Goal: Transaction & Acquisition: Purchase product/service

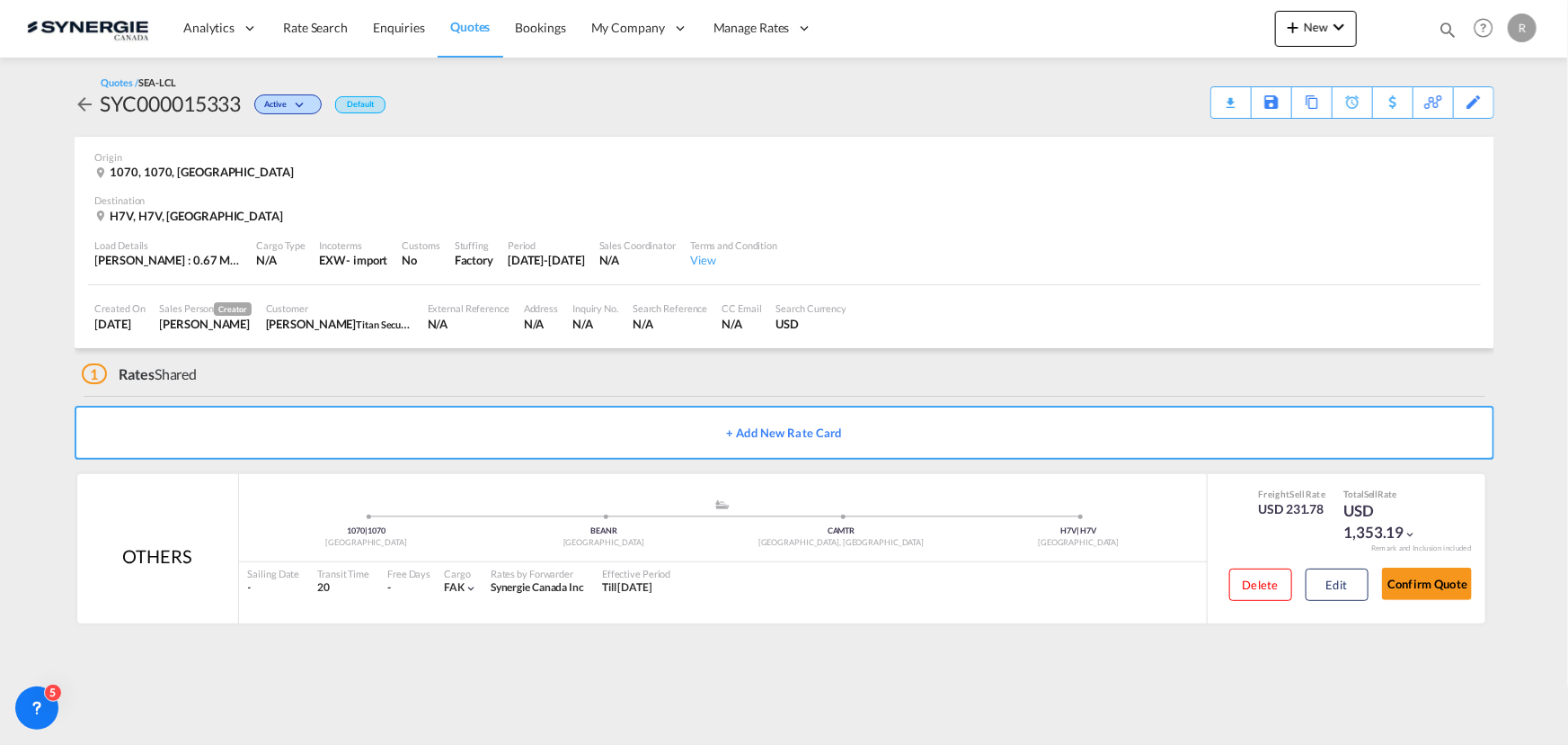
click at [1447, 31] on md-icon "icon-magnify" at bounding box center [1447, 29] width 20 height 20
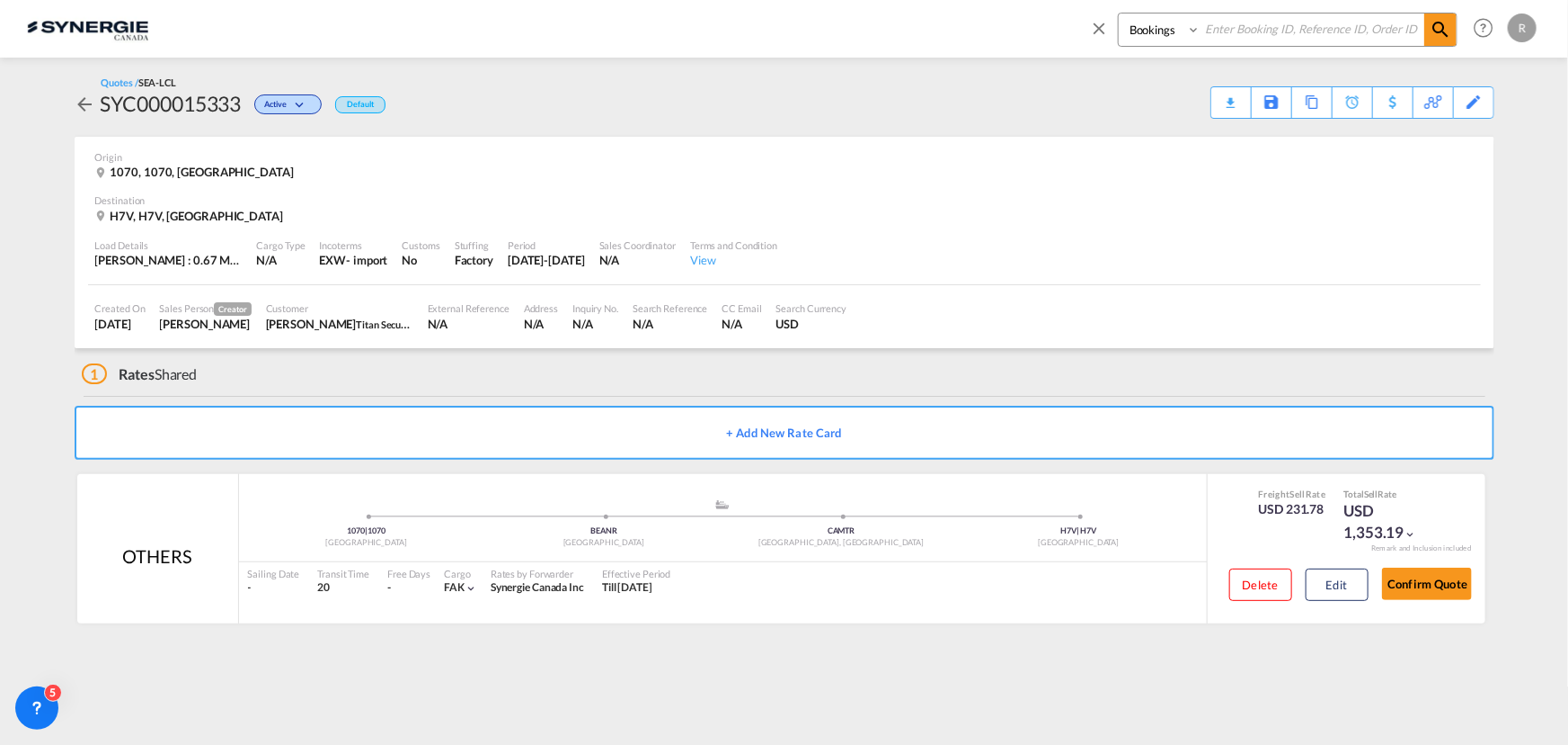
click at [1178, 33] on select "Bookings Quotes Enquiries" at bounding box center [1162, 29] width 86 height 32
select select "Quotes"
click at [1119, 13] on select "Bookings Quotes Enquiries" at bounding box center [1162, 29] width 86 height 32
click at [1261, 37] on input at bounding box center [1312, 29] width 223 height 31
type input "15302"
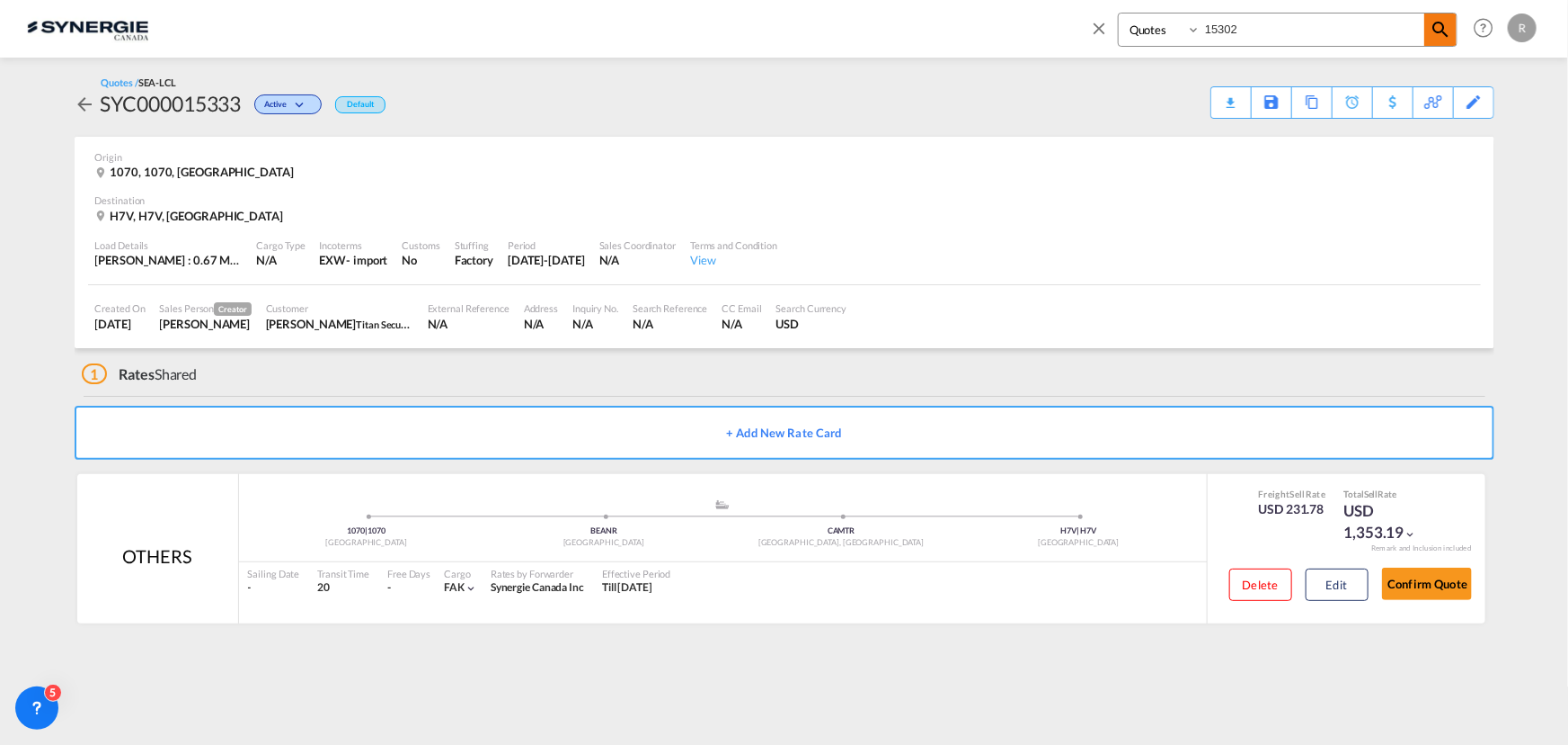
click at [1438, 31] on md-icon "icon-magnify" at bounding box center [1441, 29] width 22 height 22
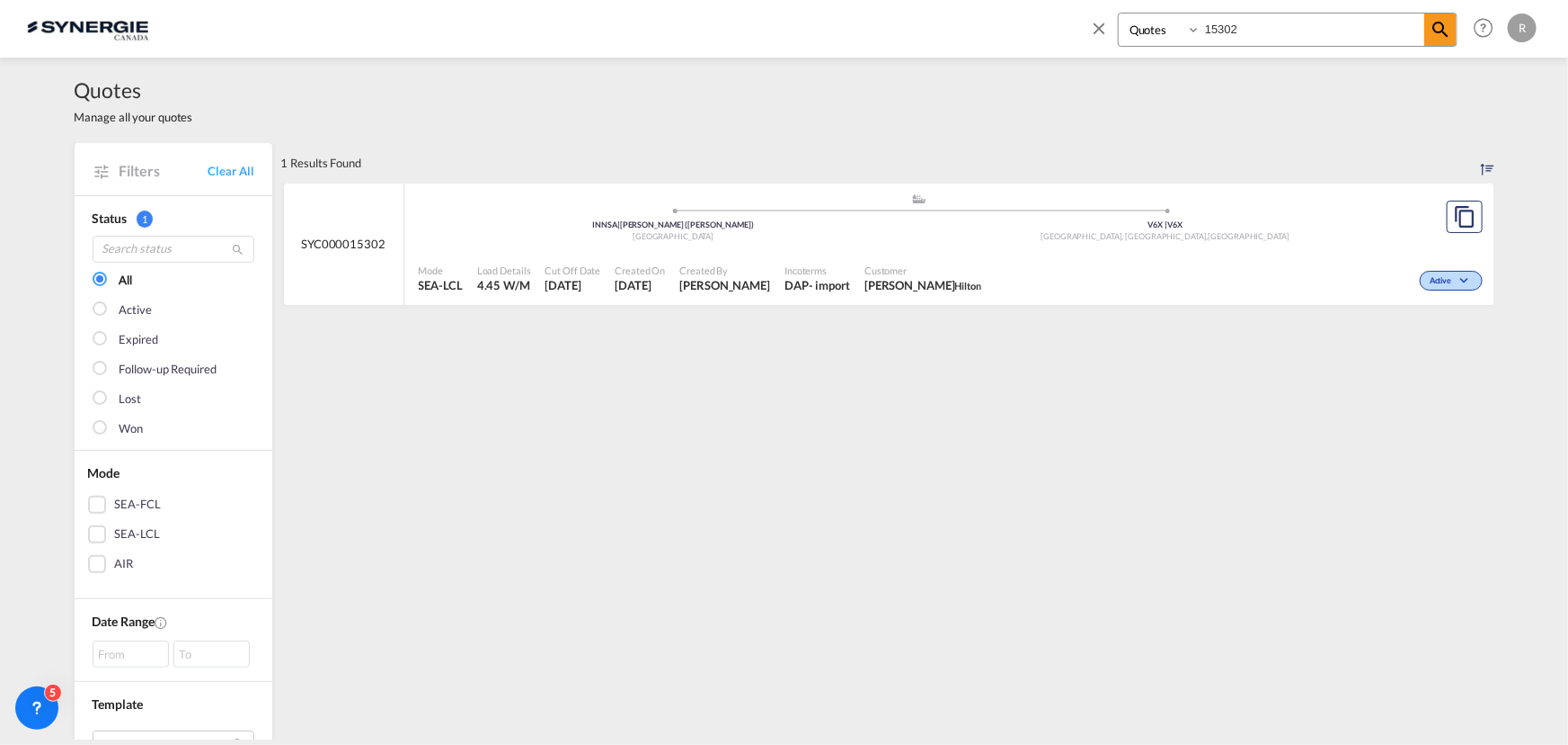
click at [1139, 241] on div "Richmond, BC , Canada" at bounding box center [1166, 237] width 493 height 11
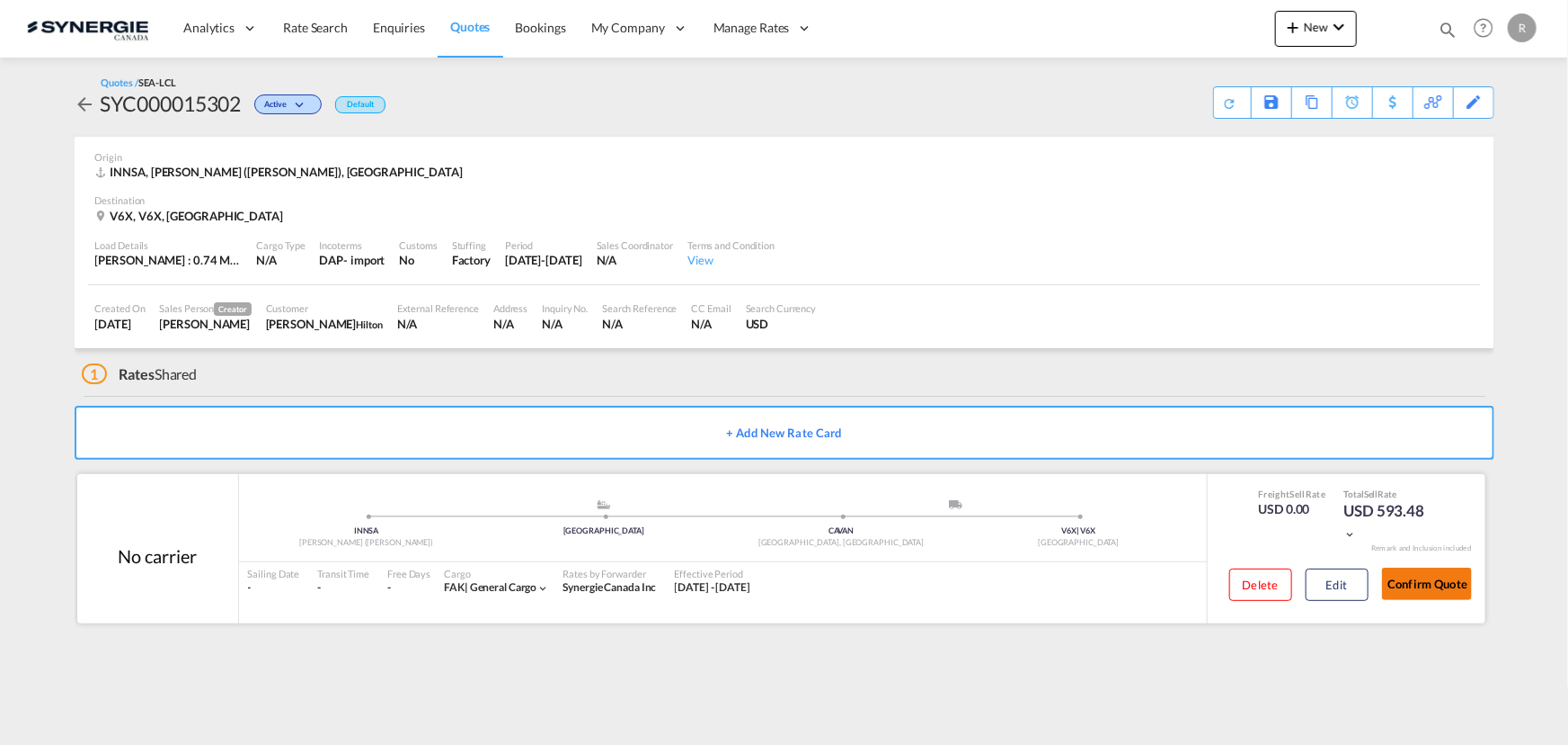
click at [1441, 588] on button "Confirm Quote" at bounding box center [1427, 583] width 90 height 32
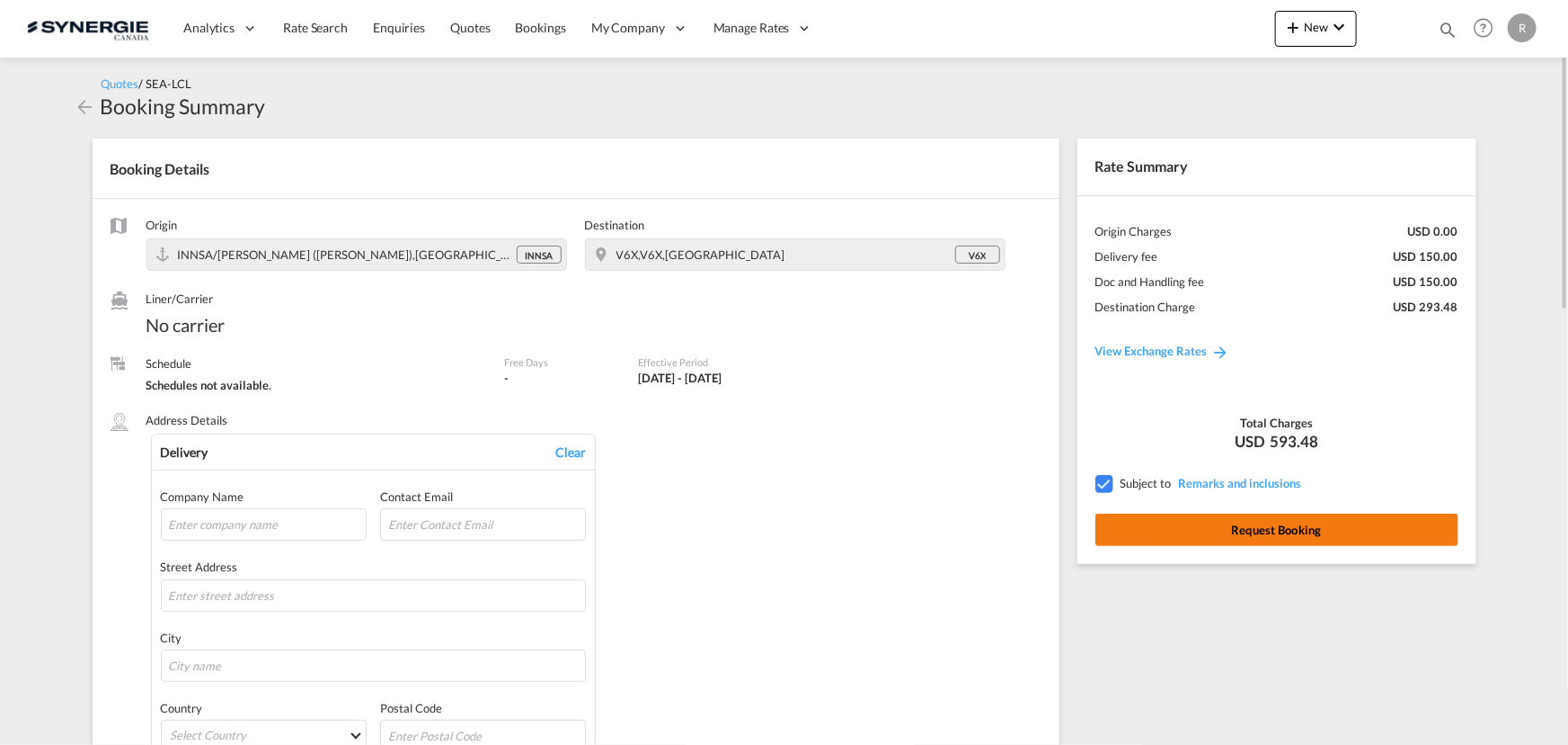
click at [1279, 540] on button "Request Booking" at bounding box center [1277, 530] width 363 height 32
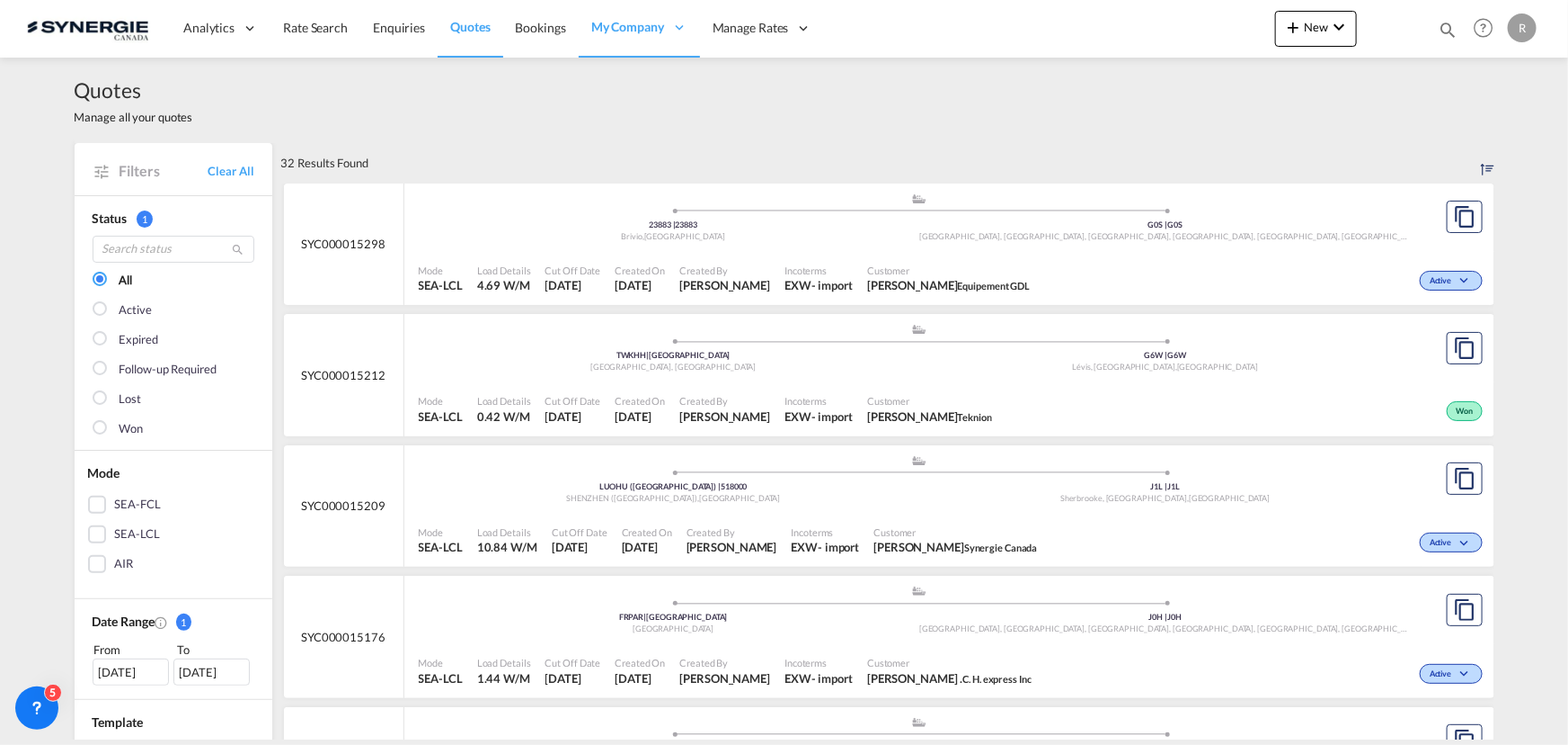
click at [941, 252] on div "Mode SEA-LCL Load Details 4.69 W/M Cut Off Date 7 Oct 2025 Created On 7 Oct 202…" at bounding box center [949, 279] width 1090 height 54
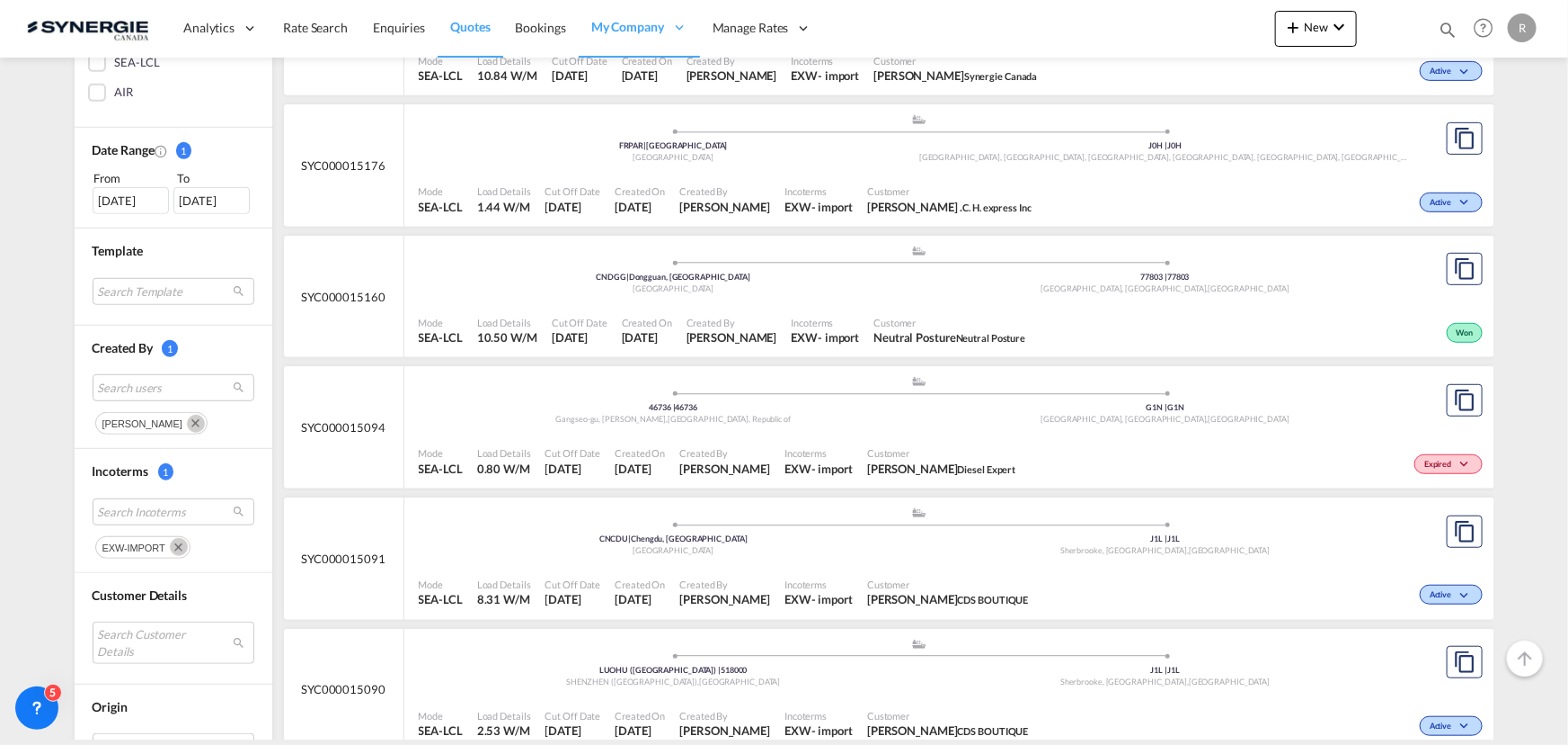
scroll to position [490, 0]
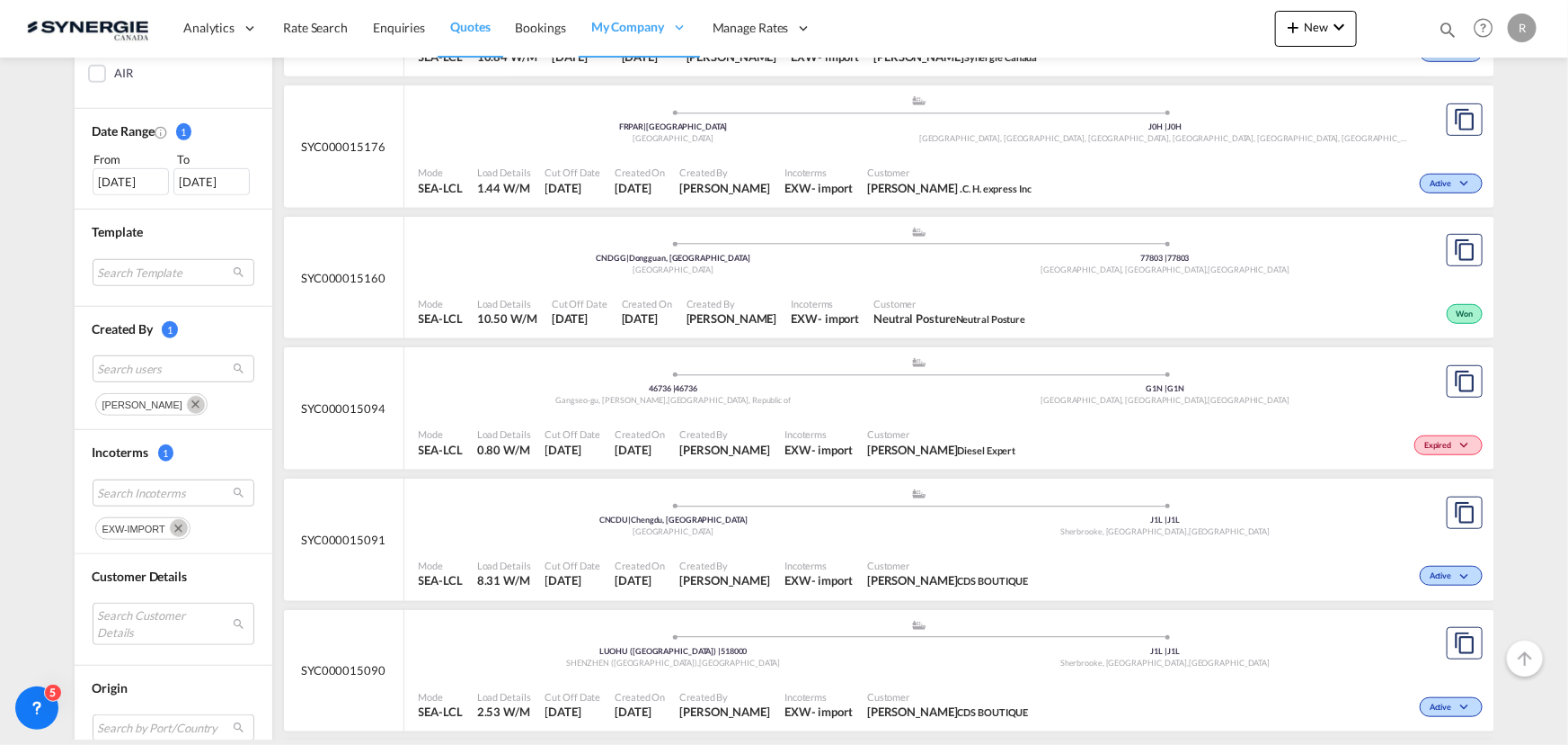
click at [170, 531] on md-icon "Remove" at bounding box center [179, 527] width 18 height 18
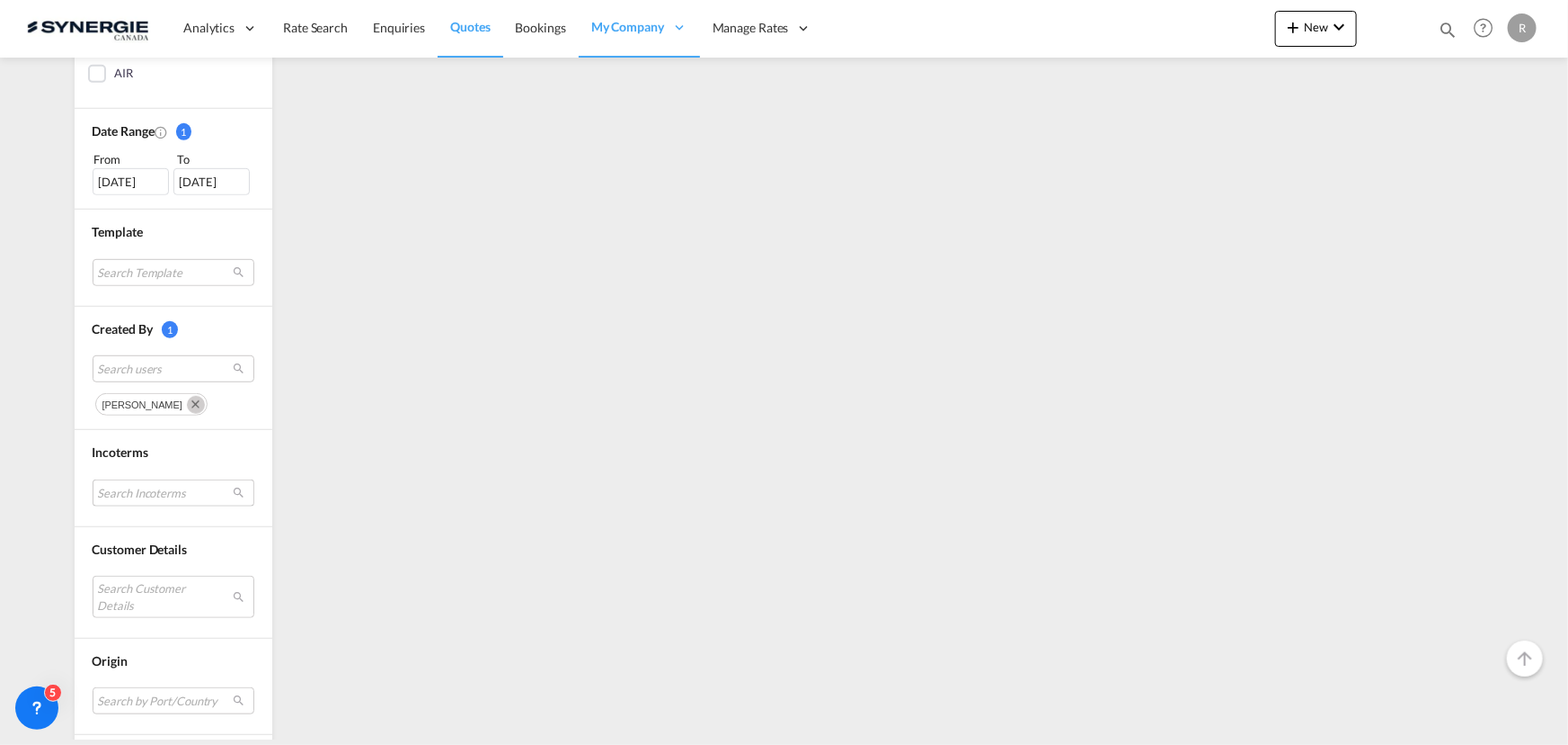
click at [159, 492] on md-select "Search Incoterms" at bounding box center [173, 493] width 162 height 27
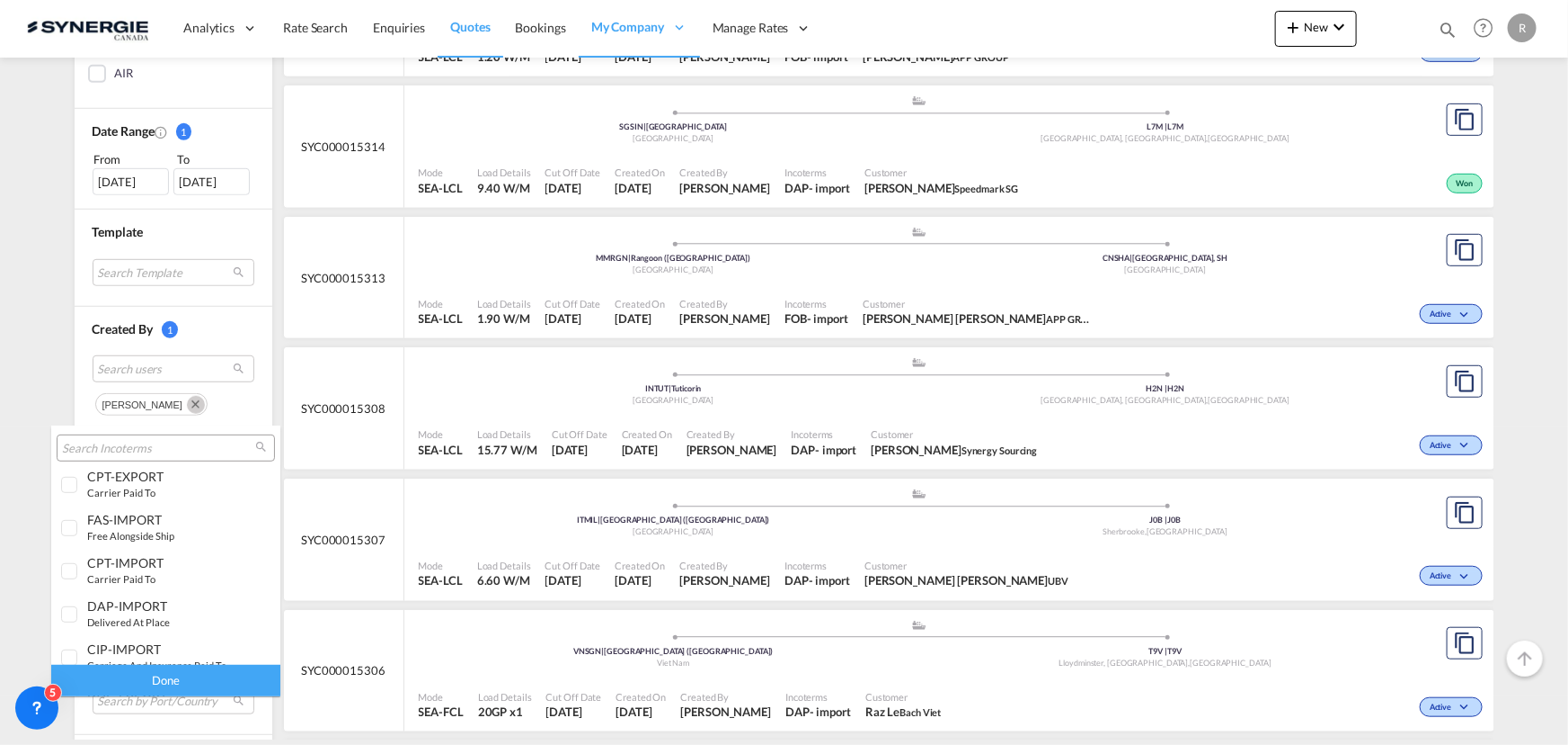
scroll to position [548, 0]
click at [154, 642] on small "delivered at place" at bounding box center [128, 640] width 83 height 11
click at [172, 686] on div "Done" at bounding box center [165, 679] width 229 height 31
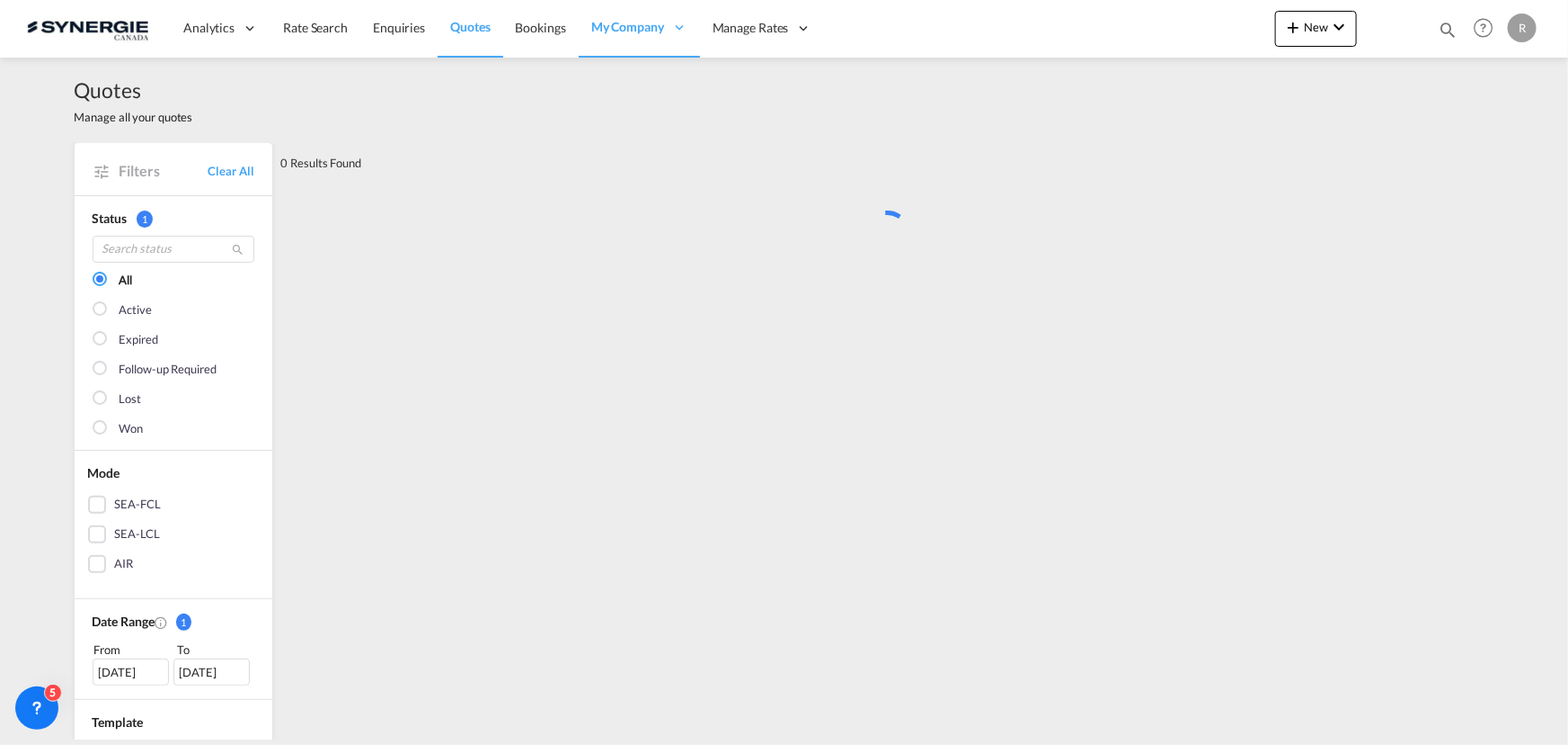
scroll to position [0, 0]
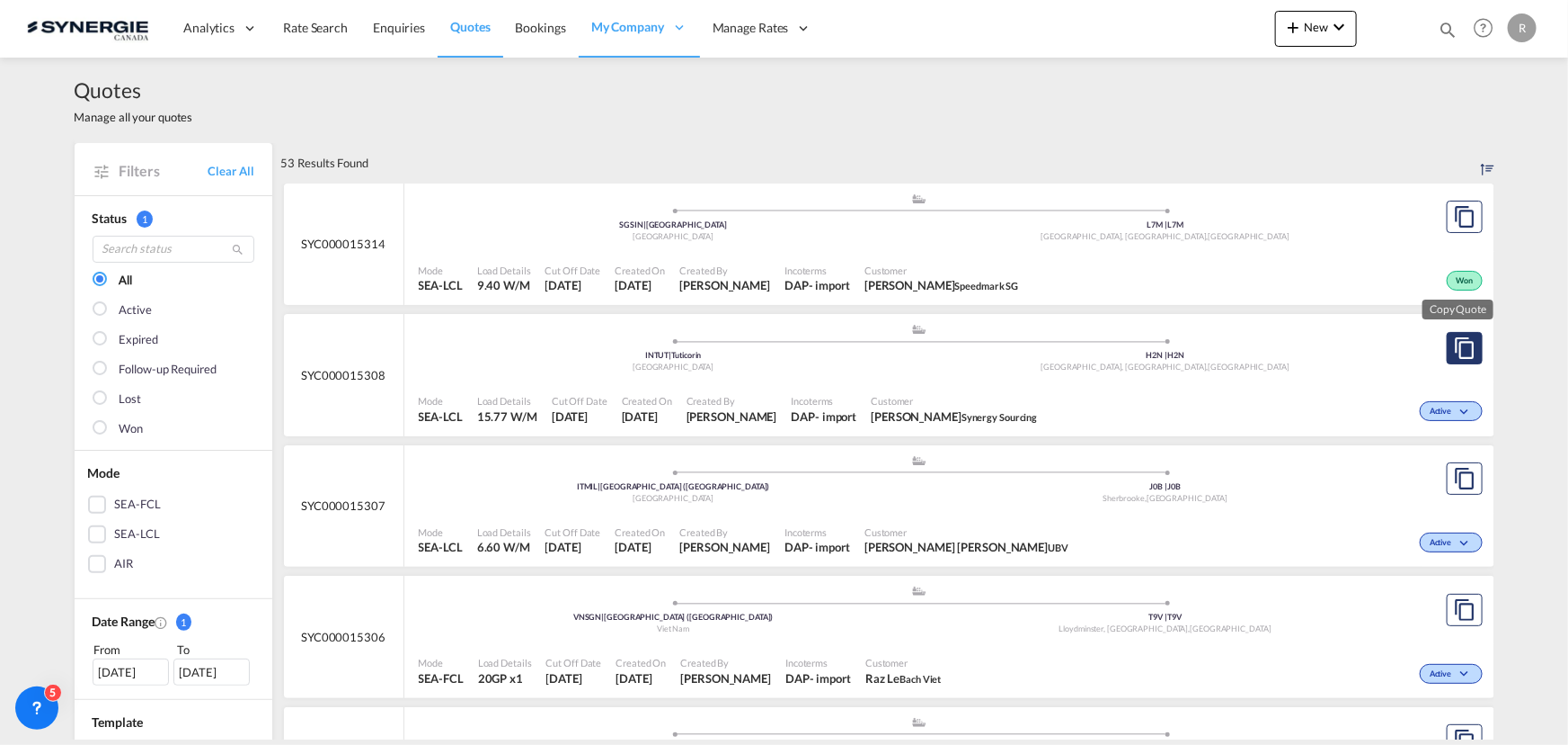
click at [1463, 355] on md-icon "assets/icons/custom/copyQuote.svg" at bounding box center [1464, 347] width 22 height 22
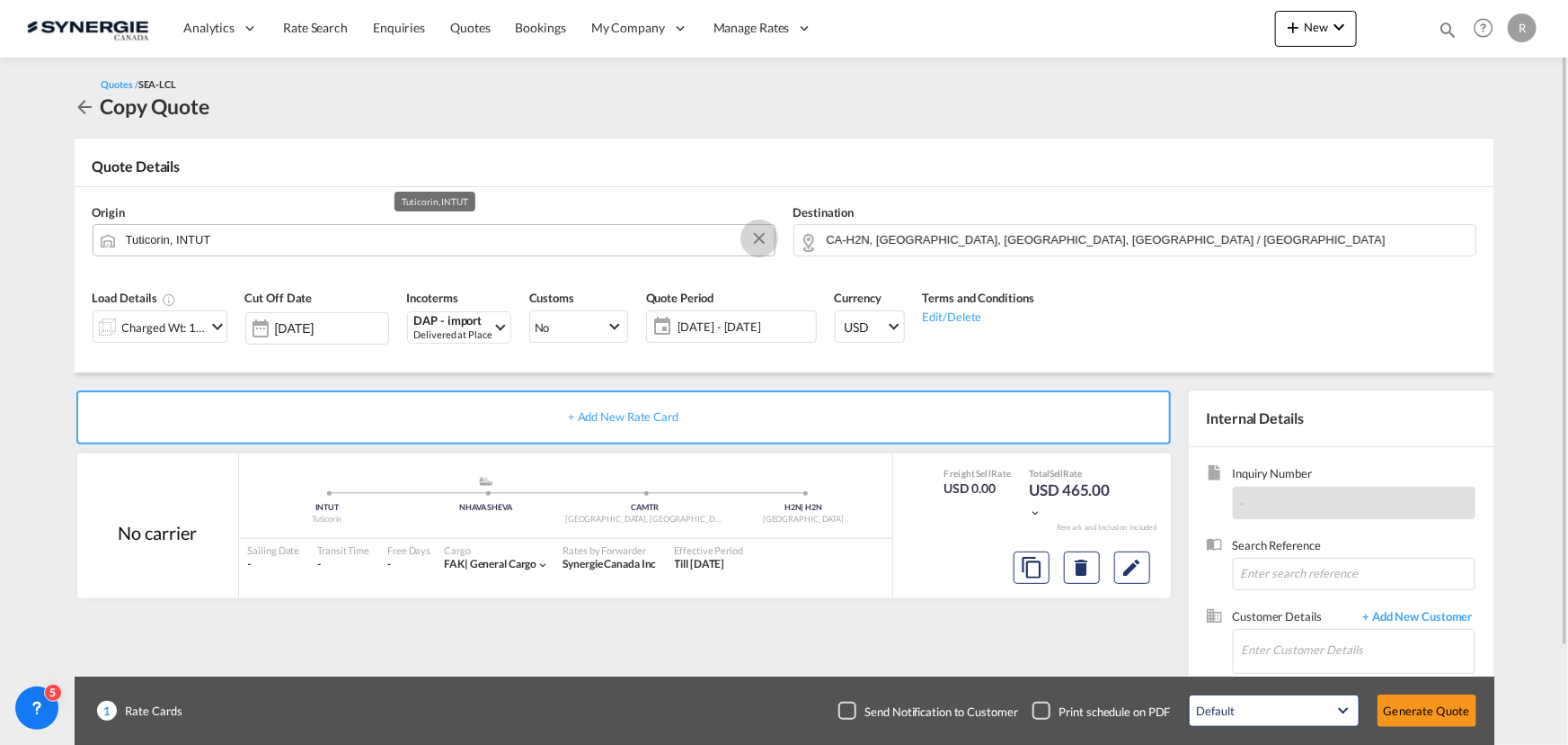
click at [762, 243] on button "Clear Input" at bounding box center [759, 238] width 27 height 27
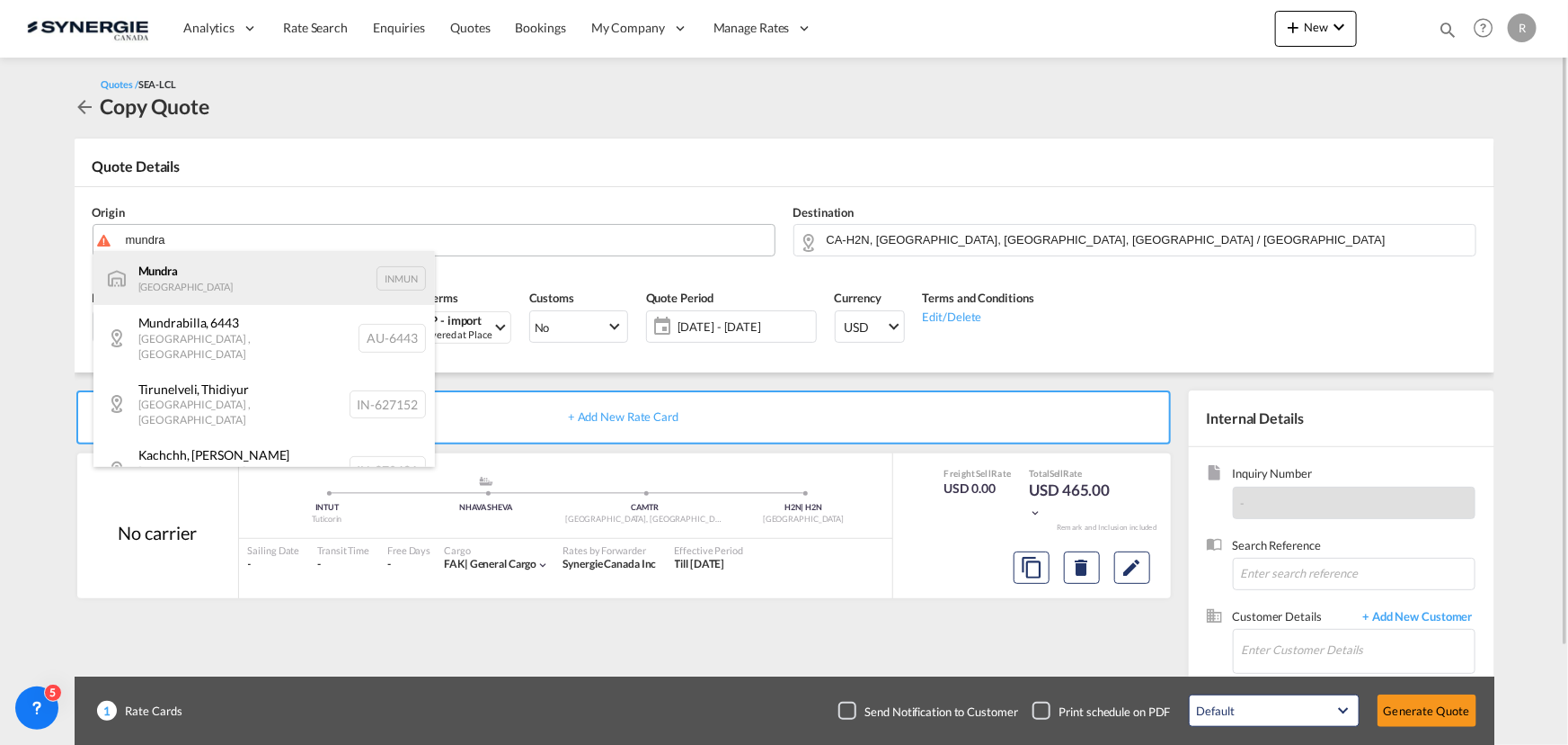
click at [163, 274] on div "Mundra India INMUN" at bounding box center [263, 278] width 341 height 54
type input "Mundra, INMUN"
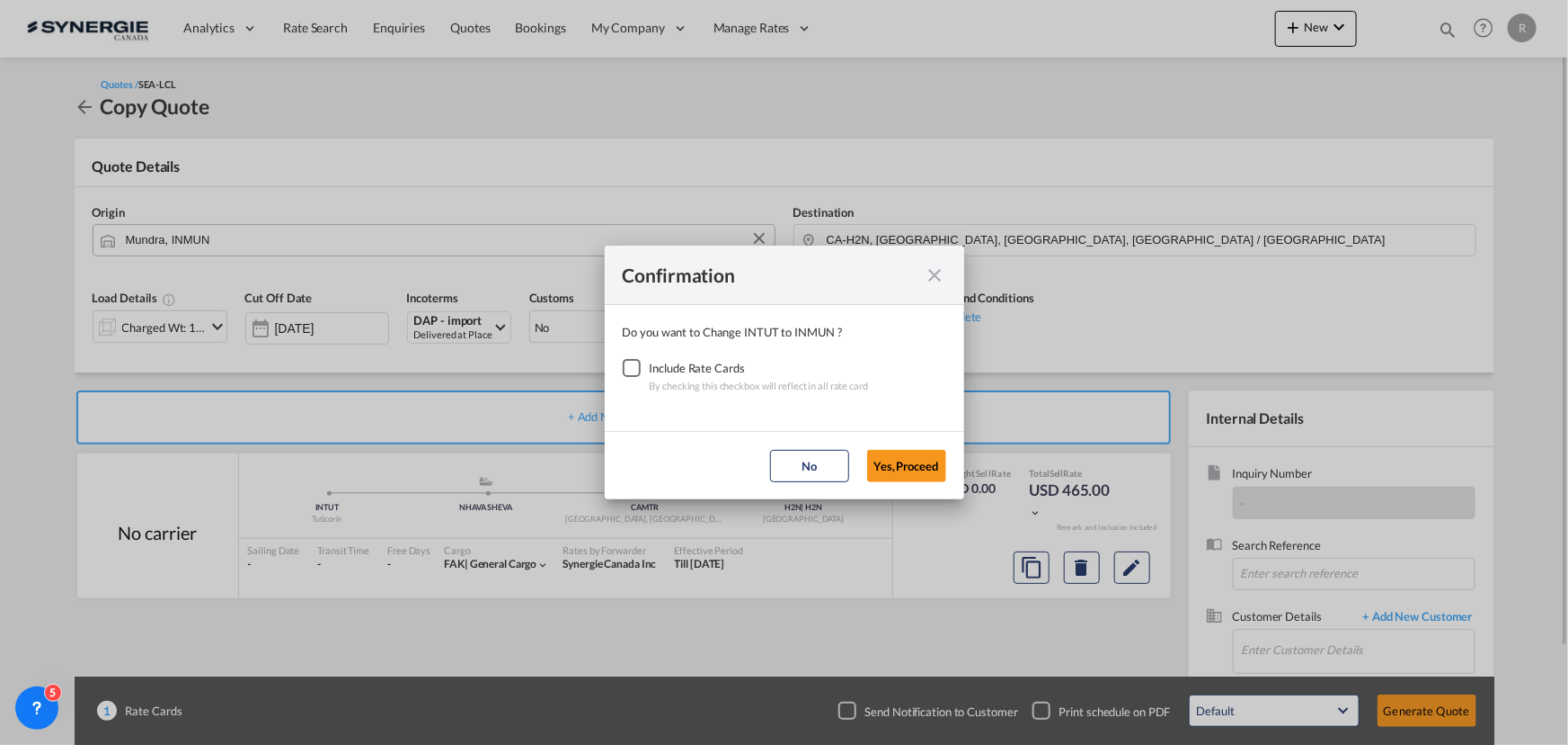
click at [641, 369] on div "Checkbox No Ink" at bounding box center [631, 367] width 18 height 18
click at [907, 464] on button "Yes,Proceed" at bounding box center [906, 466] width 79 height 32
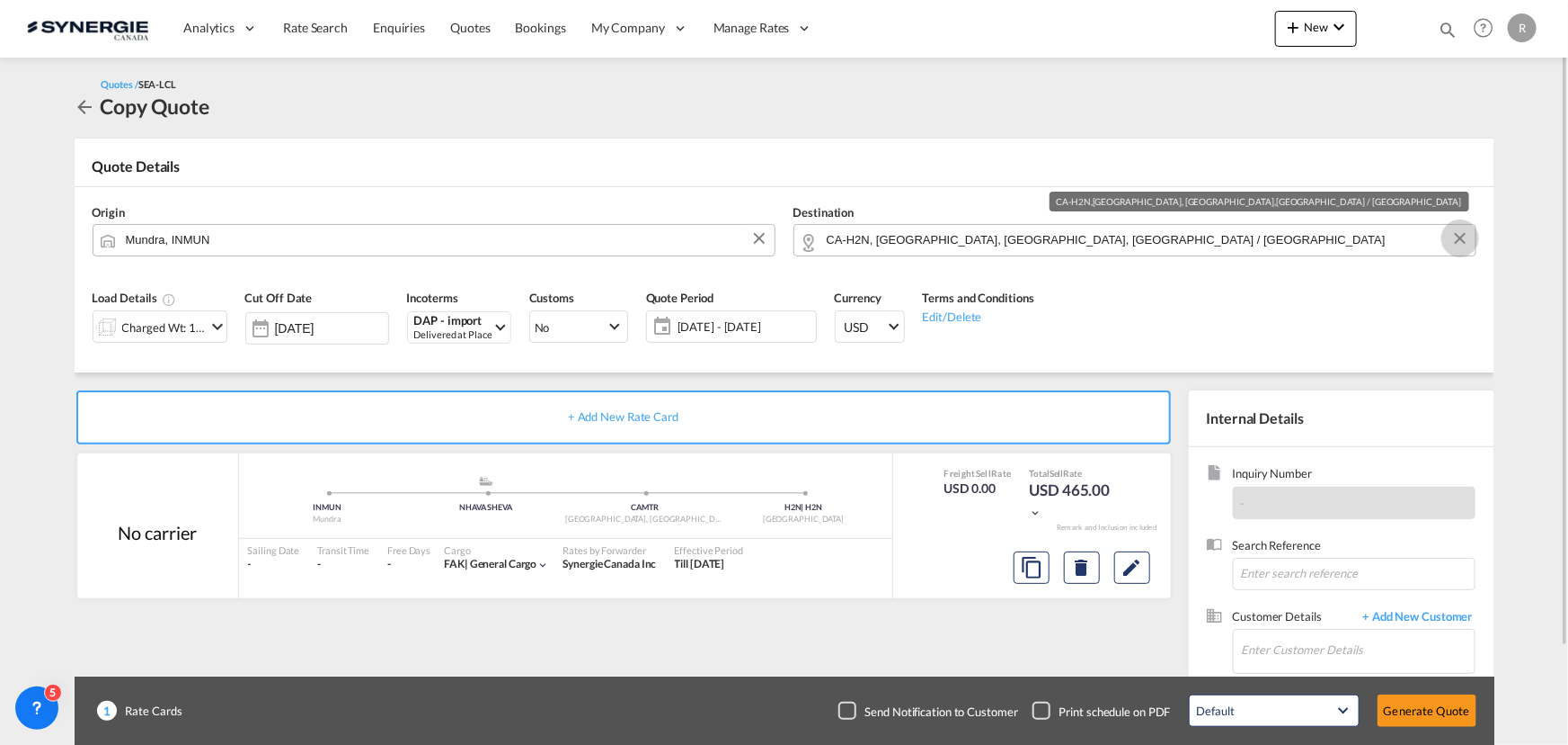
click at [1467, 242] on button "Clear Input" at bounding box center [1461, 238] width 27 height 27
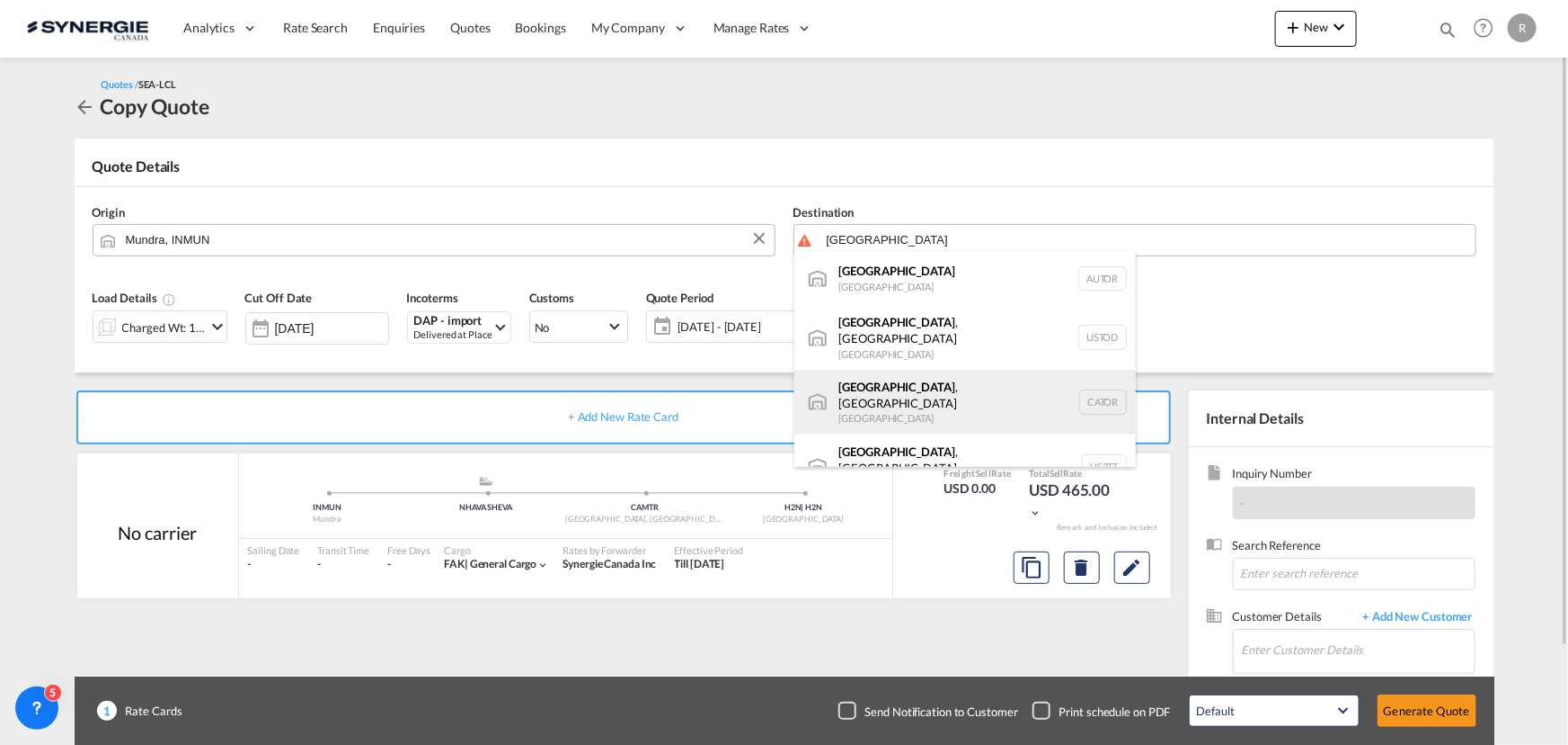
click at [868, 385] on div "Toronto , ON Canada CATOR" at bounding box center [964, 402] width 341 height 65
type input "Toronto, ON, CATOR"
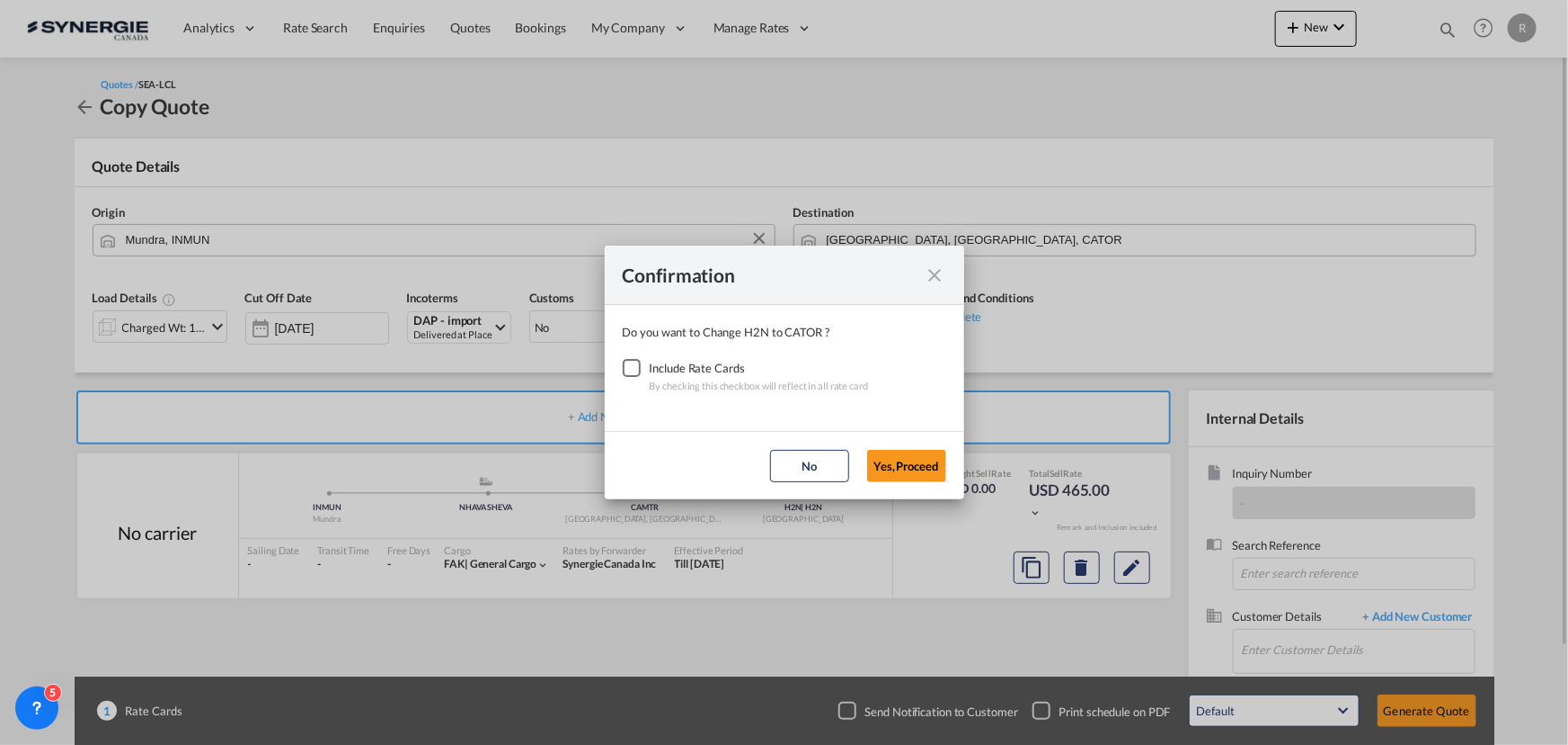
click at [632, 369] on div "Checkbox No Ink" at bounding box center [631, 367] width 18 height 18
click at [900, 467] on button "Yes,Proceed" at bounding box center [906, 466] width 79 height 32
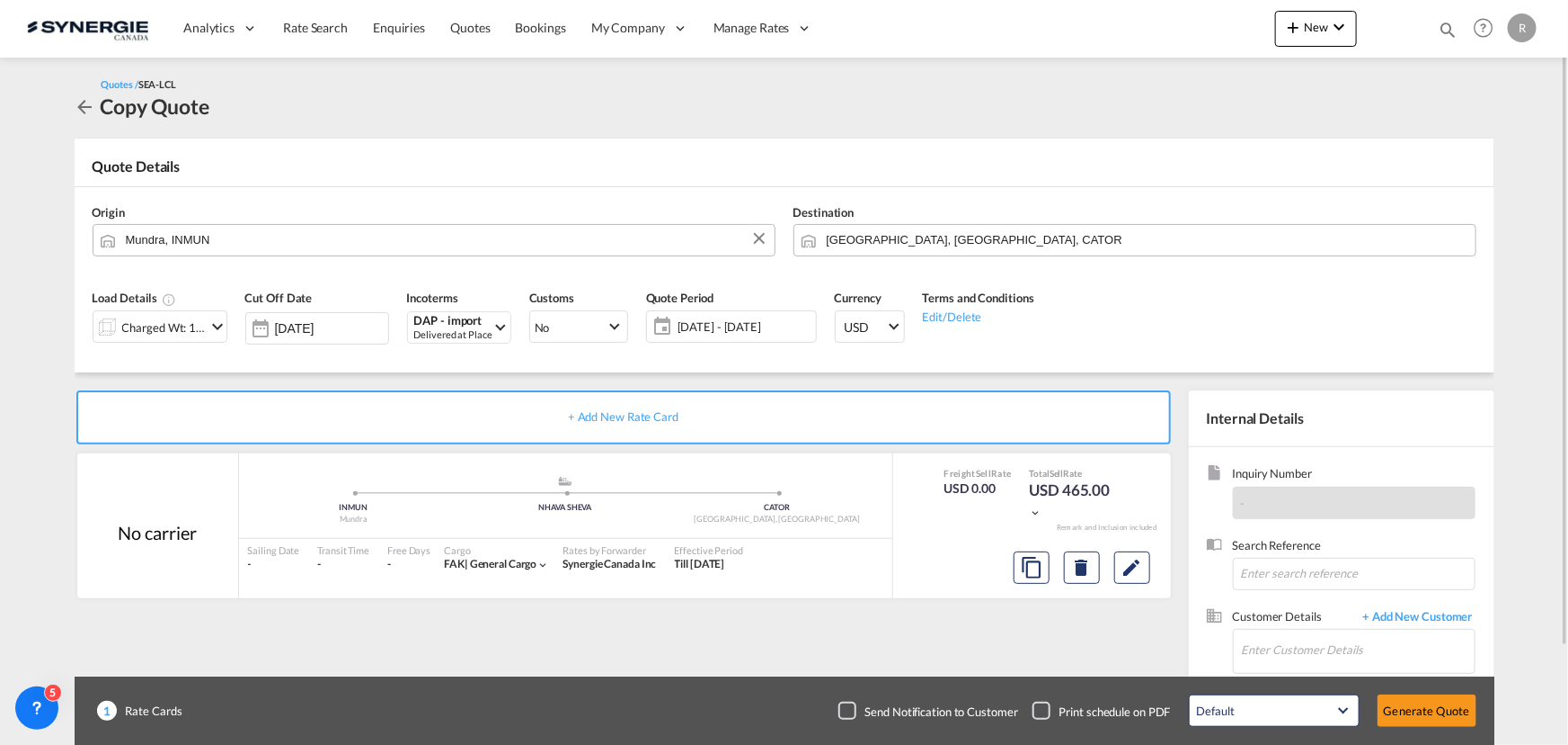
click at [147, 323] on div "Charged Wt: 15.77 W/M" at bounding box center [165, 327] width 85 height 25
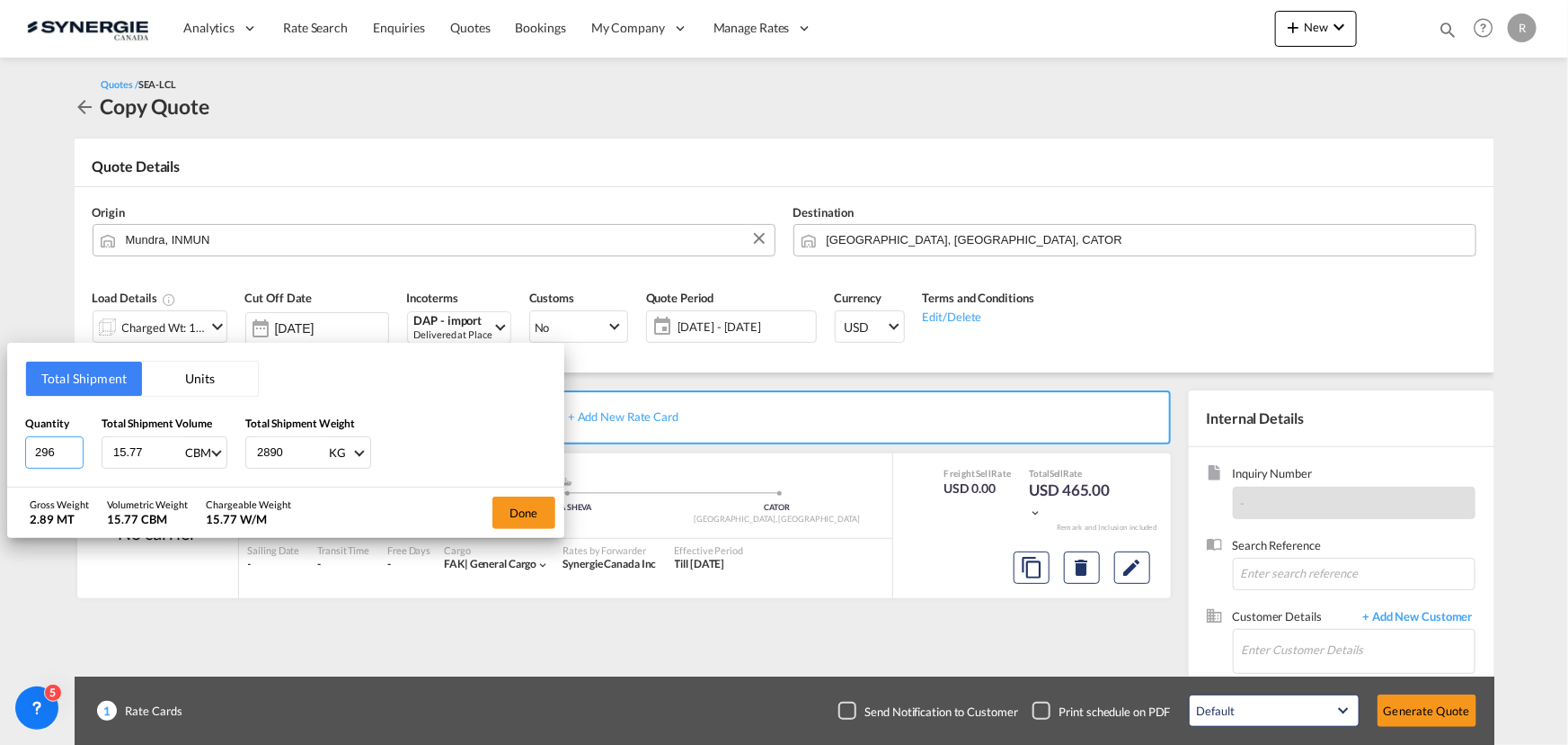
drag, startPoint x: 63, startPoint y: 451, endPoint x: -44, endPoint y: 443, distance: 107.3
click at [0, 443] on html "Analytics Reports Dashboard Rate Search Enquiries Quotes" at bounding box center [784, 372] width 1568 height 745
type input "5"
type input "3"
type input "3909"
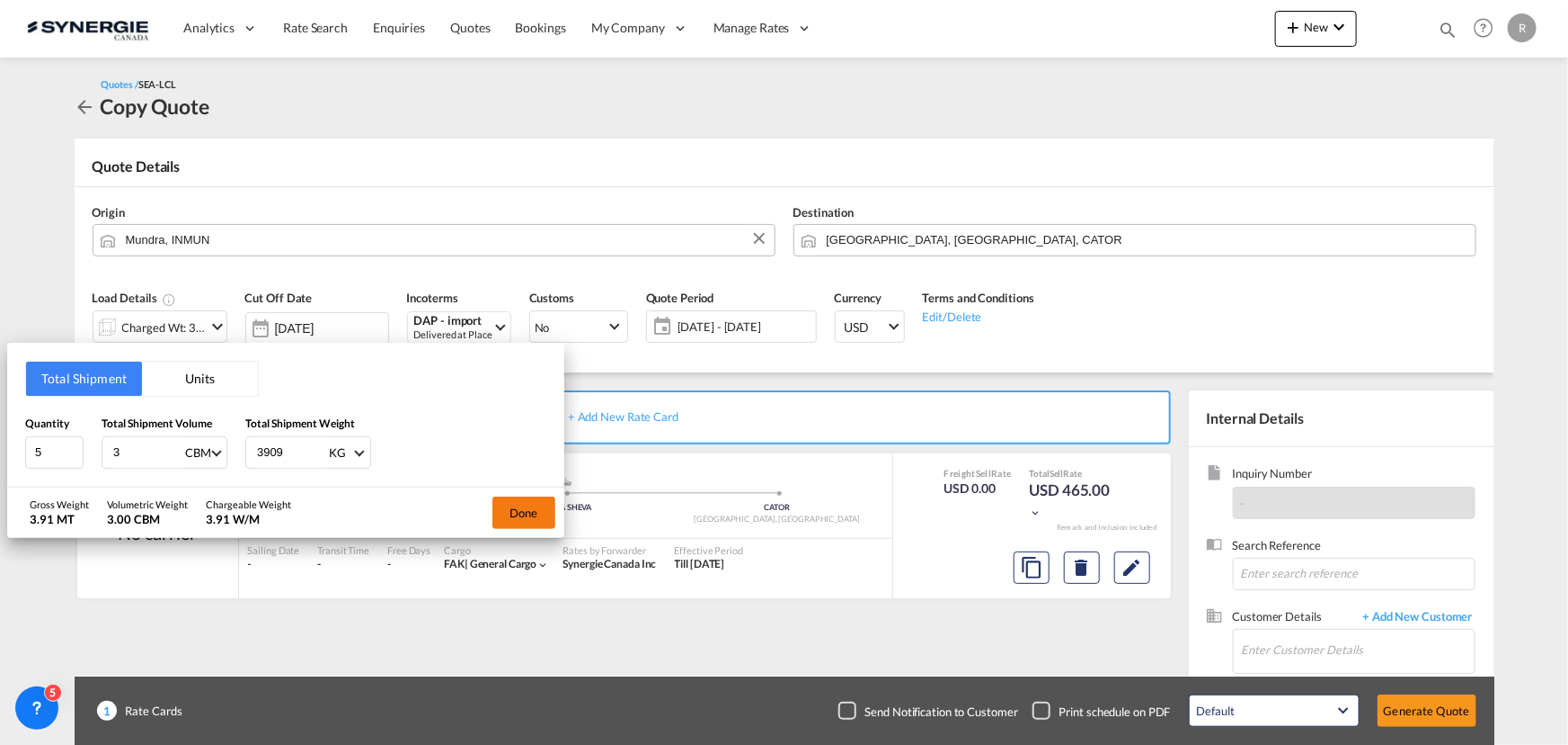
click at [508, 513] on button "Done" at bounding box center [524, 513] width 63 height 32
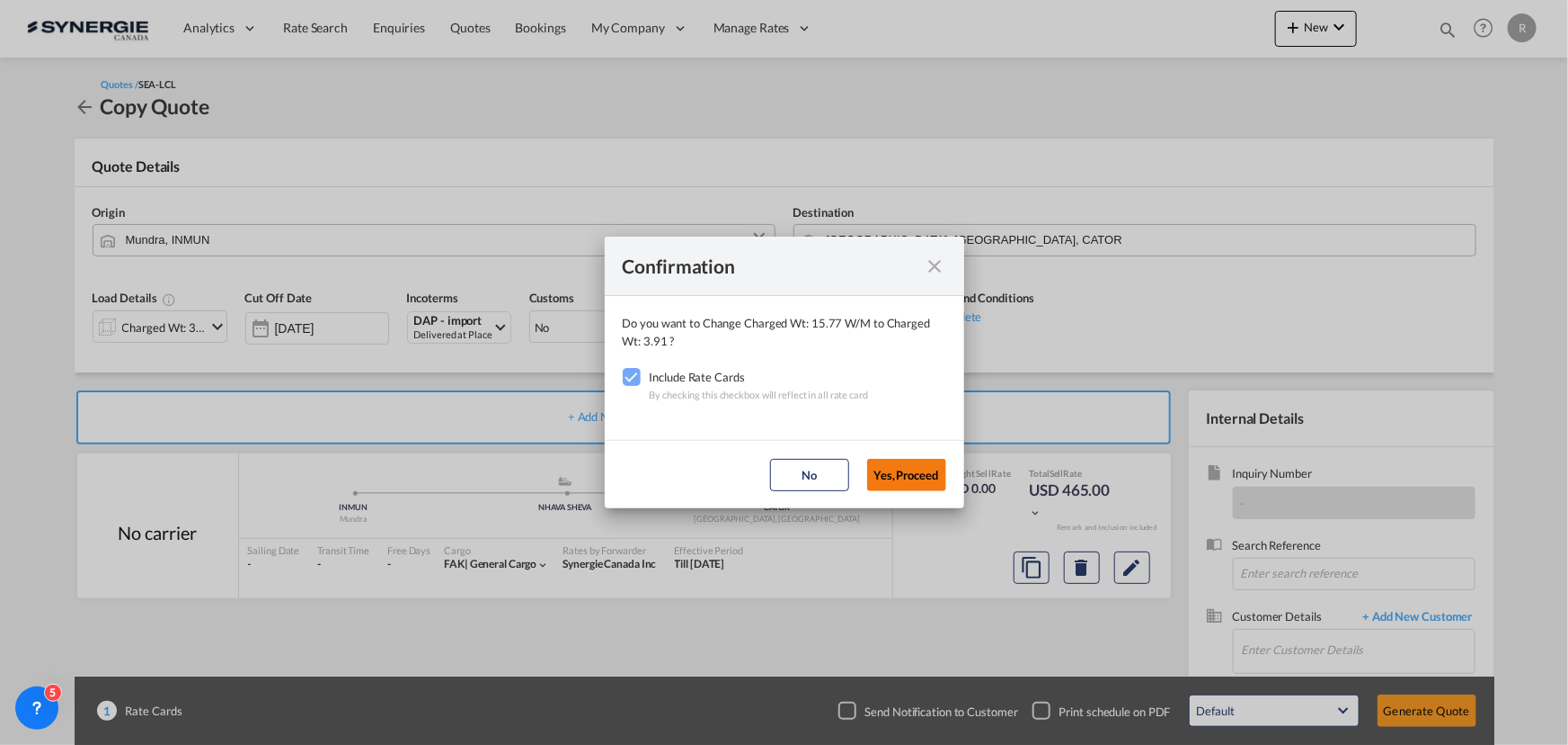
click at [908, 489] on button "Yes,Proceed" at bounding box center [906, 475] width 79 height 32
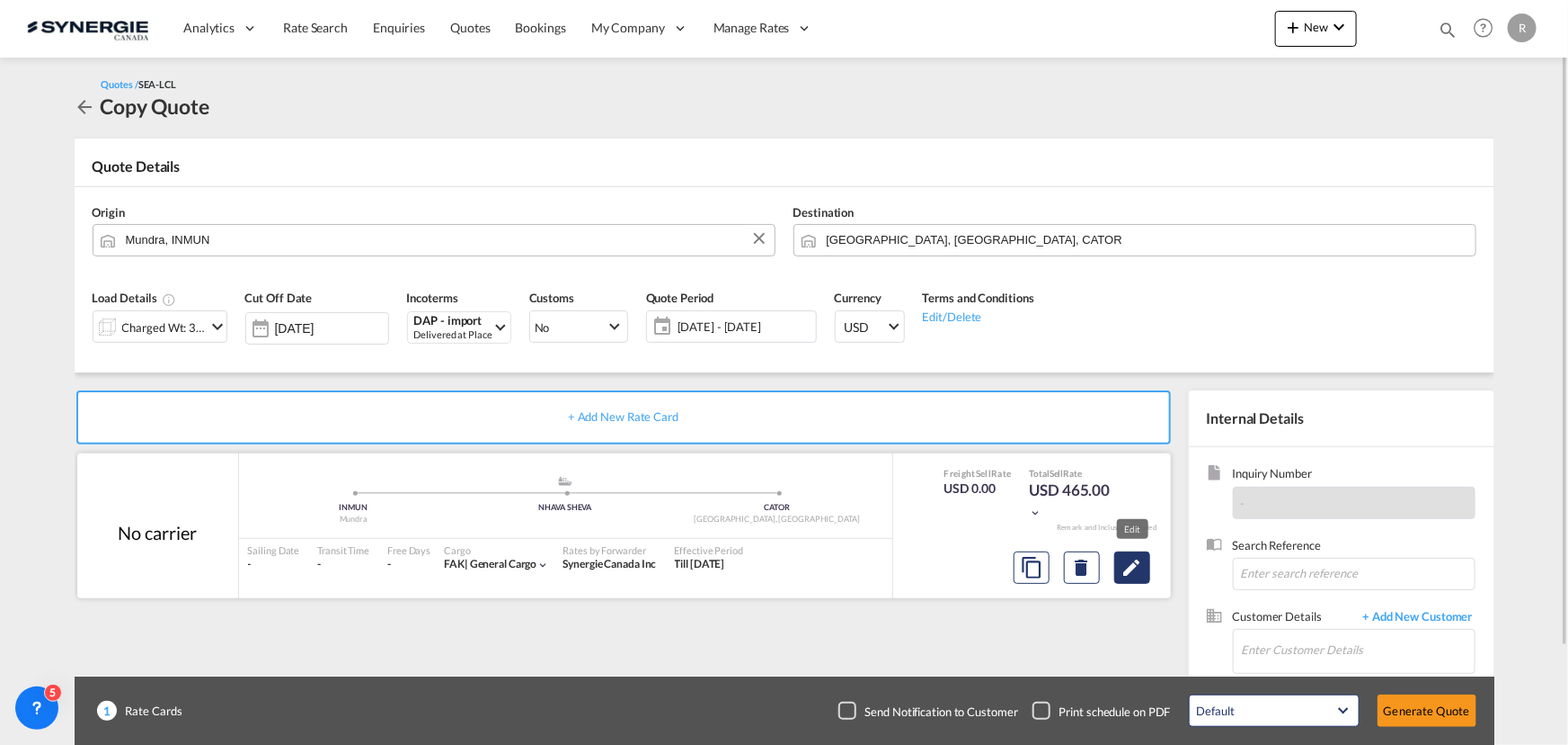
click at [1128, 565] on md-icon "Edit" at bounding box center [1132, 567] width 22 height 22
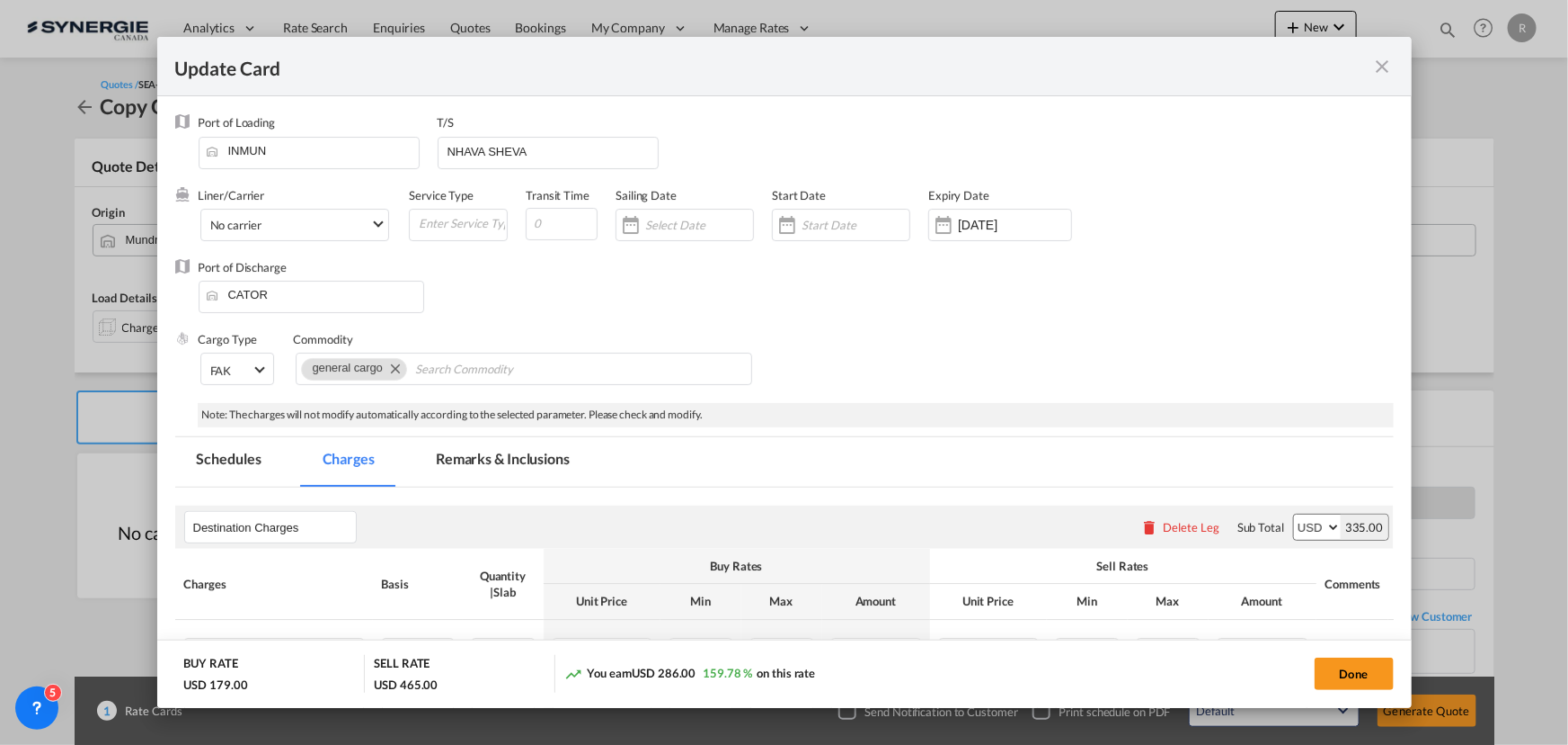
select select "per_shipment"
select select "per_bl"
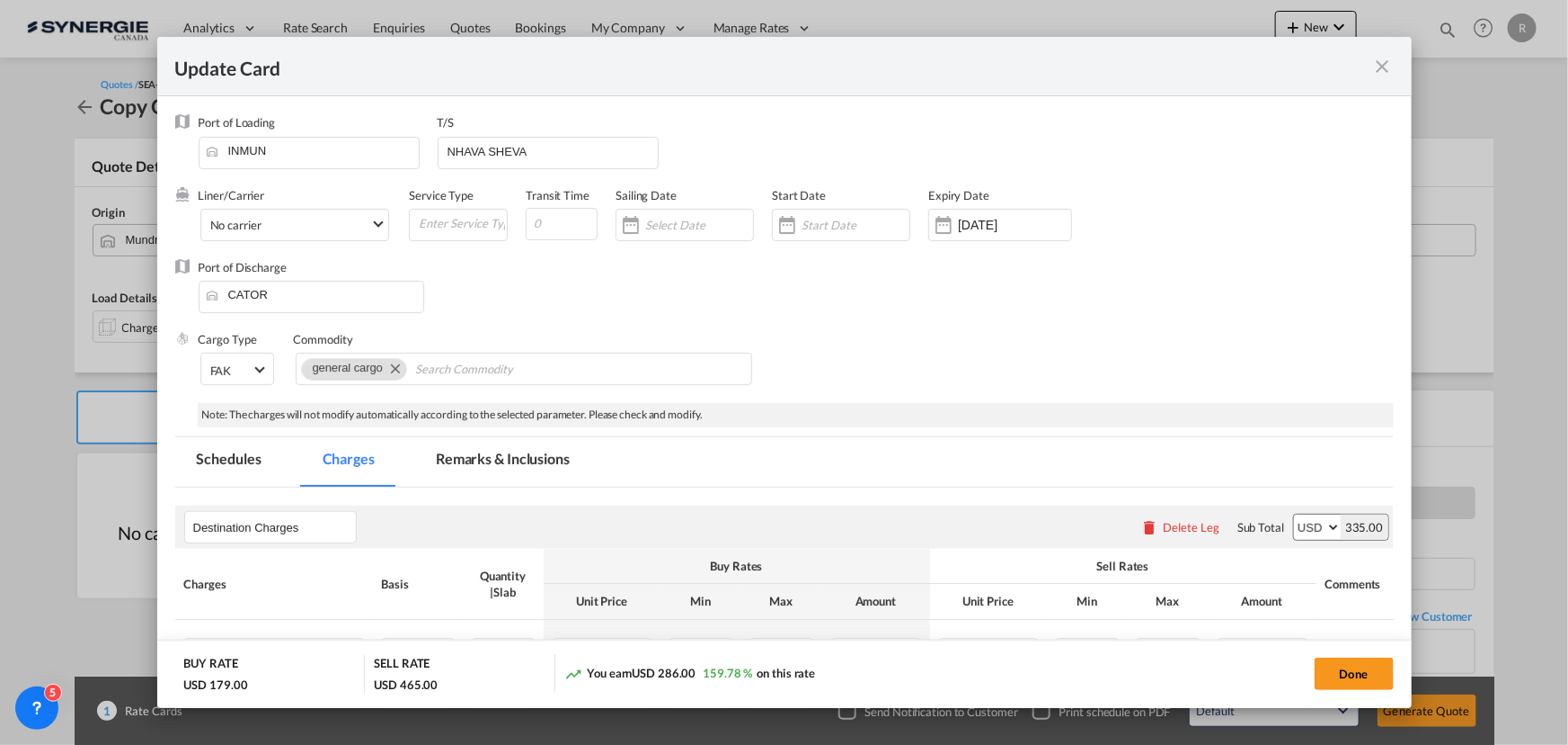
select select "per_bl"
click at [571, 370] on md-chips-wrap "general cargo" at bounding box center [524, 368] width 456 height 32
type input "machinery parts"
click at [978, 378] on div "Cargo Type FAK FAK GCR GDSM General Cargo Hazardous Cargo Ambient Foodstuff Chi…" at bounding box center [796, 367] width 1195 height 72
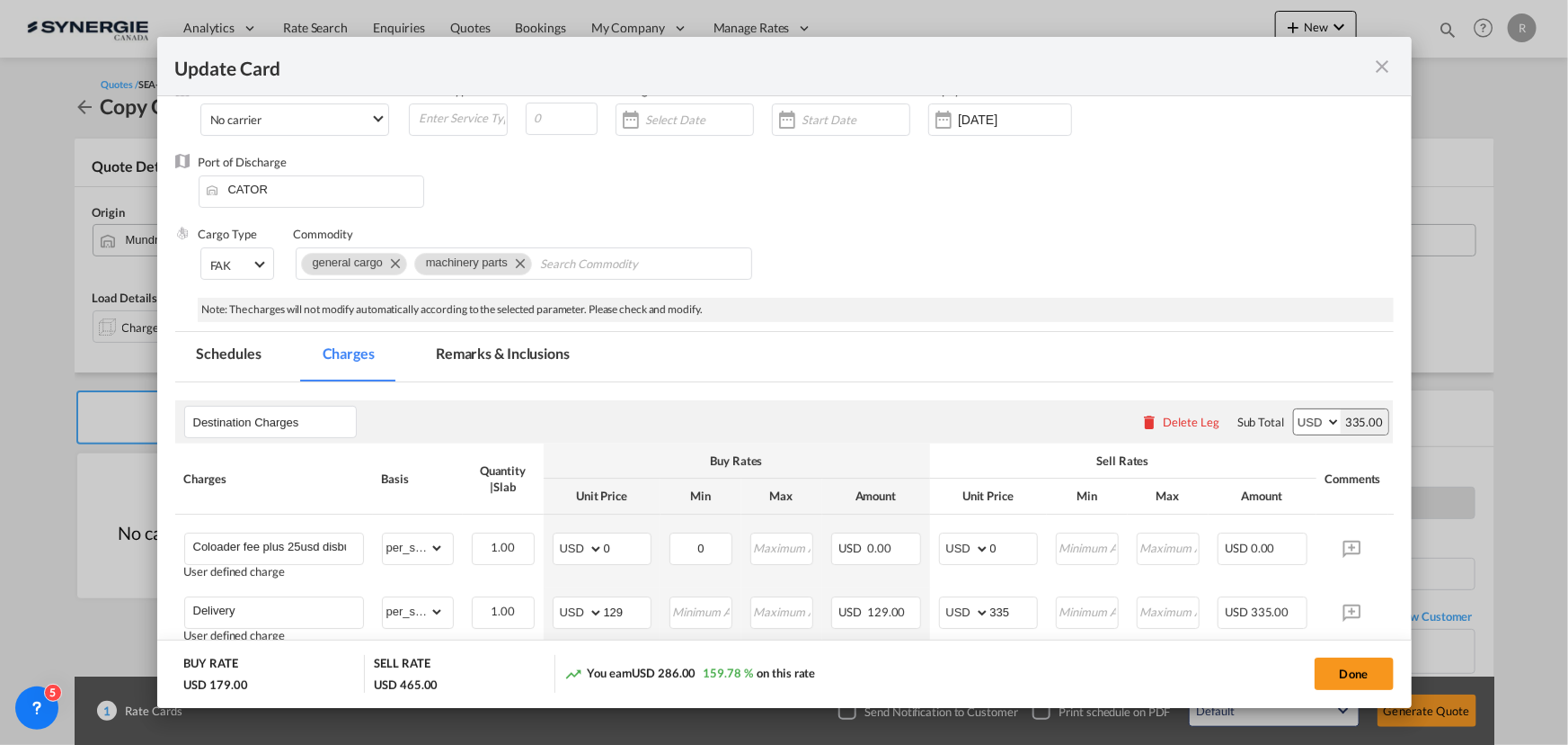
scroll to position [245, 0]
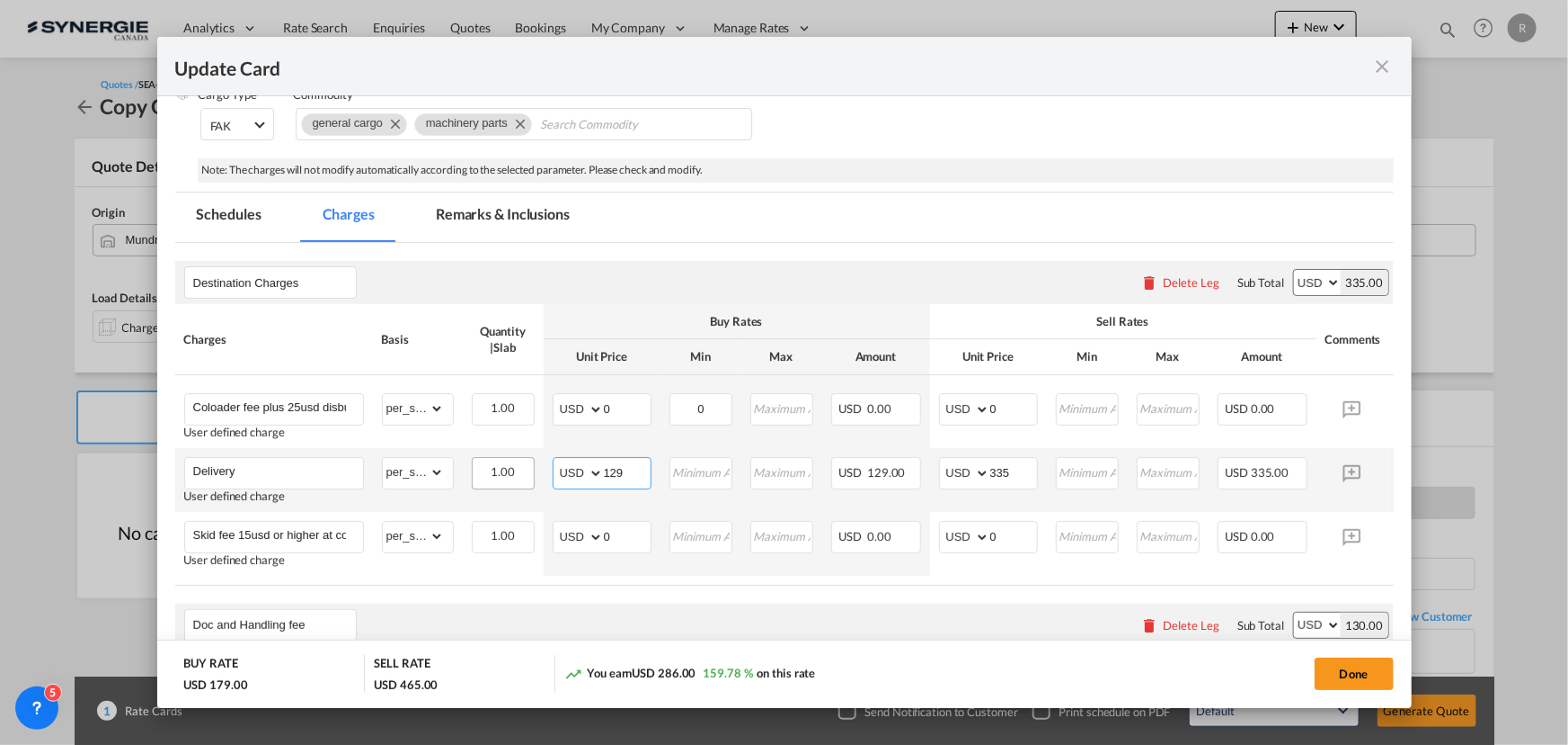
drag, startPoint x: 633, startPoint y: 473, endPoint x: 521, endPoint y: 467, distance: 112.2
click at [521, 467] on tr "Delivery User defined charge Please Enter Already Exists gross_weight volumetri…" at bounding box center [811, 480] width 1273 height 64
type input "130"
drag, startPoint x: 1024, startPoint y: 459, endPoint x: 653, endPoint y: 317, distance: 397.2
click at [889, 458] on tr "Delivery User defined charge Please Enter Already Exists gross_weight volumetri…" at bounding box center [811, 480] width 1273 height 64
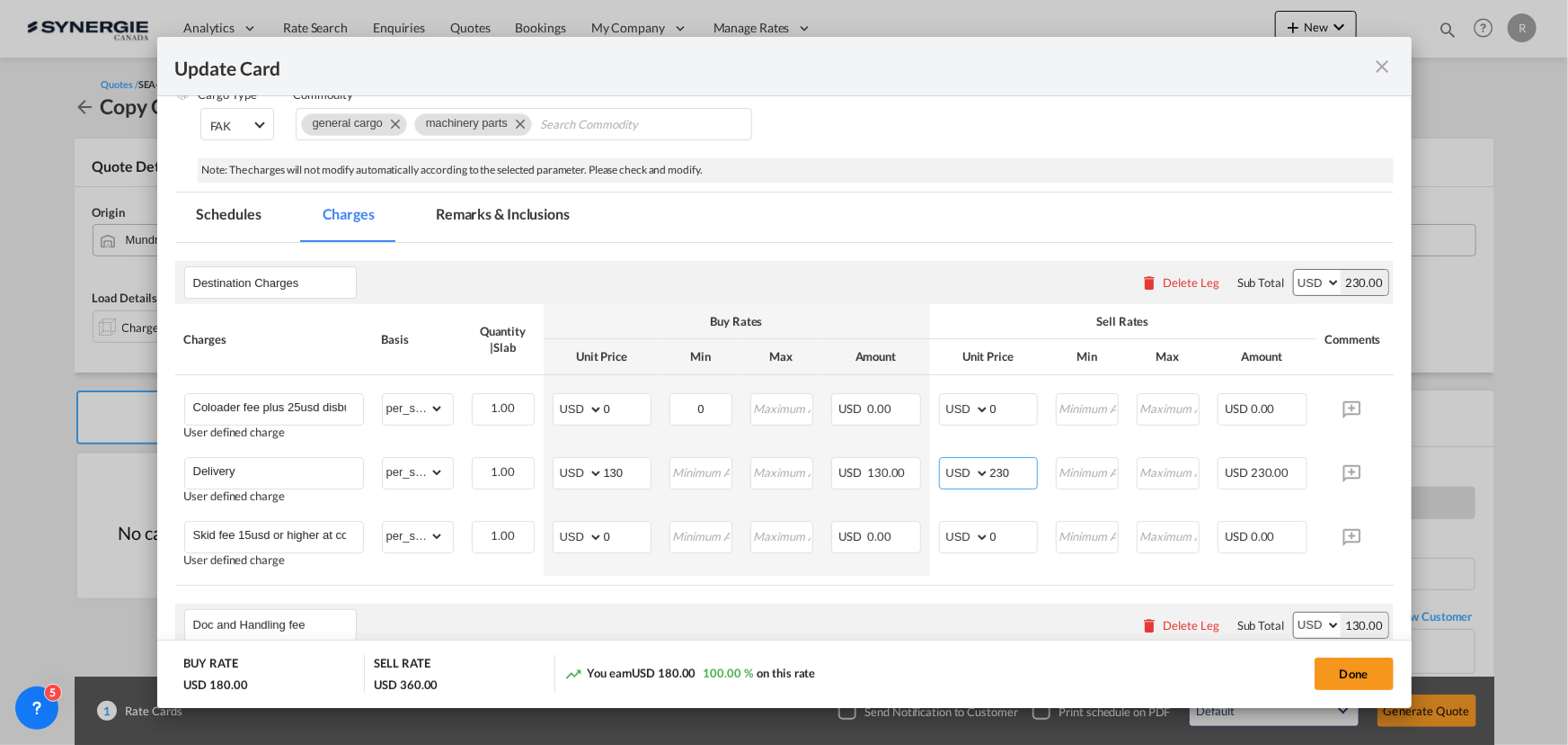
type input "230"
click at [559, 620] on div "Doc and Handling fee Please enter leg name Leg Name Already Exists Delete Leg S…" at bounding box center [784, 624] width 1219 height 43
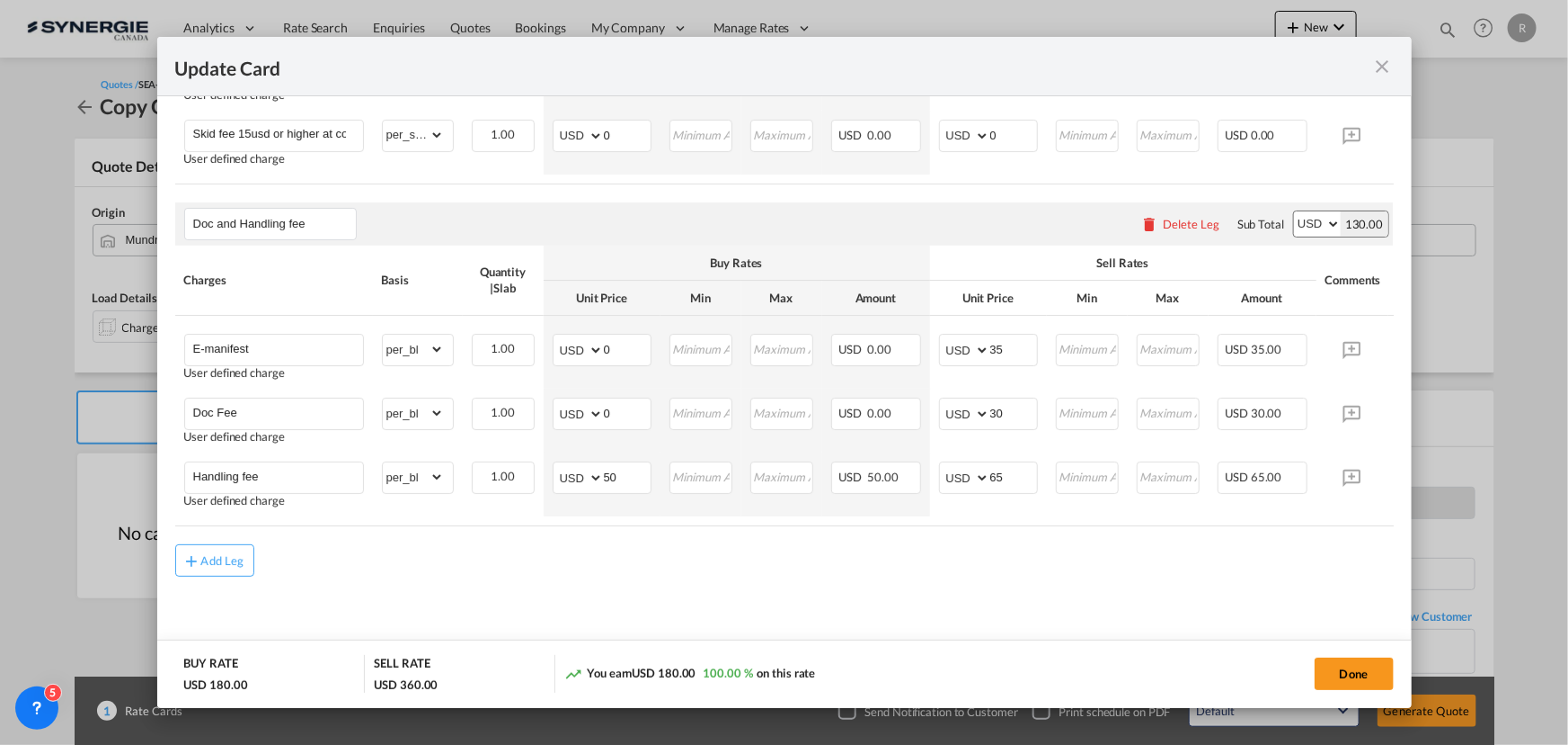
scroll to position [408, 0]
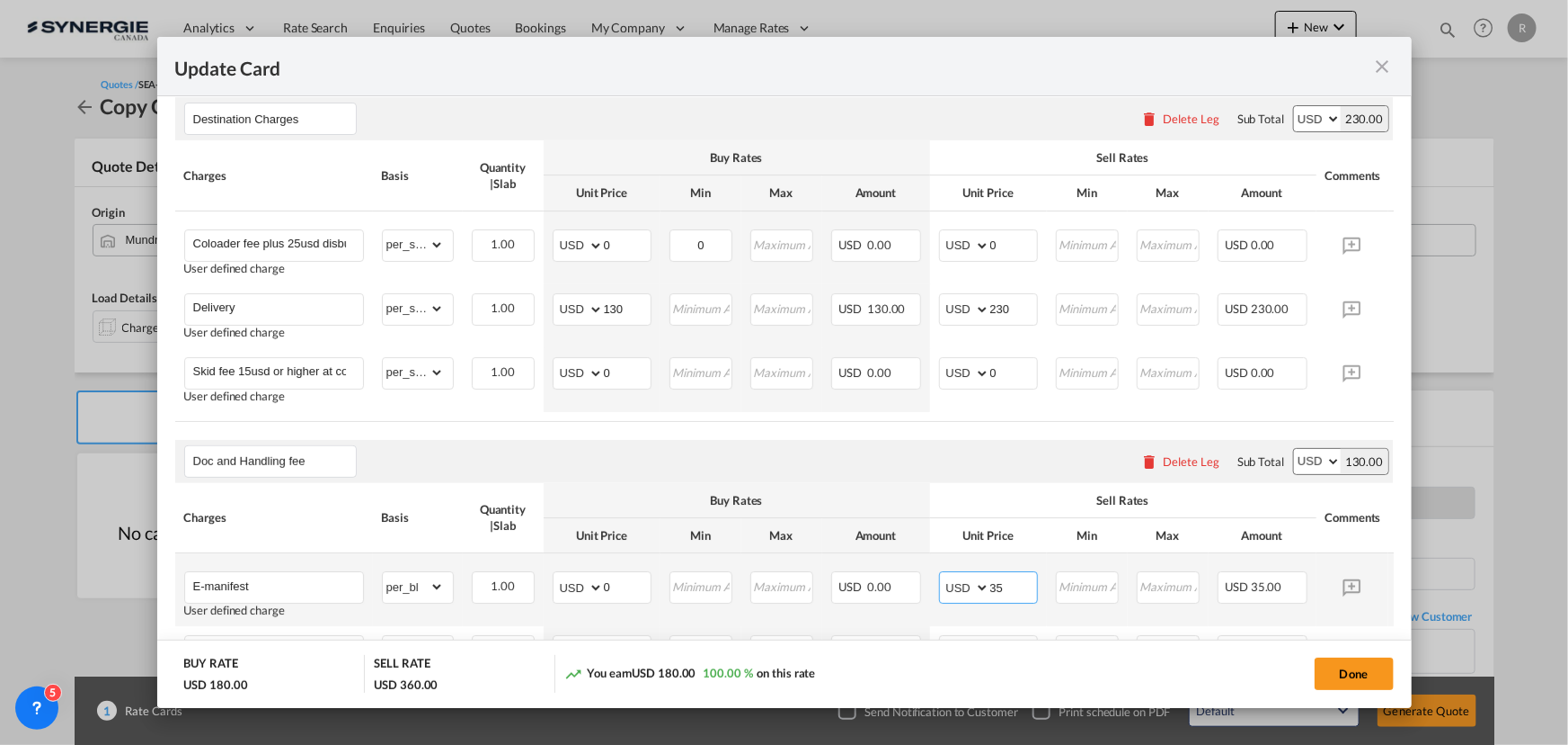
drag, startPoint x: 1009, startPoint y: 584, endPoint x: 912, endPoint y: 574, distance: 97.5
click at [924, 576] on tr "E-manifest User defined charge Please Enter Already Exists gross_weight volumet…" at bounding box center [811, 589] width 1273 height 73
type input "55"
click at [810, 657] on div "You earn USD 200.00 111.11 % on this rate" at bounding box center [746, 673] width 363 height 37
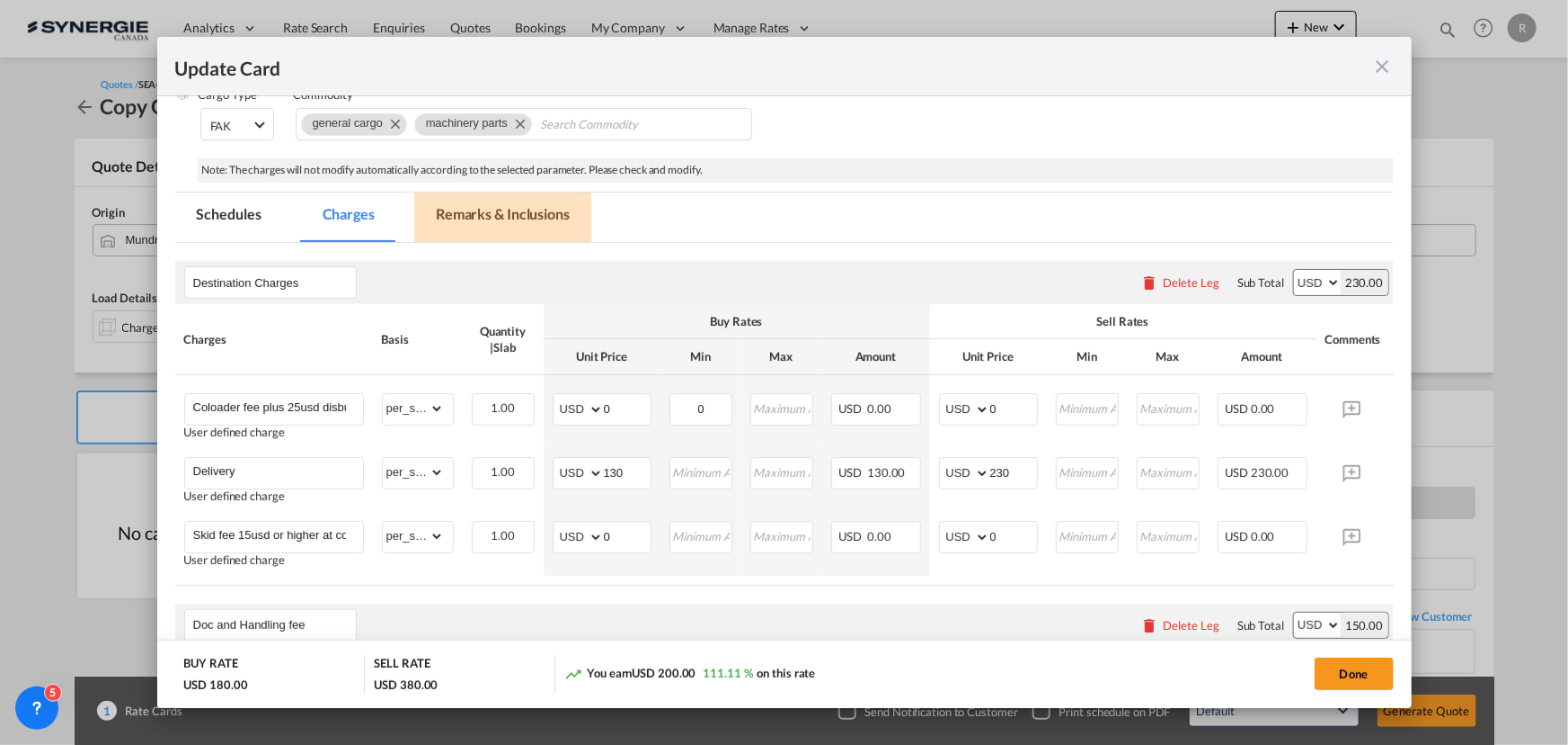
click at [517, 205] on md-tab-item "Remarks & Inclusions" at bounding box center [503, 217] width 177 height 49
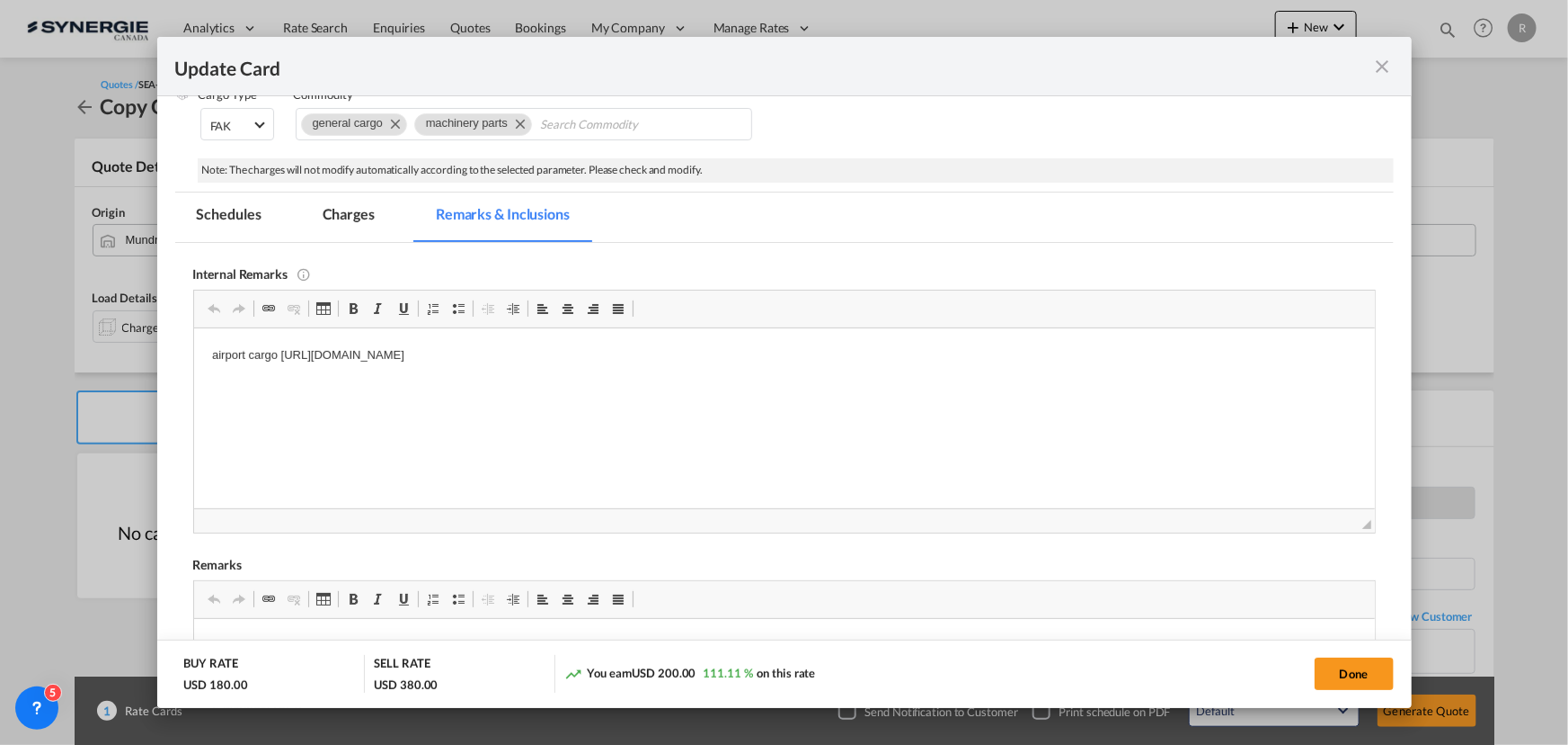
scroll to position [0, 0]
drag, startPoint x: 279, startPoint y: 352, endPoint x: 841, endPoint y: 361, distance: 562.1
click at [841, 361] on p "airport cargo https://app.frontapp.com/open/msg_1hzjixan?key=19LCMYADRO1eSgPYID…" at bounding box center [784, 355] width 1145 height 19
drag, startPoint x: 841, startPoint y: 362, endPoint x: 798, endPoint y: 398, distance: 56.1
click at [800, 398] on html "airport cargo https://app.frontapp.com/open/msg_1i09awcv?key=UIFveA__I-VamqD9dh…" at bounding box center [784, 370] width 1181 height 86
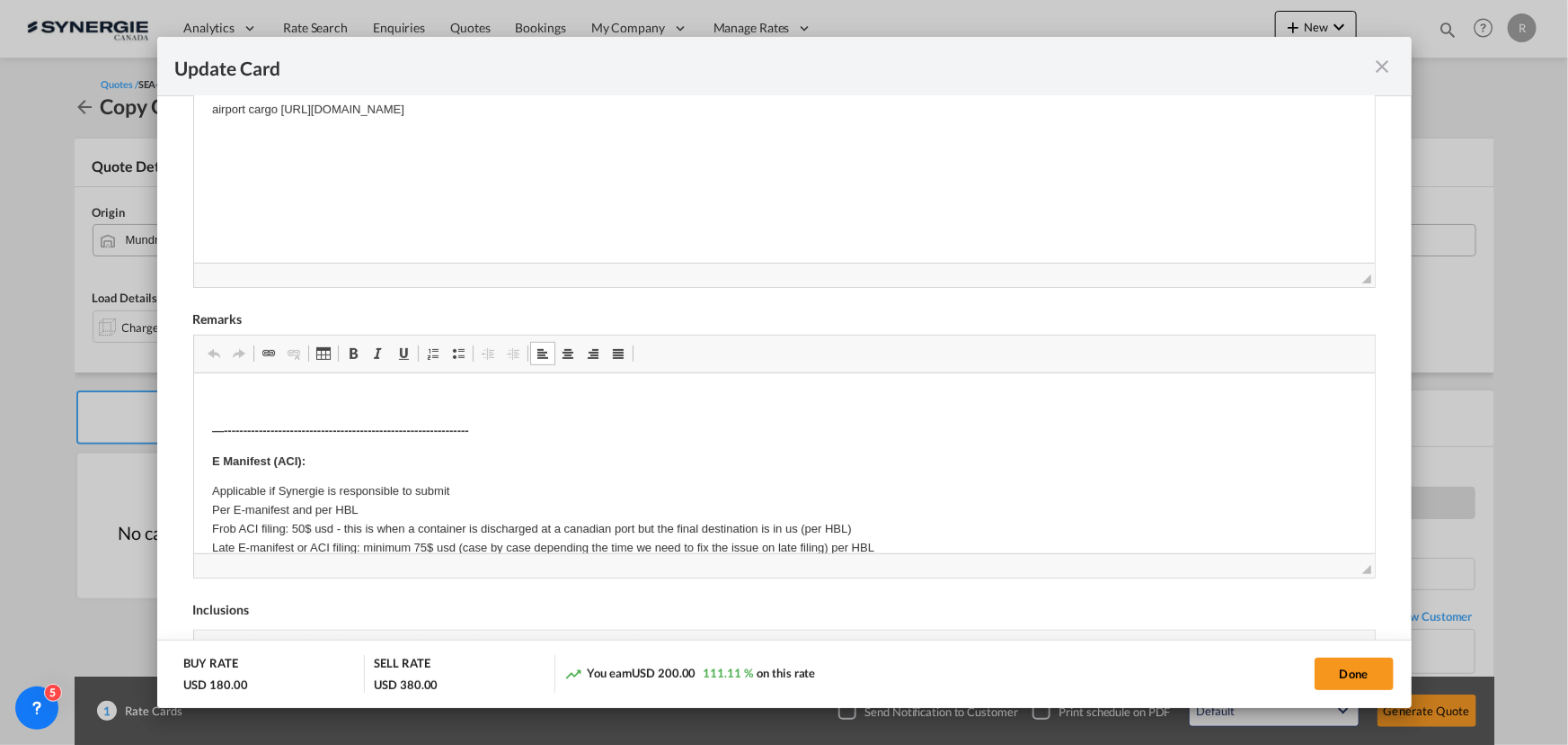
drag, startPoint x: 208, startPoint y: 384, endPoint x: 228, endPoint y: 392, distance: 21.5
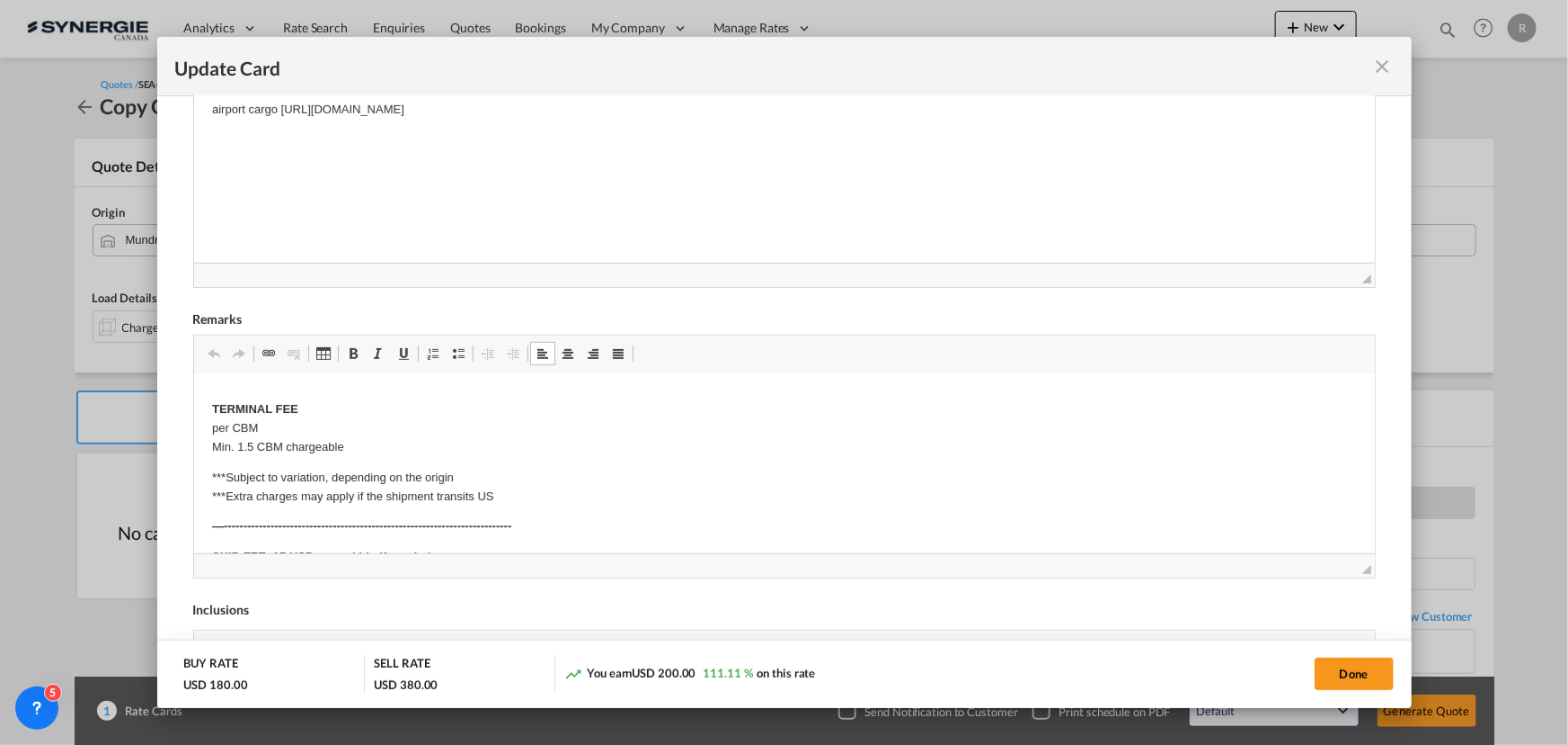
scroll to position [456, 0]
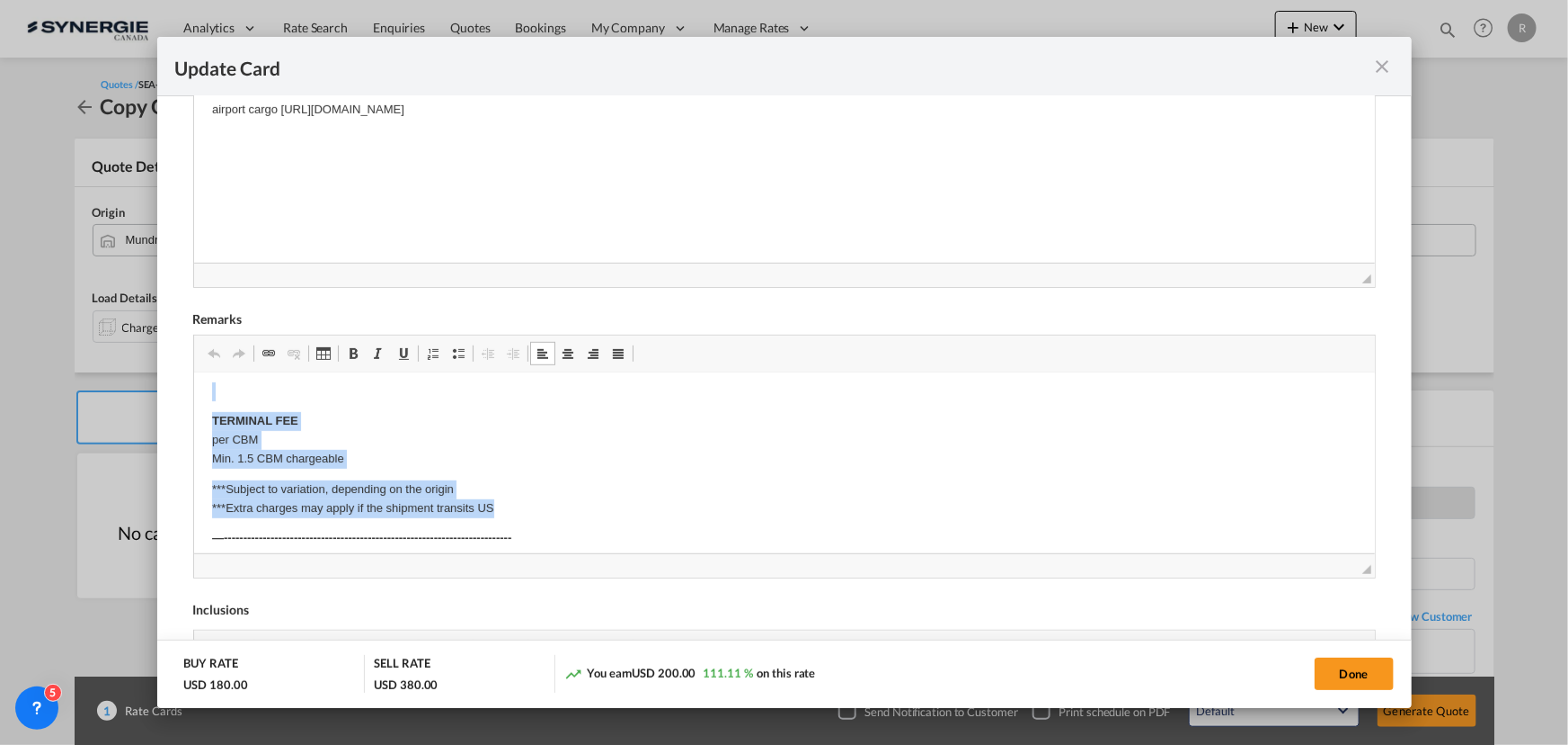
drag, startPoint x: 232, startPoint y: 443, endPoint x: 548, endPoint y: 501, distance: 321.3
click at [548, 501] on body "—--------------------------------------------------------------- E Manifest (AC…" at bounding box center [784, 375] width 1145 height 881
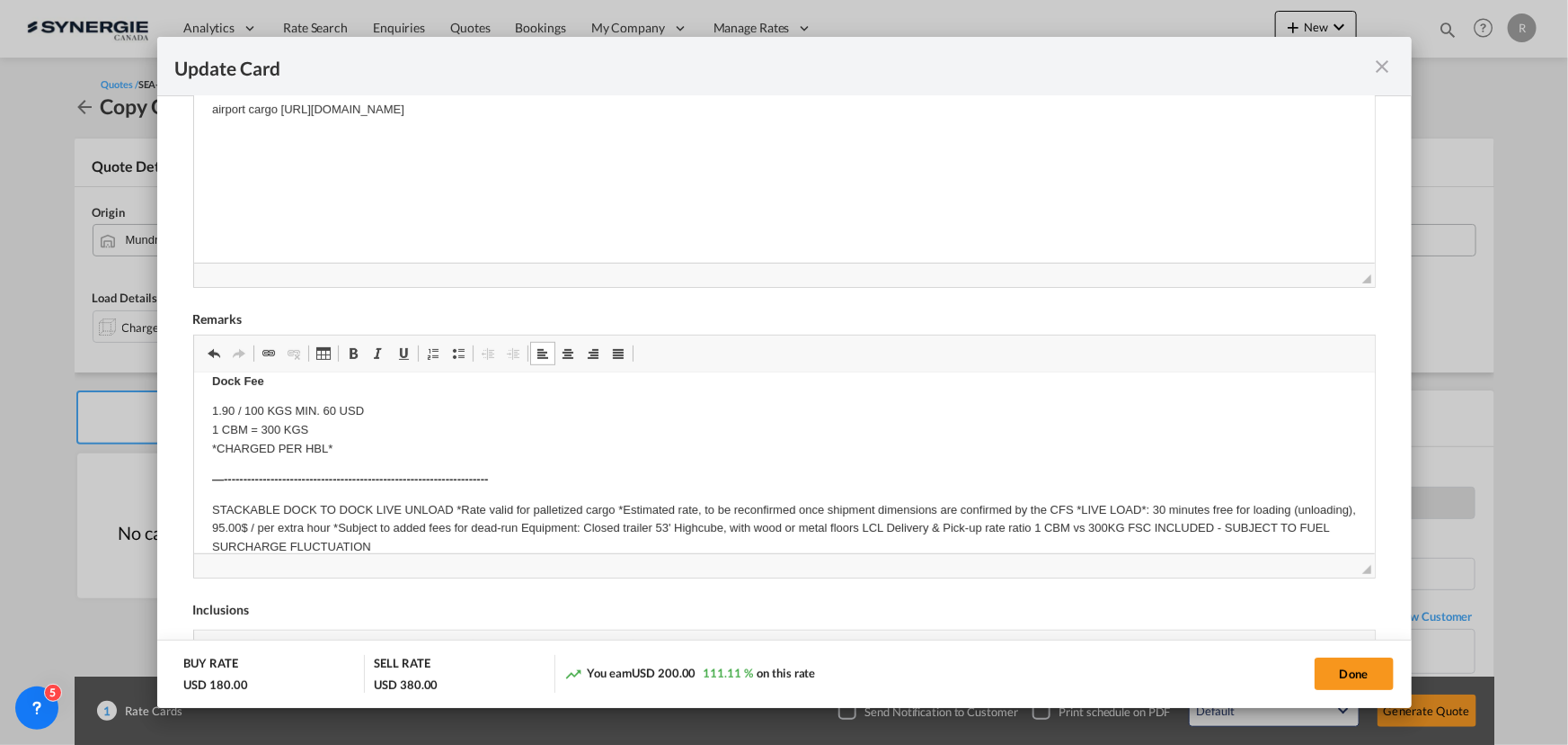
scroll to position [374, 0]
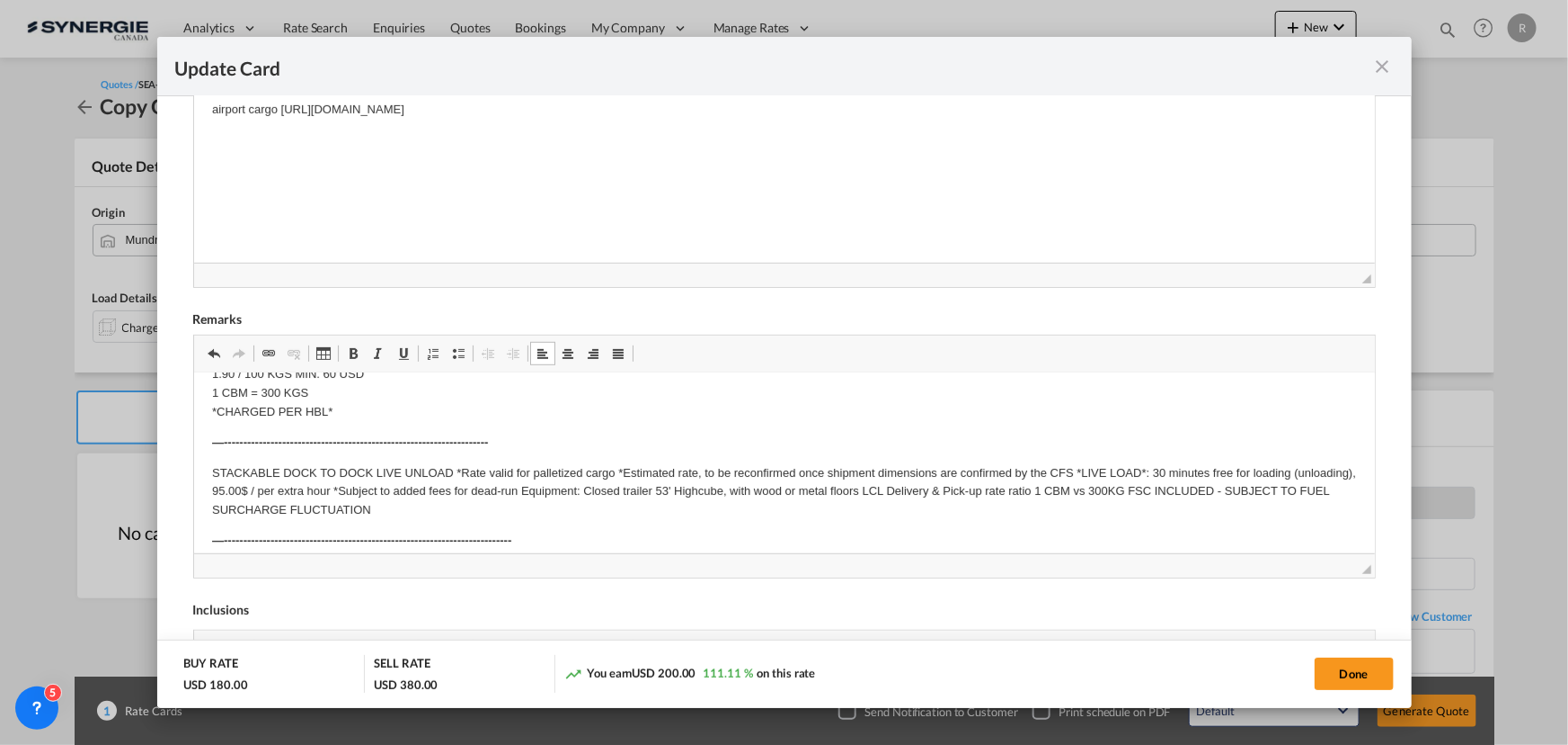
click at [454, 467] on p "STACKABLE DOCK TO DOCK LIVE UNLOAD *Rate valid for palletized cargo *Estimated …" at bounding box center [784, 491] width 1145 height 56
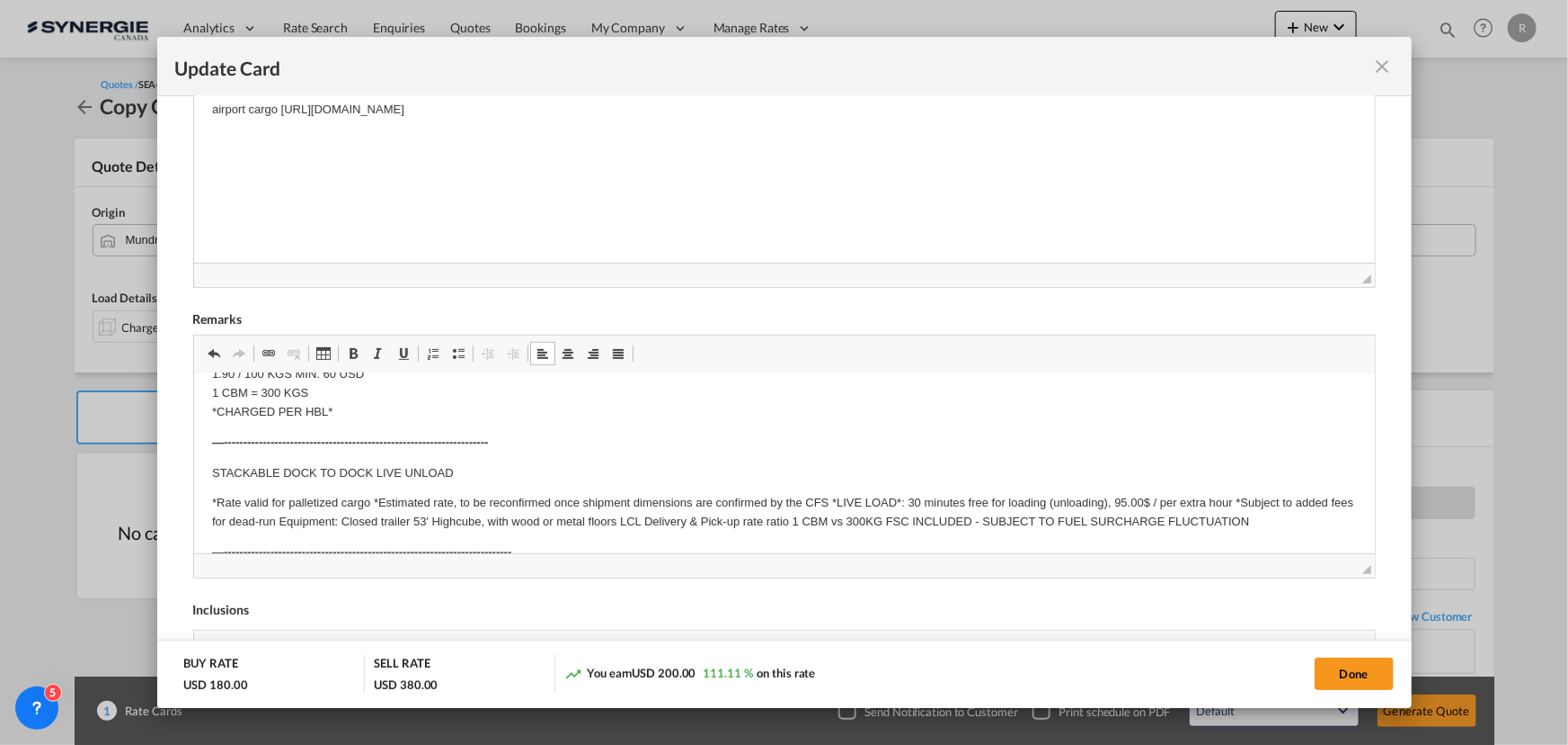
click at [283, 475] on p "STACKABLE DOCK TO DOCK LIVE UNLOAD" at bounding box center [784, 473] width 1145 height 19
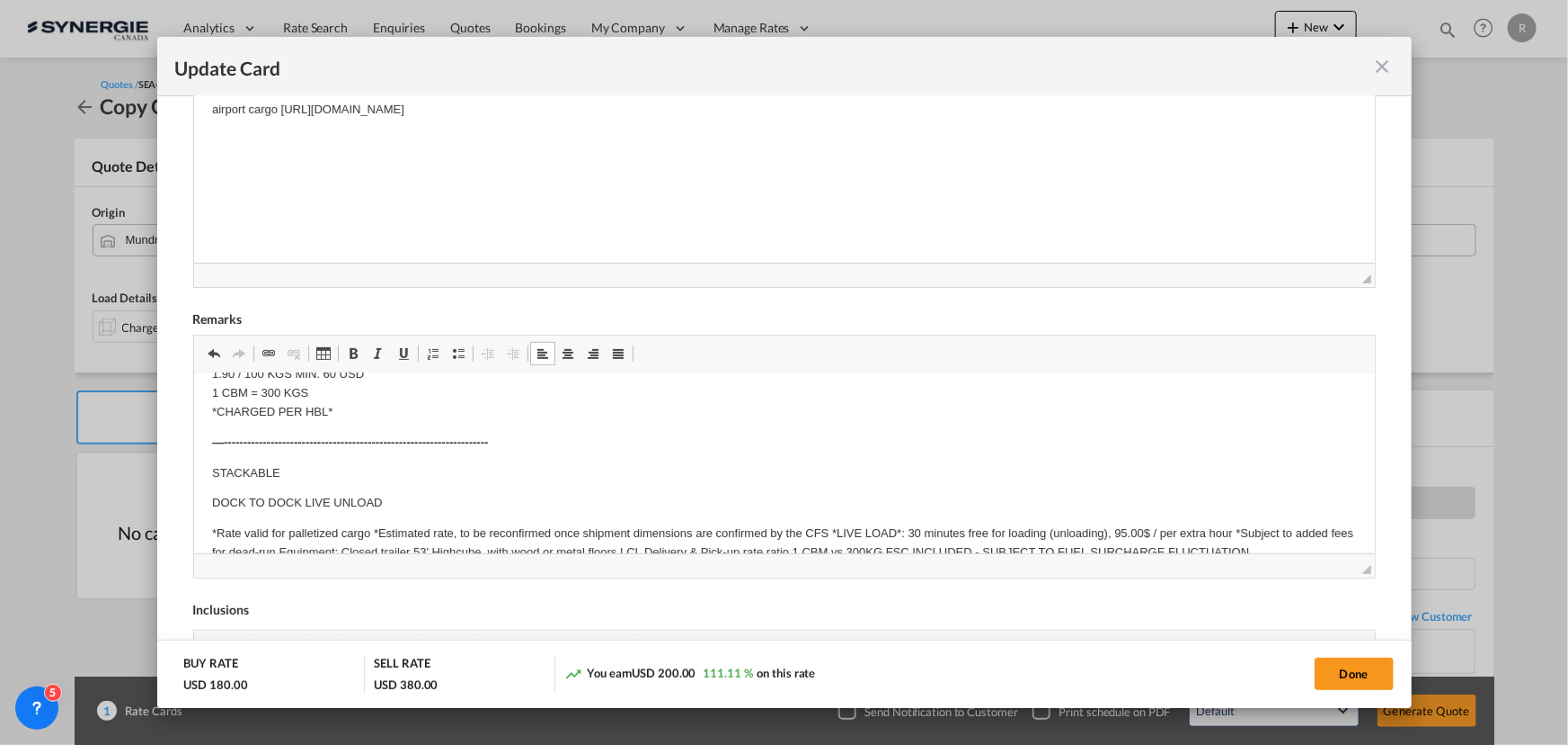
click at [302, 499] on p "DOCK TO DOCK LIVE UNLOAD" at bounding box center [784, 502] width 1145 height 19
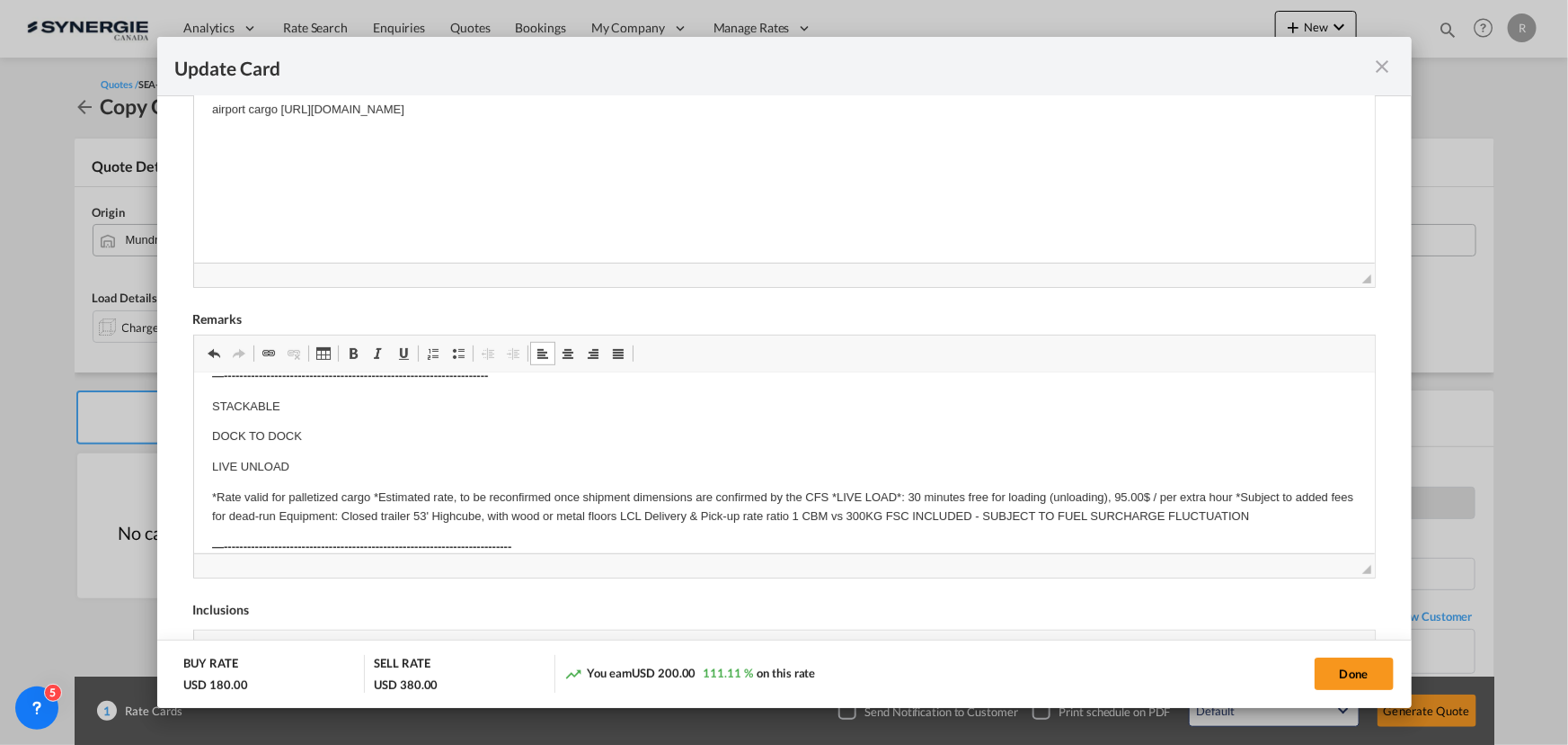
scroll to position [538, 0]
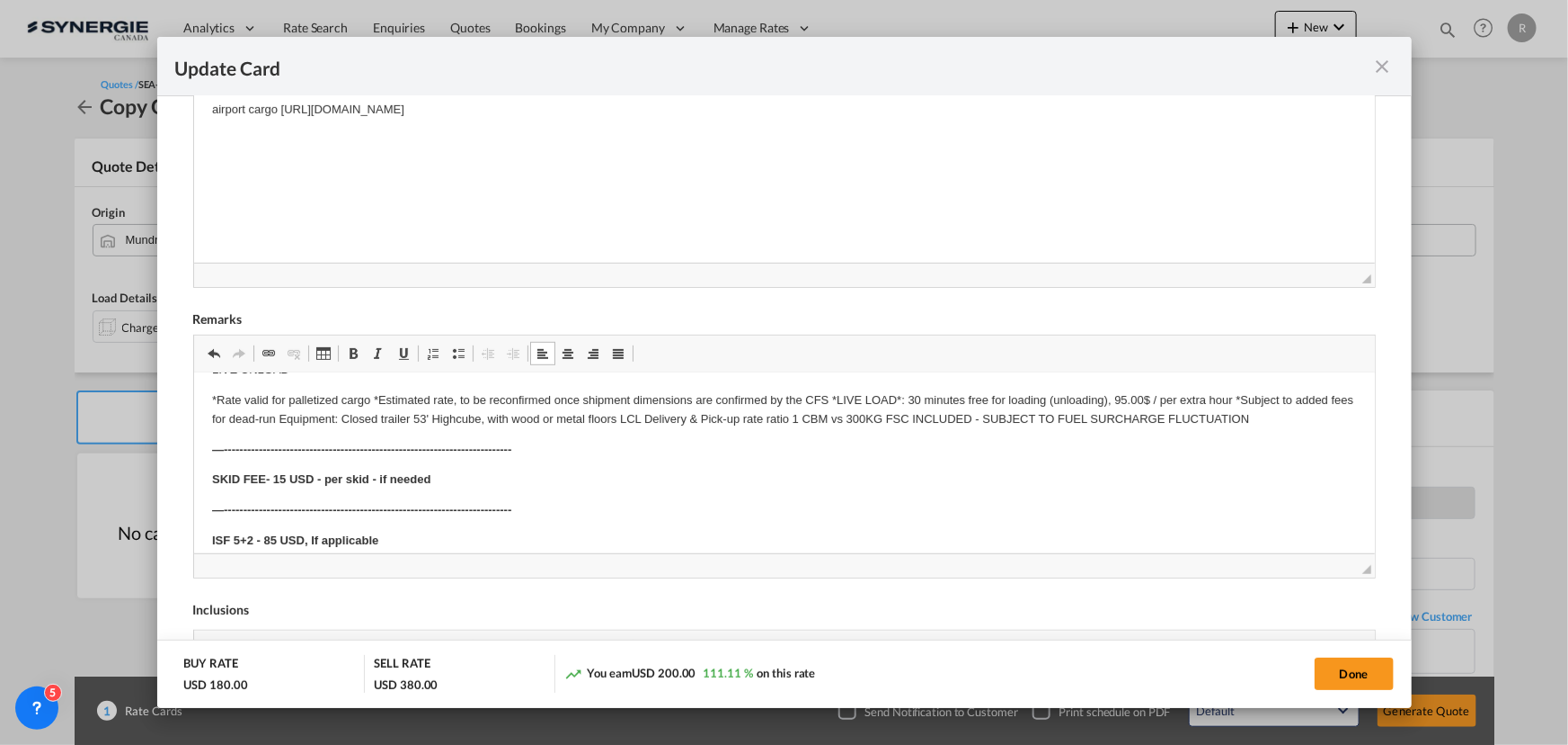
click at [371, 394] on p "*Rate valid for palletized cargo *Estimated rate, to be reconfirmed once shipme…" at bounding box center [784, 409] width 1145 height 38
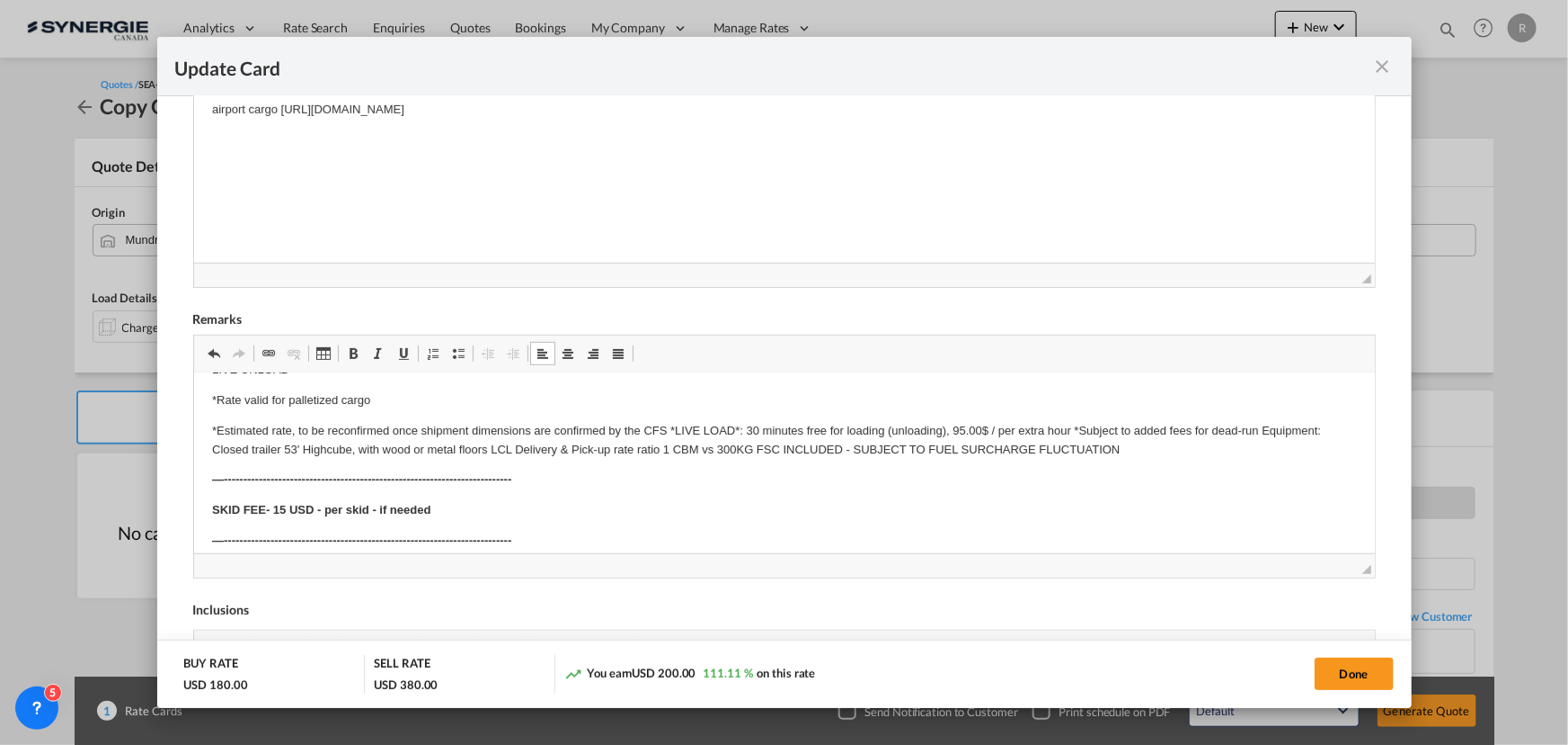
click at [666, 426] on p "*Estimated rate, to be reconfirmed once shipment dimensions are confirmed by th…" at bounding box center [784, 440] width 1145 height 38
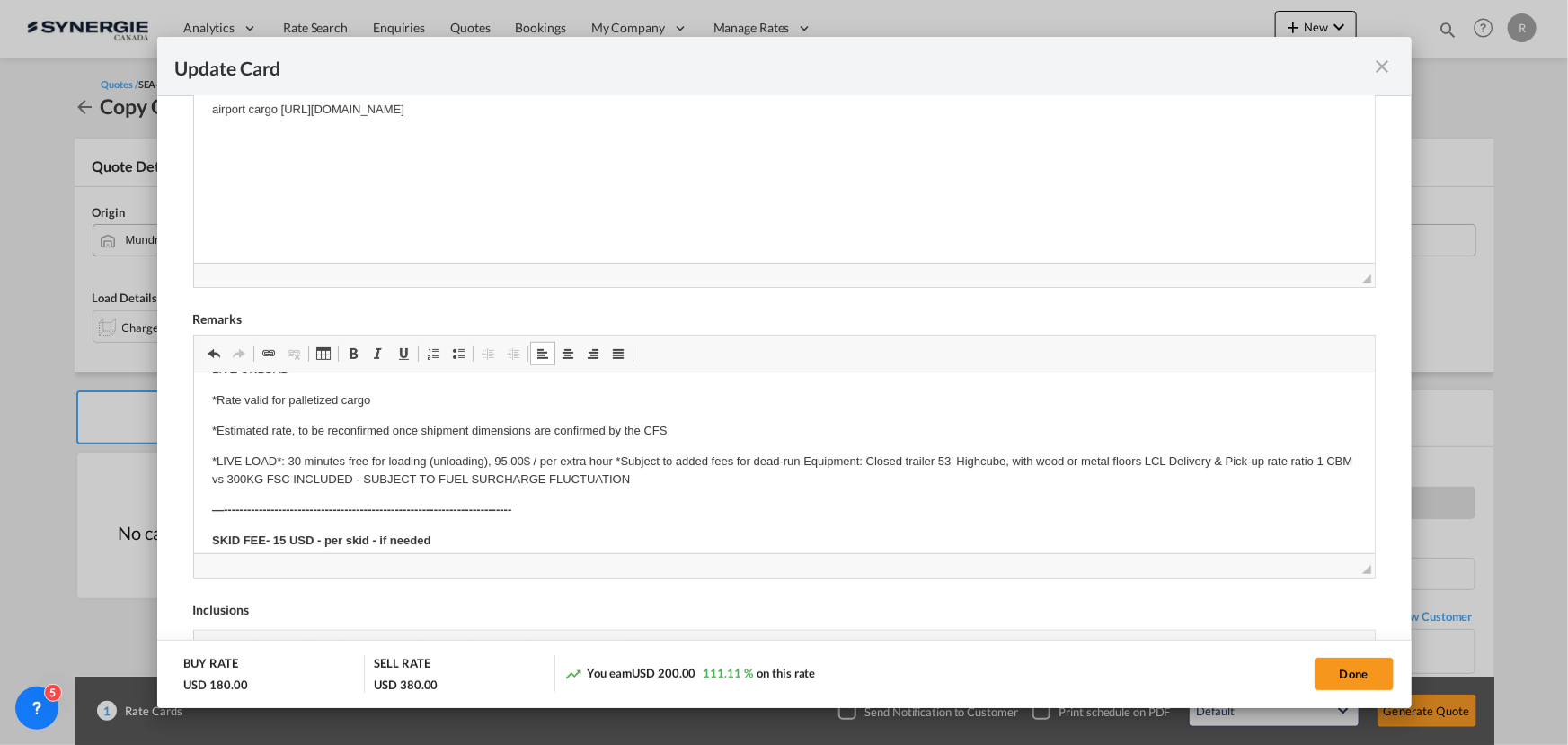
click at [614, 459] on p "*LIVE LOAD*: 30 minutes free for loading (unloading), 95.00$ / per extra hour *…" at bounding box center [784, 470] width 1145 height 38
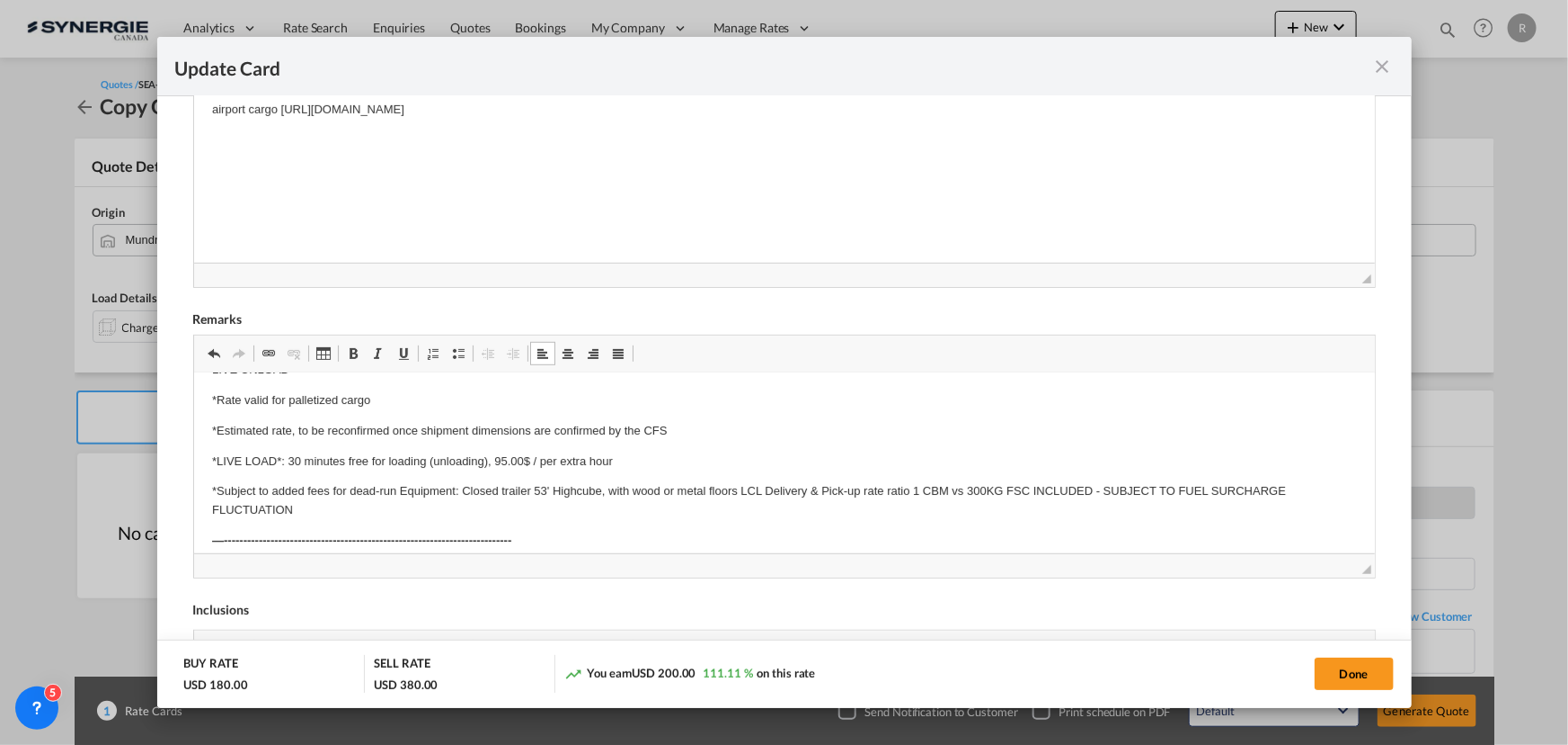
click at [398, 485] on p "*Subject to added fees for dead-run Equipment: Closed trailer 53' Highcube, wit…" at bounding box center [784, 500] width 1145 height 38
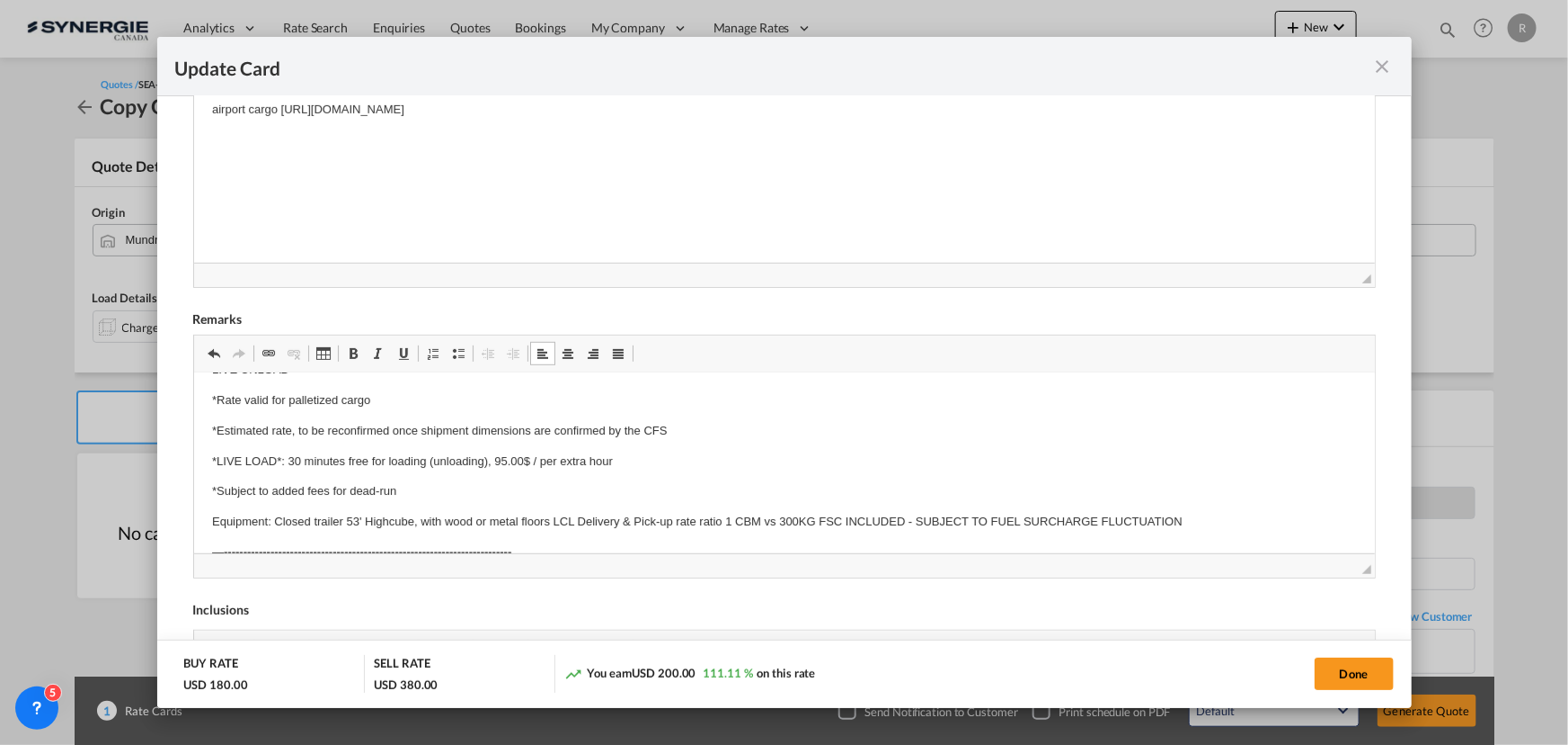
click at [550, 517] on p "Equipment: Closed trailer 53' Highcube, with wood or metal floors LCL Delivery …" at bounding box center [784, 521] width 1145 height 19
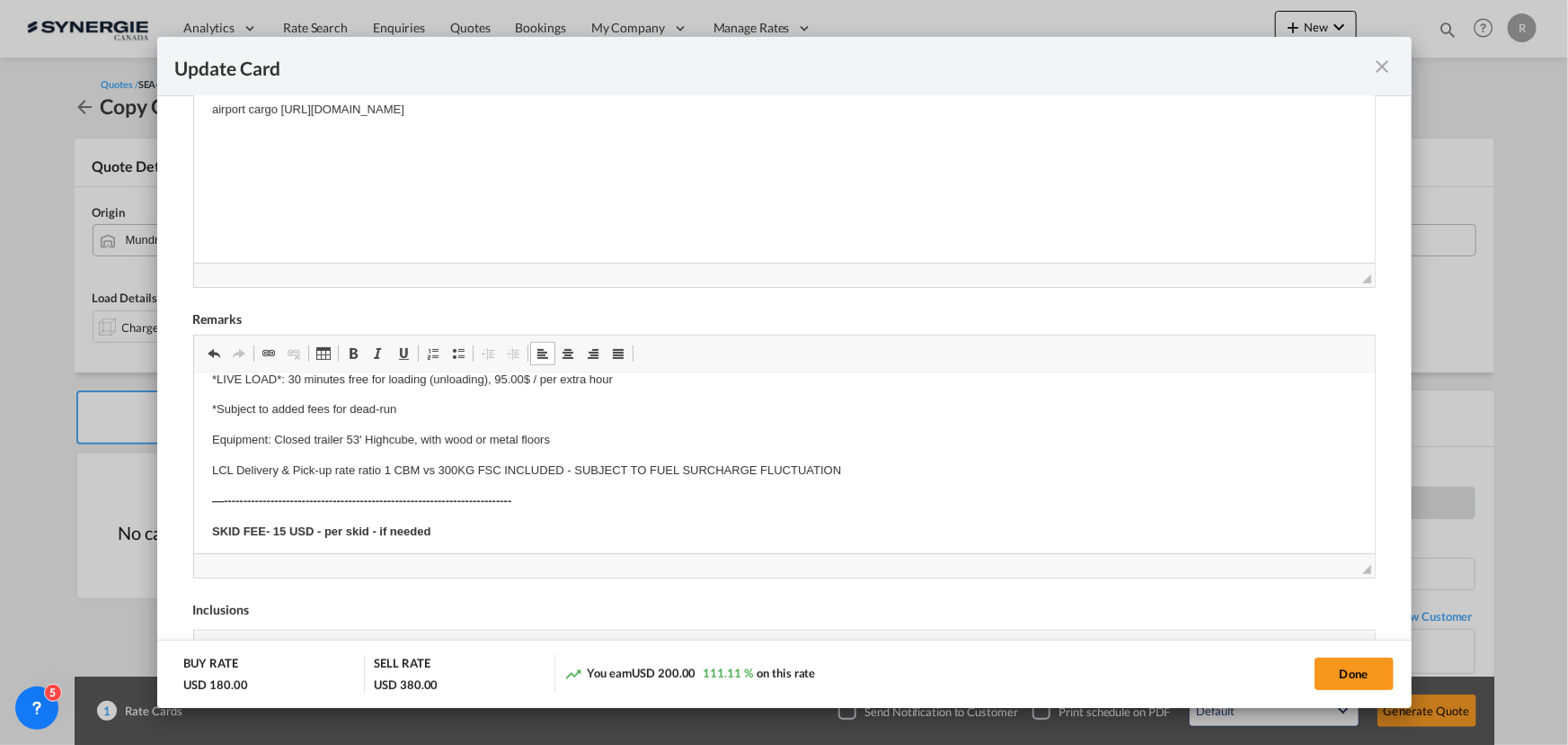
scroll to position [707, 0]
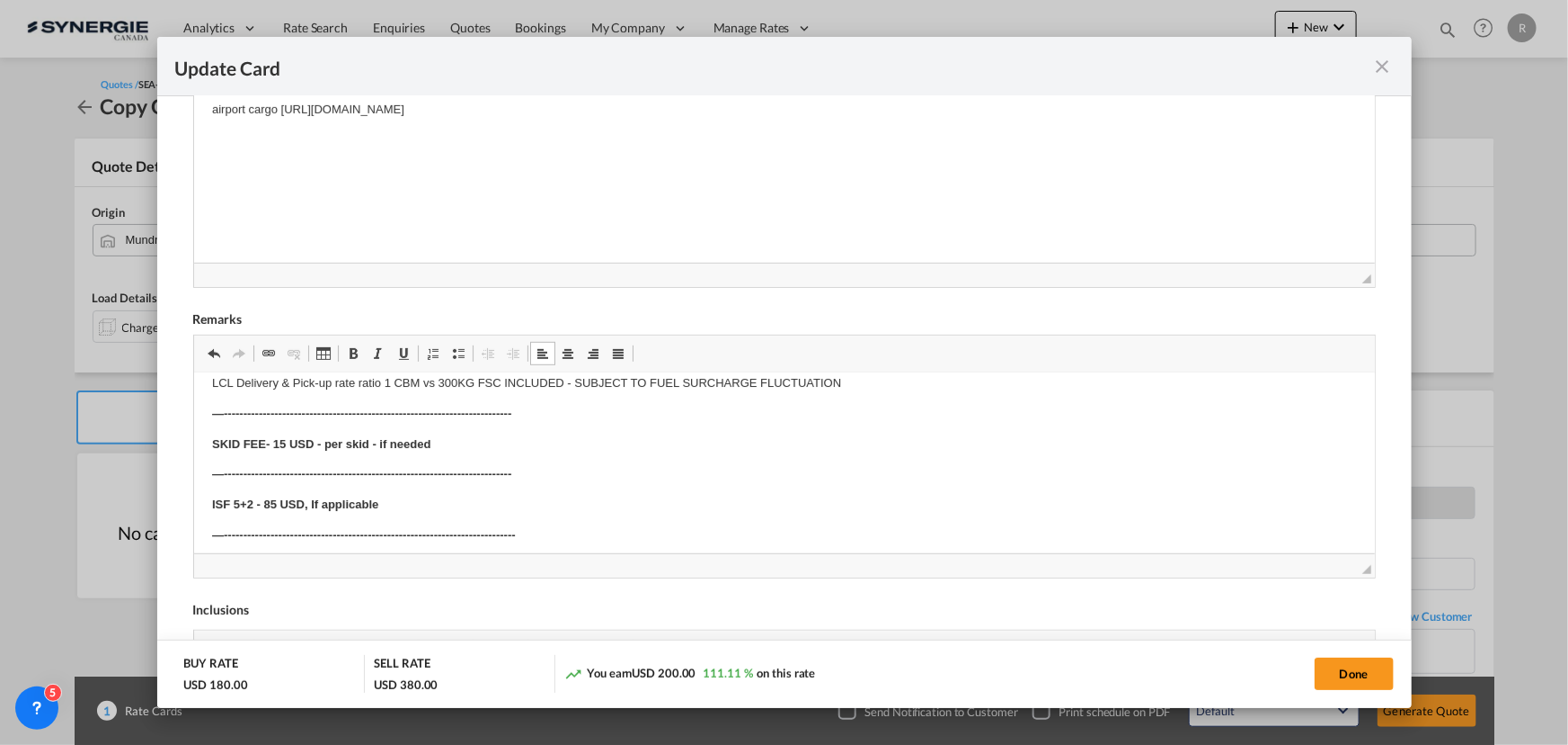
click at [469, 381] on p "LCL Delivery & Pick-up rate ratio 1 CBM vs 300KG FSC INCLUDED - SUBJECT TO FUEL…" at bounding box center [784, 382] width 1145 height 19
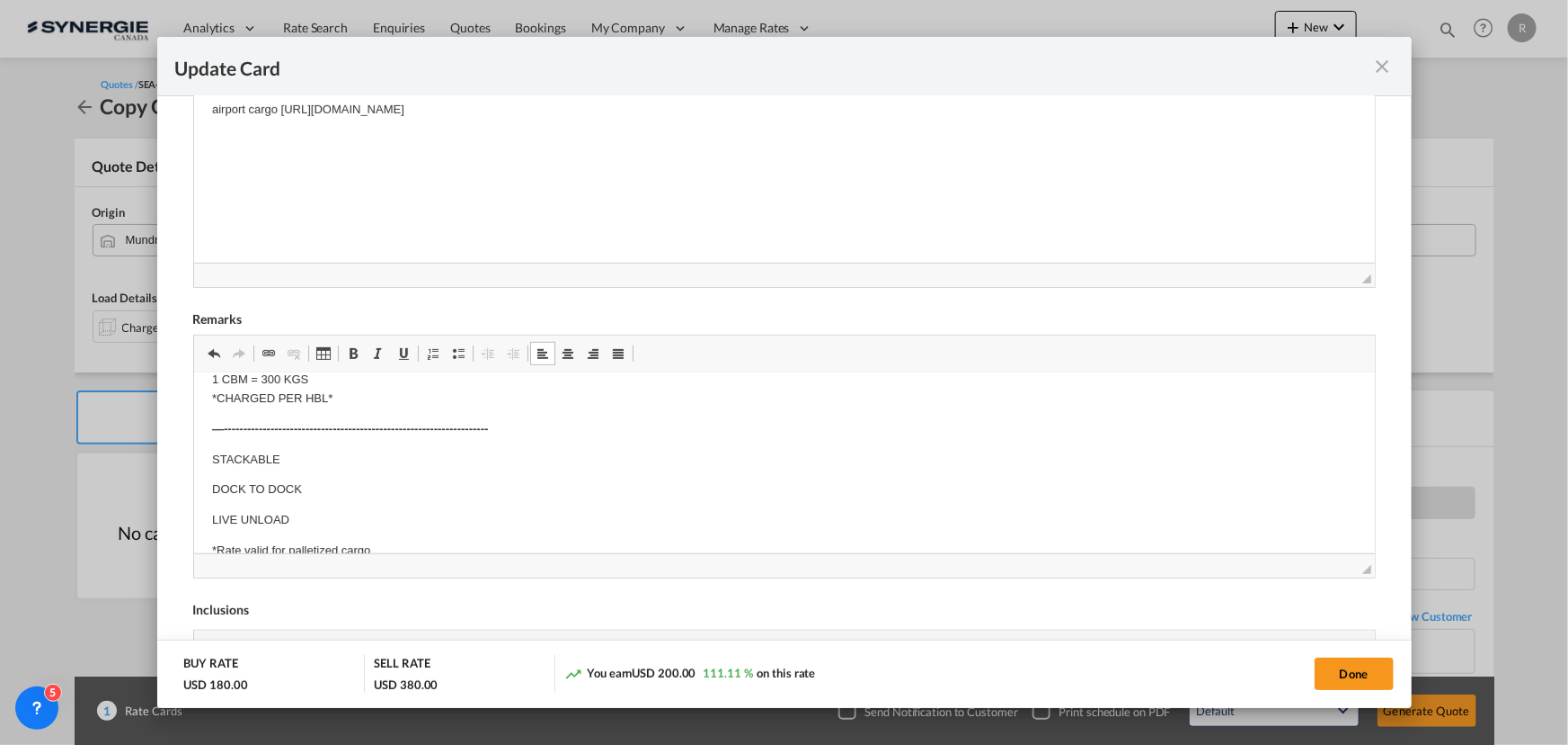
scroll to position [380, 0]
click at [208, 457] on html "—--------------------------------------------------------------- E Manifest (AC…" at bounding box center [784, 529] width 1181 height 1073
click at [214, 451] on body "—--------------------------------------------------------------- E Manifest (AC…" at bounding box center [784, 544] width 1145 height 1068
click at [300, 495] on p "Destination :" at bounding box center [784, 499] width 1145 height 19
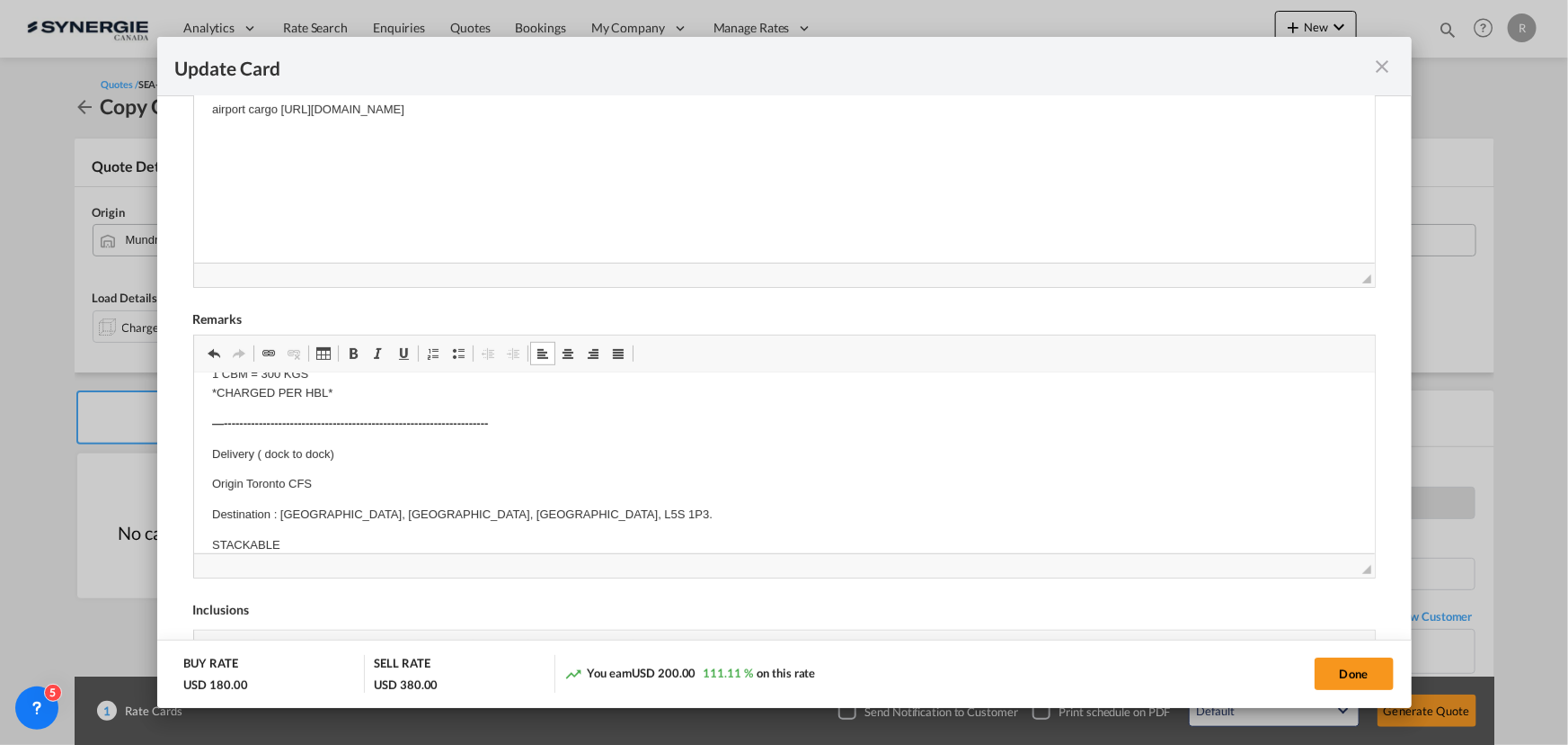
scroll to position [326, 0]
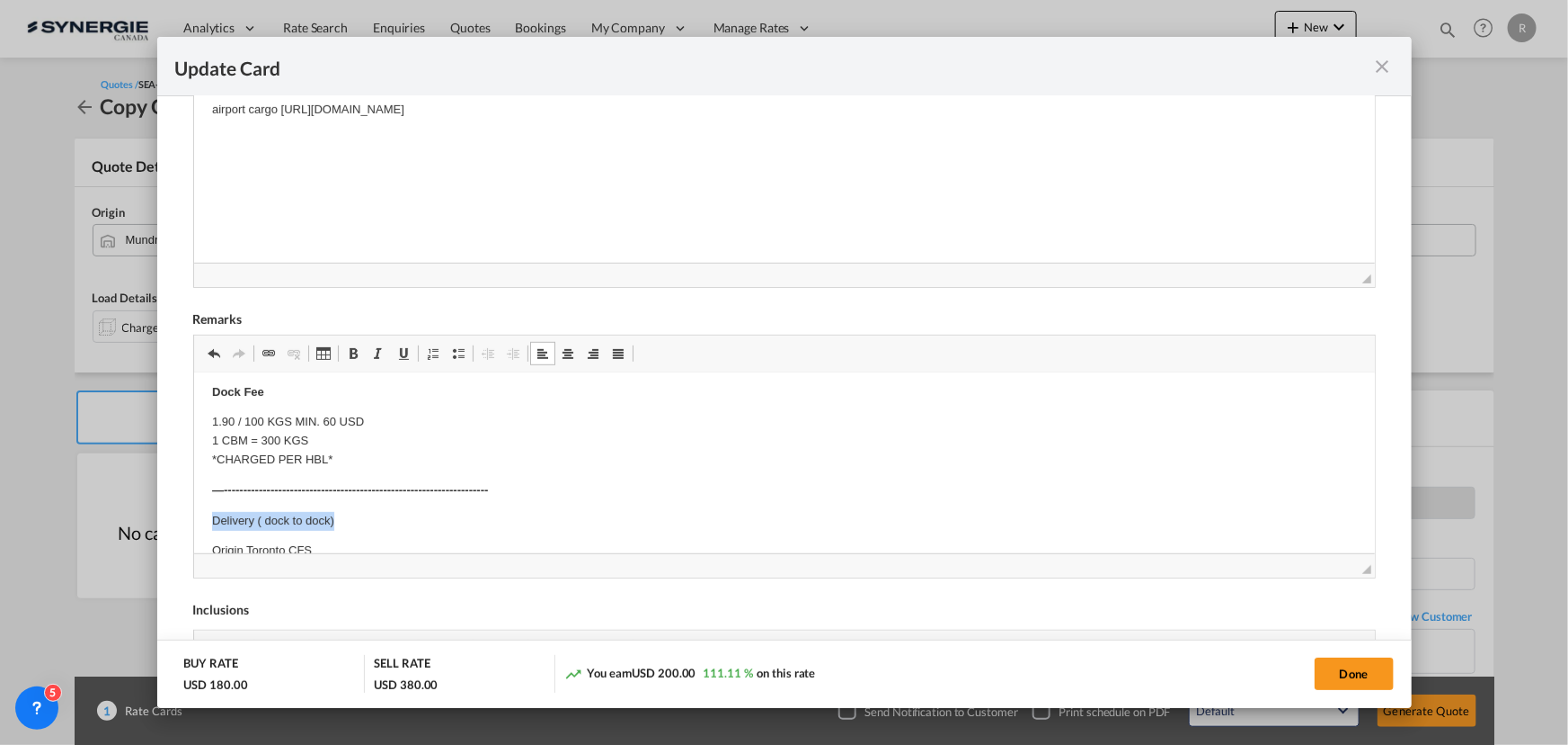
drag, startPoint x: 202, startPoint y: 517, endPoint x: 371, endPoint y: 514, distance: 169.0
click at [371, 514] on html "—--------------------------------------------------------------- E Manifest (AC…" at bounding box center [784, 628] width 1181 height 1166
click at [346, 358] on span "Update CardPort of ..." at bounding box center [353, 353] width 14 height 14
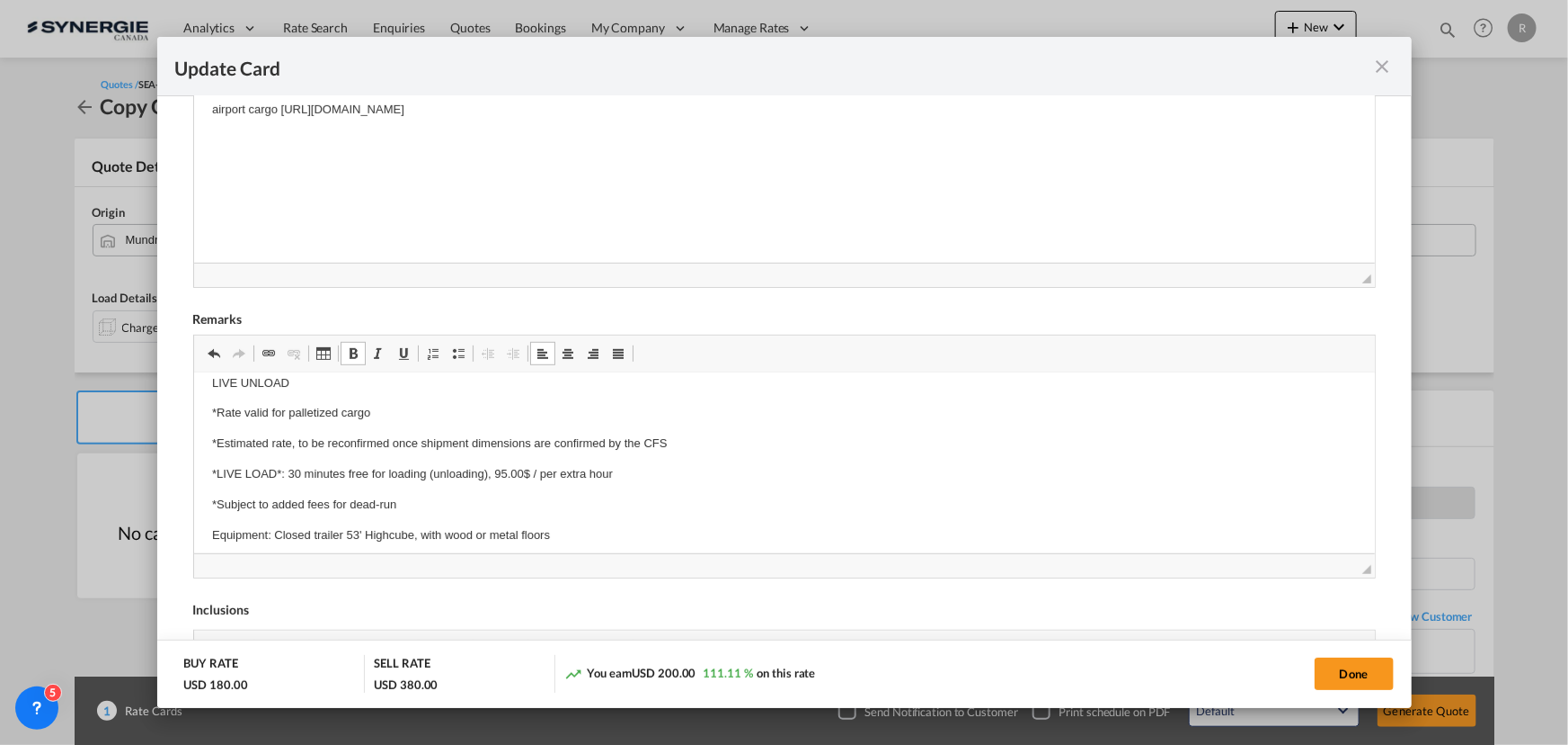
scroll to position [654, 0]
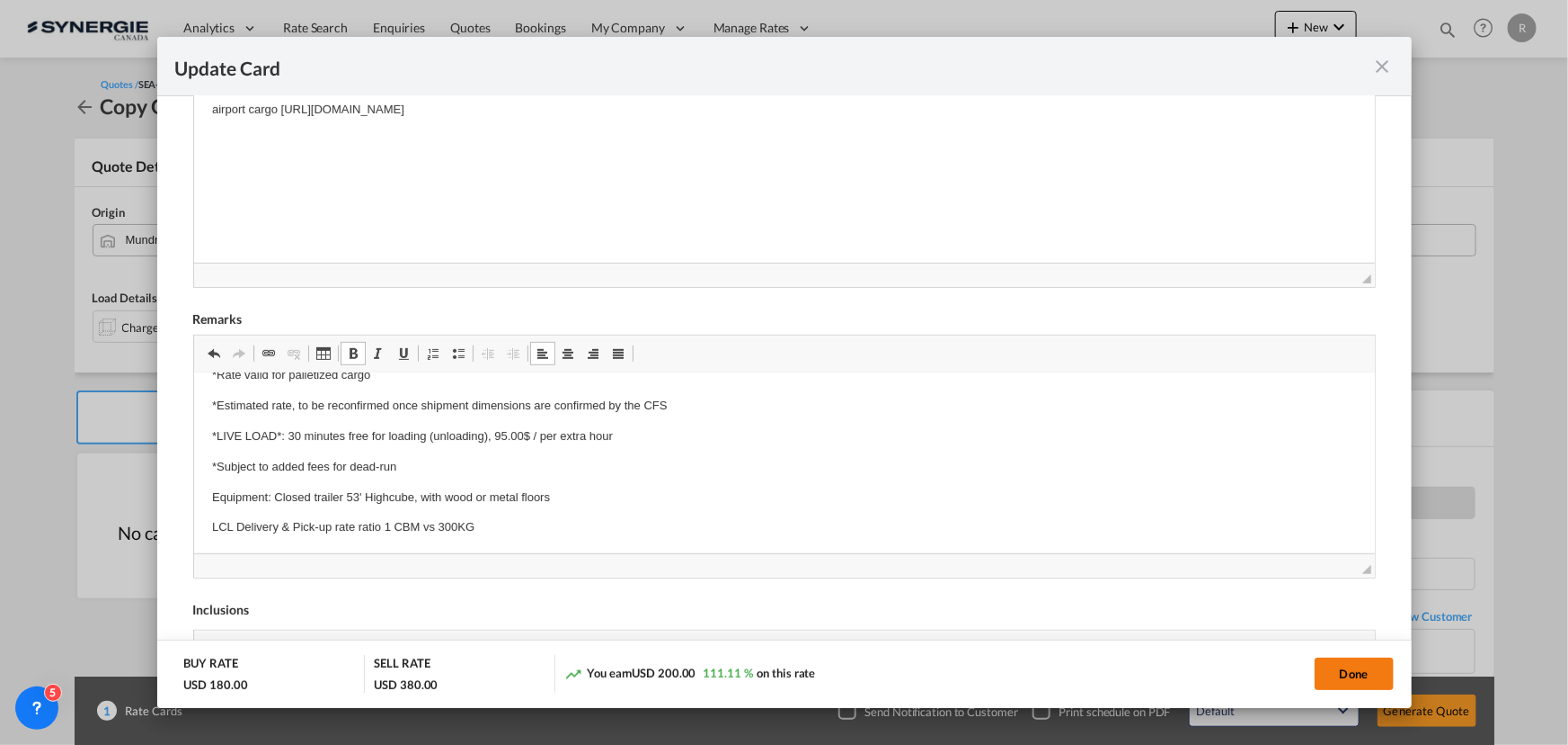
click at [1358, 676] on button "Done" at bounding box center [1354, 674] width 79 height 32
type input "06 Nov 2025"
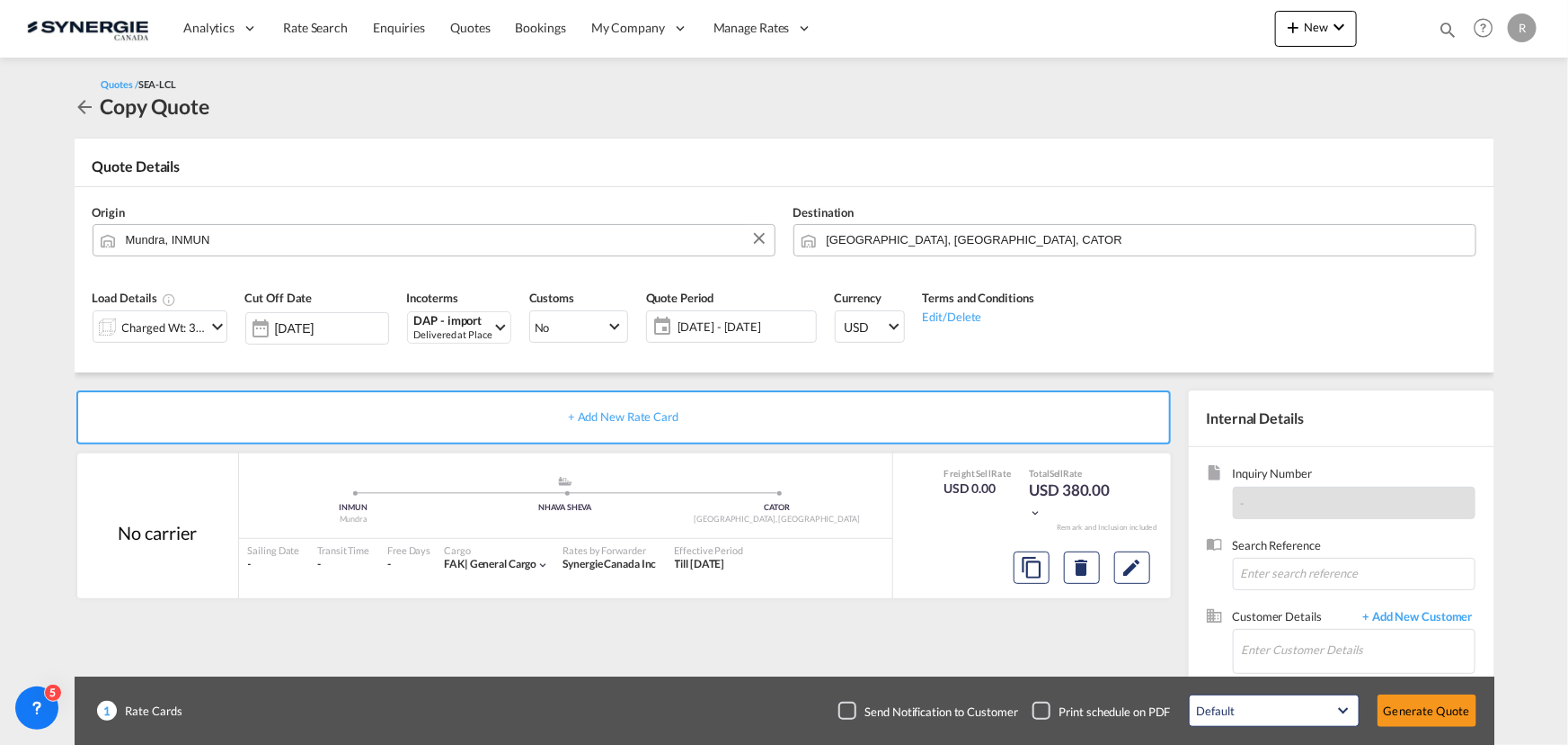
scroll to position [198, 0]
click at [1282, 646] on input "Enter Customer Details" at bounding box center [1358, 650] width 233 height 41
paste input "sales.dubai@bonfigo.com"
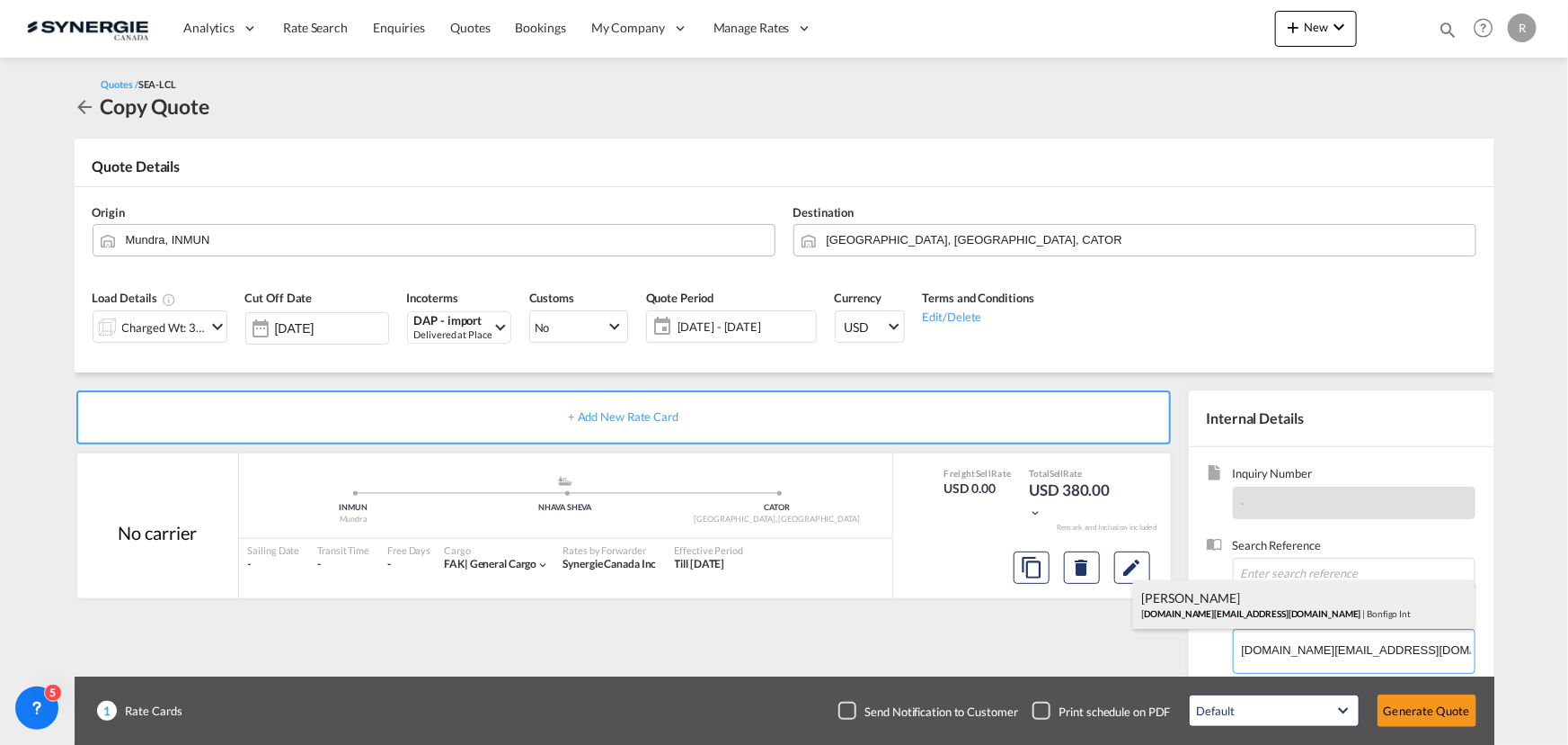
click at [1191, 591] on div "Kunal NAKUM sales.dubai@bonfigo.com | Bonfigo Int" at bounding box center [1304, 604] width 341 height 49
type input "Bonfigo Int, Kunal NAKUM, sales.dubai@bonfigo.com"
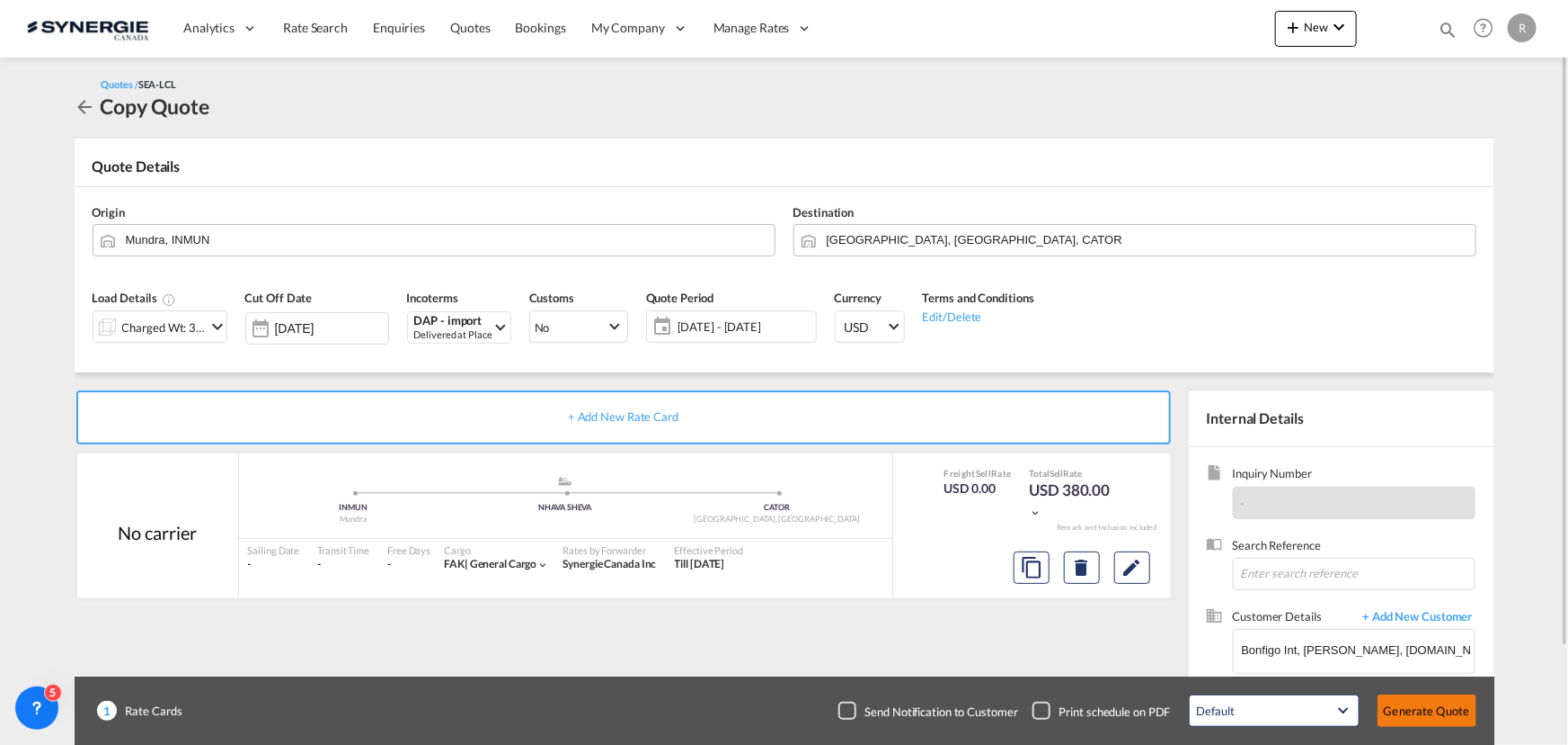
click at [1410, 713] on button "Generate Quote" at bounding box center [1427, 711] width 99 height 32
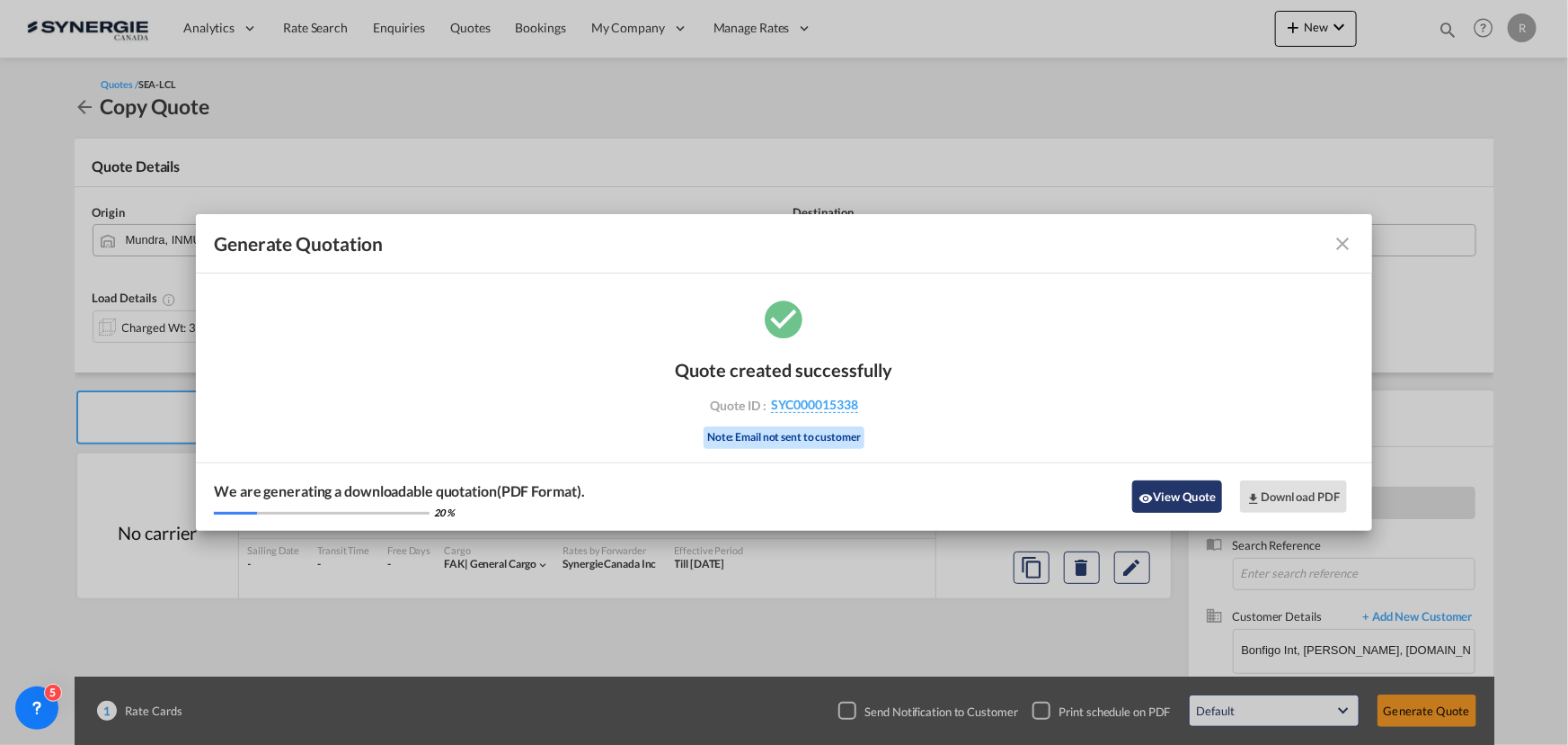
click at [1176, 500] on button "View Quote" at bounding box center [1177, 497] width 90 height 32
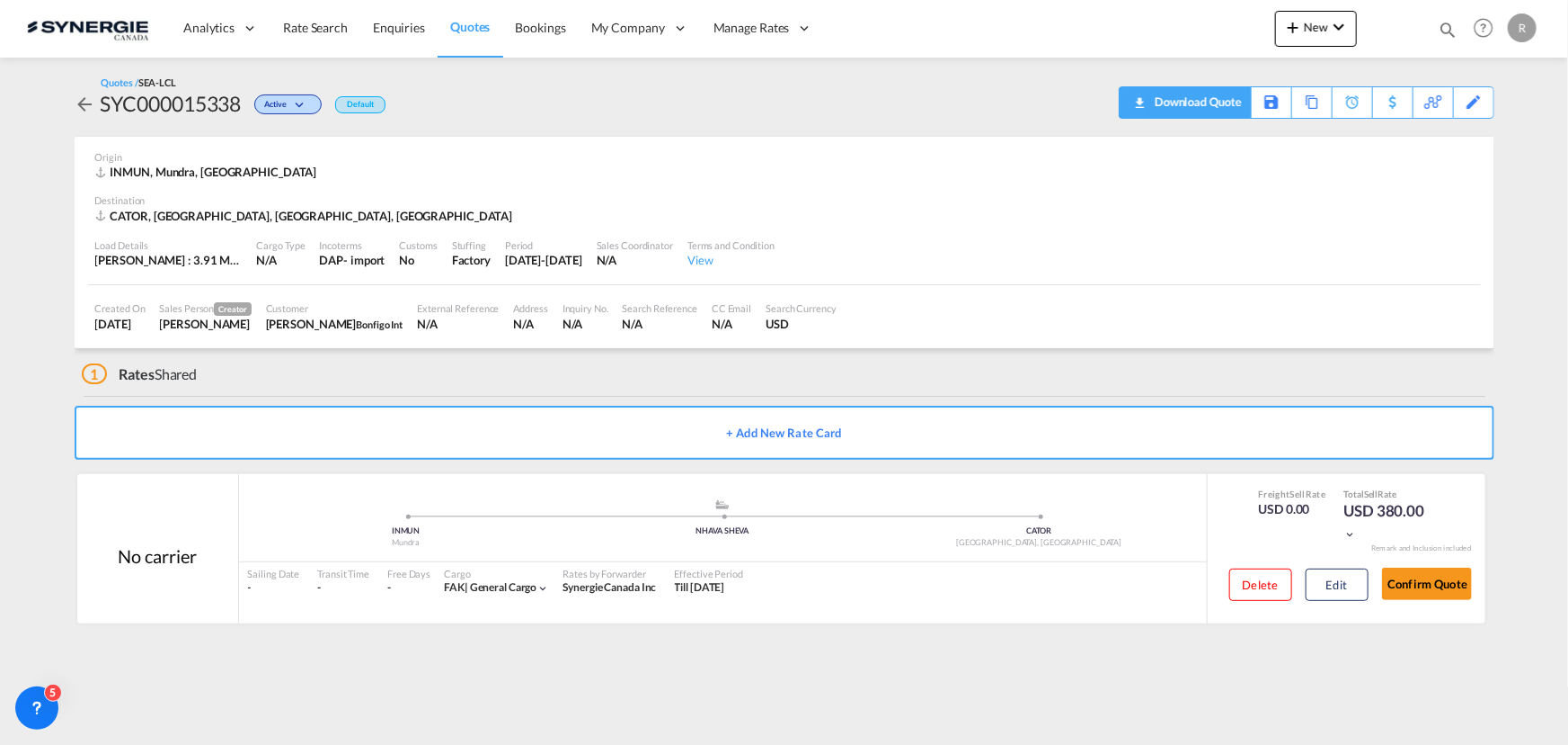
click at [1222, 110] on div "Download Quote" at bounding box center [1196, 102] width 91 height 29
click at [479, 26] on span "Quotes" at bounding box center [471, 27] width 40 height 15
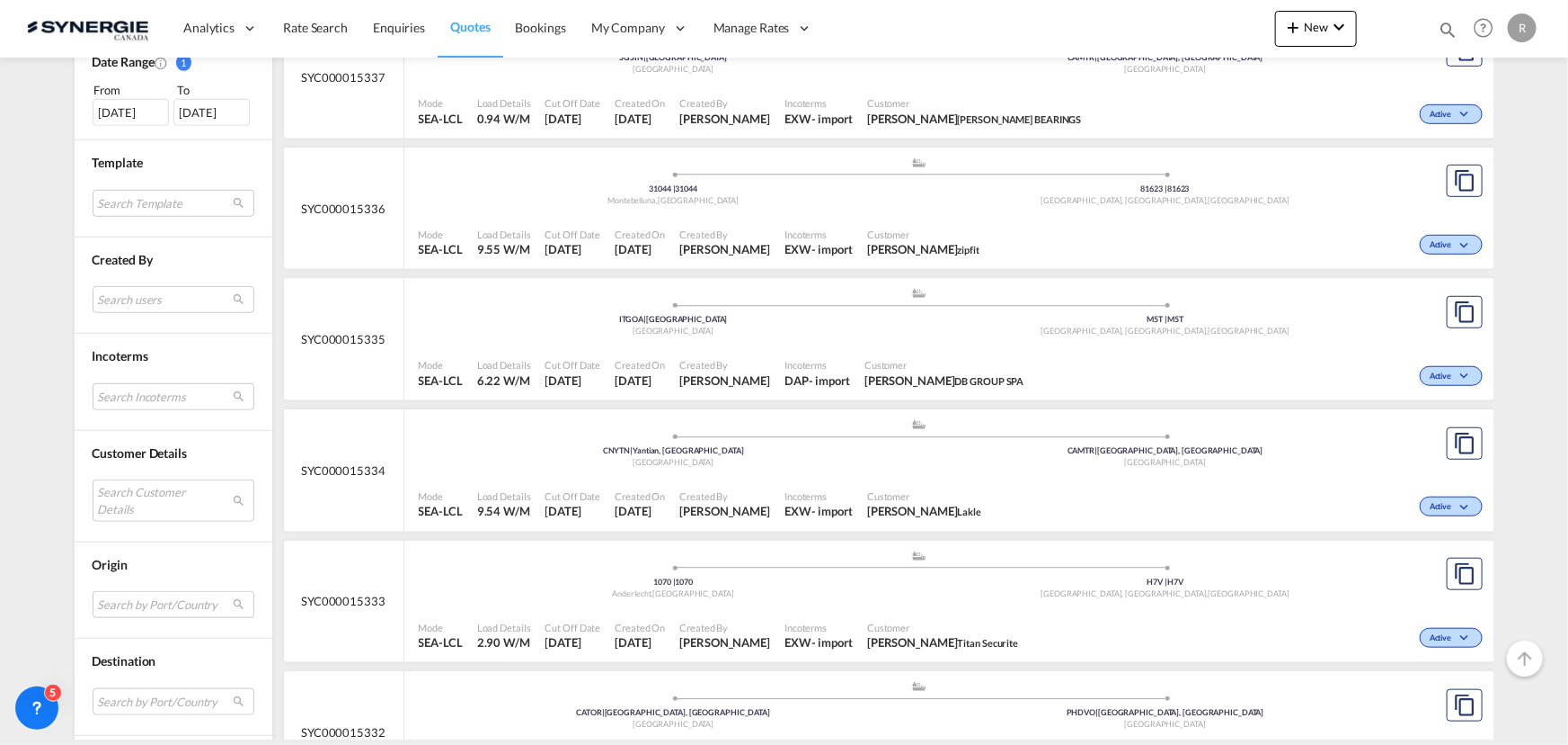
scroll to position [572, 0]
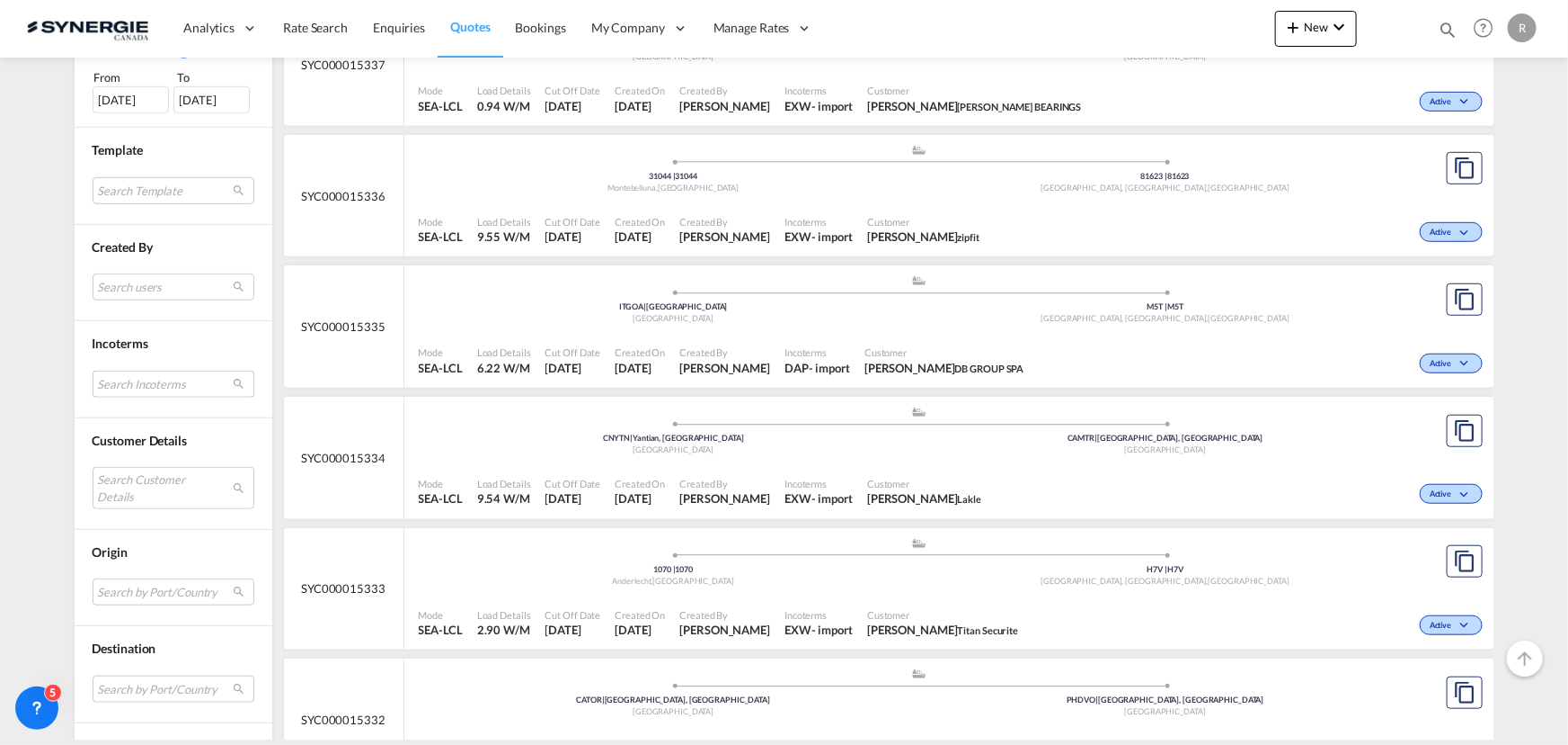
click at [154, 375] on md-select "Search Incoterms CPT-EXPORT carrier paid to FAS-EXPORT free alongside ship CIP-…" at bounding box center [173, 383] width 162 height 27
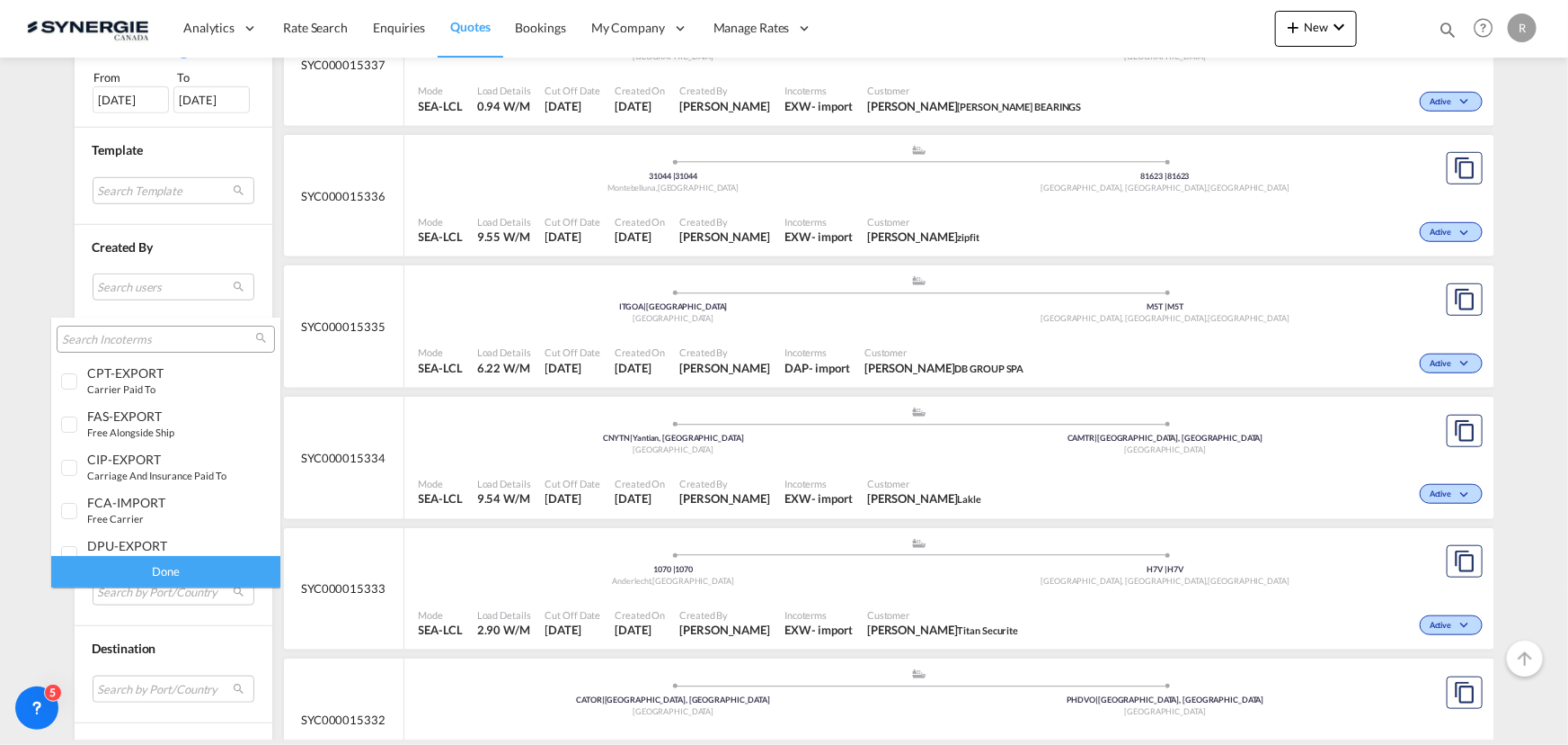
click at [145, 270] on md-backdrop at bounding box center [784, 372] width 1568 height 745
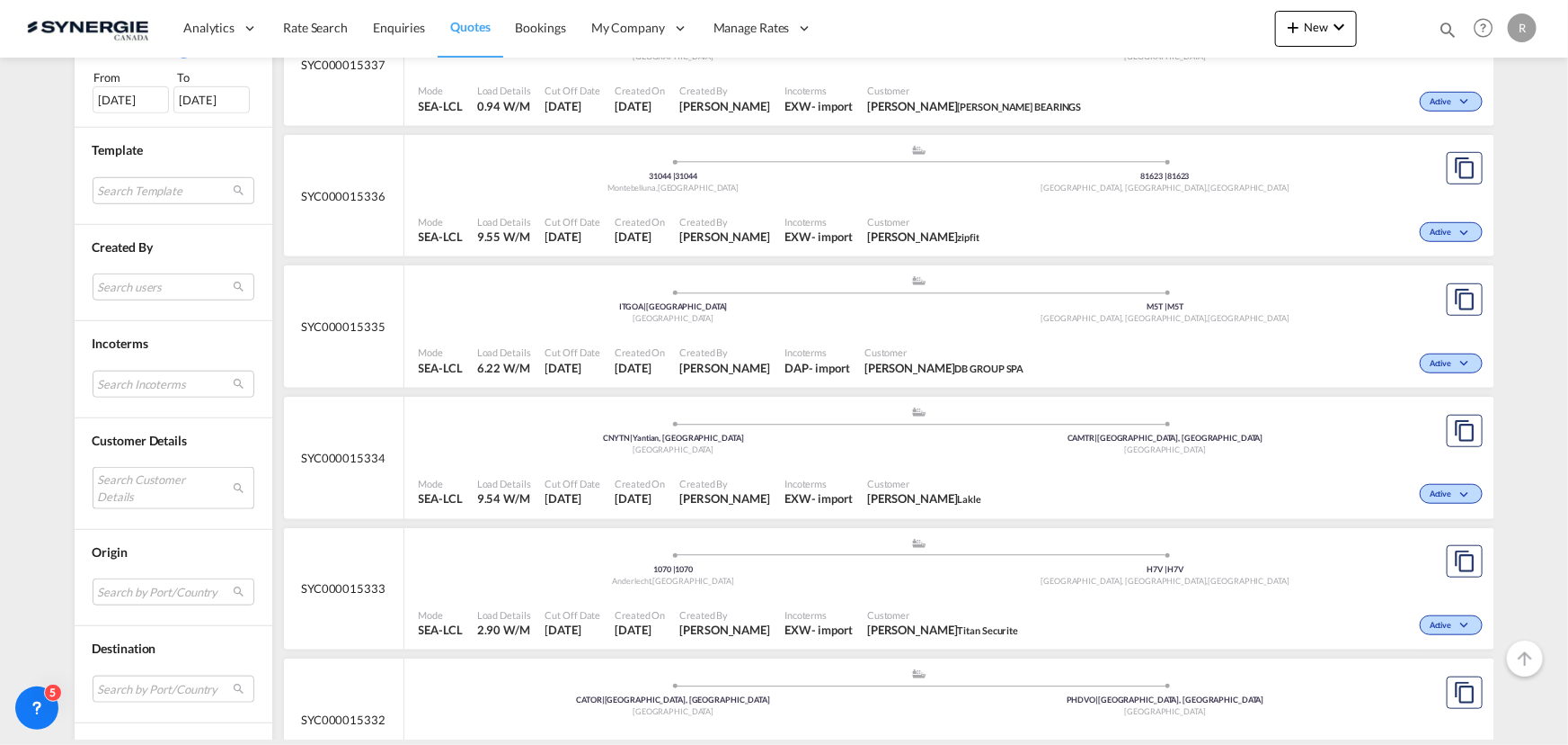
click at [126, 475] on md-select "Search Customer Details user name user thomas may thomasmay@zipfit.com | zipfit…" at bounding box center [173, 487] width 162 height 41
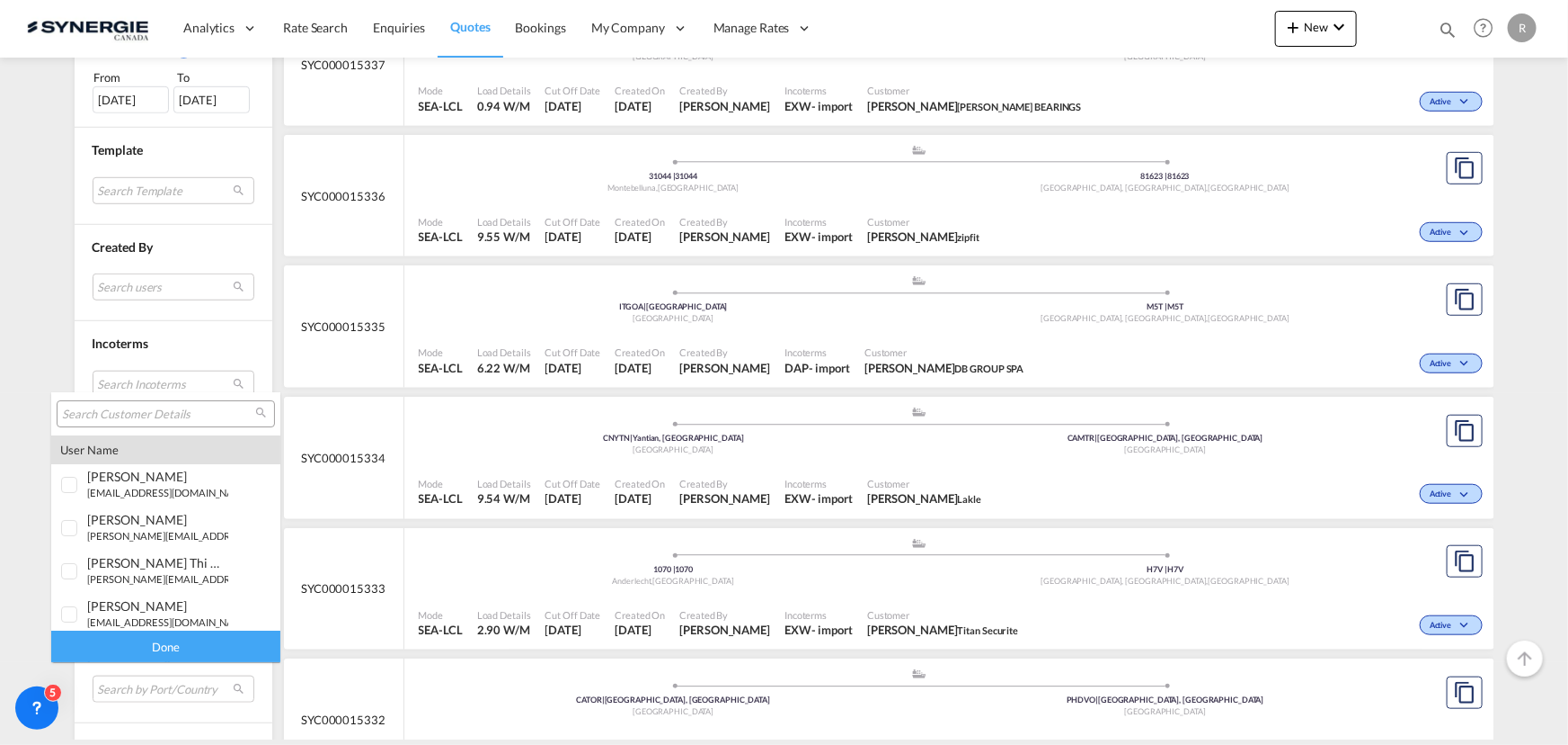
click at [135, 413] on input "search" at bounding box center [158, 414] width 193 height 16
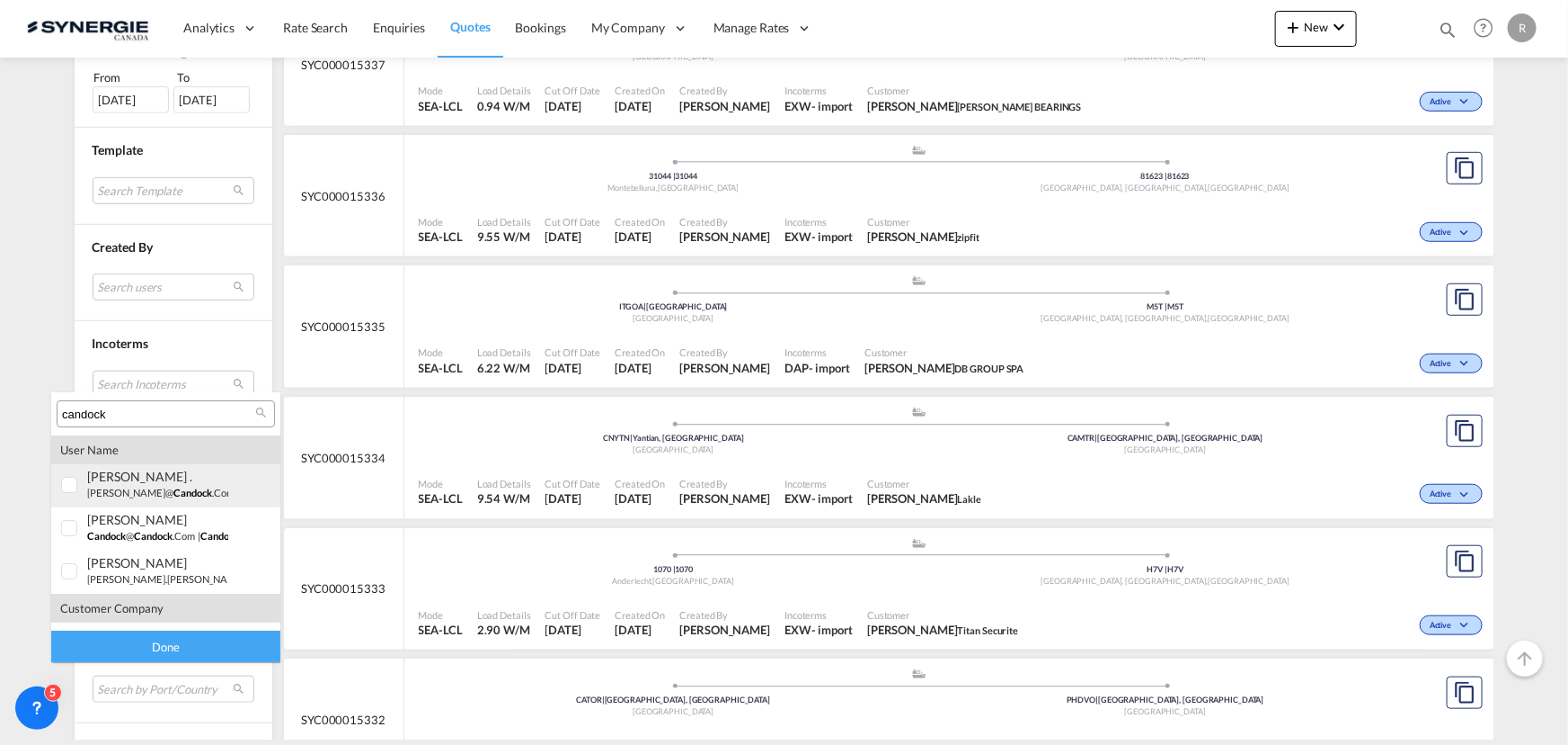
type input "candock"
click at [173, 492] on span "candock" at bounding box center [192, 492] width 39 height 11
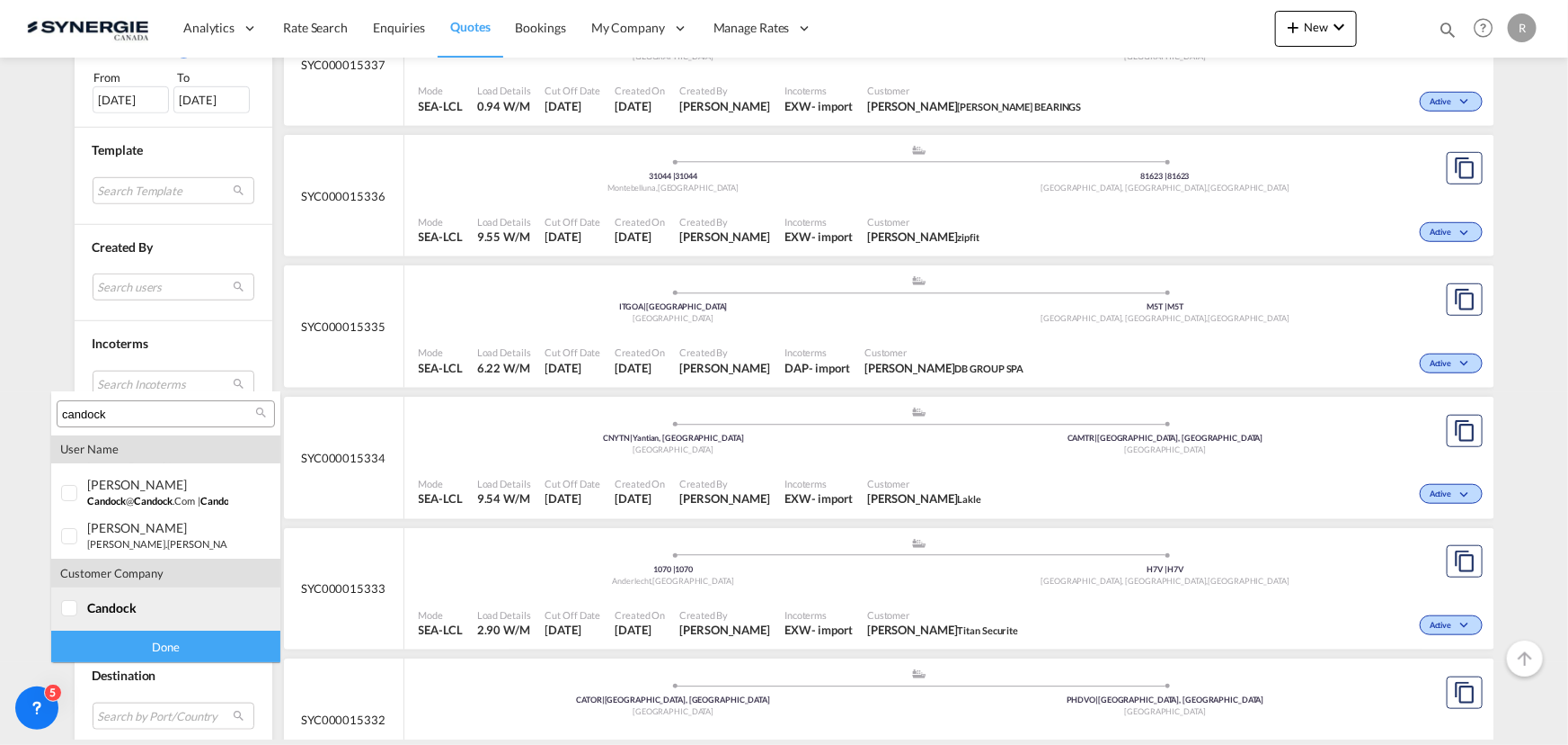
click at [97, 607] on span "candock" at bounding box center [112, 607] width 49 height 15
click at [136, 639] on div "Done" at bounding box center [165, 646] width 229 height 31
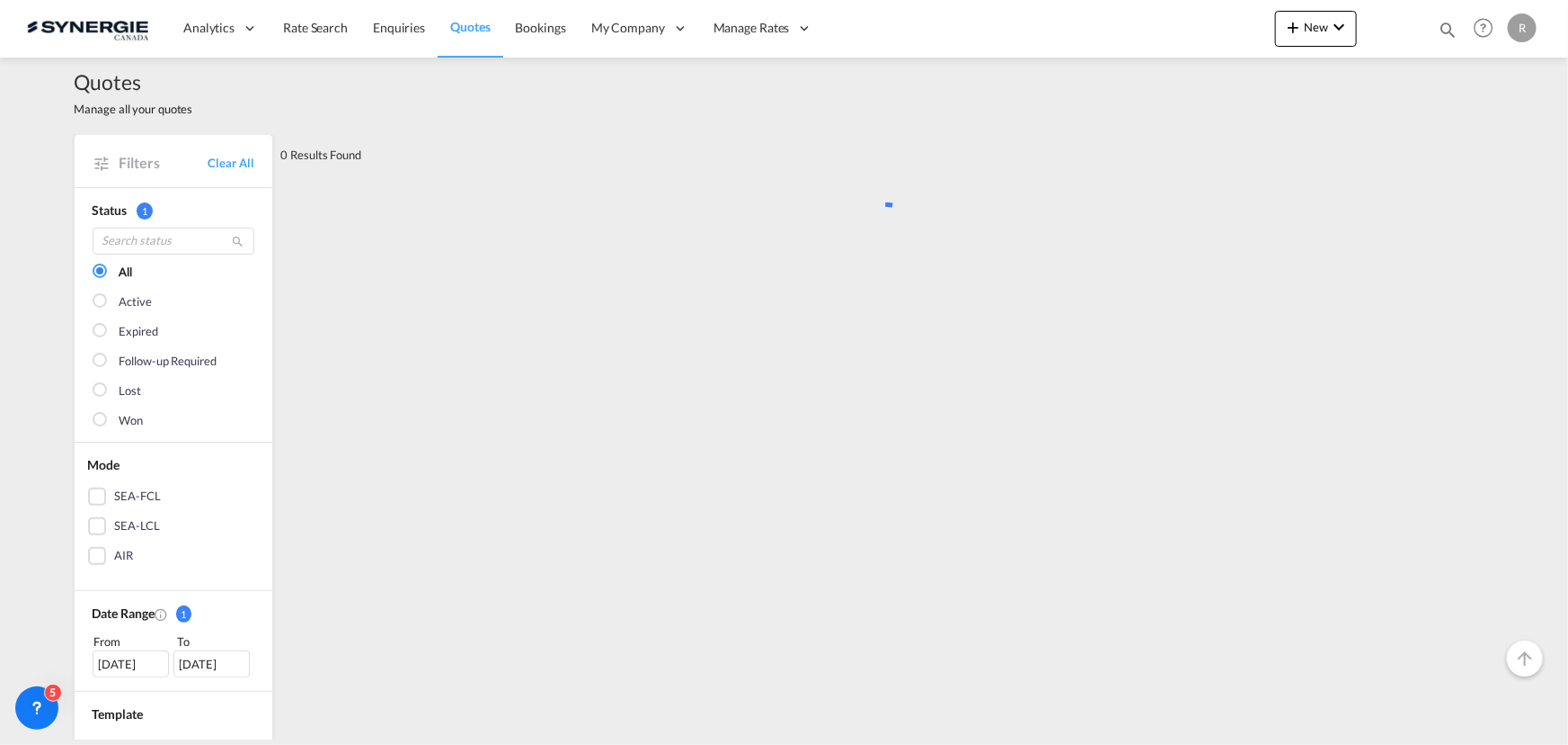
scroll to position [0, 0]
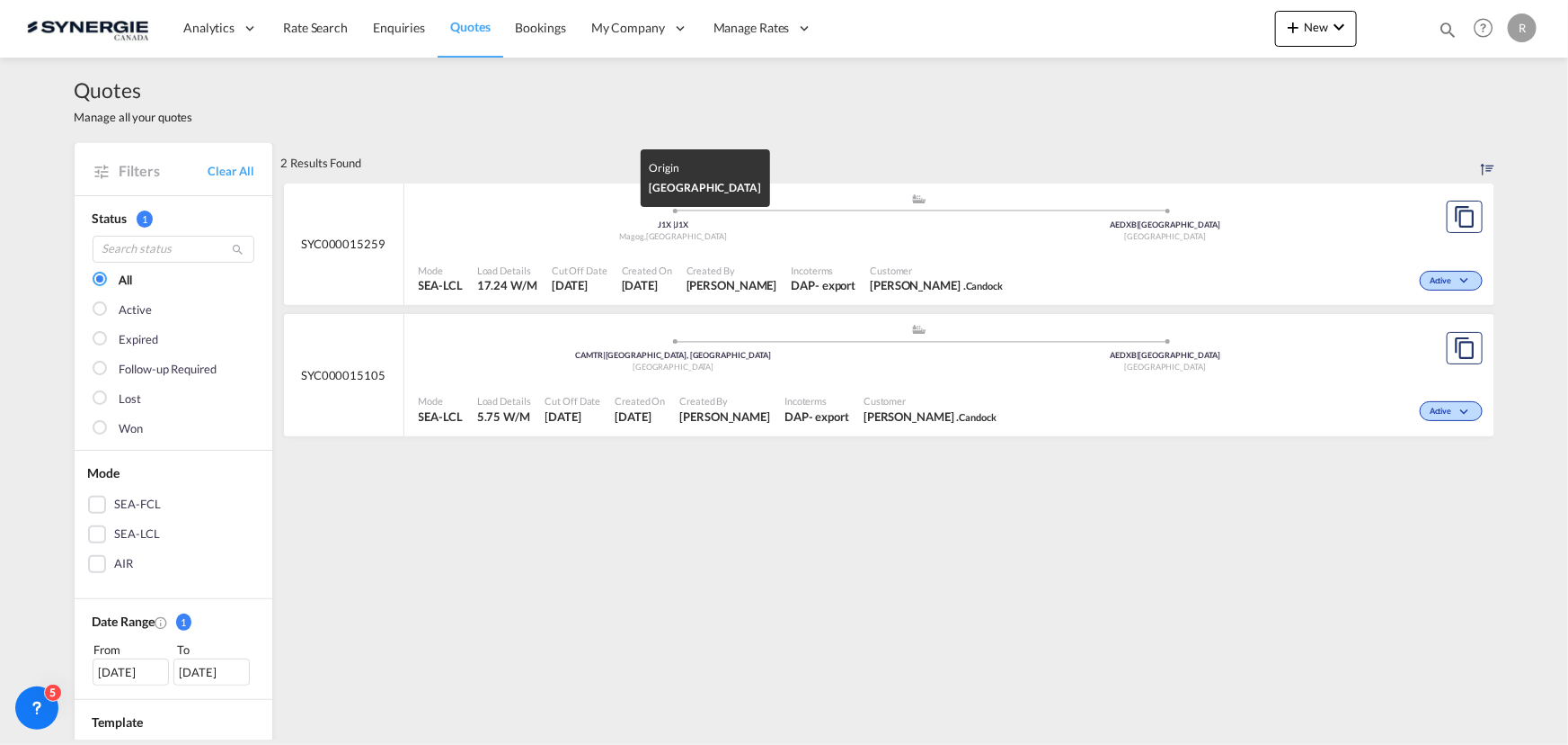
click at [896, 220] on div "J1X | J1X" at bounding box center [674, 225] width 493 height 11
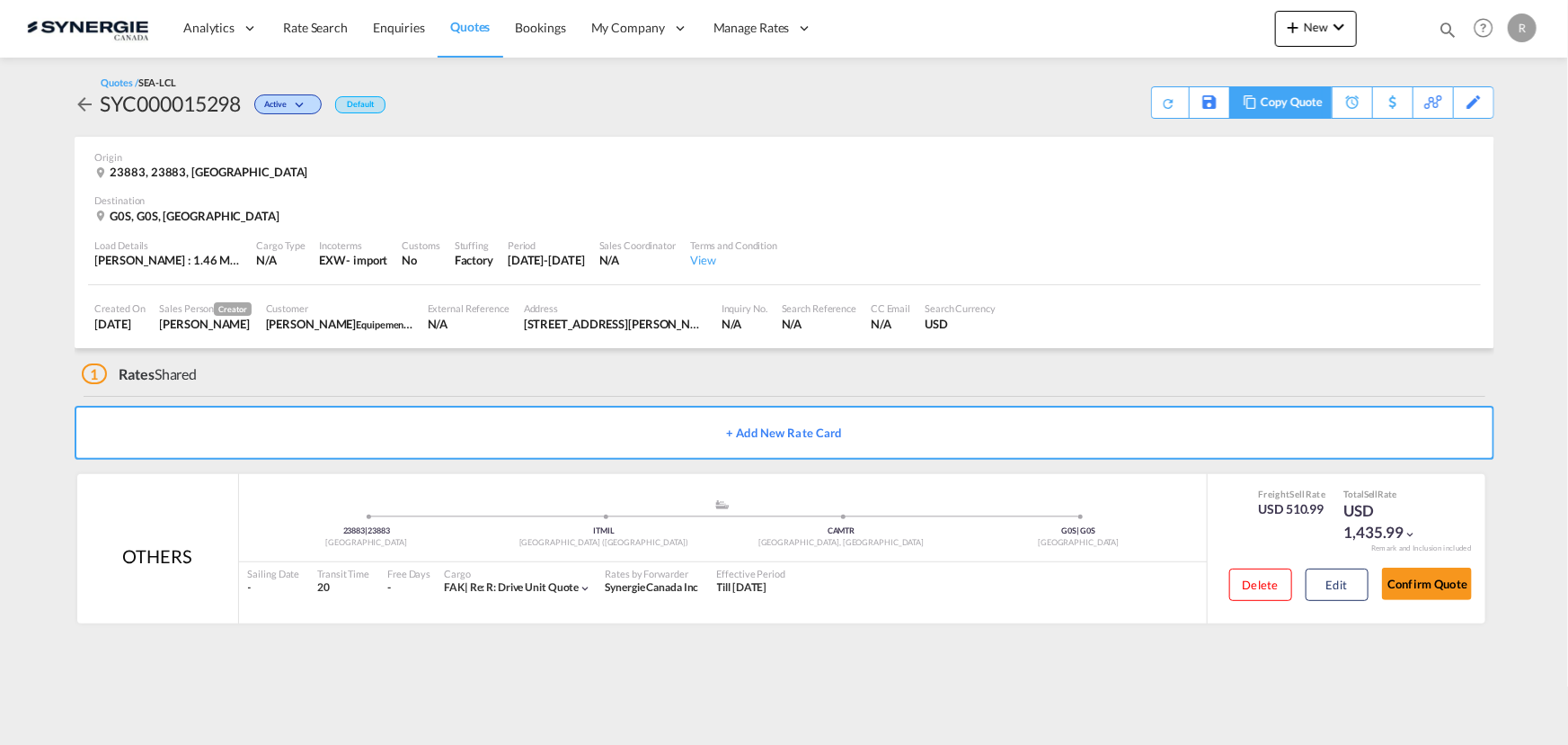
click at [1305, 104] on div "Copy Quote" at bounding box center [1291, 103] width 61 height 30
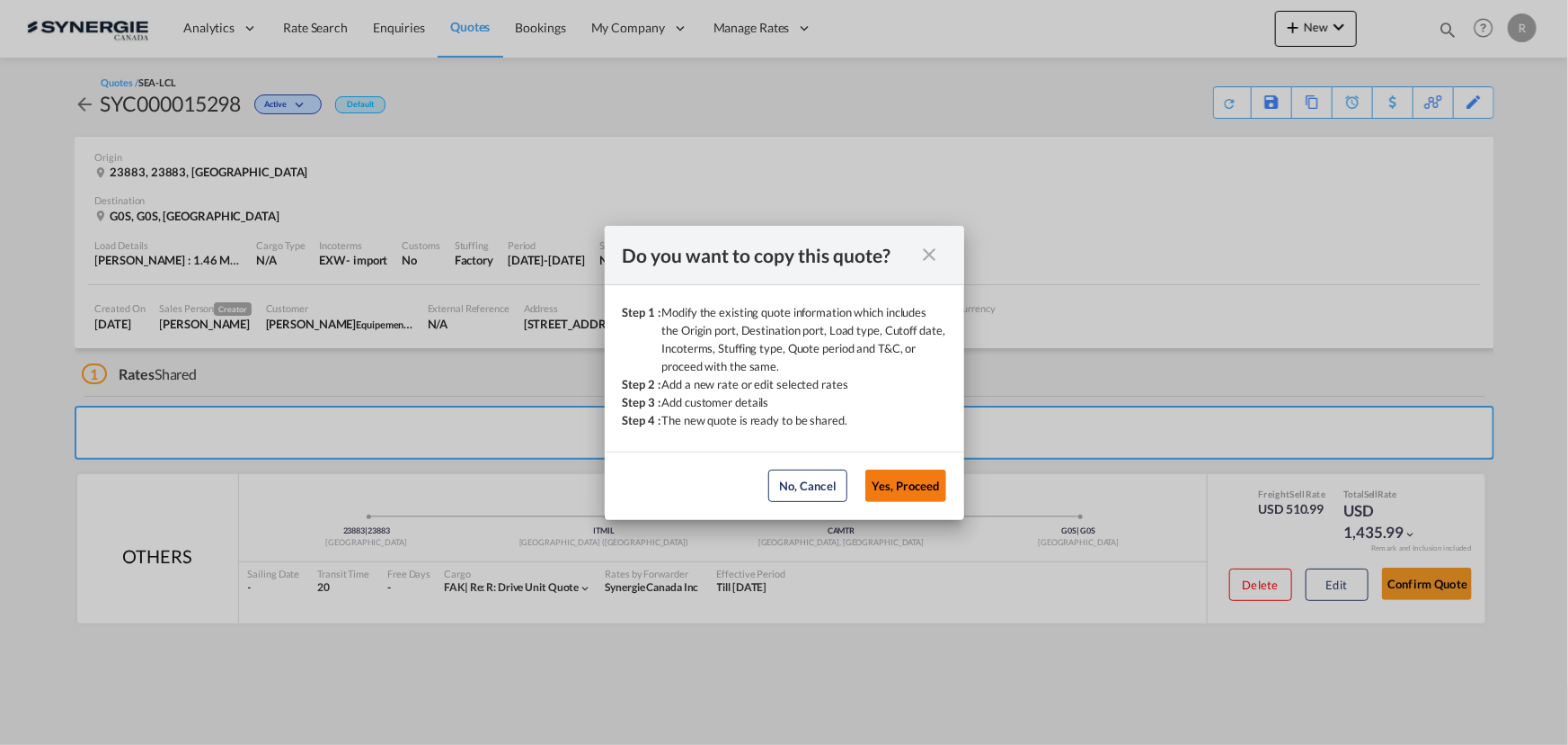
click at [905, 486] on button "Yes, Proceed" at bounding box center [905, 485] width 81 height 32
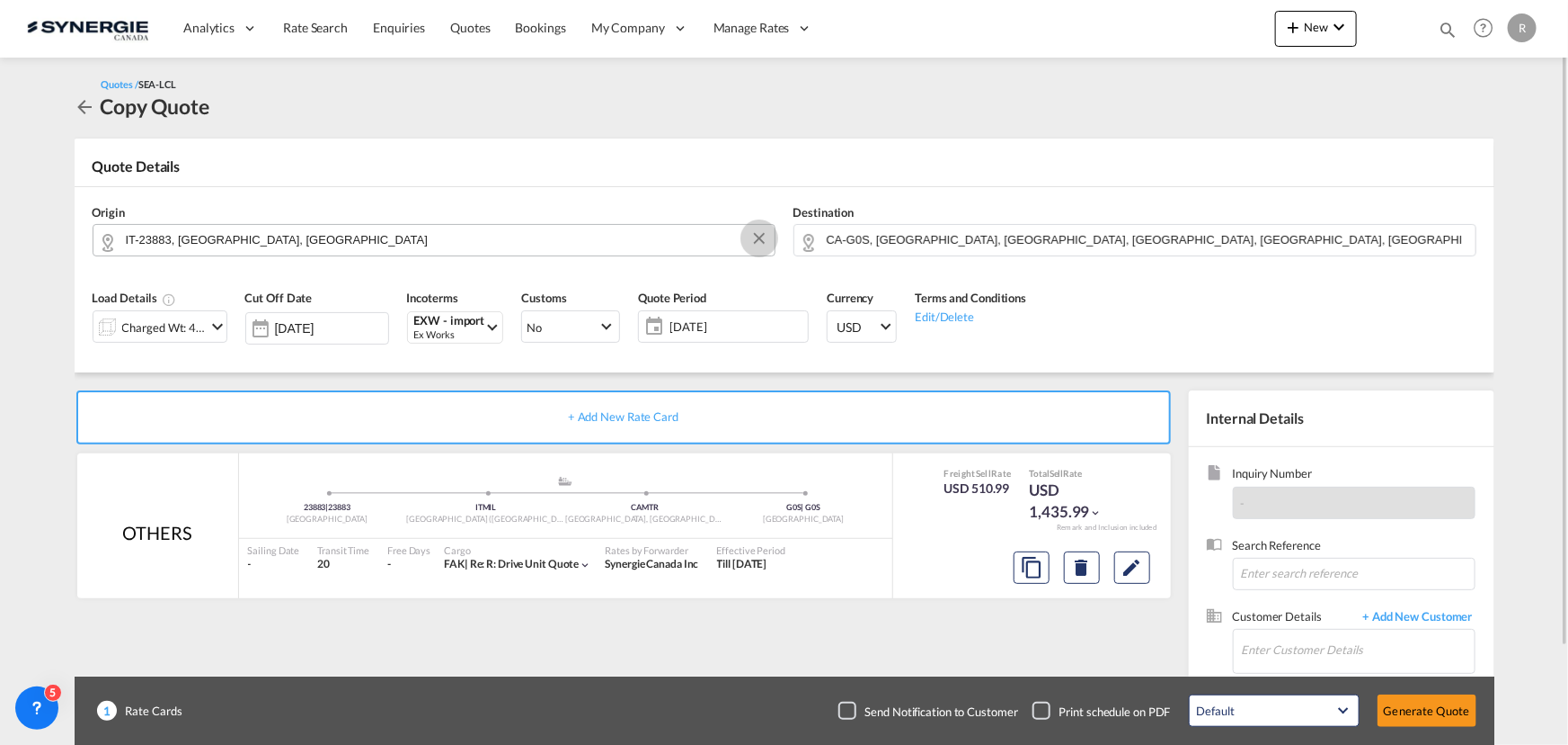
click at [755, 241] on button "Clear Input" at bounding box center [759, 238] width 27 height 27
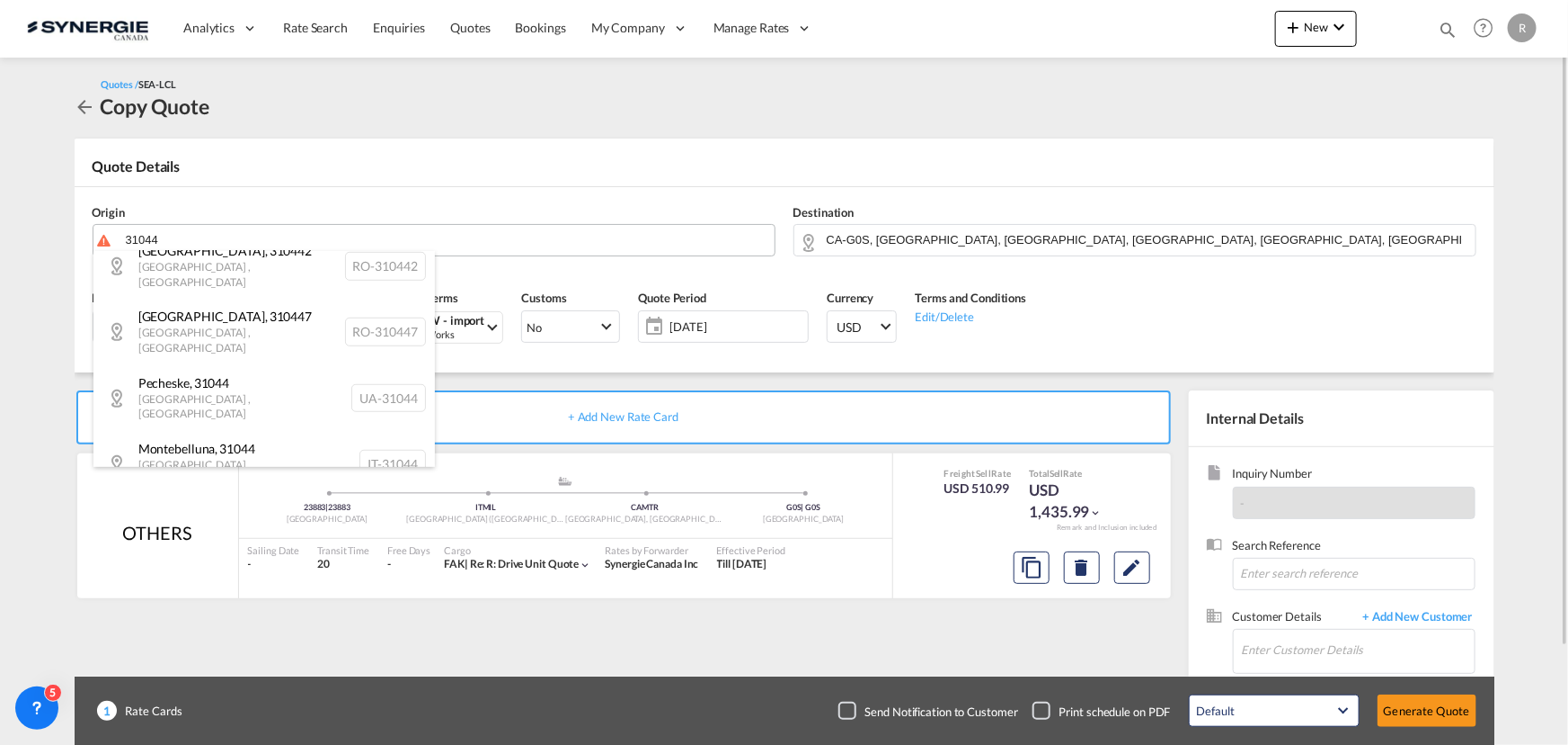
scroll to position [701, 0]
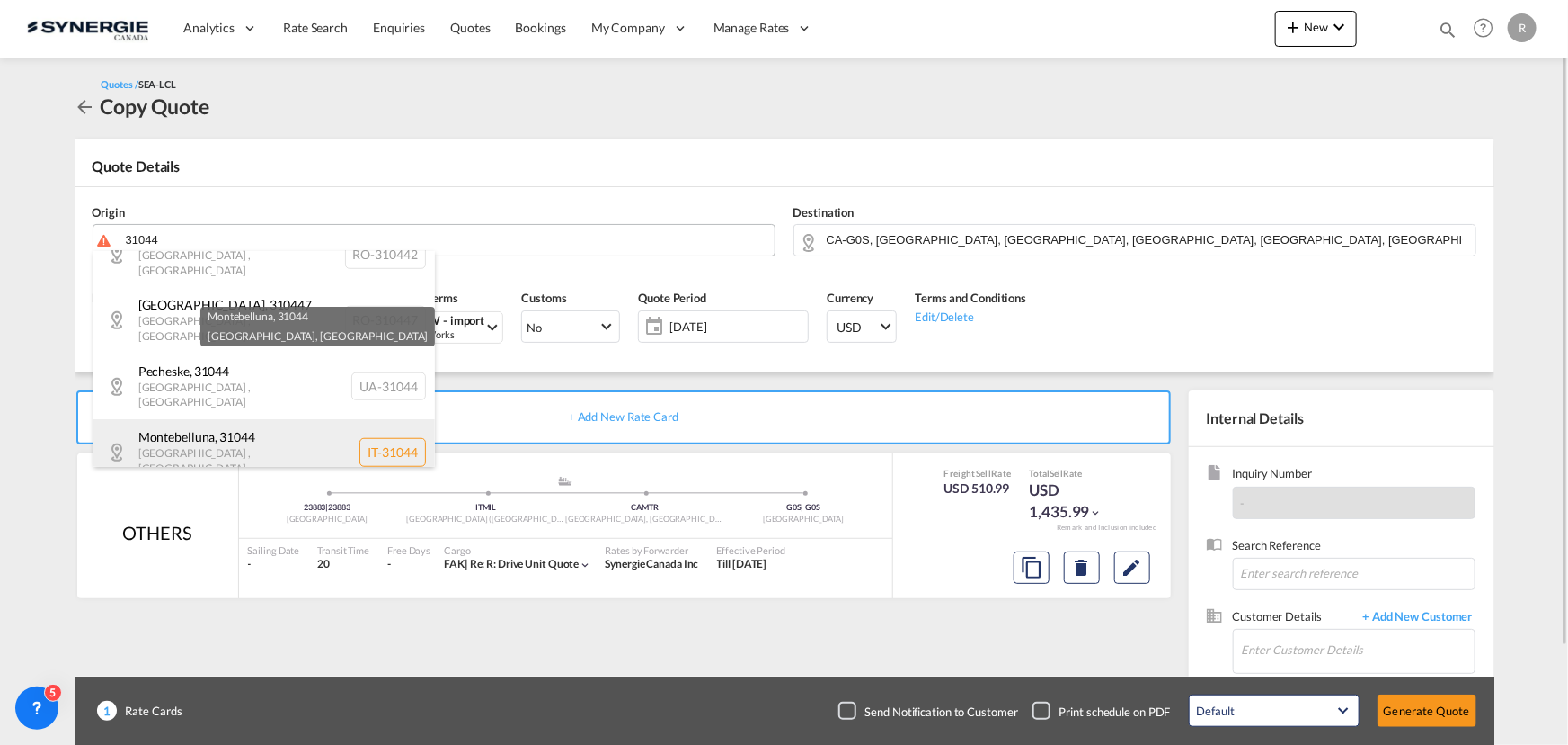
click at [252, 419] on div "Montebelluna , 31044 Veneto , Italy IT-31044" at bounding box center [263, 451] width 341 height 66
type input "IT-31044, Montebelluna, Veneto"
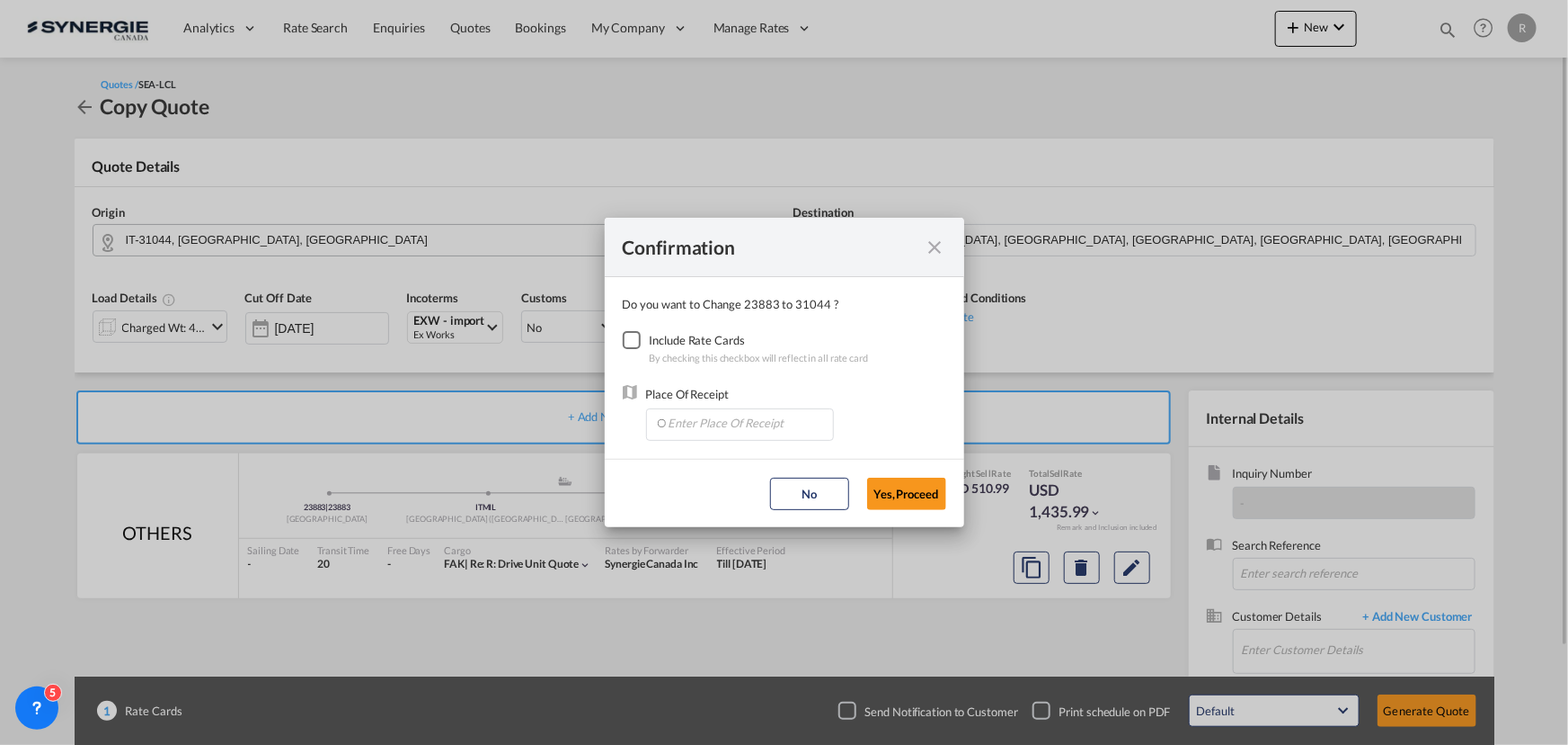
click at [630, 342] on div "Checkbox No Ink" at bounding box center [631, 340] width 18 height 18
click at [736, 416] on input "Enter Place Of Receipt" at bounding box center [744, 422] width 178 height 27
click at [724, 465] on span "ITGOA, Genova, Italy, Southern Europe, Europe" at bounding box center [996, 462] width 656 height 15
type input "ITGOA, Genova, Italy, Southern Europe, Europe"
click at [887, 486] on button "Yes,Proceed" at bounding box center [906, 494] width 79 height 32
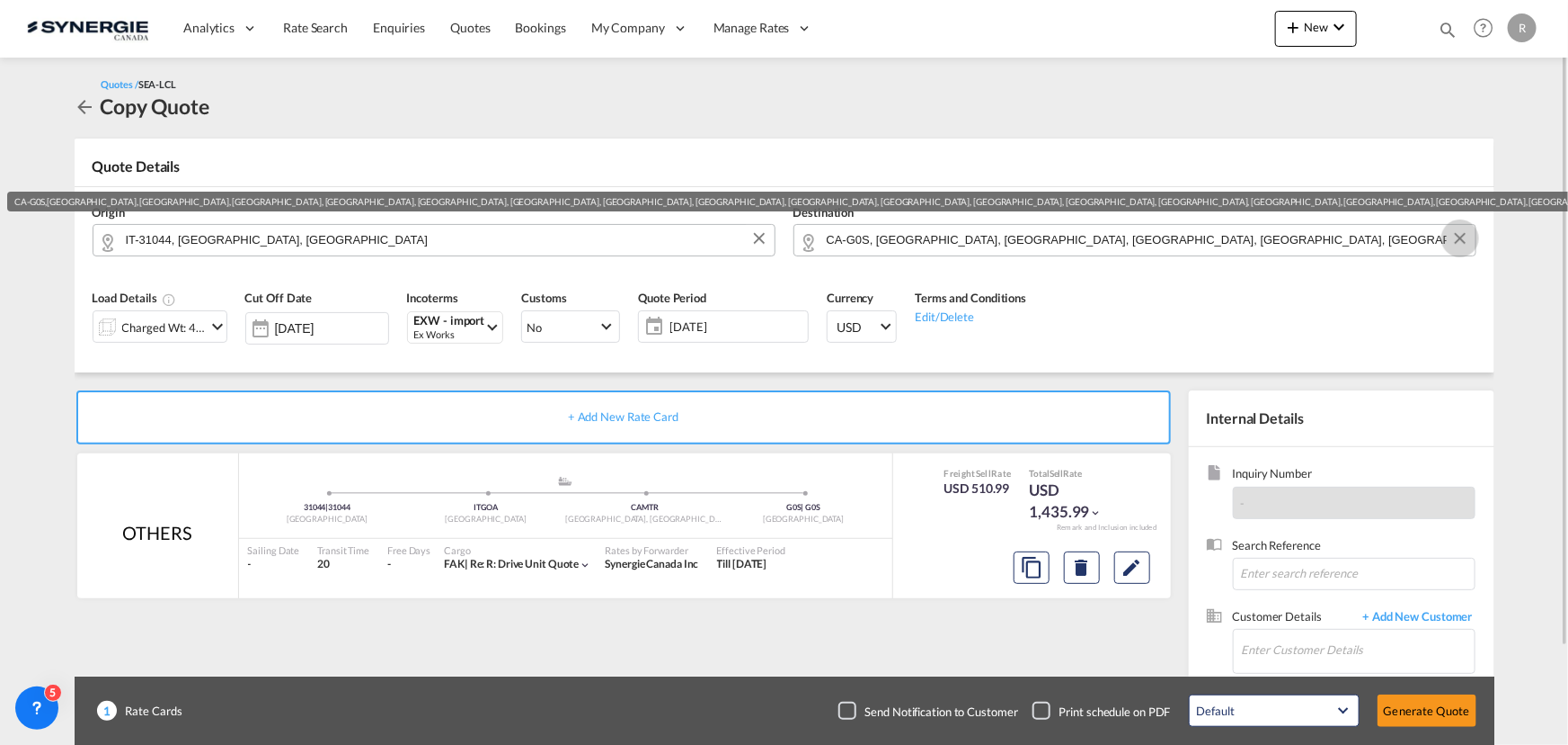
click at [1461, 243] on button "Clear Input" at bounding box center [1461, 238] width 27 height 27
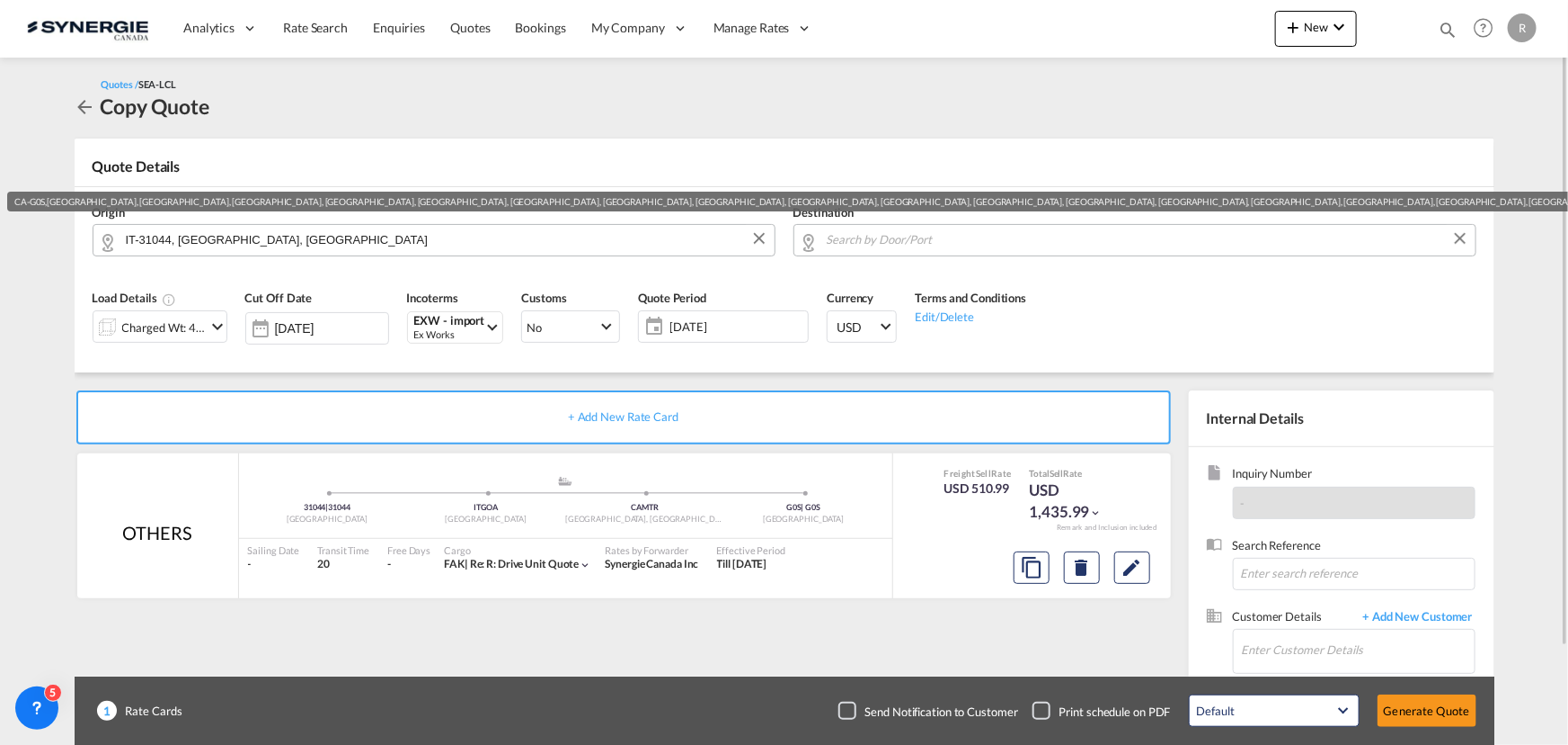
scroll to position [0, 0]
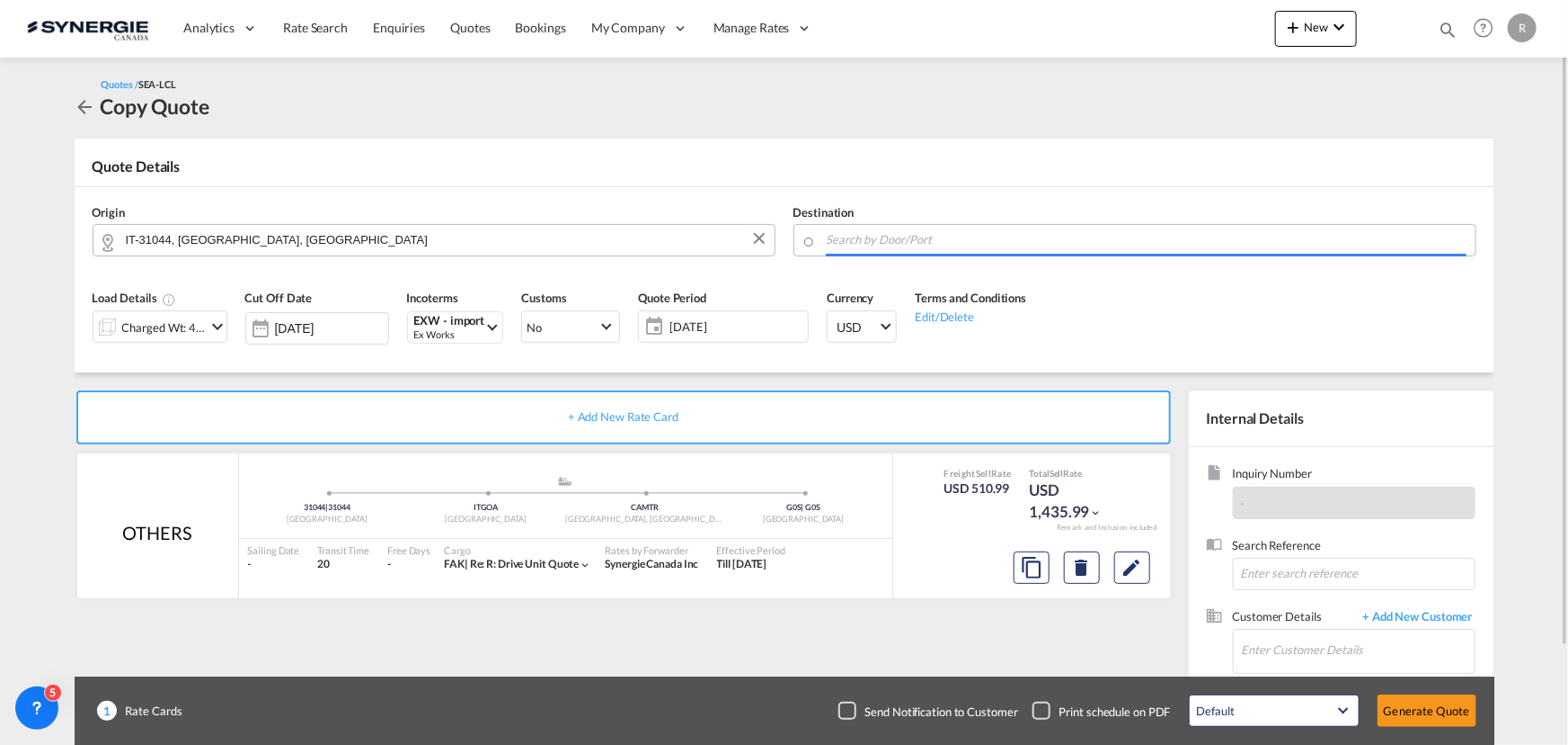
click at [1221, 230] on input "Search by Door/Port" at bounding box center [1147, 239] width 640 height 31
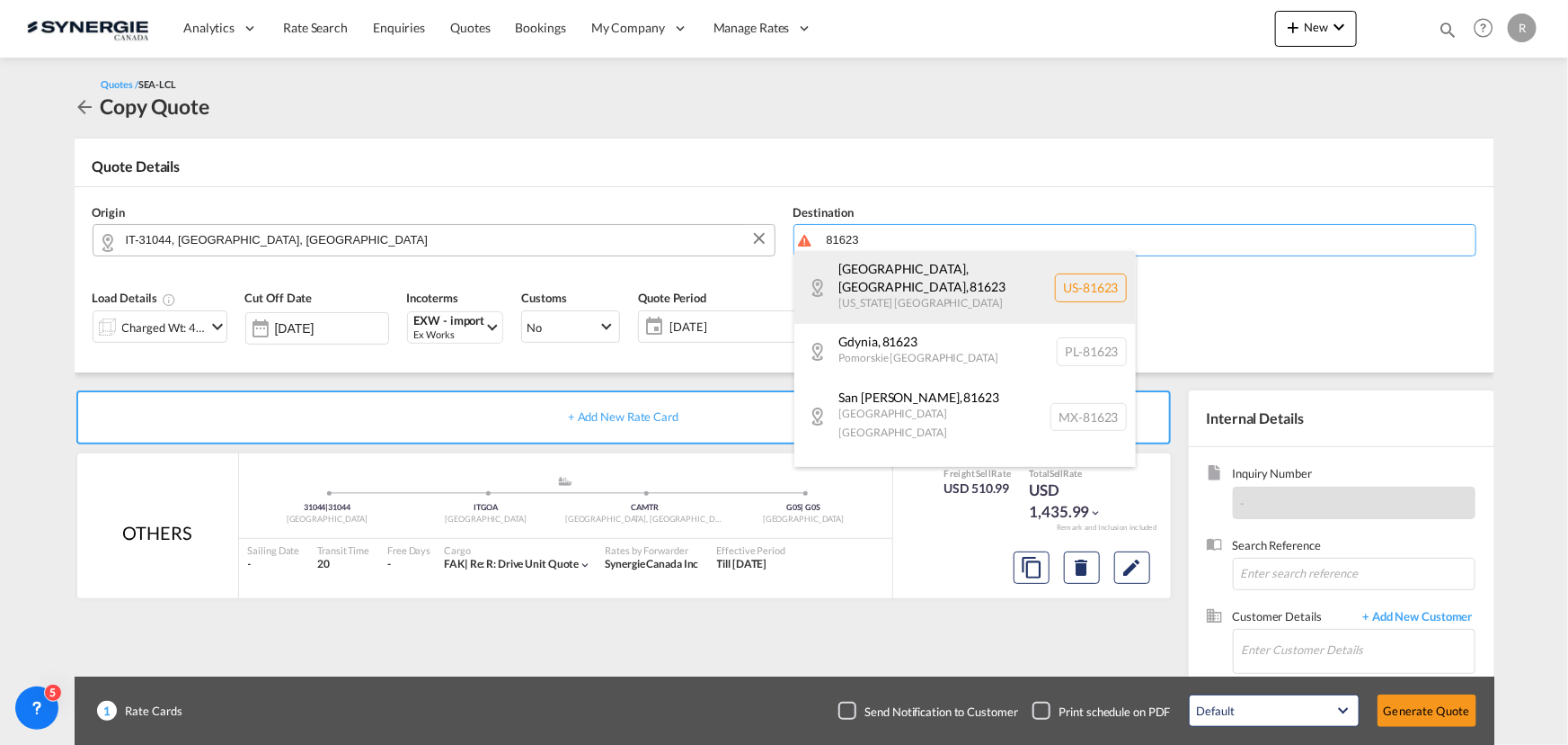
click at [869, 282] on div "Carbondale, CO , 81623 Colorado United States US-81623" at bounding box center [964, 287] width 341 height 73
type input "US-81623, Carbondale, CO, Colorado"
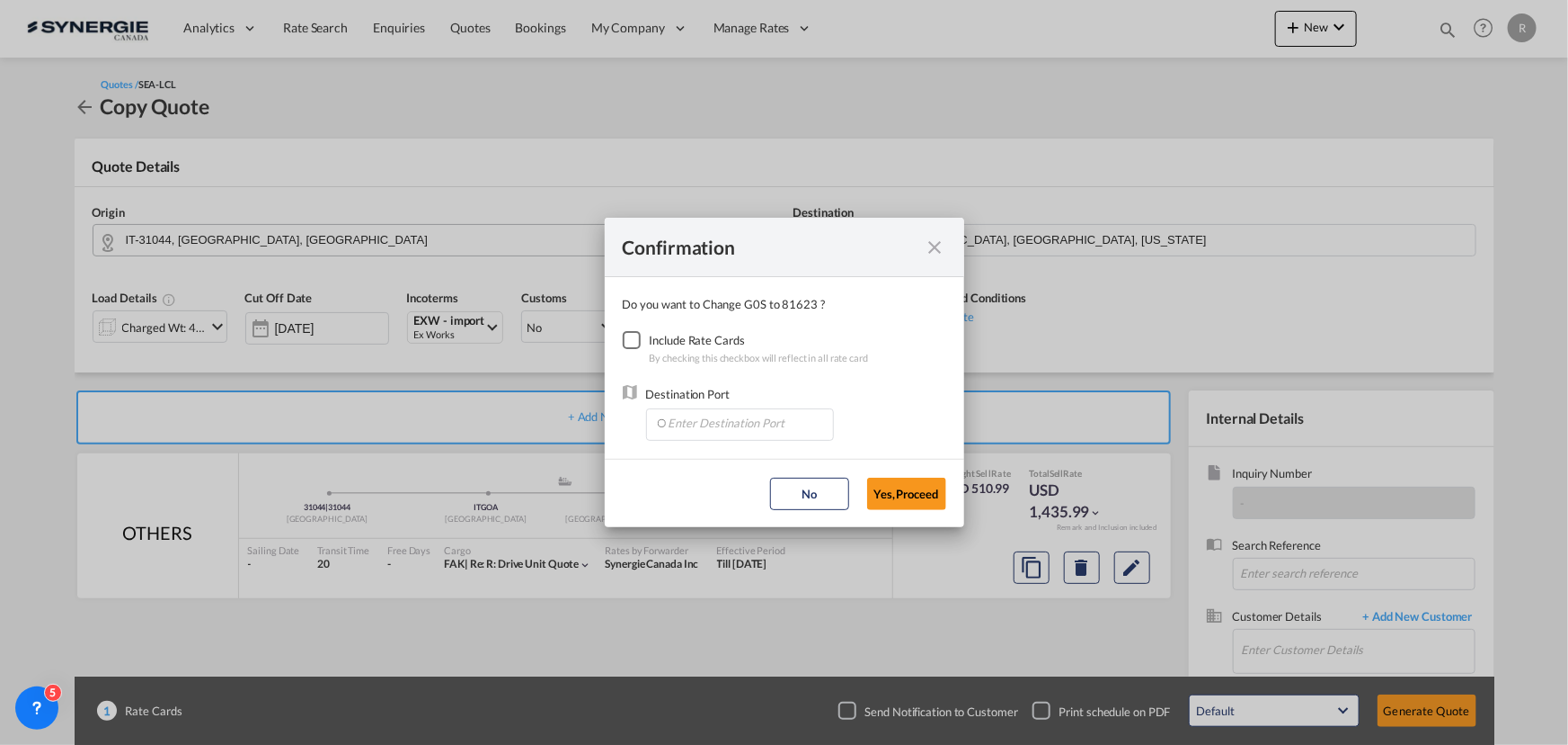
click at [629, 338] on div "Checkbox No Ink" at bounding box center [631, 340] width 18 height 18
click at [710, 429] on input "Enter Destination Port" at bounding box center [744, 422] width 178 height 27
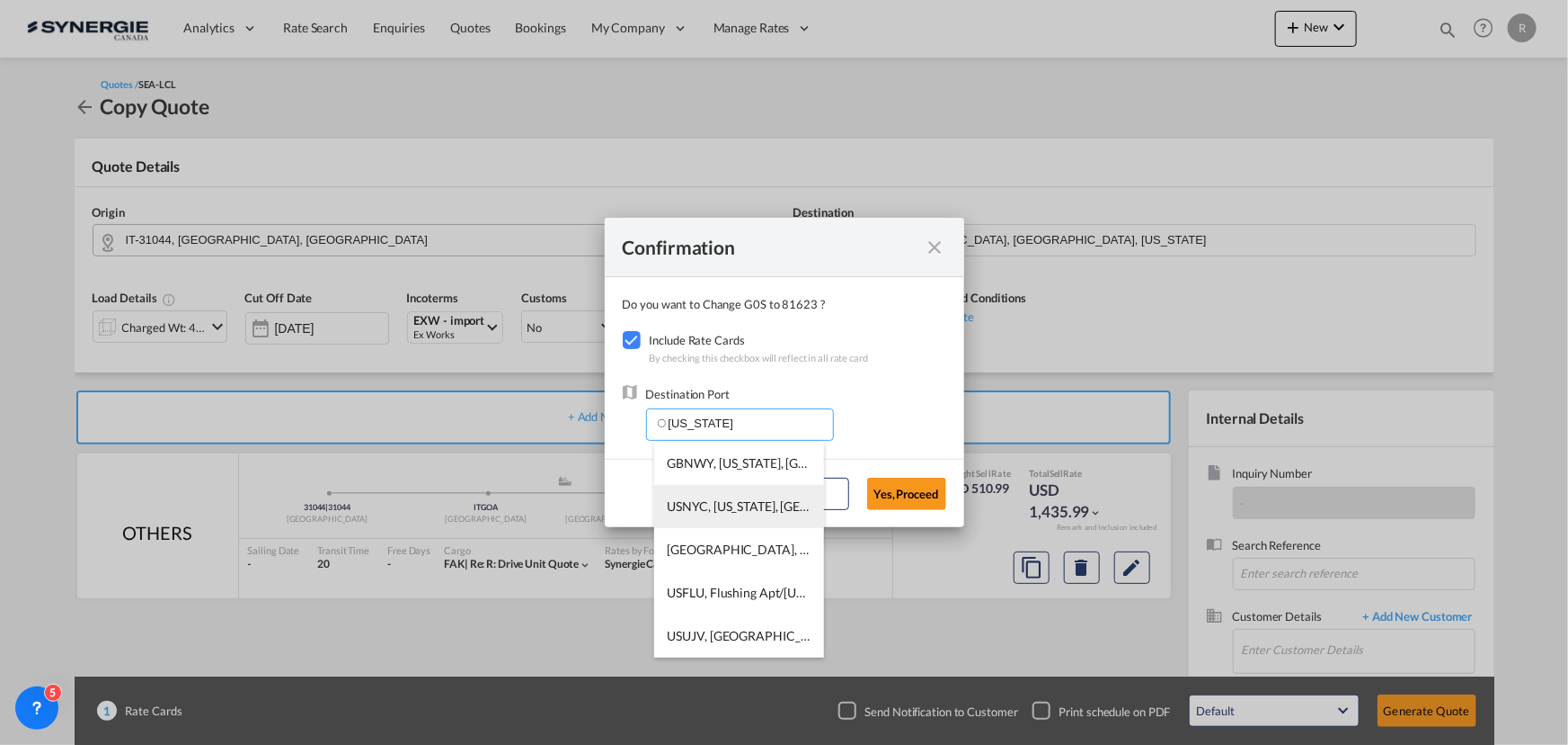
click at [703, 500] on span "USNYC, New York, NY, United States, North America, Americas" at bounding box center [986, 506] width 637 height 15
type input "USNYC, New York, NY, United States, North America, Americas"
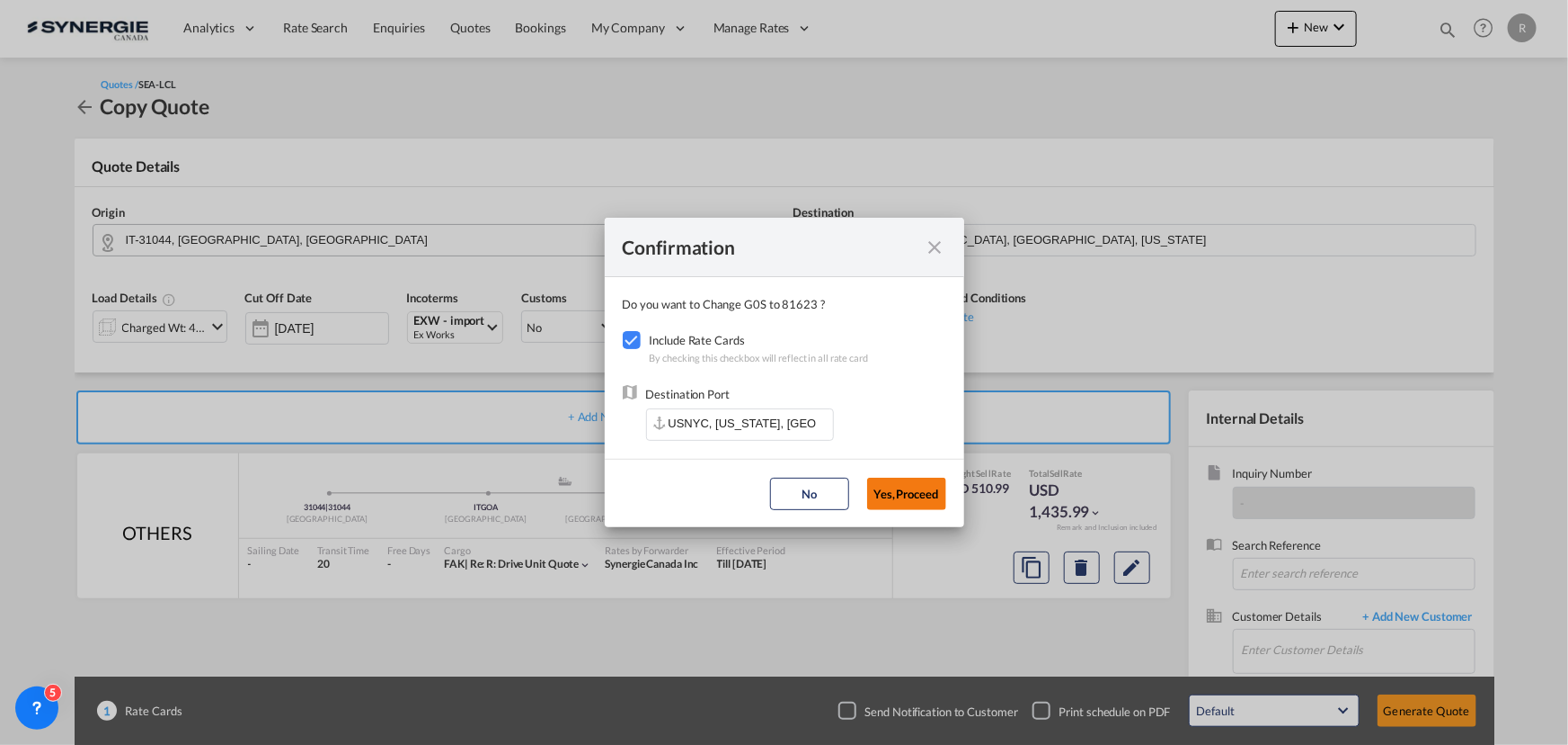
click at [897, 497] on button "Yes,Proceed" at bounding box center [906, 494] width 79 height 32
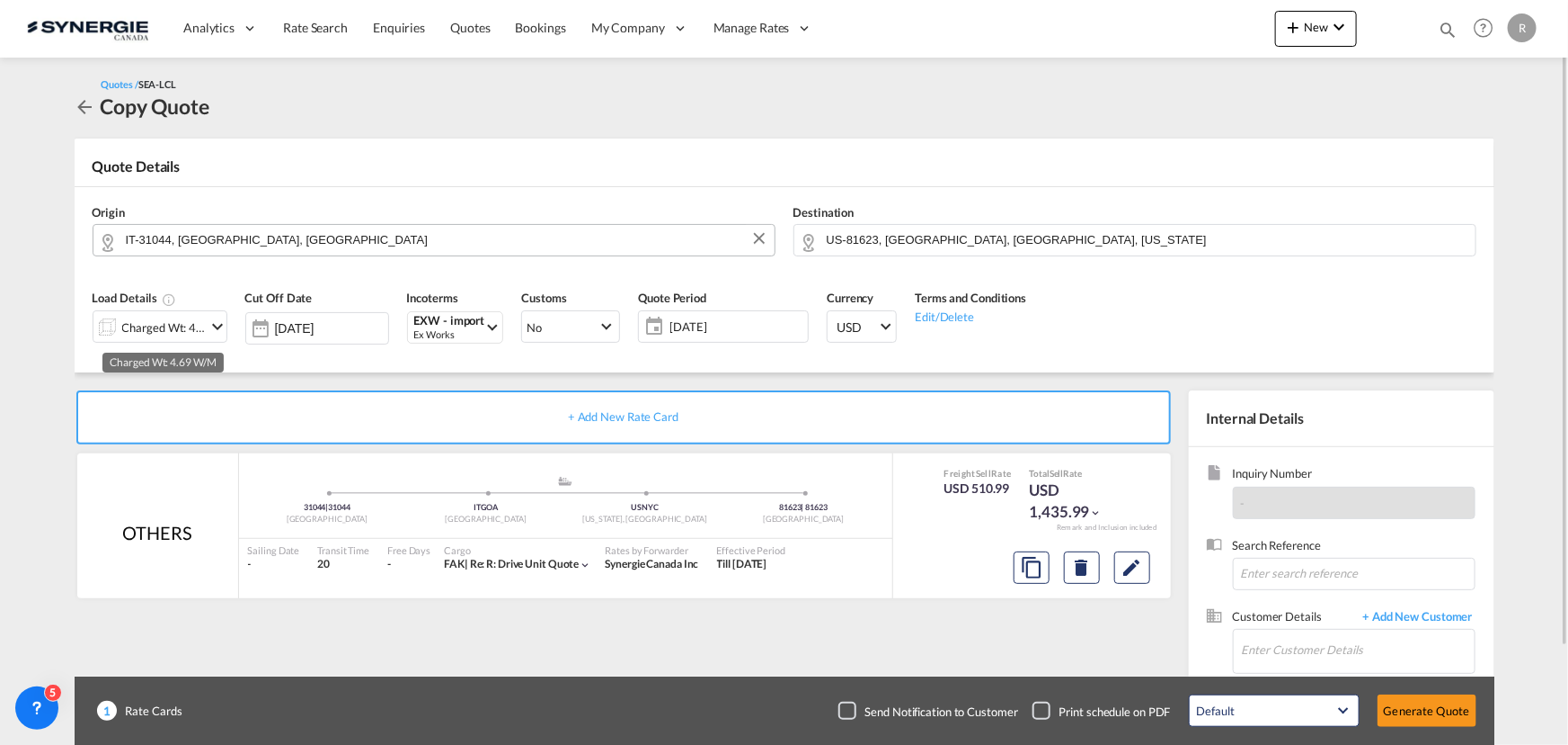
click at [187, 327] on div "Charged Wt: 4.69 W/M" at bounding box center [165, 327] width 85 height 25
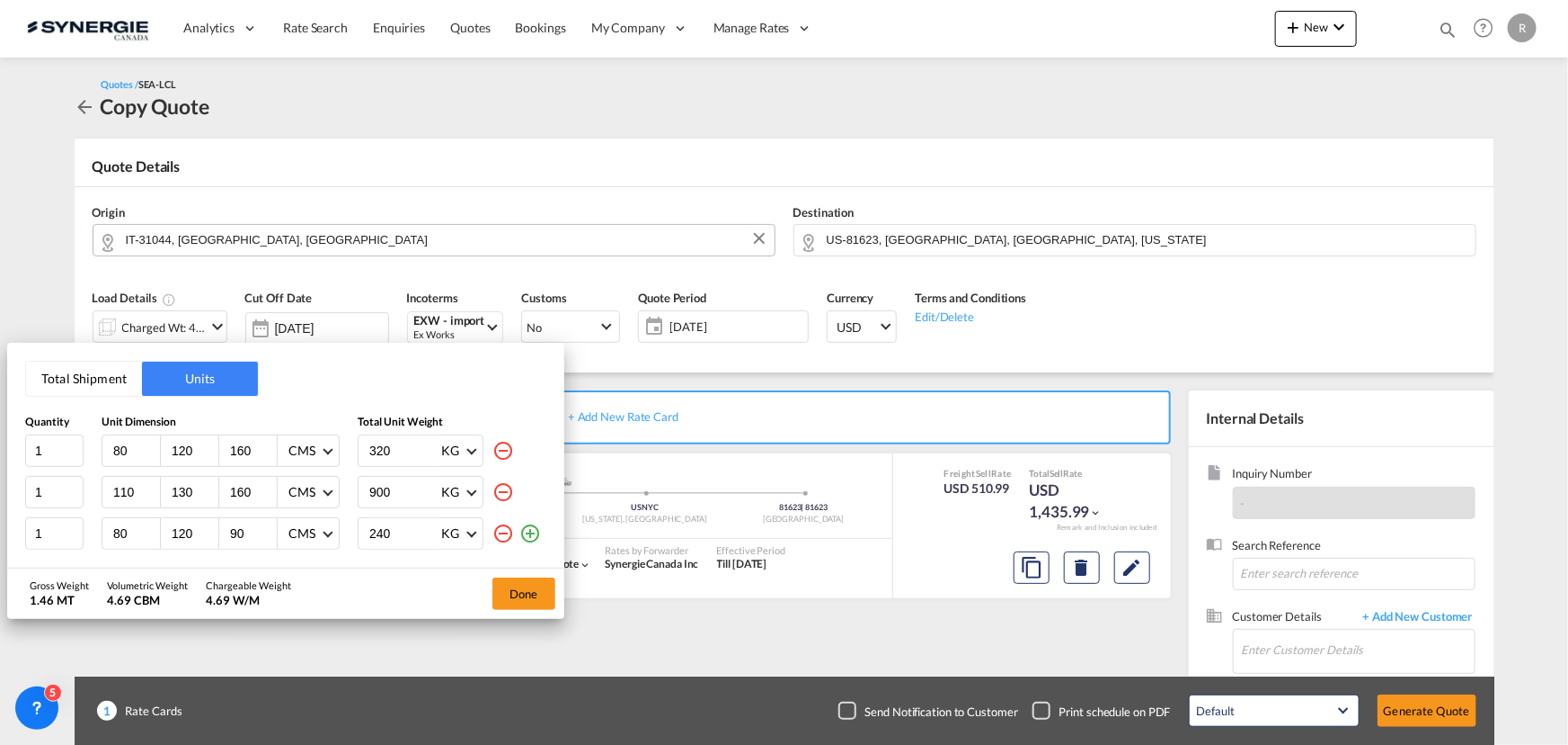
click at [502, 450] on md-icon "icon-minus-circle-outline" at bounding box center [503, 450] width 22 height 22
type input "110"
type input "130"
type input "900"
type input "80"
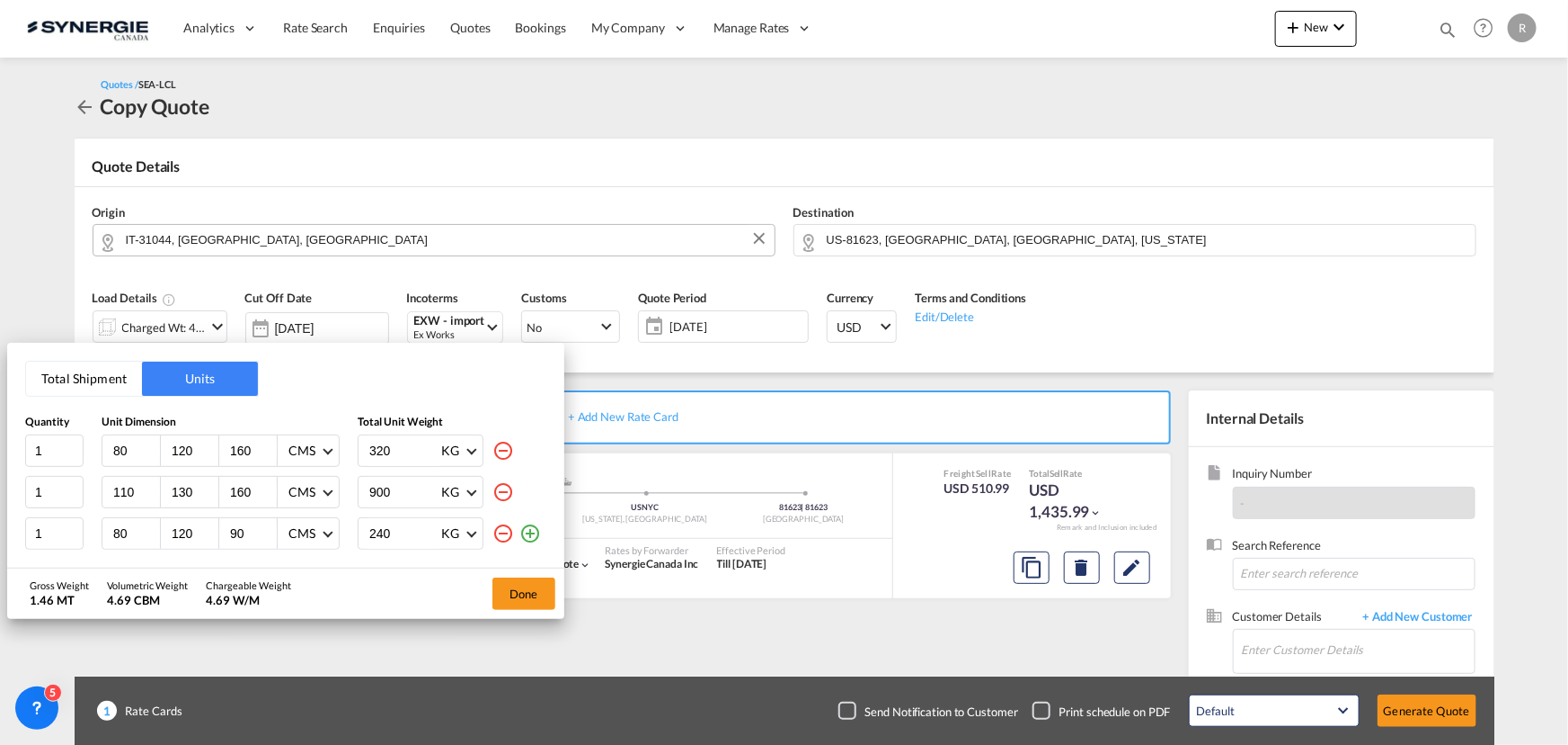
type input "120"
type input "90"
type input "240"
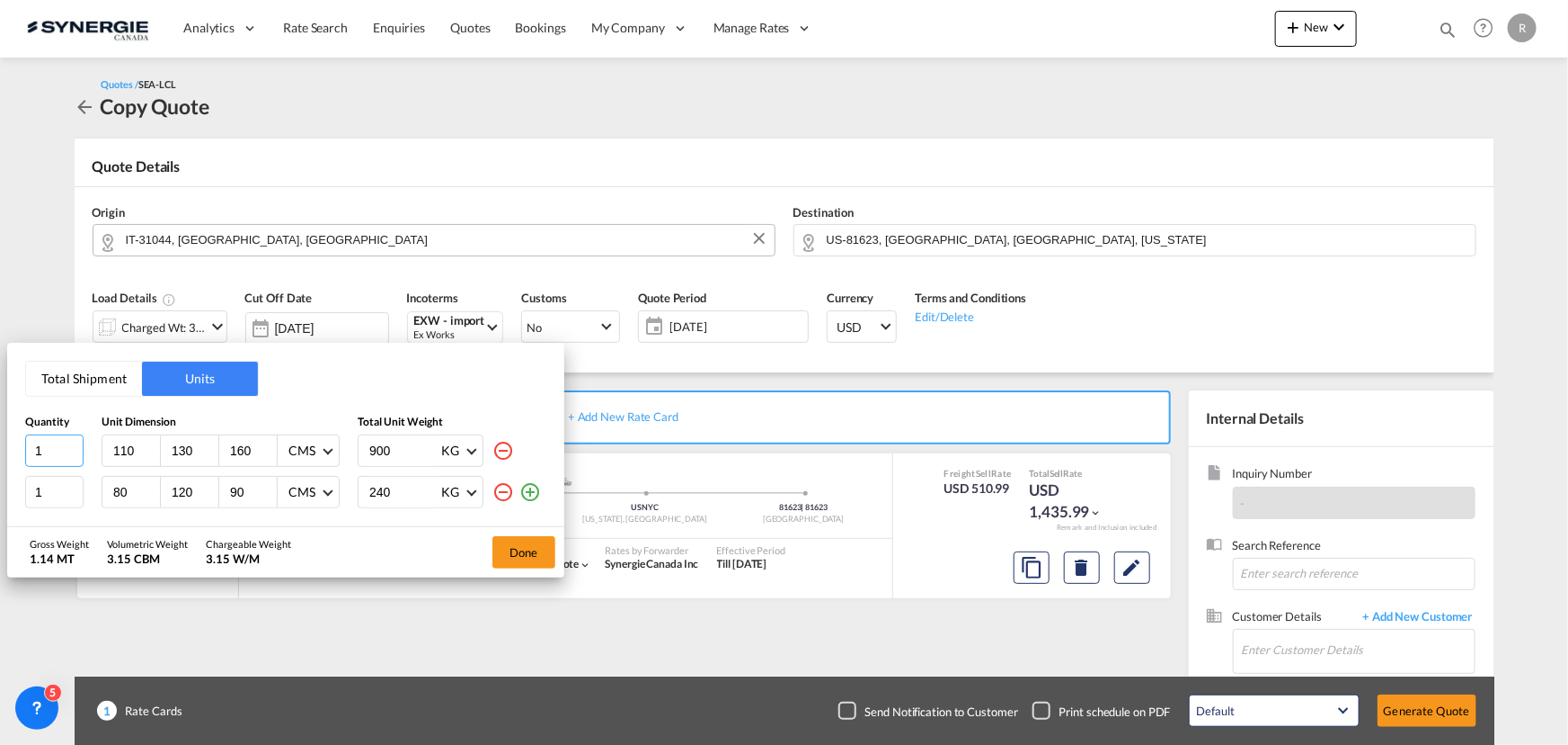
drag, startPoint x: 52, startPoint y: 448, endPoint x: 17, endPoint y: 444, distance: 35.2
click at [17, 444] on div "Total Shipment Units Quantity Unit Dimension Total Unit Weight 1 110 130 160 CM…" at bounding box center [286, 434] width 557 height 184
type input "7"
type input "80"
type input "120"
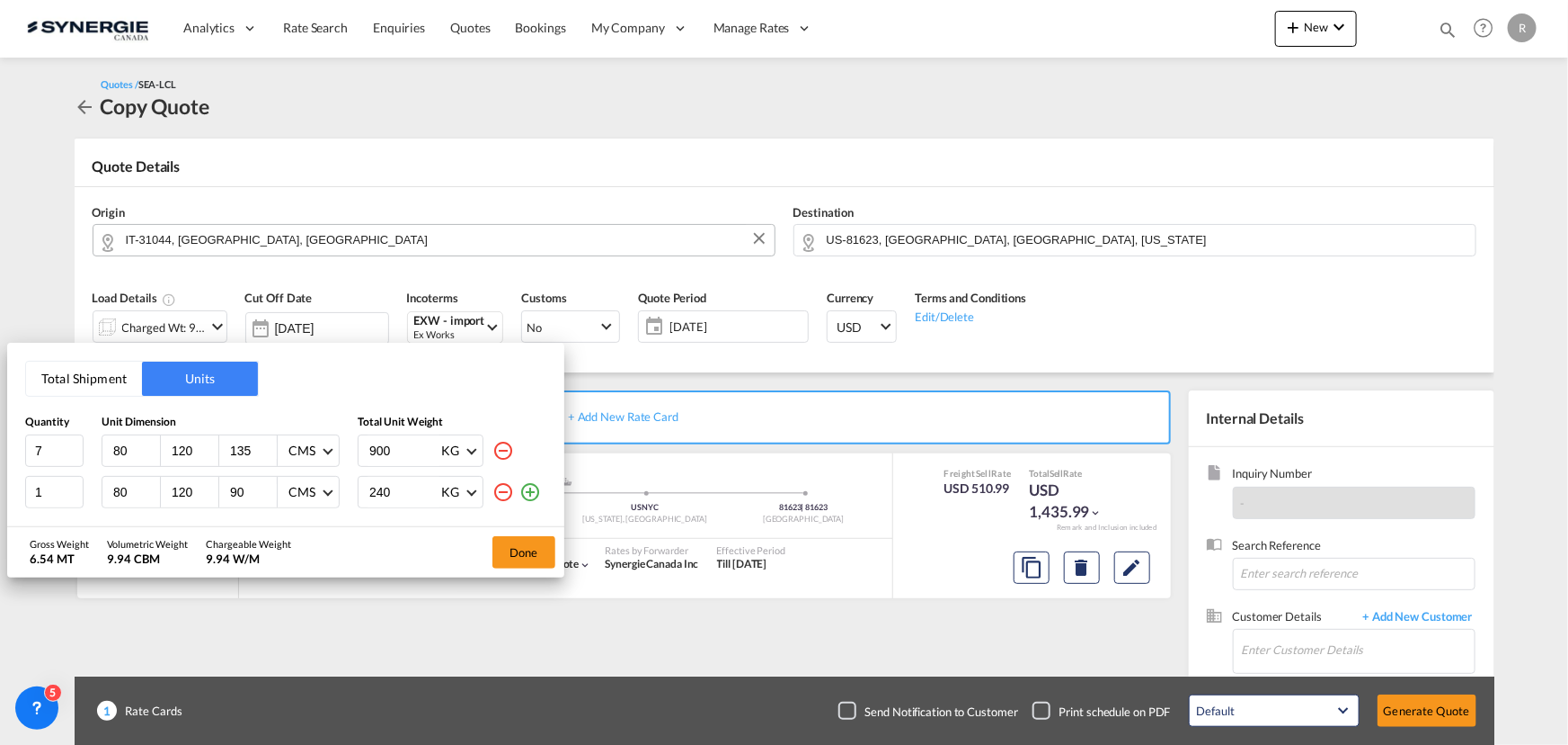
type input "135"
drag, startPoint x: 235, startPoint y: 490, endPoint x: 203, endPoint y: 486, distance: 32.2
click at [203, 486] on div "80 120 90 CMS CMS Inches" at bounding box center [221, 492] width 238 height 32
type input "50"
drag, startPoint x: 341, startPoint y: 446, endPoint x: 327, endPoint y: 428, distance: 22.8
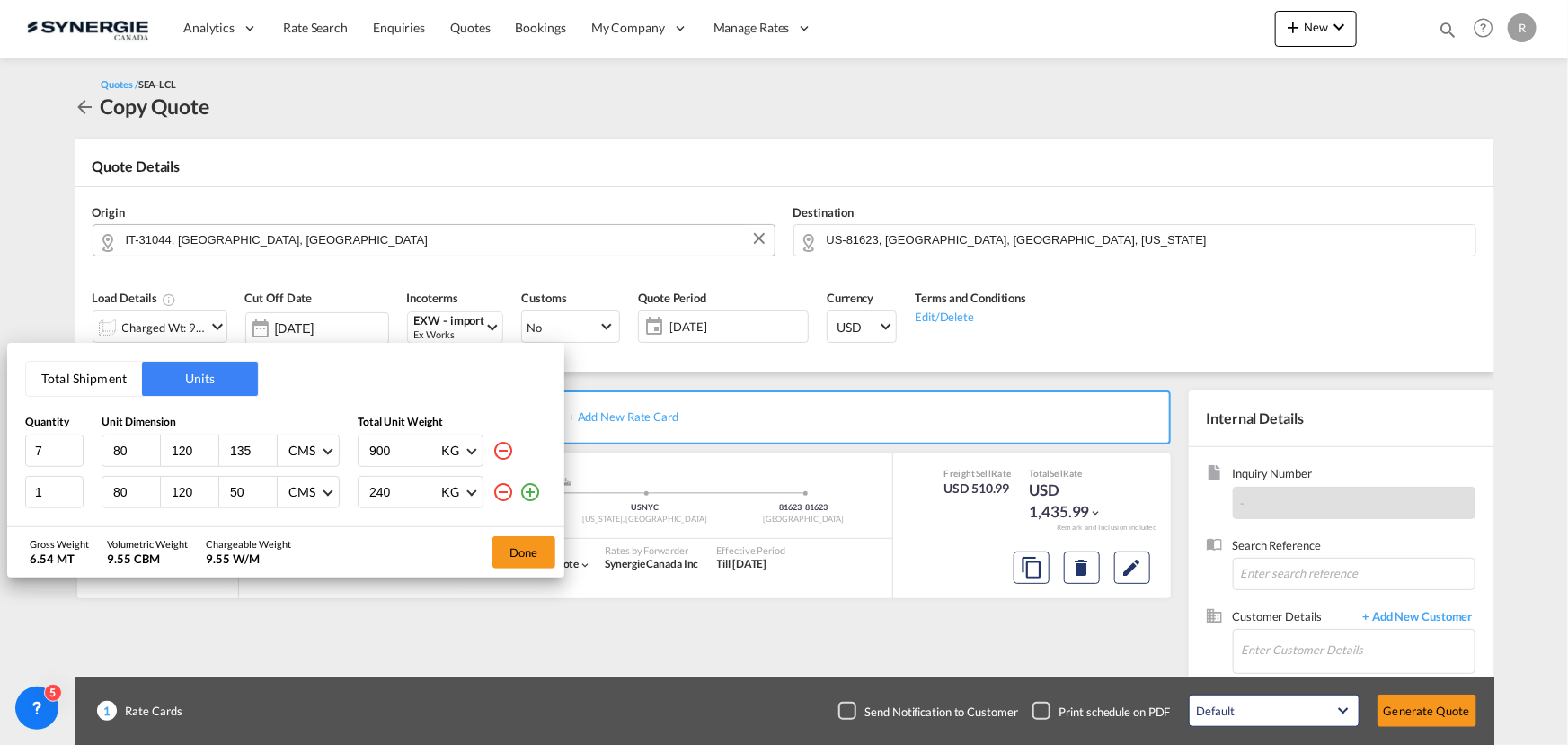
click at [326, 444] on div "7 80 120 135 CMS CMS Inches 900 KG KG LB" at bounding box center [285, 450] width 521 height 32
type input "113.125"
drag, startPoint x: 413, startPoint y: 492, endPoint x: 308, endPoint y: 471, distance: 107.1
click at [308, 471] on div "Quantity Unit Dimension Total Unit Weight 7 80 120 135 CMS CMS Inches 113.125 K…" at bounding box center [285, 461] width 521 height 93
type input "113.125"
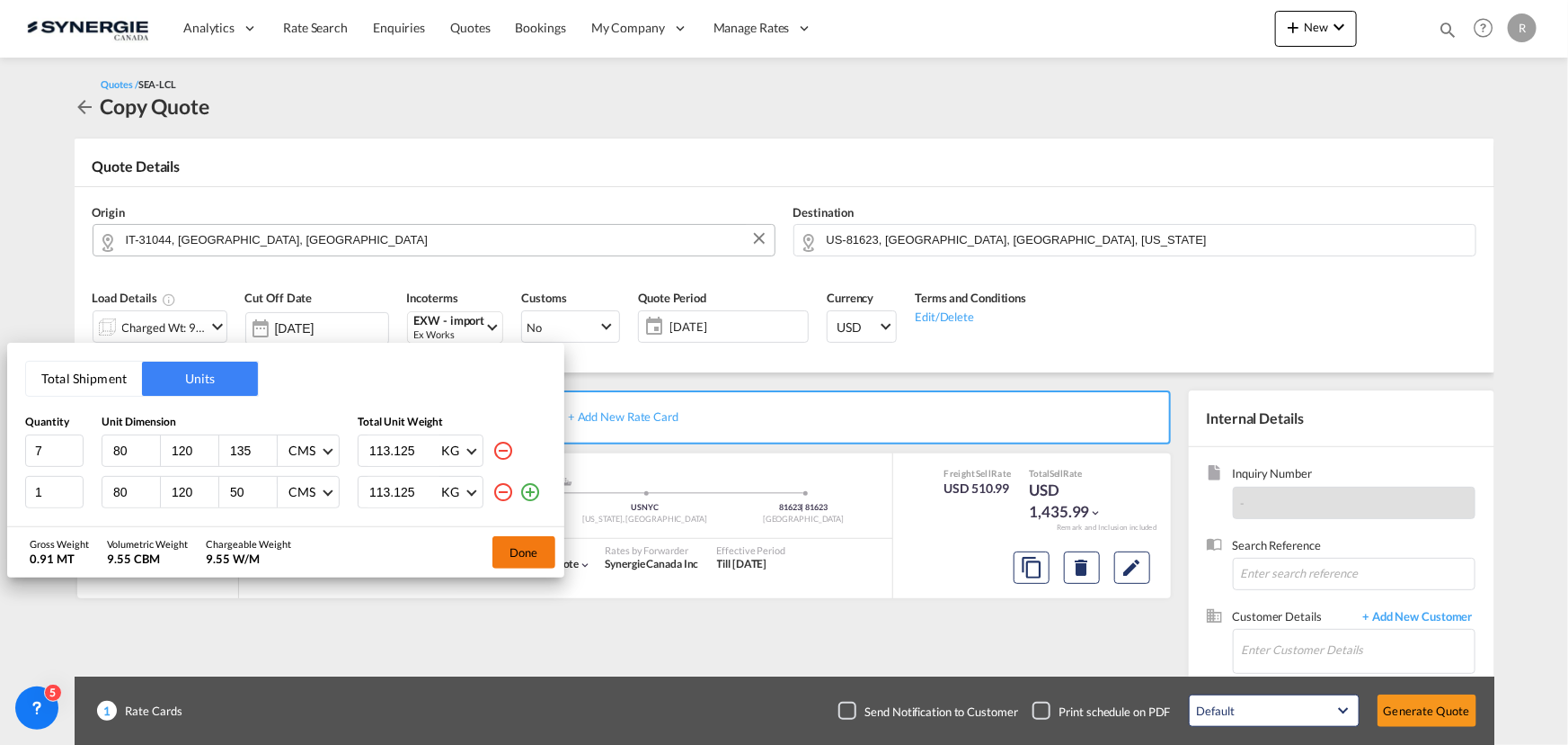
click at [524, 559] on button "Done" at bounding box center [524, 552] width 63 height 32
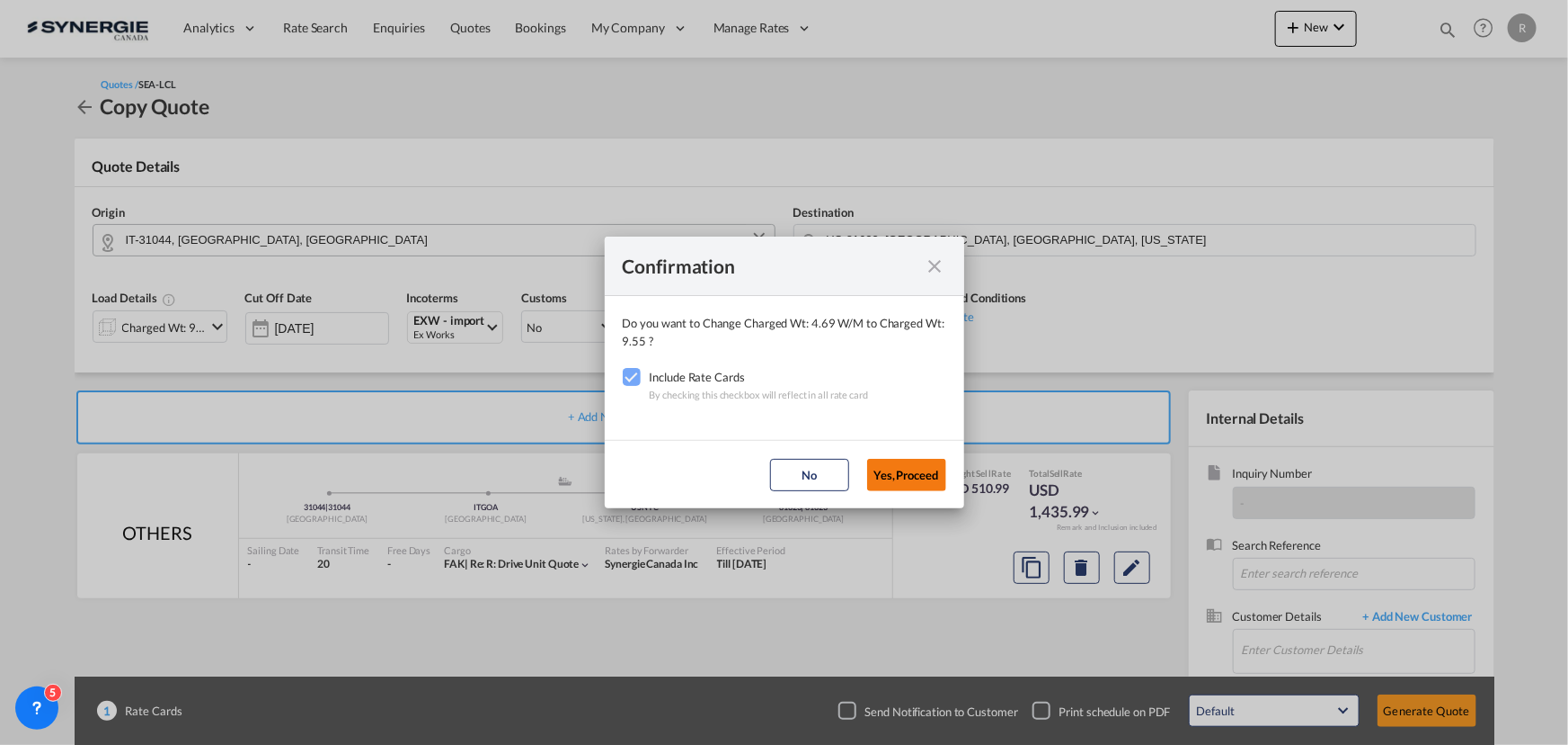
click at [917, 485] on button "Yes,Proceed" at bounding box center [906, 475] width 79 height 32
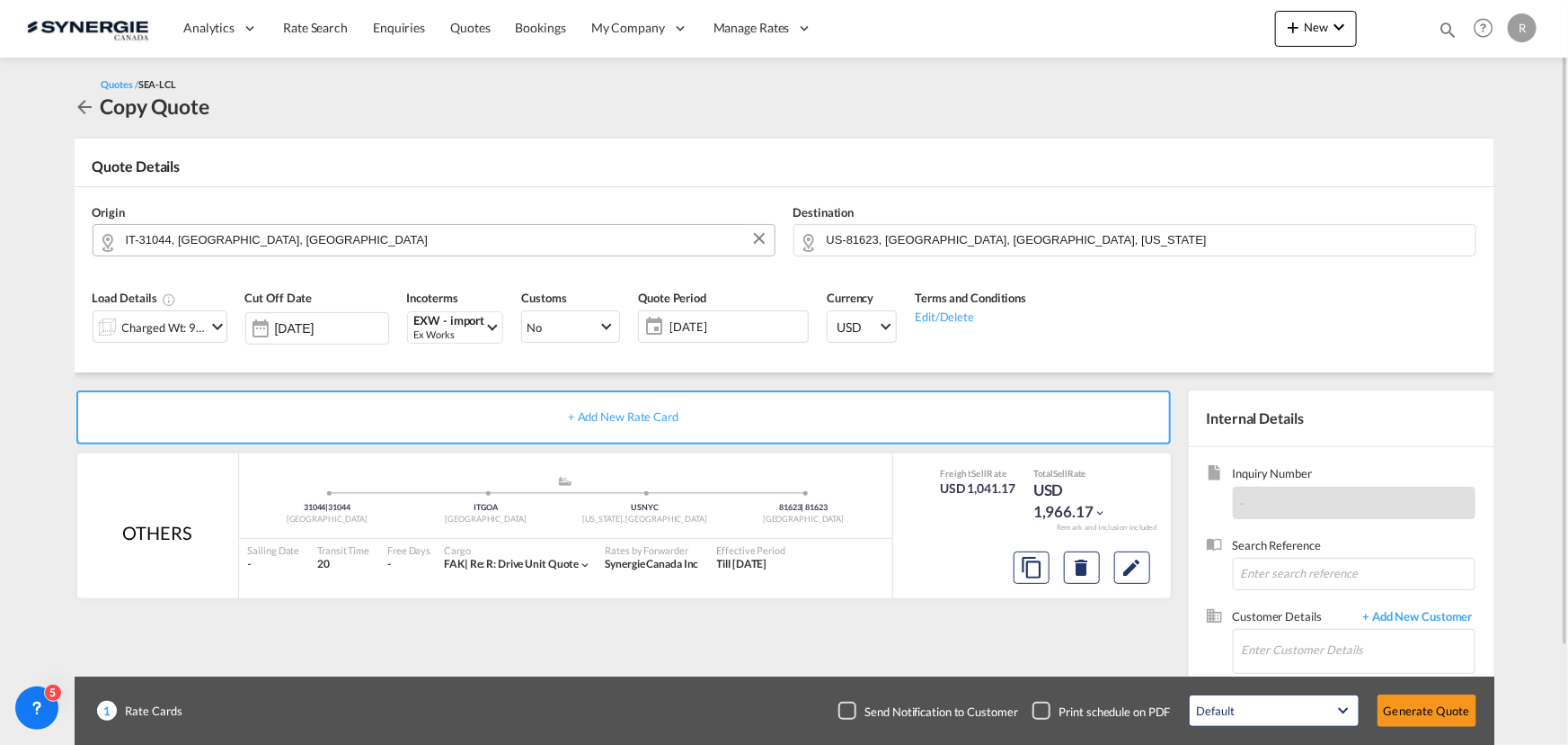
click at [692, 329] on span "14 Oct 2025" at bounding box center [736, 326] width 134 height 16
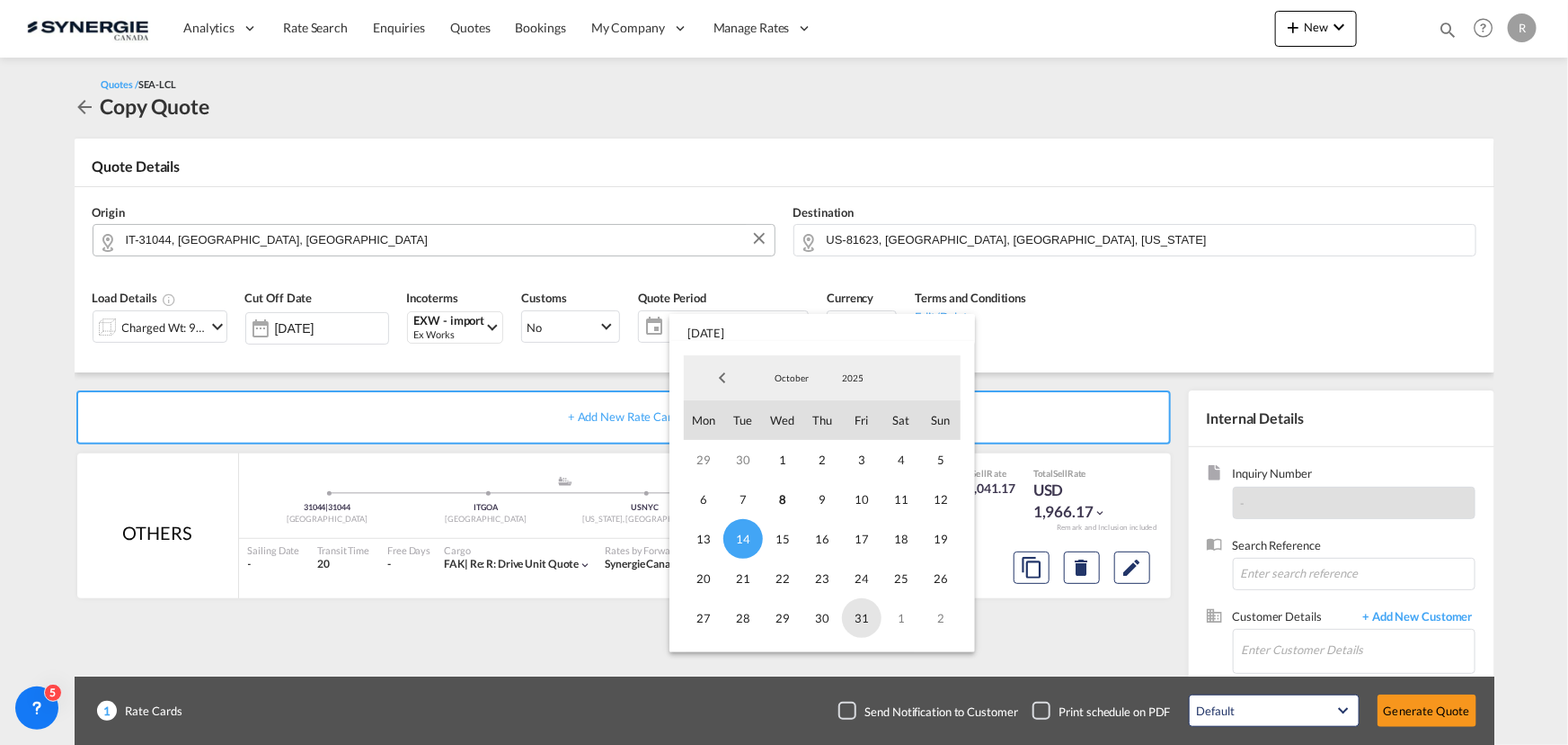
click at [856, 618] on span "31" at bounding box center [862, 618] width 40 height 40
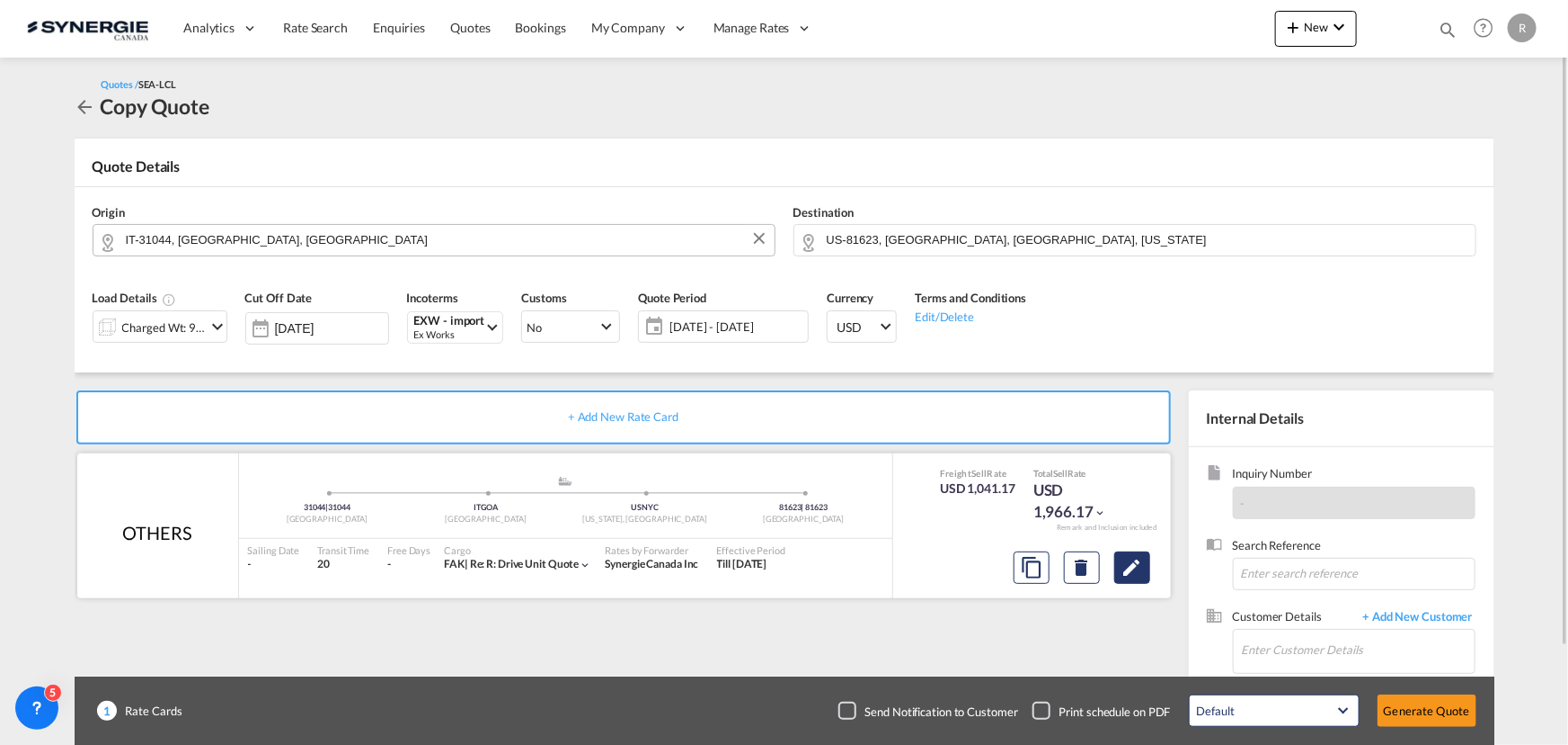
click at [1133, 567] on md-icon "Edit" at bounding box center [1132, 567] width 22 height 22
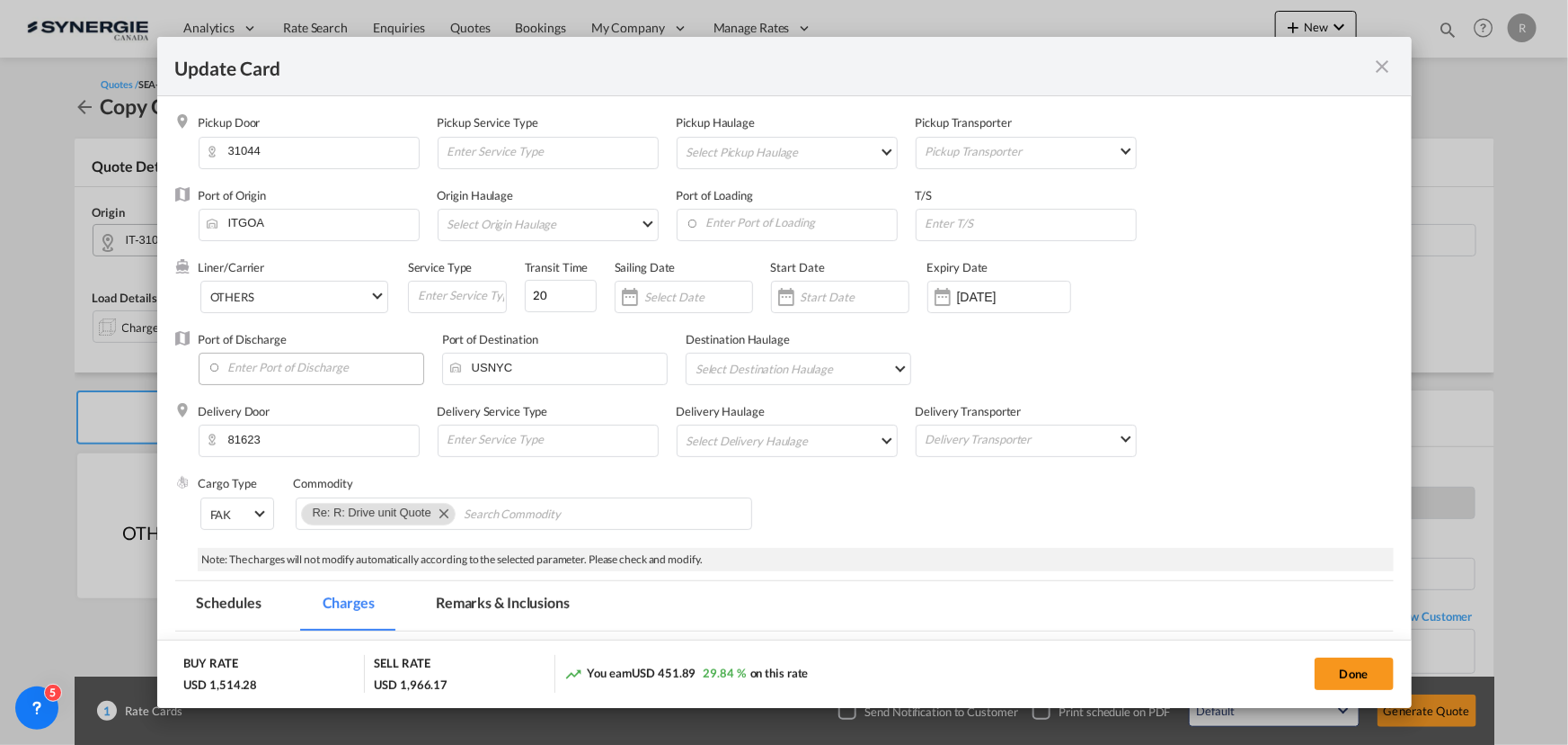
select select "per_w/m"
select select "flat"
select select "per_hbl"
select select "flat"
select select "per_bl"
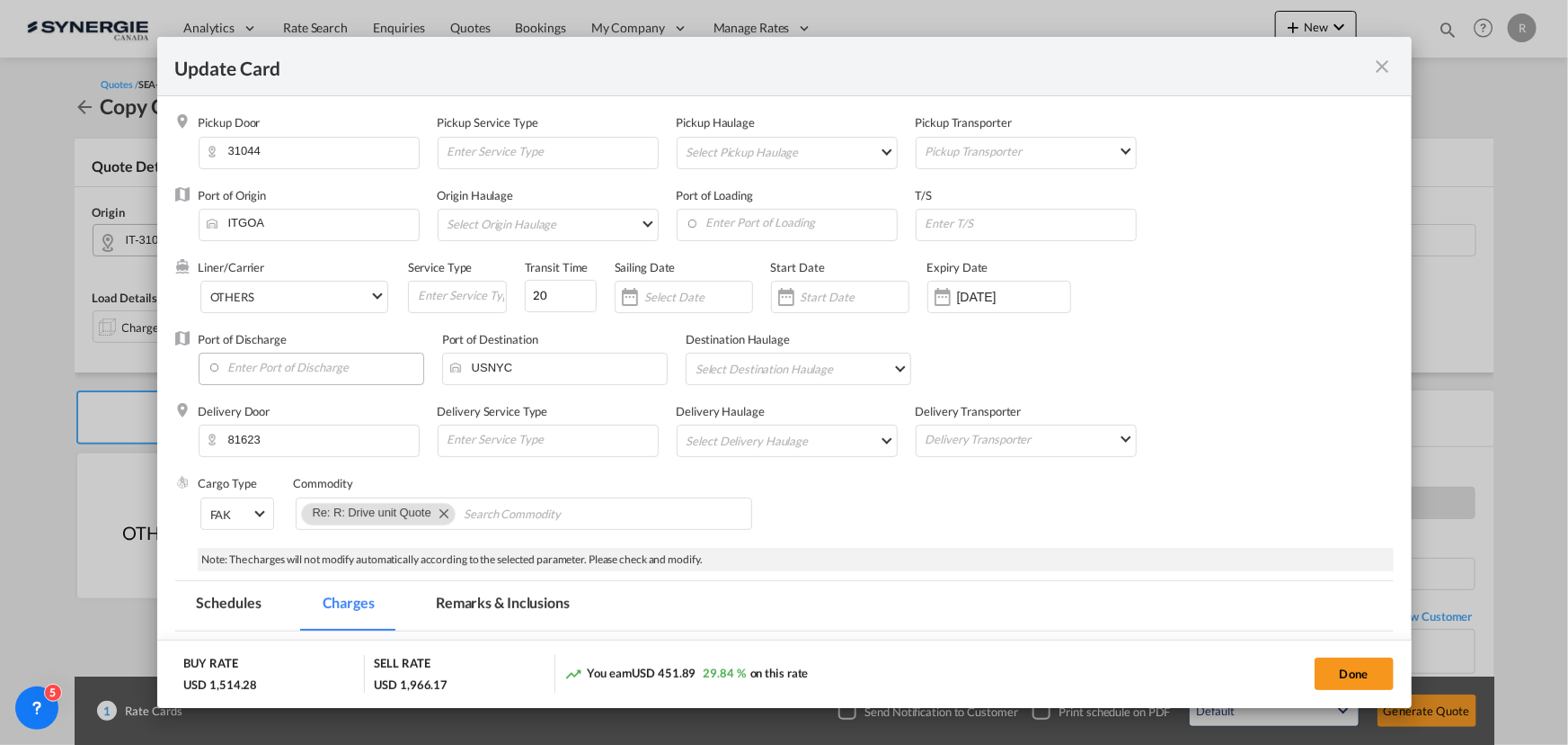
select select "per_bl"
click at [974, 299] on input "14 Oct 2025" at bounding box center [1014, 296] width 113 height 14
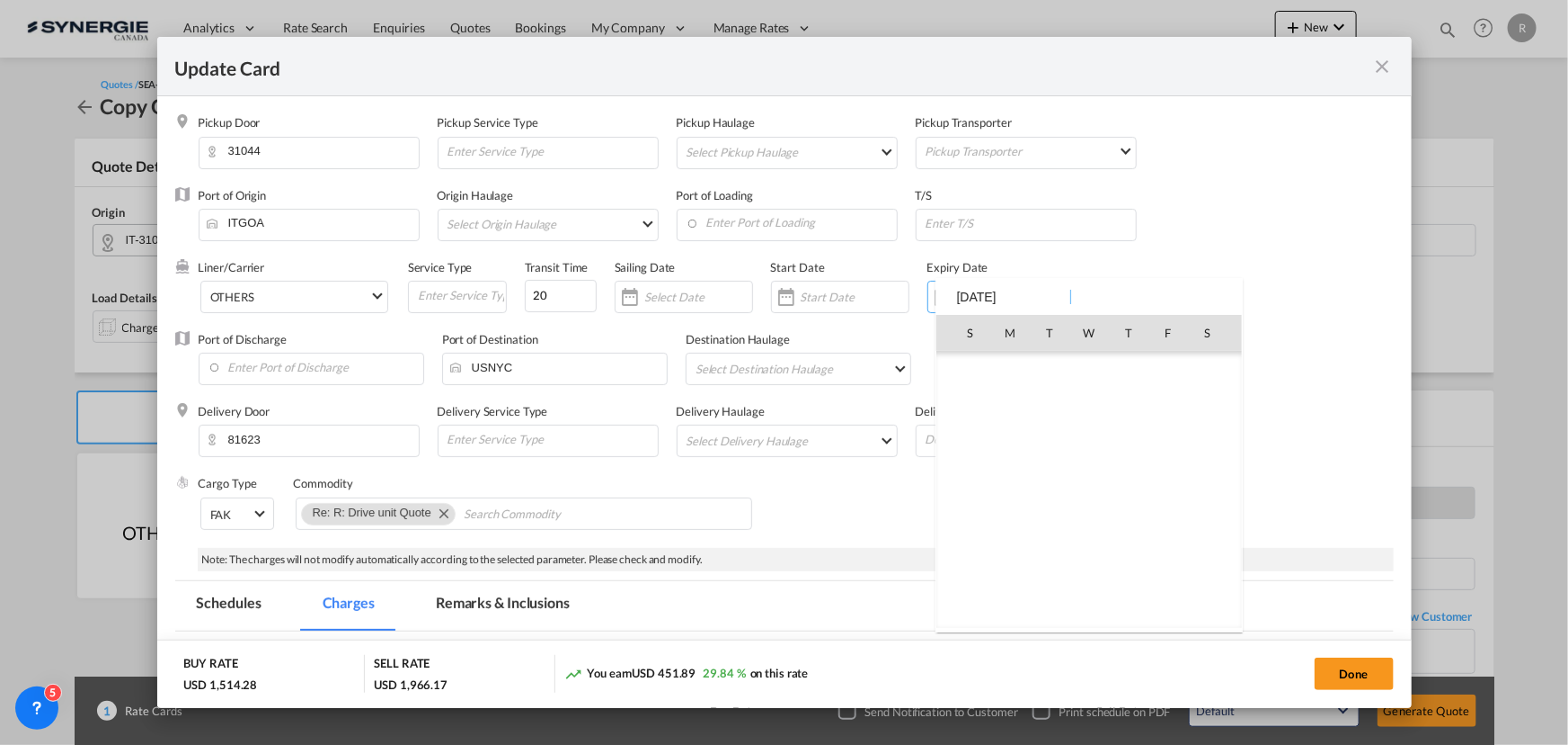
scroll to position [416796, 0]
click at [1159, 520] on span "31" at bounding box center [1169, 530] width 36 height 36
type input "[DATE]"
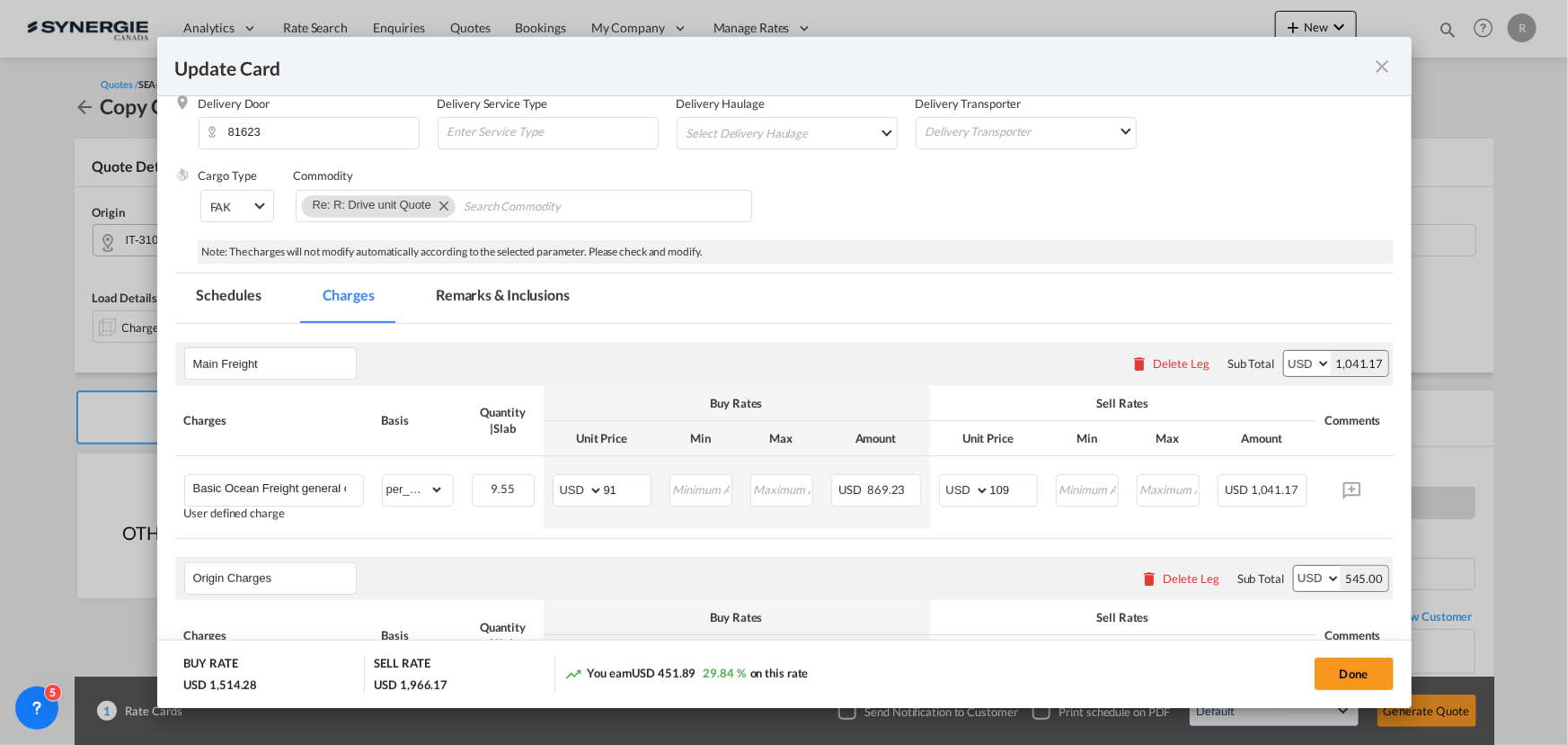
scroll to position [326, 0]
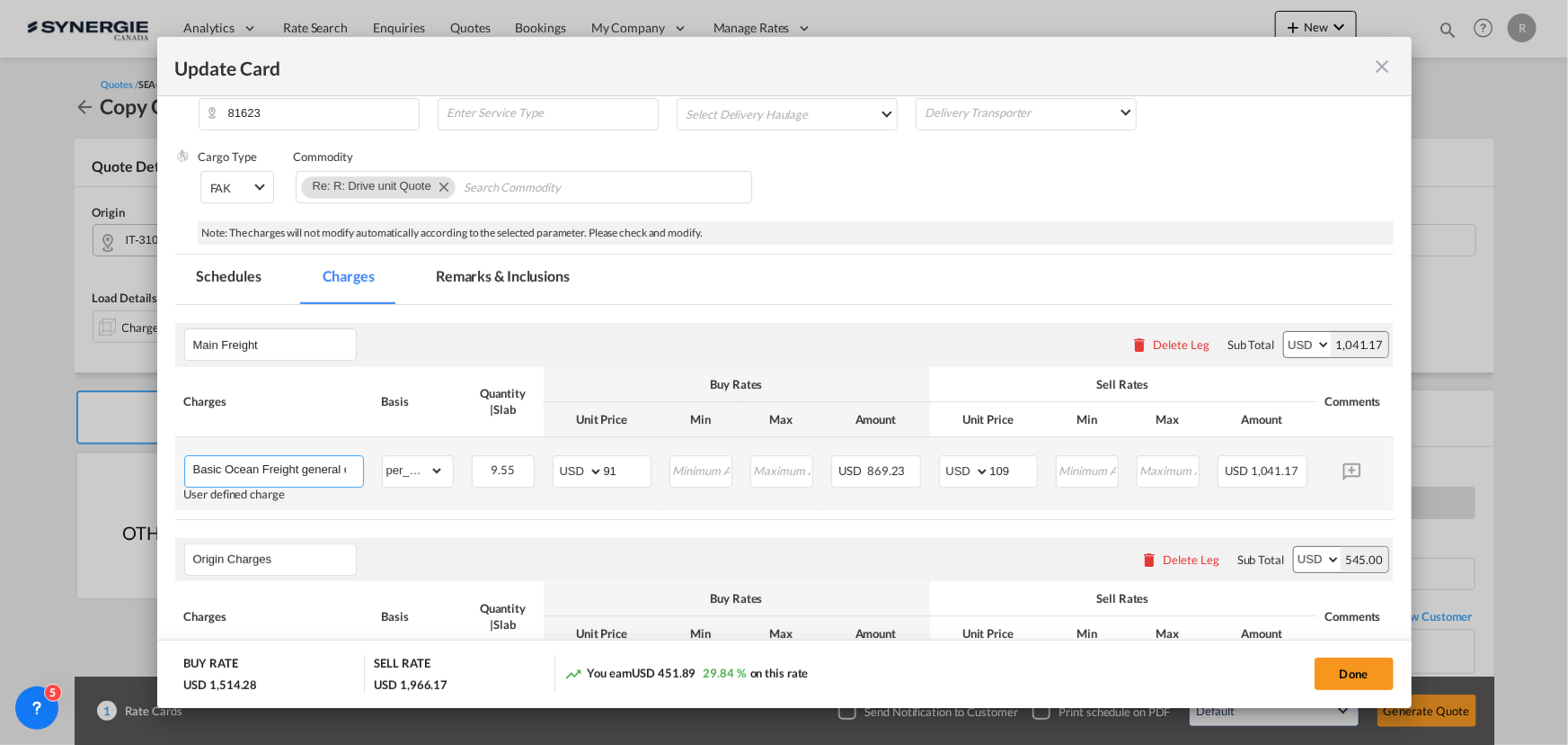
click at [253, 469] on input "Basic Ocean Freight general cargo, no imo , stackable" at bounding box center [278, 469] width 170 height 27
type input "exwork Montebelluna to DAP 81623 CO"
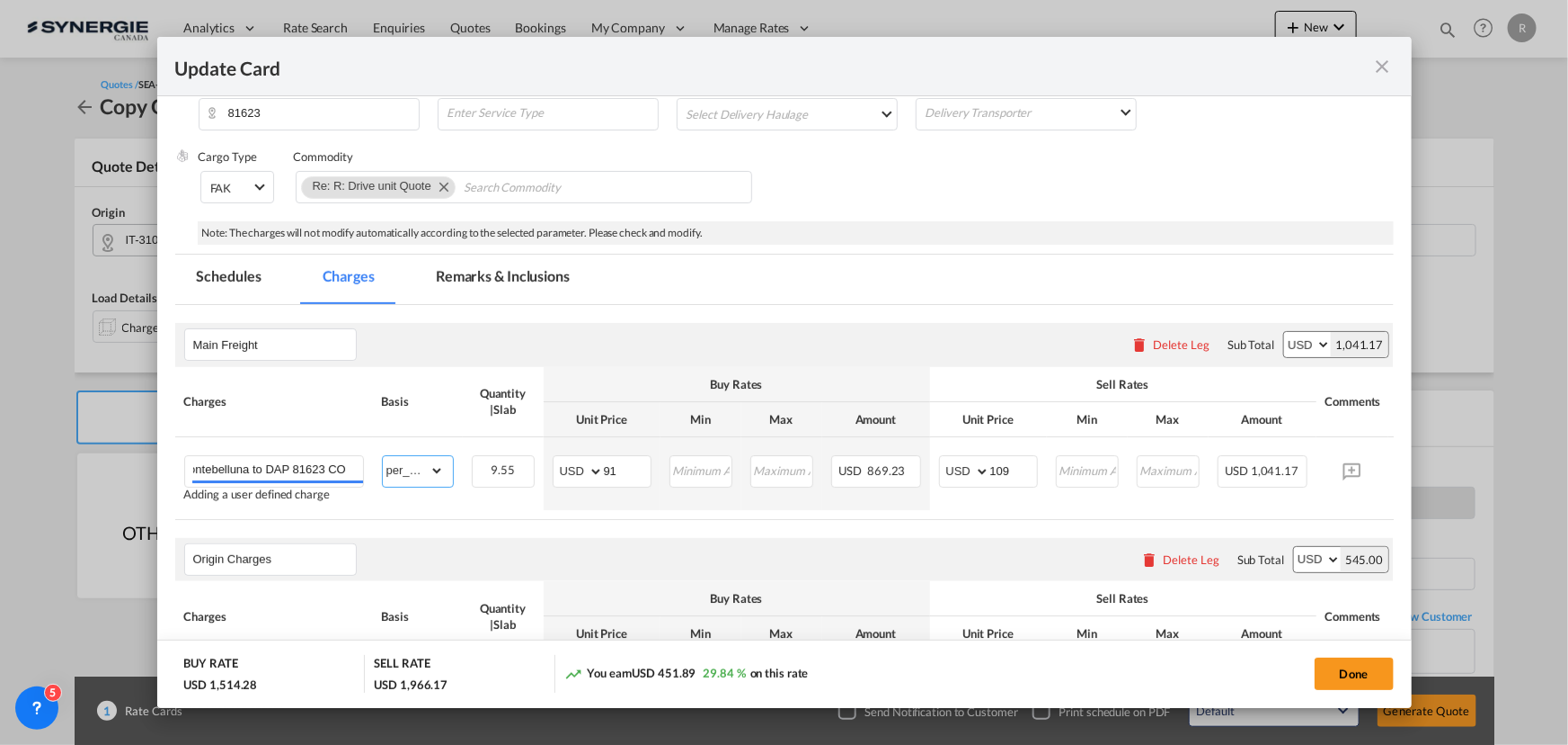
scroll to position [0, 0]
click at [581, 470] on select "AED AFN ALL AMD ANG AOA ARS AUD AWG AZN BAM BBD BDT BGN BHD BIF BMD BND [PERSON…" at bounding box center [579, 471] width 47 height 25
select select "string:EUR"
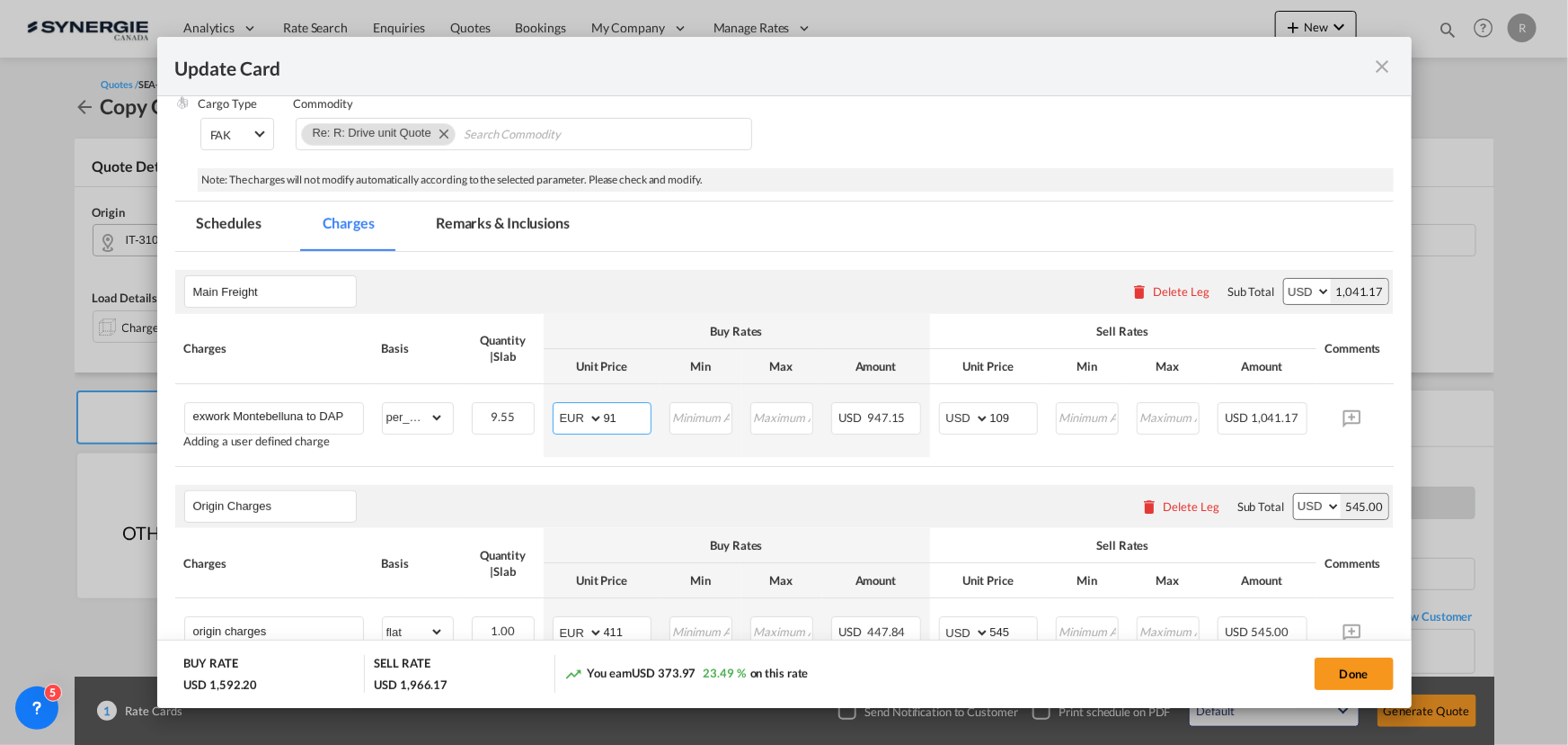
scroll to position [490, 0]
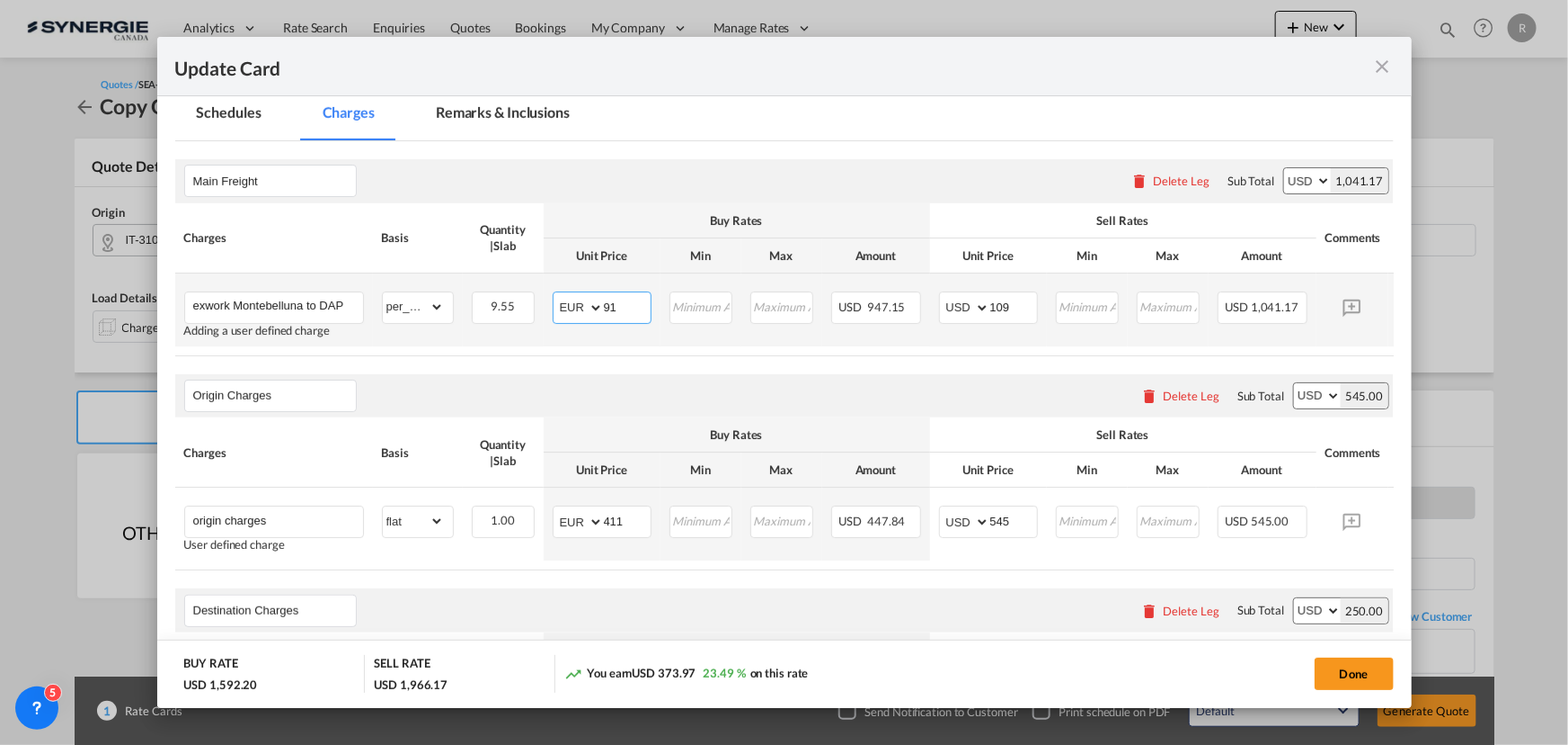
click at [568, 312] on select "AED AFN ALL AMD ANG AOA ARS AUD AWG AZN BAM BBD BDT BGN BHD BIF BMD BND [PERSON…" at bounding box center [579, 307] width 47 height 25
drag, startPoint x: 663, startPoint y: 334, endPoint x: 641, endPoint y: 335, distance: 22.0
click at [663, 334] on td "Please Enter Invalid Input" at bounding box center [701, 309] width 81 height 73
drag, startPoint x: 629, startPoint y: 302, endPoint x: 558, endPoint y: 302, distance: 71.0
click at [558, 302] on md-input-container "AED AFN ALL AMD ANG AOA ARS AUD AWG AZN BAM BBD BDT BGN BHD BIF BMD BND BOB BRL…" at bounding box center [602, 307] width 99 height 32
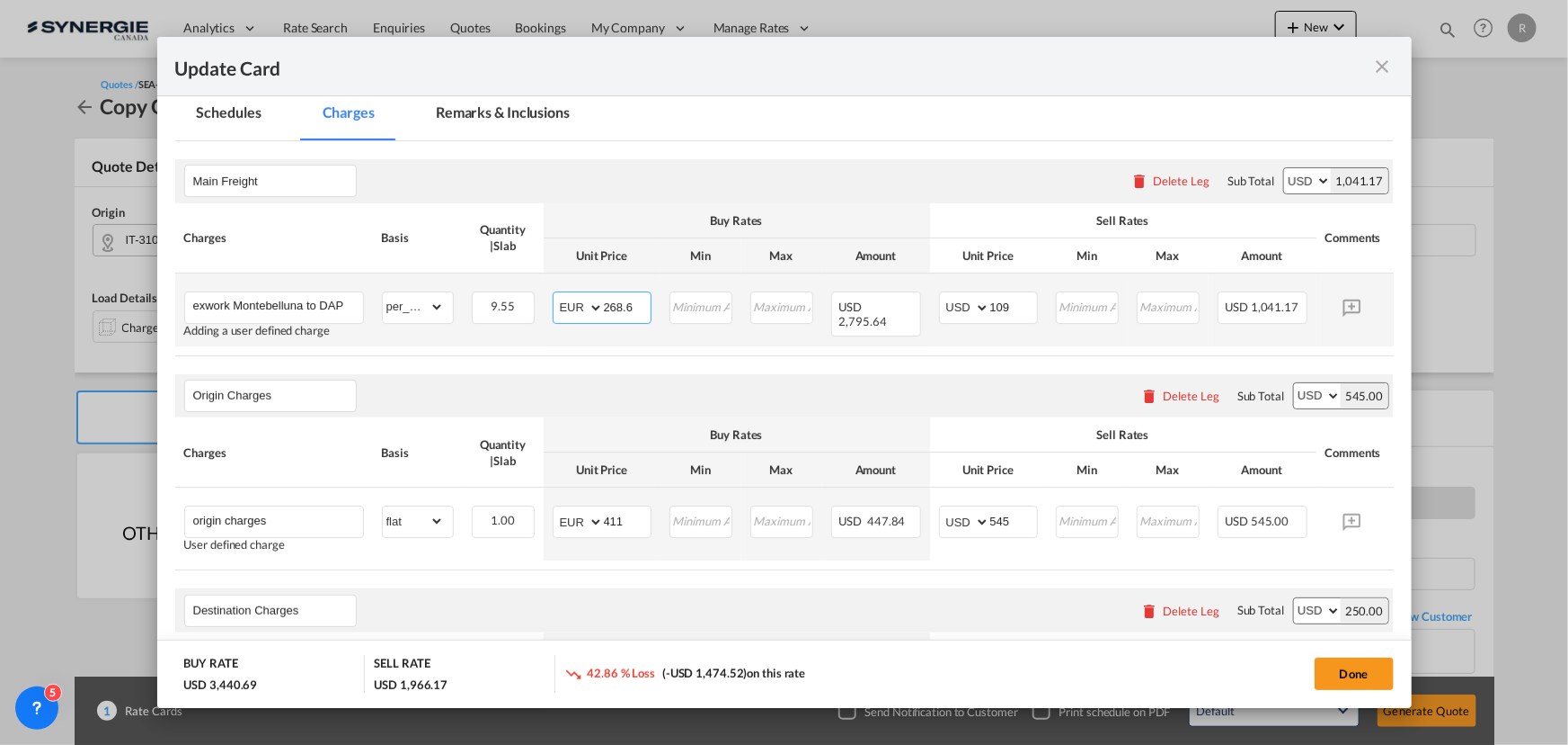
type input "268.6"
click at [577, 314] on select "AED AFN ALL AMD ANG AOA ARS AUD AWG AZN BAM BBD BDT BGN BHD BIF BMD BND [PERSON…" at bounding box center [579, 307] width 47 height 25
select select "string:USD"
click at [556, 295] on select "AED AFN ALL AMD ANG AOA ARS AUD AWG AZN BAM BBD BDT BGN BHD BIF BMD BND [PERSON…" at bounding box center [579, 307] width 47 height 25
drag, startPoint x: 635, startPoint y: 304, endPoint x: 526, endPoint y: 297, distance: 109.2
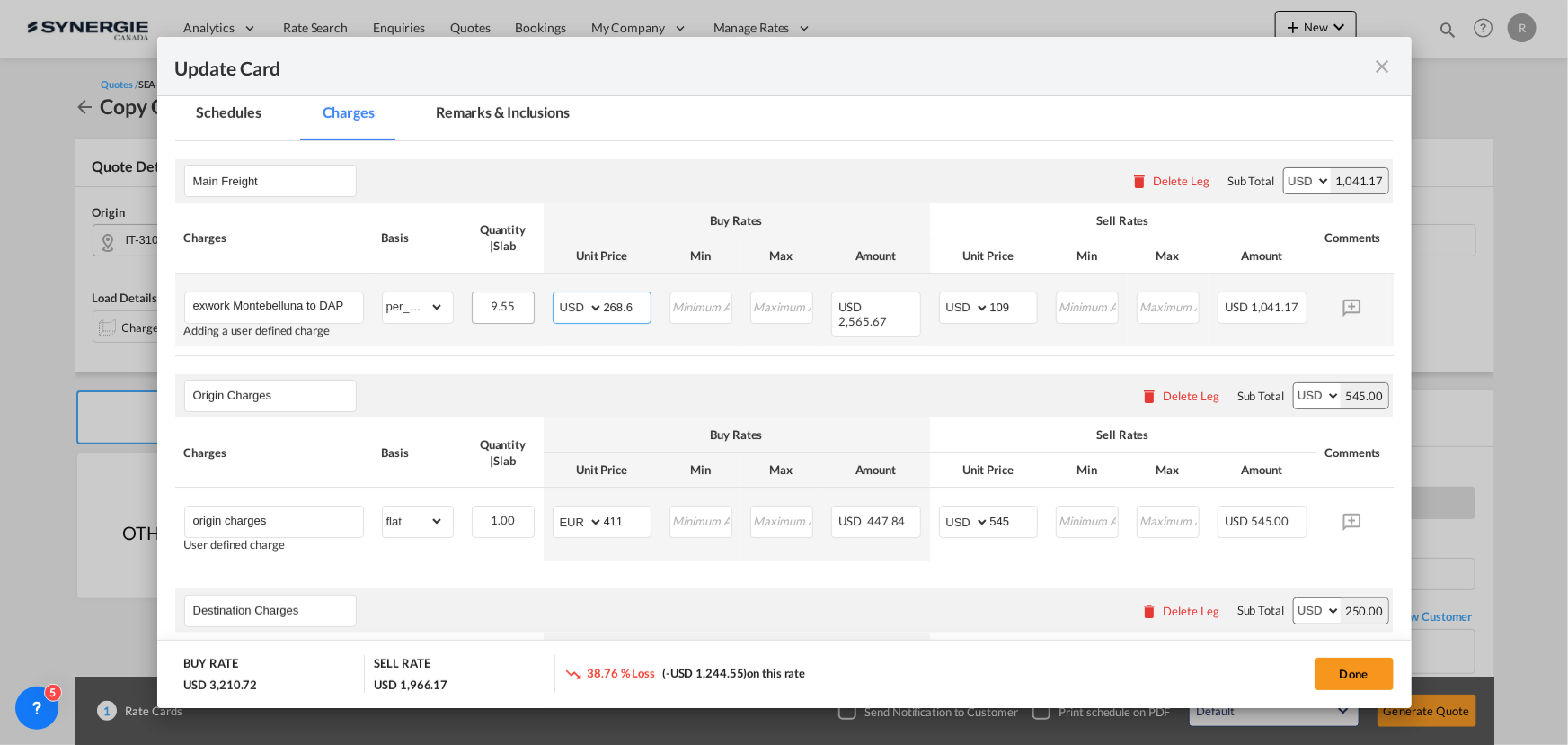
click at [527, 297] on tr "exwork Montebelluna to DAP 81623 CO Adding a user defined charge Please Enter A…" at bounding box center [811, 309] width 1273 height 73
type input "321.26"
click at [644, 397] on div "Origin Charges Please enter leg name Leg Name Already Exists Delete Leg Sub Tot…" at bounding box center [784, 395] width 1219 height 43
drag, startPoint x: 1012, startPoint y: 305, endPoint x: 891, endPoint y: 296, distance: 121.3
click at [891, 296] on tr "exwork Montebelluna to DAP 81623 CO Adding a user defined charge Please Enter A…" at bounding box center [811, 309] width 1273 height 73
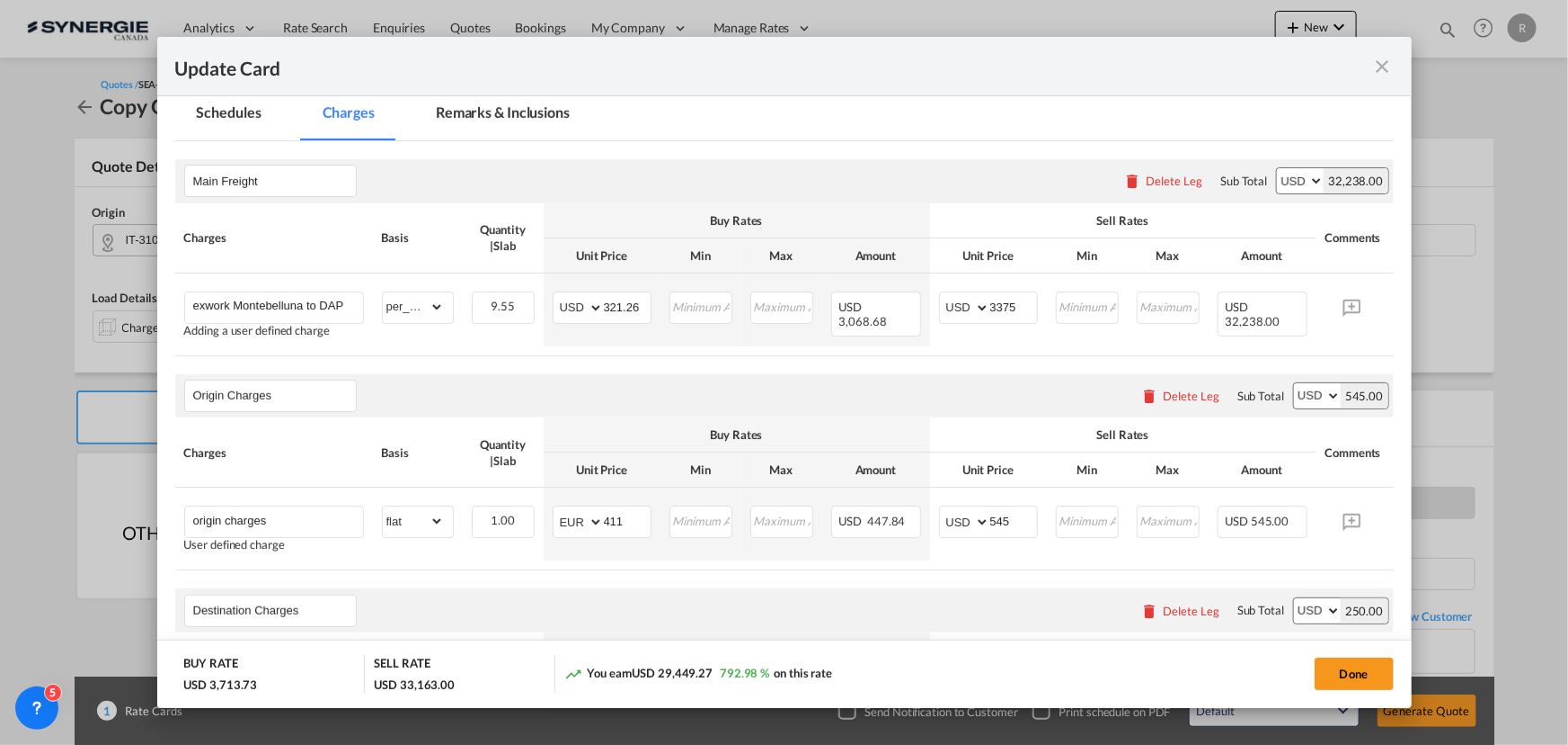
click at [942, 405] on div "Origin Charges Please enter leg name Leg Name Already Exists Delete Leg Sub Tot…" at bounding box center [784, 395] width 1219 height 43
drag, startPoint x: 1015, startPoint y: 307, endPoint x: 935, endPoint y: 299, distance: 80.4
click at [935, 299] on td "AED AFN ALL AMD ANG AOA ARS AUD AWG AZN BAM BBD BDT BGN BHD BIF BMD BND BOB BRL…" at bounding box center [988, 309] width 117 height 73
type input "353.40"
click at [921, 356] on div "Charges Basis Quantity | Slab Buy Rates Sell Rates Comments Action Unit Price M…" at bounding box center [784, 280] width 1219 height 153
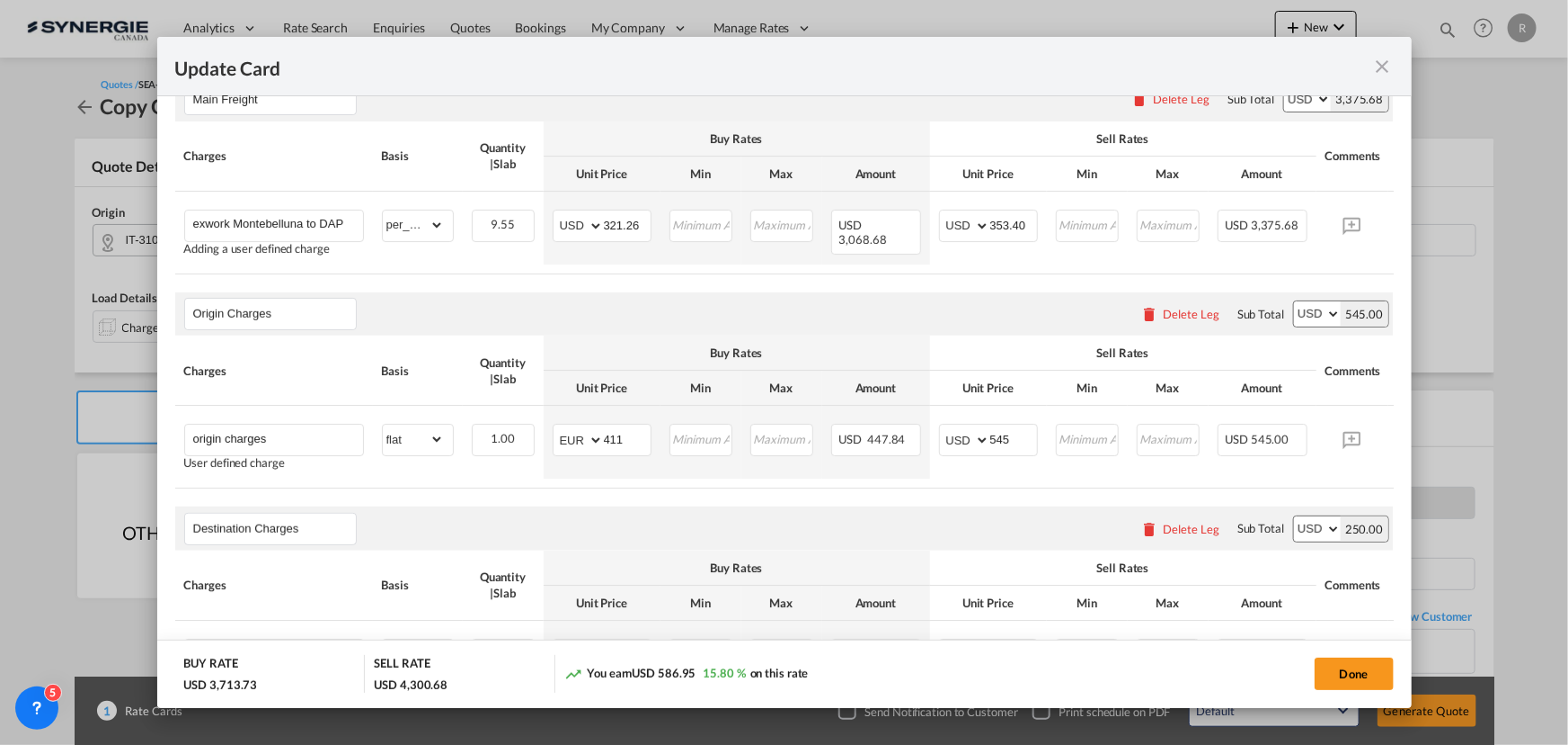
scroll to position [654, 0]
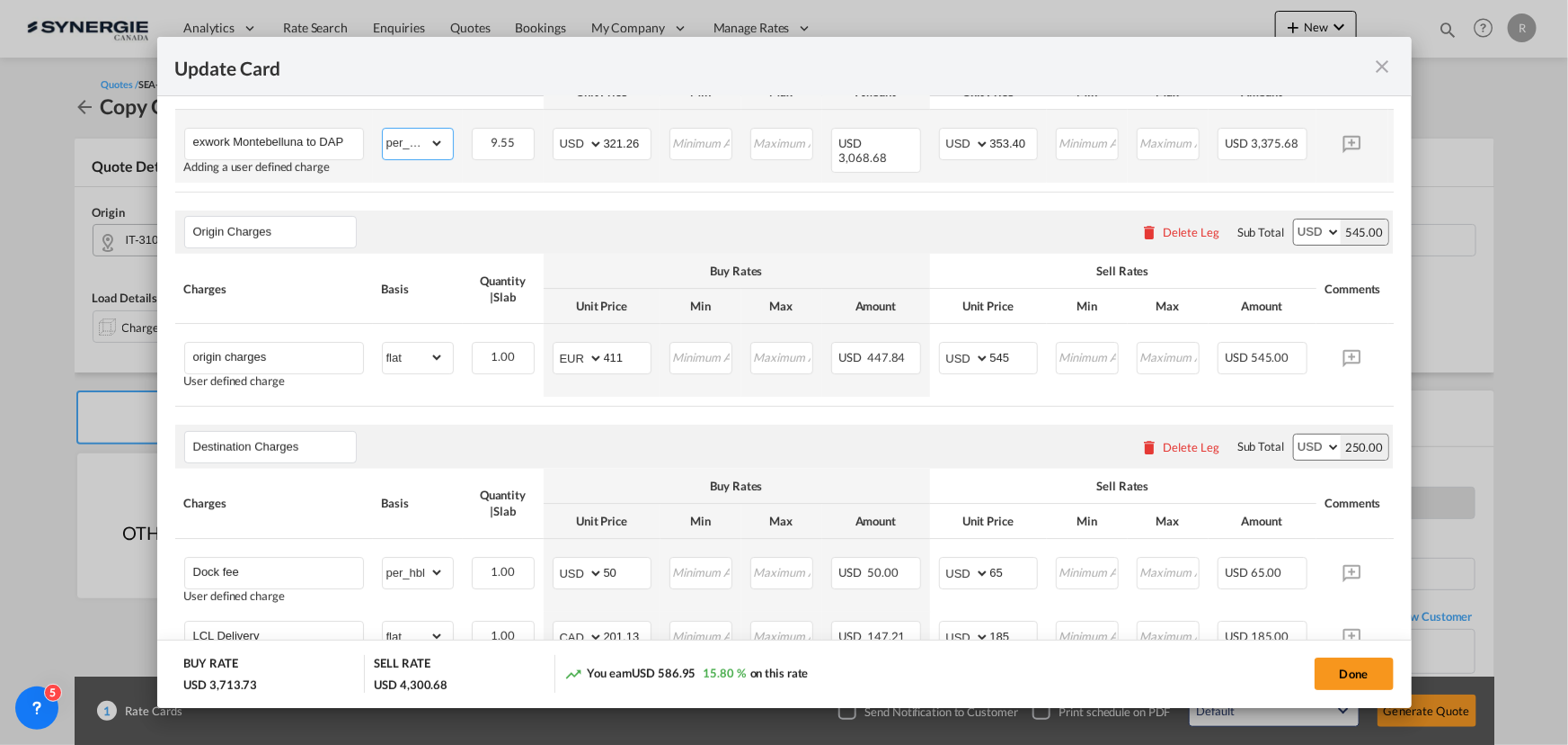
click at [403, 153] on select "gross_weight volumetric_weight per_shipment per_bl per_km per_hawb per_kg flat …" at bounding box center [414, 143] width 61 height 29
select select "per_shipment"
click at [383, 128] on select "gross_weight volumetric_weight per_shipment per_bl per_km per_hawb per_kg flat …" at bounding box center [414, 143] width 61 height 29
drag, startPoint x: 644, startPoint y: 139, endPoint x: 534, endPoint y: 135, distance: 110.1
click at [534, 135] on tr "exwork Montebelluna to DAP 81623 CO Adding a user defined charge Please Enter A…" at bounding box center [811, 146] width 1273 height 73
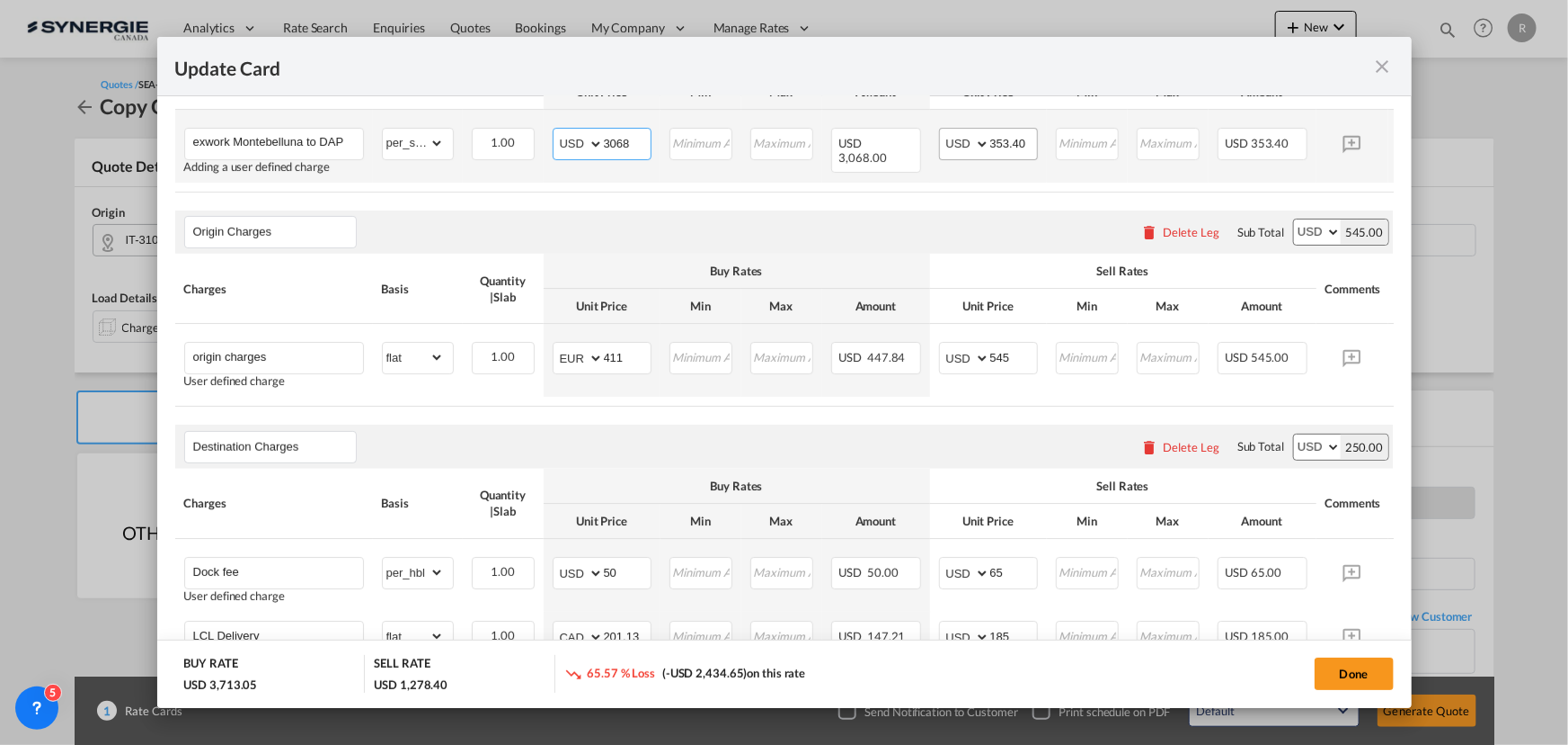
type input "3068"
drag, startPoint x: 1031, startPoint y: 140, endPoint x: 925, endPoint y: 140, distance: 106.0
click at [925, 140] on tr "exwork Montebelluna to DAP 81623 CO Adding a user defined charge Please Enter A…" at bounding box center [811, 146] width 1273 height 73
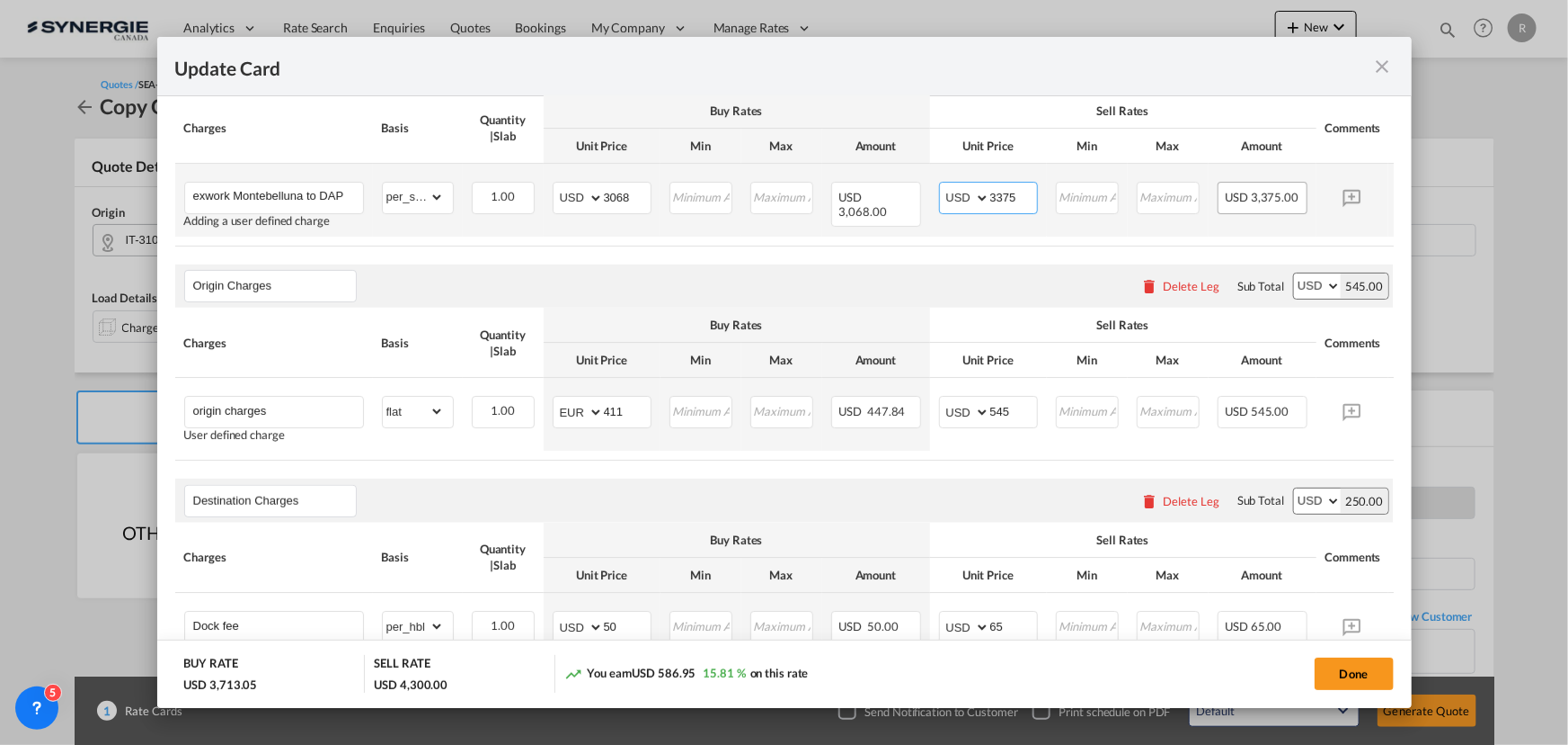
scroll to position [572, 0]
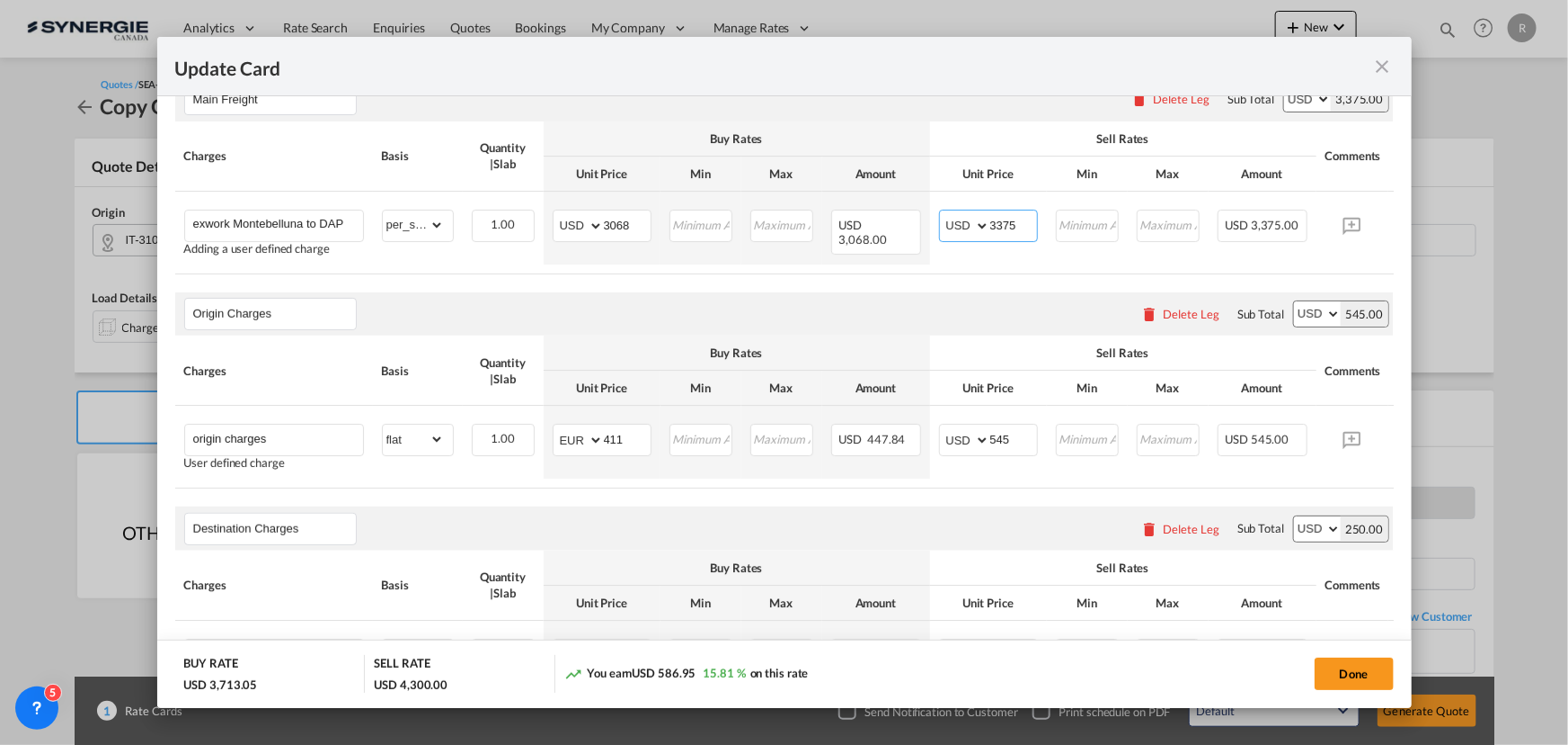
type input "3375"
click at [1184, 319] on div "Delete Leg" at bounding box center [1191, 313] width 57 height 14
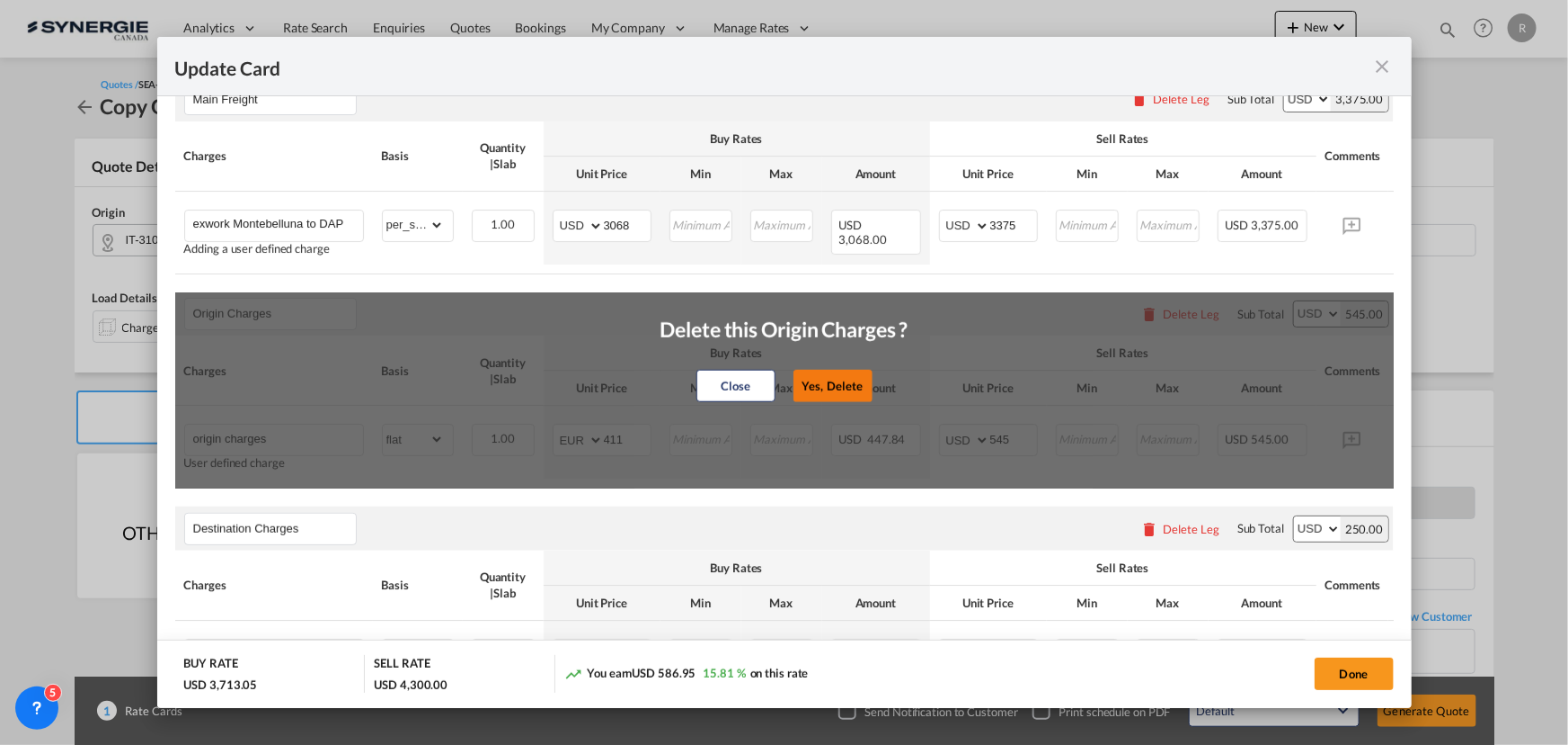
click at [827, 389] on button "Yes, Delete" at bounding box center [832, 385] width 79 height 32
type input "Destination Charges"
type input "Dock fee"
select select "per_hbl"
select select "string:USD"
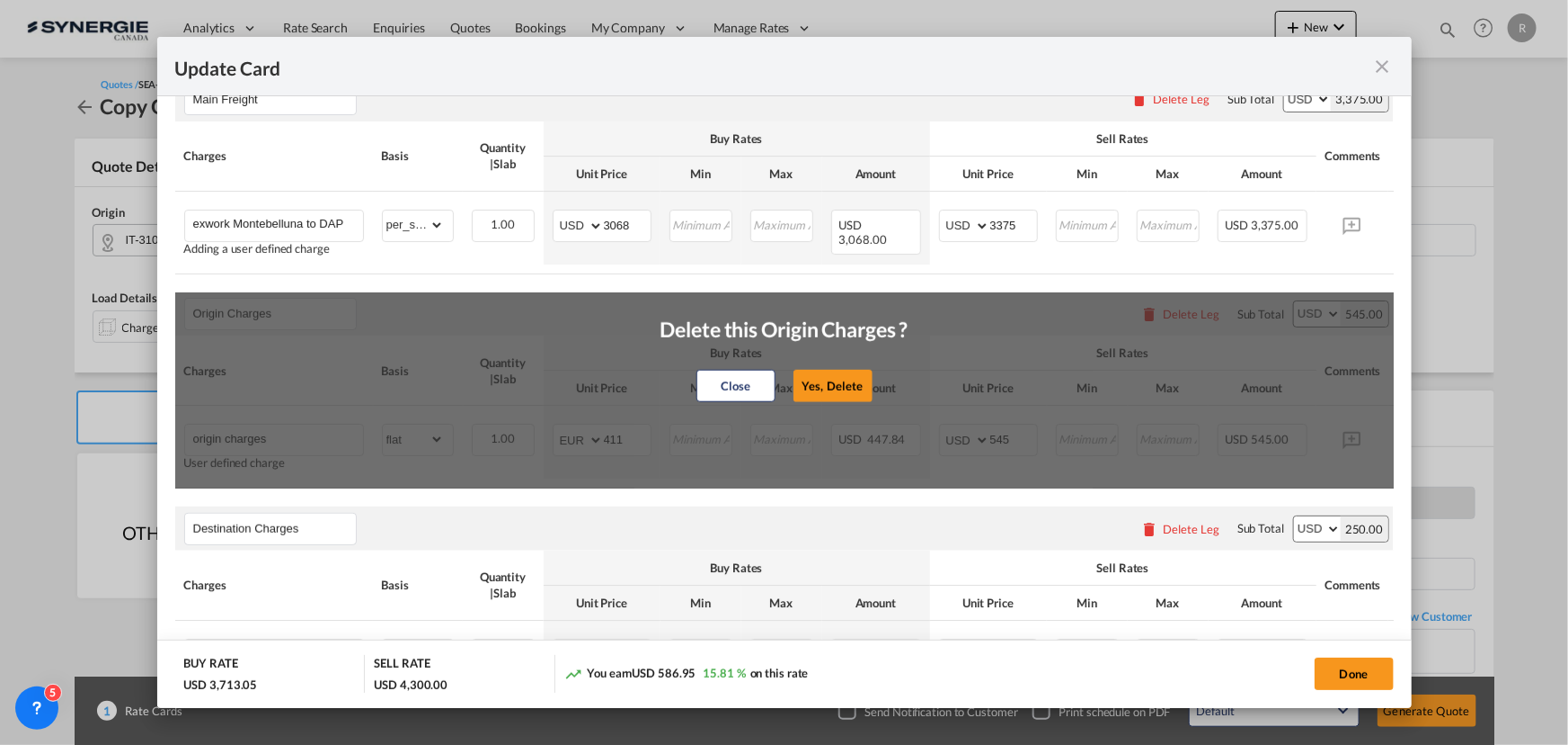
type input "50"
type input "65"
type input "Doc and Handling fee"
type input "E-manifest"
select select "per_bl"
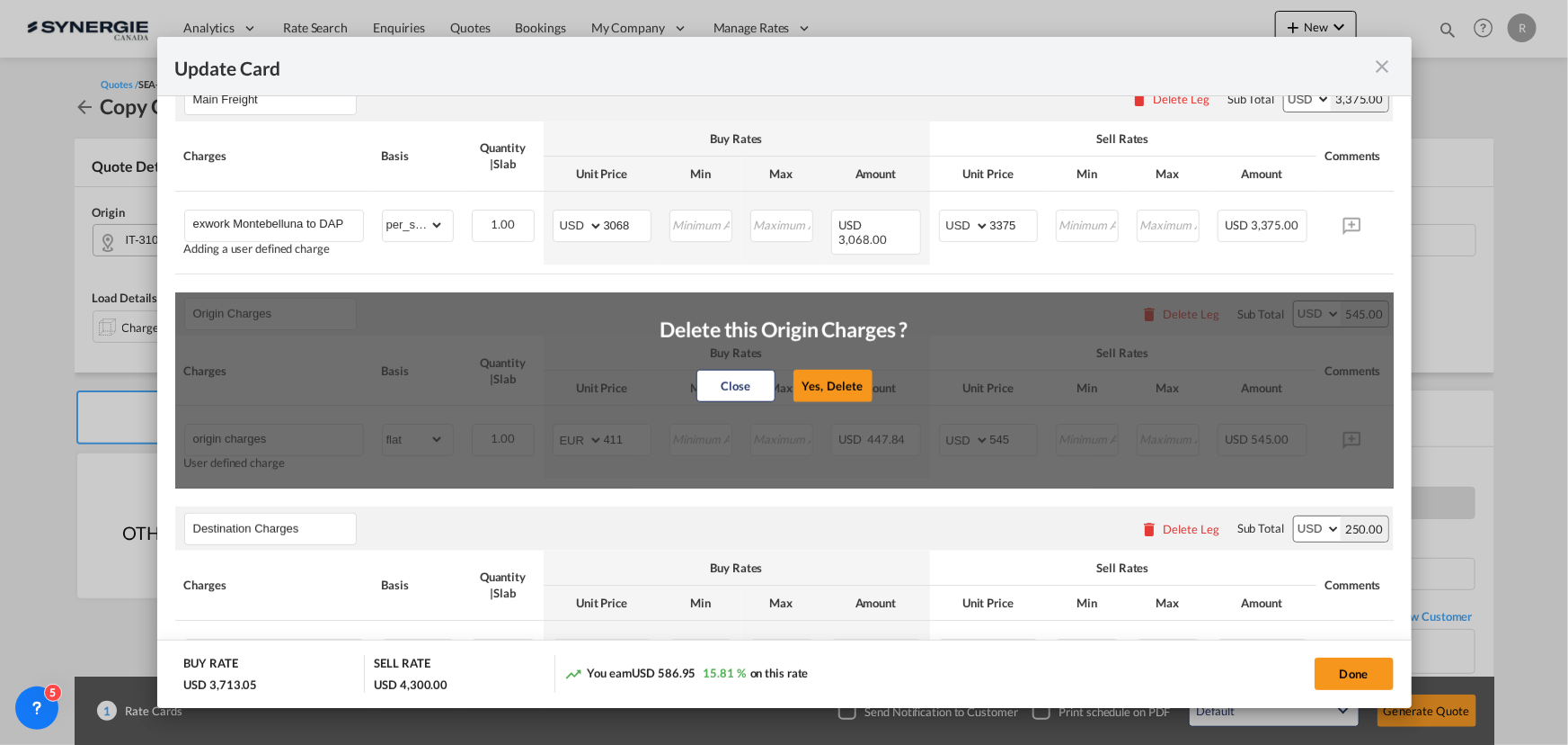
type input "0"
type input "35"
type input "Doc Fee"
select select "per_bl"
select select "string:USD"
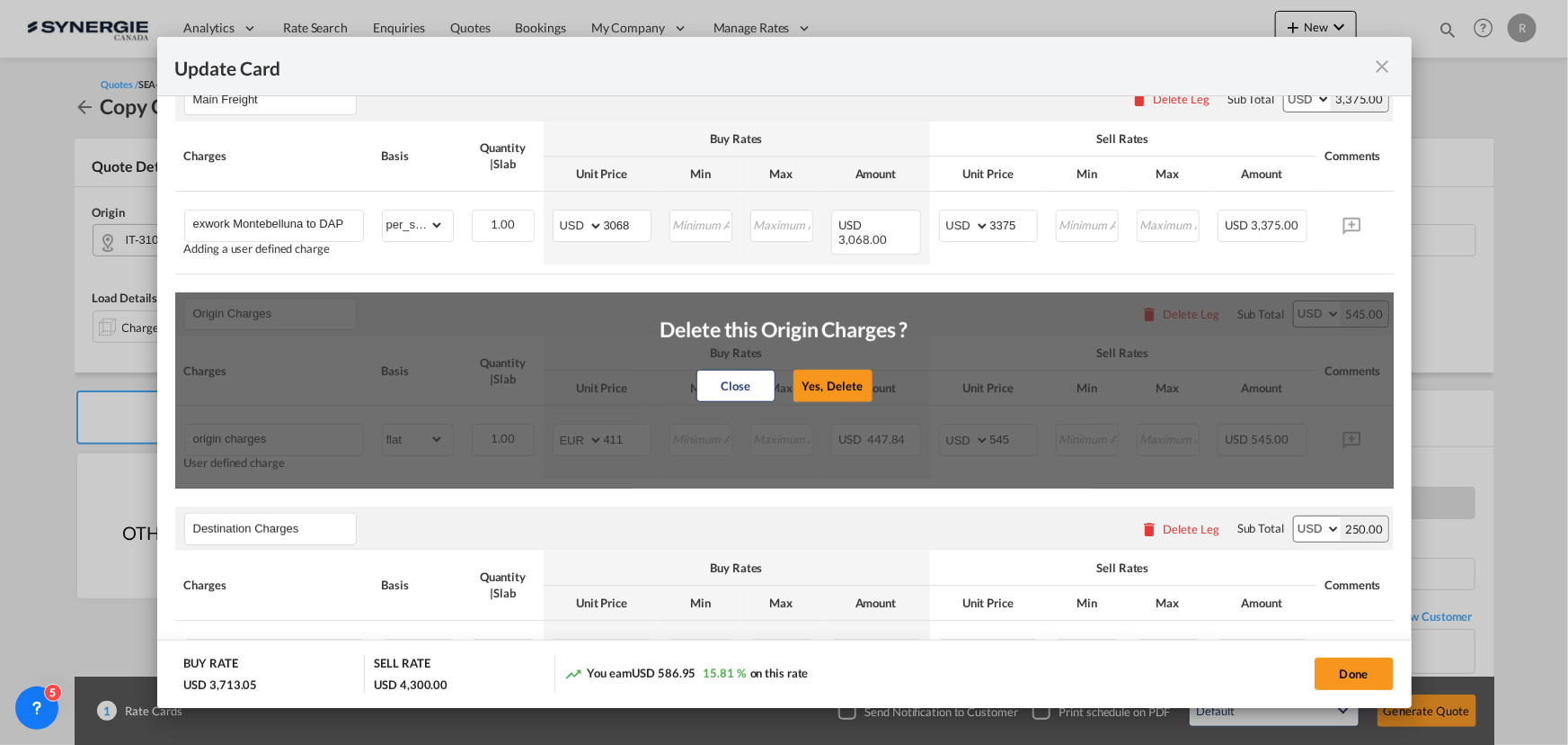
type input "0"
type input "30"
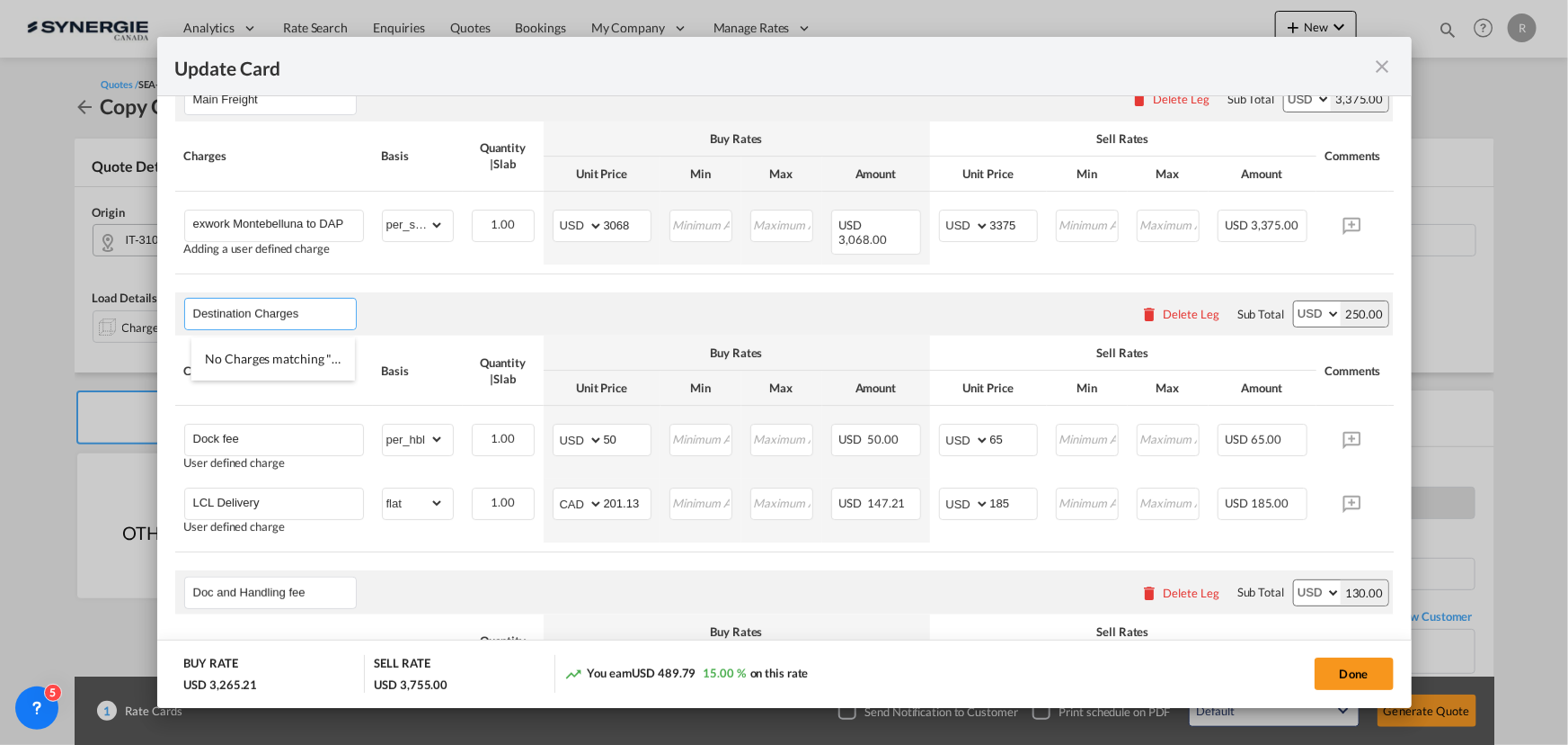
drag, startPoint x: 192, startPoint y: 318, endPoint x: -1, endPoint y: 315, distance: 193.0
click at [0, 315] on html "Analytics Reports Dashboard Rate Search Enquiries Quotes" at bounding box center [784, 372] width 1568 height 745
type input "d"
click at [377, 569] on air-lcl-rate-modification "Main Freight Please enter leg name Leg Name Already Exists Delete Leg Sub Total…" at bounding box center [784, 501] width 1219 height 886
click at [1185, 318] on div "Delete Leg" at bounding box center [1191, 313] width 57 height 14
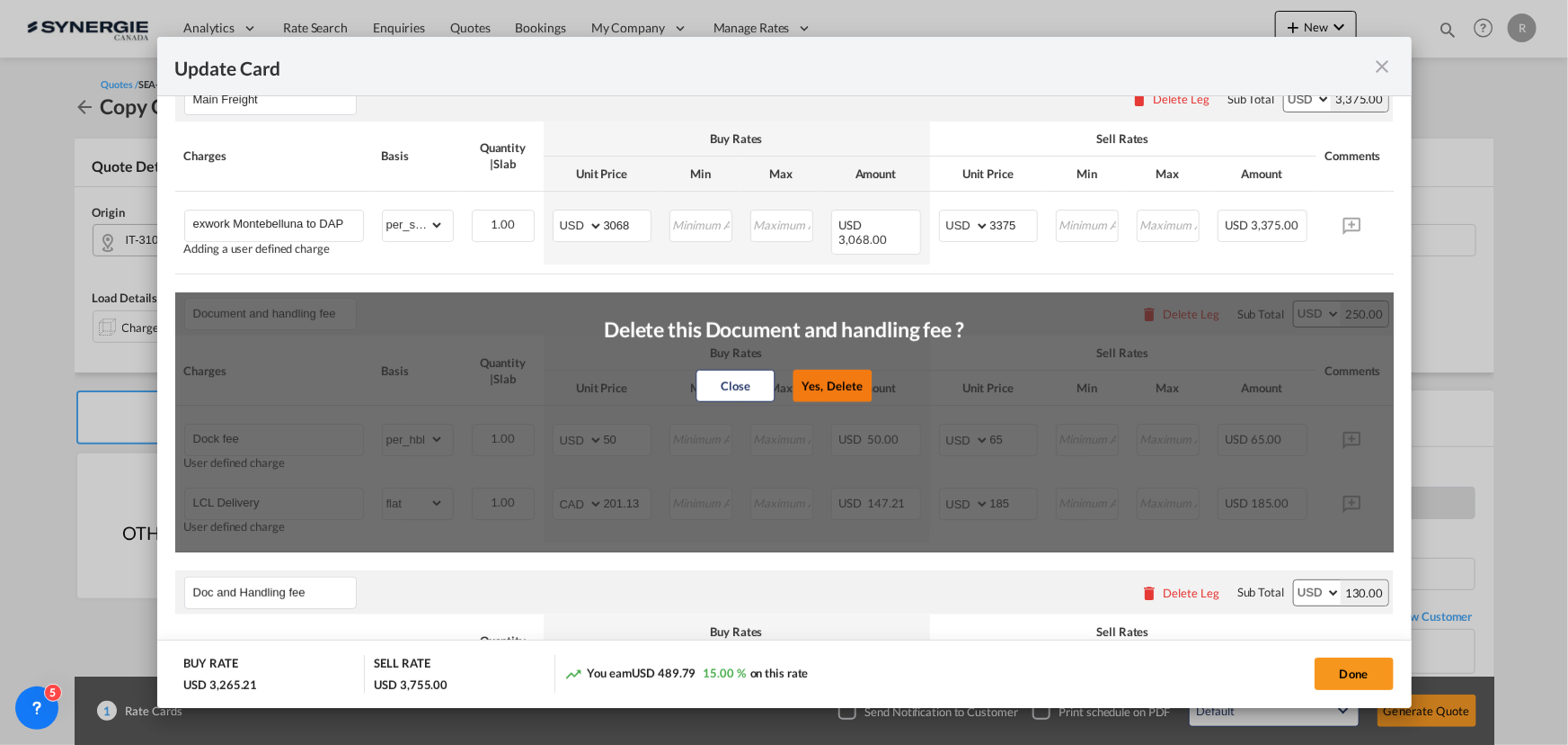
click at [834, 395] on button "Yes, Delete" at bounding box center [832, 385] width 79 height 32
type input "Doc and Handling fee"
type input "E-manifest"
select select "per_bl"
type input "0"
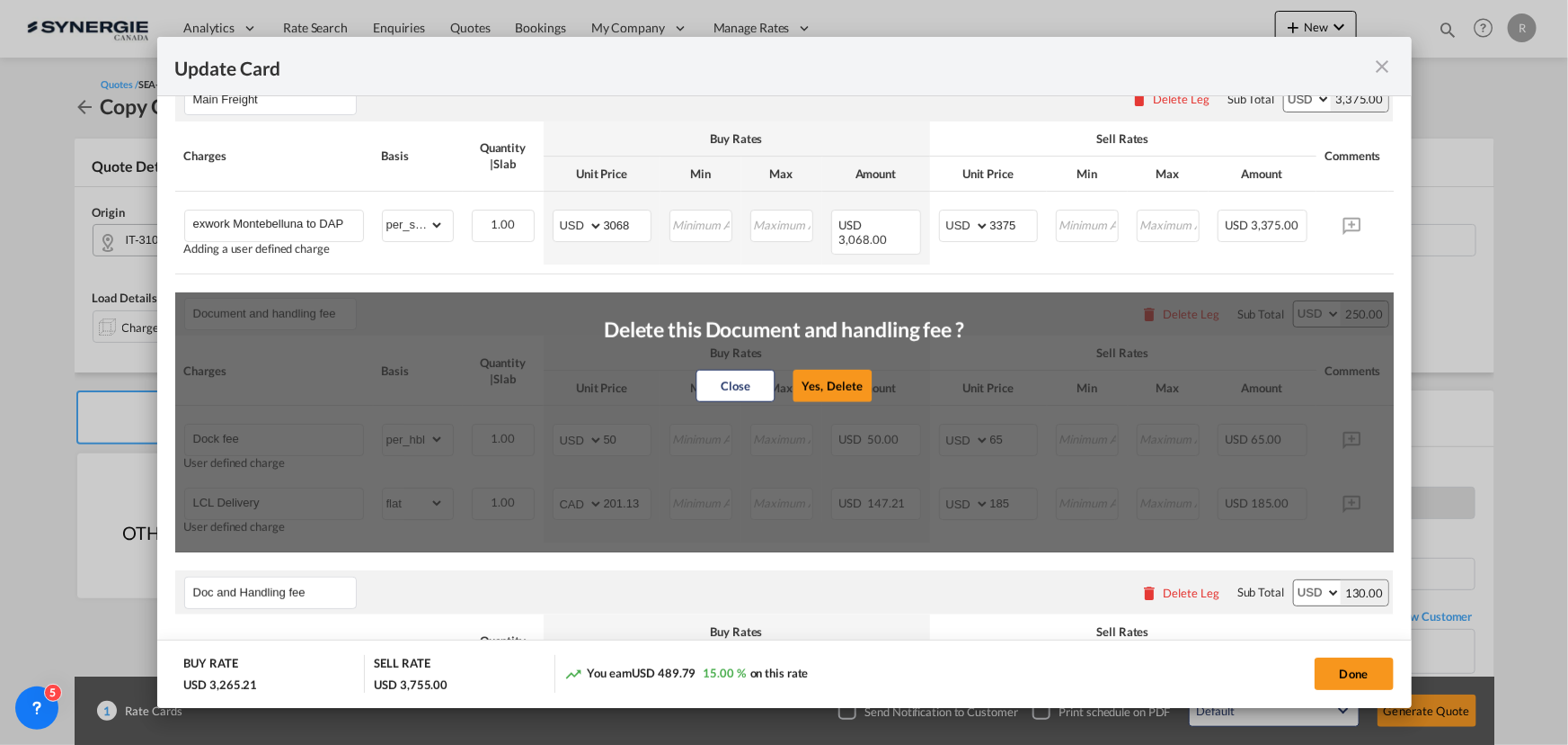
type input "35"
type input "Doc Fee"
select select "per_bl"
select select "string:USD"
type input "0"
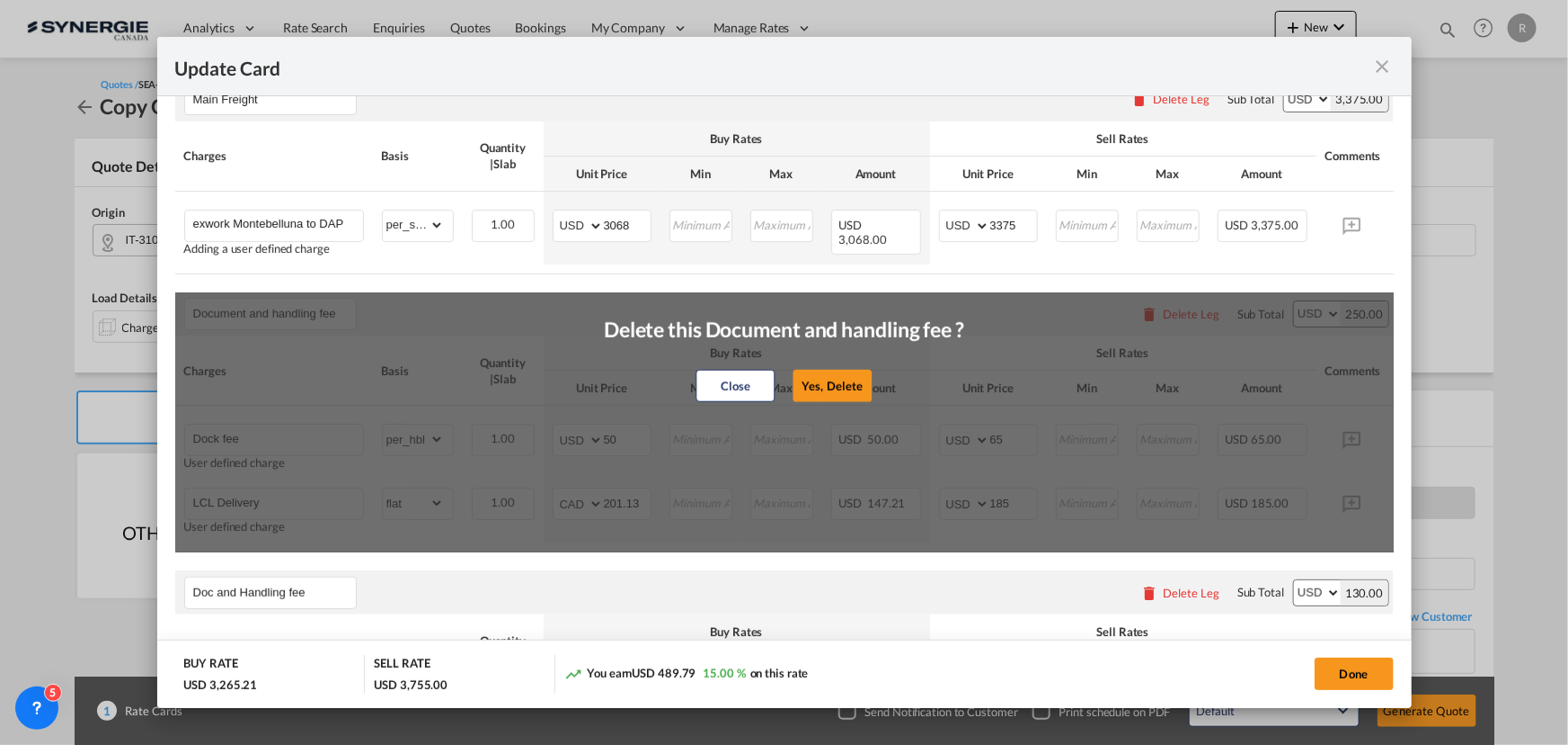
type input "30"
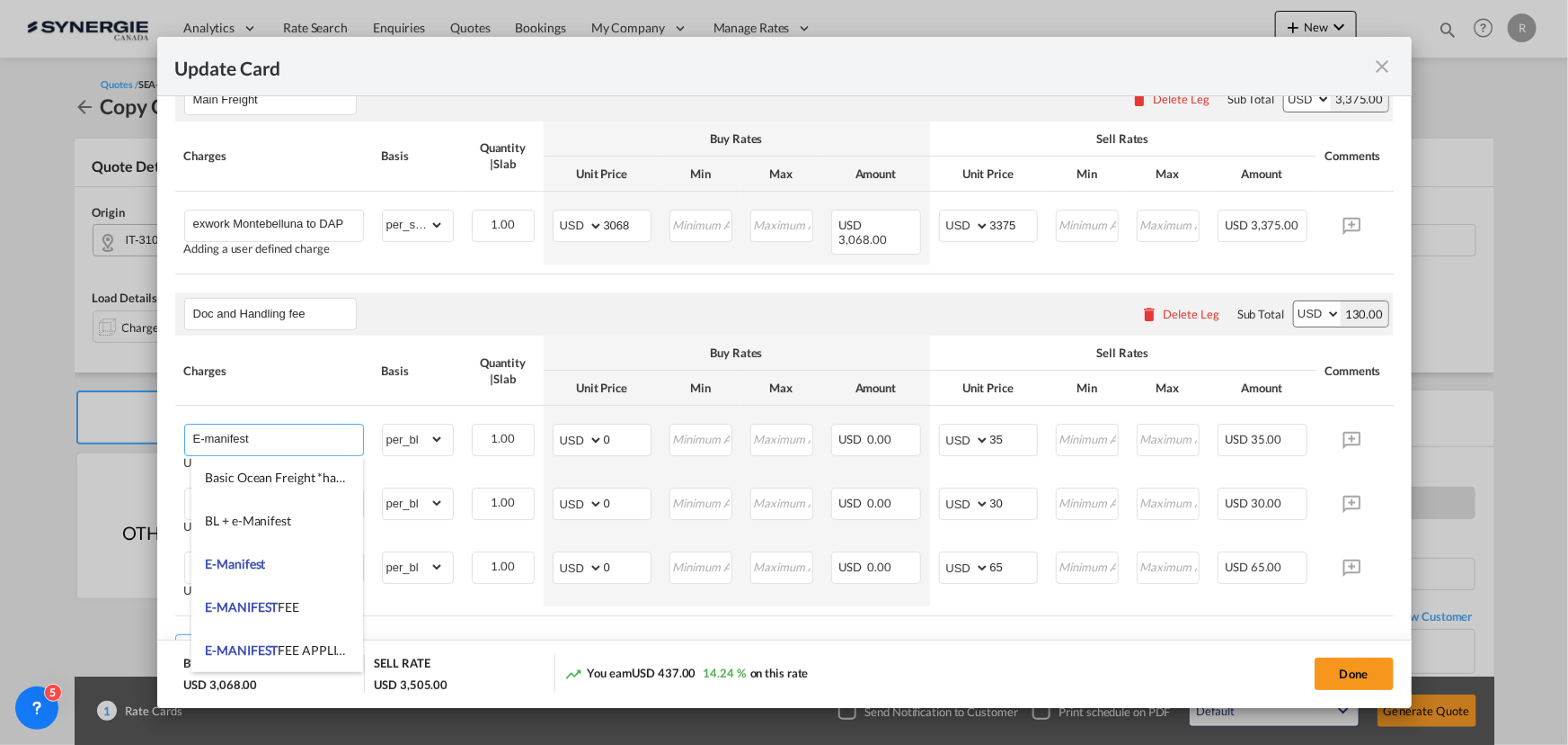
drag, startPoint x: 303, startPoint y: 441, endPoint x: 75, endPoint y: 442, distance: 228.0
click at [75, 442] on div "Update Card Pickup Door 31044 Pickup Service Type Pickup Haulage Select Pickup …" at bounding box center [784, 372] width 1568 height 745
type input "AMS"
click at [239, 471] on li "AMS" at bounding box center [277, 477] width 171 height 43
type input "0"
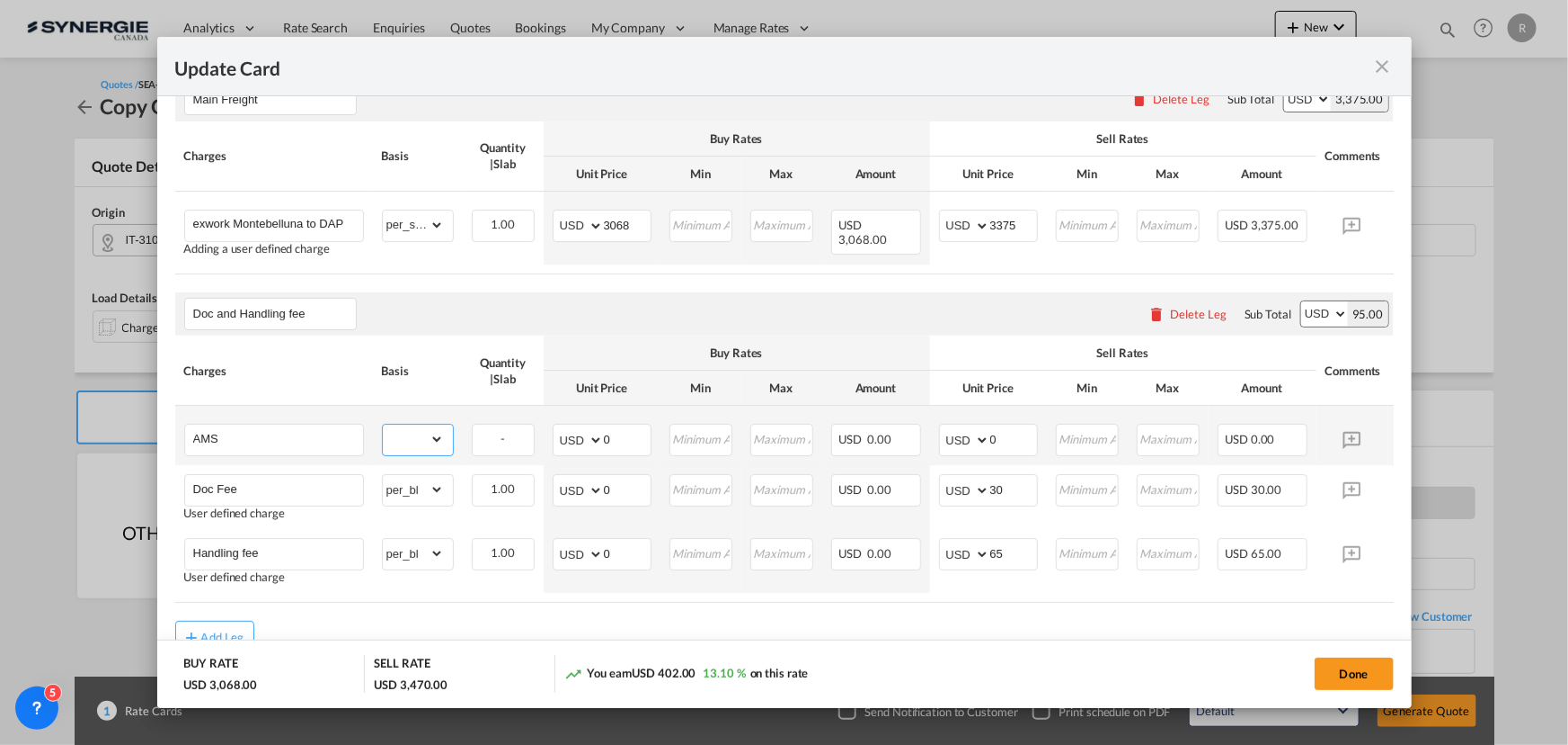
click at [421, 451] on select "gross_weight volumetric_weight per_shipment per_bl per_km per_hawb per_kg flat …" at bounding box center [414, 439] width 61 height 29
select select "per_bl"
click at [383, 428] on select "gross_weight volumetric_weight per_shipment per_bl per_km per_hawb per_kg flat …" at bounding box center [414, 439] width 61 height 29
drag, startPoint x: 1008, startPoint y: 441, endPoint x: 934, endPoint y: 430, distance: 74.8
click at [935, 430] on td "AED AFN ALL AMD ANG AOA ARS AUD AWG AZN BAM BBD BDT BGN BHD BIF BMD BND BOB BRL…" at bounding box center [988, 435] width 117 height 59
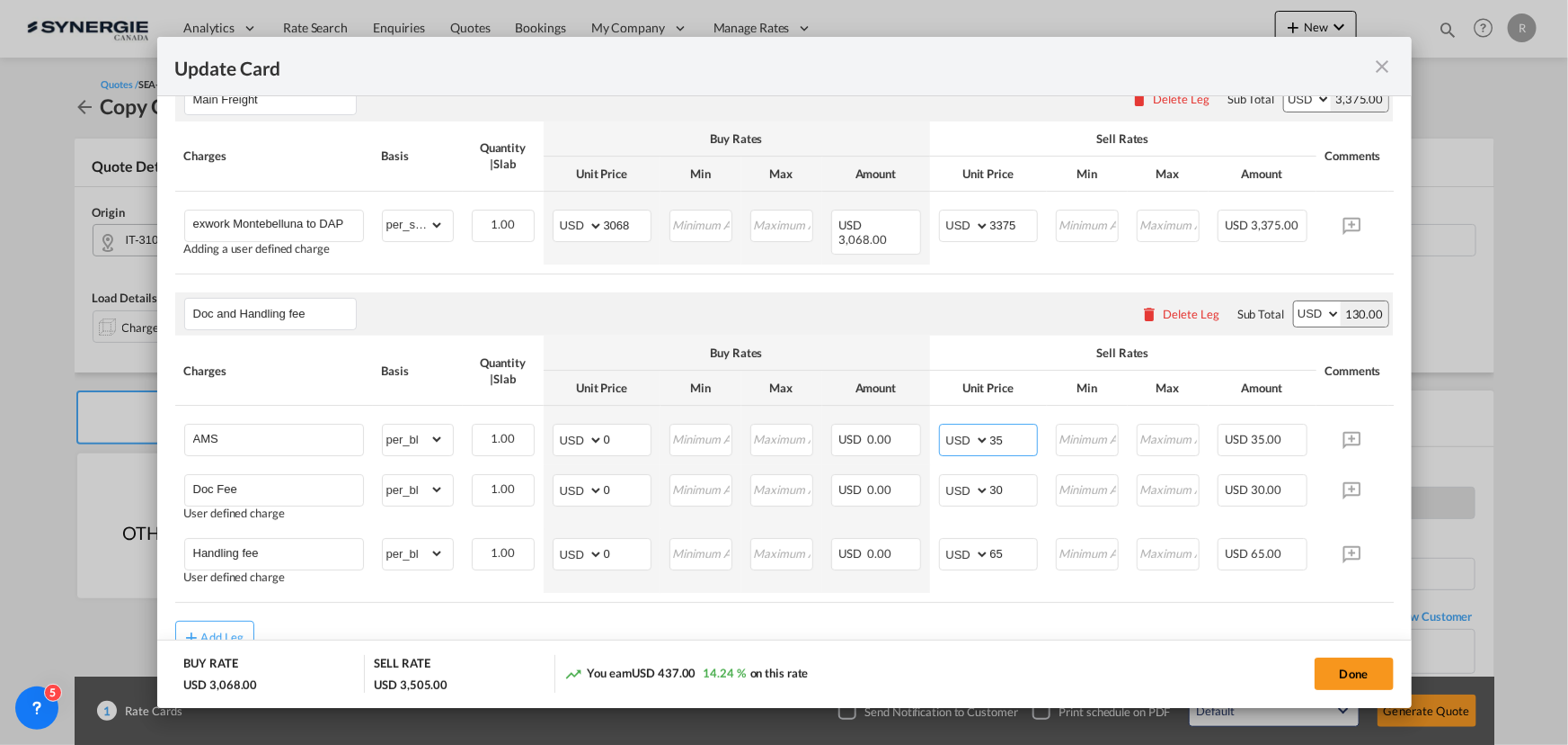
type input "35"
click at [1007, 620] on air-lcl-rate-modification "Main Freight Please enter leg name Leg Name Already Exists Delete Leg Sub Total…" at bounding box center [784, 356] width 1219 height 594
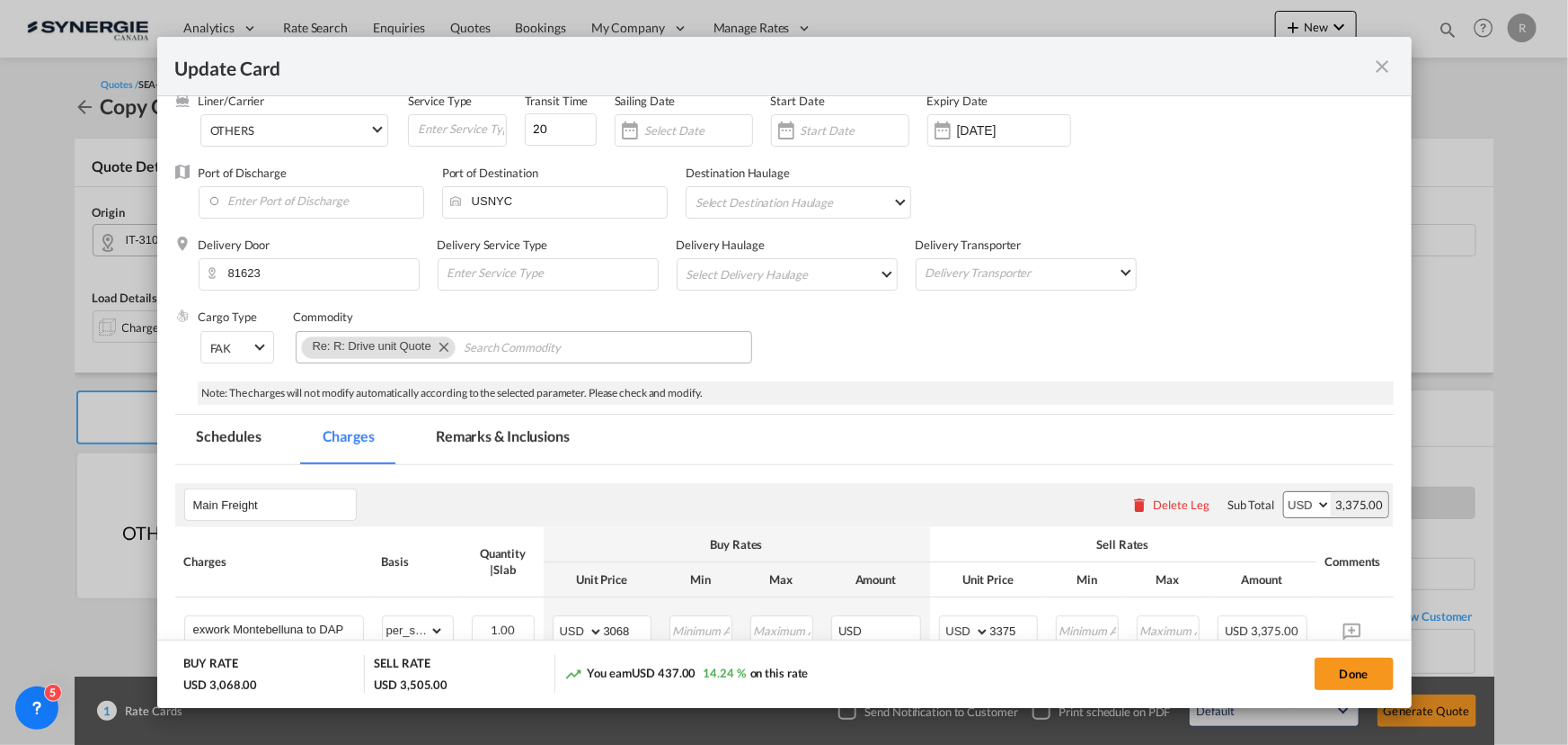
scroll to position [163, 0]
click at [525, 422] on md-tab-item "Remarks & Inclusions" at bounding box center [503, 442] width 177 height 49
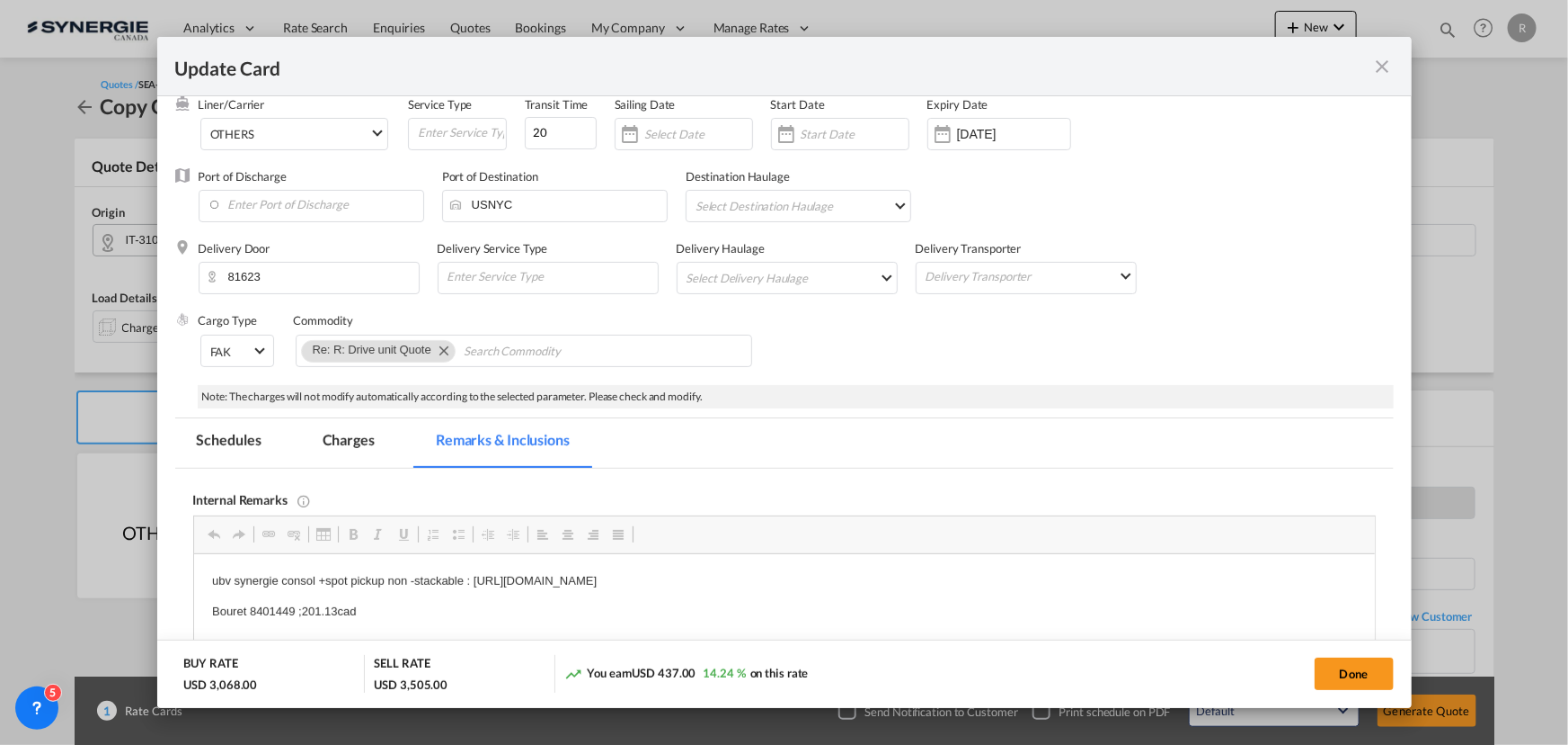
scroll to position [0, 0]
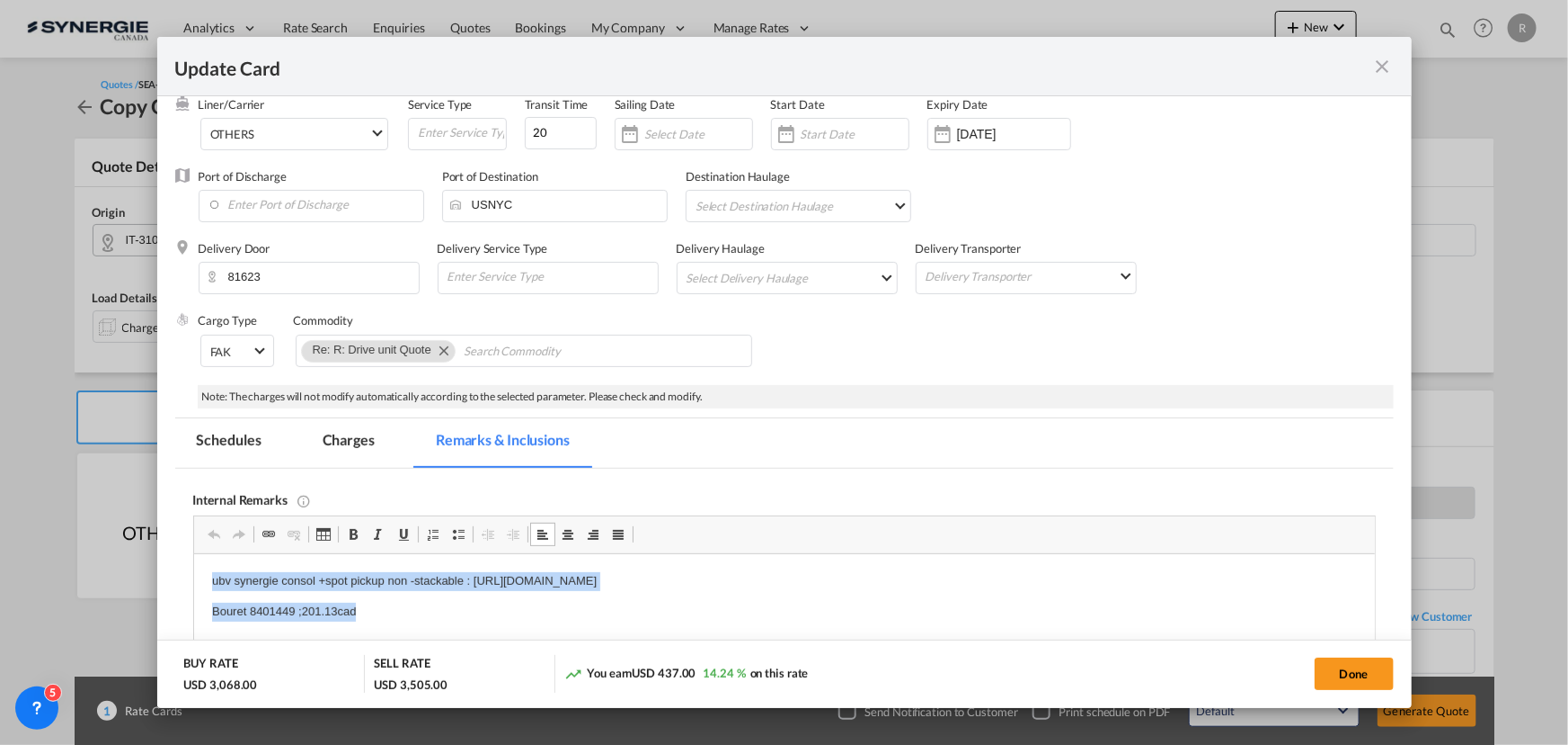
drag, startPoint x: 201, startPoint y: 578, endPoint x: 393, endPoint y: 598, distance: 193.0
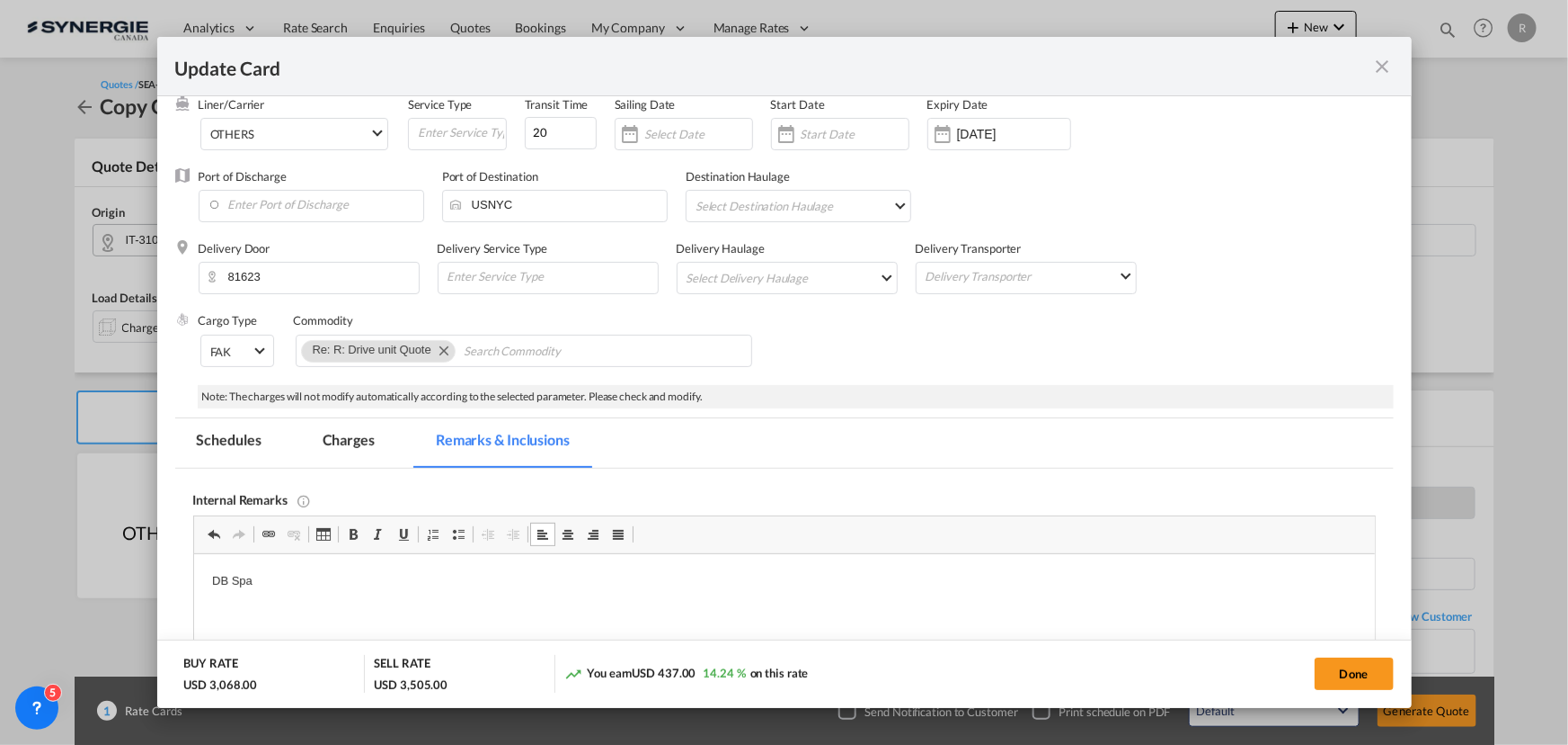
click at [328, 578] on p "DB Spa" at bounding box center [784, 581] width 1145 height 19
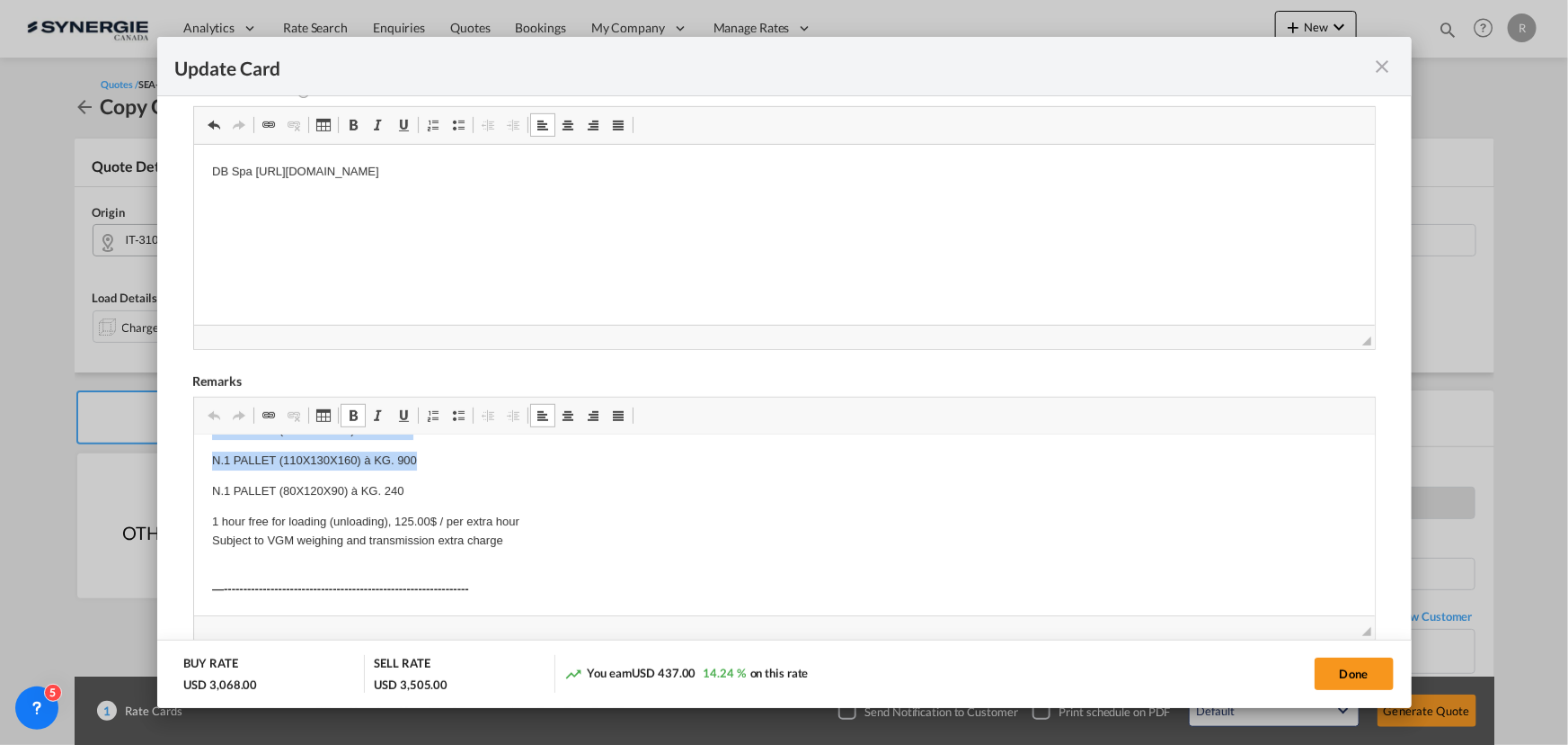
scroll to position [107, 0]
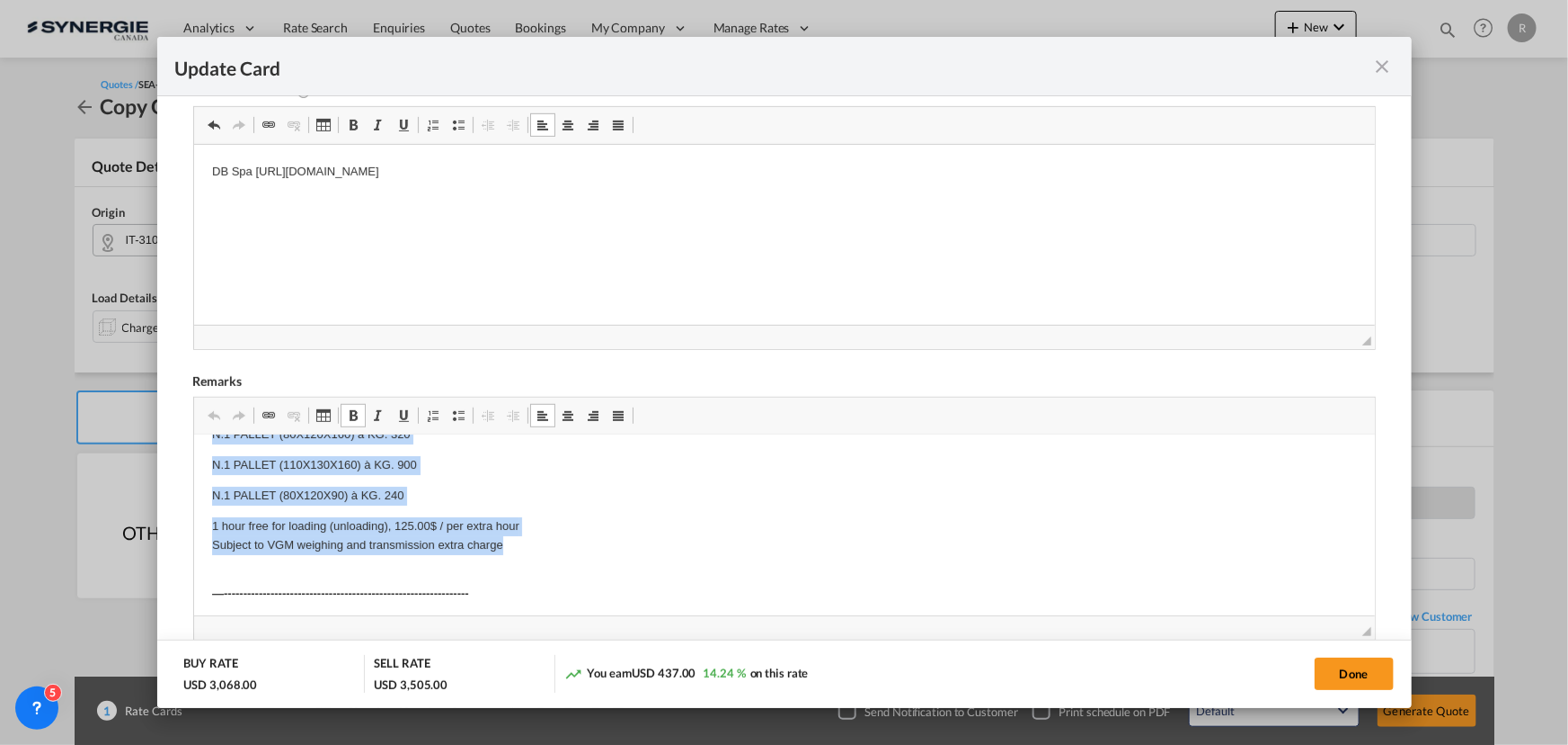
drag, startPoint x: 202, startPoint y: 457, endPoint x: 567, endPoint y: 540, distance: 374.3
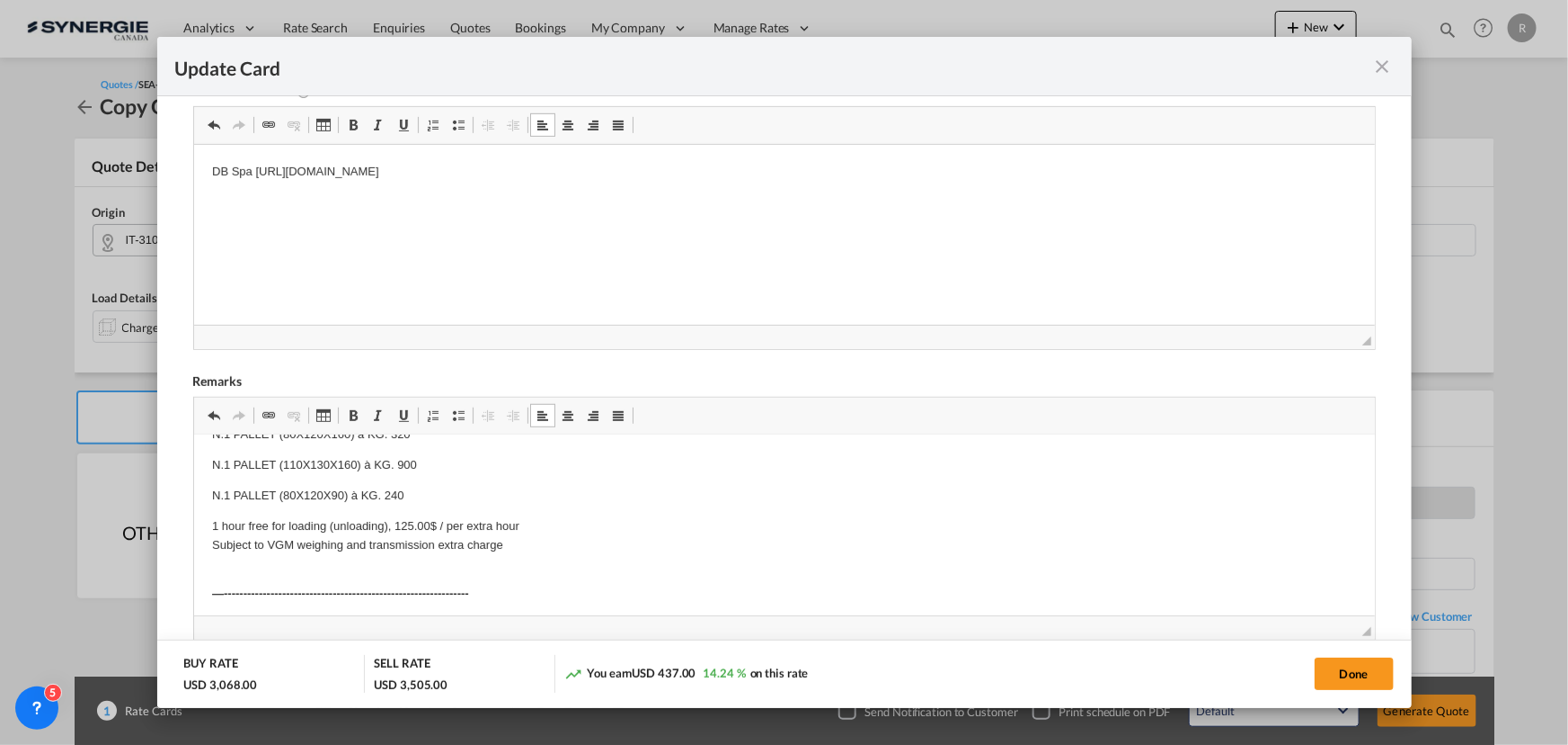
scroll to position [0, 0]
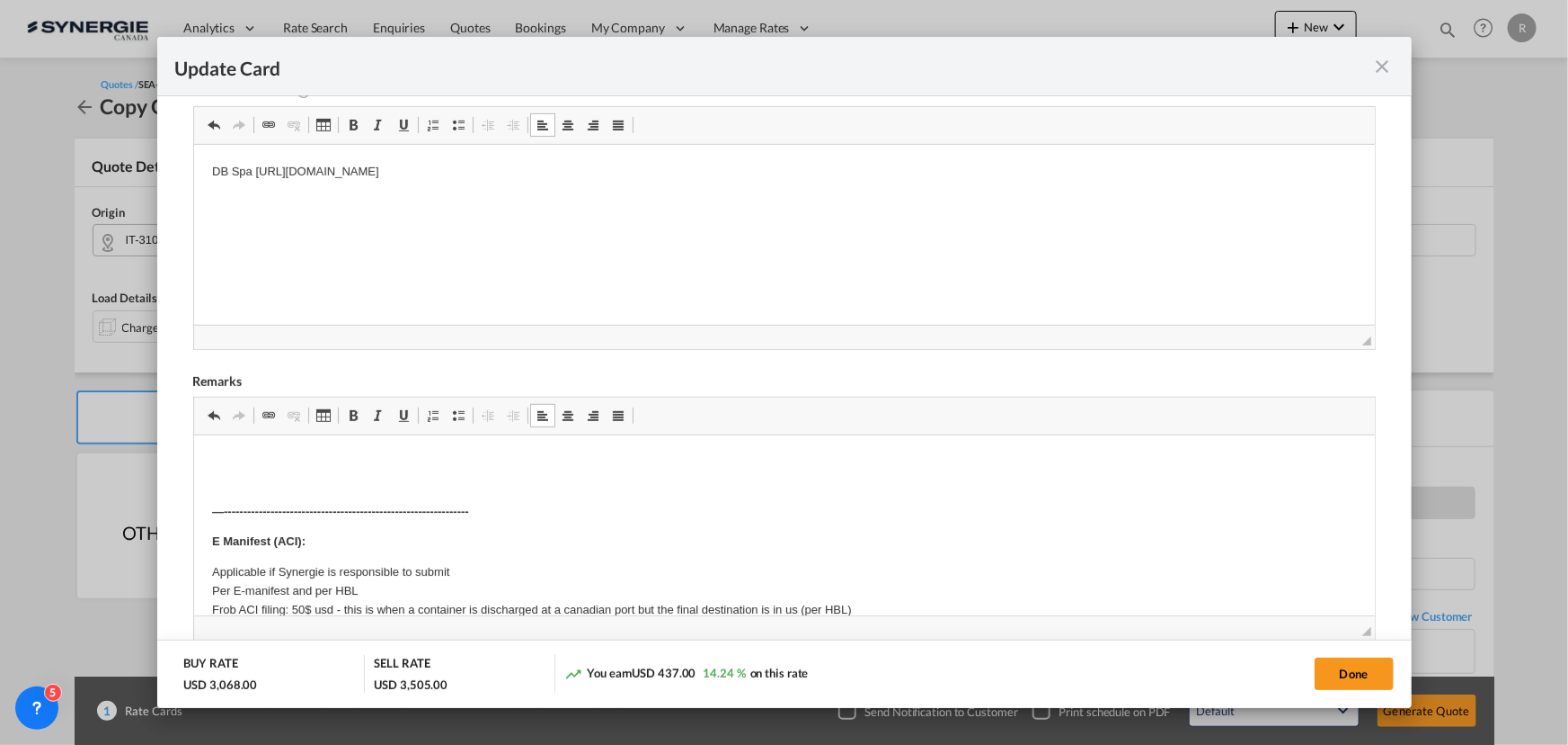
click at [227, 459] on p "Editor, editor5" at bounding box center [784, 472] width 1145 height 38
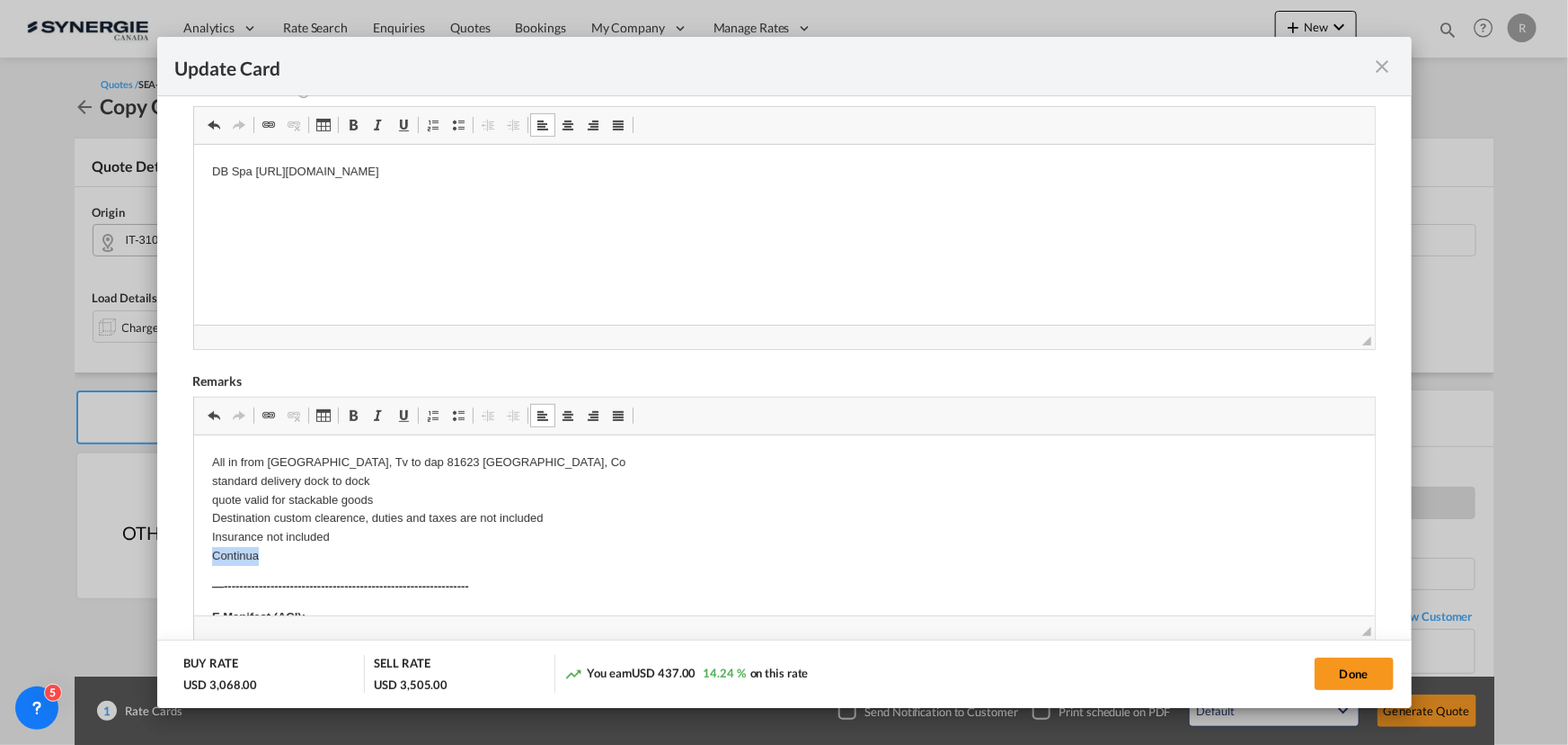
drag, startPoint x: 206, startPoint y: 551, endPoint x: 286, endPoint y: 558, distance: 80.3
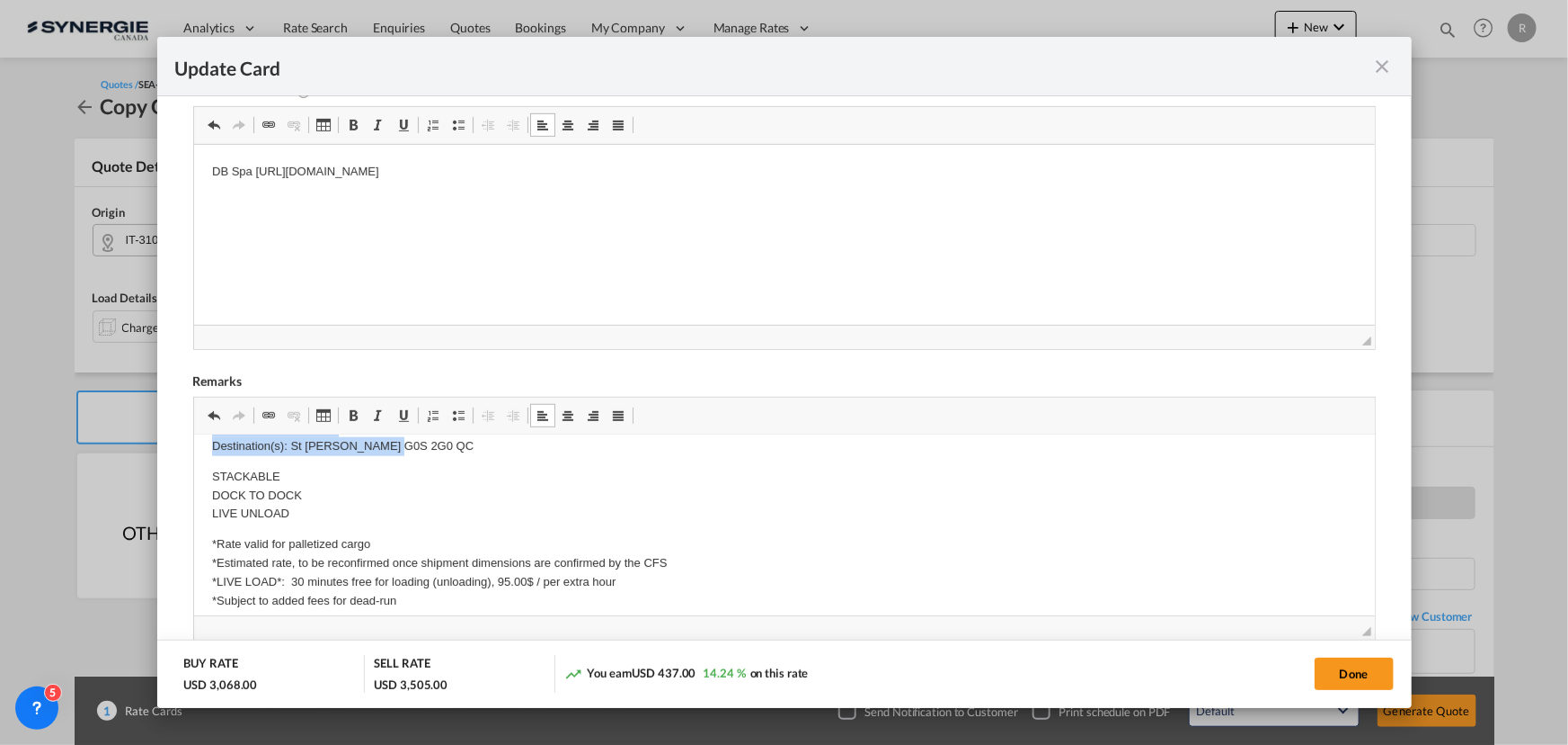
scroll to position [1163, 0]
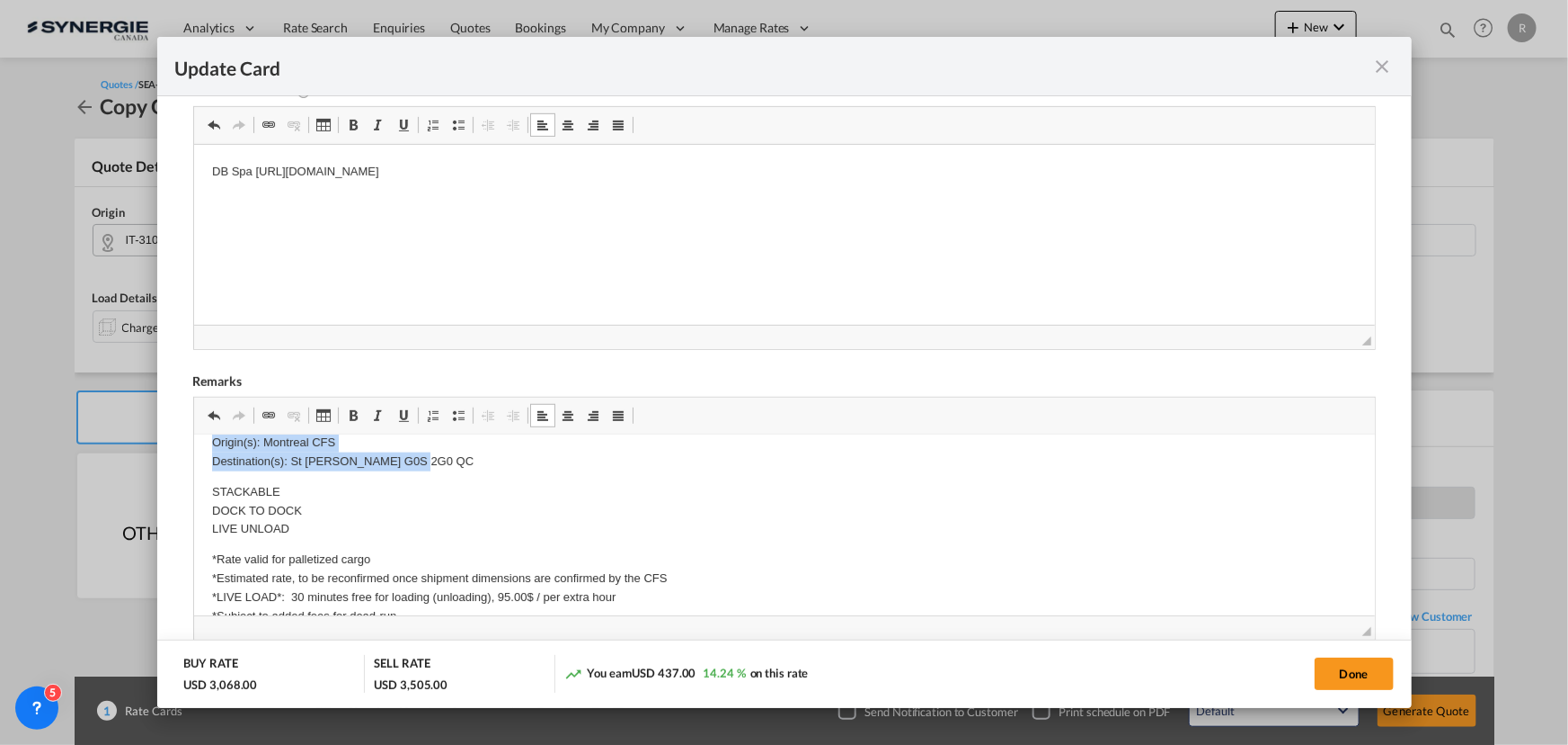
drag, startPoint x: 211, startPoint y: 510, endPoint x: 458, endPoint y: 462, distance: 251.6
click at [458, 462] on body "All in from Montebelluna, Tv to dap 81623 Carbondale, Co standard delivery dock…" at bounding box center [784, 214] width 1145 height 1849
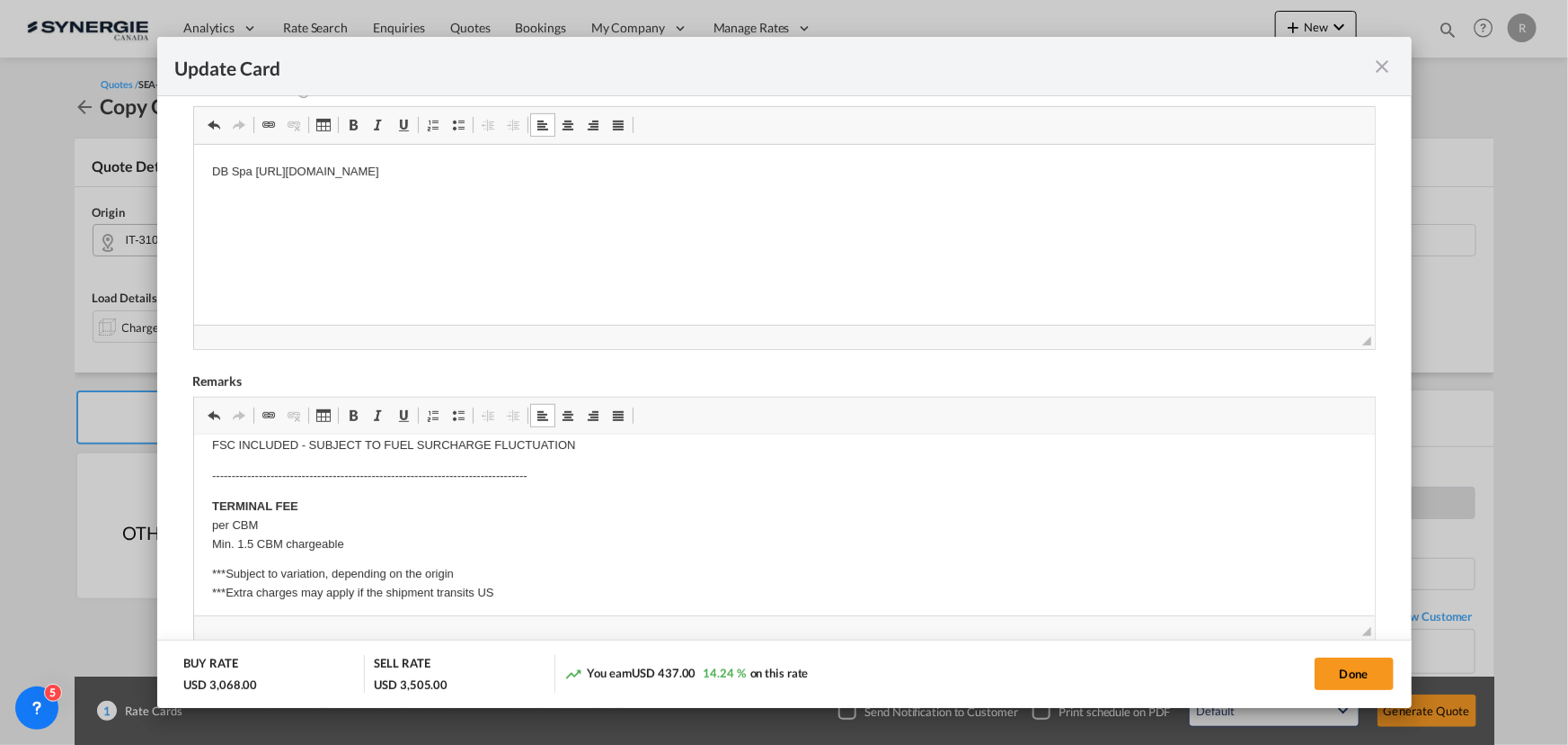
scroll to position [1441, 0]
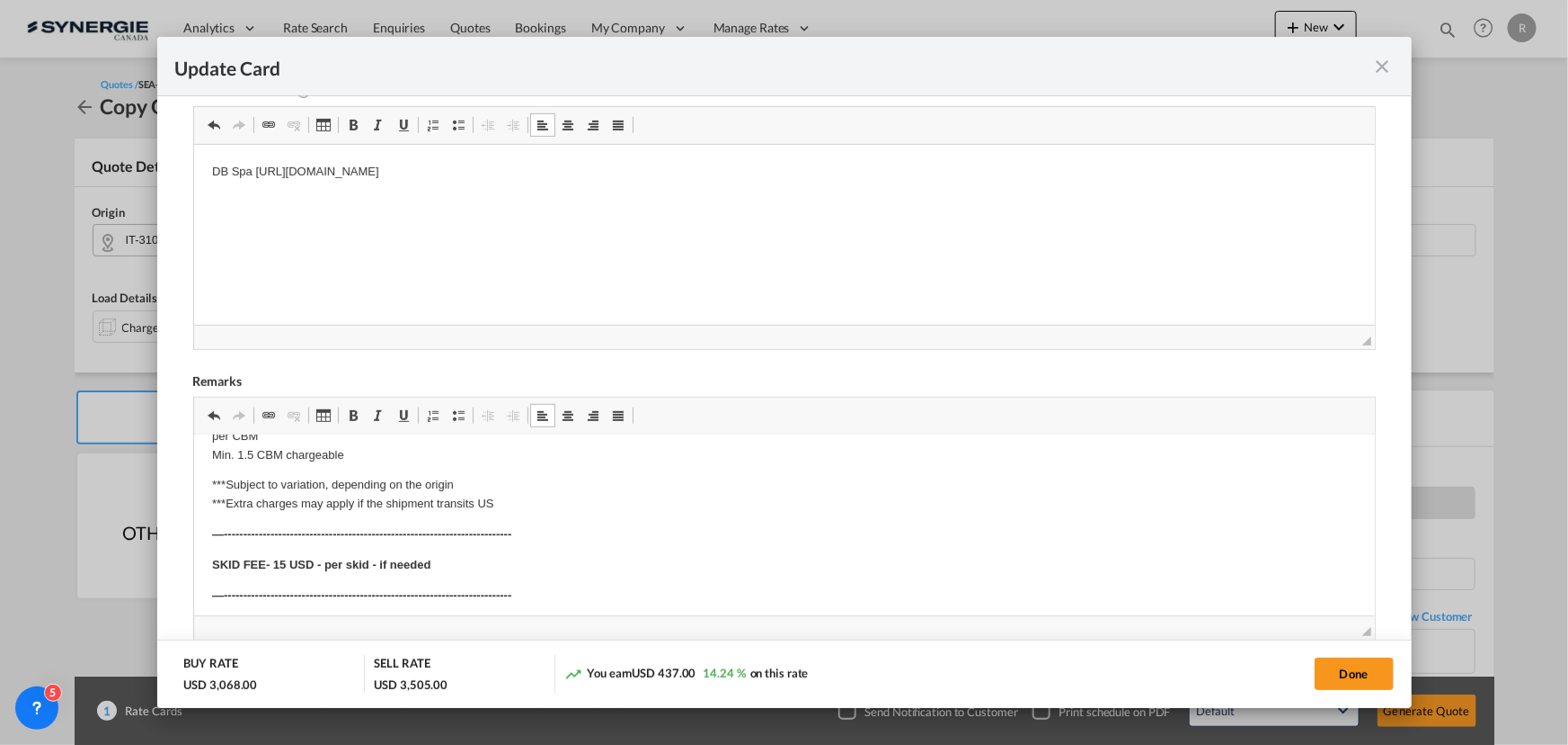
click at [315, 559] on strong "SKID FEE- 15 USD - per skid - if needed" at bounding box center [320, 564] width 219 height 13
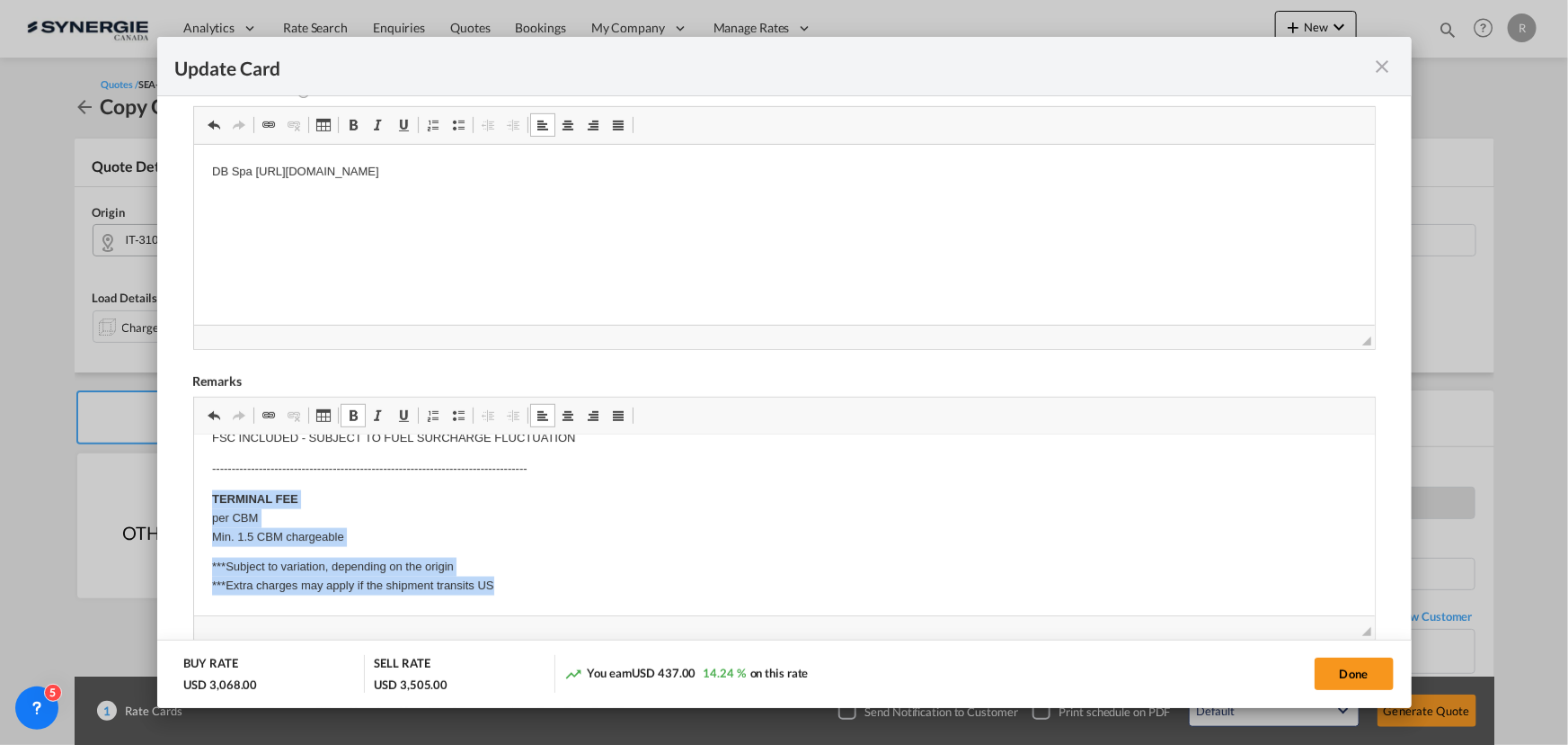
drag, startPoint x: 211, startPoint y: 493, endPoint x: 520, endPoint y: 582, distance: 321.6
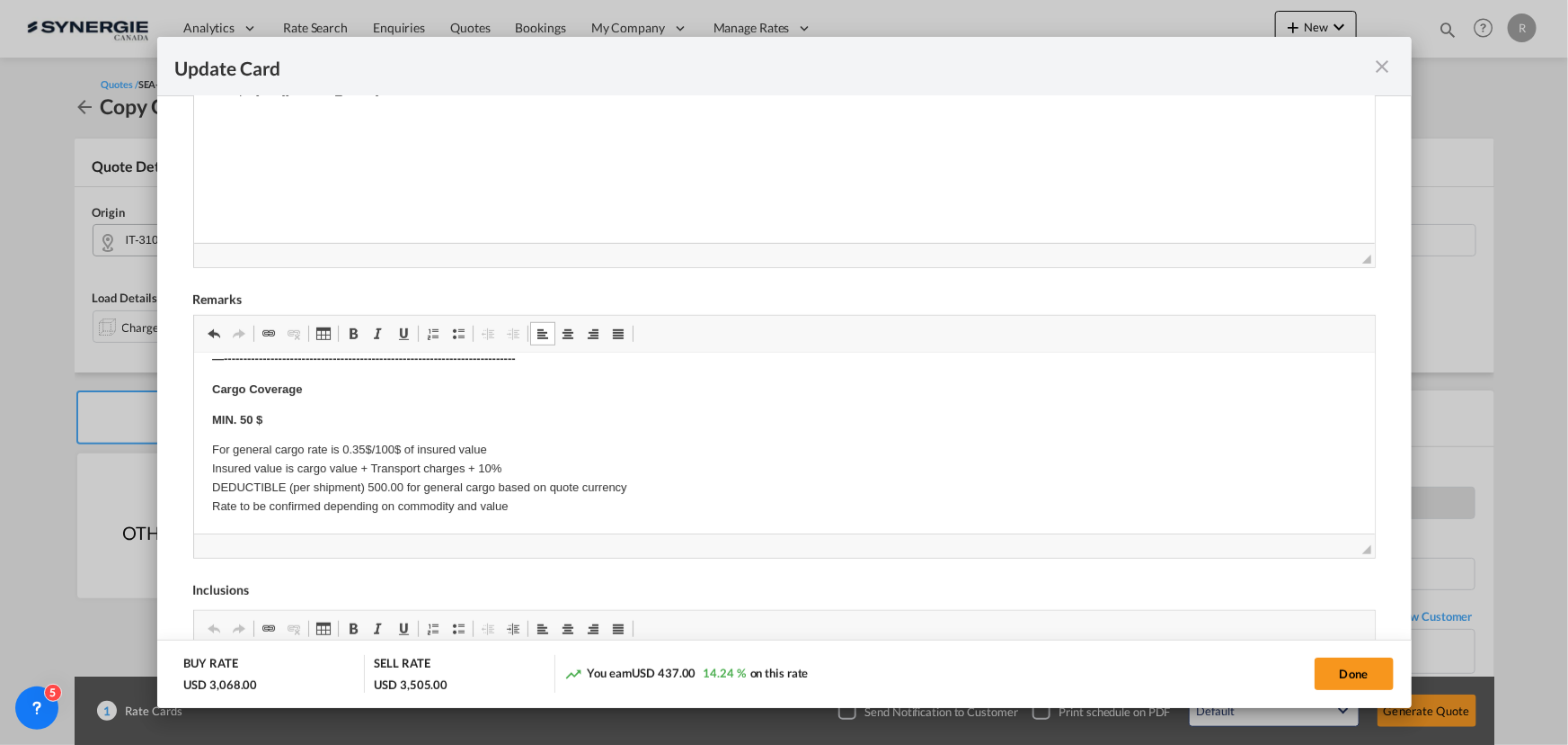
scroll to position [735, 0]
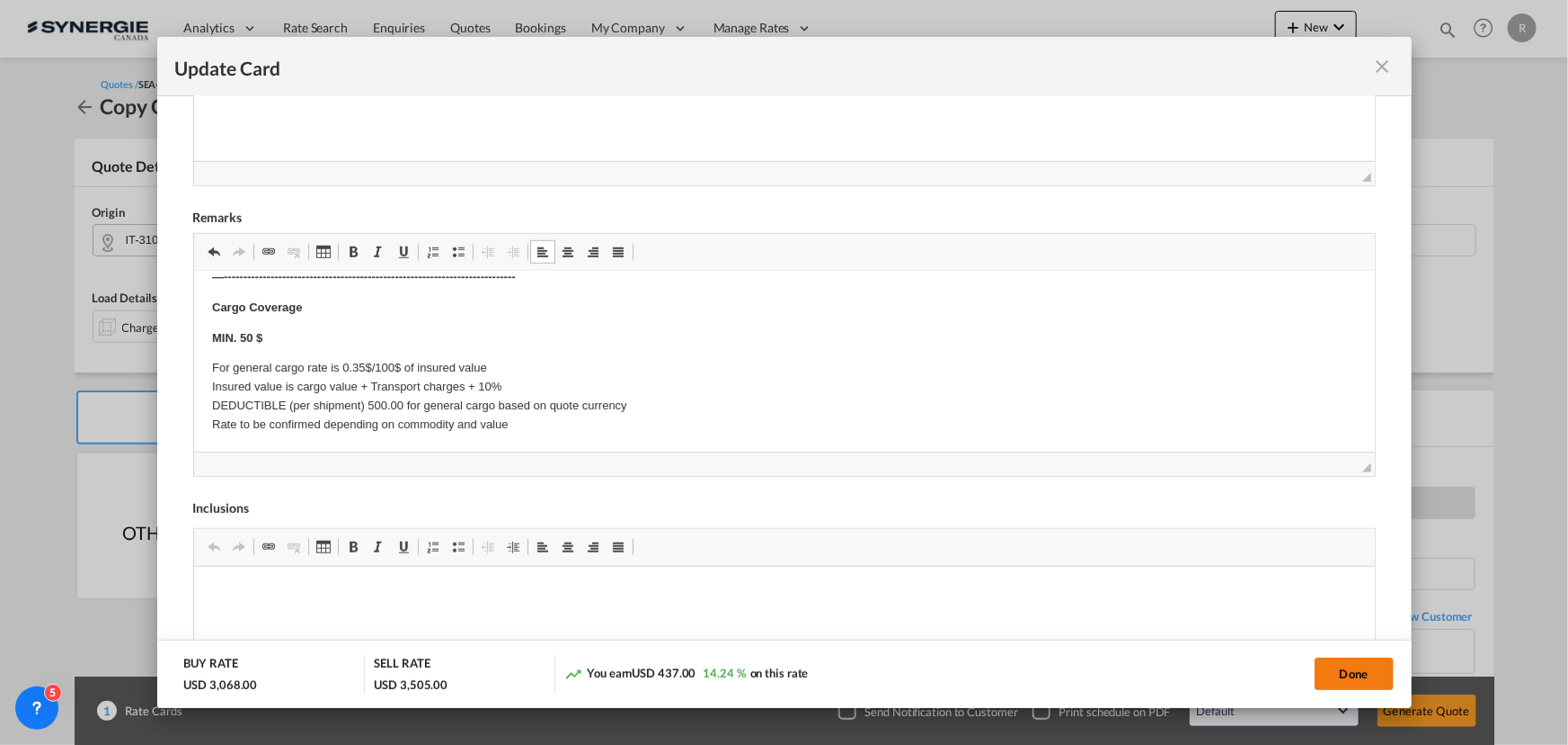
drag, startPoint x: 1331, startPoint y: 677, endPoint x: 1316, endPoint y: 685, distance: 17.0
click at [1331, 678] on button "Done" at bounding box center [1354, 674] width 79 height 32
type input "[DATE]"
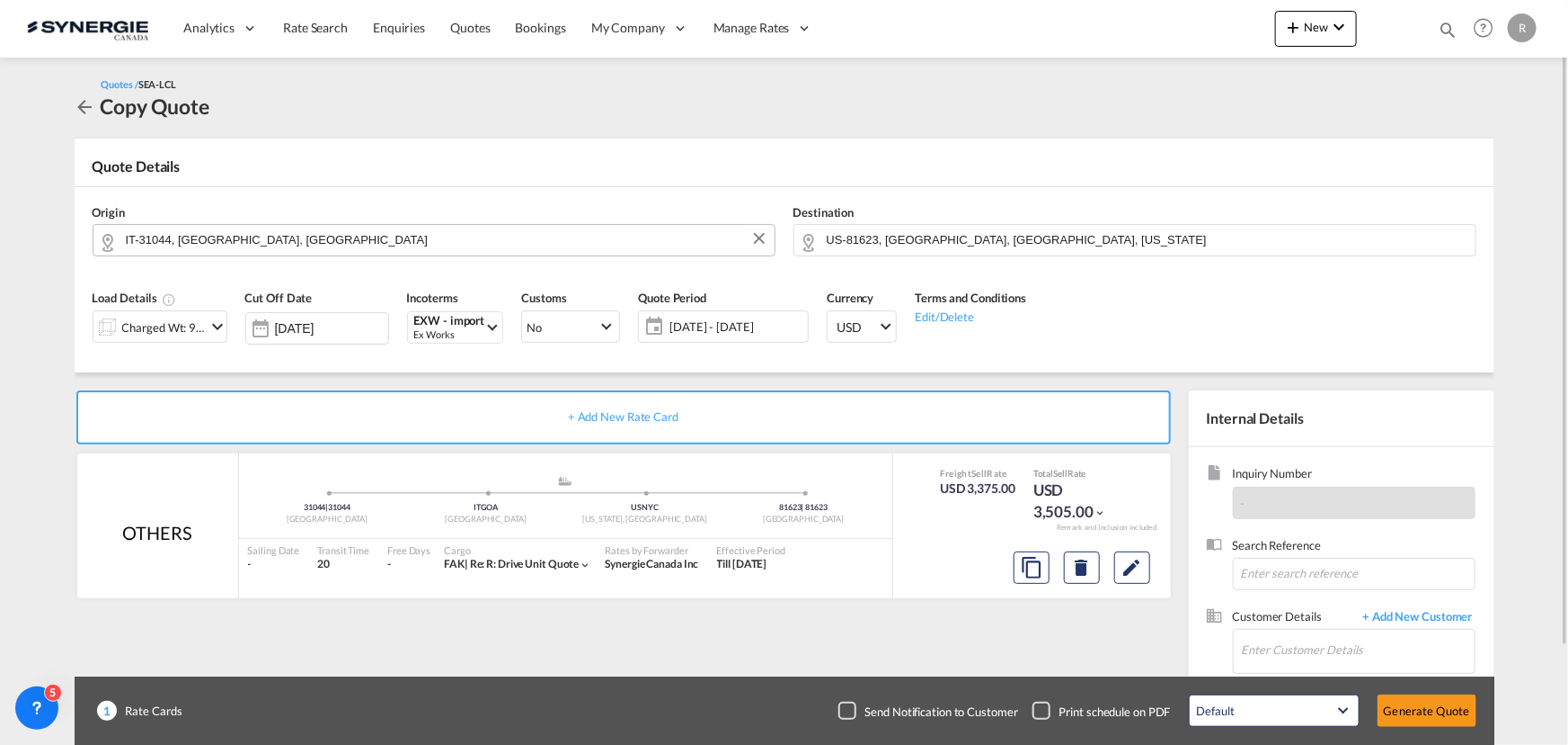
scroll to position [111, 0]
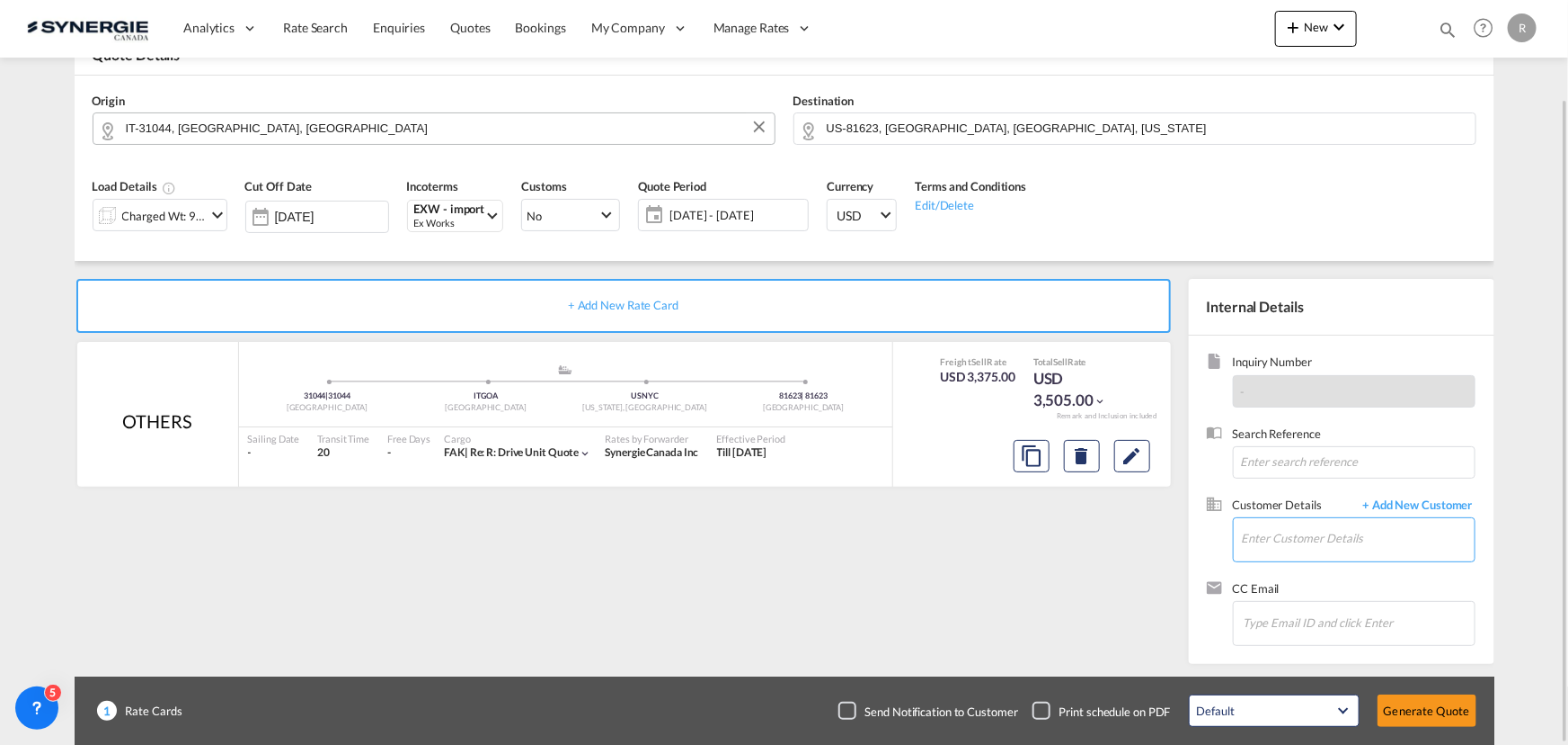
click at [1273, 530] on input "Enter Customer Details" at bounding box center [1358, 538] width 233 height 41
paste input "<thomasmay@zipfit.com"
click at [1249, 539] on input "<thomasmay@zipfit.com" at bounding box center [1358, 538] width 233 height 41
type input "thomasmay@zipfit.com"
click at [1450, 508] on span "+ Add New Customer" at bounding box center [1415, 507] width 122 height 21
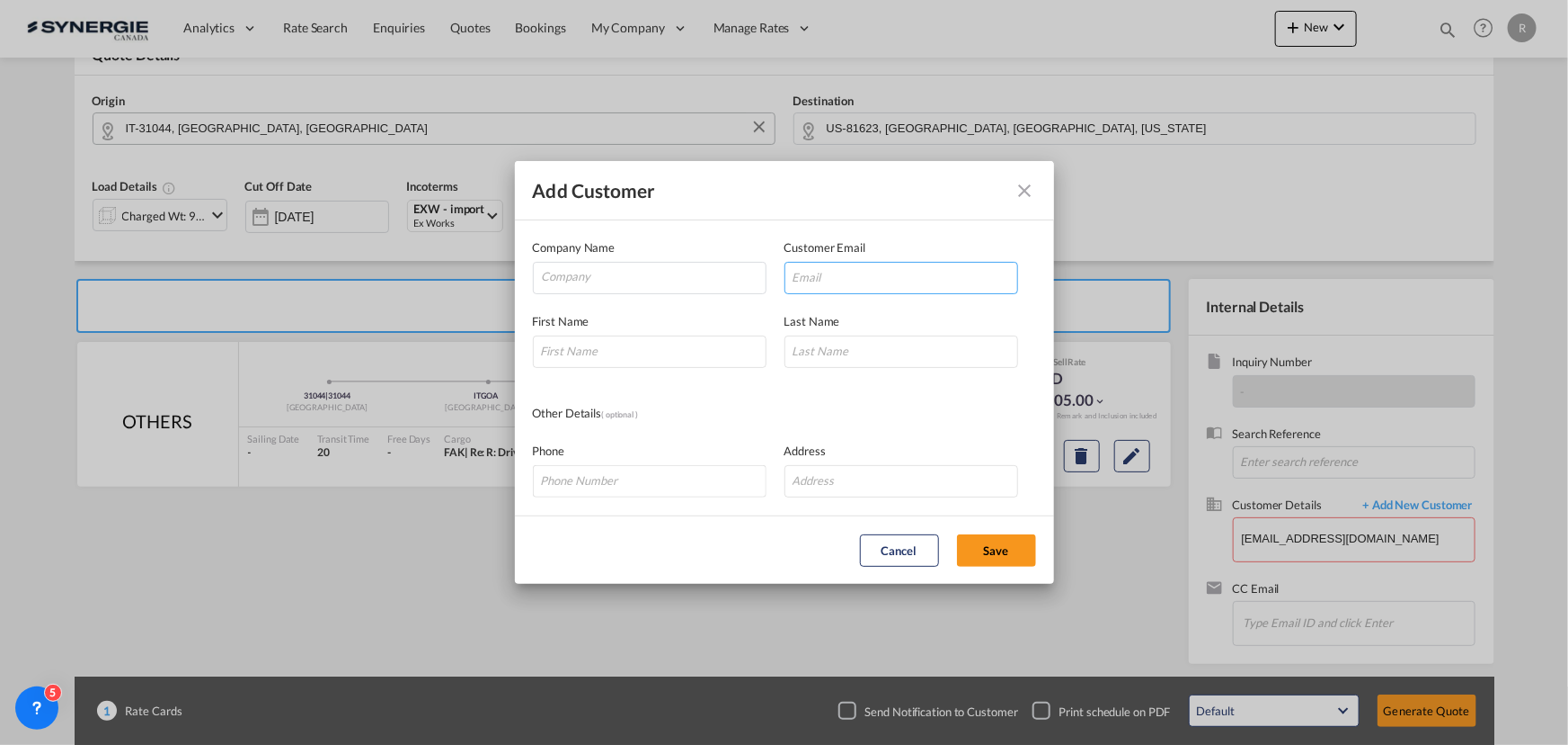
click at [898, 278] on input "Add Customer Company ..." at bounding box center [901, 278] width 234 height 32
paste input "<thomasmay@zipfit.com"
click at [796, 279] on input "<thomasmay@zipfit.com" at bounding box center [901, 278] width 234 height 32
type input "thomasmay@zipfit.com"
click at [620, 274] on input "Company" at bounding box center [653, 276] width 223 height 27
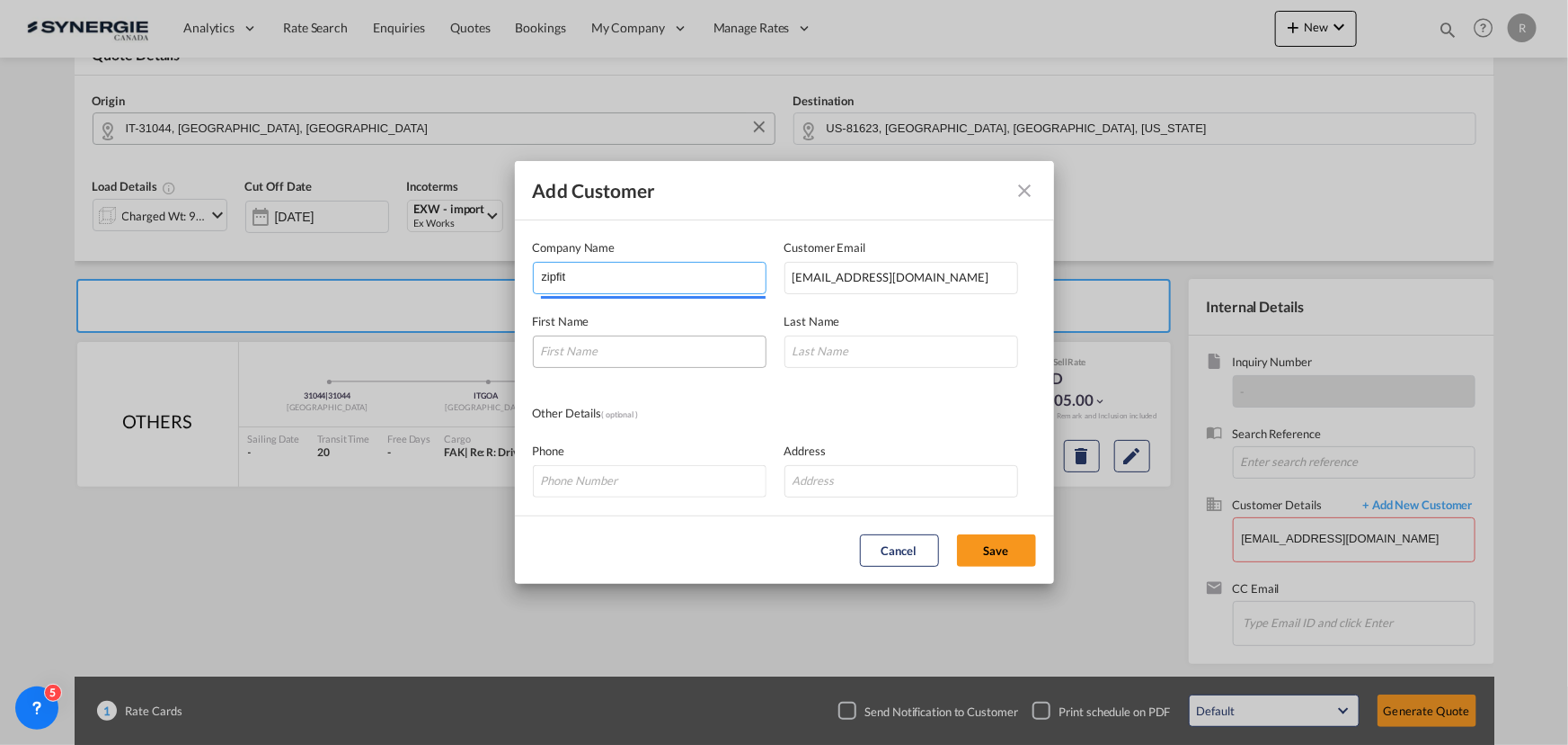
type input "zipfit"
click at [604, 350] on input "Add Customer Company ..." at bounding box center [649, 352] width 234 height 32
type input "thomas"
type input "may"
click at [975, 542] on button "Save" at bounding box center [997, 550] width 79 height 32
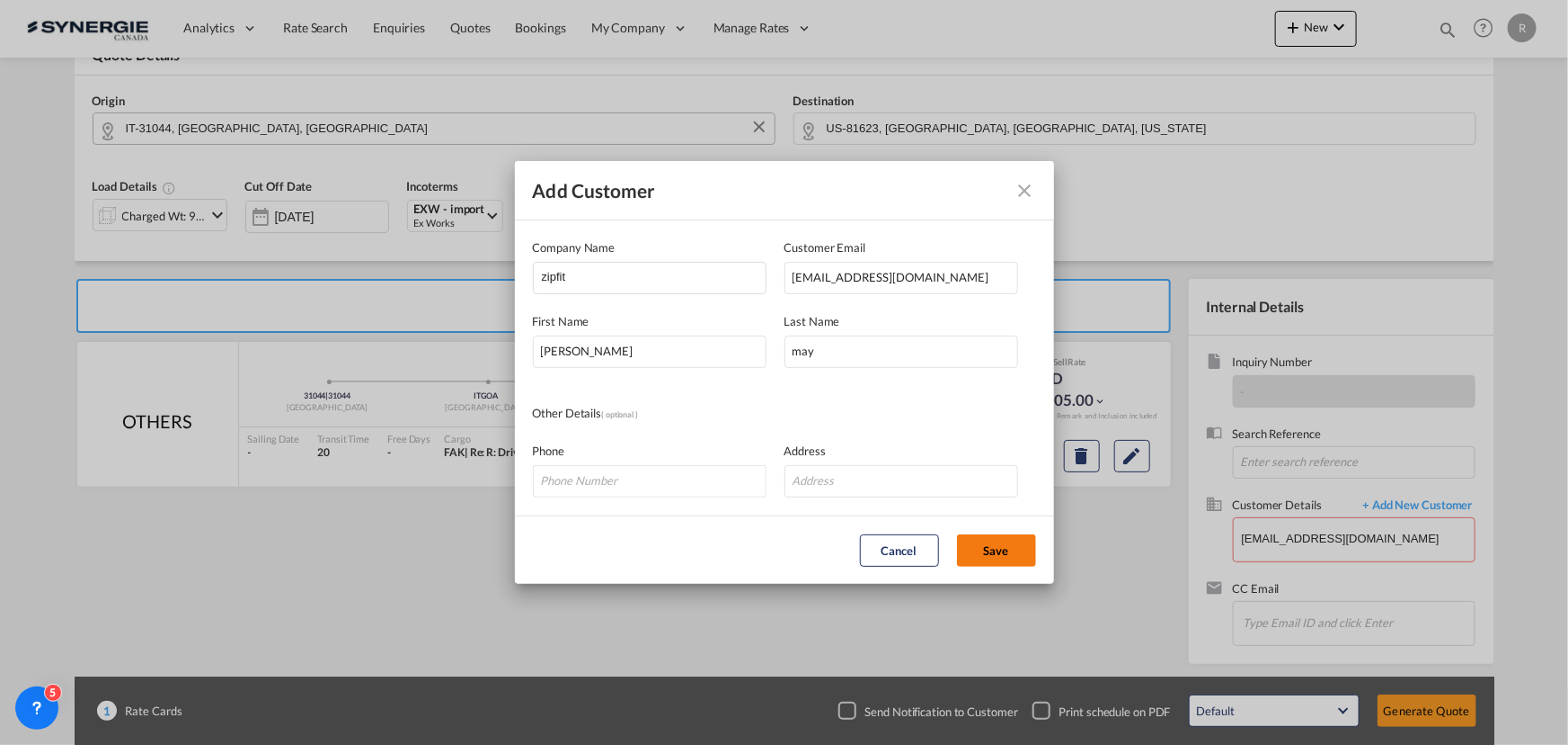
type input "zipfit, thomas may, thomasmay@zipfit.com"
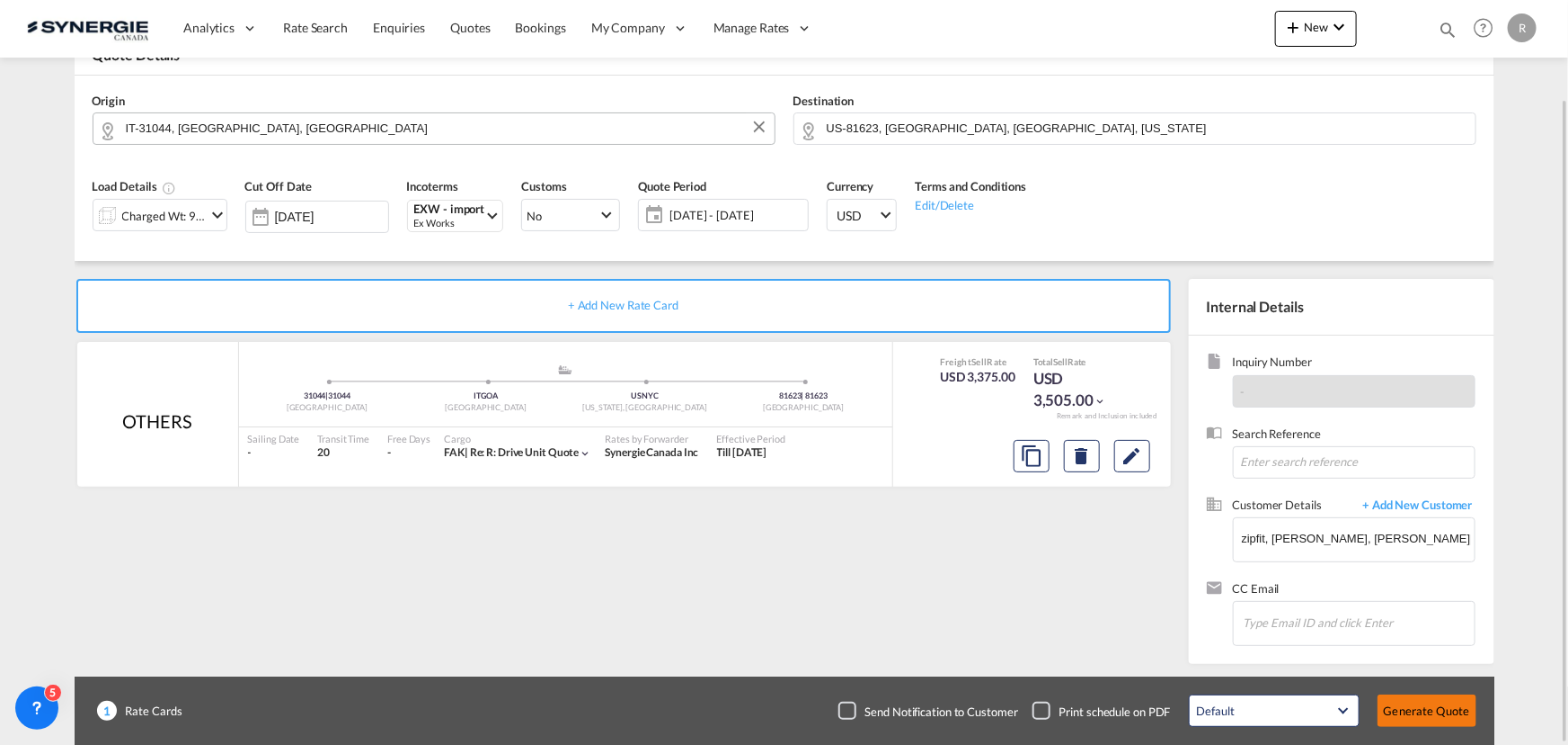
click at [1418, 710] on button "Generate Quote" at bounding box center [1427, 711] width 99 height 32
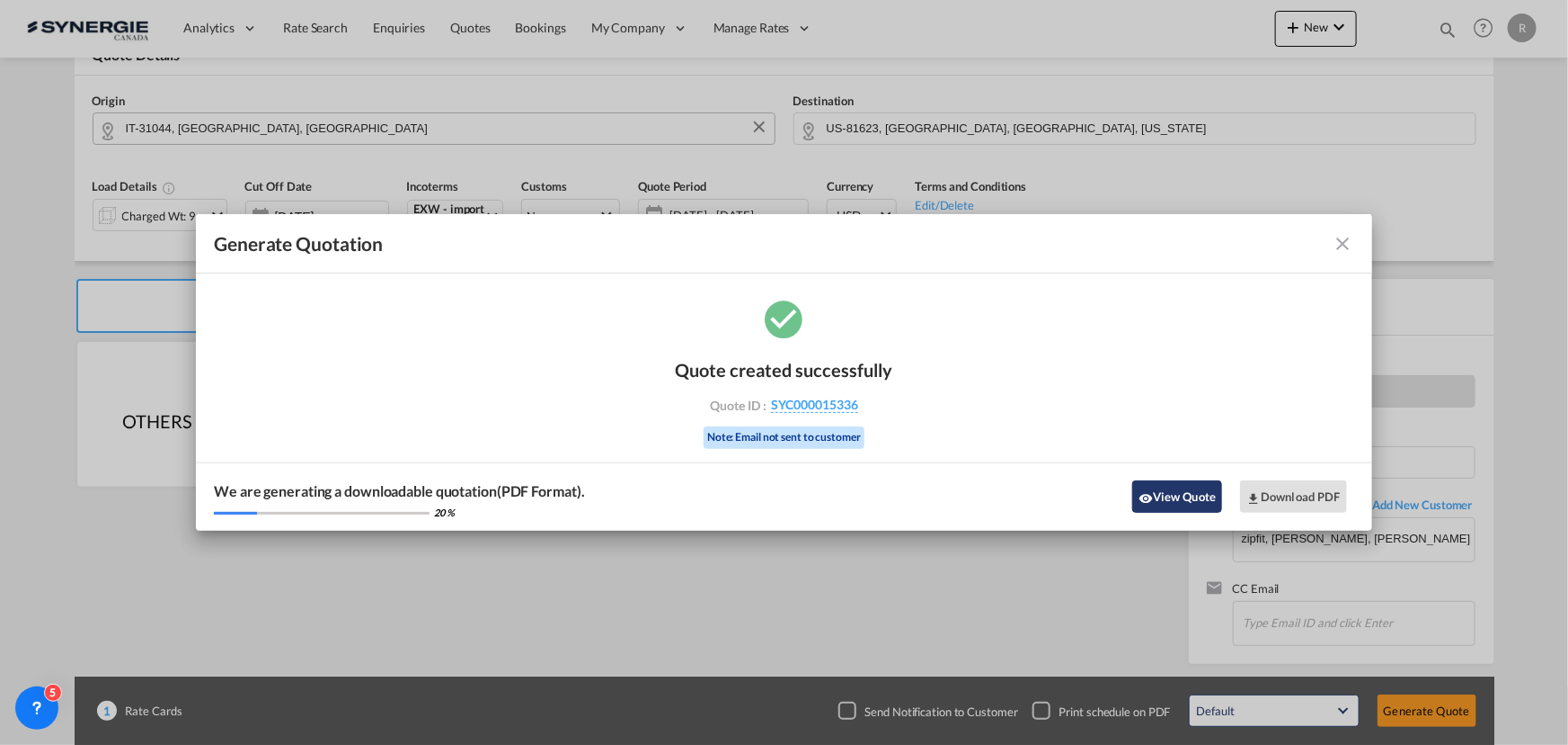
click at [1200, 495] on button "View Quote" at bounding box center [1177, 497] width 90 height 32
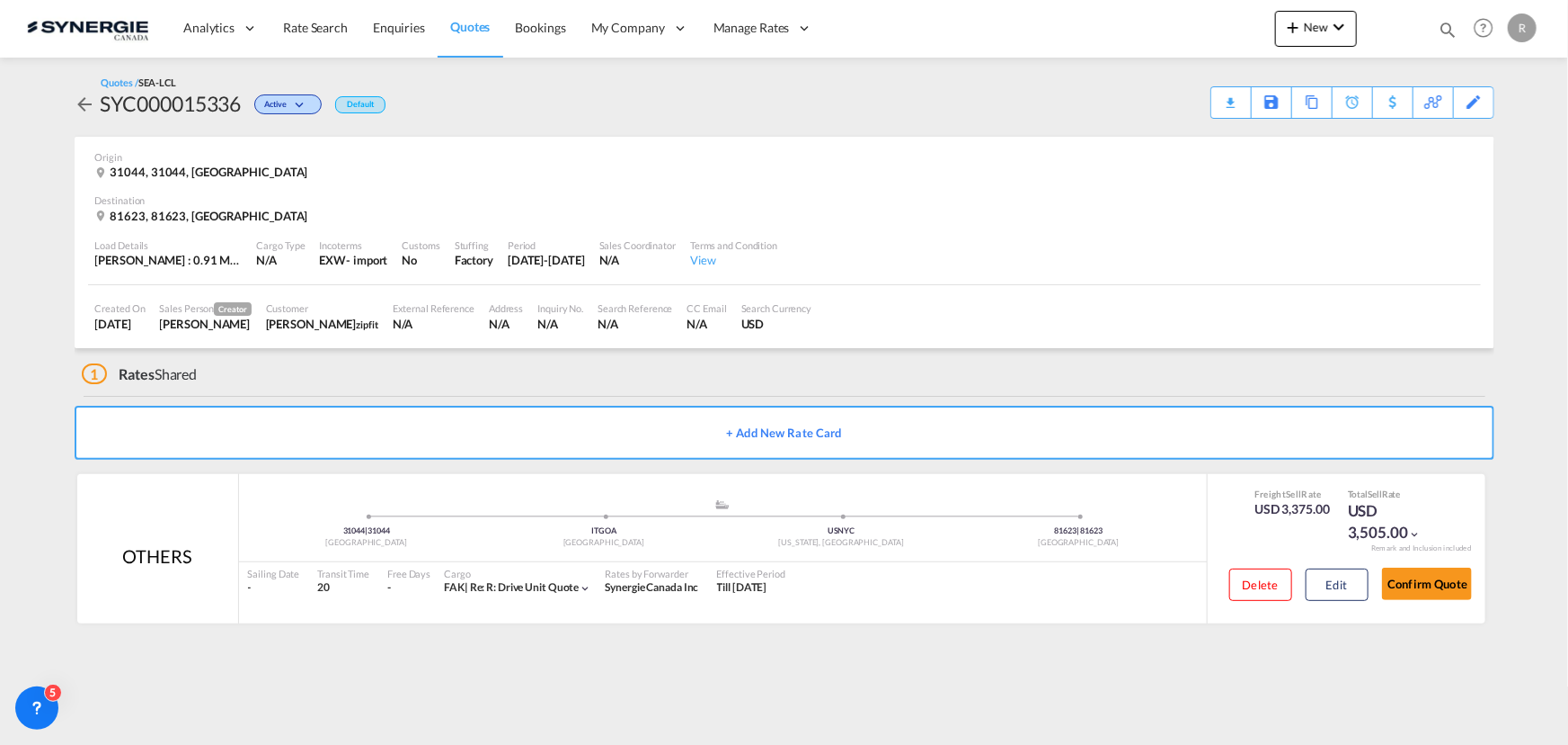
click at [0, 0] on div "Download Quote" at bounding box center [0, 0] width 0 height 0
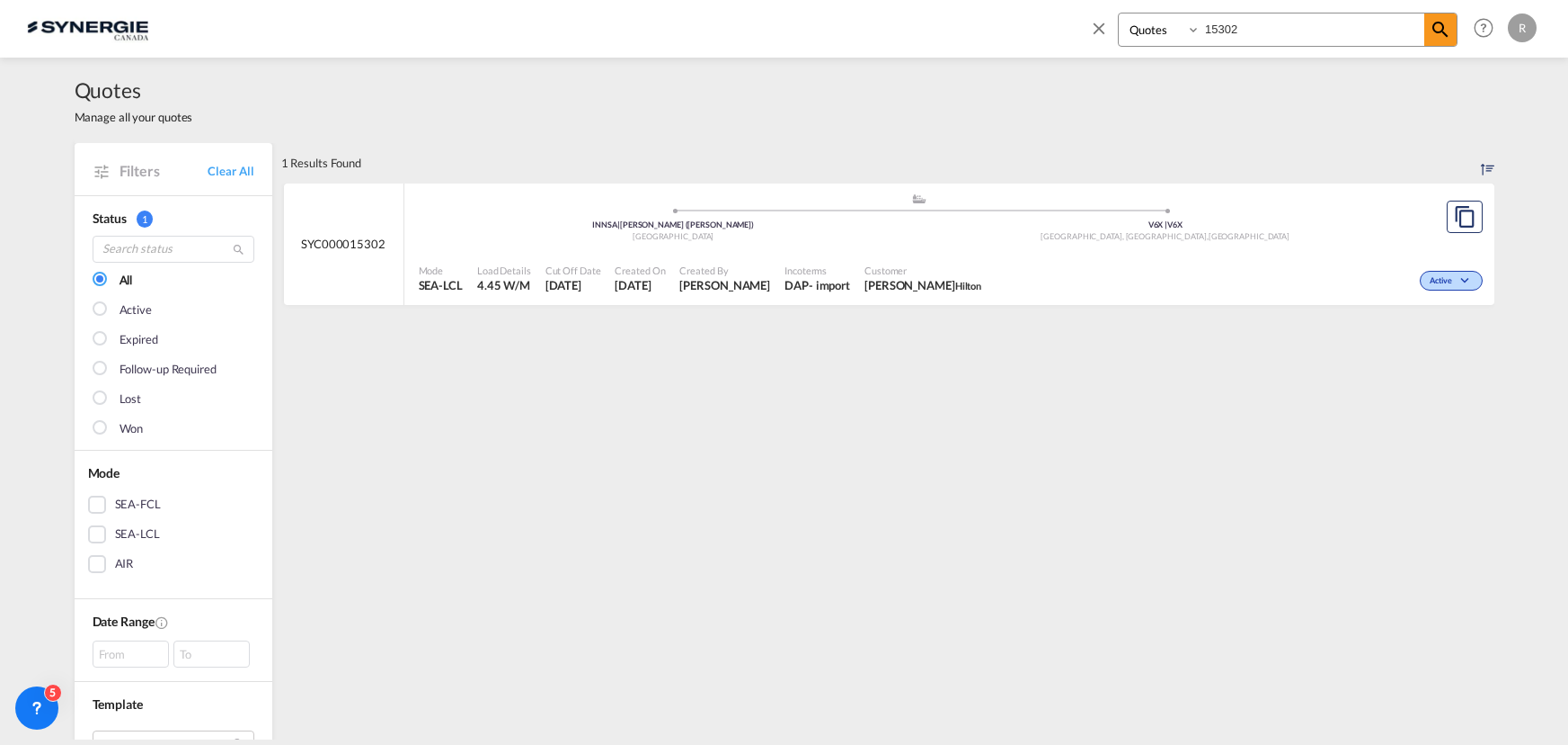
select select "Quotes"
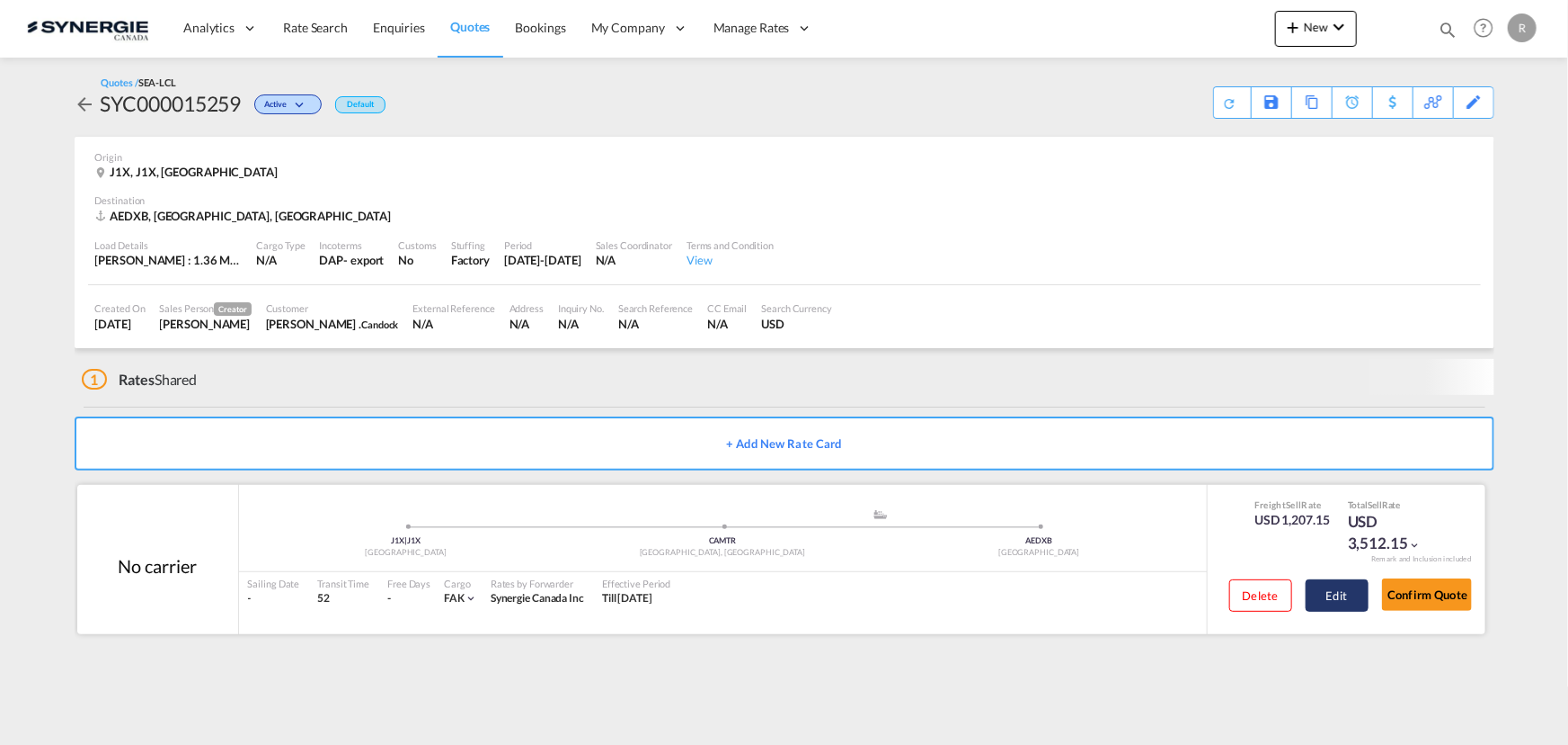
click at [1326, 597] on button "Edit" at bounding box center [1337, 596] width 63 height 32
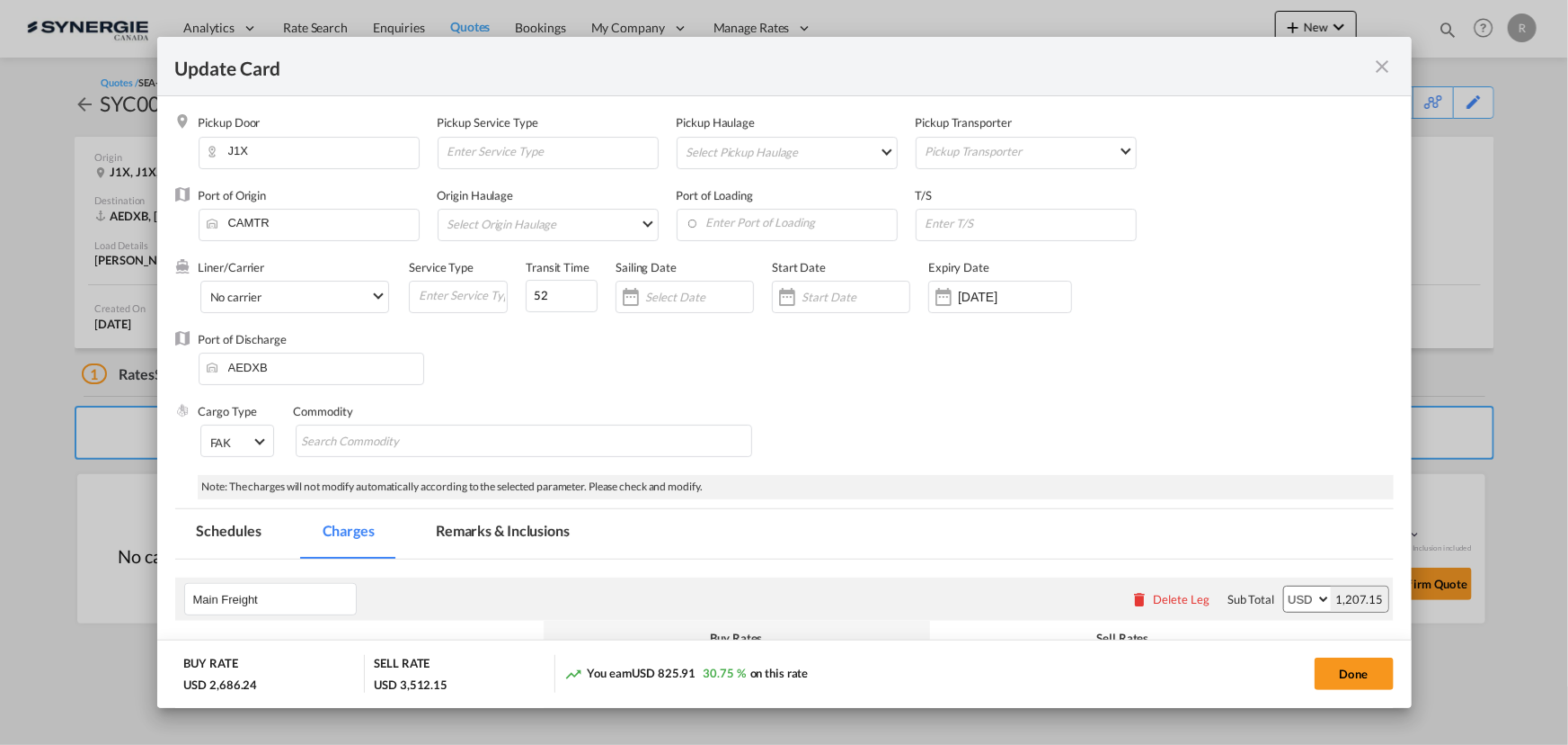
select select "per_cbm"
select select "per_shipment"
select select "per_declaration"
select select "per_shipment"
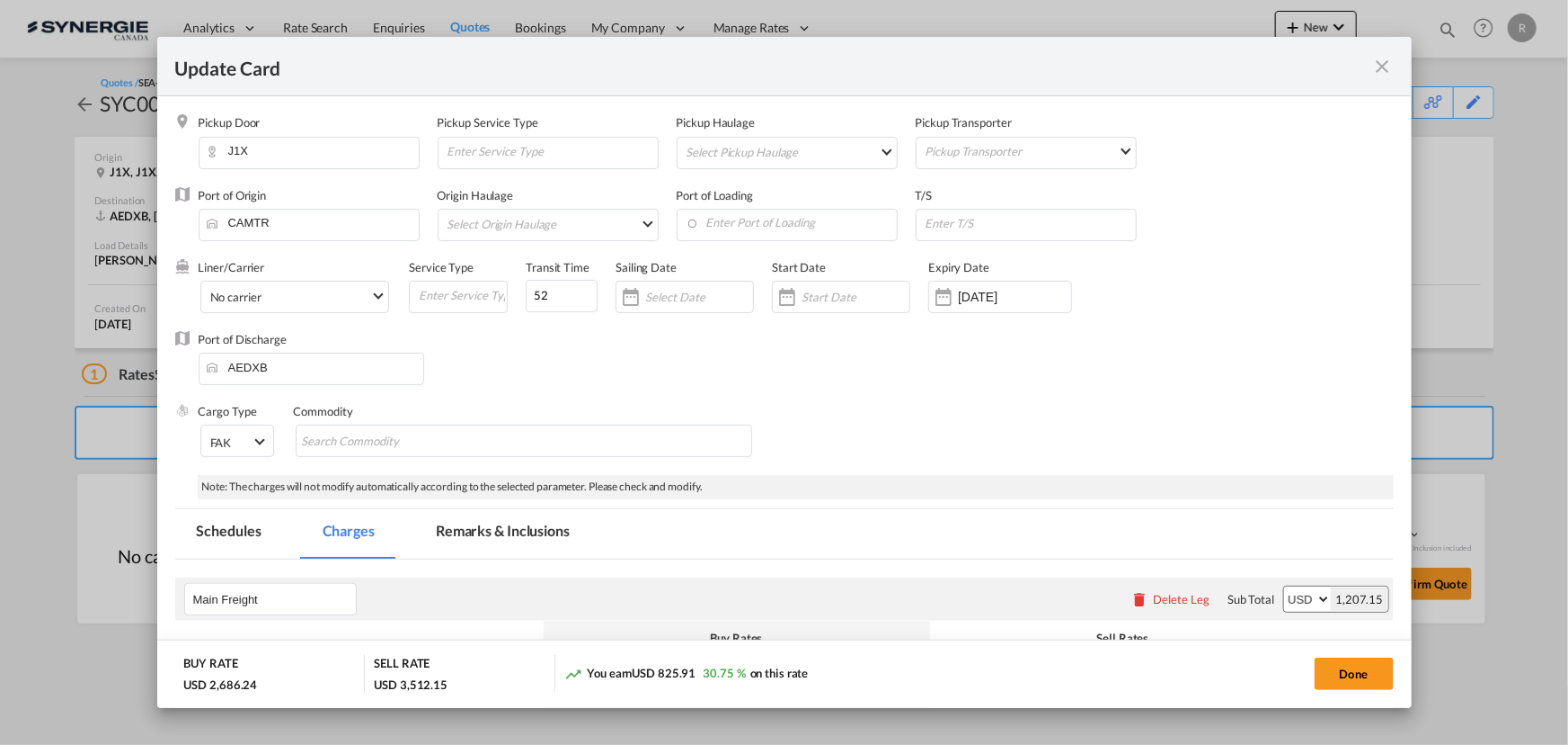
select select "per_shipment"
select select "per_bl"
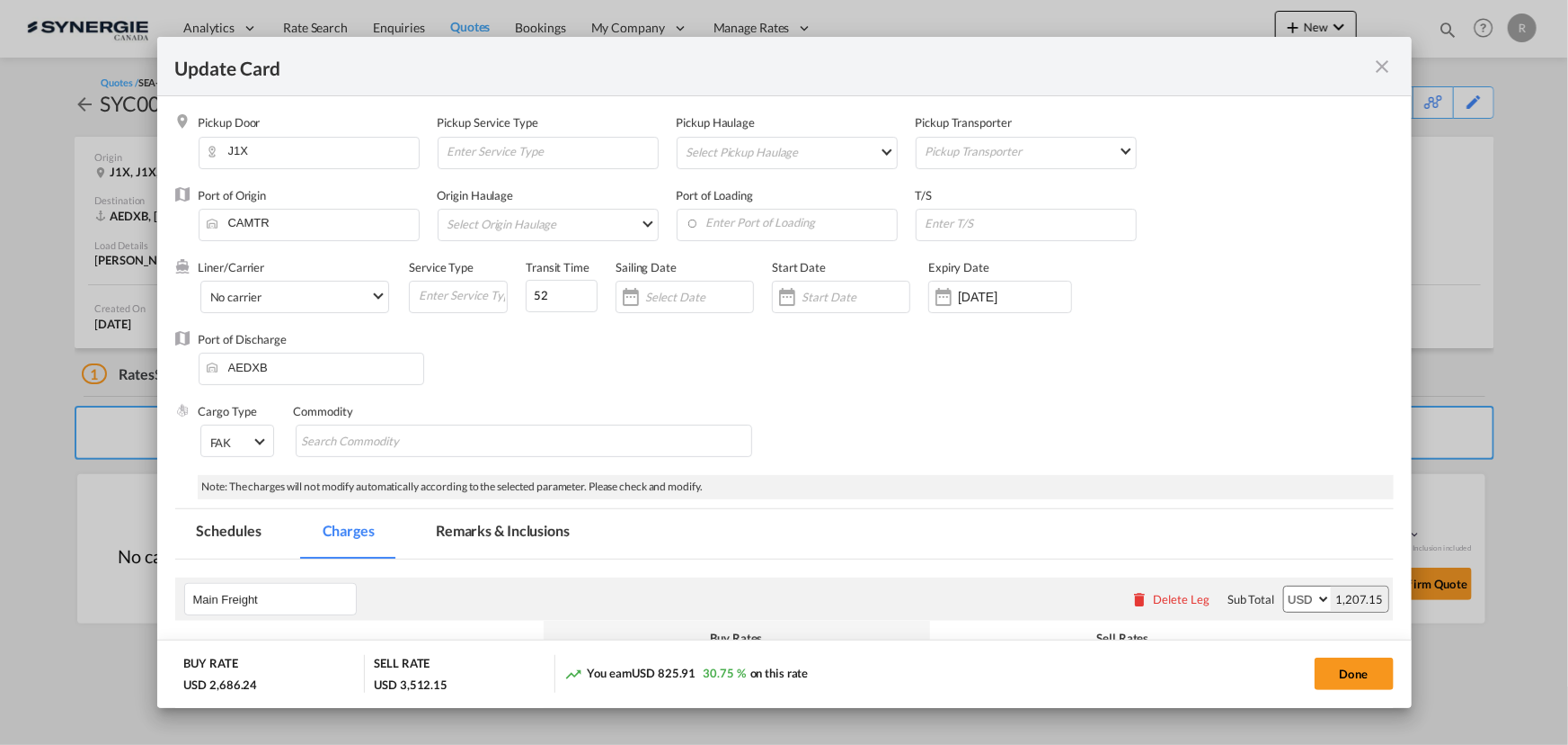
select select "per_bl"
select select "per_shipment"
click at [485, 525] on md-tab-item "Remarks & Inclusions" at bounding box center [503, 534] width 177 height 49
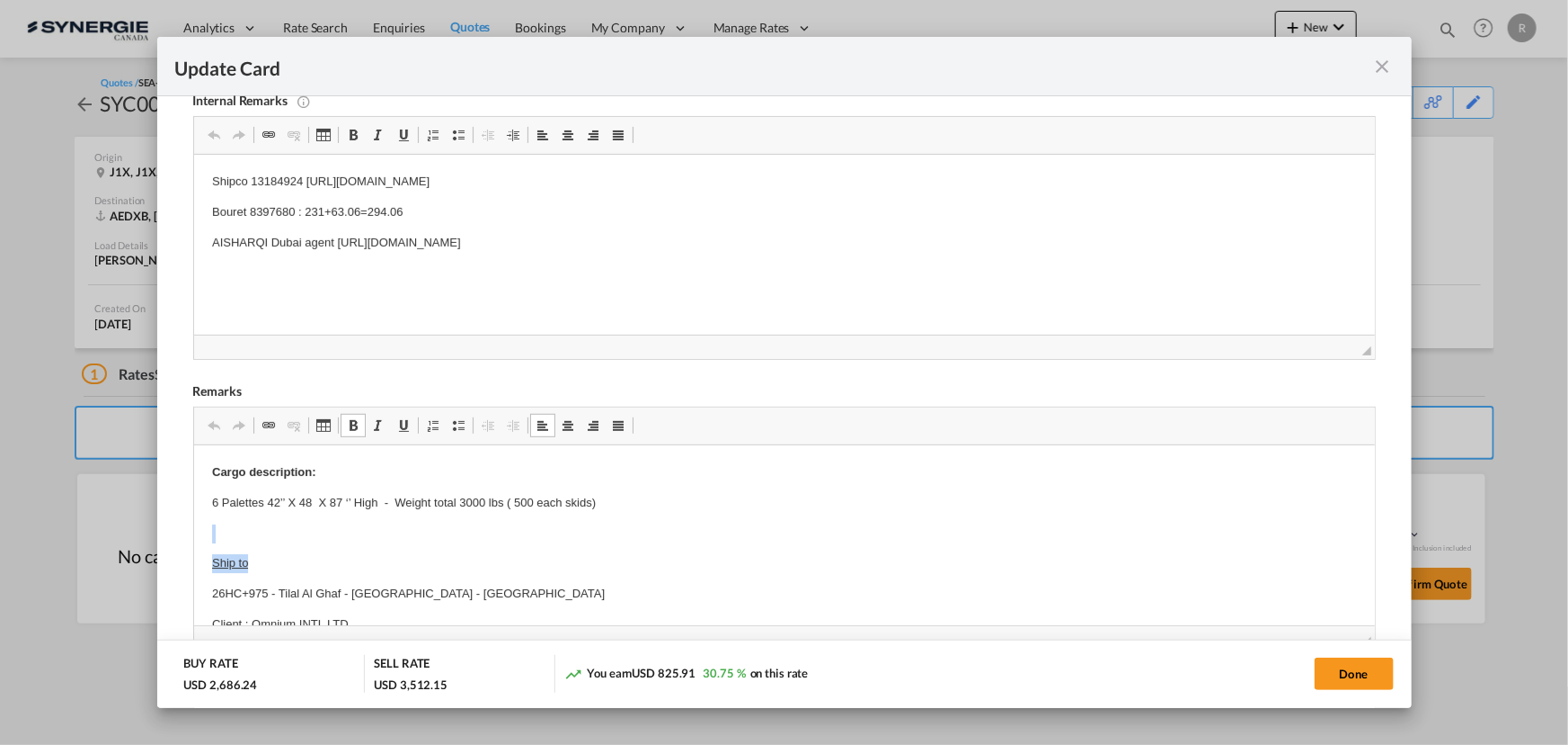
drag, startPoint x: 207, startPoint y: 532, endPoint x: 263, endPoint y: 547, distance: 58.0
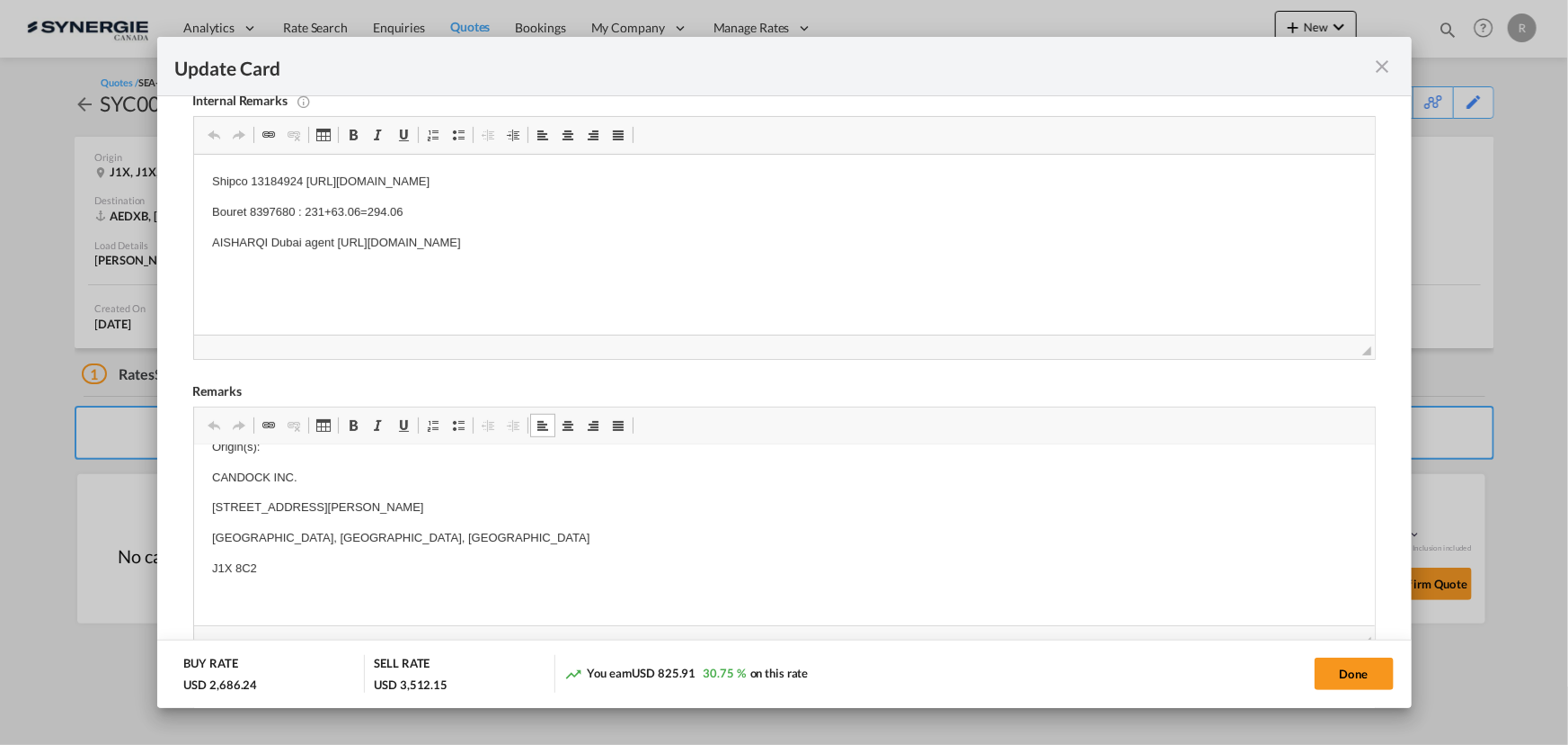
scroll to position [490, 0]
drag, startPoint x: 204, startPoint y: 535, endPoint x: 274, endPoint y: 559, distance: 74.0
click at [274, 559] on html "Cargo description: 6 Palettes 42’’ X 48 X 87 ‘’ High - Weight total 3000 lbs ( …" at bounding box center [784, 670] width 1181 height 1429
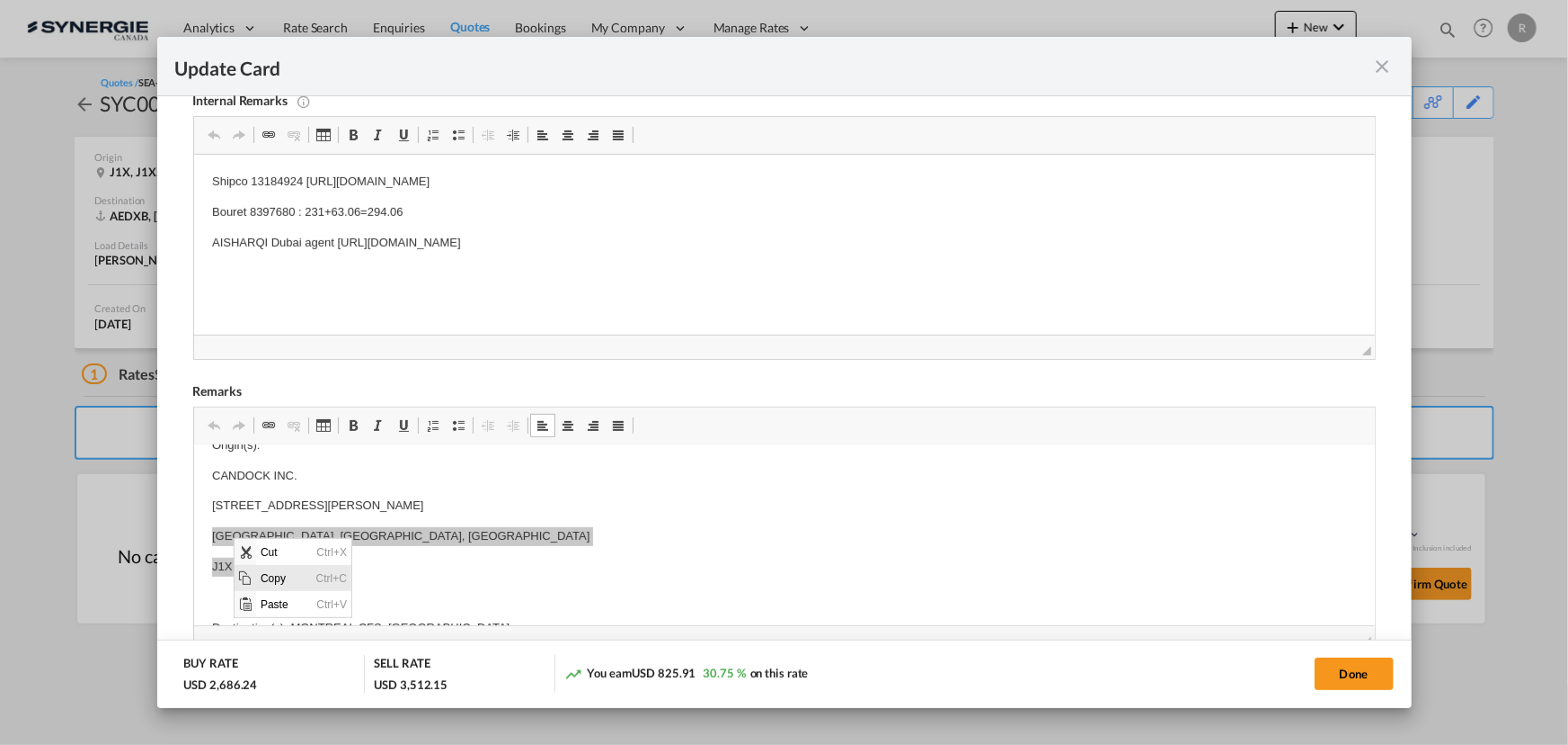
drag, startPoint x: 283, startPoint y: 576, endPoint x: 515, endPoint y: 581, distance: 232.1
click at [283, 576] on span "Copy" at bounding box center [283, 577] width 56 height 26
copy body "MAGOG, QUEBEC, CANADA J1X 8C2"
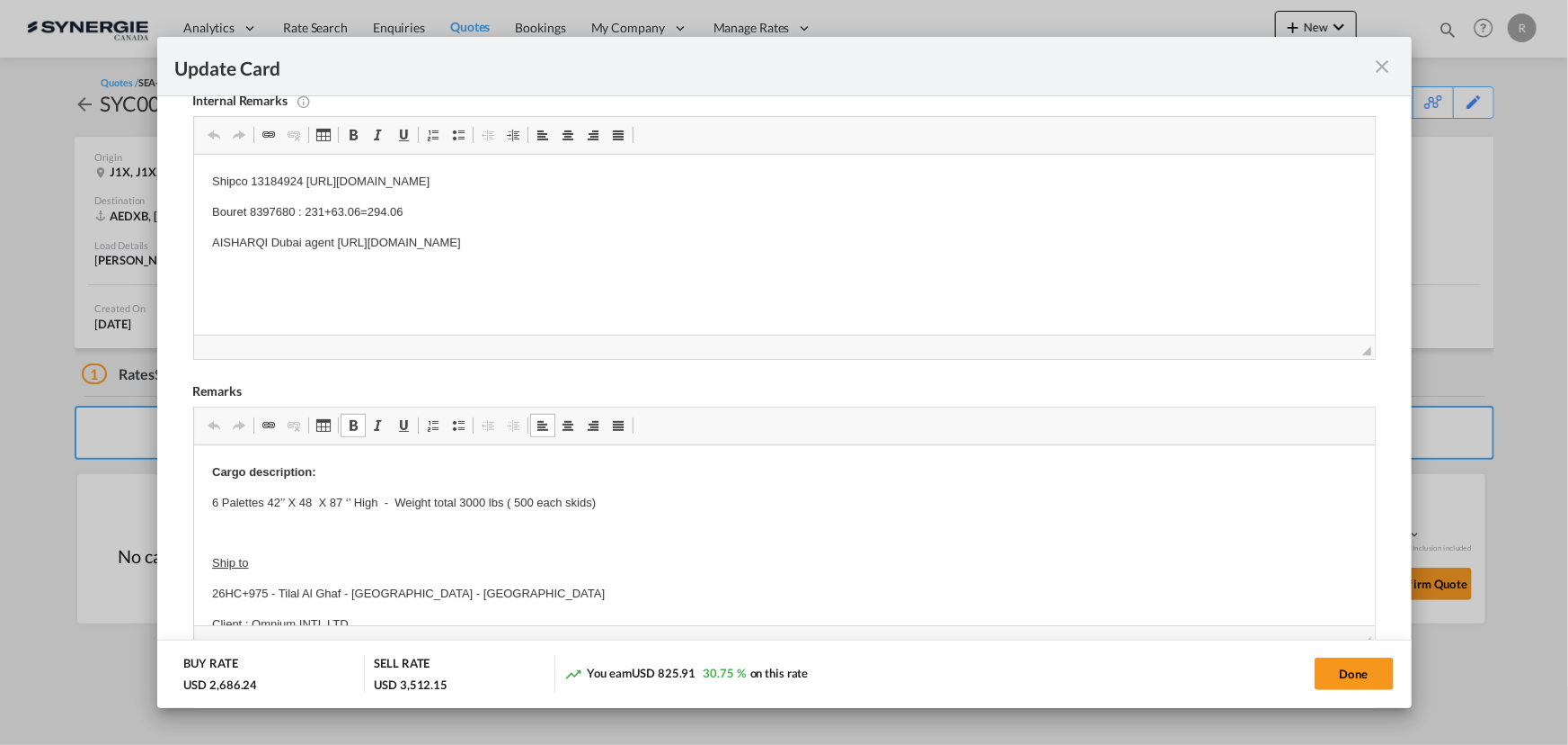
click at [1394, 71] on div "Update Card" at bounding box center [784, 67] width 1254 height 59
click at [1367, 69] on div "Update Card" at bounding box center [773, 67] width 1197 height 23
click at [1383, 64] on md-icon "icon-close fg-AAA8AD m-0 pointer" at bounding box center [1383, 67] width 22 height 22
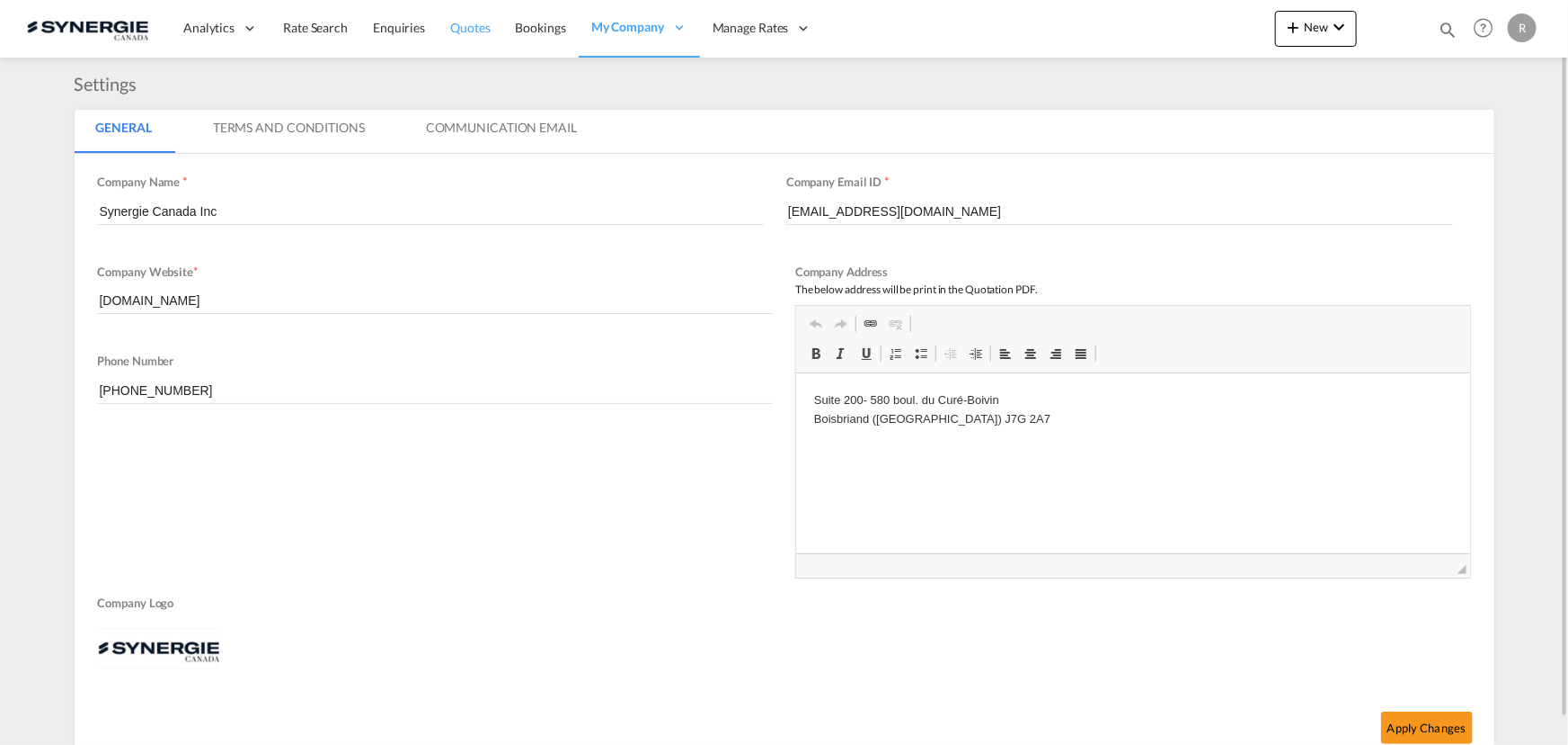
click at [471, 28] on span "Quotes" at bounding box center [471, 28] width 40 height 15
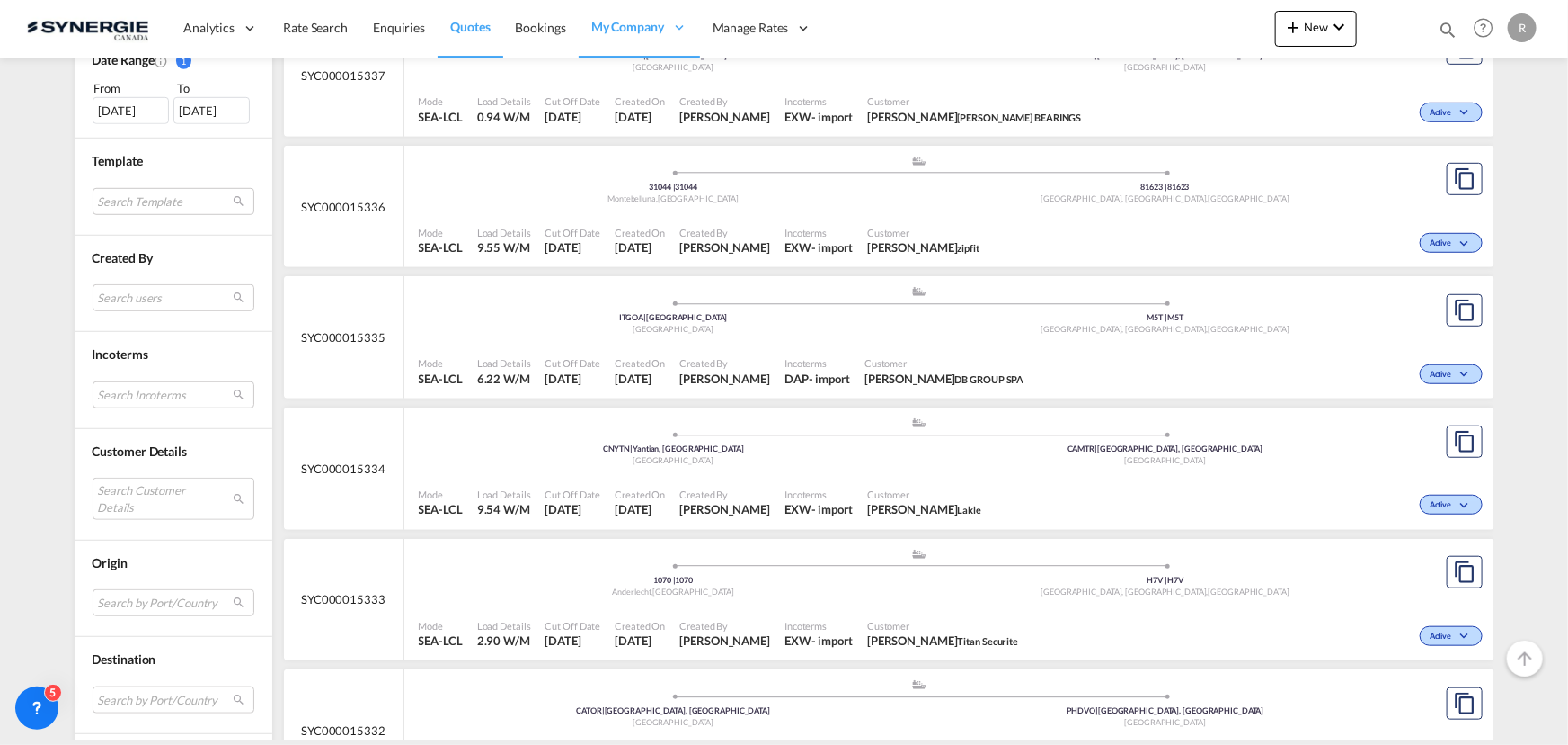
scroll to position [572, 0]
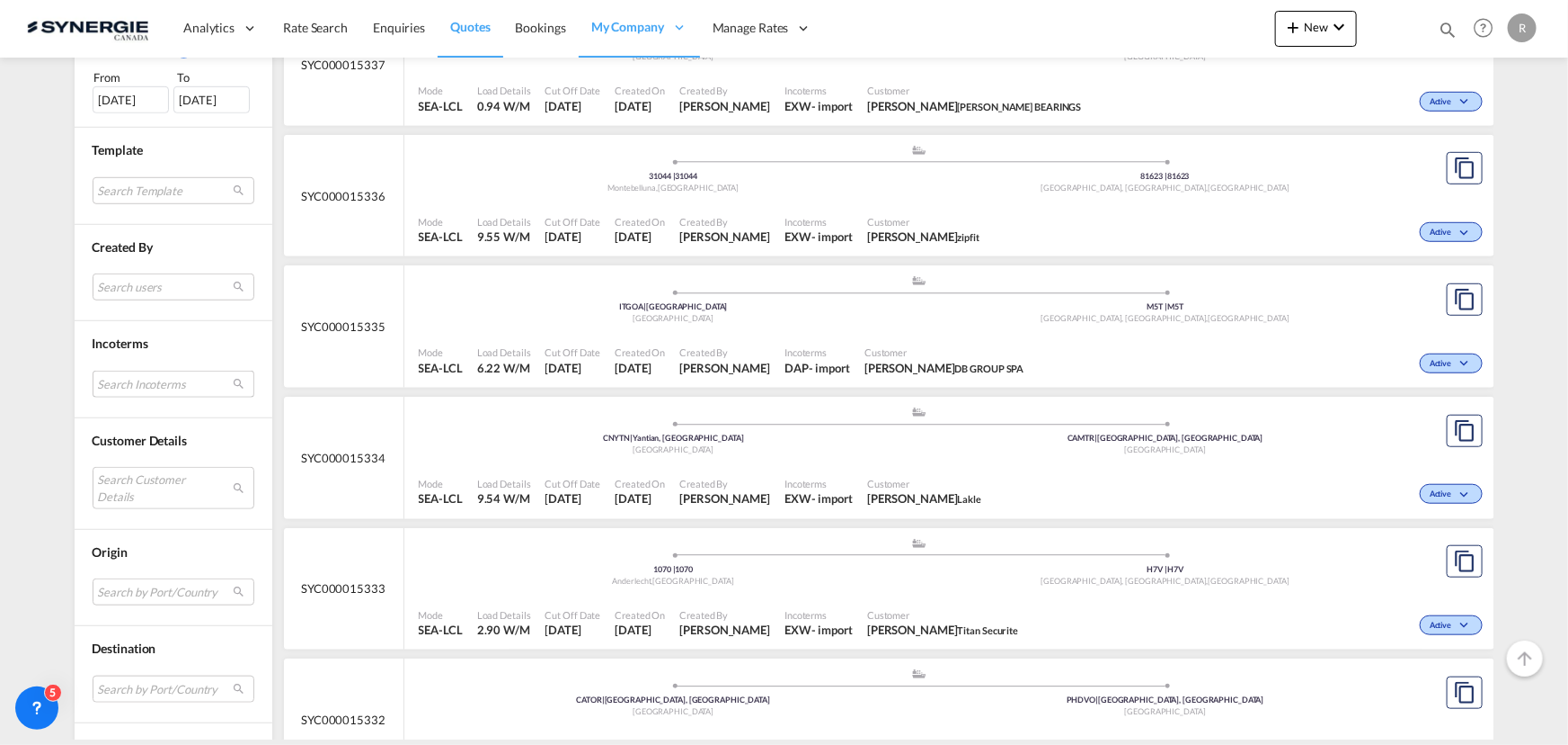
click at [146, 383] on md-select "Search Incoterms EXW-IMPORT ex works CIF-IMPORT cost,insurance and freight CFR-…" at bounding box center [173, 383] width 162 height 27
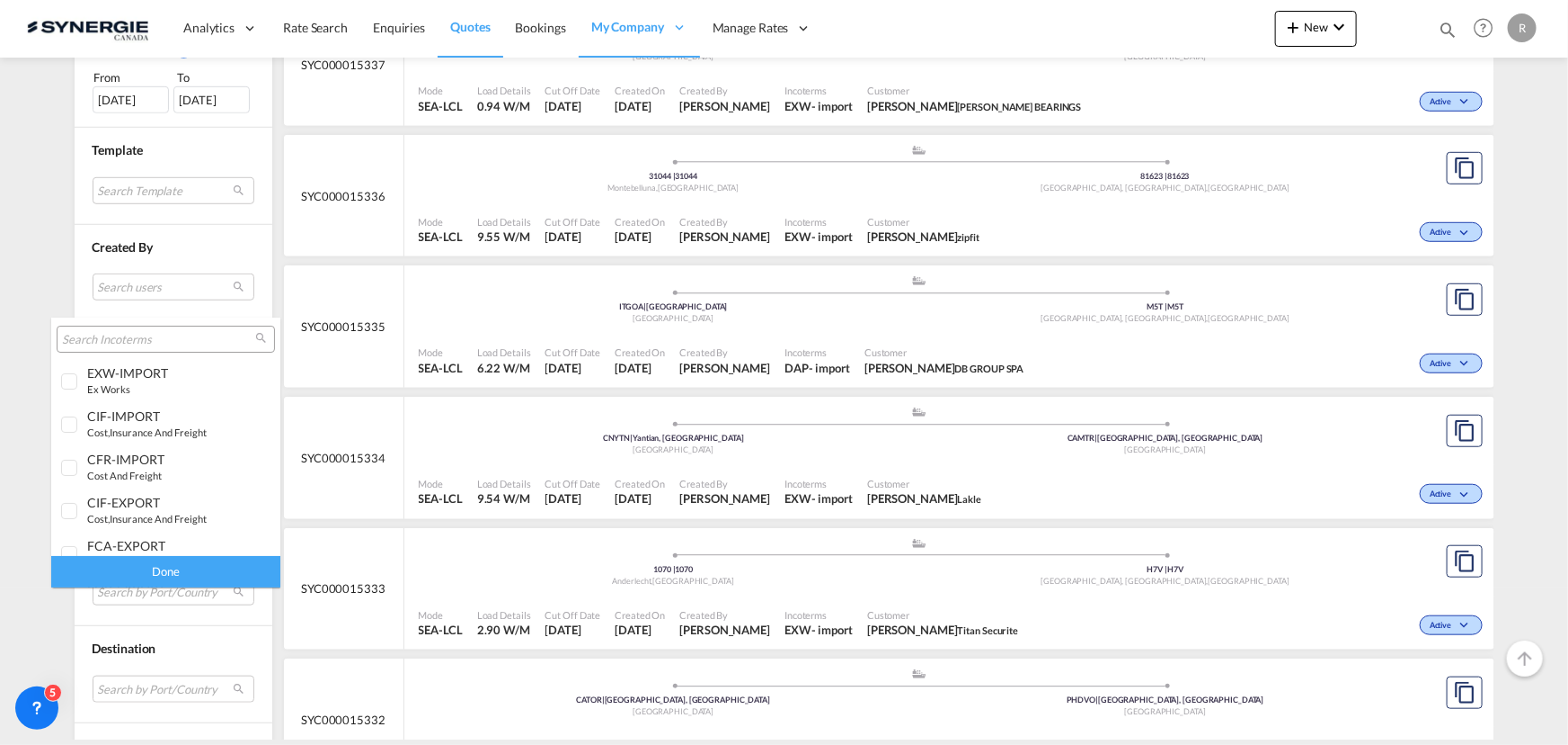
click at [153, 338] on input "search" at bounding box center [158, 340] width 193 height 16
click at [169, 437] on div "DAP-IMPORT" at bounding box center [158, 434] width 141 height 15
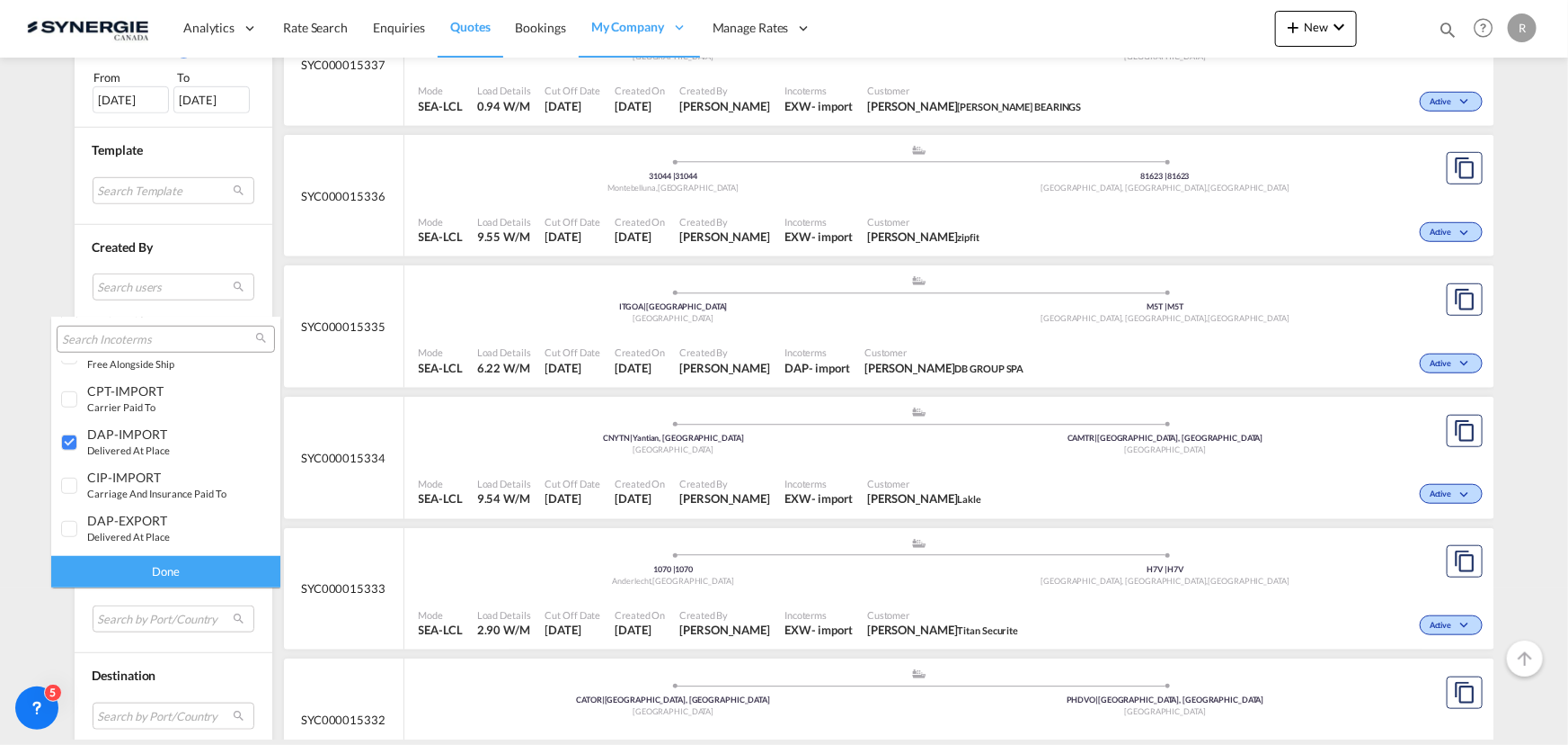
click at [158, 571] on div "Done" at bounding box center [165, 571] width 229 height 31
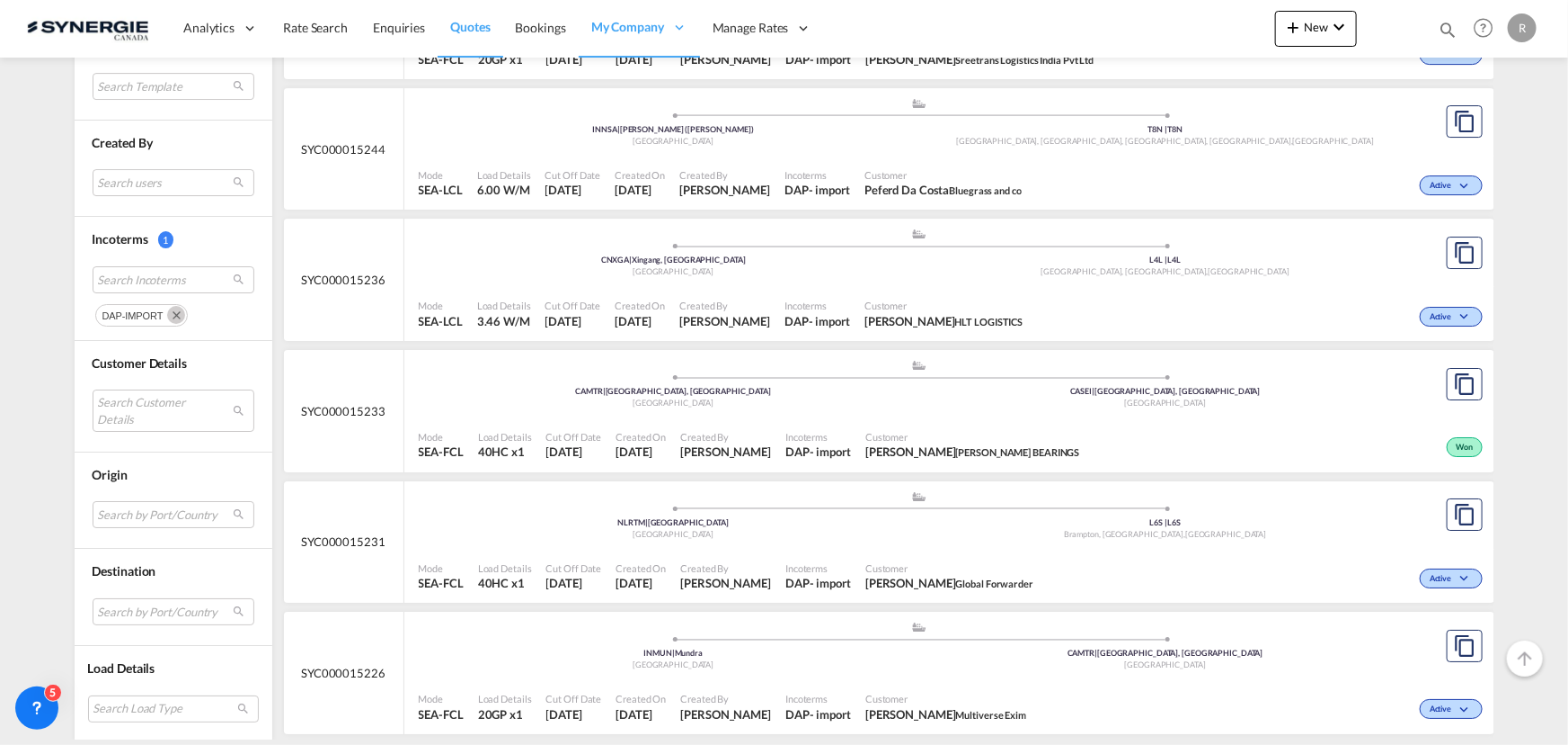
scroll to position [3187, 0]
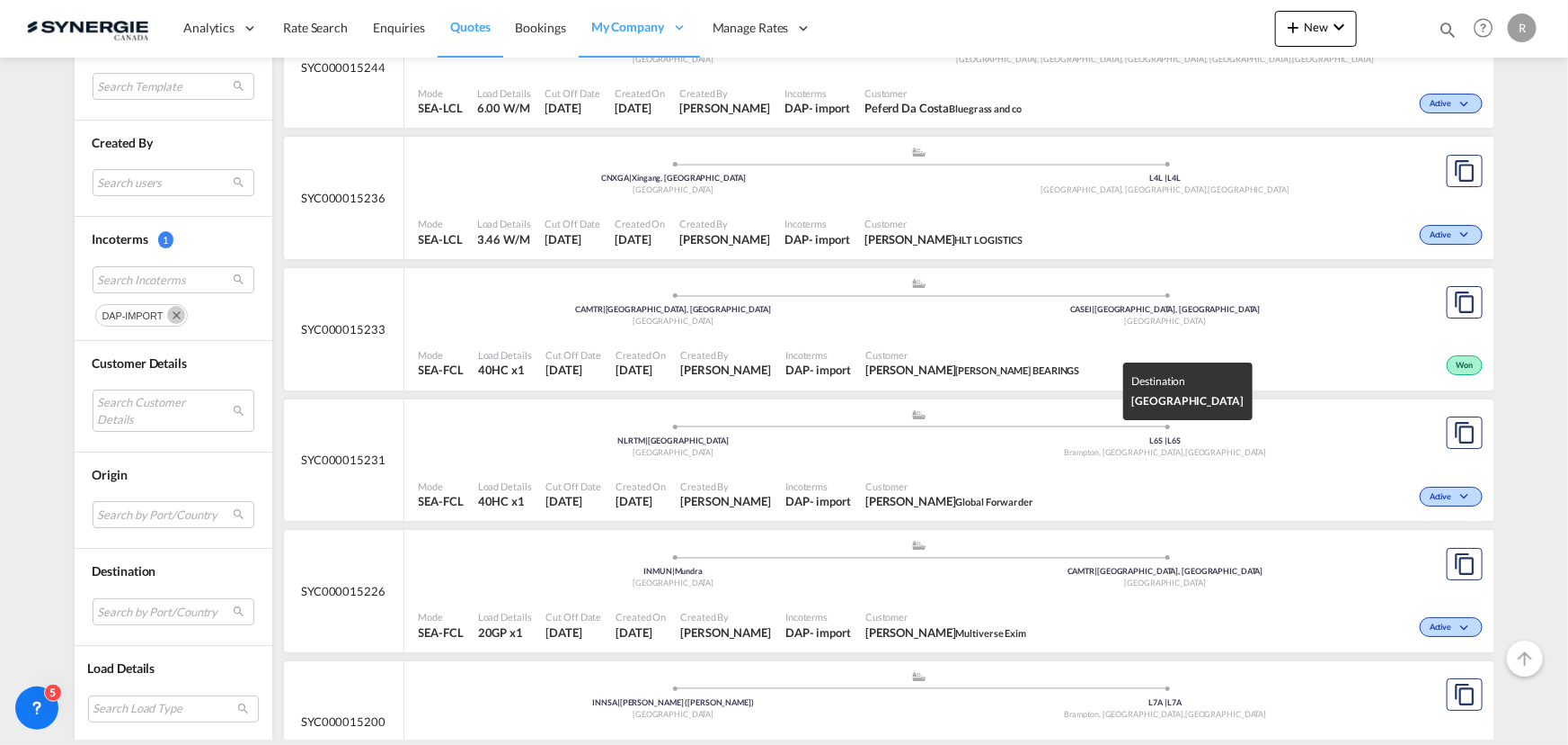
click at [945, 435] on div "L6S | L6S" at bounding box center [1166, 441] width 493 height 11
click at [168, 315] on md-icon "Remove" at bounding box center [176, 314] width 18 height 18
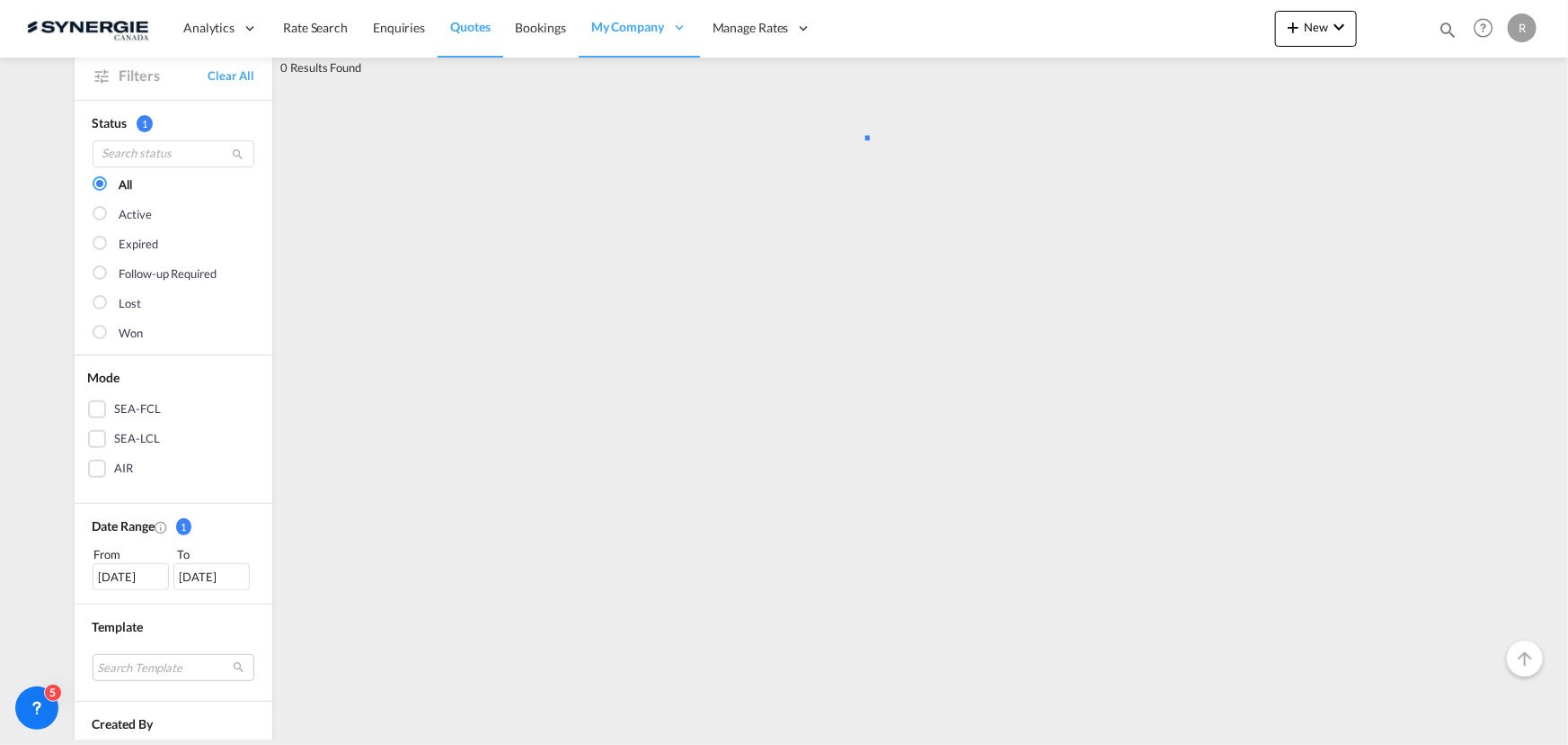
scroll to position [163, 0]
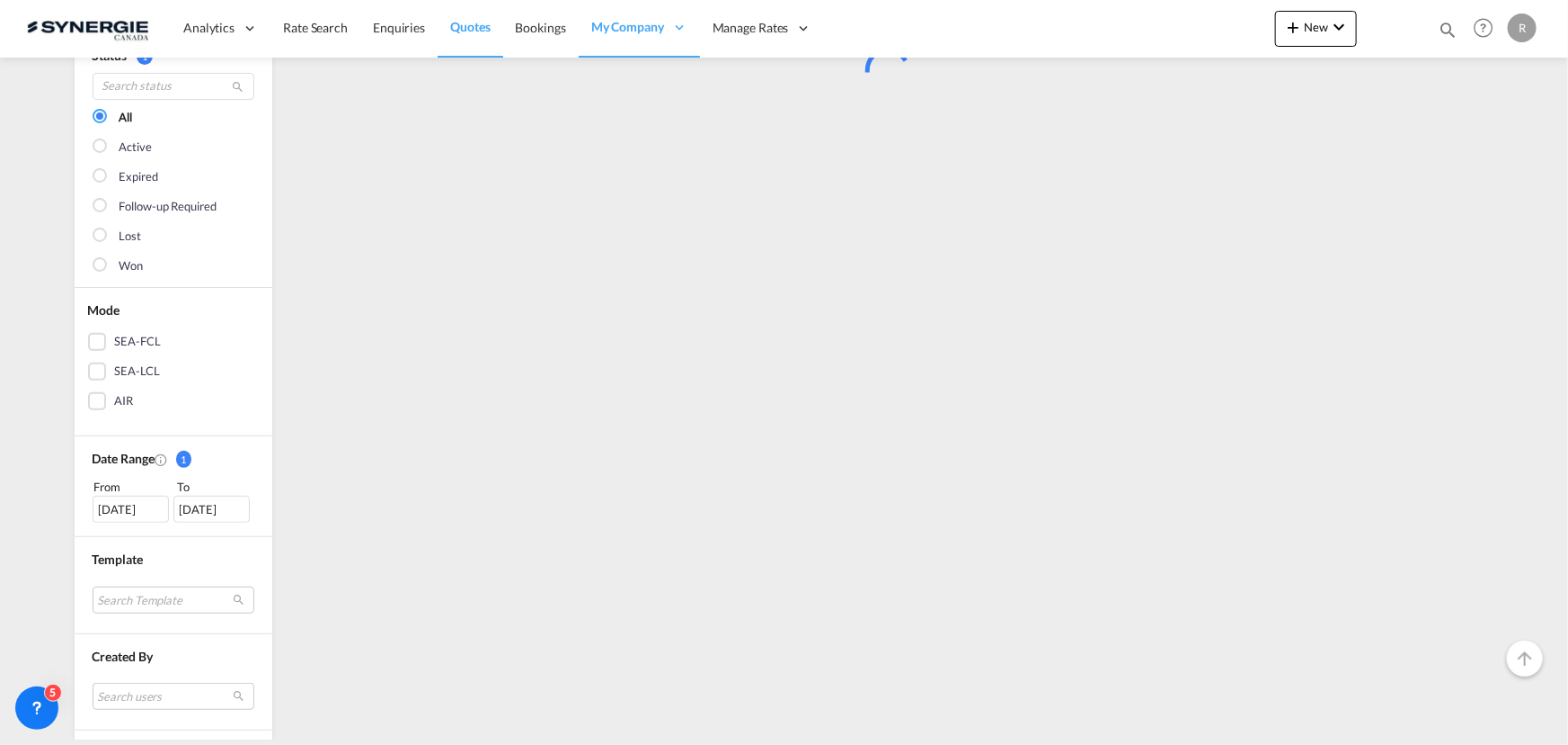
click at [97, 508] on div "08 Sep 2025" at bounding box center [130, 509] width 76 height 27
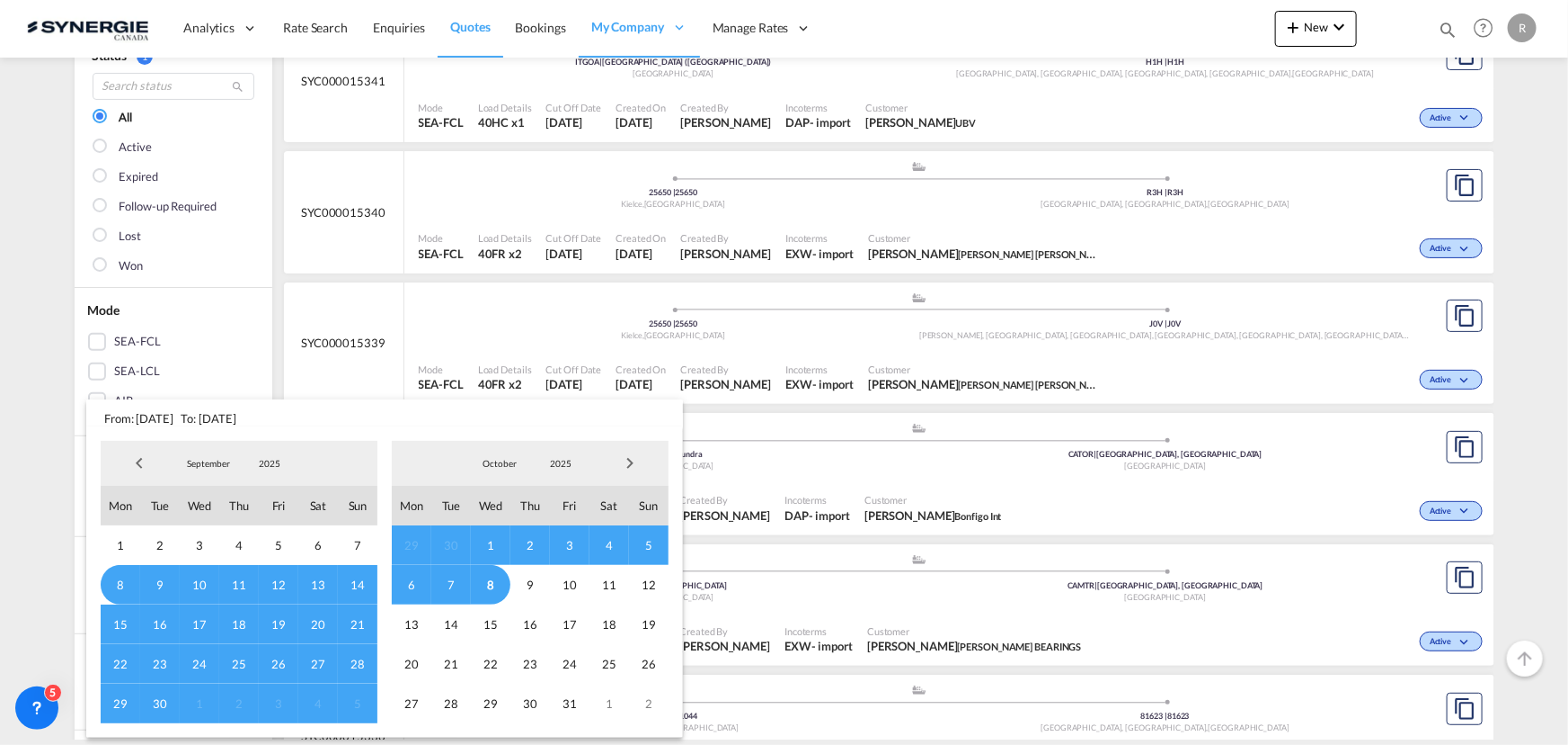
click at [140, 464] on span "Previous Month" at bounding box center [140, 463] width 36 height 36
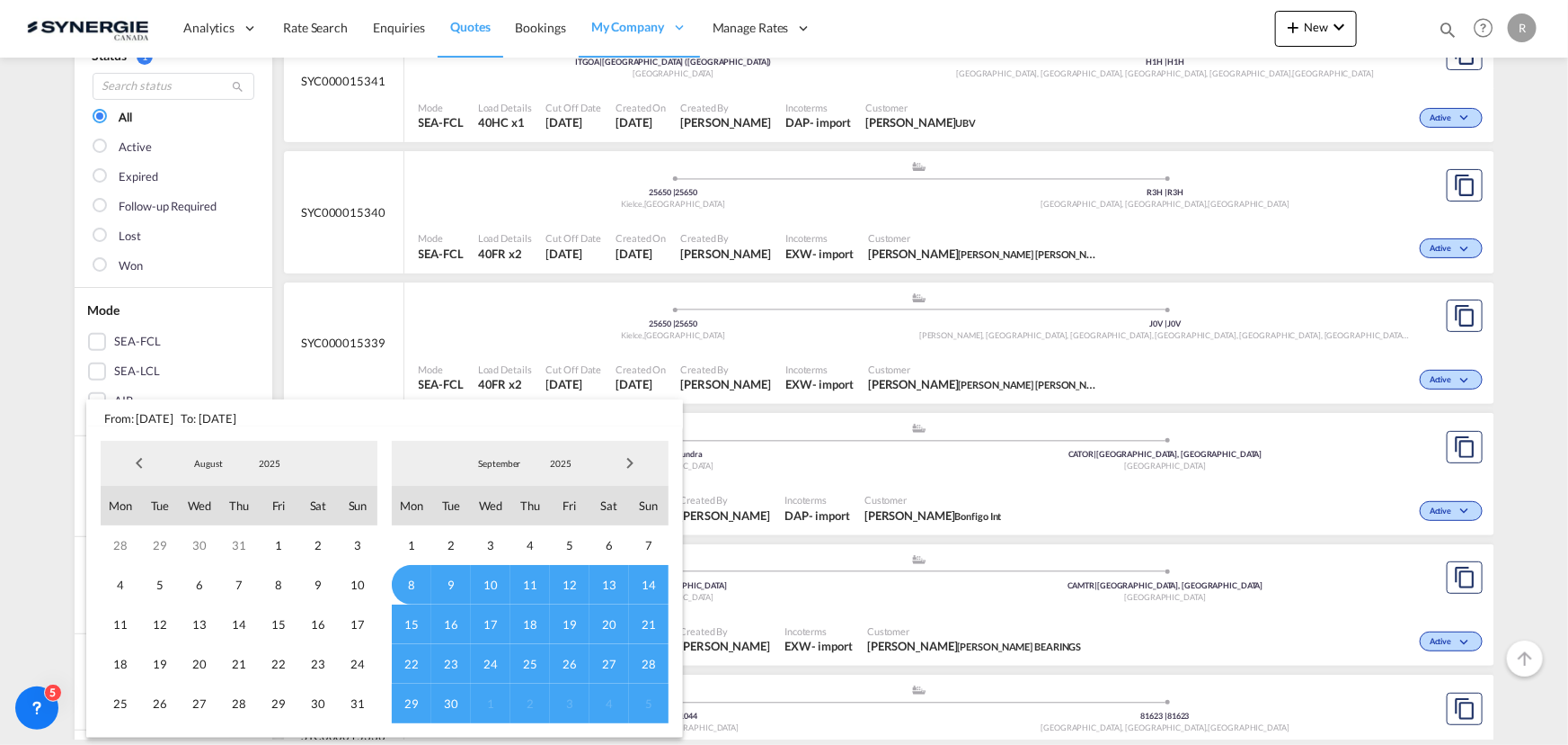
click at [140, 464] on span "Previous Month" at bounding box center [140, 463] width 36 height 36
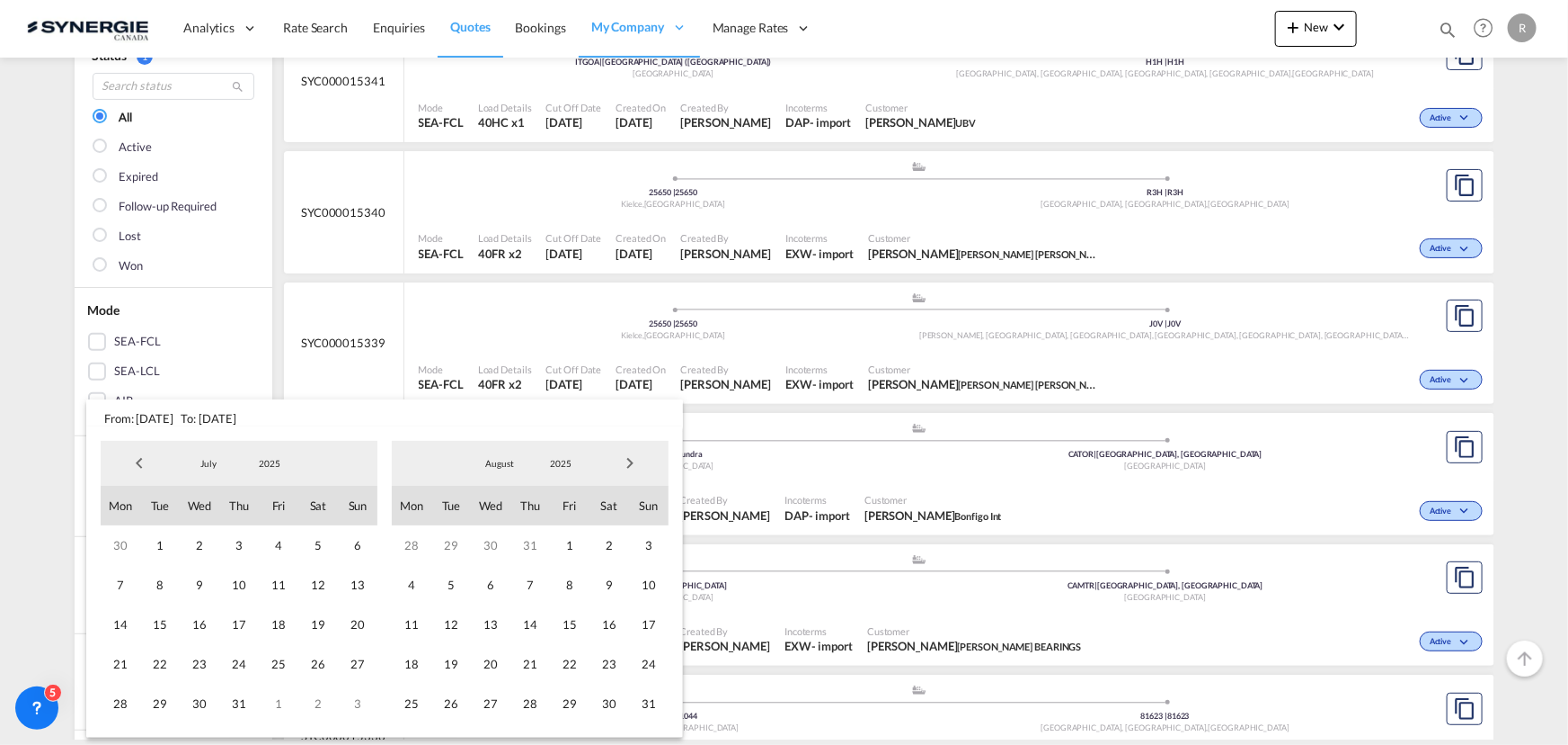
click at [140, 464] on span "Previous Month" at bounding box center [140, 463] width 36 height 36
click at [253, 546] on span "1" at bounding box center [240, 545] width 40 height 40
click at [630, 470] on span "Next Month" at bounding box center [630, 463] width 36 height 36
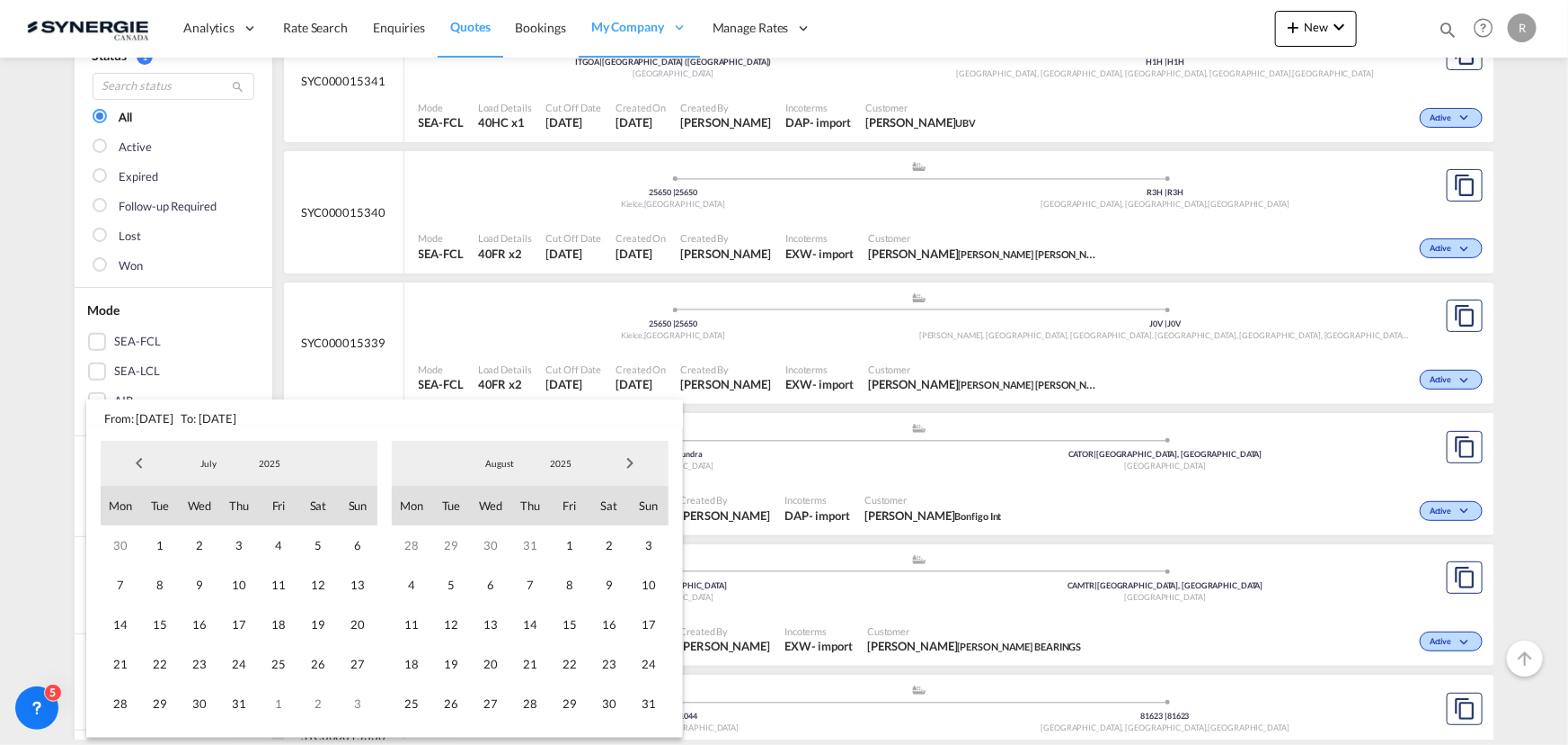
click at [630, 470] on span "Next Month" at bounding box center [630, 463] width 36 height 36
click at [491, 592] on span "8" at bounding box center [491, 585] width 40 height 40
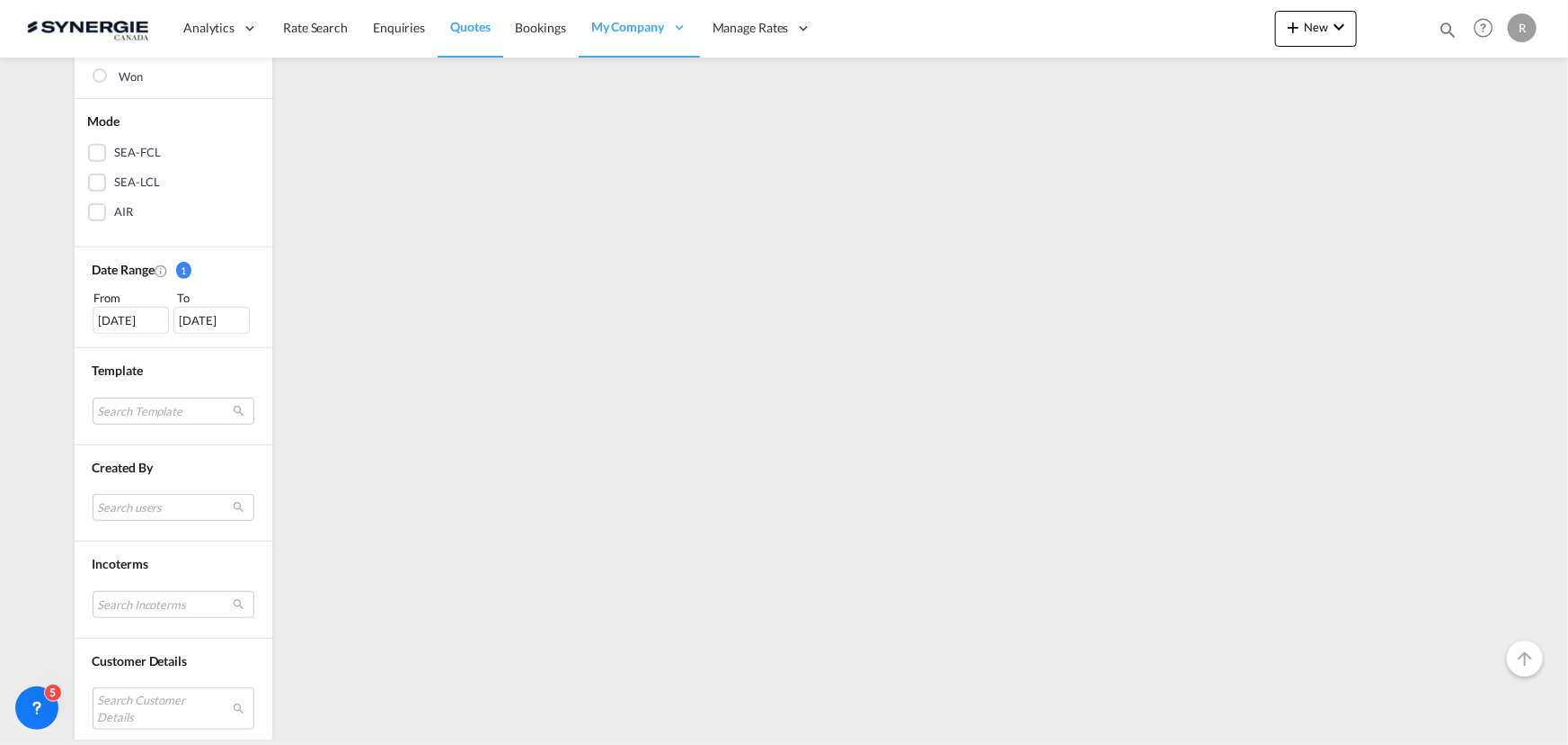
scroll to position [490, 0]
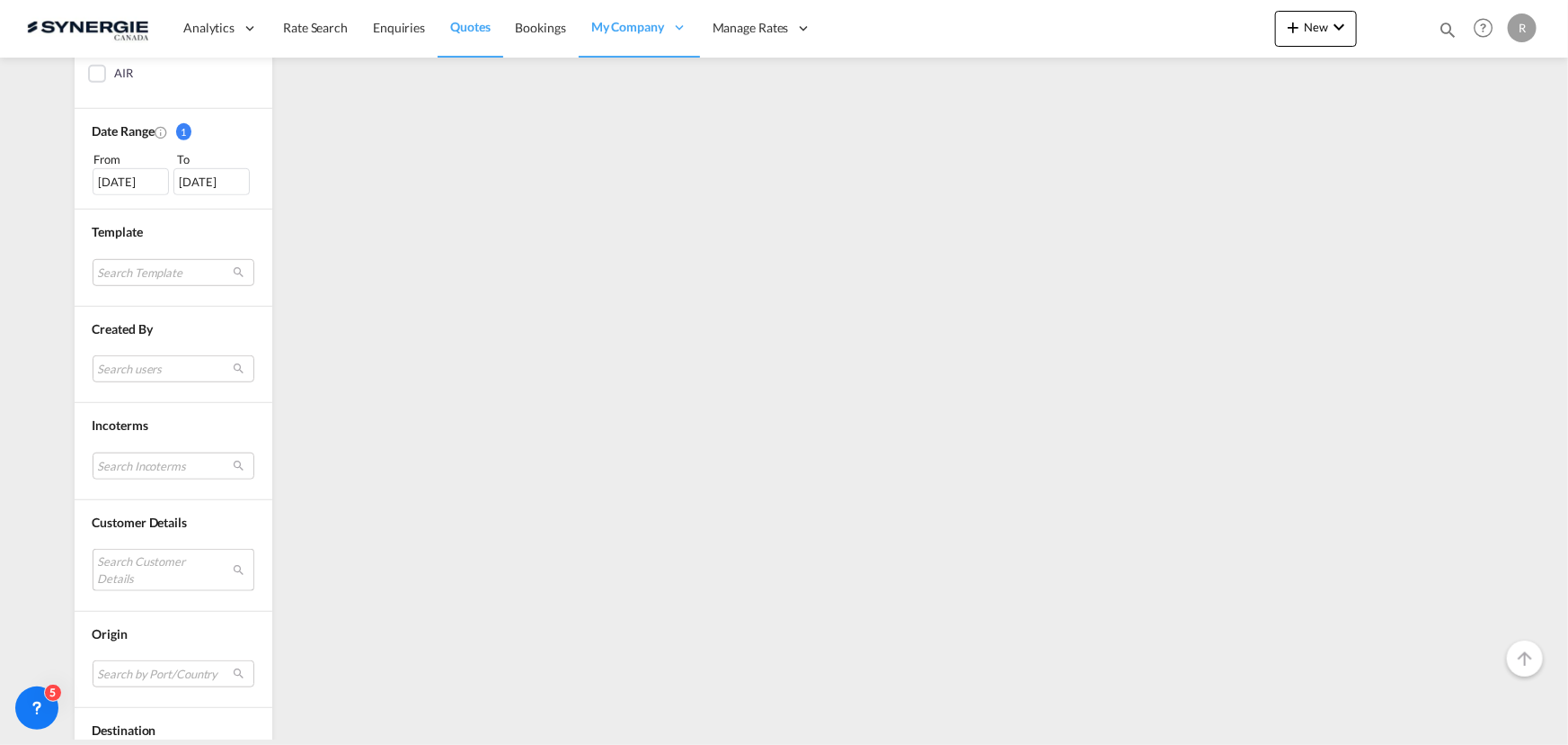
click at [137, 565] on md-select "Search Customer Details user name user thomas may thomasmay@zipfit.com | zipfit…" at bounding box center [173, 569] width 162 height 41
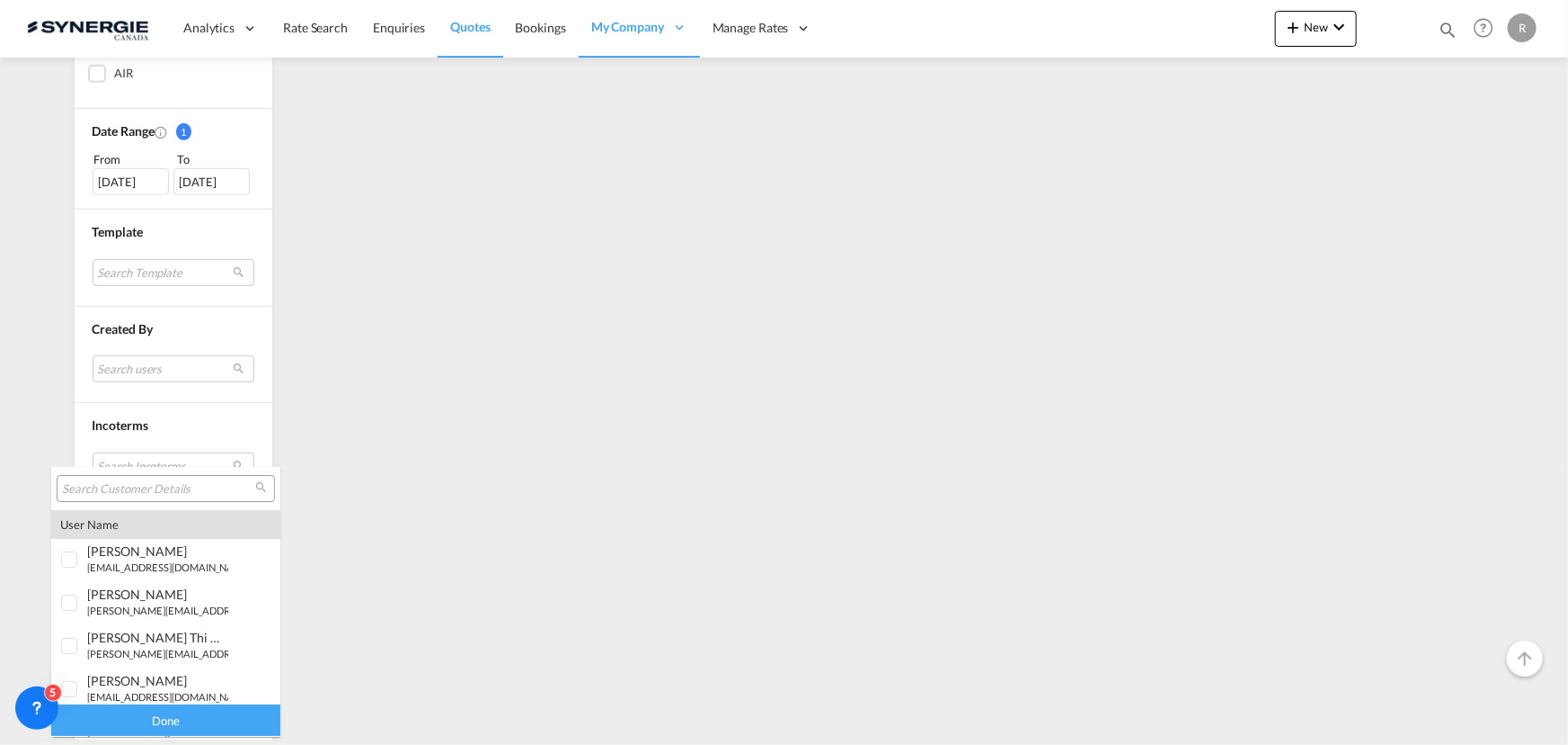
click at [145, 481] on input "search" at bounding box center [158, 489] width 193 height 16
paste input "guilherme.prevelato@intellinox.com"
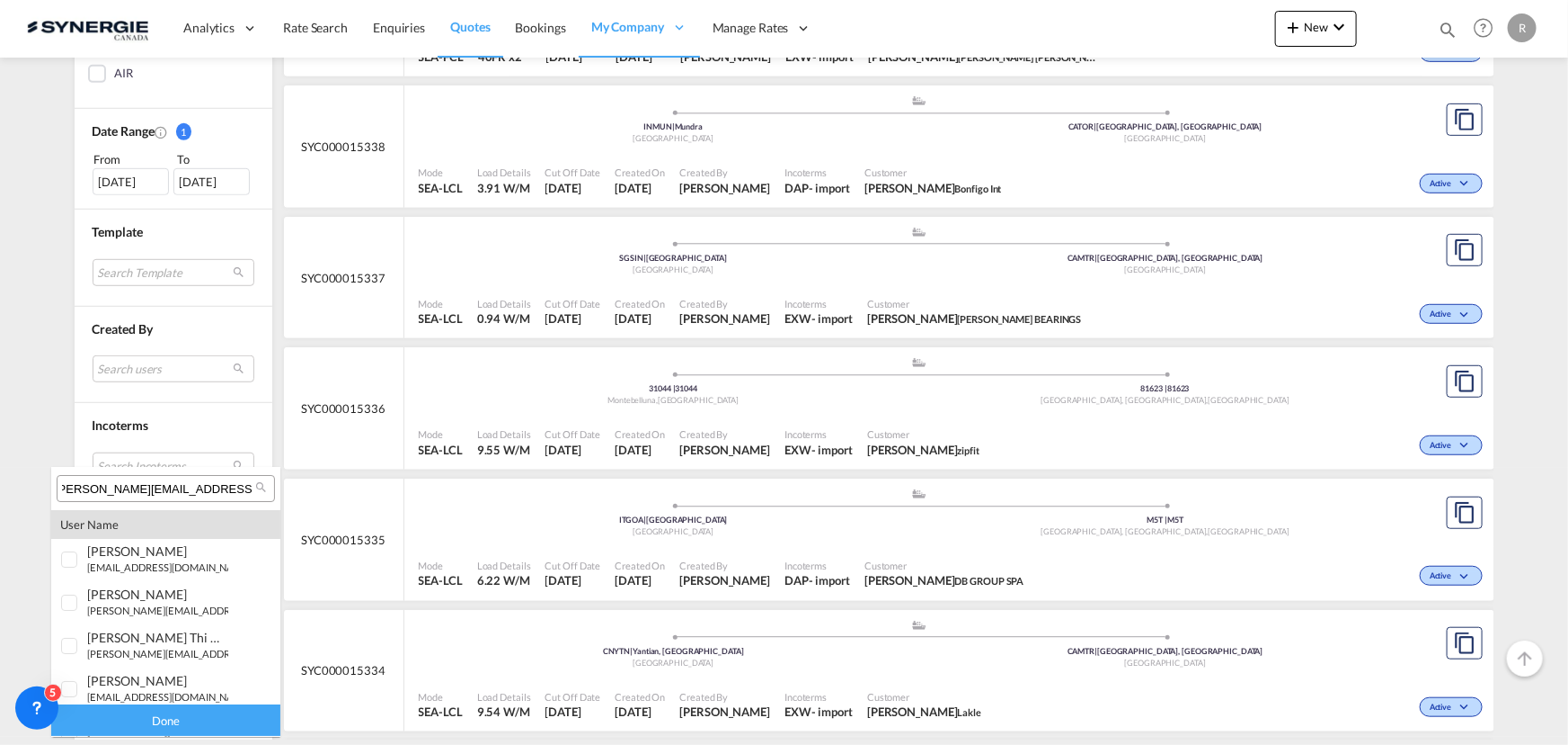
scroll to position [0, 0]
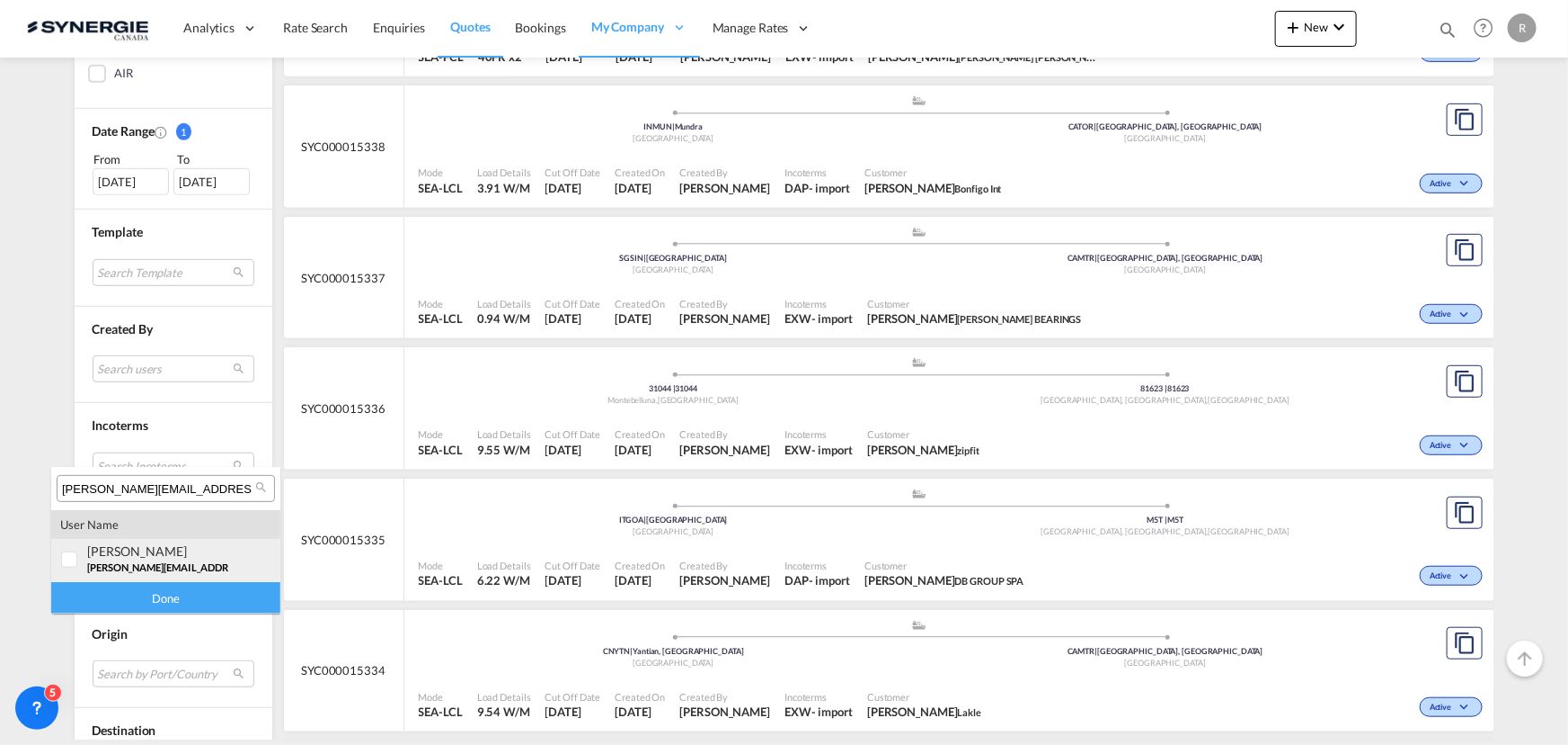
type input "guilherme.prevelato@intellinox.com"
click at [129, 558] on div "guilherme Prevelato guilherme.prevelato@intellinox.com | intellinox" at bounding box center [158, 559] width 141 height 30
click at [157, 598] on div "Done" at bounding box center [165, 598] width 229 height 31
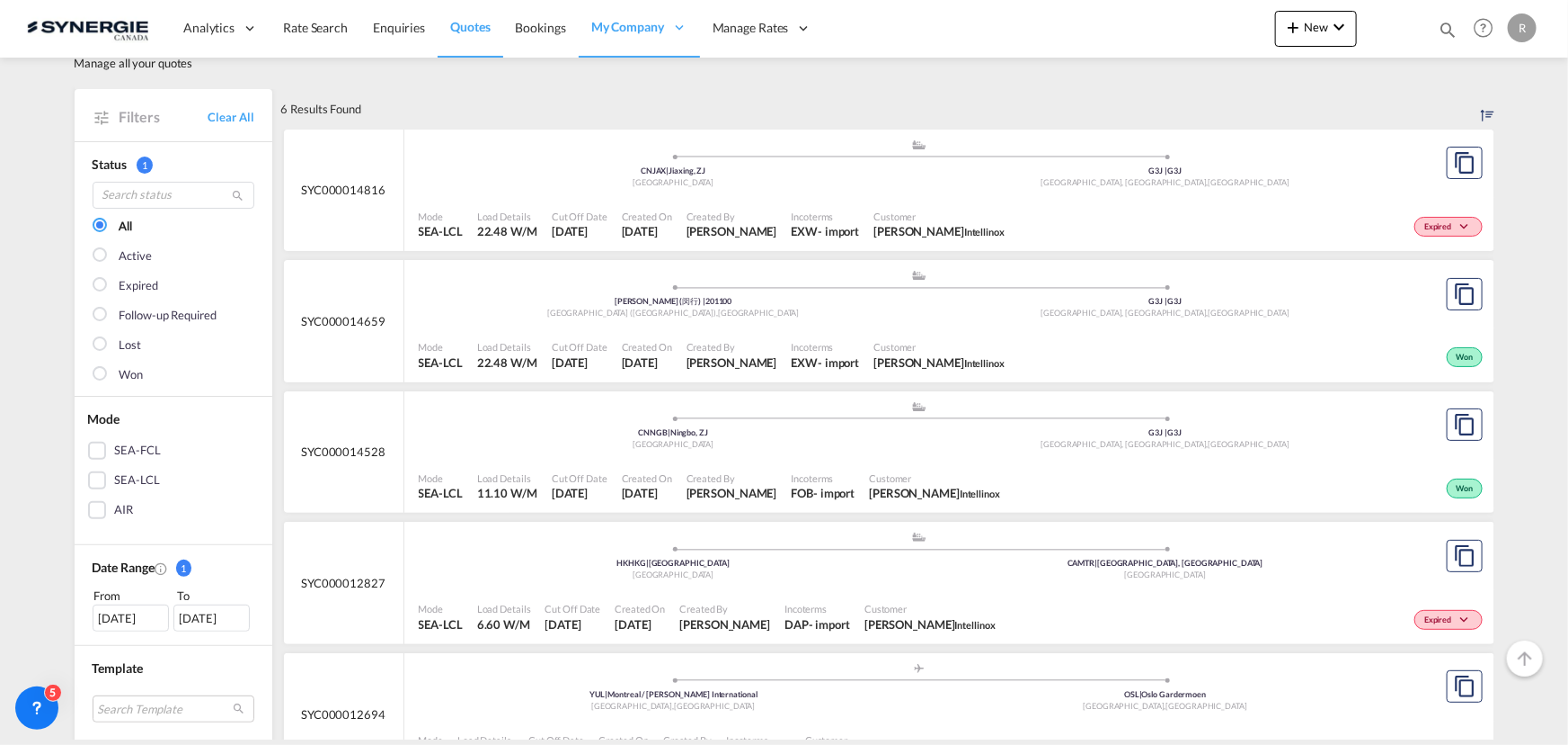
scroll to position [81, 0]
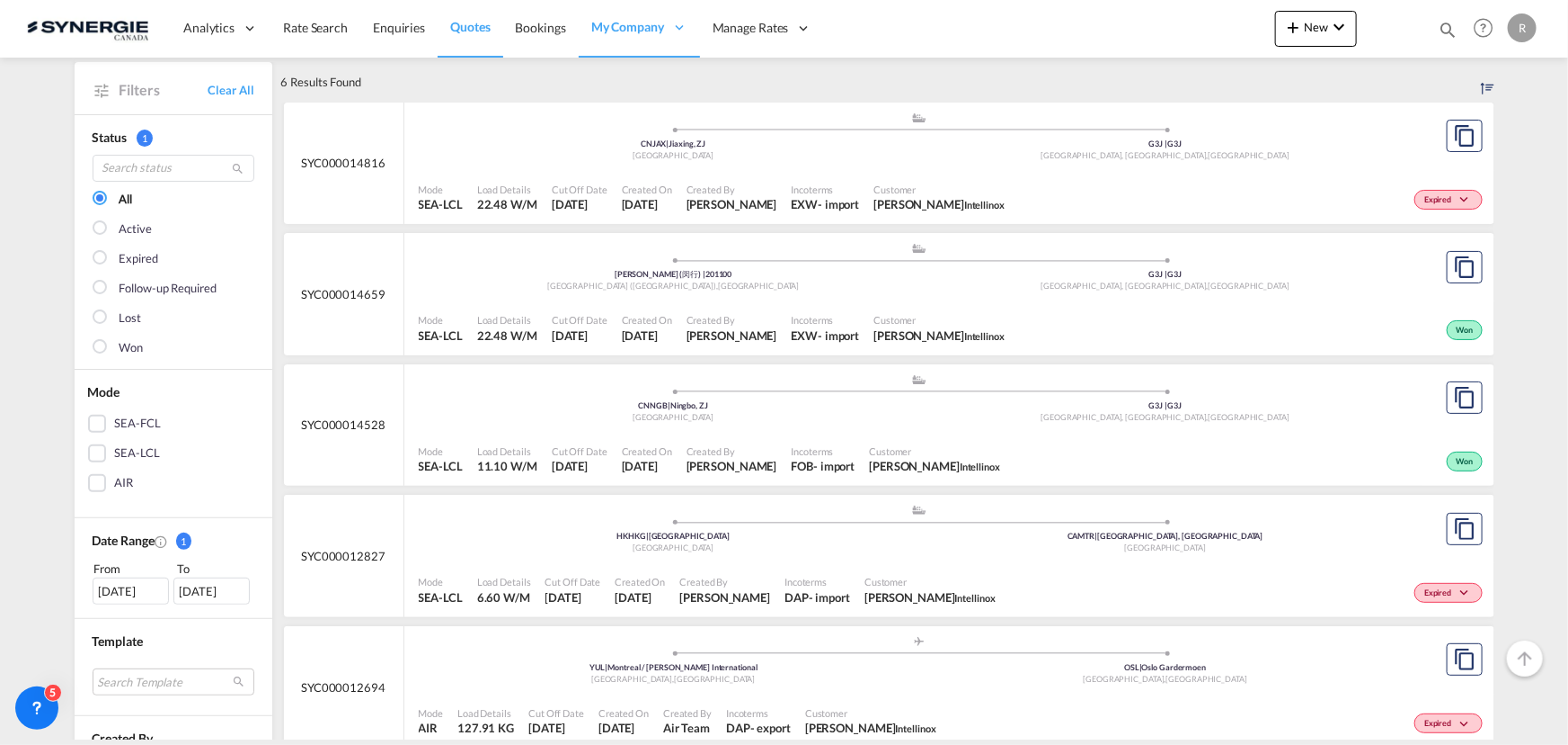
click at [770, 597] on span "Pablo Gomez Saldarriaga" at bounding box center [725, 597] width 90 height 16
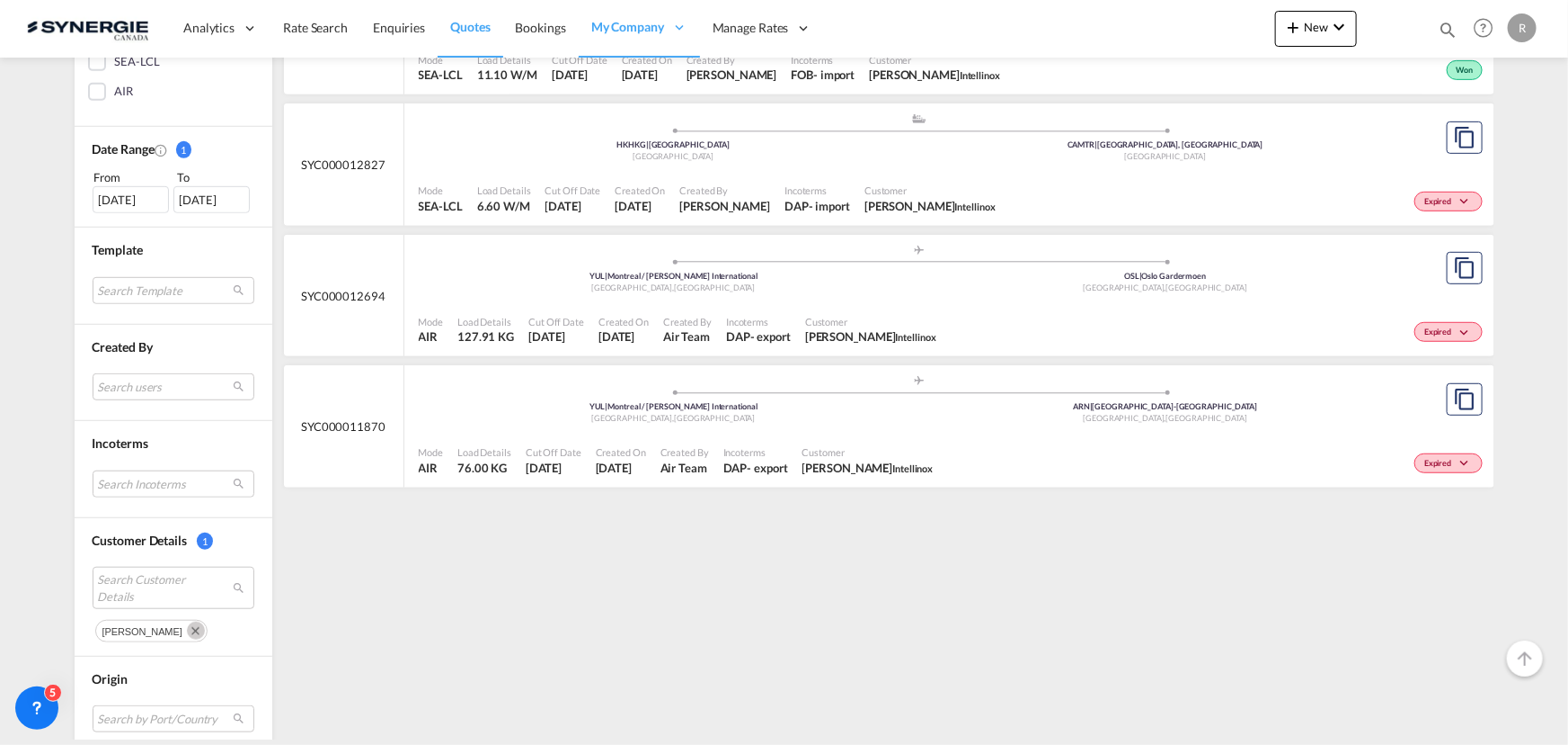
scroll to position [490, 0]
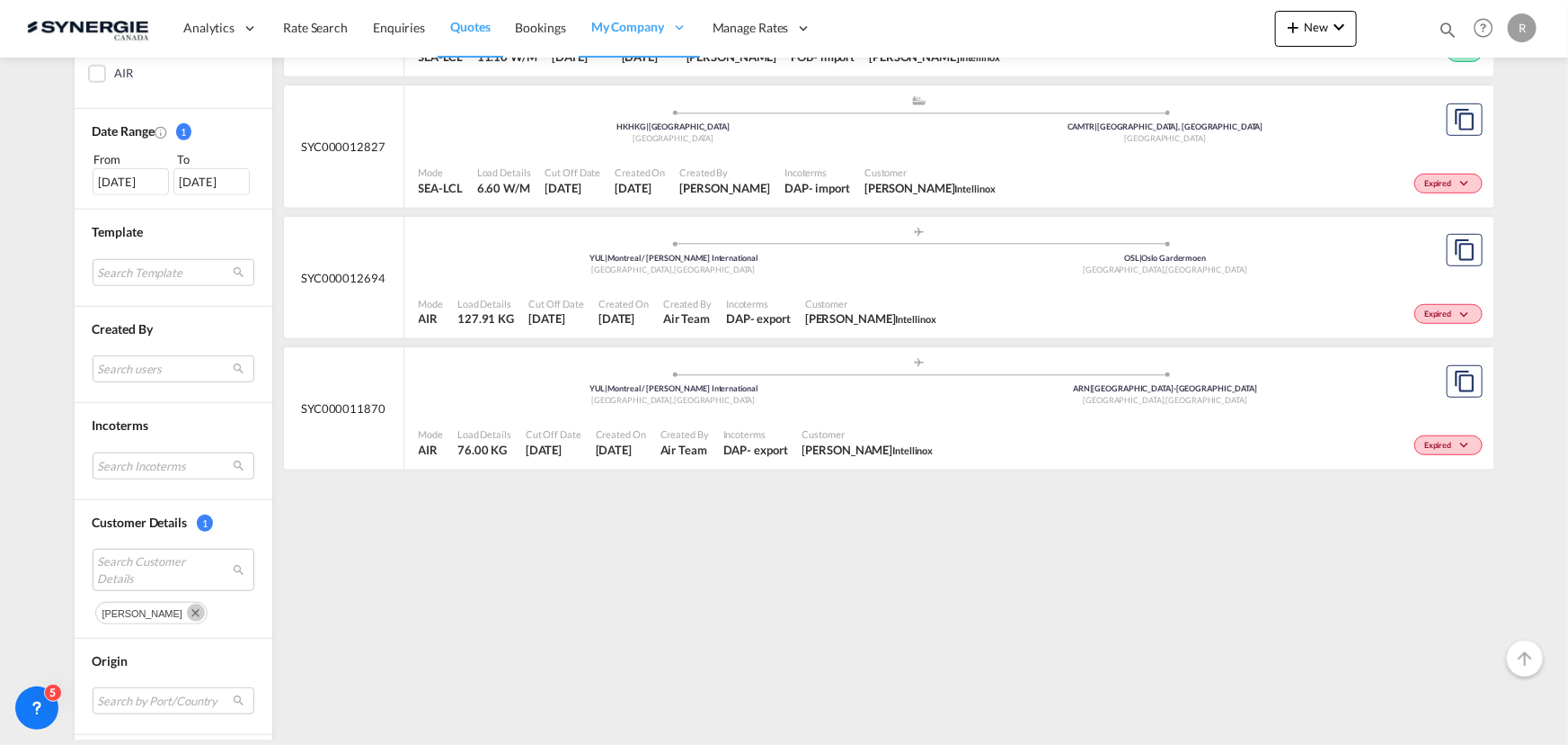
click at [116, 186] on div "01 May 2025" at bounding box center [130, 182] width 76 height 27
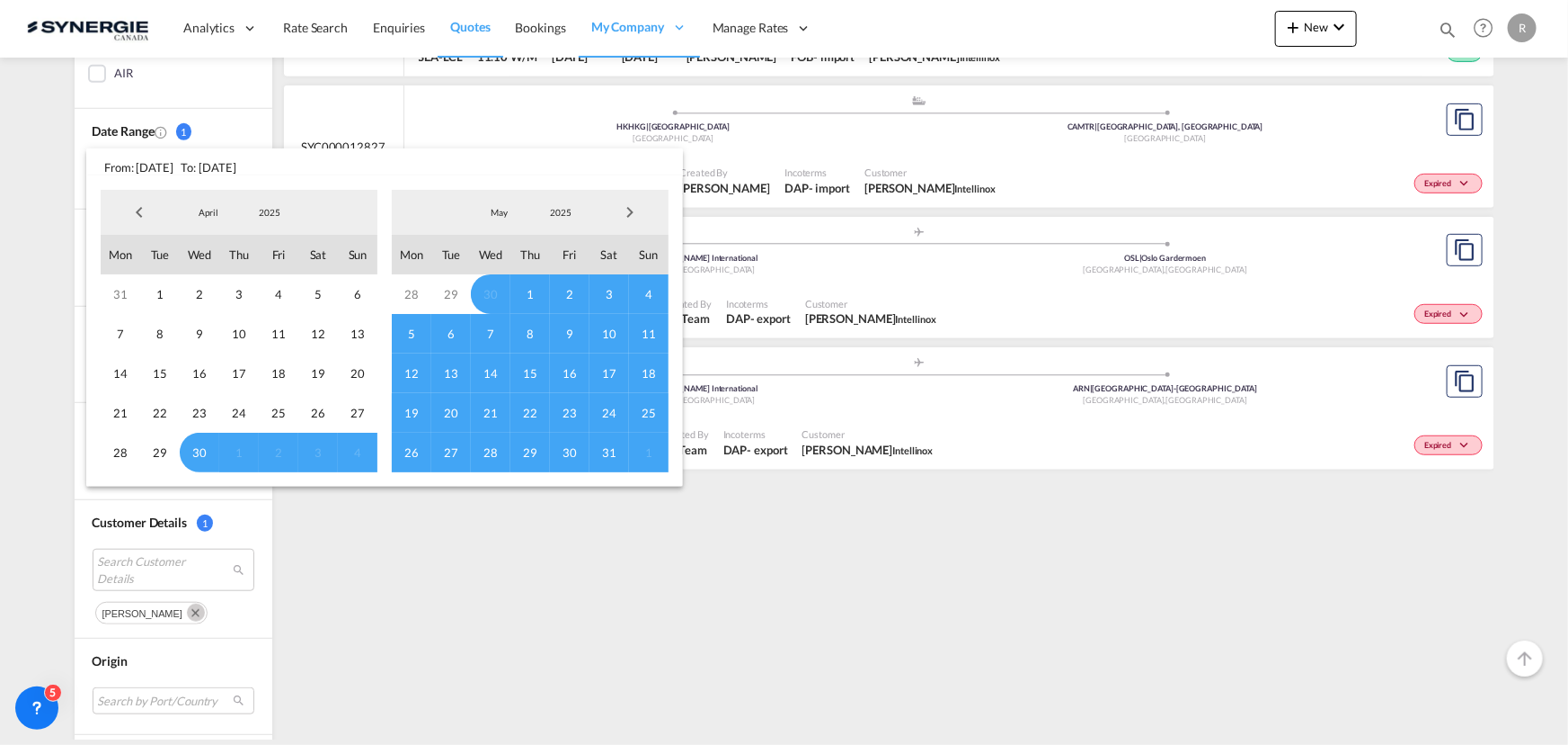
click at [135, 209] on span "Previous Month" at bounding box center [140, 212] width 36 height 36
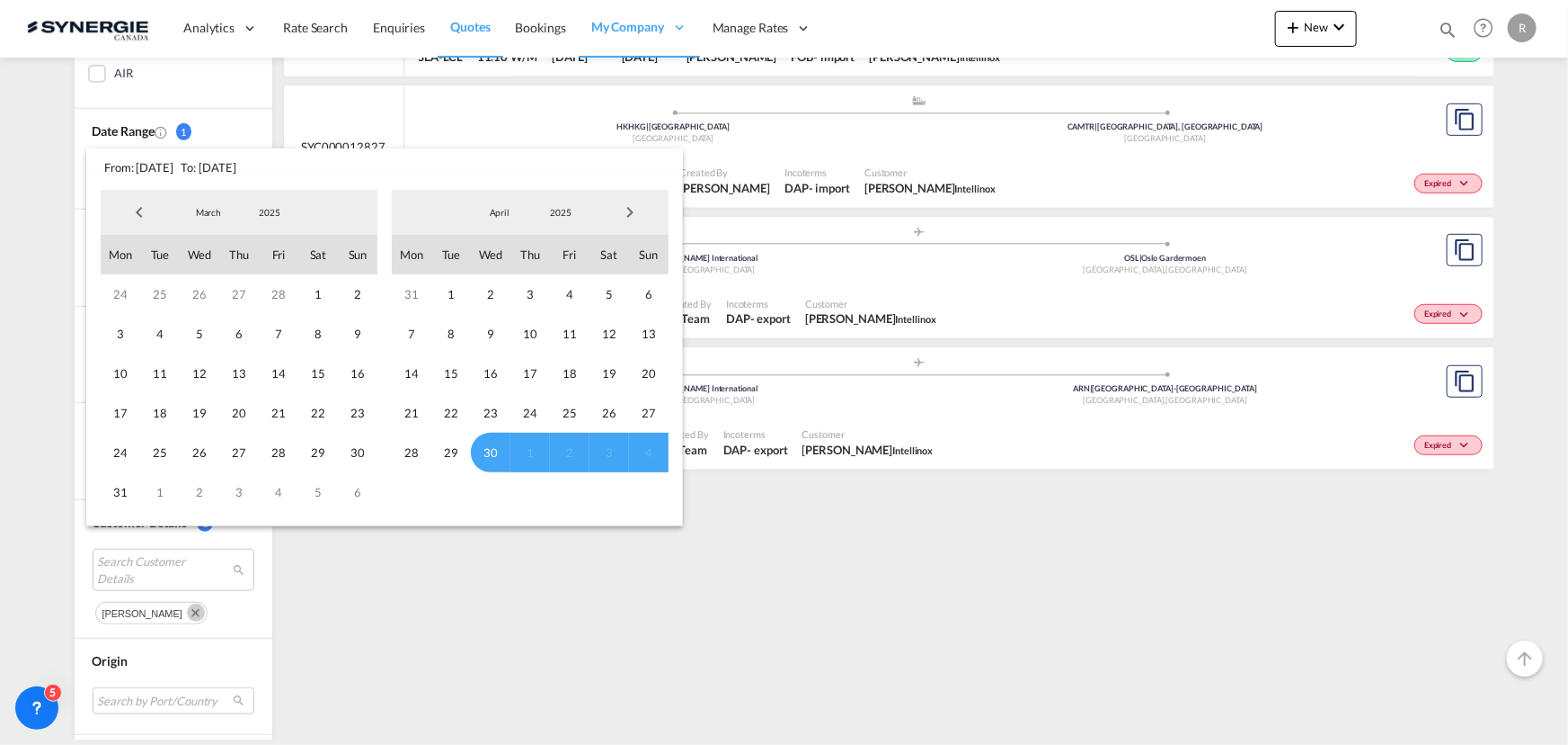
click at [135, 209] on span "Previous Month" at bounding box center [140, 212] width 36 height 36
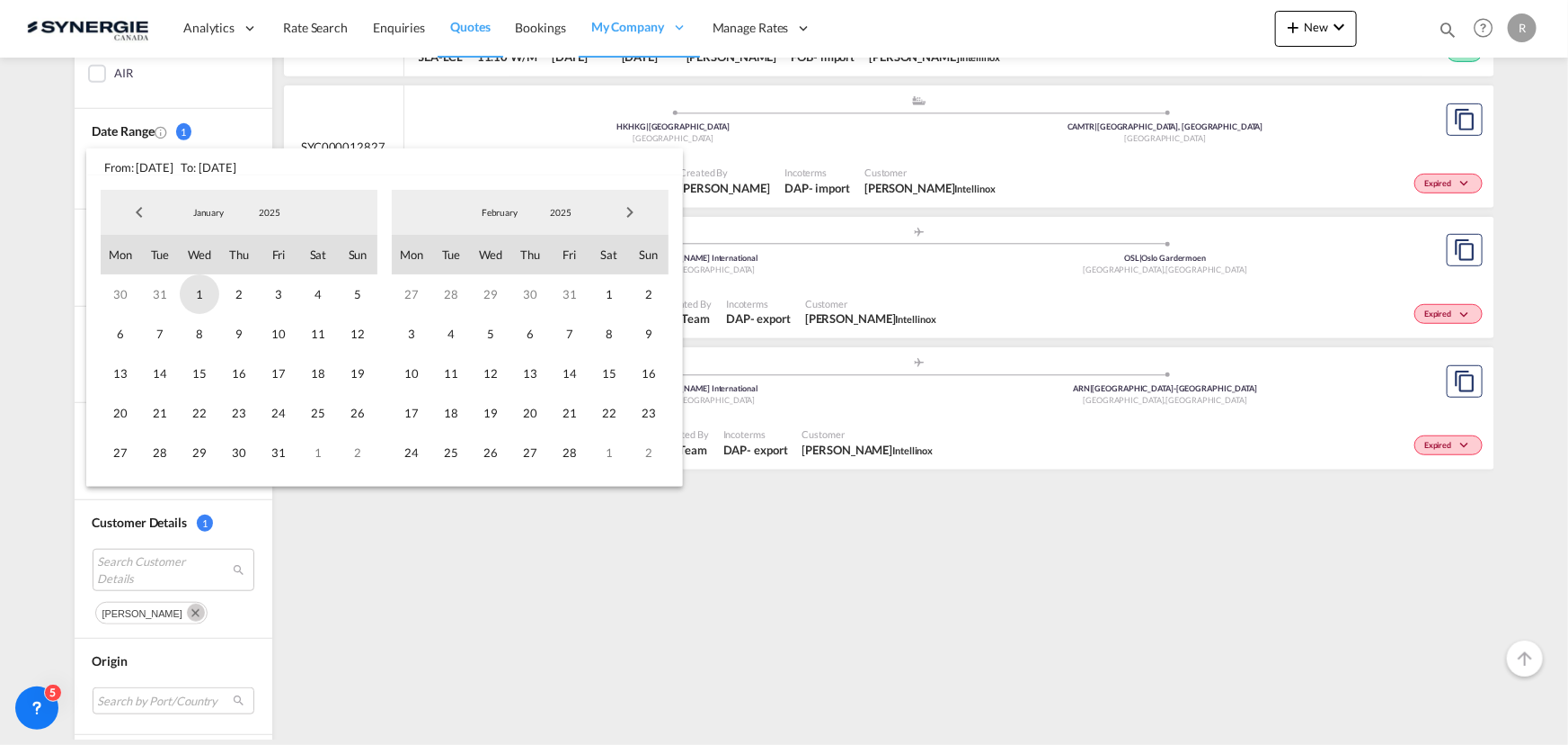
click at [196, 289] on span "1" at bounding box center [200, 294] width 40 height 40
click at [637, 211] on span "Next Month" at bounding box center [630, 212] width 36 height 36
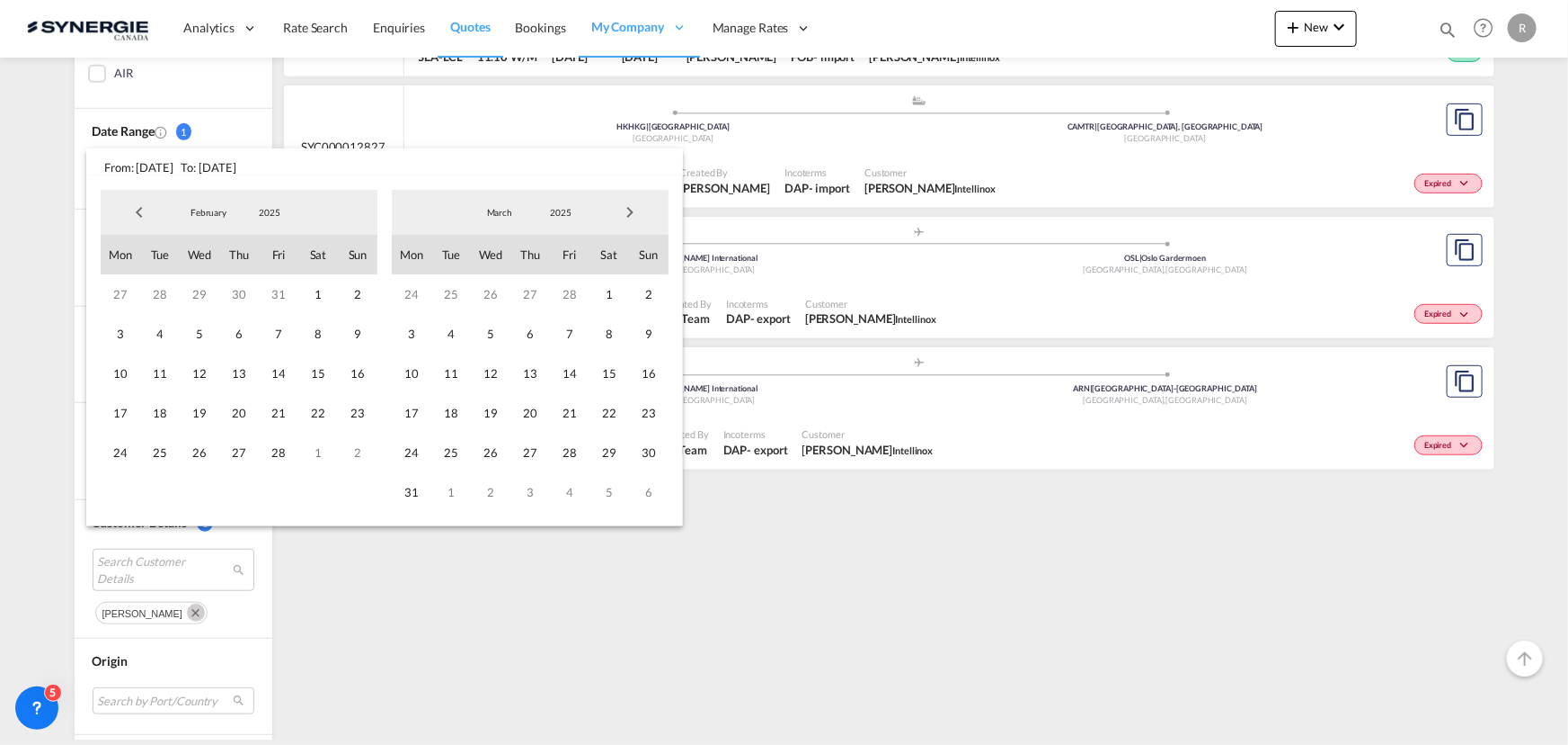
click at [637, 211] on span "Next Month" at bounding box center [630, 212] width 36 height 36
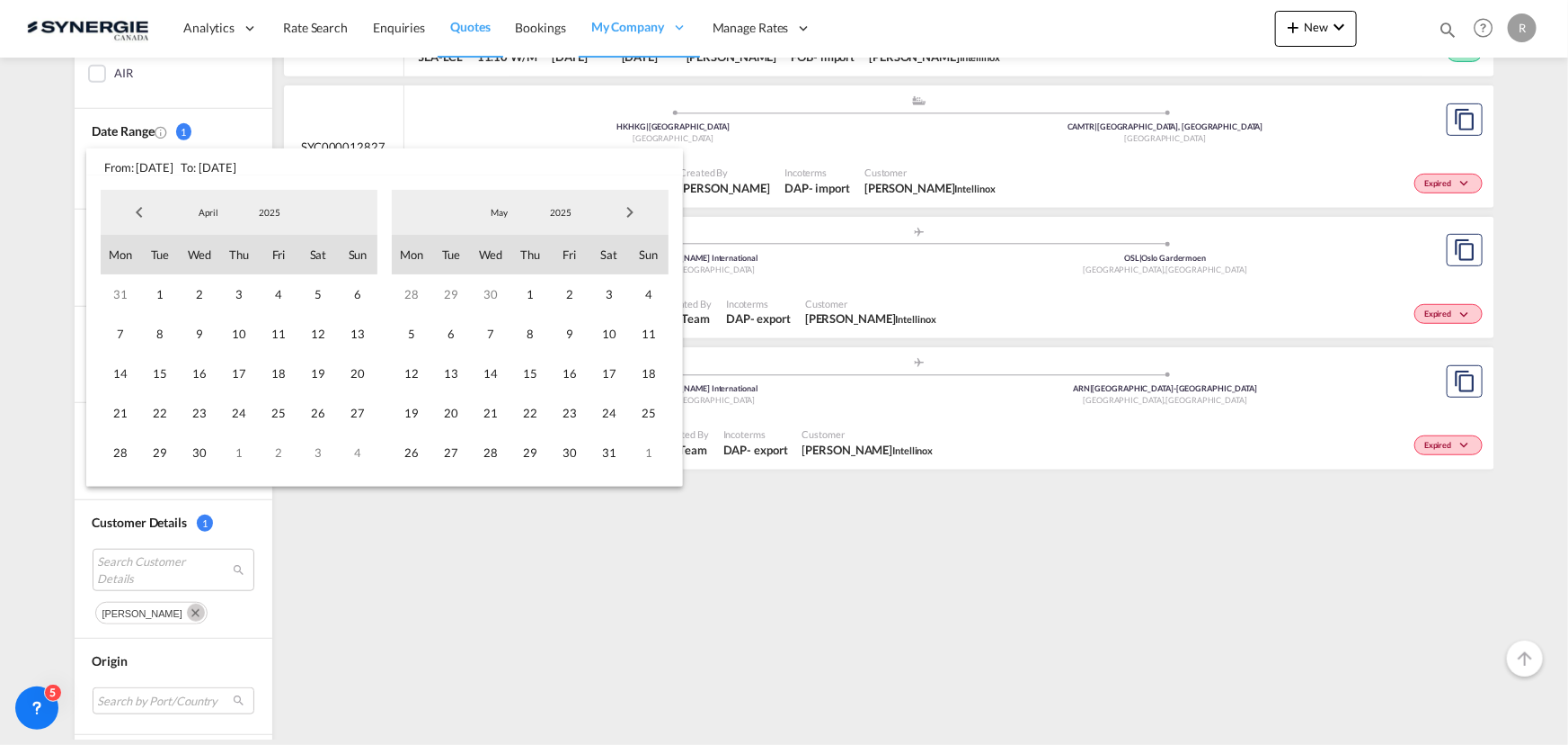
click at [637, 211] on span "Next Month" at bounding box center [630, 212] width 36 height 36
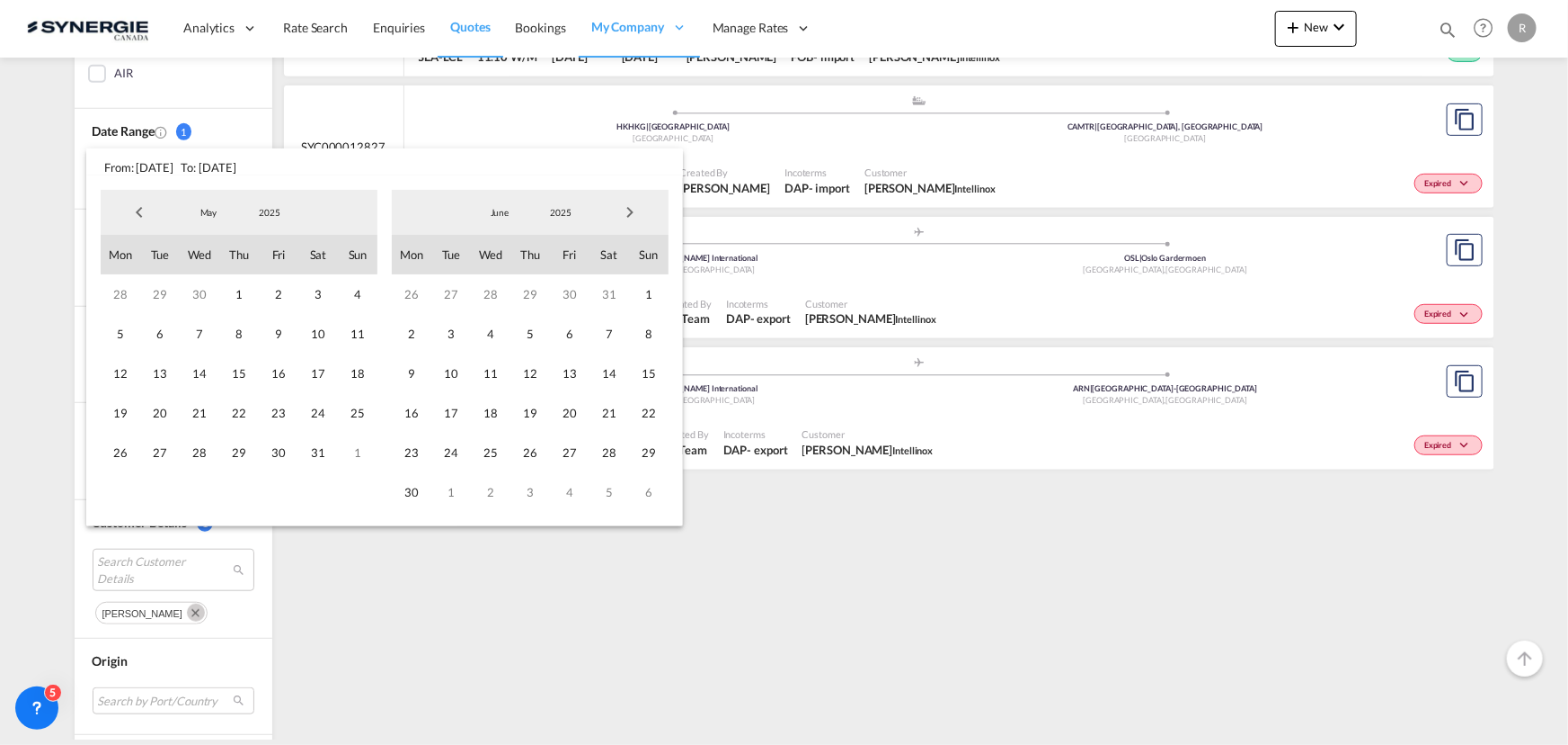
click at [637, 211] on span "Next Month" at bounding box center [630, 212] width 36 height 36
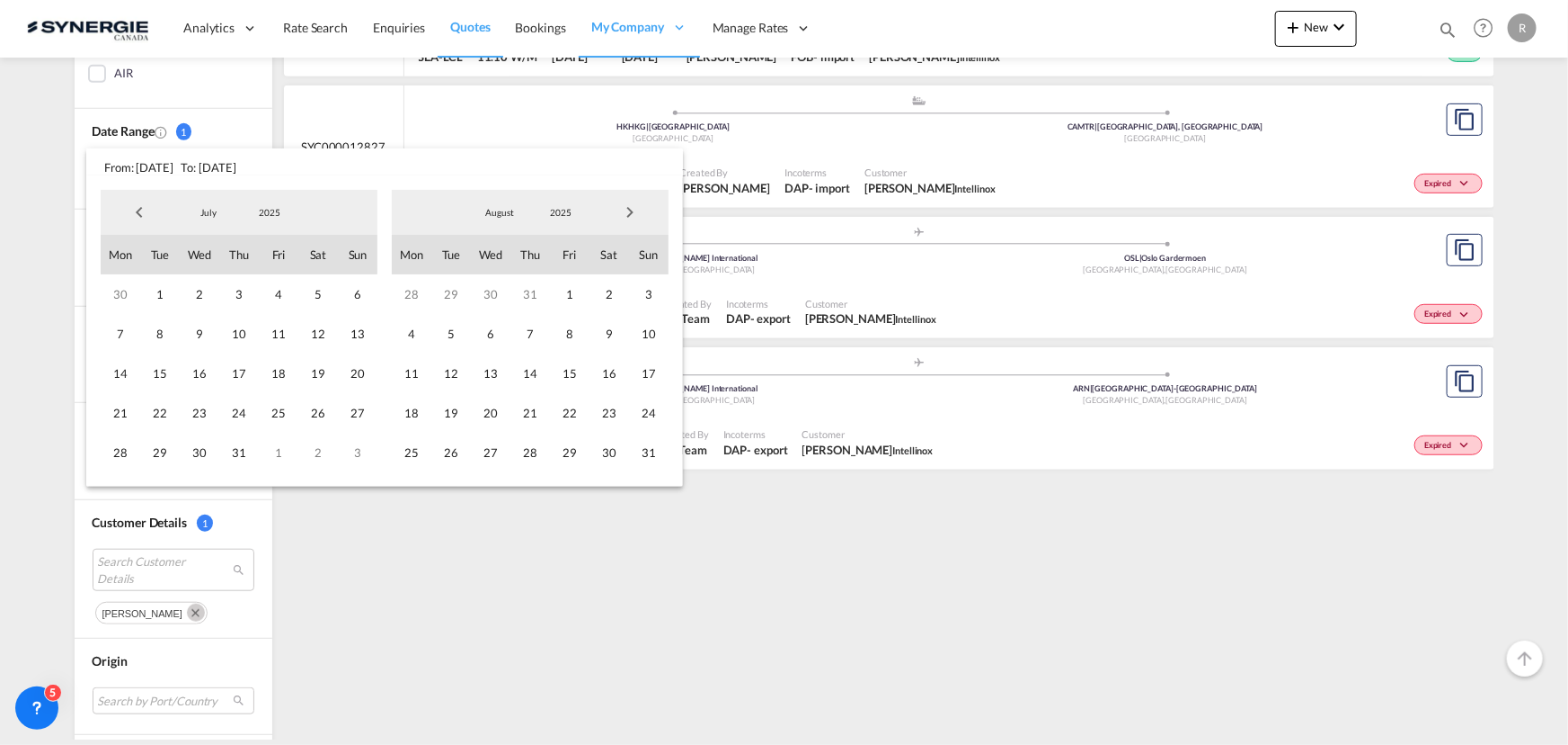
click at [637, 211] on span "Next Month" at bounding box center [630, 212] width 36 height 36
click at [485, 334] on span "8" at bounding box center [491, 334] width 40 height 40
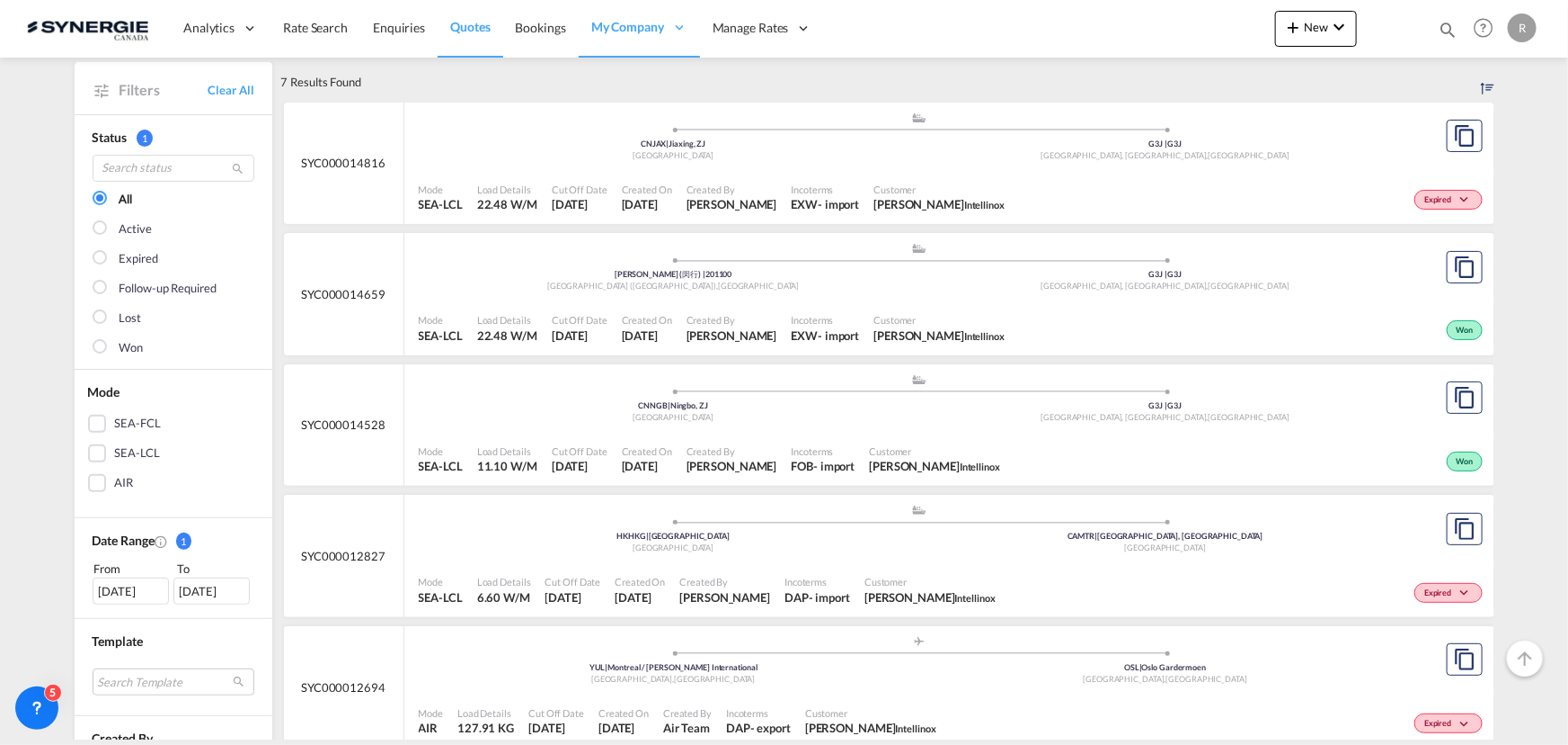
scroll to position [0, 0]
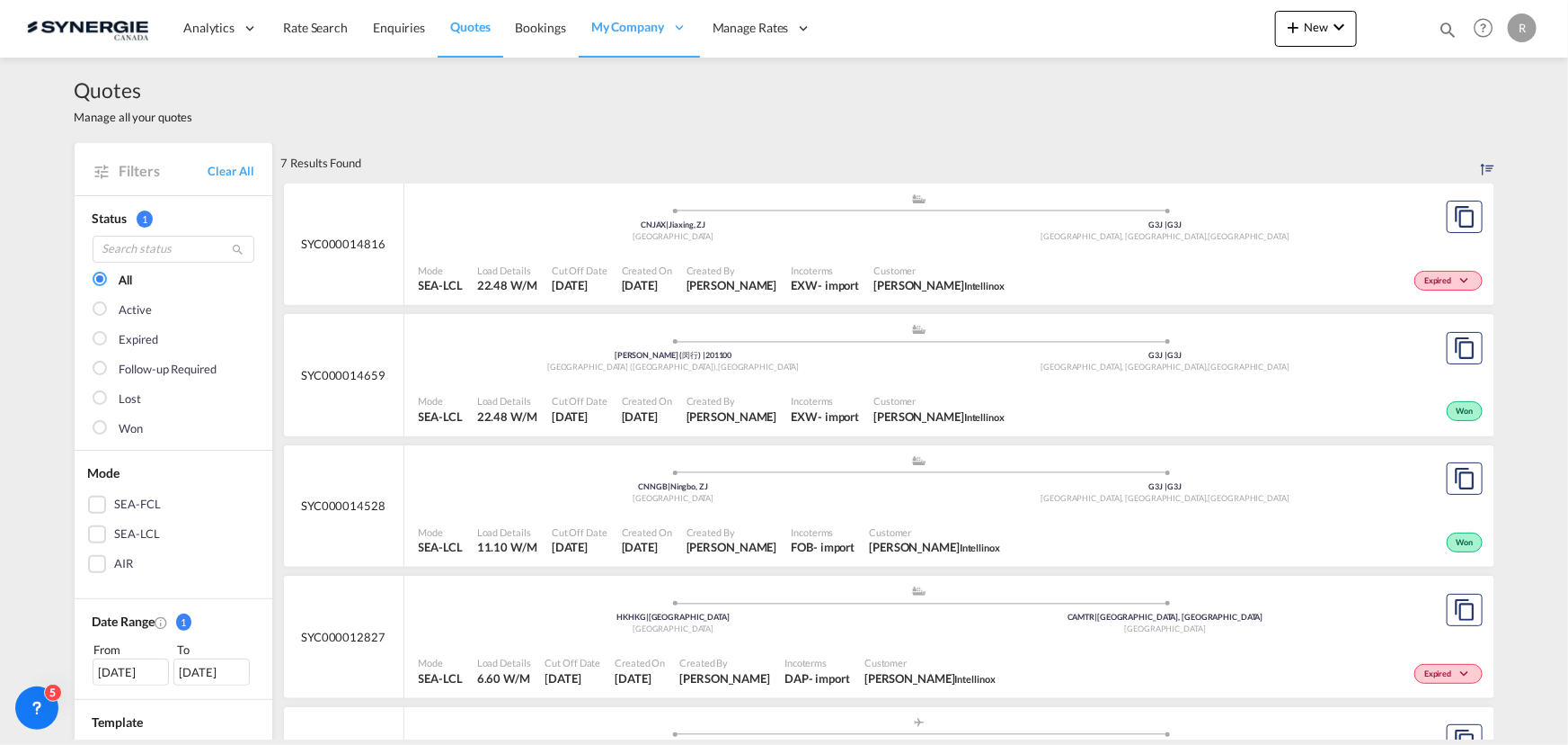
click at [900, 403] on span "Customer" at bounding box center [939, 401] width 131 height 13
click at [778, 505] on div ".a{fill:#aaa8ad;} .a{fill:#aaa8ad;} CNNGB | Ningbo, ZJ China G3J | G3J Québec, …" at bounding box center [920, 480] width 1002 height 54
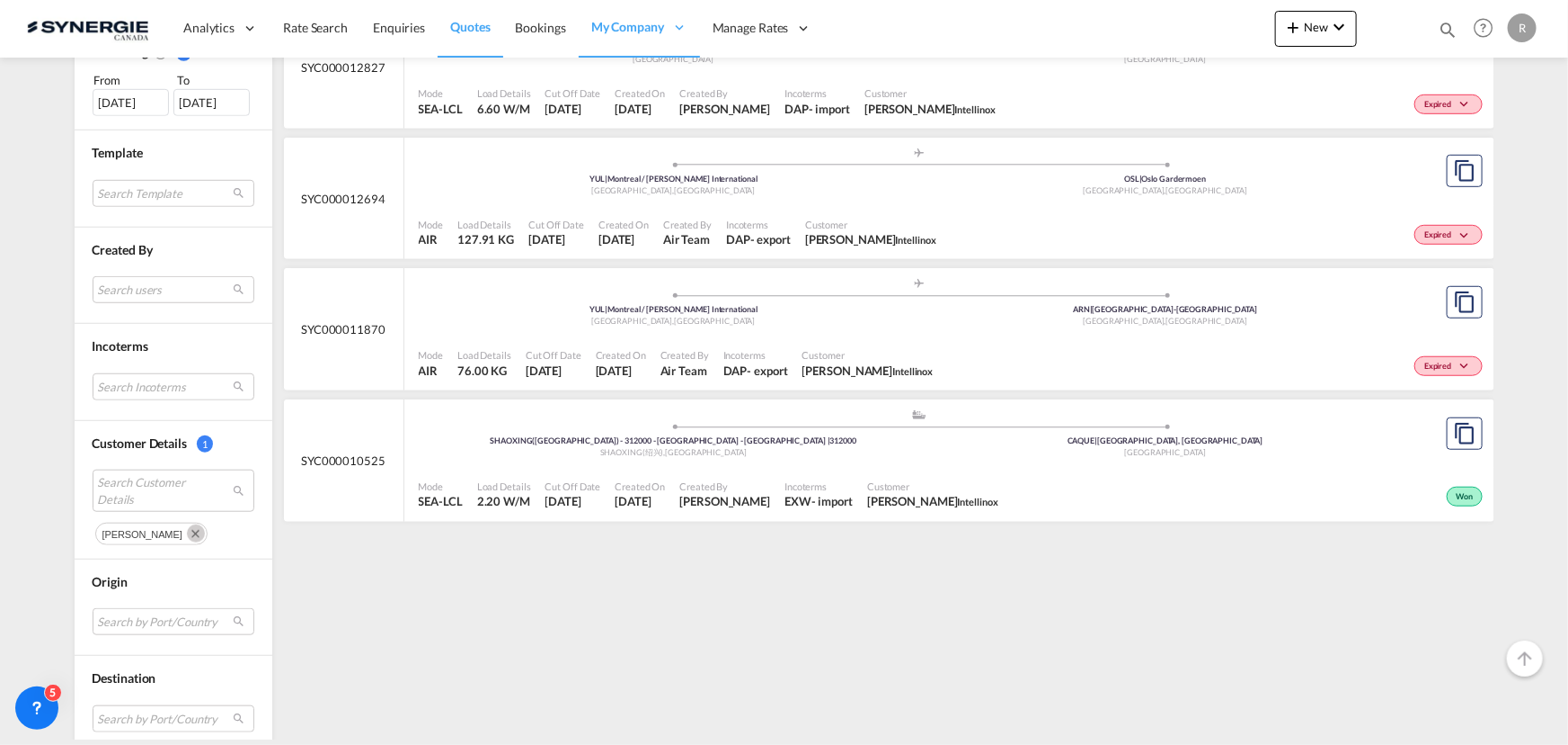
scroll to position [572, 0]
click at [194, 523] on md-icon "Remove" at bounding box center [196, 530] width 18 height 18
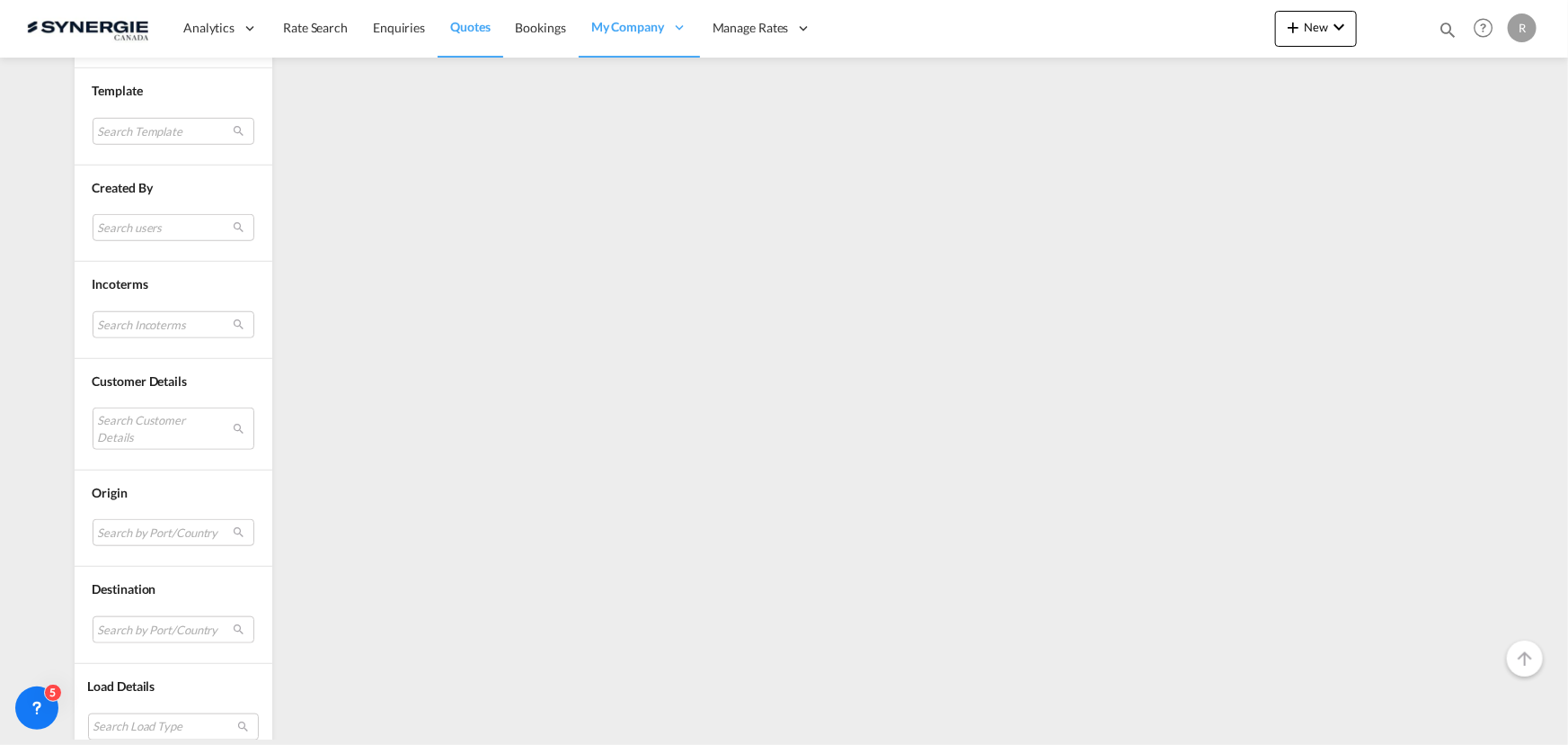
scroll to position [648, 0]
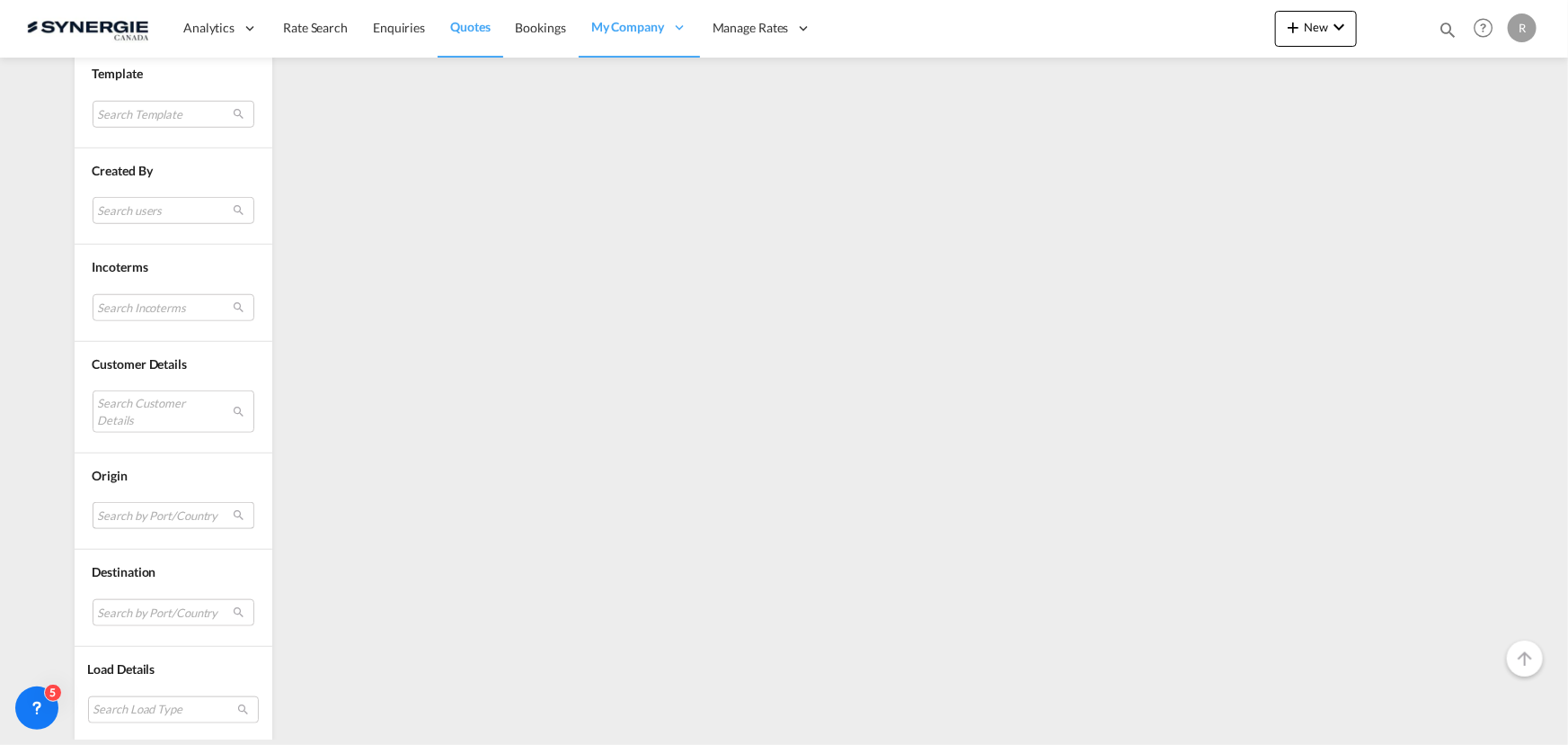
click at [152, 514] on md-select "Search by Port/Country JPNIC nichinan japan AEAMF mussafah united arab emirates…" at bounding box center [173, 515] width 162 height 27
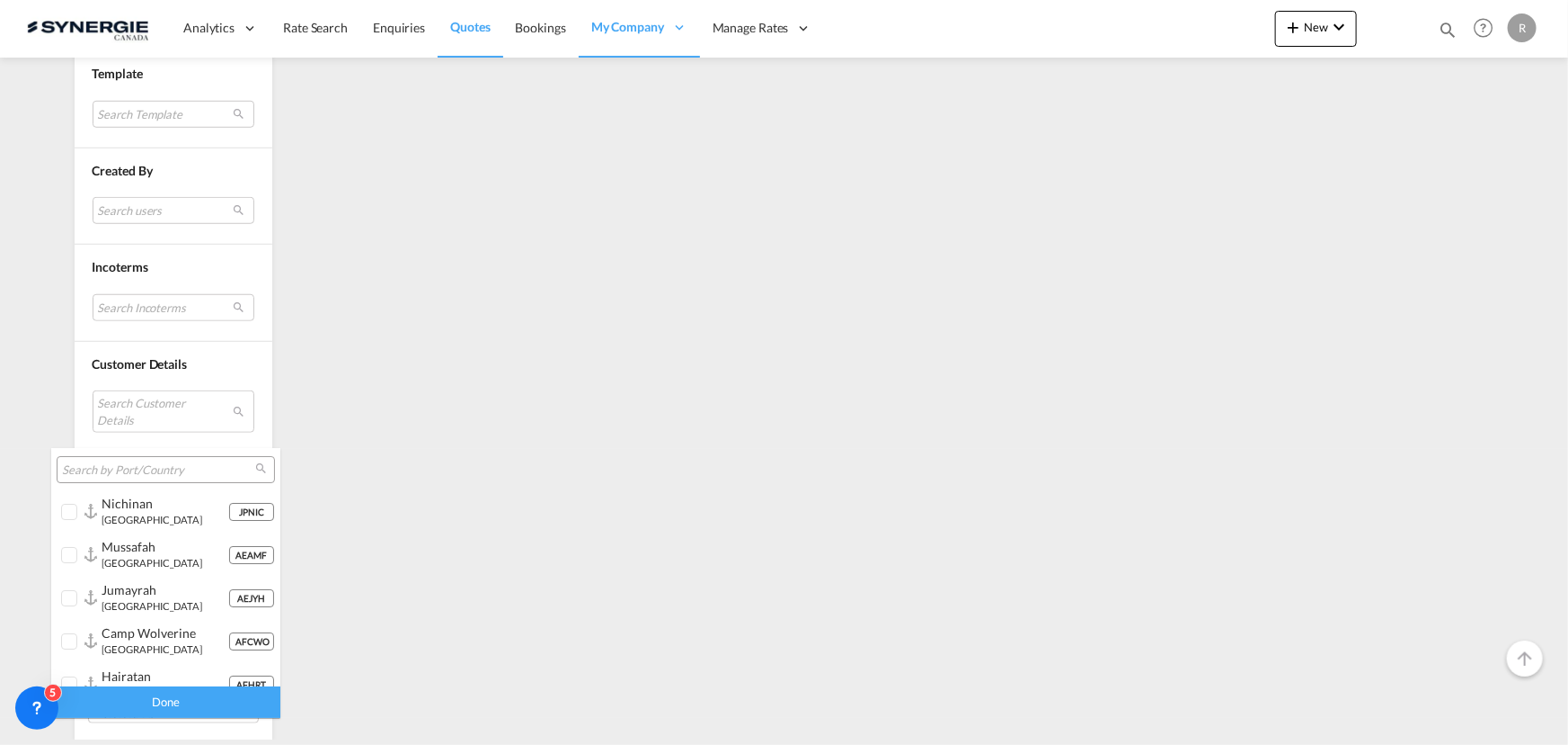
click at [439, 431] on md-backdrop at bounding box center [784, 372] width 1568 height 745
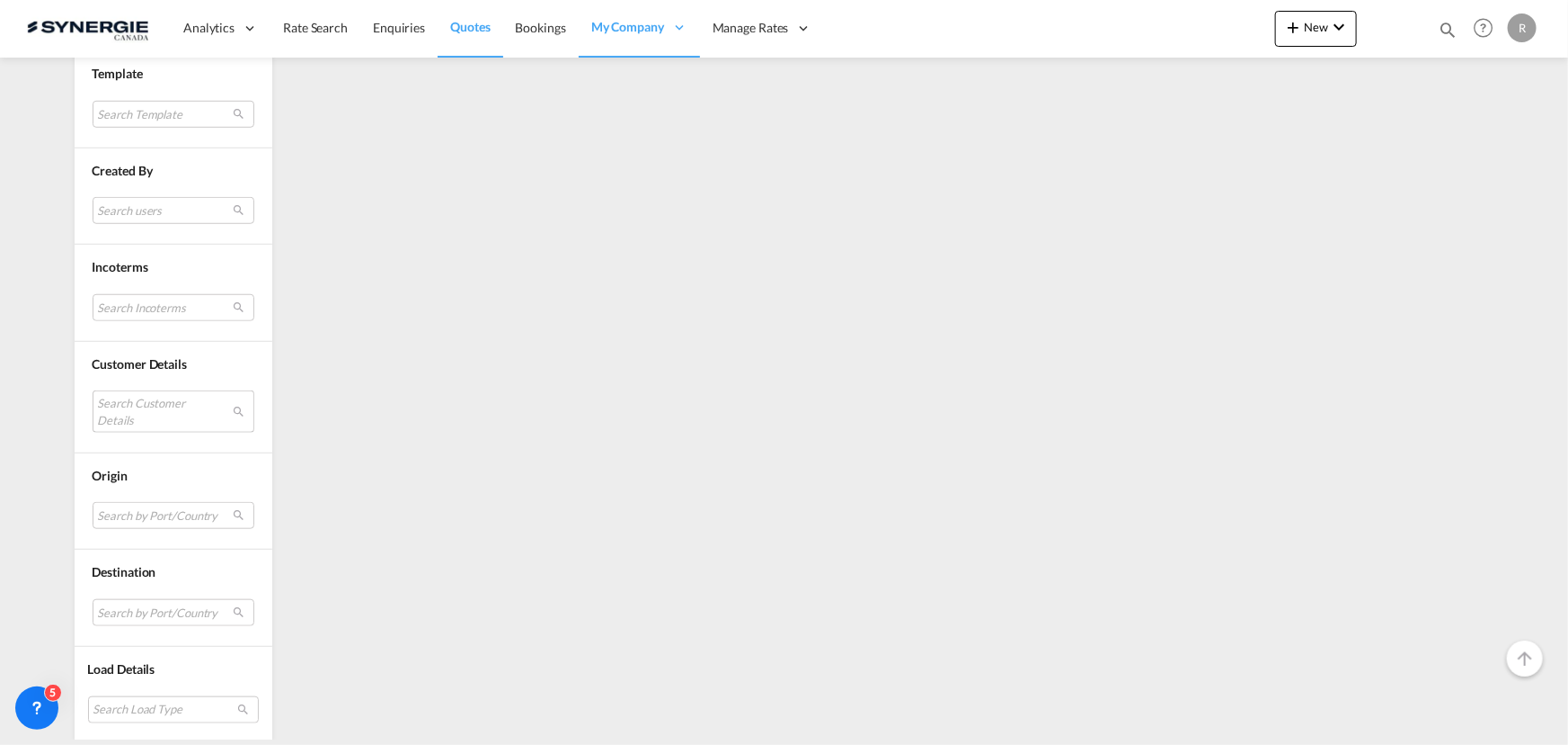
click at [232, 402] on md-select "Search Customer Details" at bounding box center [173, 410] width 162 height 41
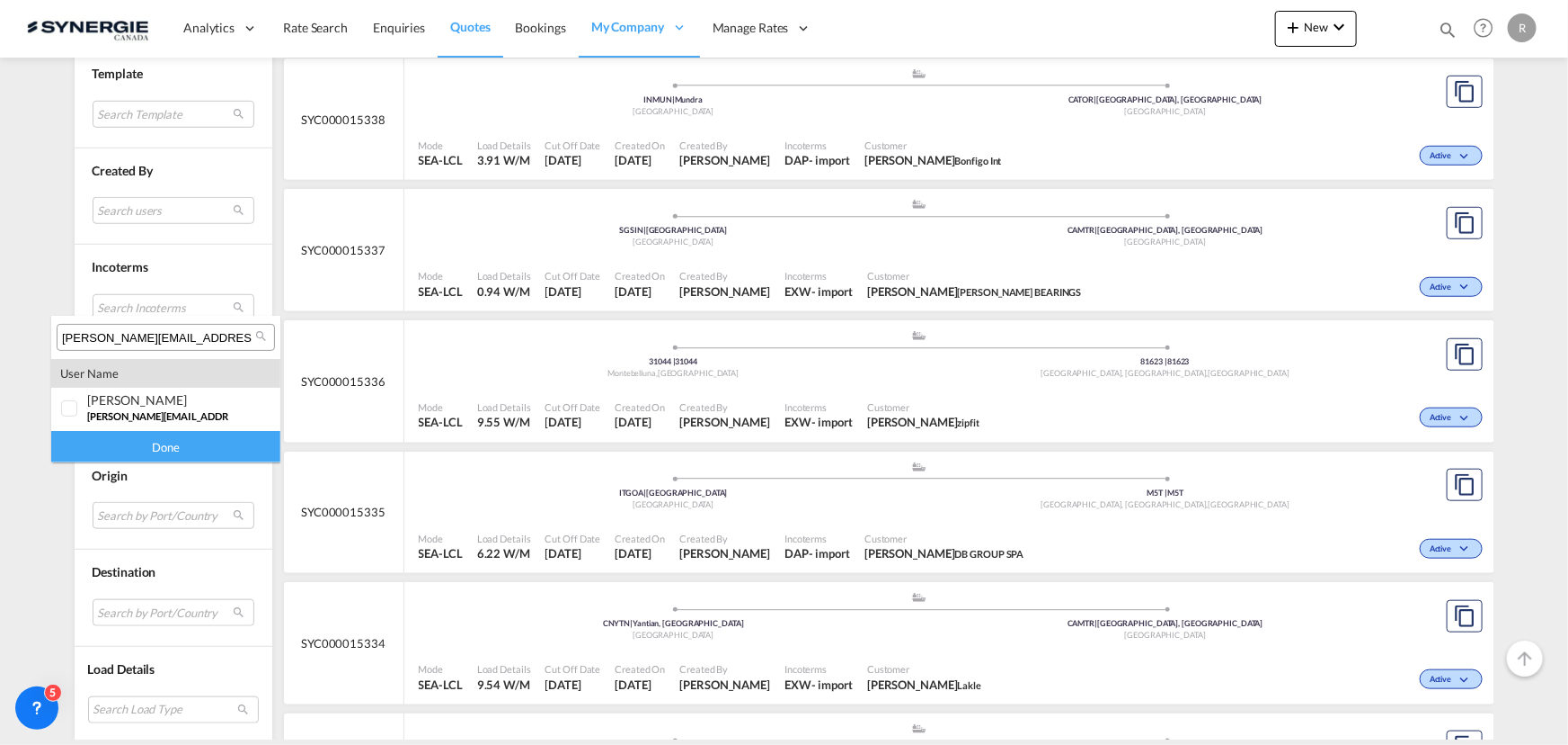
click at [238, 335] on input "guilherme.prevelato@intellinox.com" at bounding box center [158, 338] width 193 height 16
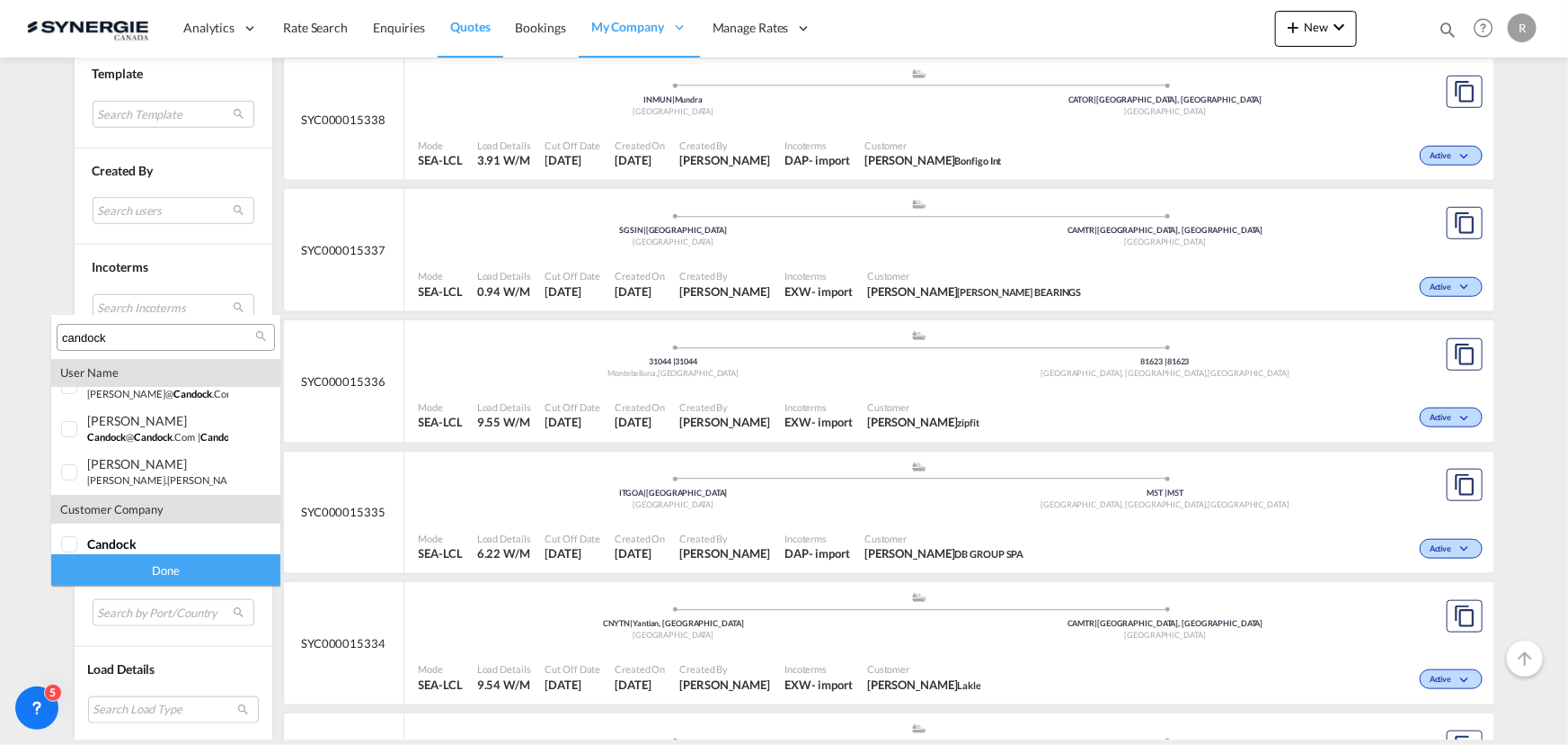
scroll to position [35, 0]
type input "candock"
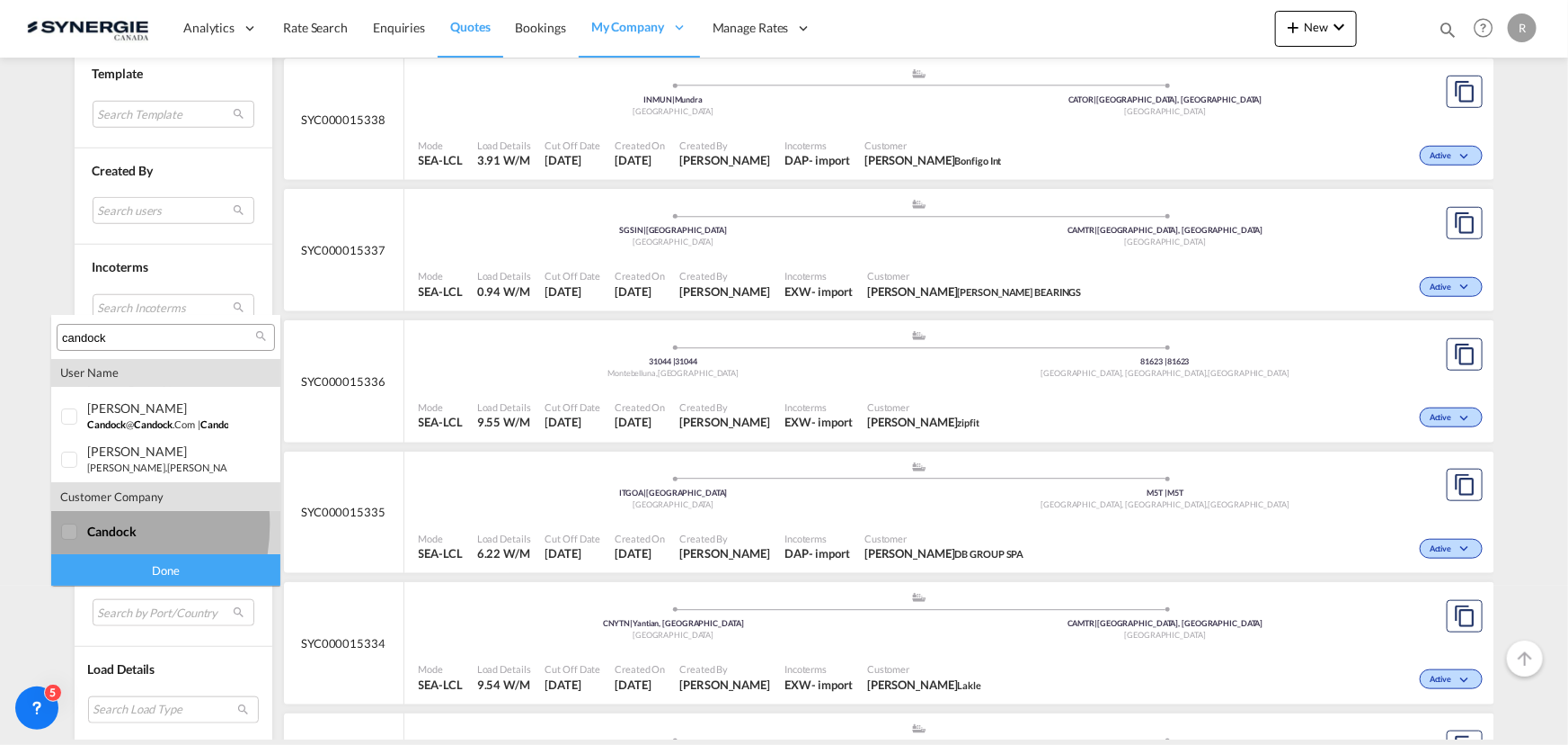
click at [78, 524] on div at bounding box center [69, 532] width 18 height 18
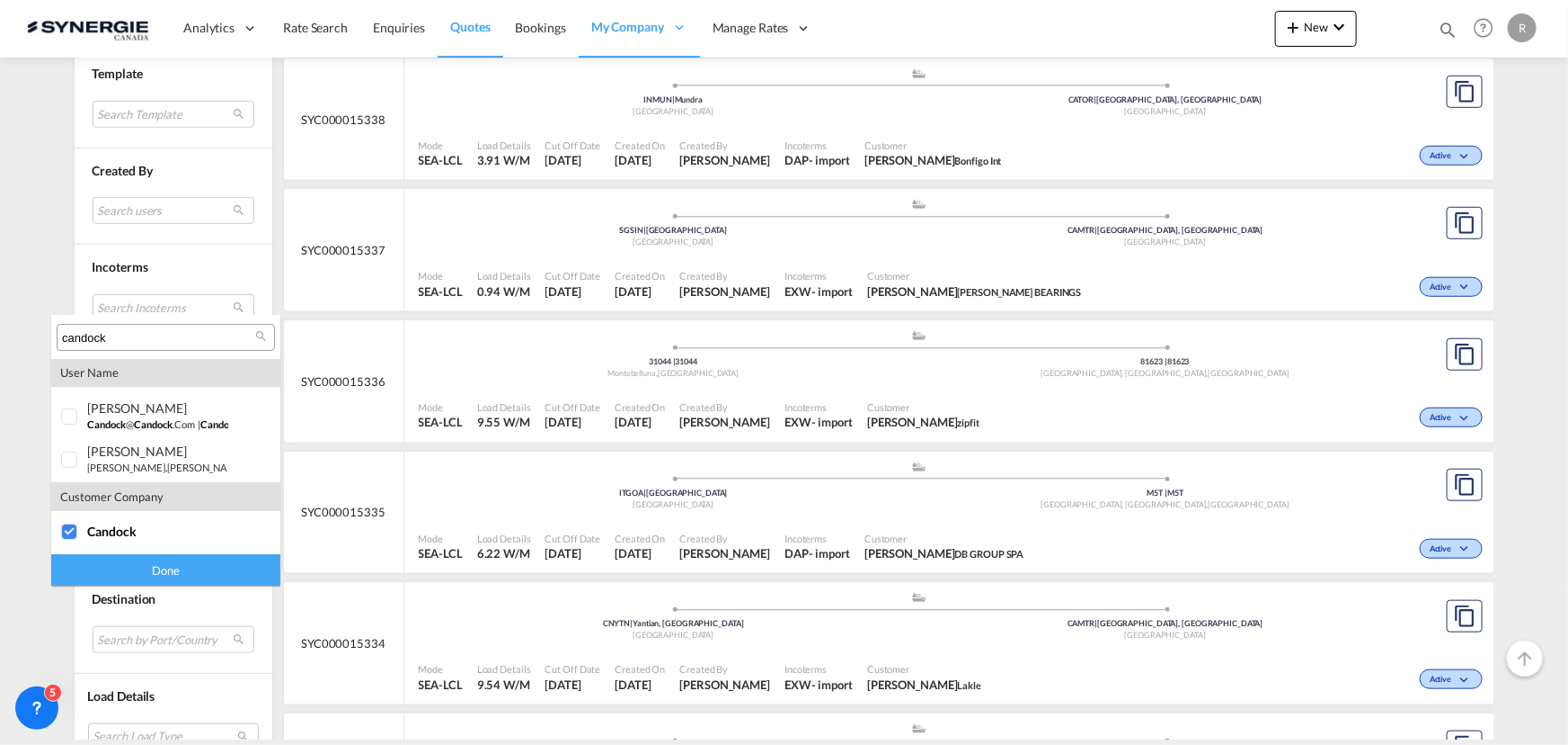
click at [136, 557] on div "Done" at bounding box center [165, 569] width 229 height 31
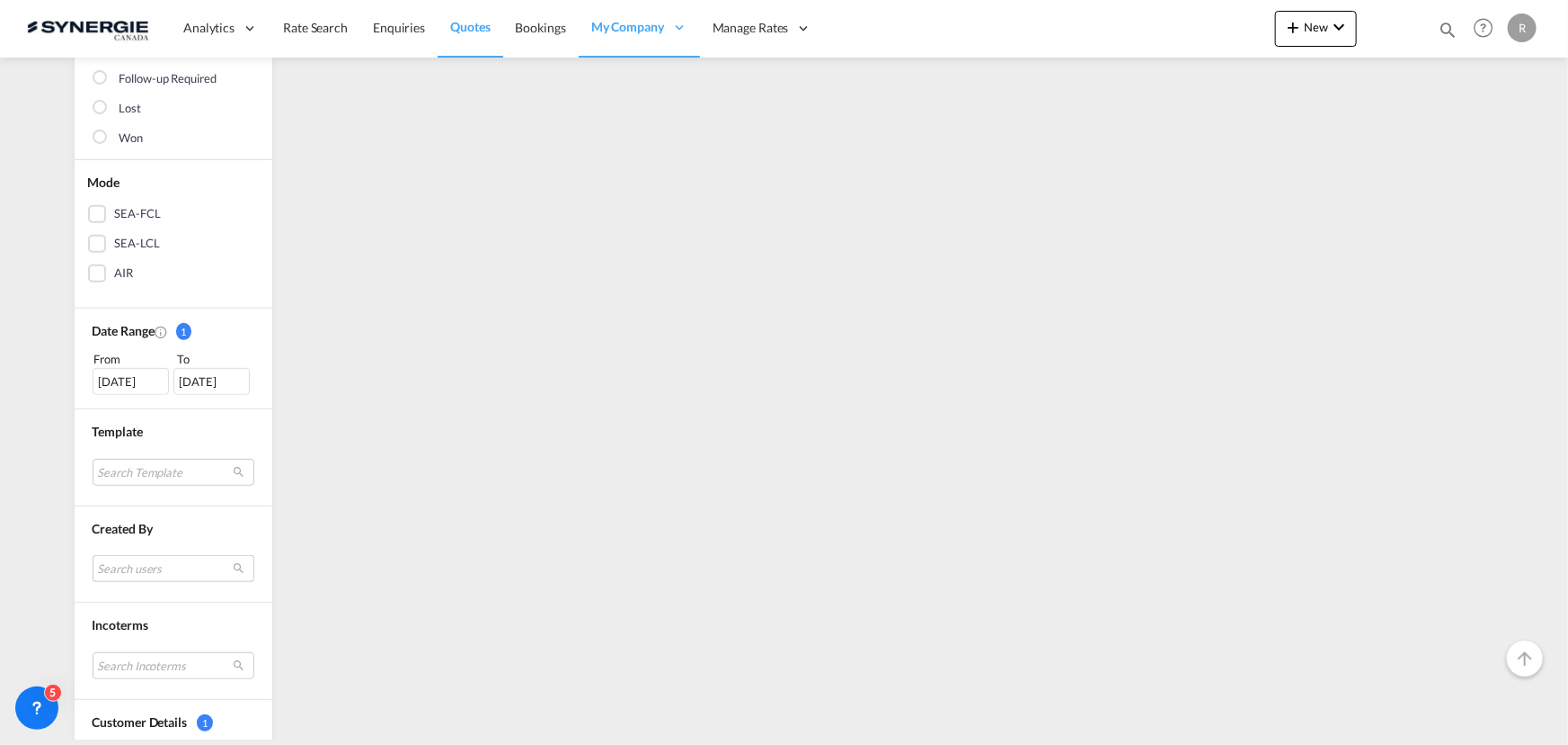
click at [135, 576] on md-list "Status 1 All Active Expired Follow-up Required Lost Won Mode SEA-FCL SEA-LCL AI…" at bounding box center [173, 517] width 198 height 1223
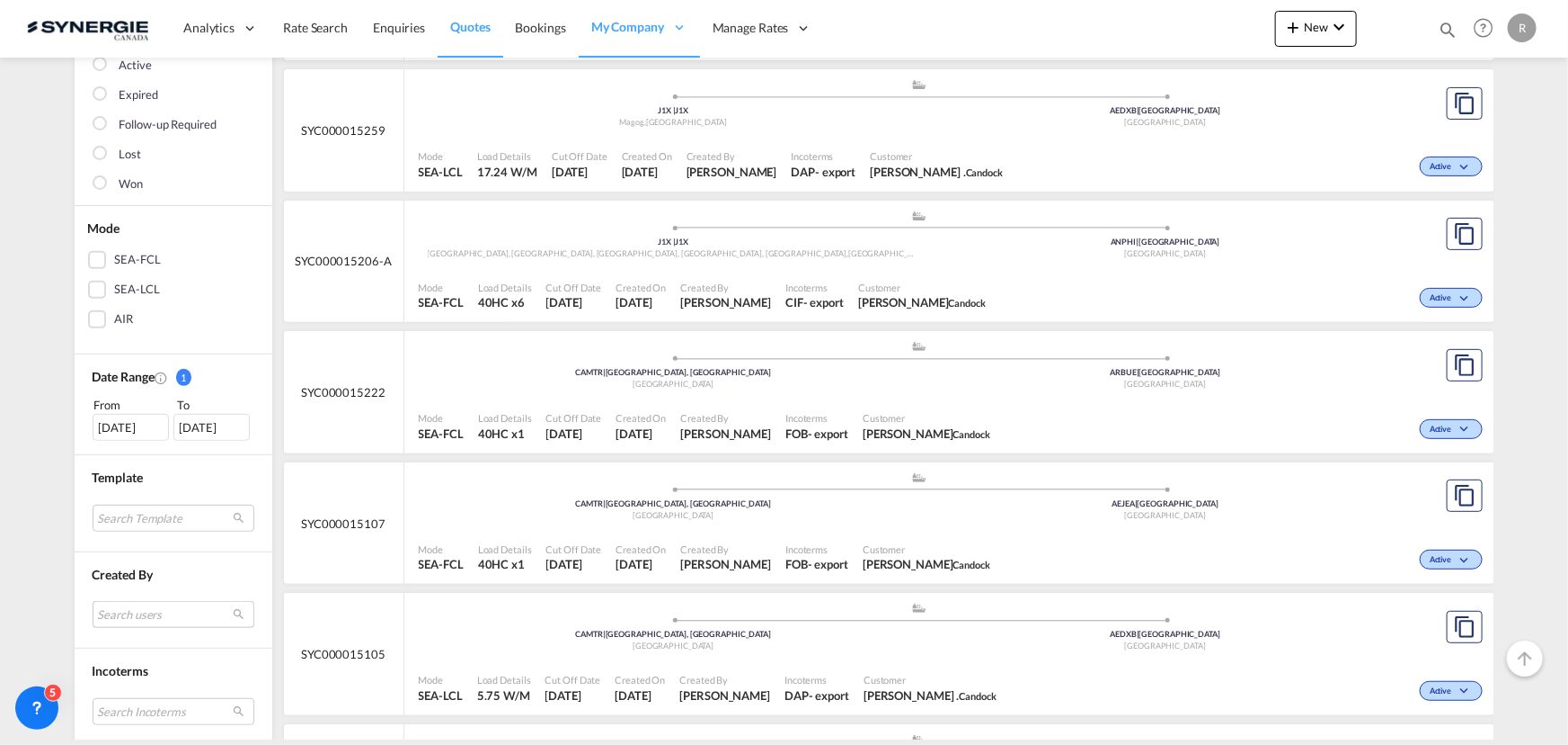
scroll to position [0, 0]
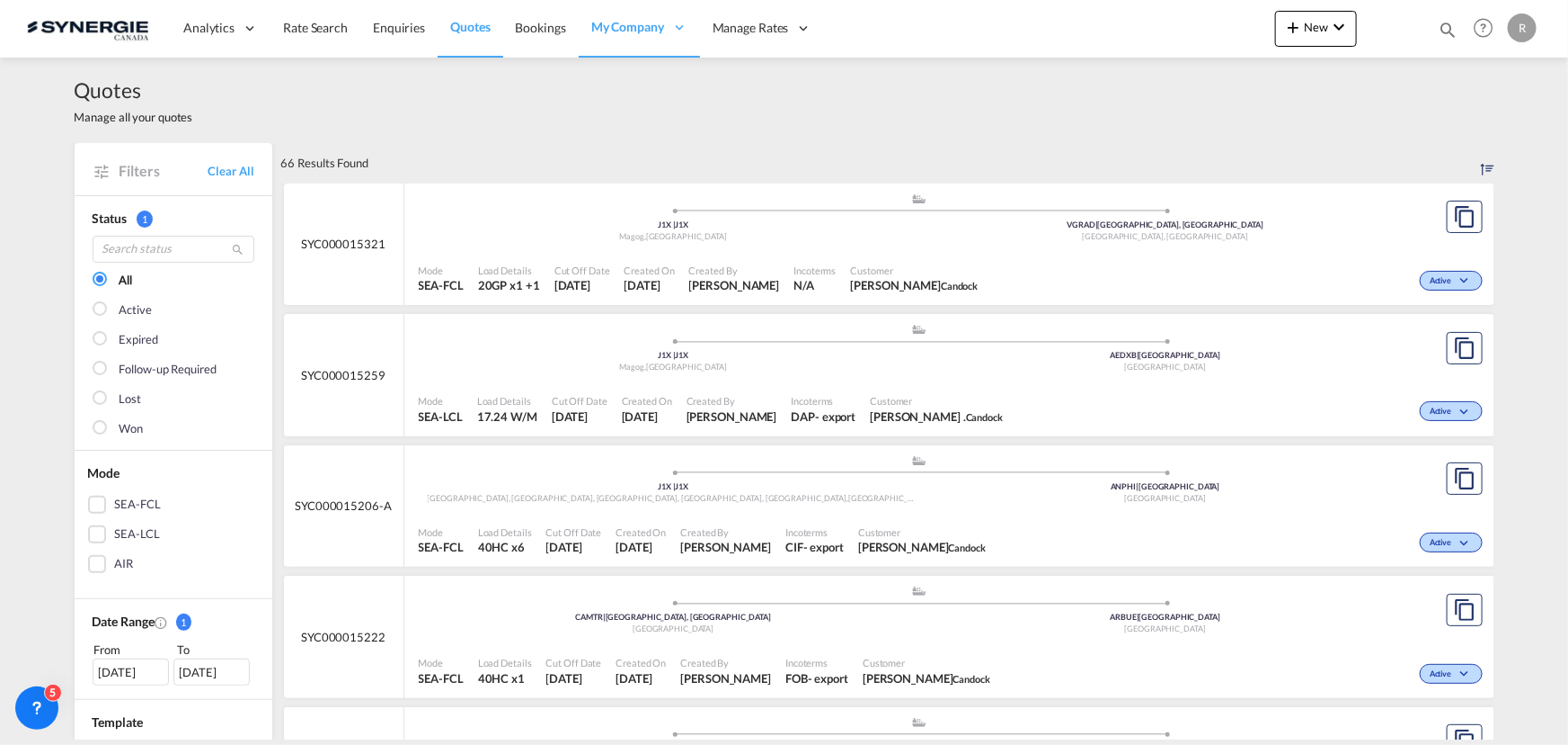
click at [812, 400] on div "Incoterms DAP - export" at bounding box center [823, 408] width 79 height 45
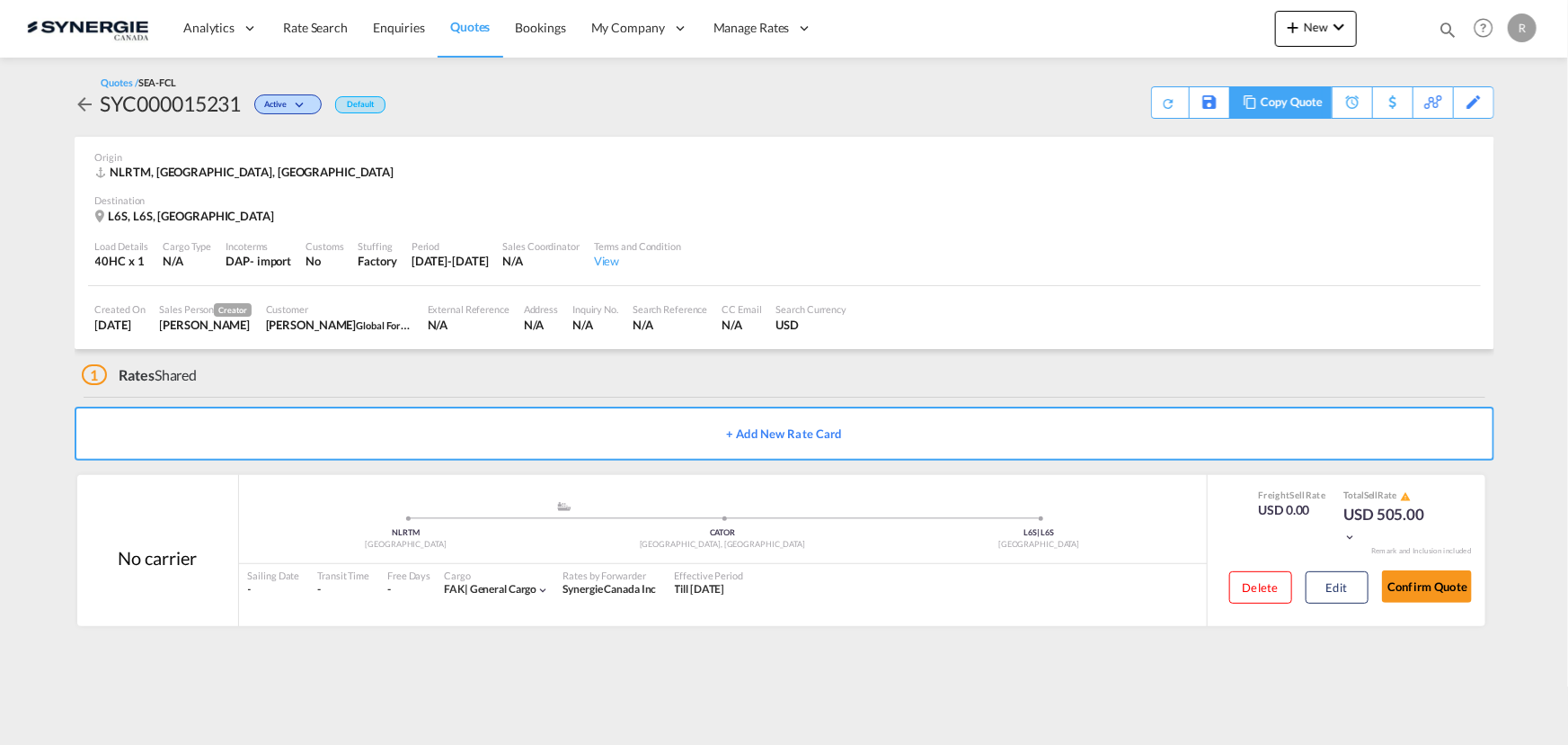
click at [1274, 103] on div "Copy Quote" at bounding box center [1291, 103] width 61 height 30
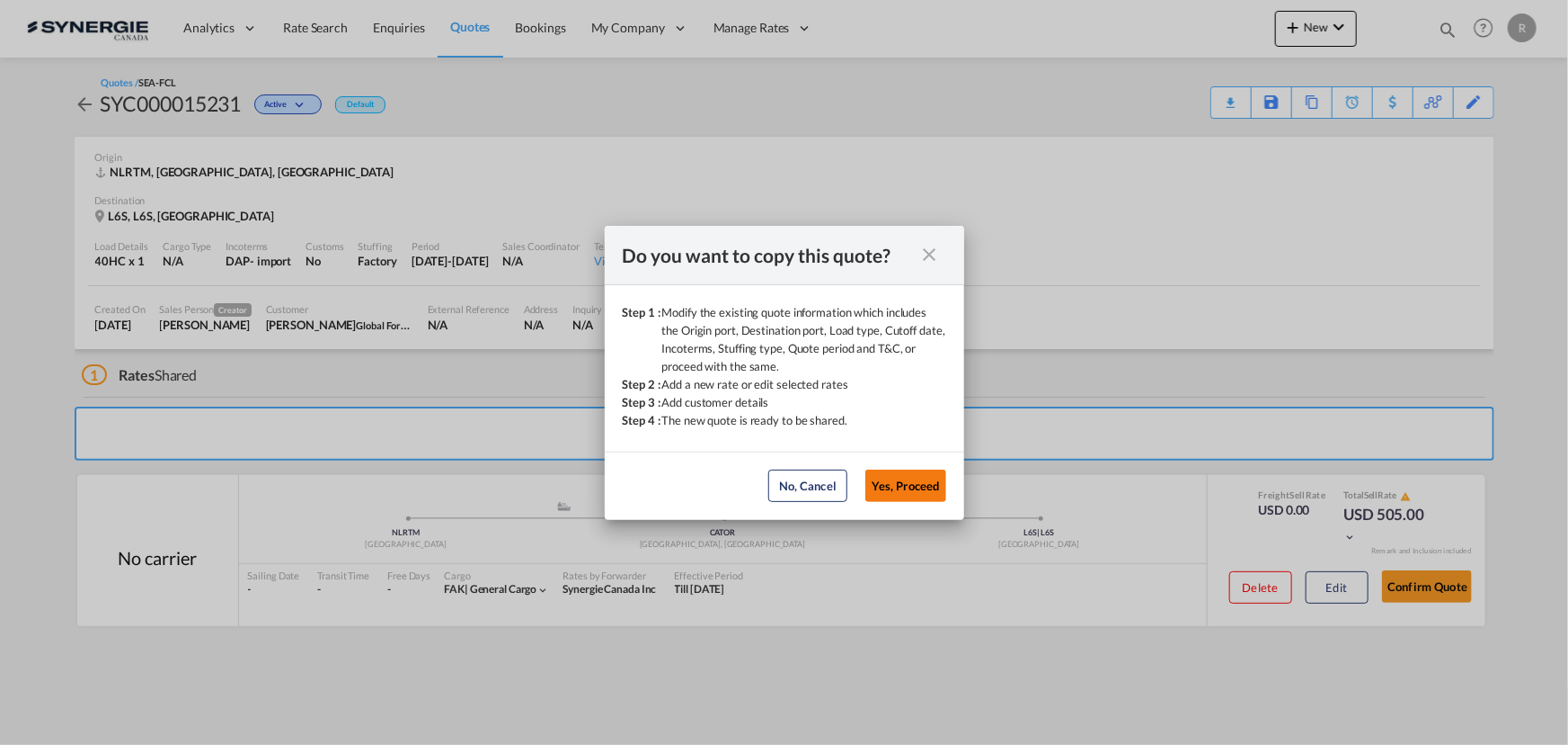
click at [908, 480] on button "Yes, Proceed" at bounding box center [905, 485] width 81 height 32
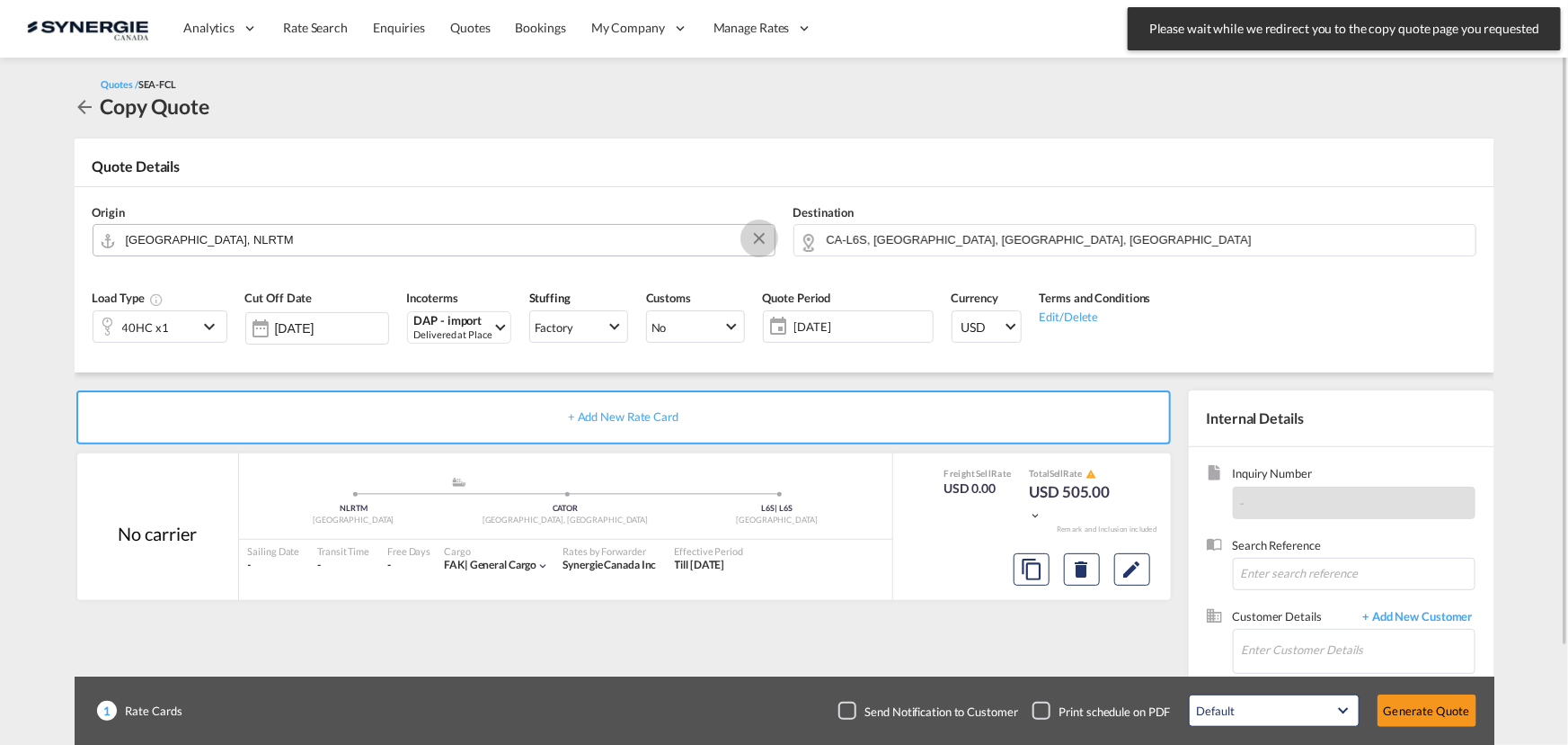
click at [765, 239] on button "Clear Input" at bounding box center [759, 238] width 27 height 27
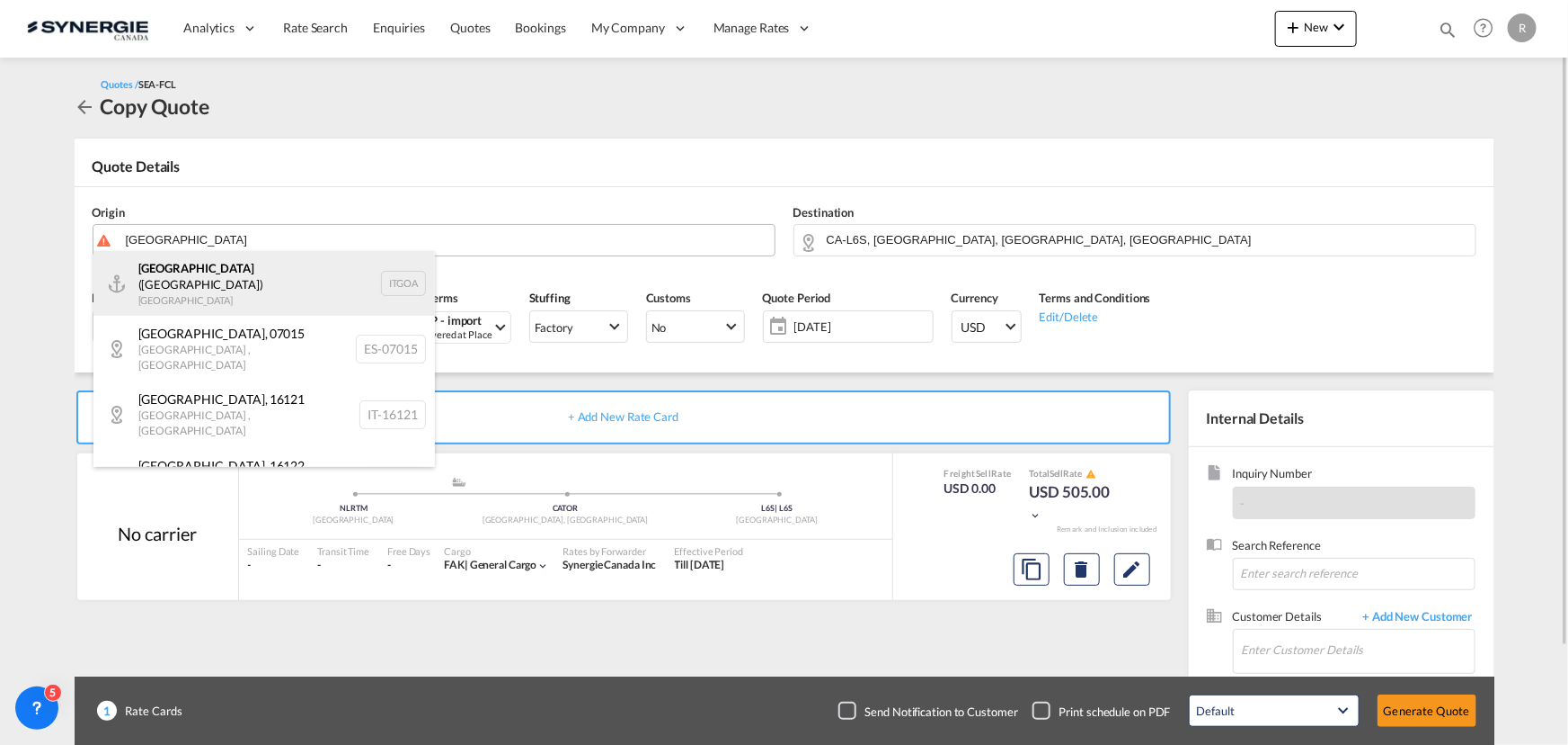
click at [210, 277] on div "[GEOGRAPHIC_DATA] ([GEOGRAPHIC_DATA]) [GEOGRAPHIC_DATA] ITGOA" at bounding box center [263, 284] width 341 height 65
type input "[GEOGRAPHIC_DATA] ([GEOGRAPHIC_DATA]), [GEOGRAPHIC_DATA]"
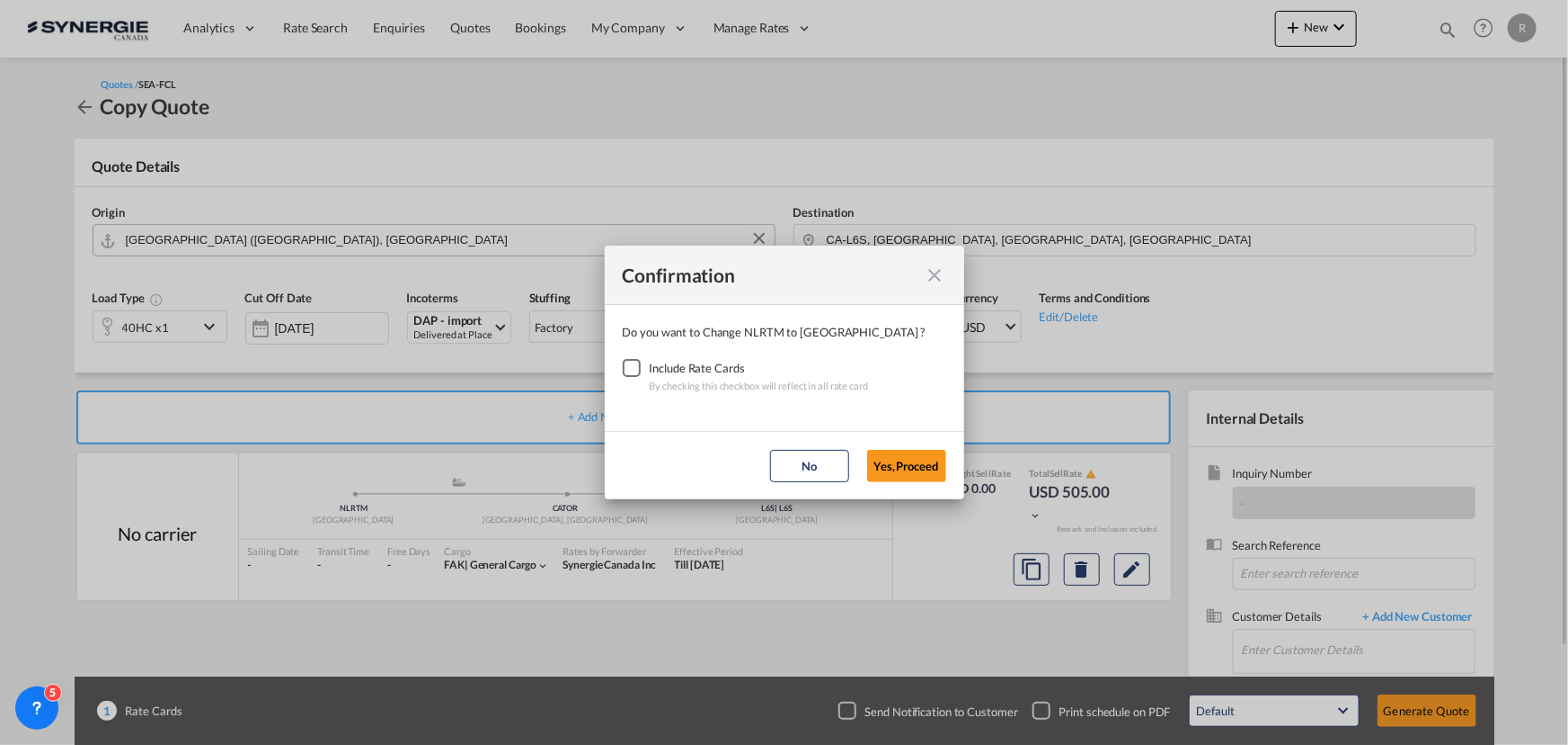
click at [633, 367] on div "Checkbox No Ink" at bounding box center [631, 367] width 18 height 18
click at [905, 466] on button "Yes,Proceed" at bounding box center [906, 466] width 79 height 32
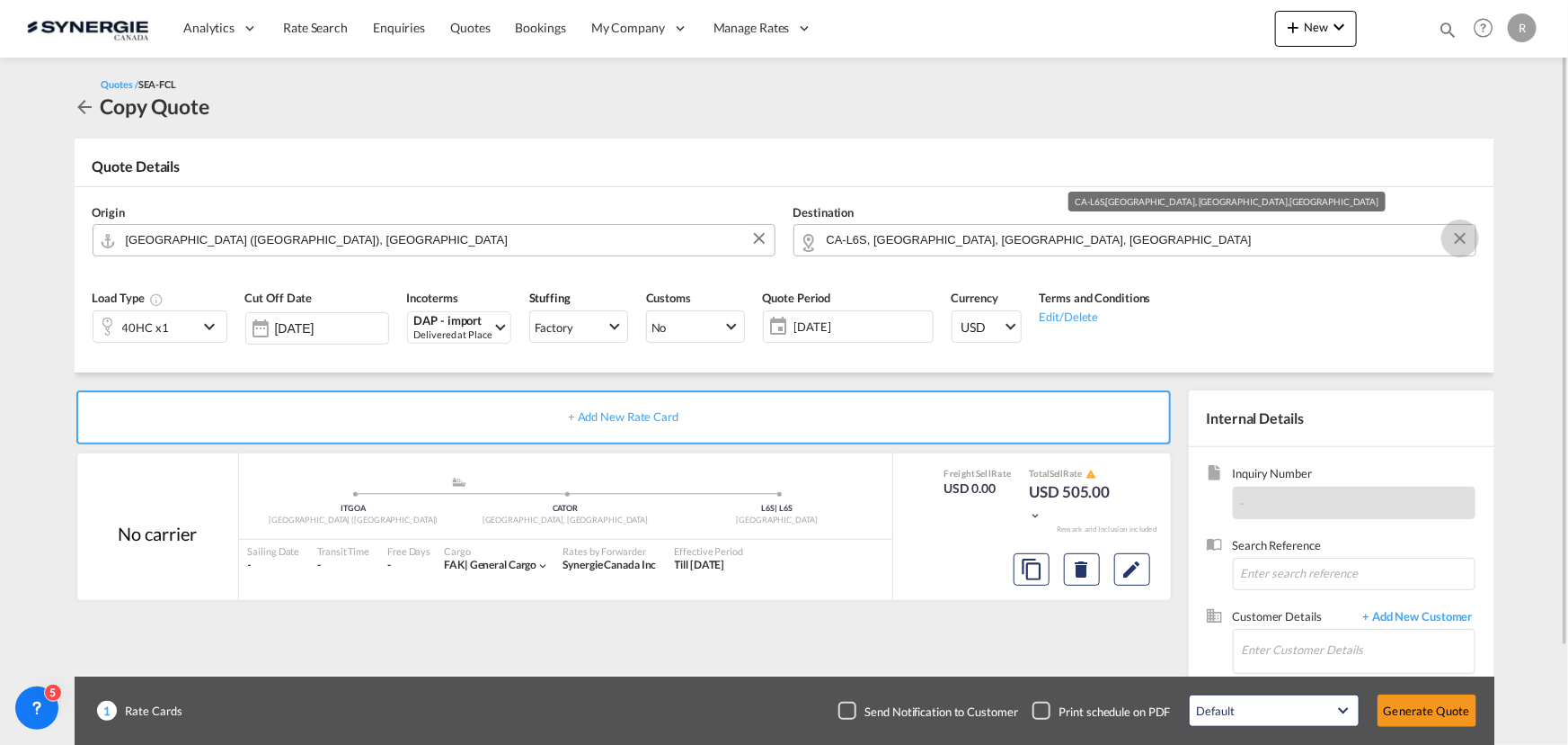
click at [1463, 237] on button "Clear Input" at bounding box center [1461, 238] width 27 height 27
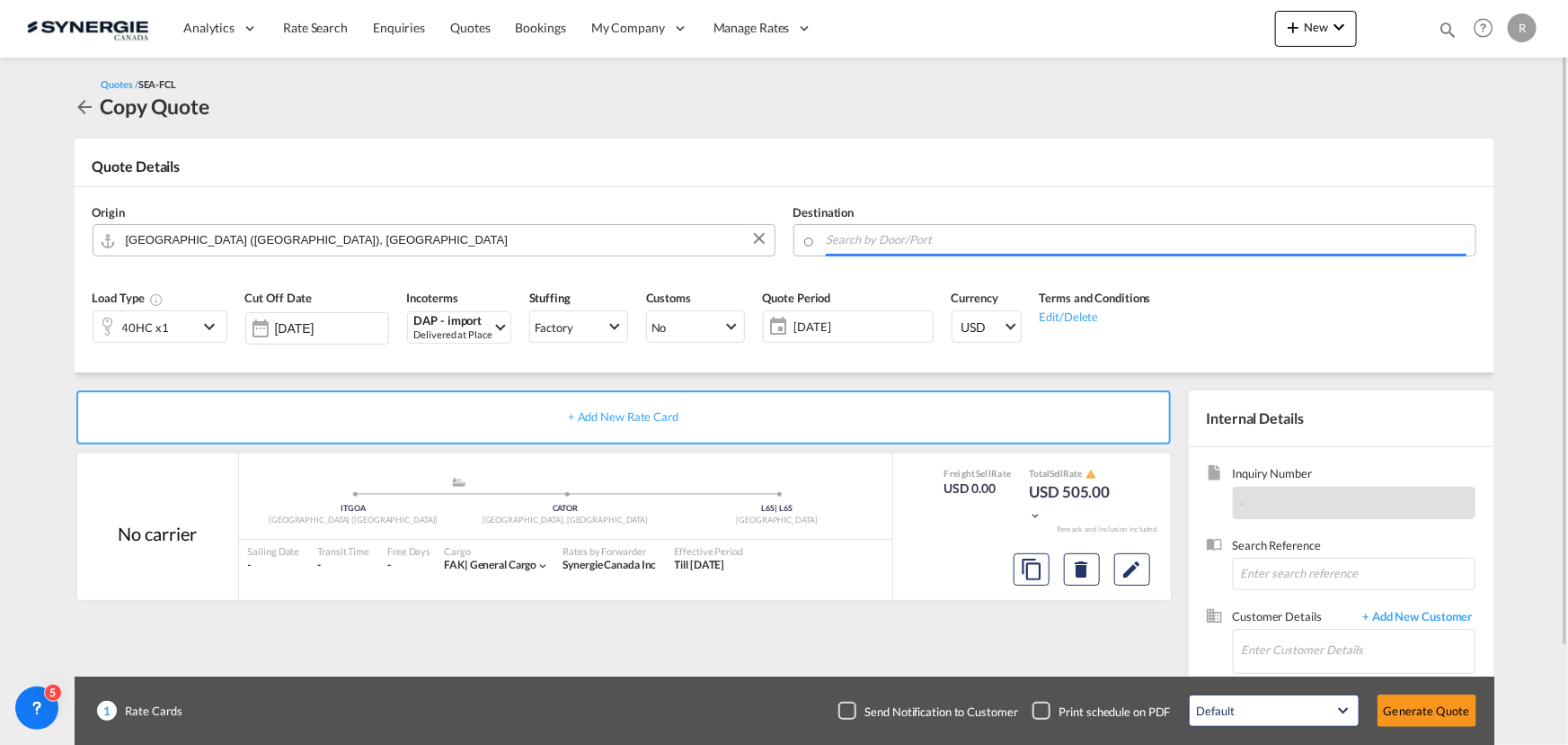
click at [1329, 235] on input "Search by Door/Port" at bounding box center [1147, 239] width 640 height 31
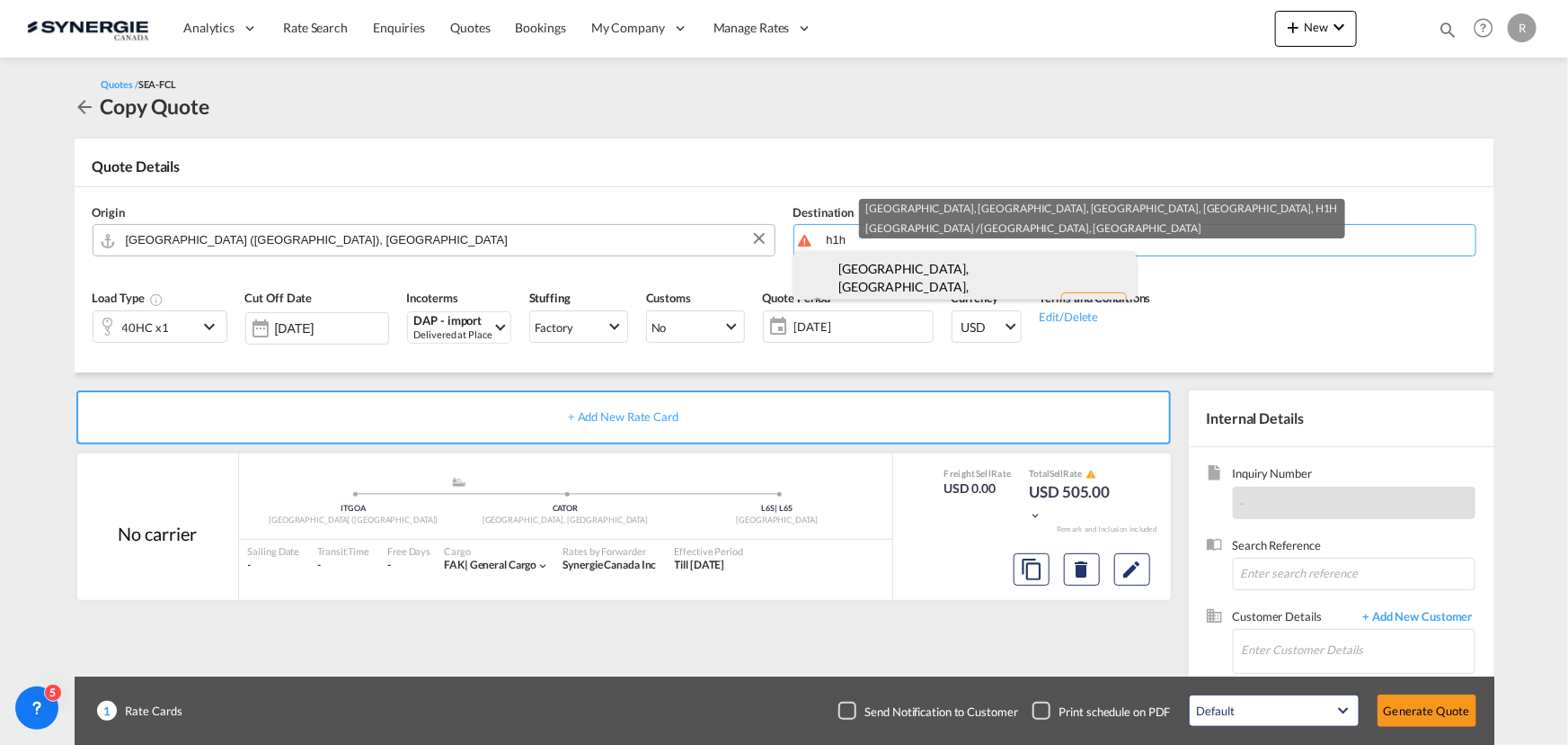
click at [911, 272] on div "[GEOGRAPHIC_DATA], [GEOGRAPHIC_DATA], [GEOGRAPHIC_DATA]... , H1H [GEOGRAPHIC_DA…" at bounding box center [964, 306] width 341 height 110
type input "CA-H1H, [GEOGRAPHIC_DATA], [GEOGRAPHIC_DATA], [GEOGRAPHIC_DATA], [GEOGRAPHIC_DA…"
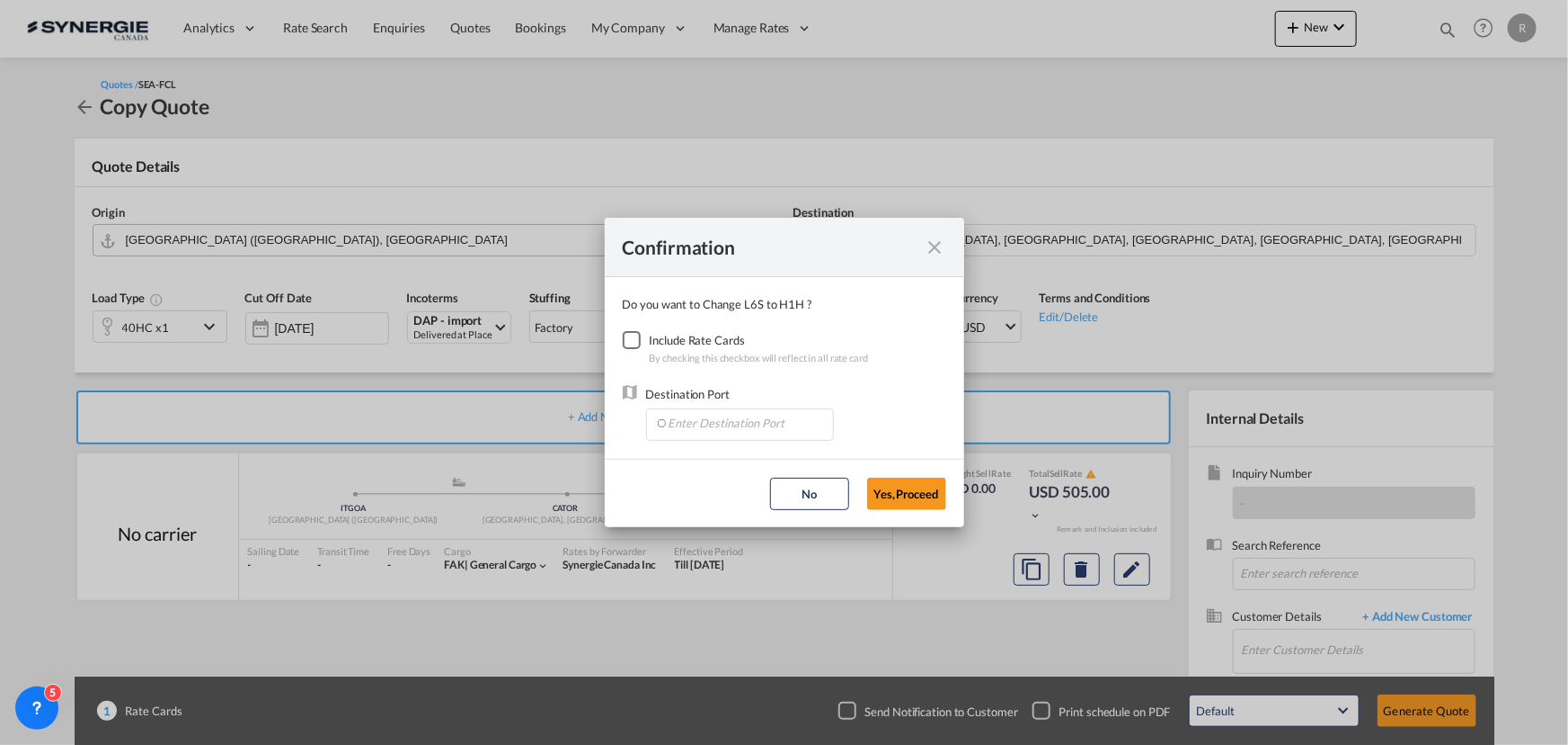
drag, startPoint x: 620, startPoint y: 344, endPoint x: 629, endPoint y: 343, distance: 9.1
click at [628, 344] on div "Checkbox No Ink" at bounding box center [631, 340] width 18 height 18
click at [727, 422] on input "Enter Destination Port" at bounding box center [744, 422] width 178 height 27
click at [692, 506] on span "CAMTR, [GEOGRAPHIC_DATA], [GEOGRAPHIC_DATA], [GEOGRAPHIC_DATA], [GEOGRAPHIC_DAT…" at bounding box center [1020, 506] width 706 height 15
type input "CAMTR, [GEOGRAPHIC_DATA], [GEOGRAPHIC_DATA], [GEOGRAPHIC_DATA], [GEOGRAPHIC_DAT…"
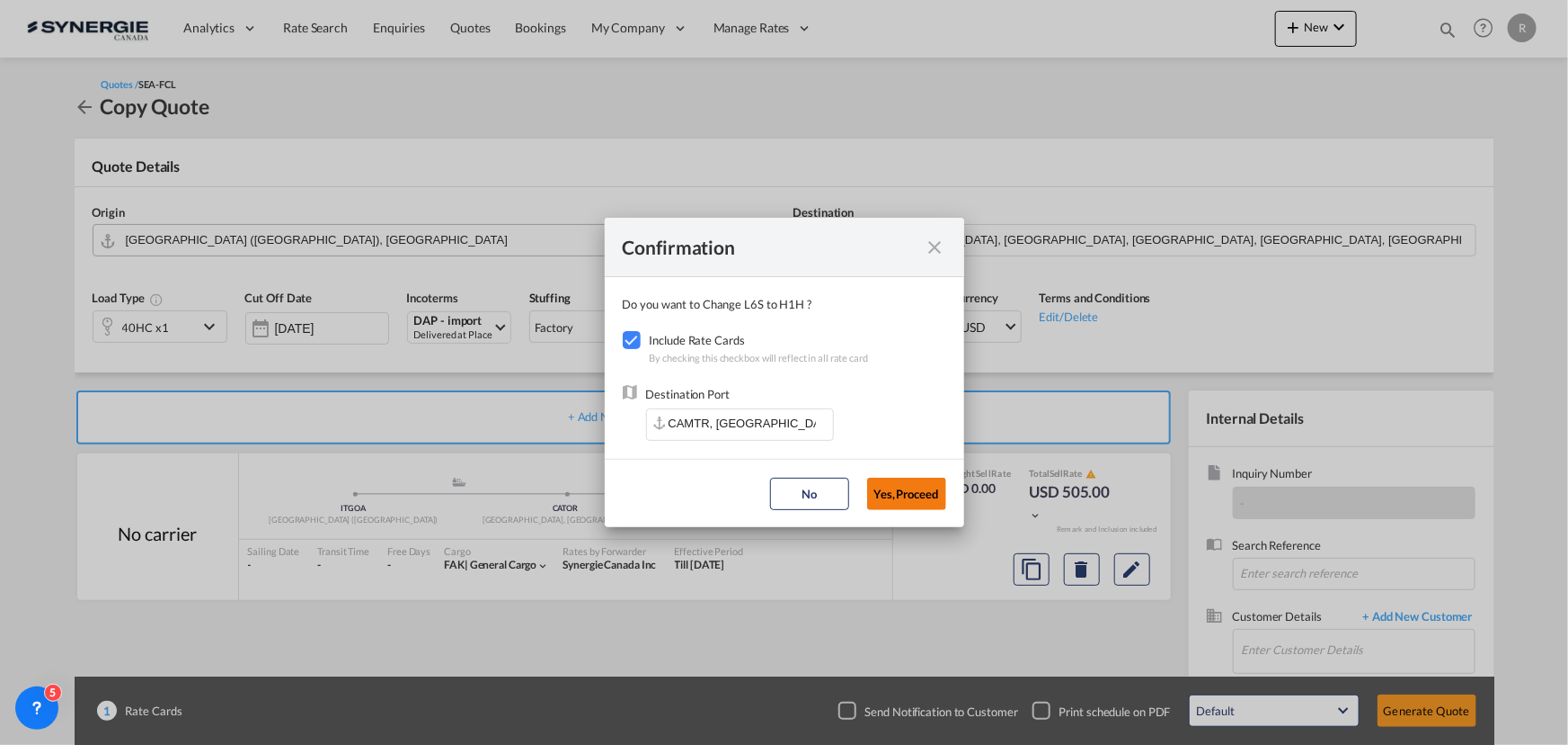
click at [906, 498] on button "Yes,Proceed" at bounding box center [906, 494] width 79 height 32
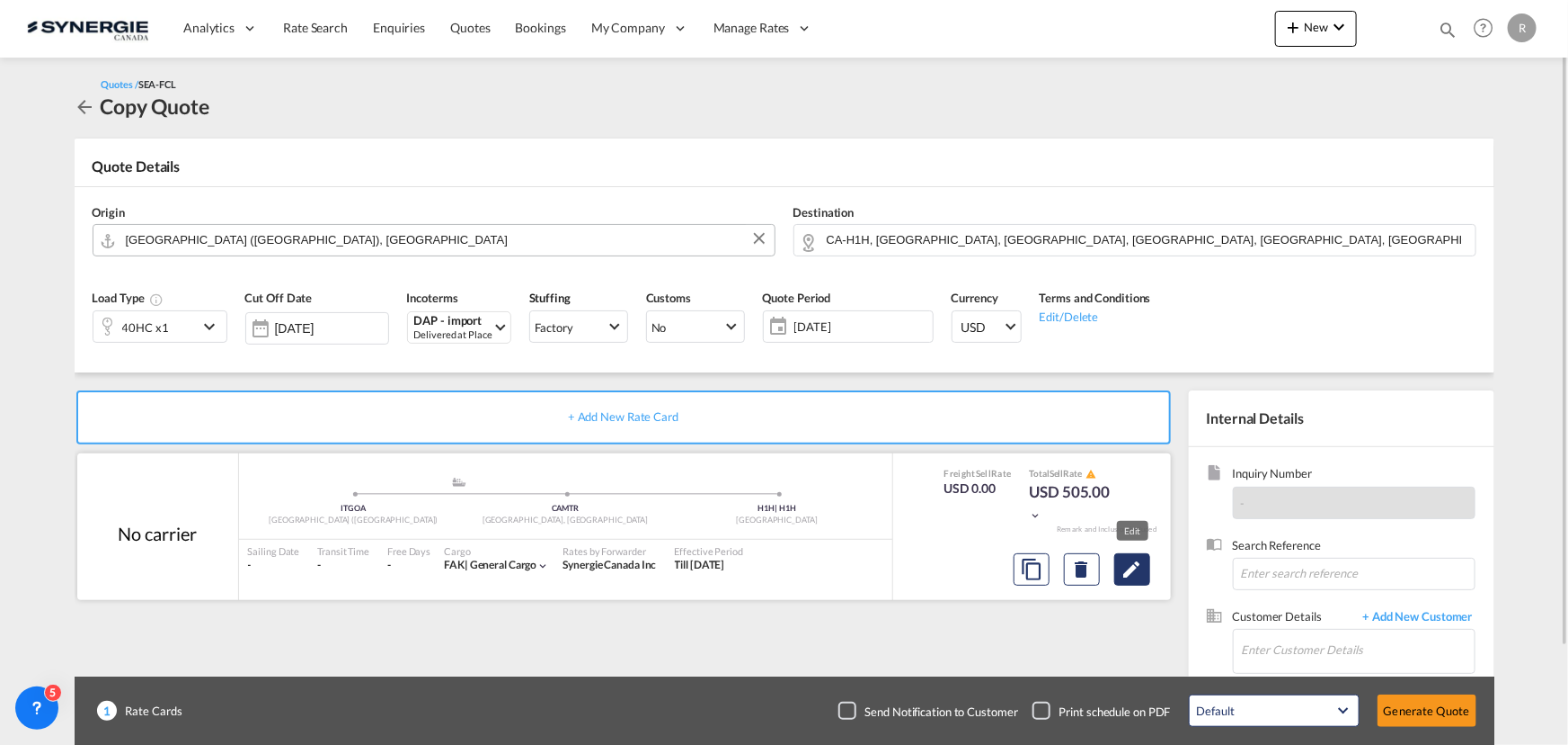
click at [1128, 568] on md-icon "Edit" at bounding box center [1132, 569] width 22 height 22
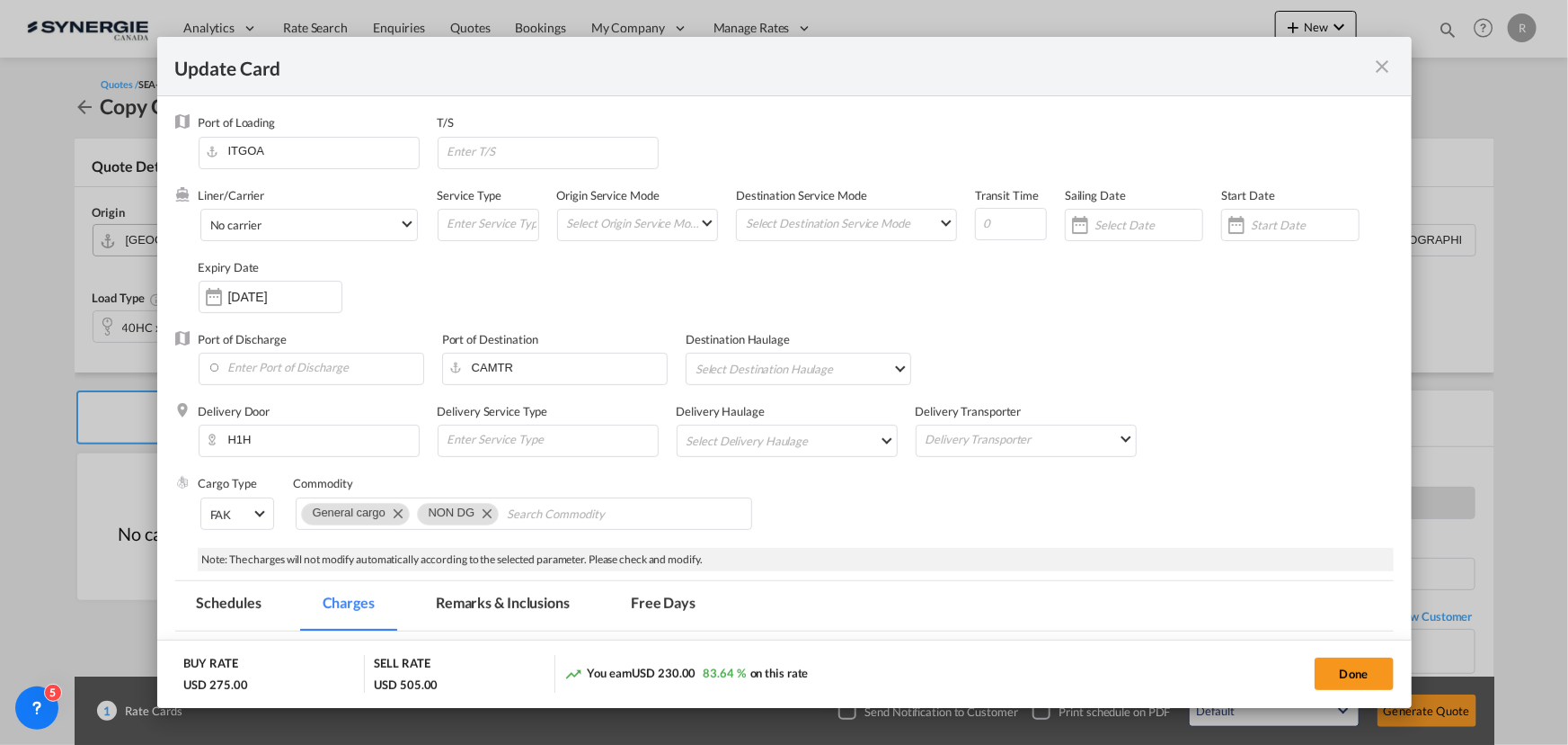
select select "per container"
select select "per B/L"
select select "per container"
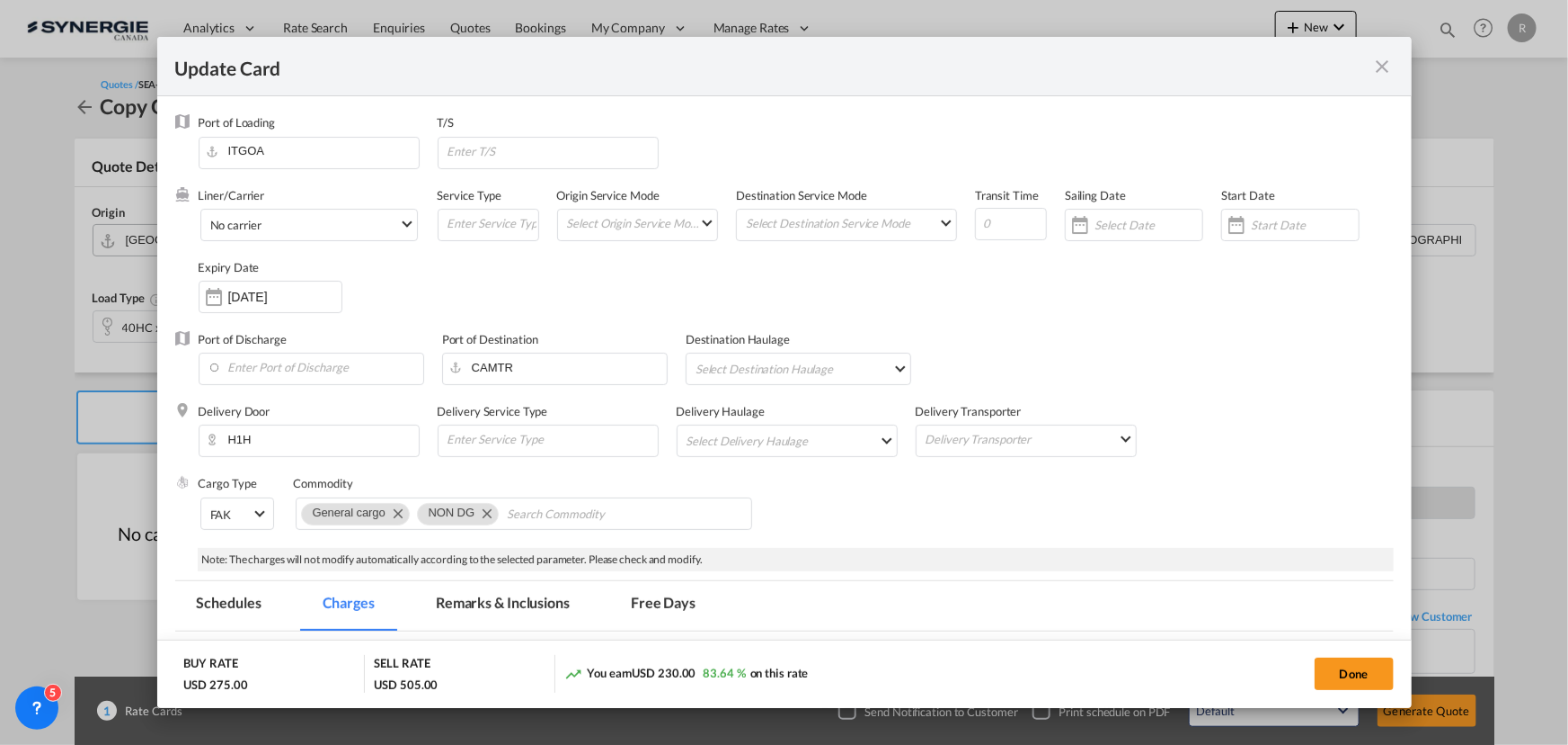
select select "per B/L"
select select "per shipment"
click at [489, 510] on md-icon "Remove NON DG" at bounding box center [486, 512] width 22 height 22
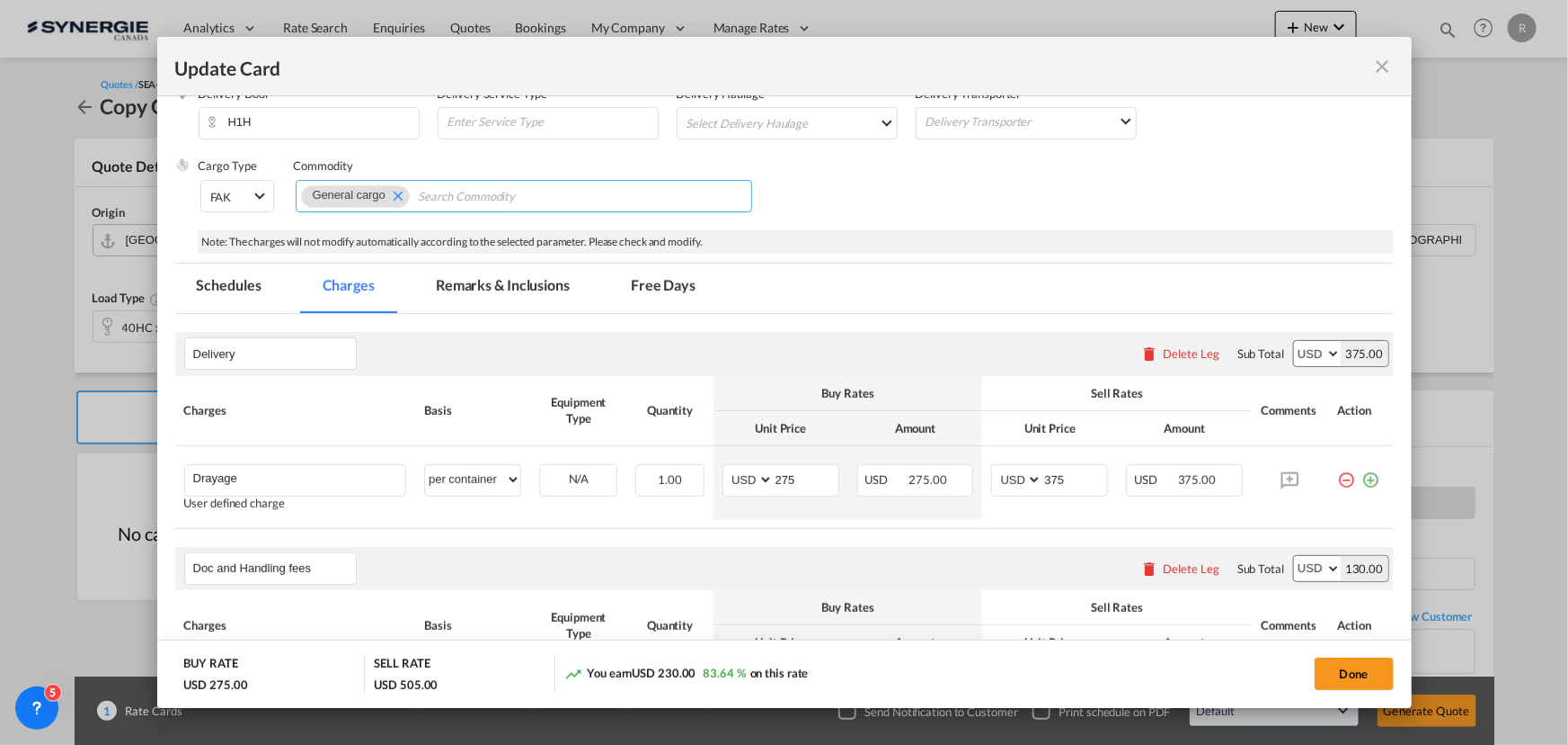
scroll to position [326, 0]
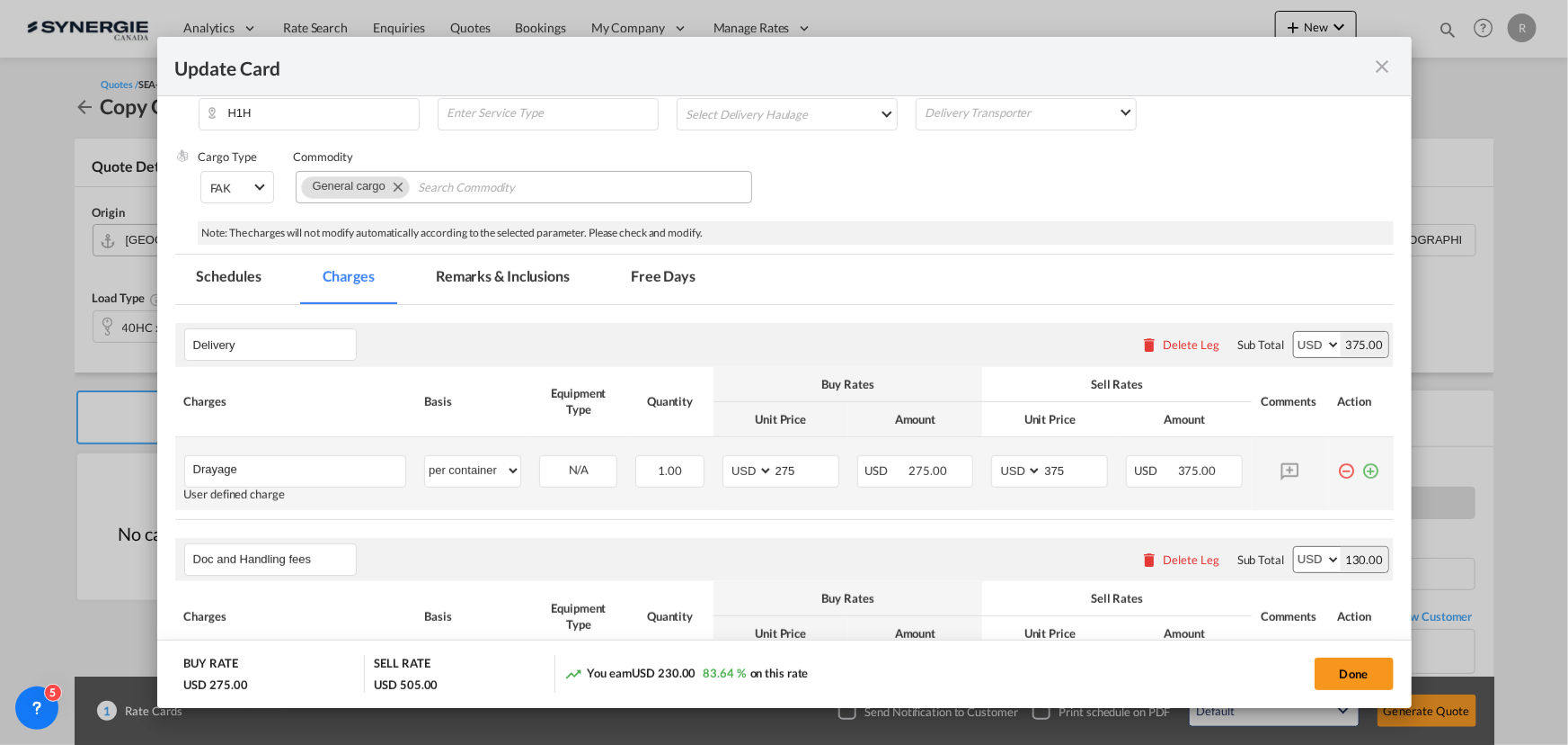
click at [1363, 468] on md-icon "icon-plus-circle-outline green-400-fg" at bounding box center [1371, 463] width 18 height 18
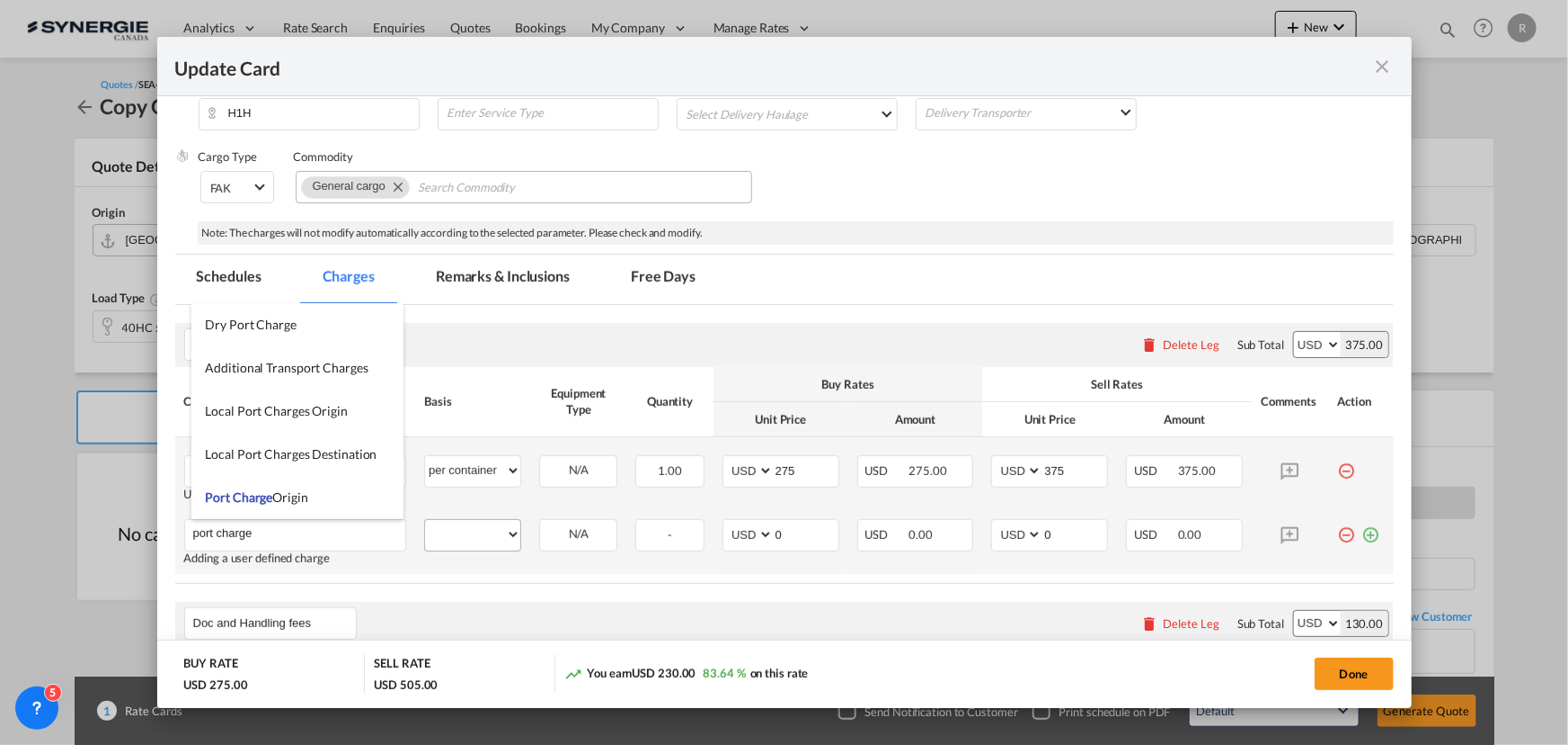
type input "port charge"
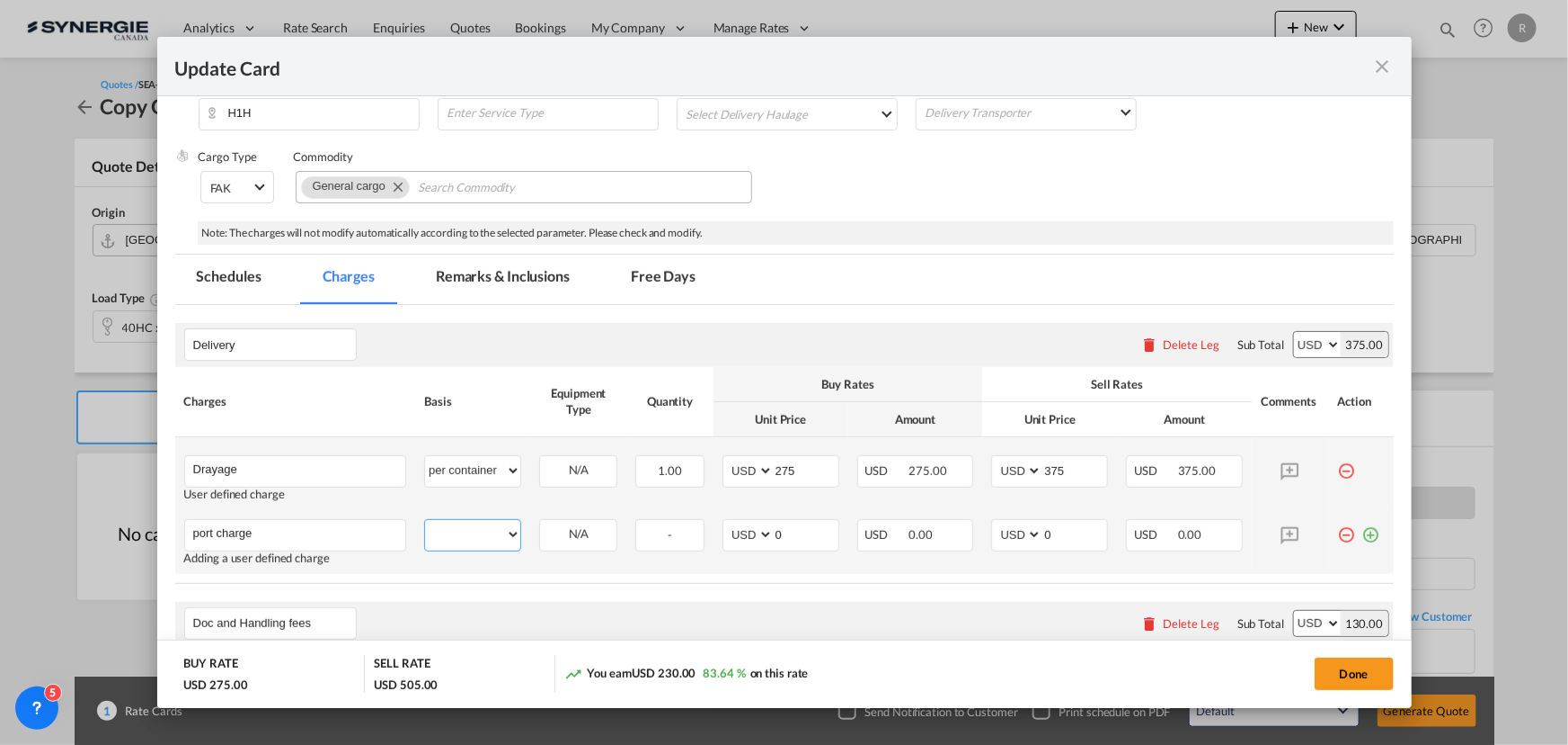
click at [493, 535] on select "per equipment per container per B/L per shipping bill per shipment per pallet p…" at bounding box center [473, 534] width 95 height 29
select select "per container"
click at [425, 520] on select "per equipment per container per B/L per shipping bill per shipment per pallet p…" at bounding box center [473, 534] width 95 height 29
drag, startPoint x: 781, startPoint y: 529, endPoint x: 691, endPoint y: 516, distance: 90.9
click at [691, 516] on tr "port charge Please Enter User Defined Charges Cannot Be Published Adding a user…" at bounding box center [784, 541] width 1219 height 64
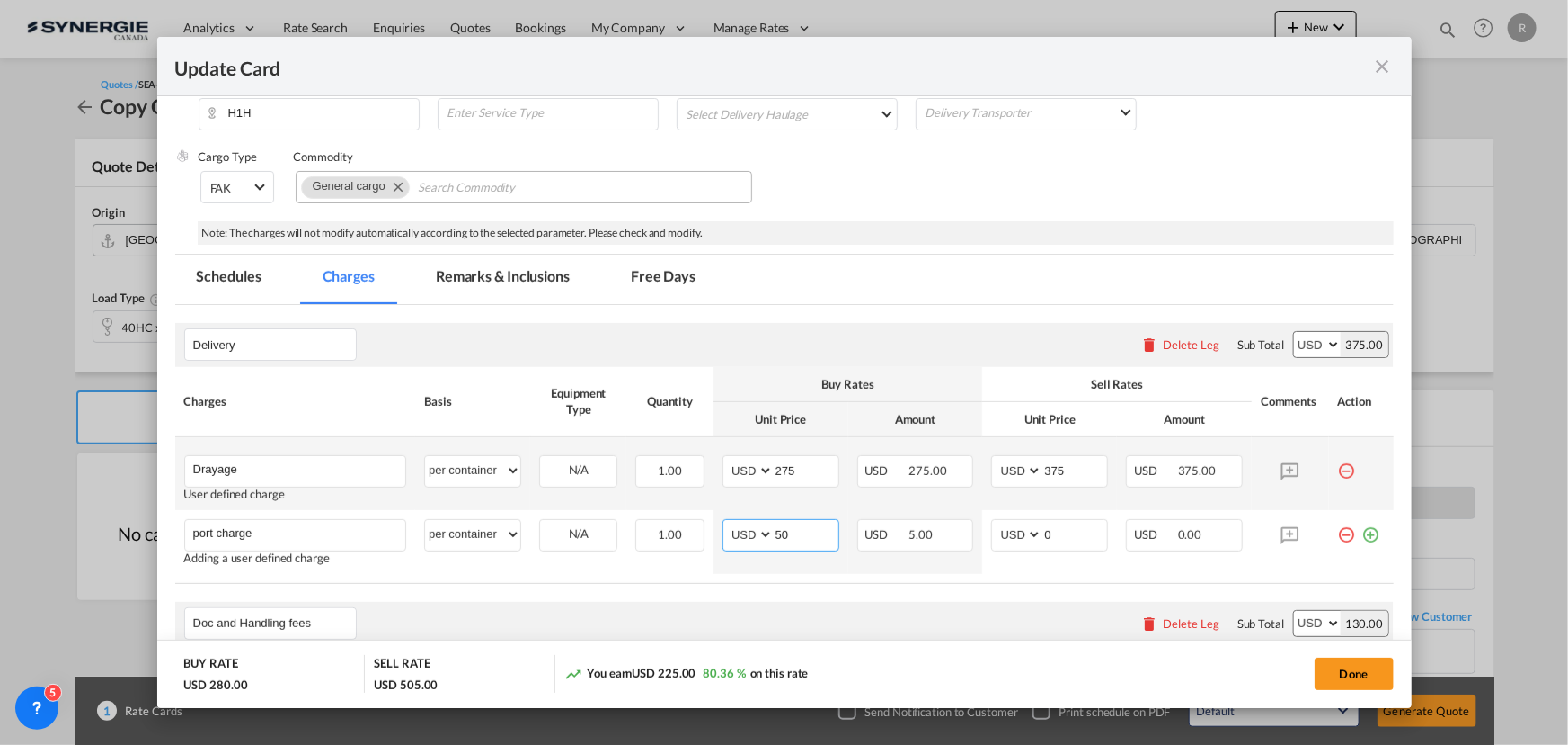
type input "50"
type input "65"
drag, startPoint x: 806, startPoint y: 469, endPoint x: 614, endPoint y: 451, distance: 192.8
click at [614, 451] on tr "Drayage Please Enter User Defined Charges Cannot Be Published User defined char…" at bounding box center [784, 473] width 1219 height 73
type input "303"
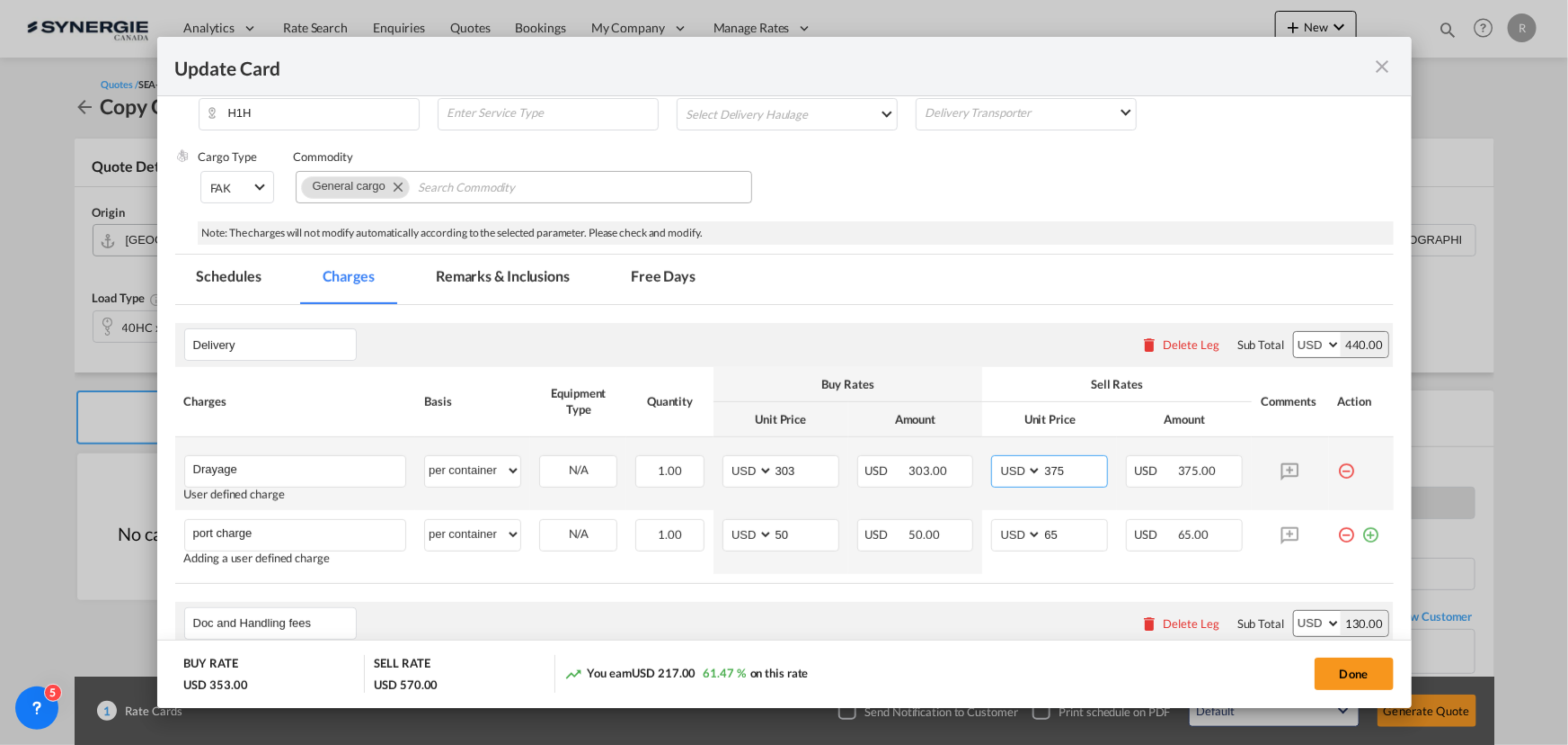
drag, startPoint x: 1063, startPoint y: 468, endPoint x: 819, endPoint y: 449, distance: 244.7
click at [924, 466] on tr "Drayage Please Enter User Defined Charges Cannot Be Published User defined char…" at bounding box center [784, 473] width 1219 height 73
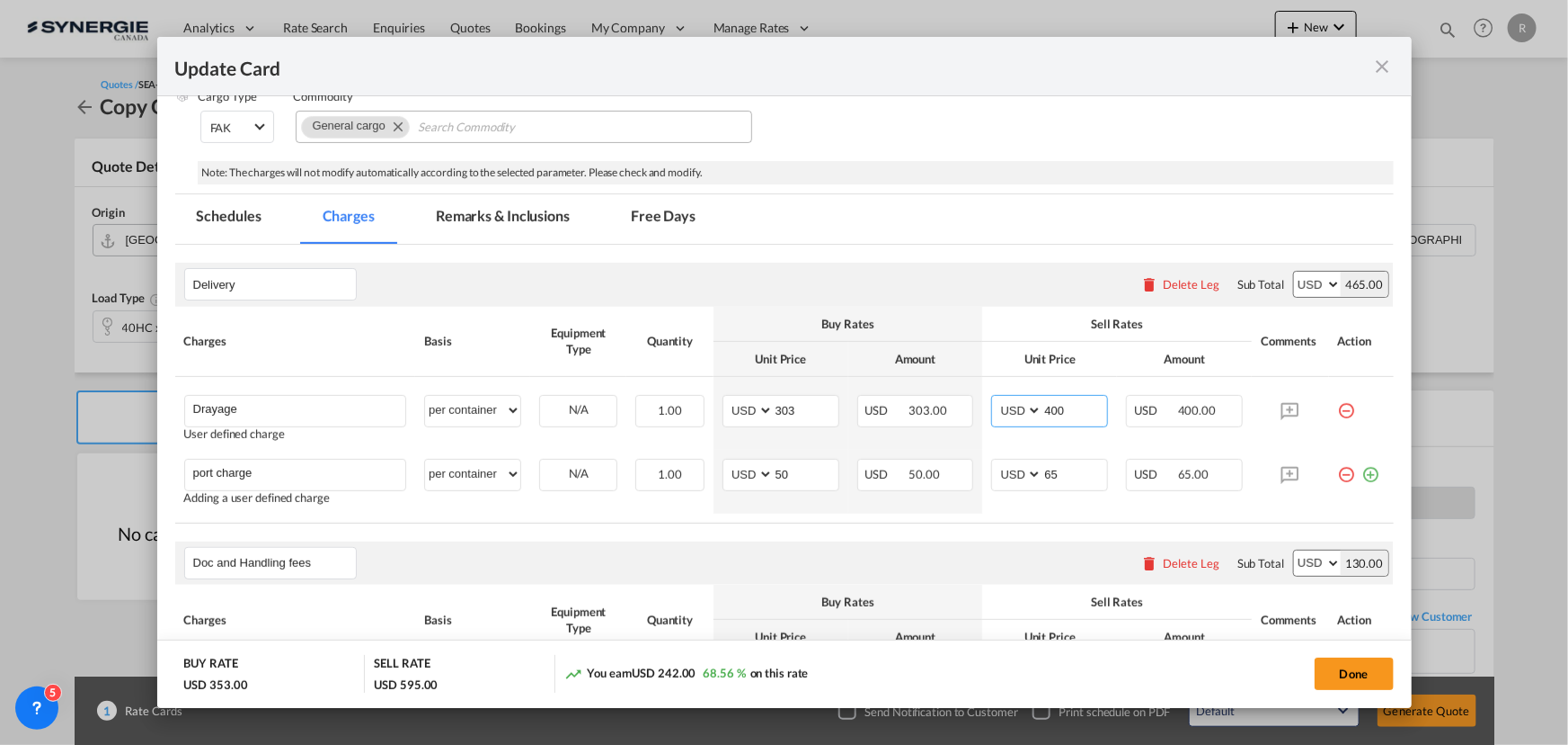
scroll to position [245, 0]
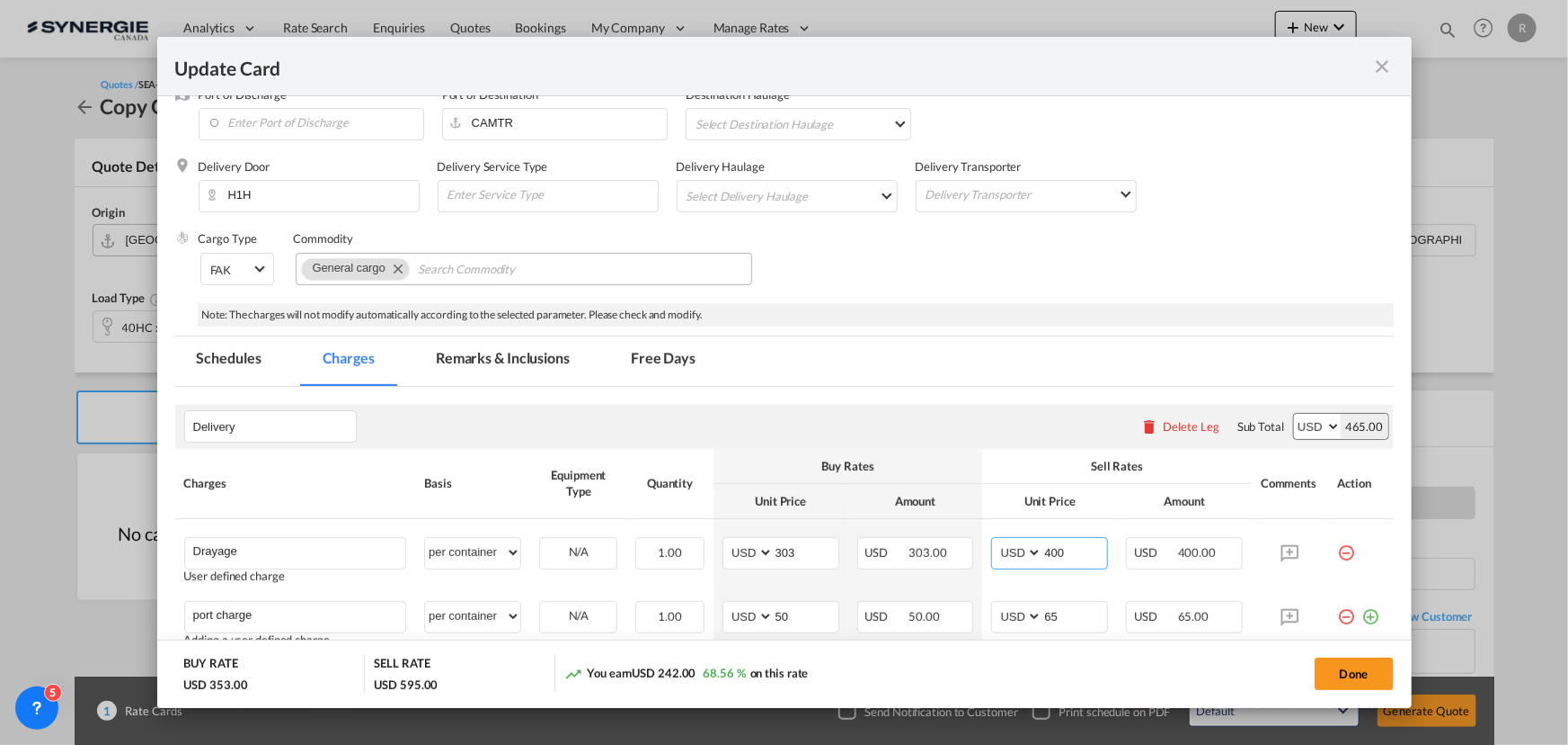
type input "400"
click at [500, 354] on md-tab-item "Remarks & Inclusions" at bounding box center [503, 361] width 177 height 49
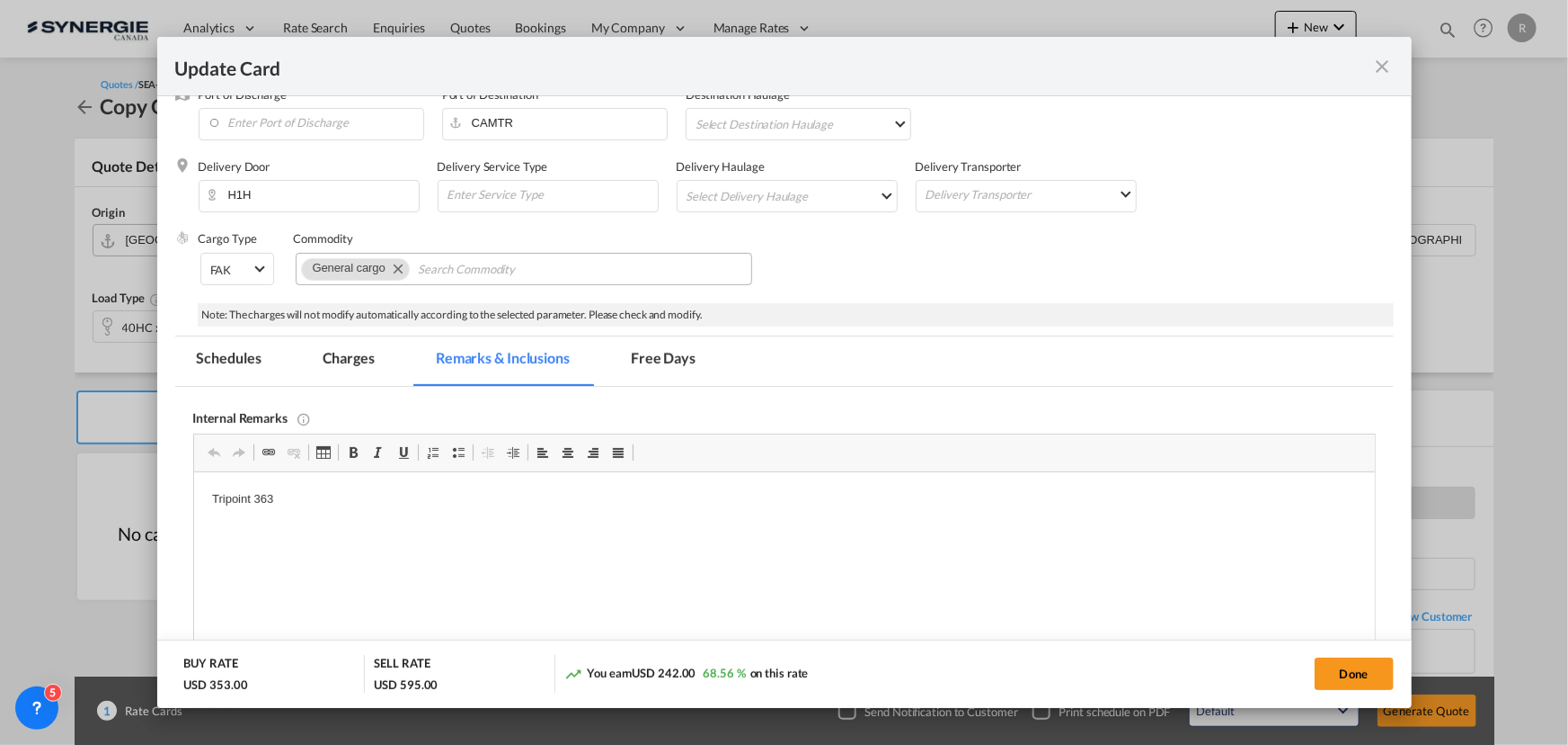
scroll to position [0, 0]
drag, startPoint x: 199, startPoint y: 488, endPoint x: 387, endPoint y: 507, distance: 189.0
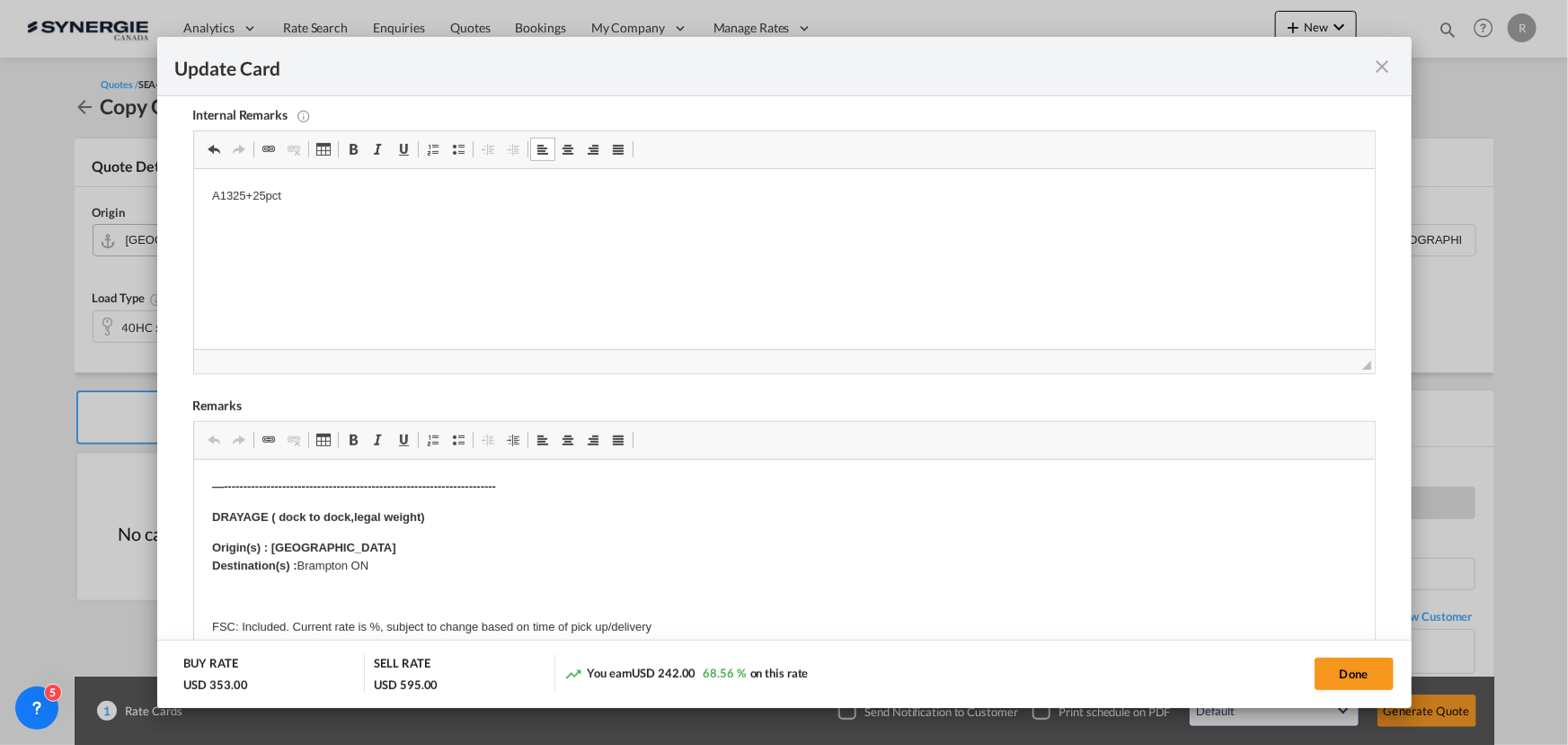
scroll to position [735, 0]
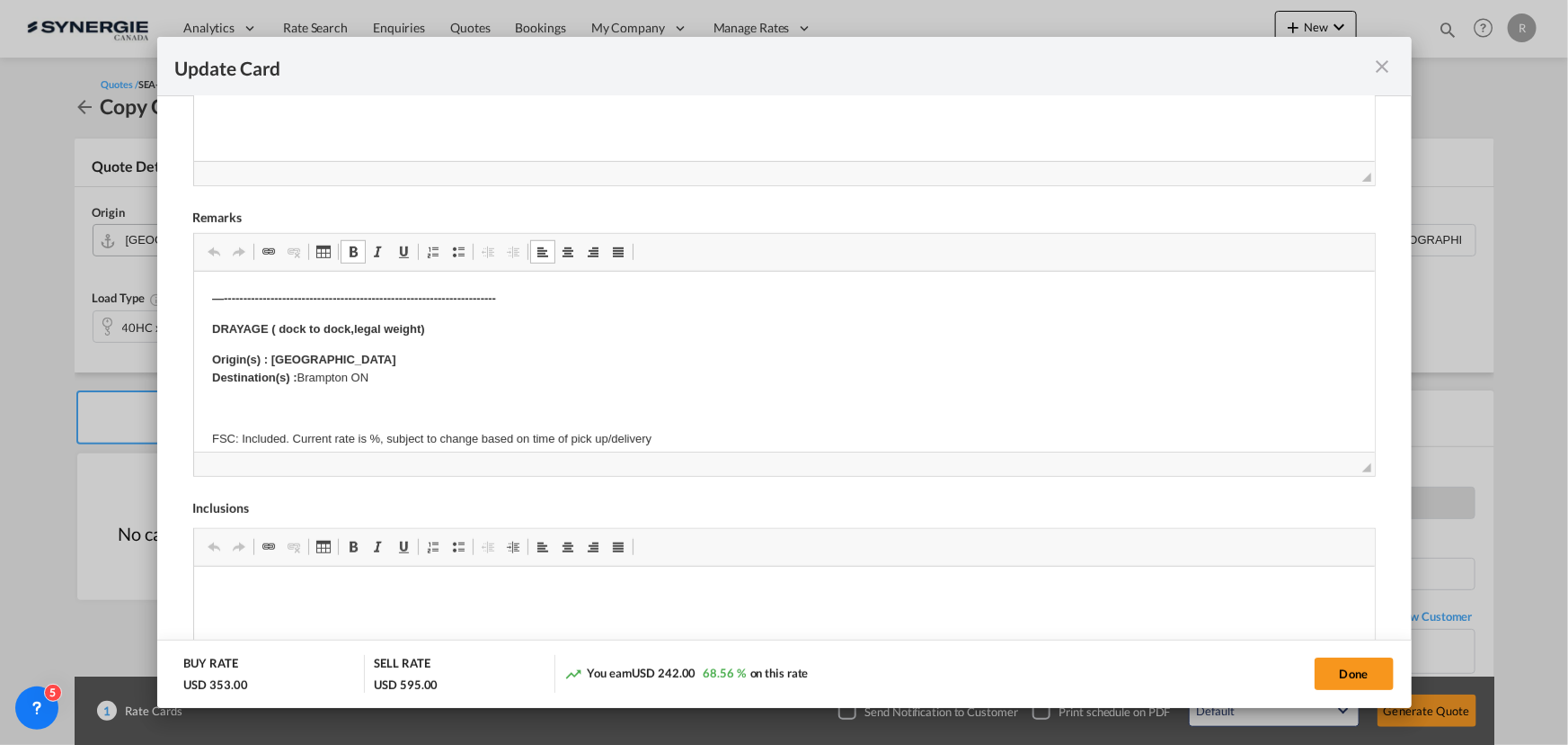
drag, startPoint x: 272, startPoint y: 352, endPoint x: 321, endPoint y: 354, distance: 49.0
drag, startPoint x: 274, startPoint y: 356, endPoint x: 366, endPoint y: 357, distance: 92.0
click at [366, 357] on p "Origin(s) : Toronto Destination(s) : [GEOGRAPHIC_DATA] ON" at bounding box center [784, 370] width 1145 height 38
drag, startPoint x: 299, startPoint y: 374, endPoint x: 387, endPoint y: 376, distance: 88.0
click at [387, 376] on p "Origin(s) : Montreal Destination(s) : [GEOGRAPHIC_DATA] ON" at bounding box center [784, 370] width 1145 height 38
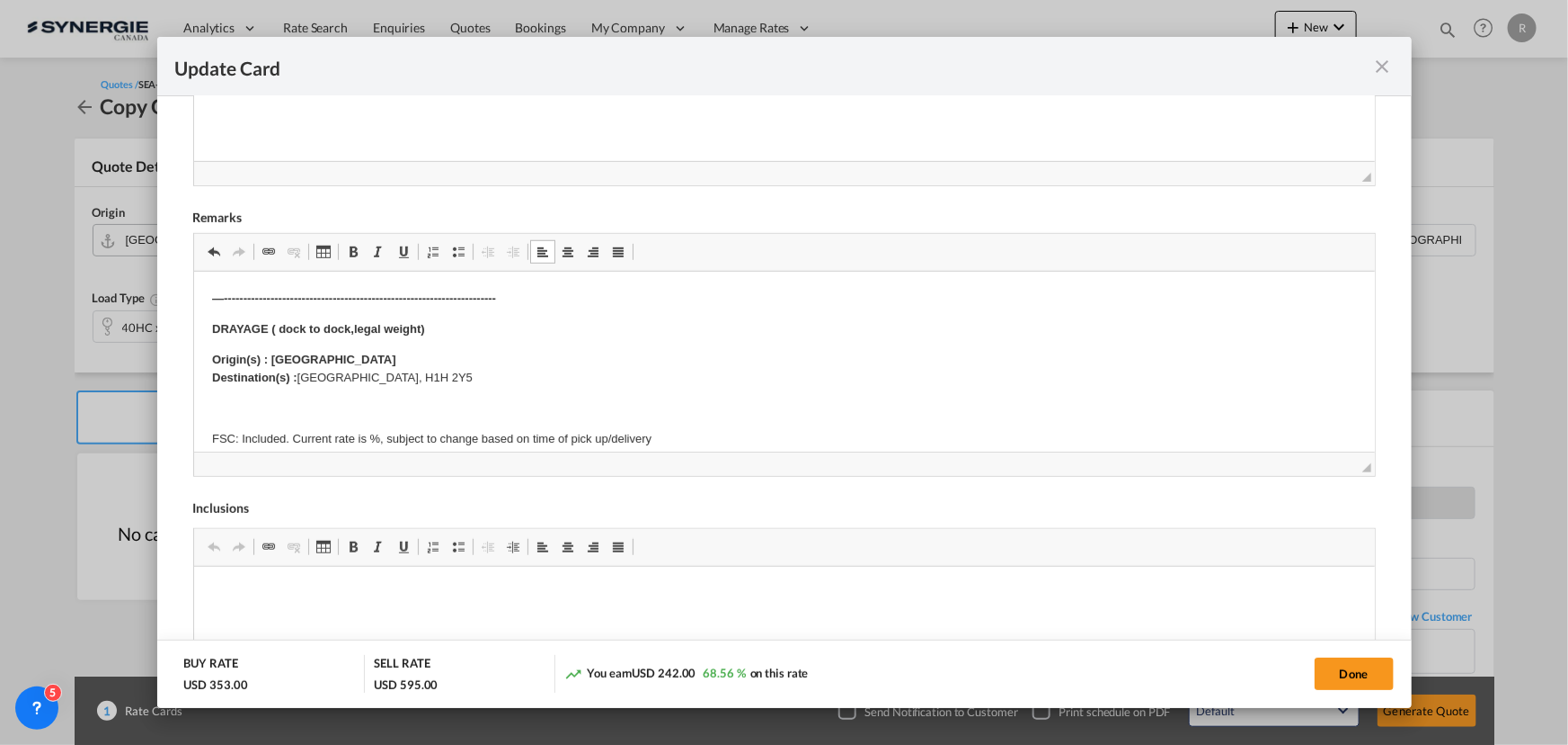
click at [364, 436] on p "FSC: Included. Current rate is %, subject to change based on time of pick up/de…" at bounding box center [784, 486] width 1145 height 112
click at [1377, 675] on button "Done" at bounding box center [1354, 674] width 79 height 32
type input "[DATE]"
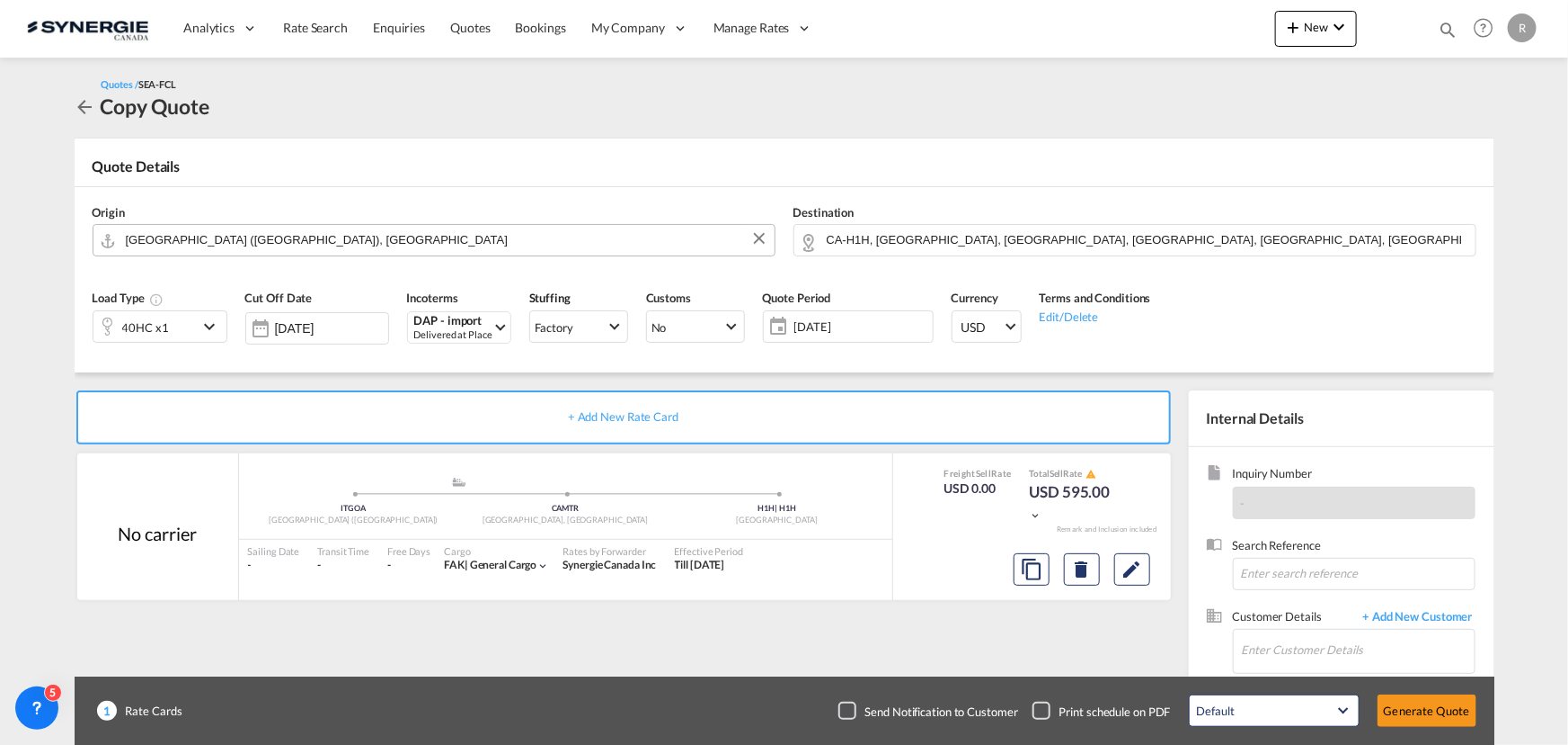
scroll to position [342, 0]
click at [1279, 645] on input "Enter Customer Details" at bounding box center [1358, 650] width 233 height 41
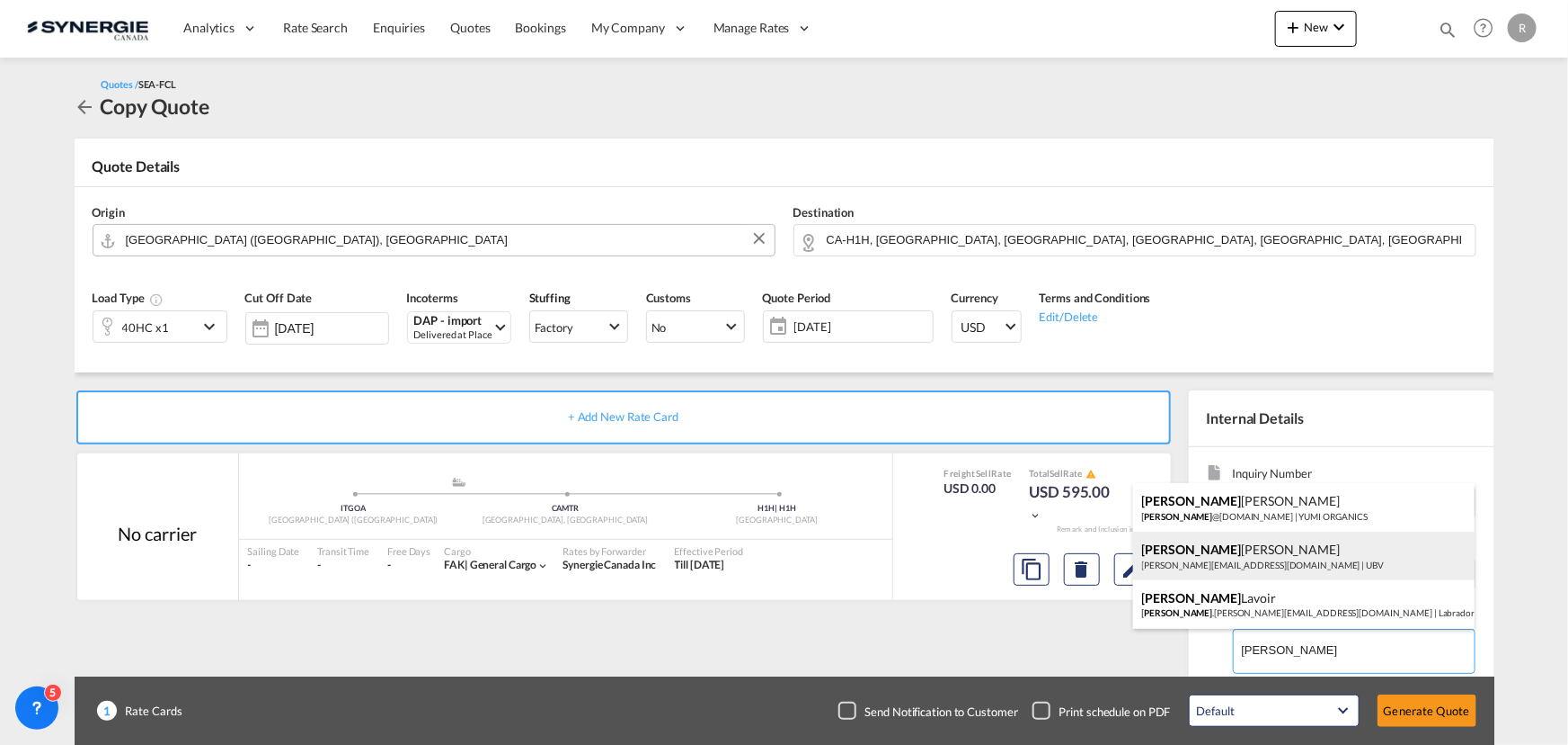
click at [1180, 549] on div "[PERSON_NAME] [PERSON_NAME][EMAIL_ADDRESS][DOMAIN_NAME] | UBV" at bounding box center [1304, 556] width 341 height 49
type input "UBV, [PERSON_NAME], [PERSON_NAME][EMAIL_ADDRESS][DOMAIN_NAME]"
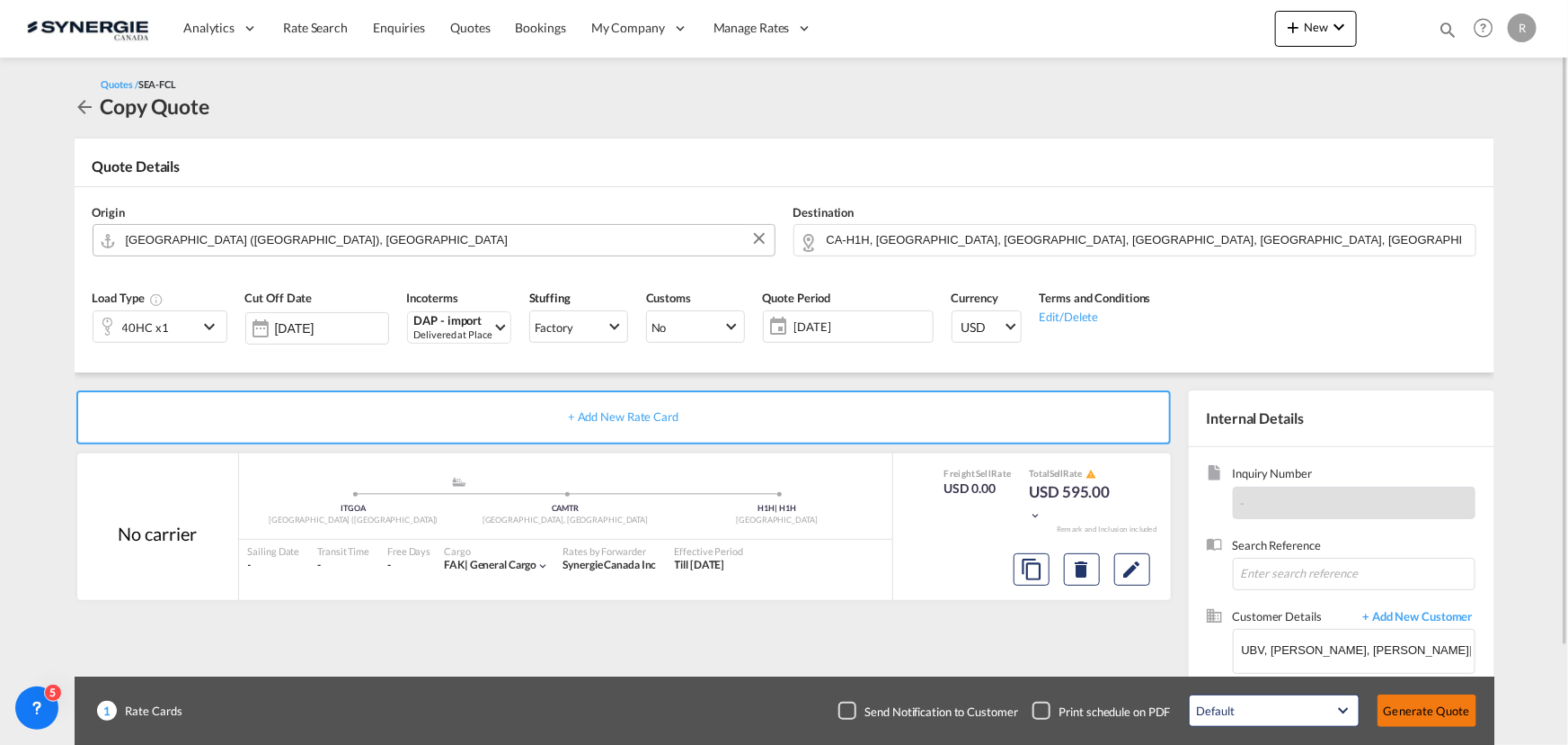
click at [1442, 701] on button "Generate Quote" at bounding box center [1427, 711] width 99 height 32
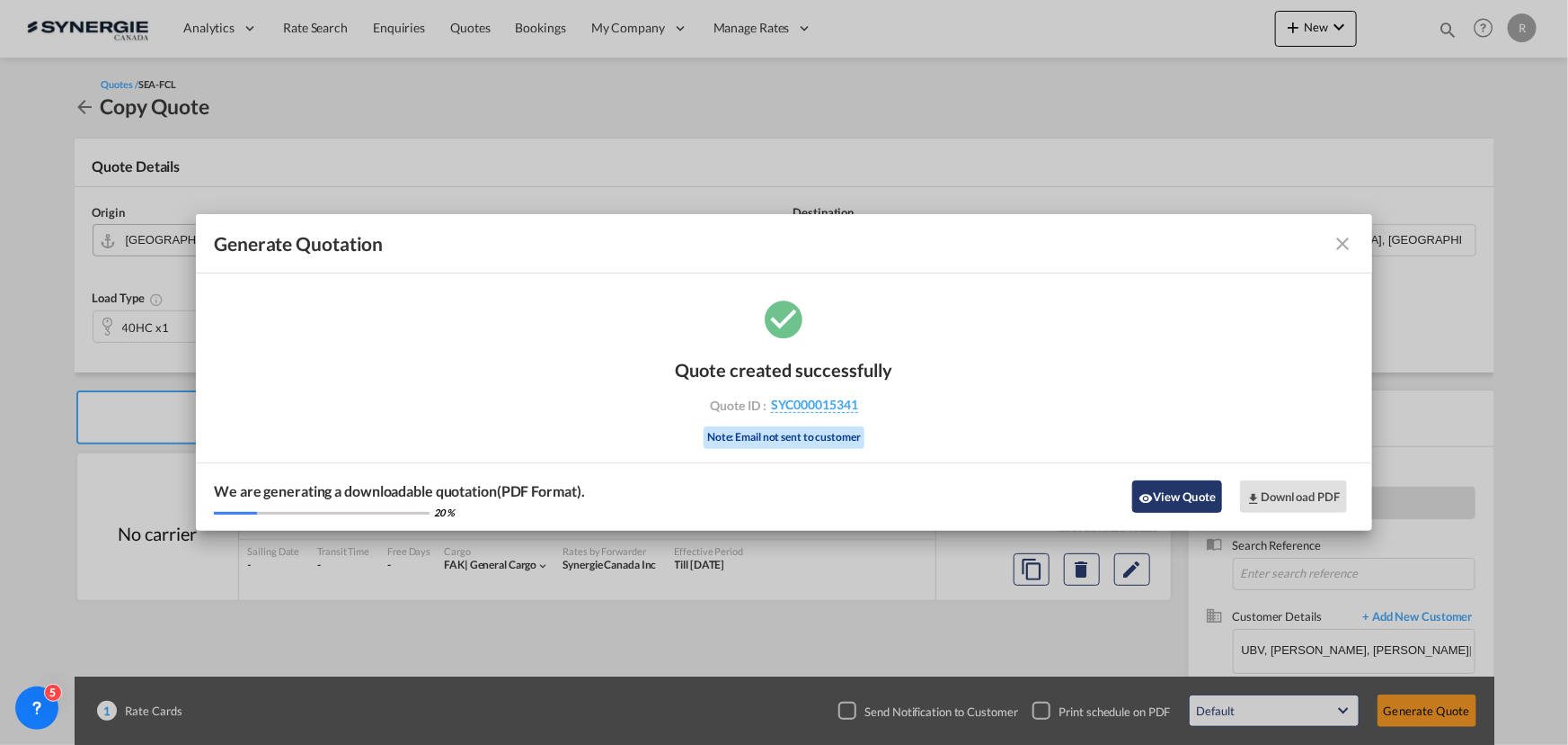
click at [1195, 501] on button "View Quote" at bounding box center [1177, 497] width 90 height 32
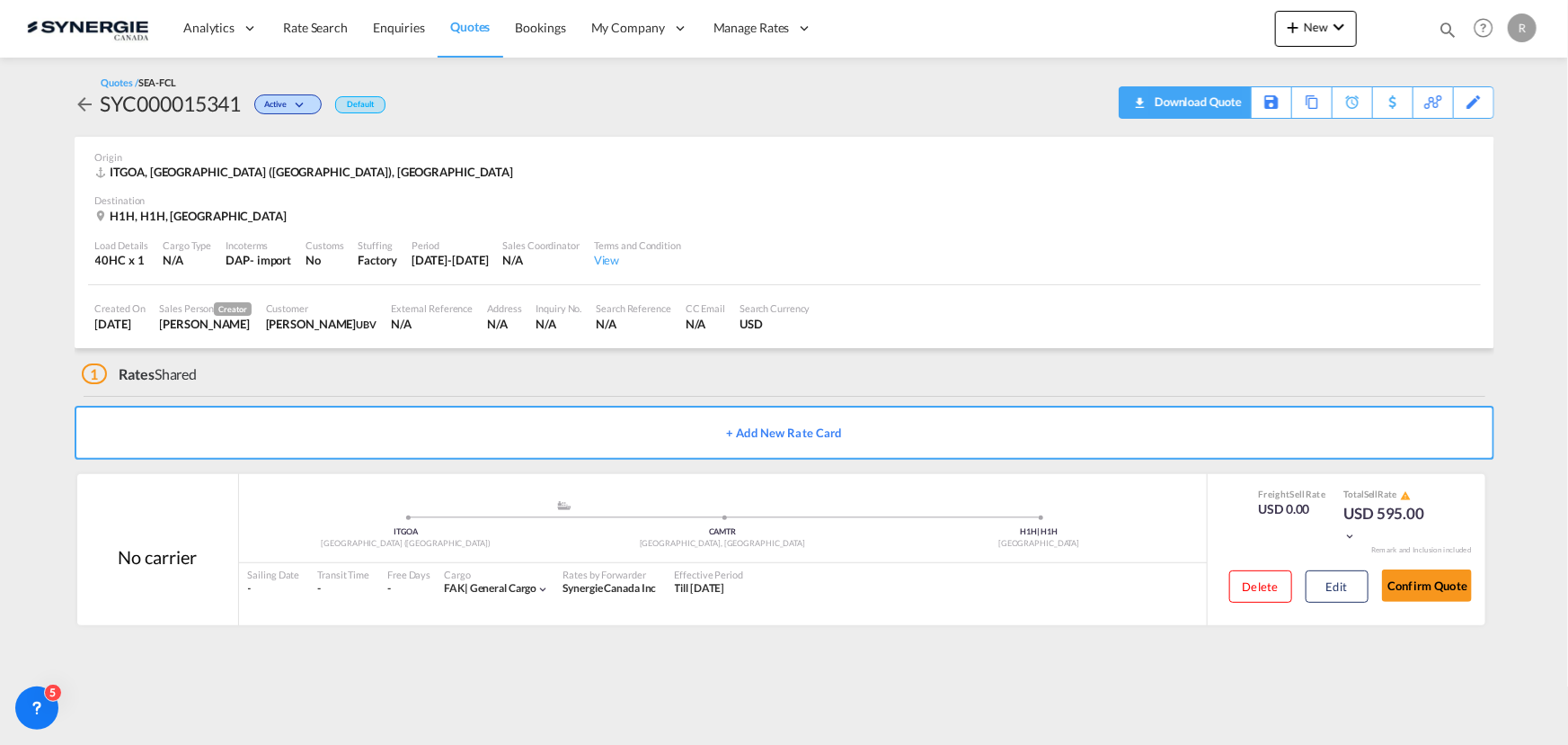
click at [1218, 107] on div "Download Quote" at bounding box center [1196, 102] width 91 height 29
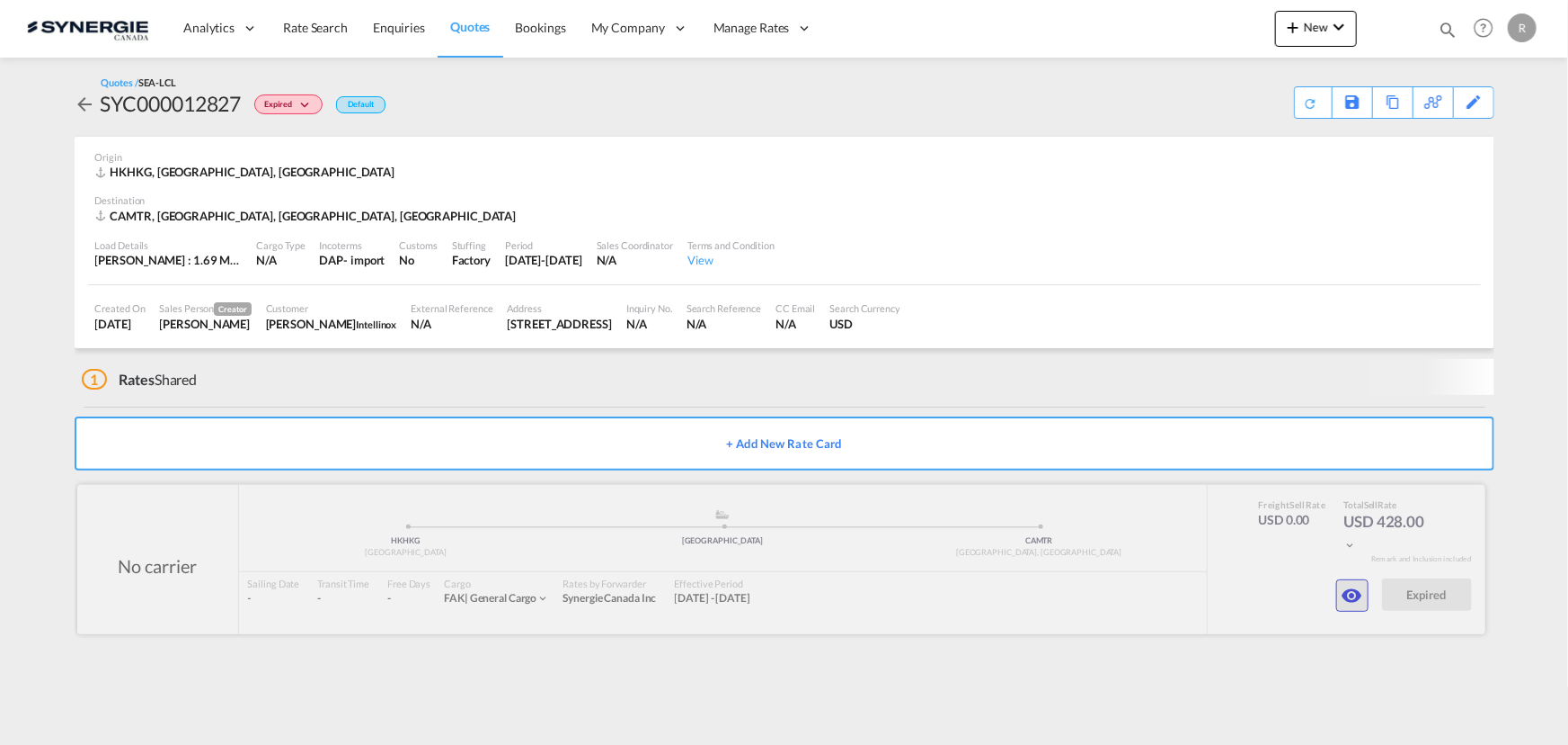
click at [1348, 601] on div "No carrier added by you .a{fill:#aaa8ad;} .a{fill:#aaa8ad;} HKHKG [GEOGRAPHIC_D…" at bounding box center [781, 559] width 1408 height 149
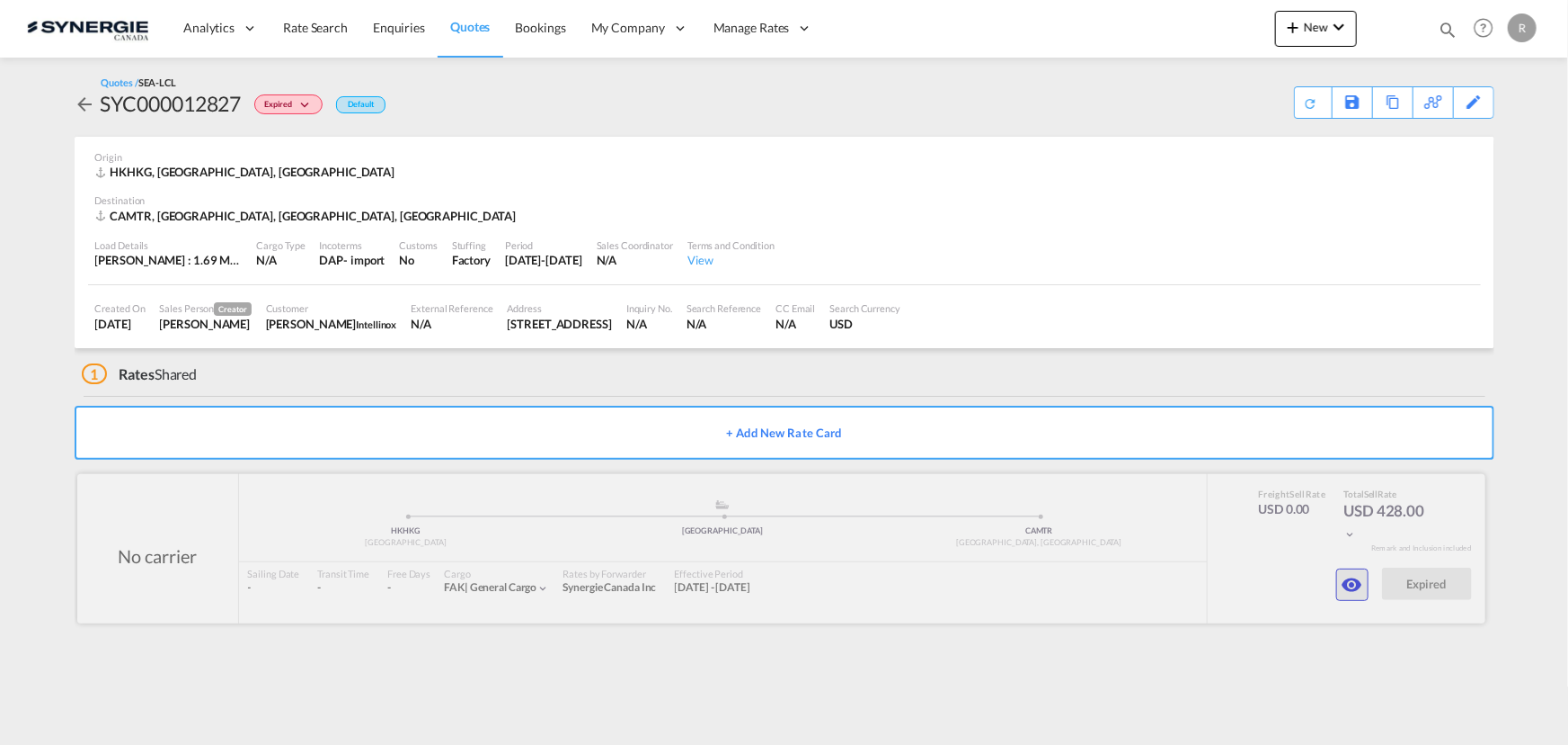
click at [1354, 584] on md-icon "icon-eye" at bounding box center [1352, 584] width 22 height 22
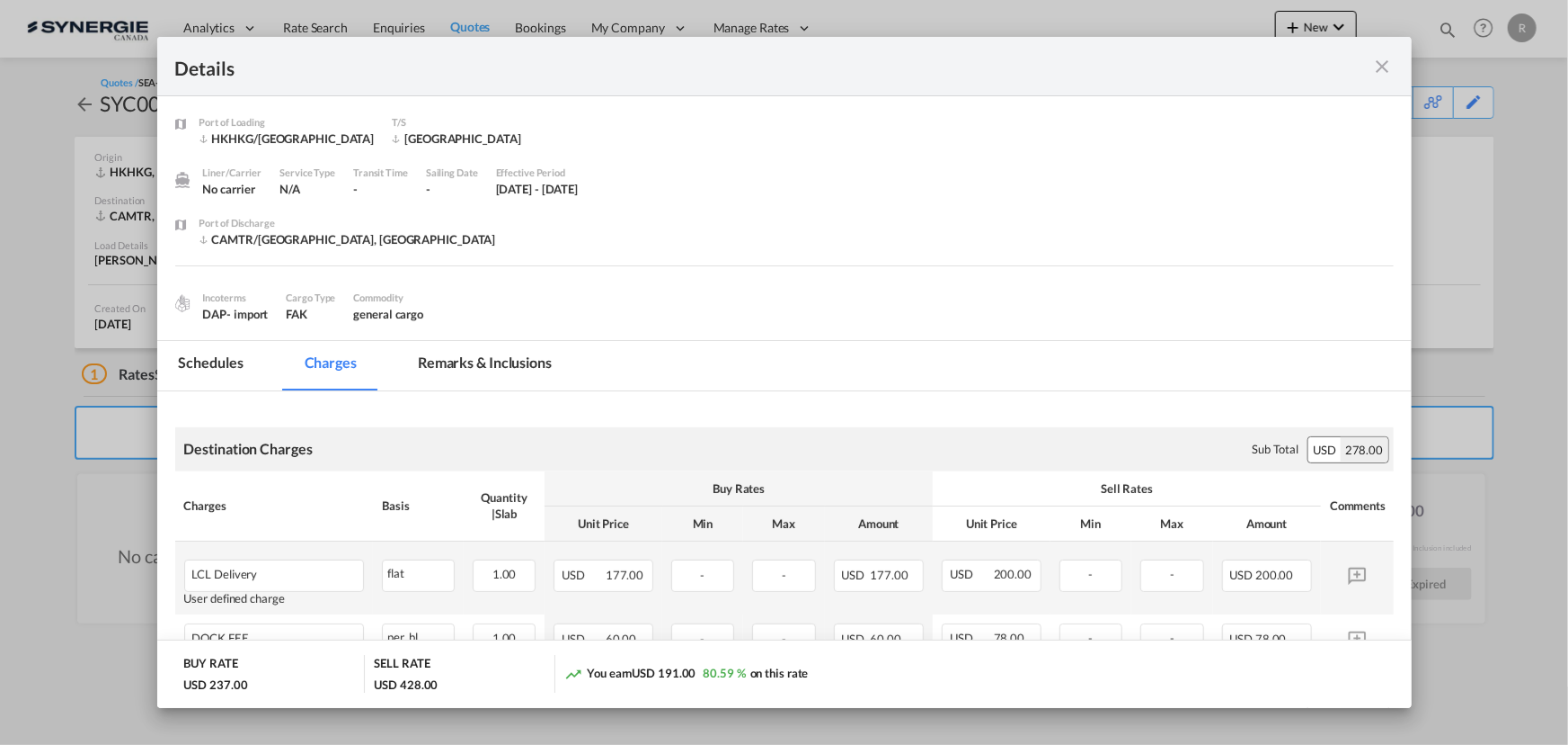
scroll to position [163, 0]
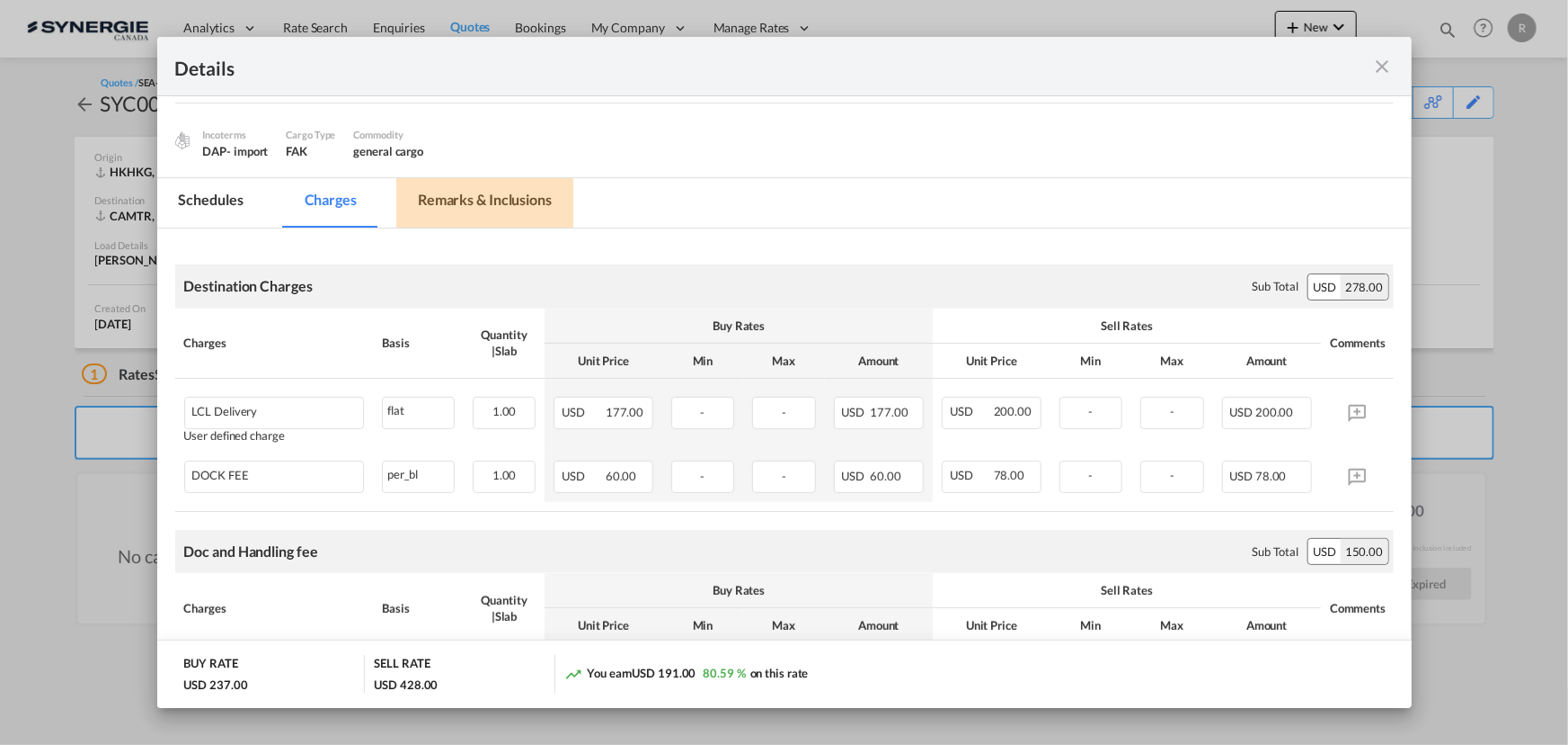
click at [493, 192] on md-tab-item "Remarks & Inclusions" at bounding box center [485, 203] width 177 height 49
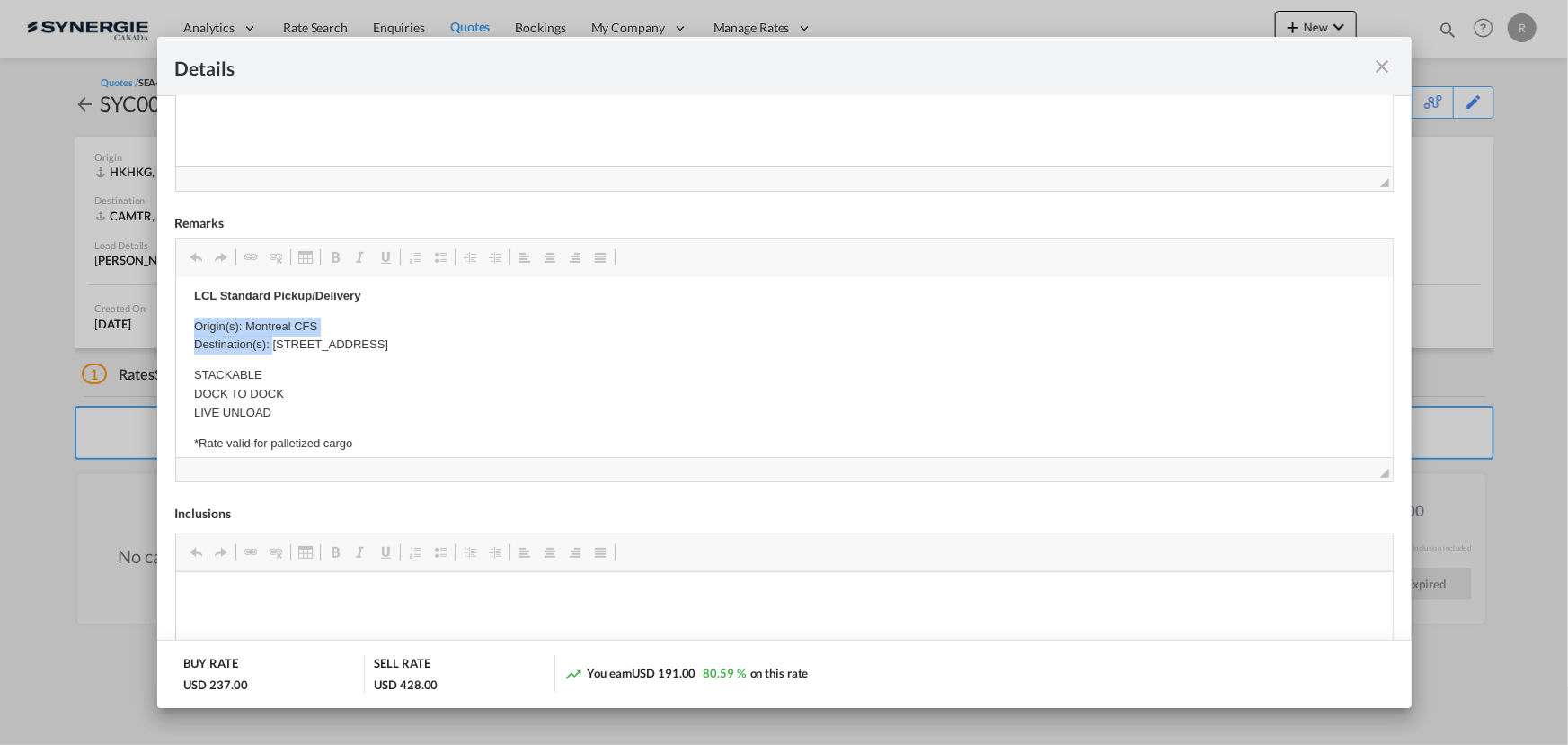
scroll to position [191, 0]
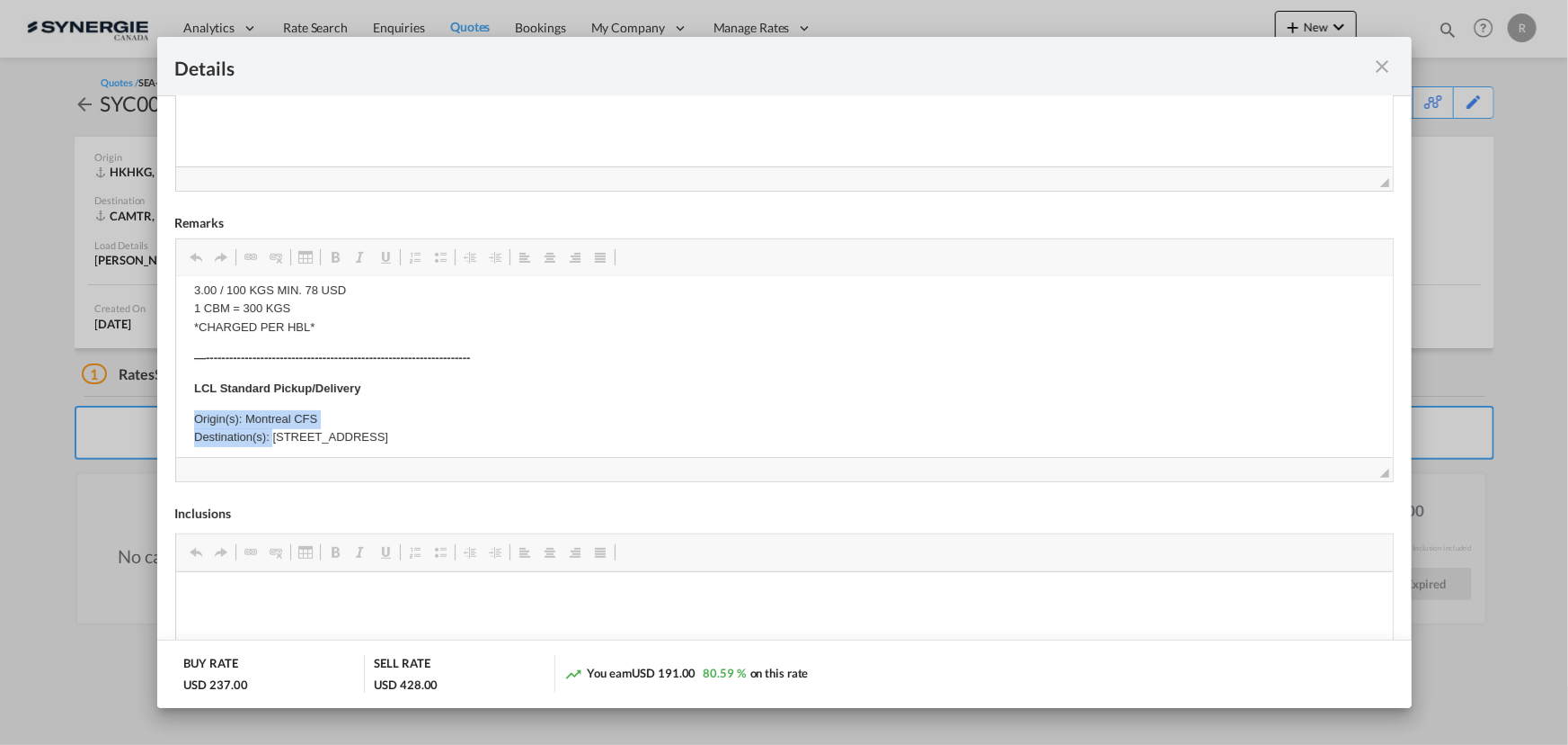
drag, startPoint x: 271, startPoint y: 300, endPoint x: 537, endPoint y: 433, distance: 297.4
click at [537, 433] on p "Origin(s): Montreal CFS Destination(s): 1677 avenue des Affaires, Québec QC G3J…" at bounding box center [784, 429] width 1181 height 38
copy p "1677 avenue des Affaires, Québec QC G3J 1Y7"
click at [1379, 67] on md-icon "icon-close fg-AAA8AD m-0 cursor" at bounding box center [1383, 67] width 22 height 22
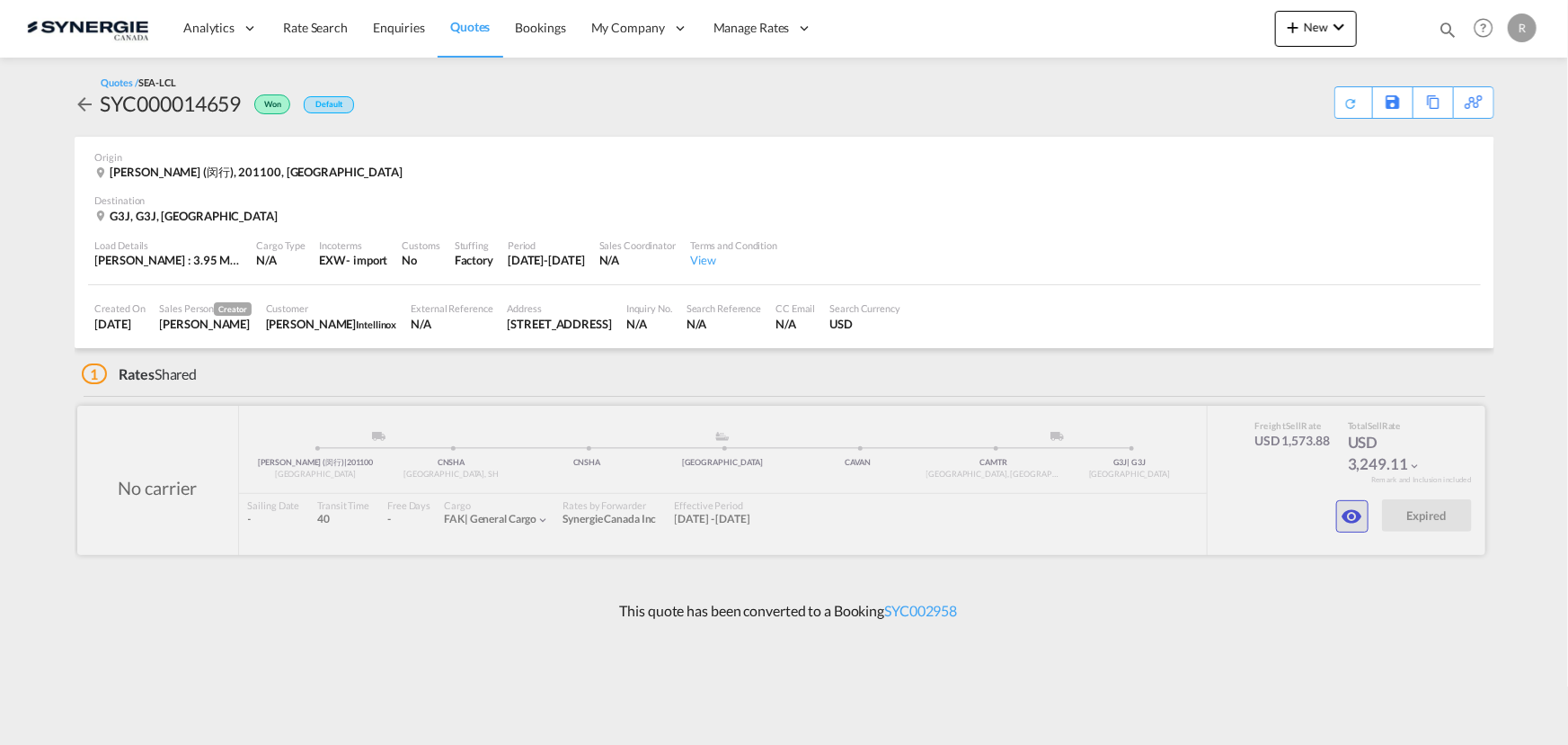
click at [1348, 514] on md-icon "icon-eye" at bounding box center [1352, 516] width 22 height 22
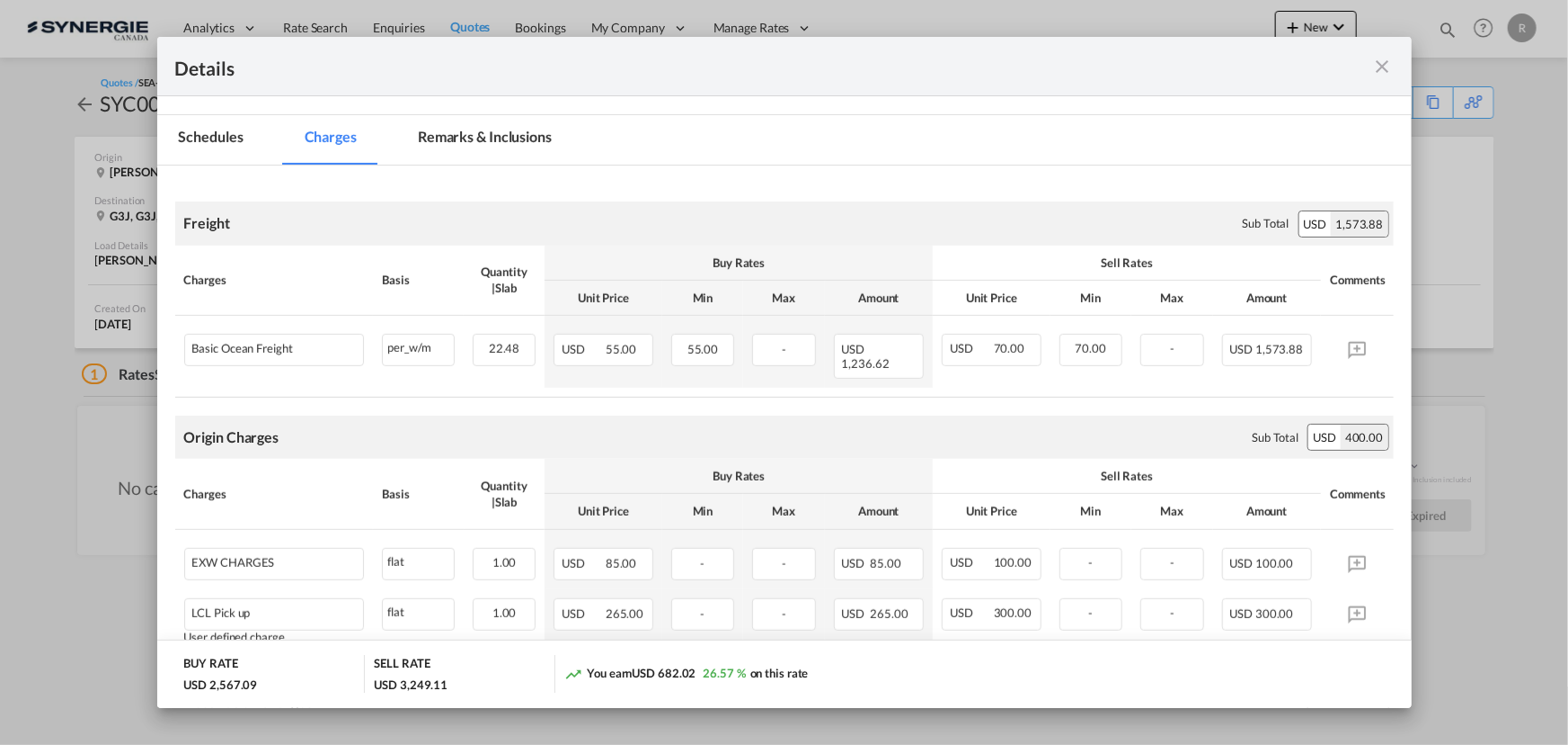
scroll to position [290, 0]
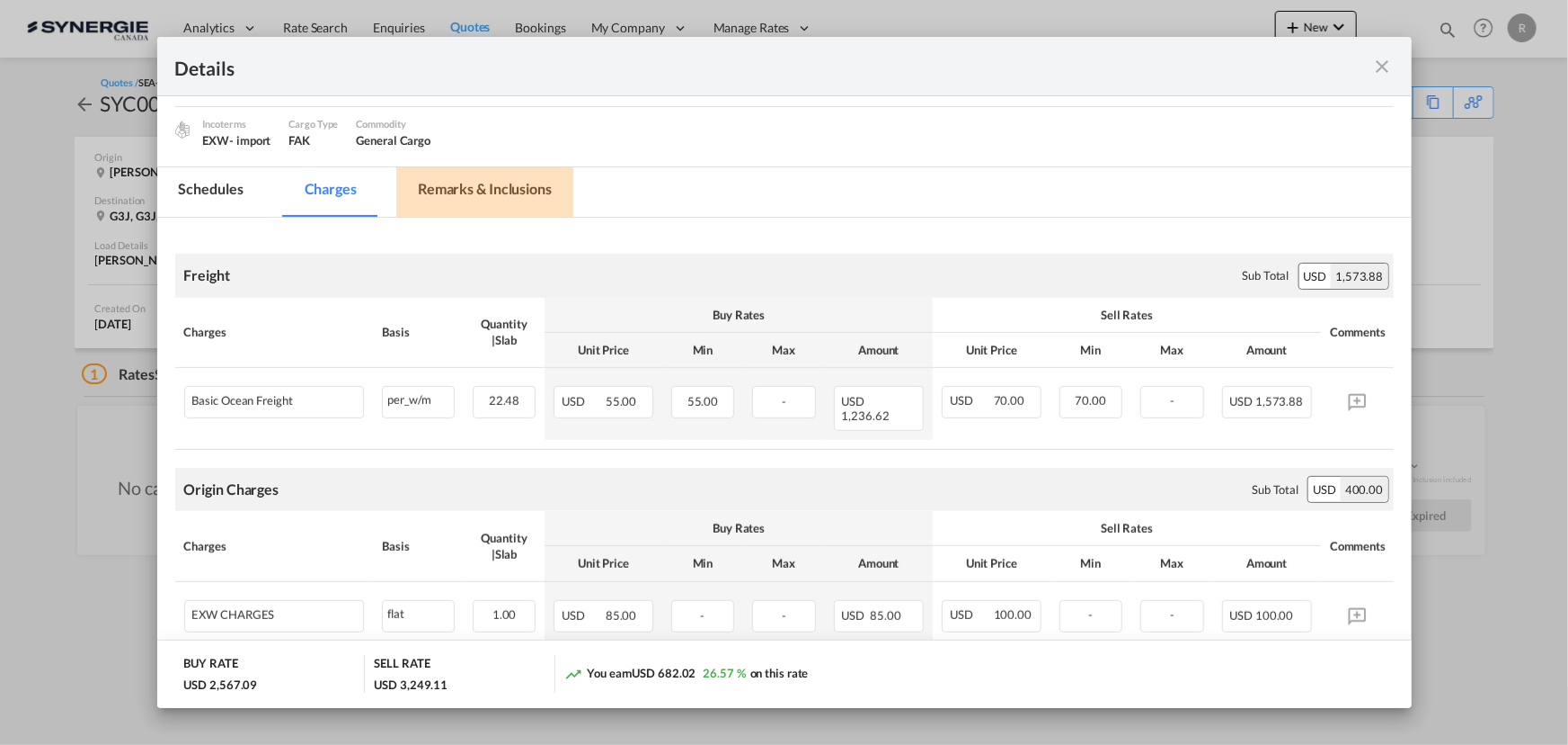
click at [474, 186] on md-tab-item "Remarks & Inclusions" at bounding box center [485, 192] width 177 height 49
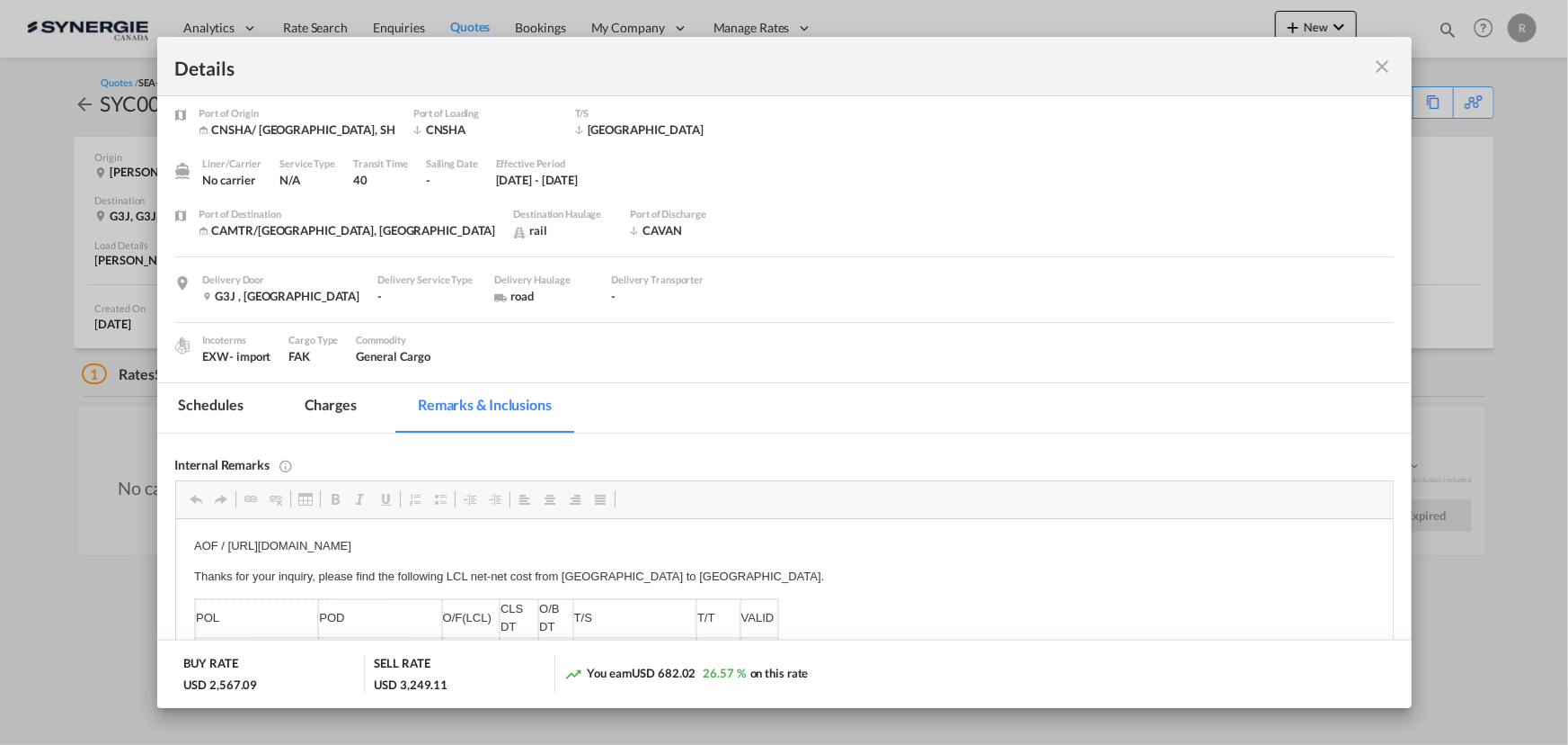
scroll to position [45, 0]
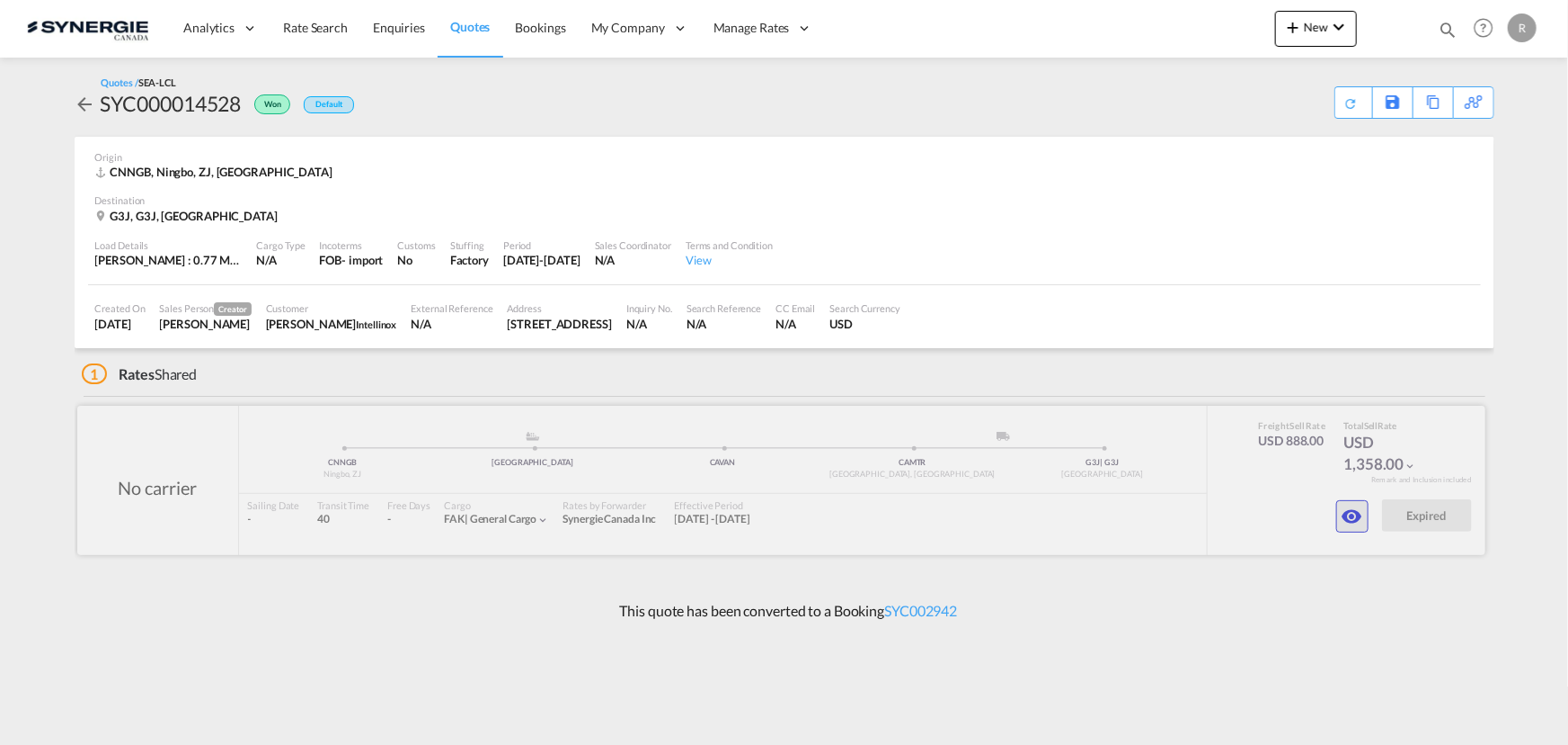
click at [1352, 513] on md-icon "icon-eye" at bounding box center [1352, 516] width 22 height 22
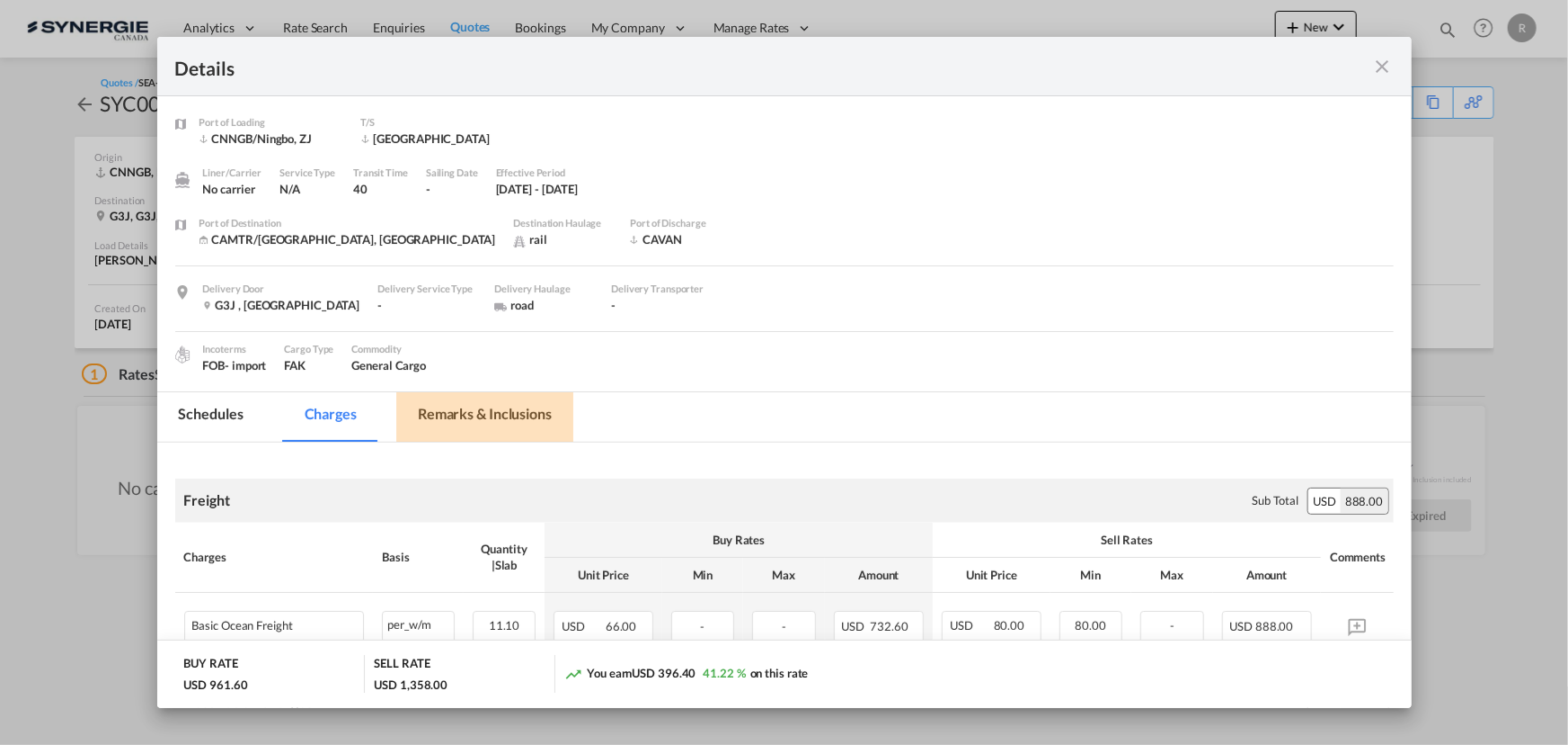
click at [494, 406] on md-tab-item "Remarks & Inclusions" at bounding box center [485, 417] width 177 height 49
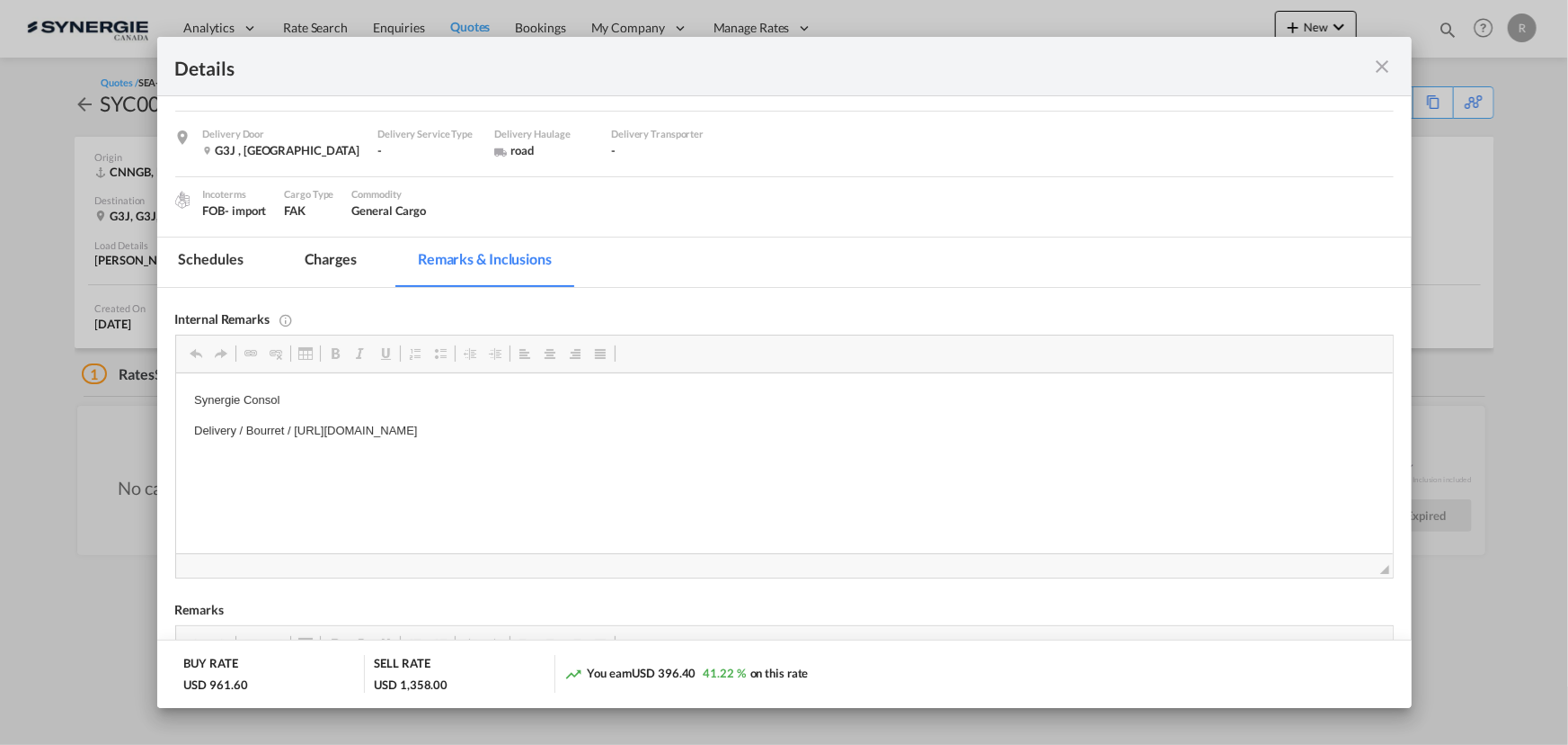
scroll to position [81, 0]
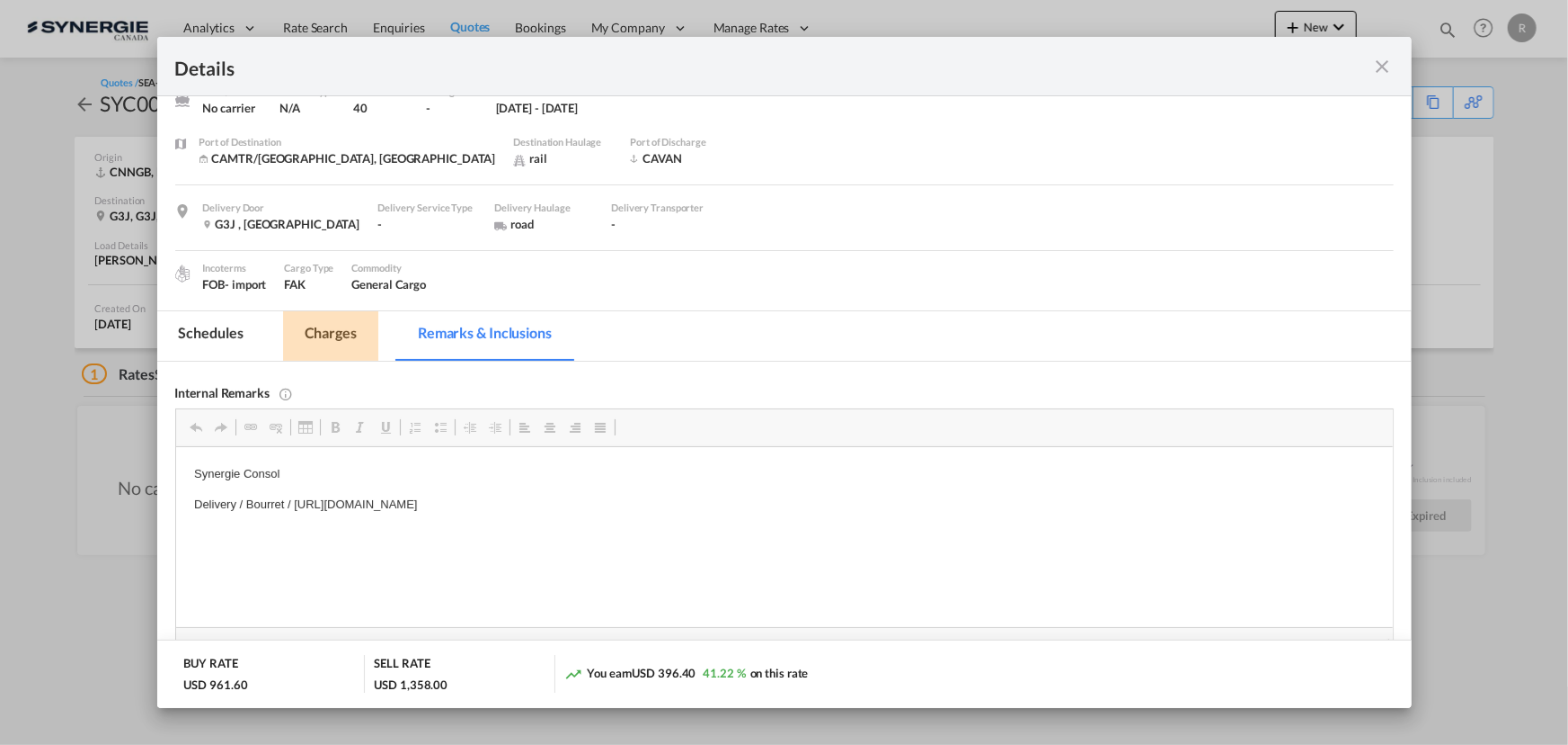
click at [339, 330] on md-tab-item "Charges" at bounding box center [331, 336] width 95 height 49
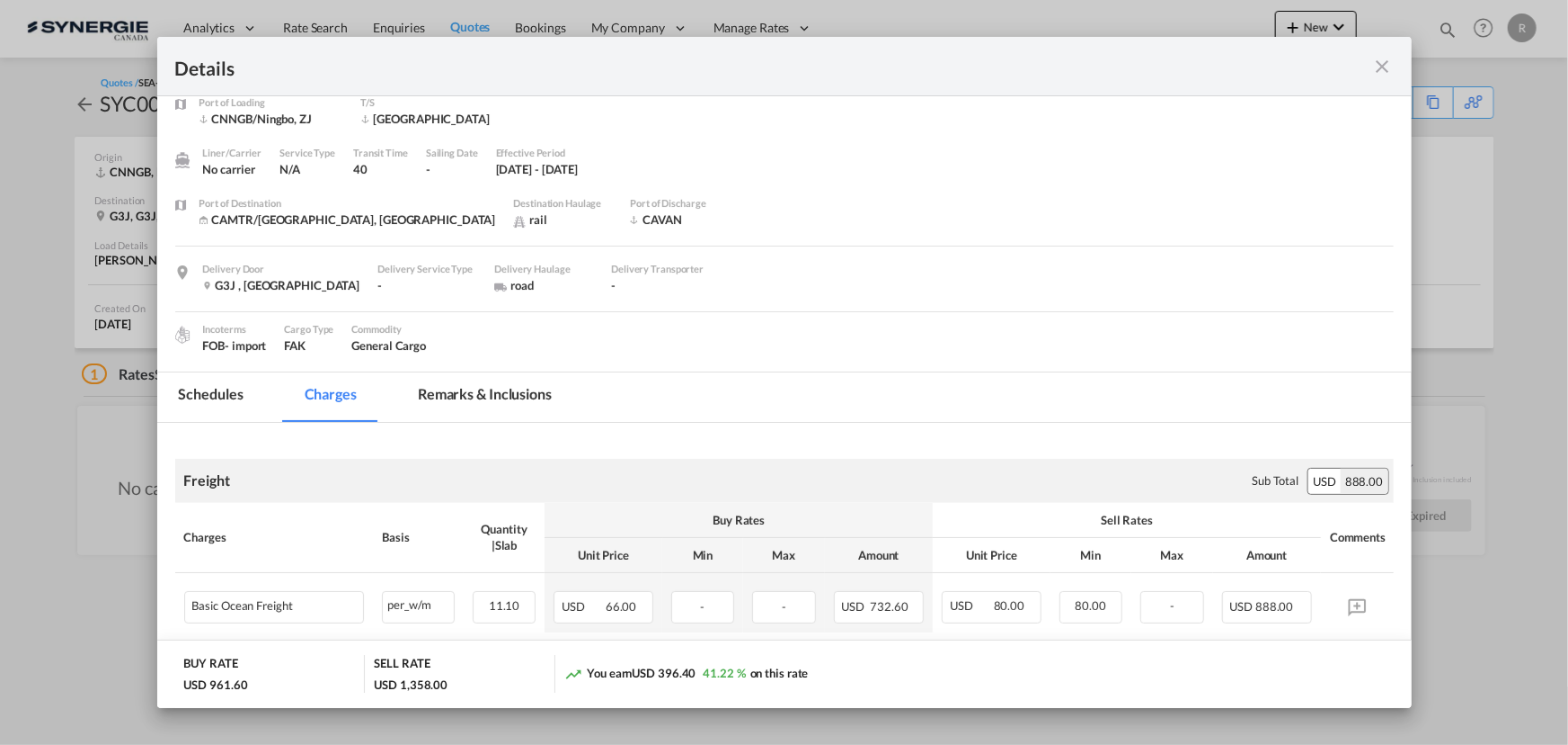
scroll to position [0, 0]
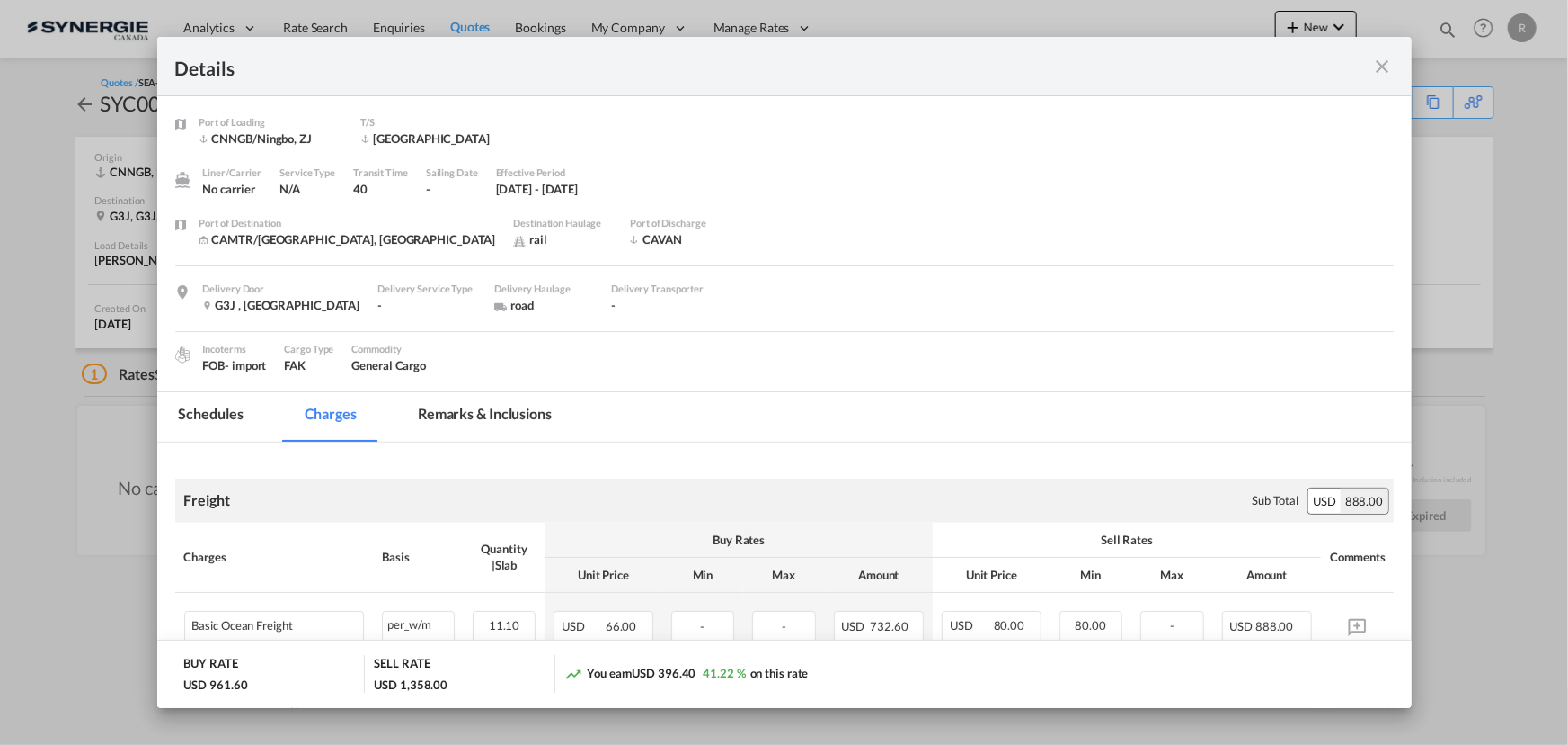
click at [1384, 68] on md-icon "icon-close fg-AAA8AD m-0 cursor" at bounding box center [1383, 67] width 22 height 22
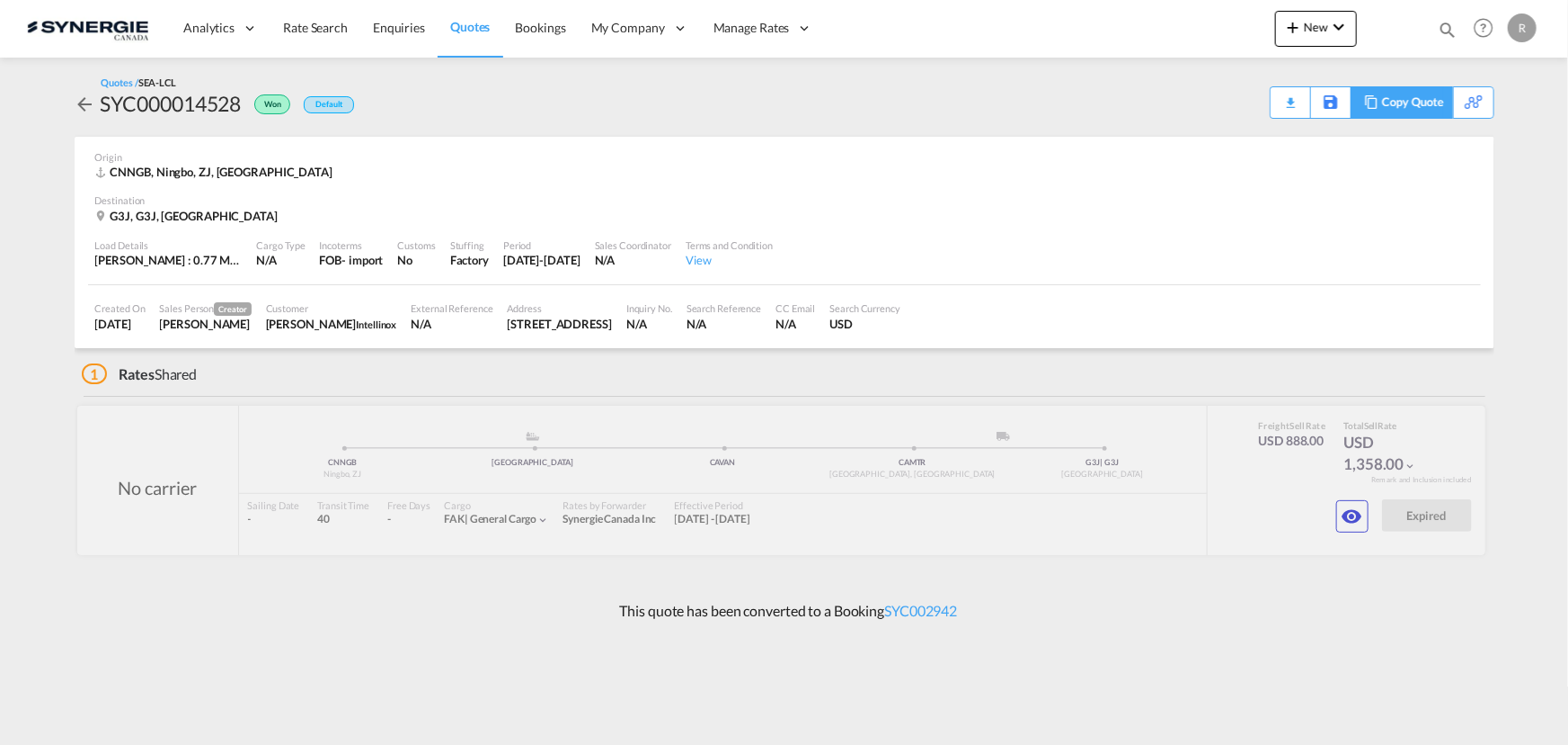
click at [1433, 99] on div "Copy Quote" at bounding box center [1413, 103] width 61 height 30
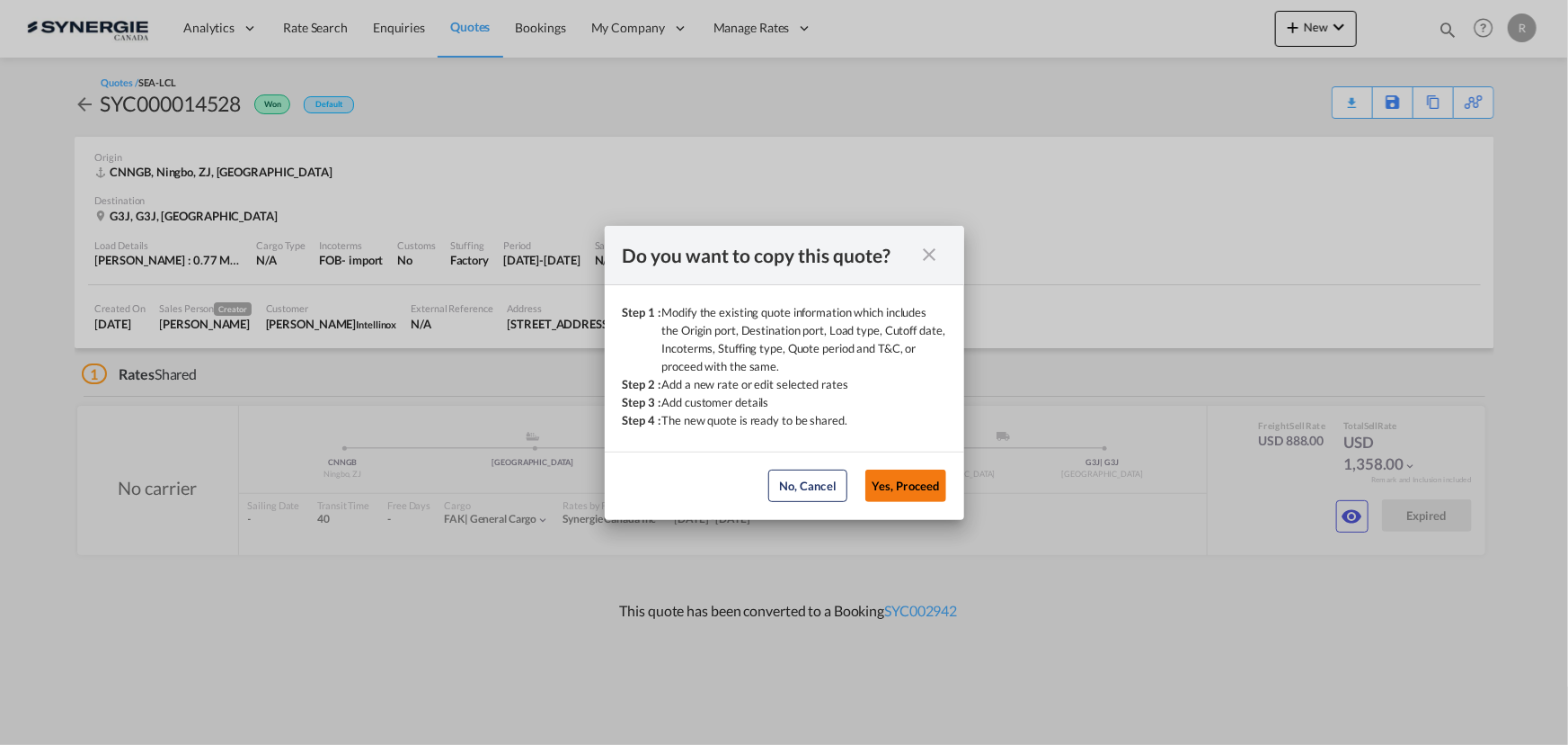
click at [931, 482] on button "Yes, Proceed" at bounding box center [905, 485] width 81 height 32
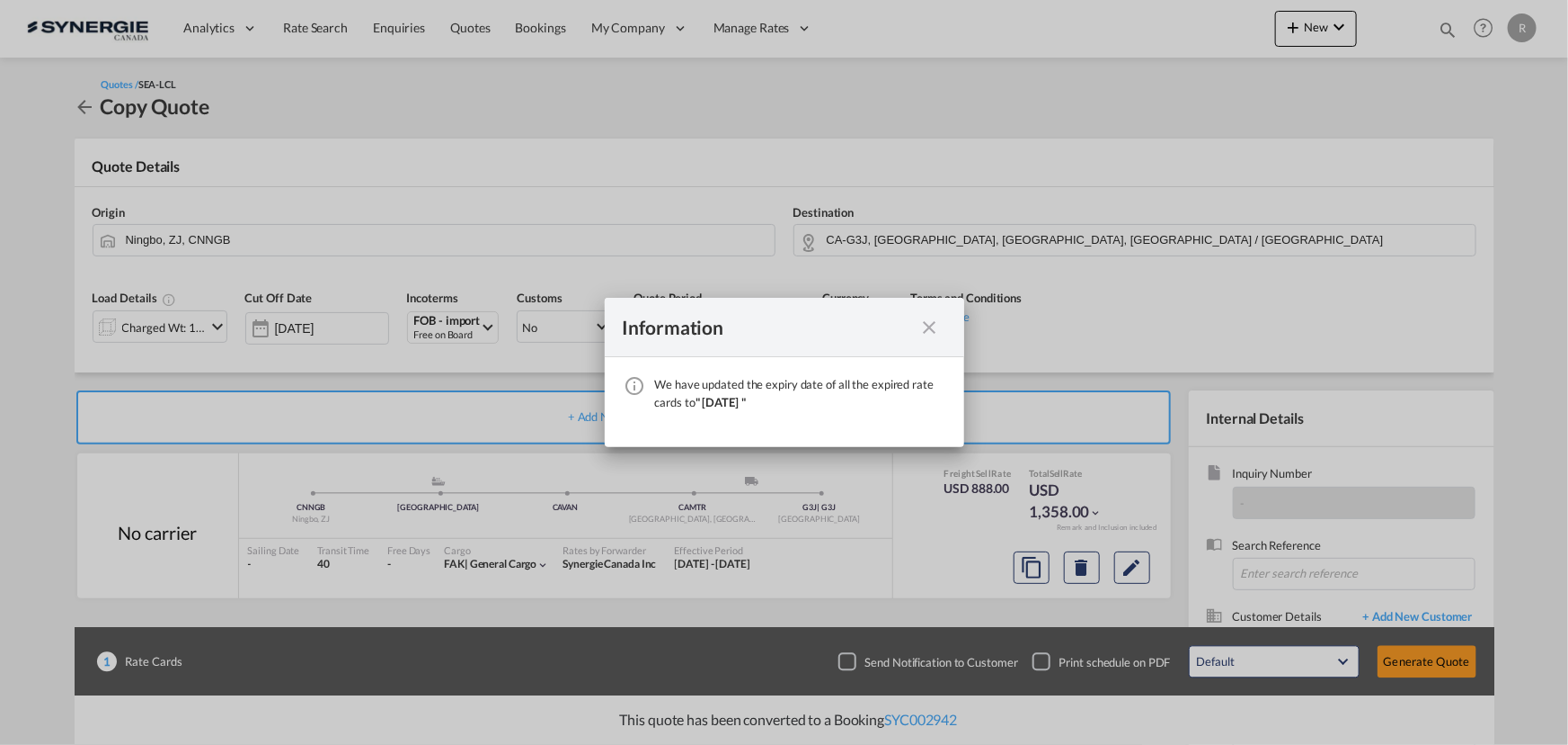
click at [934, 323] on md-icon "icon-close fg-AAA8AD cursor" at bounding box center [930, 327] width 22 height 22
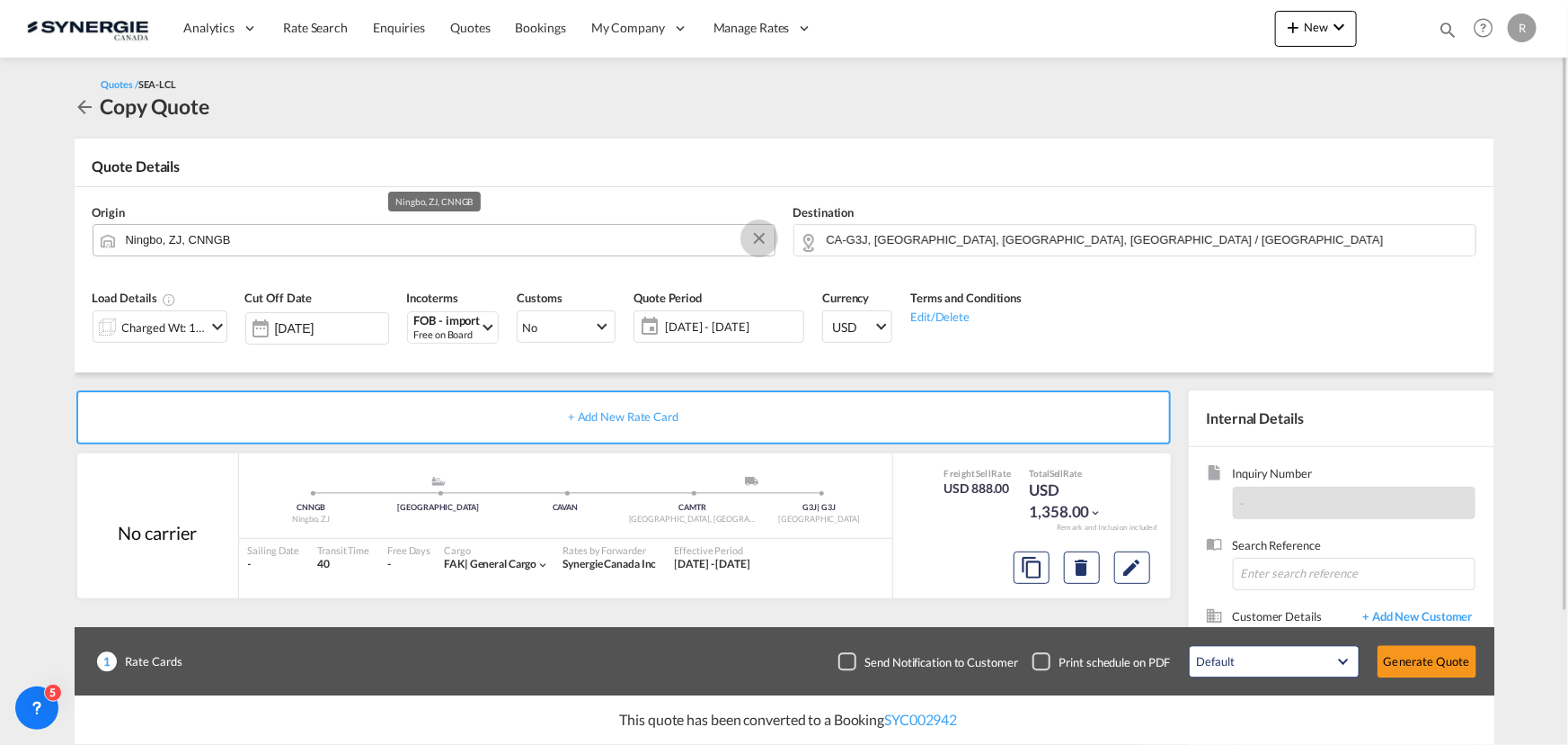
click at [759, 242] on button "Clear Input" at bounding box center [759, 238] width 27 height 27
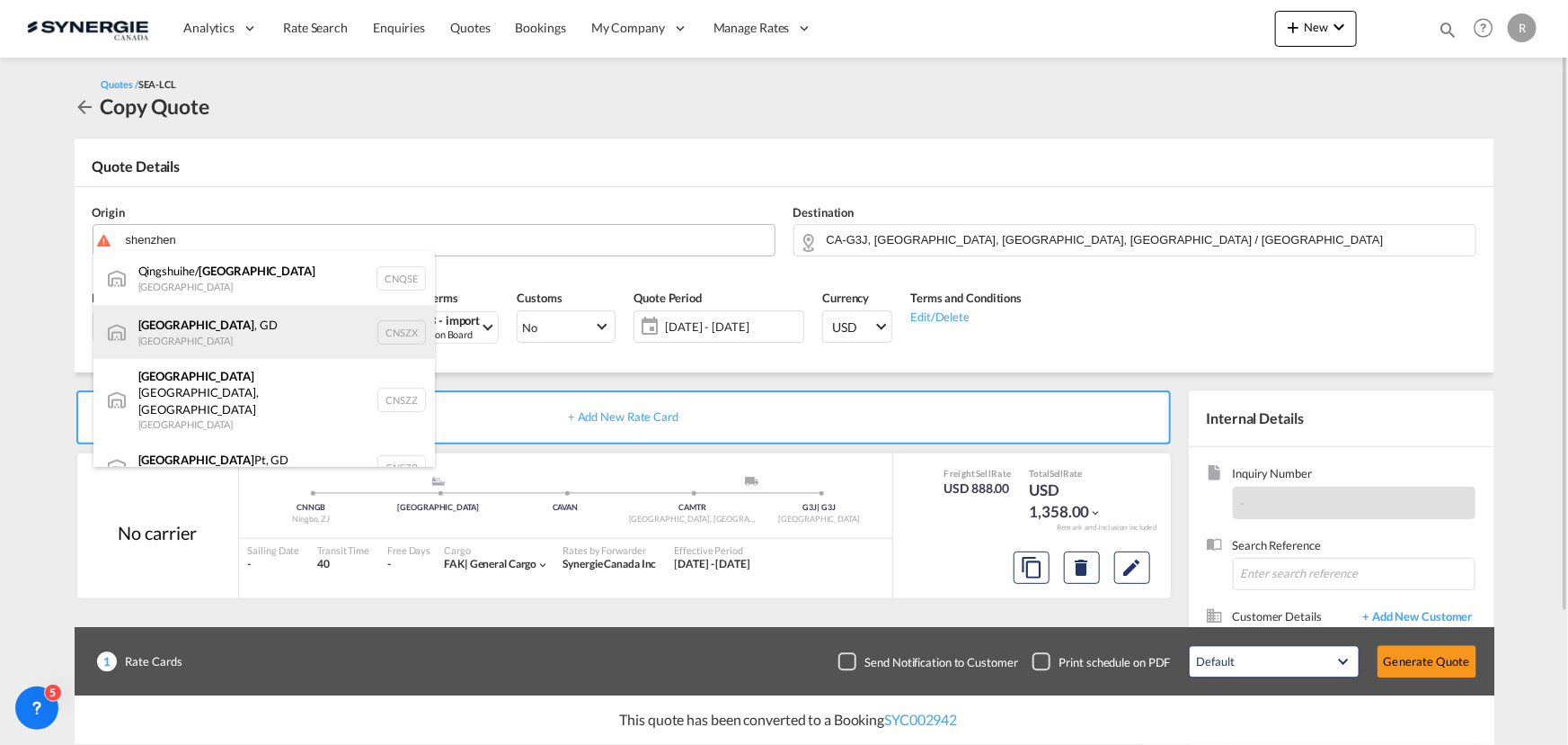
click at [200, 343] on div "Shenzhen , GD China CNSZX" at bounding box center [263, 331] width 341 height 54
type input "Shenzhen, GD, CNSZX"
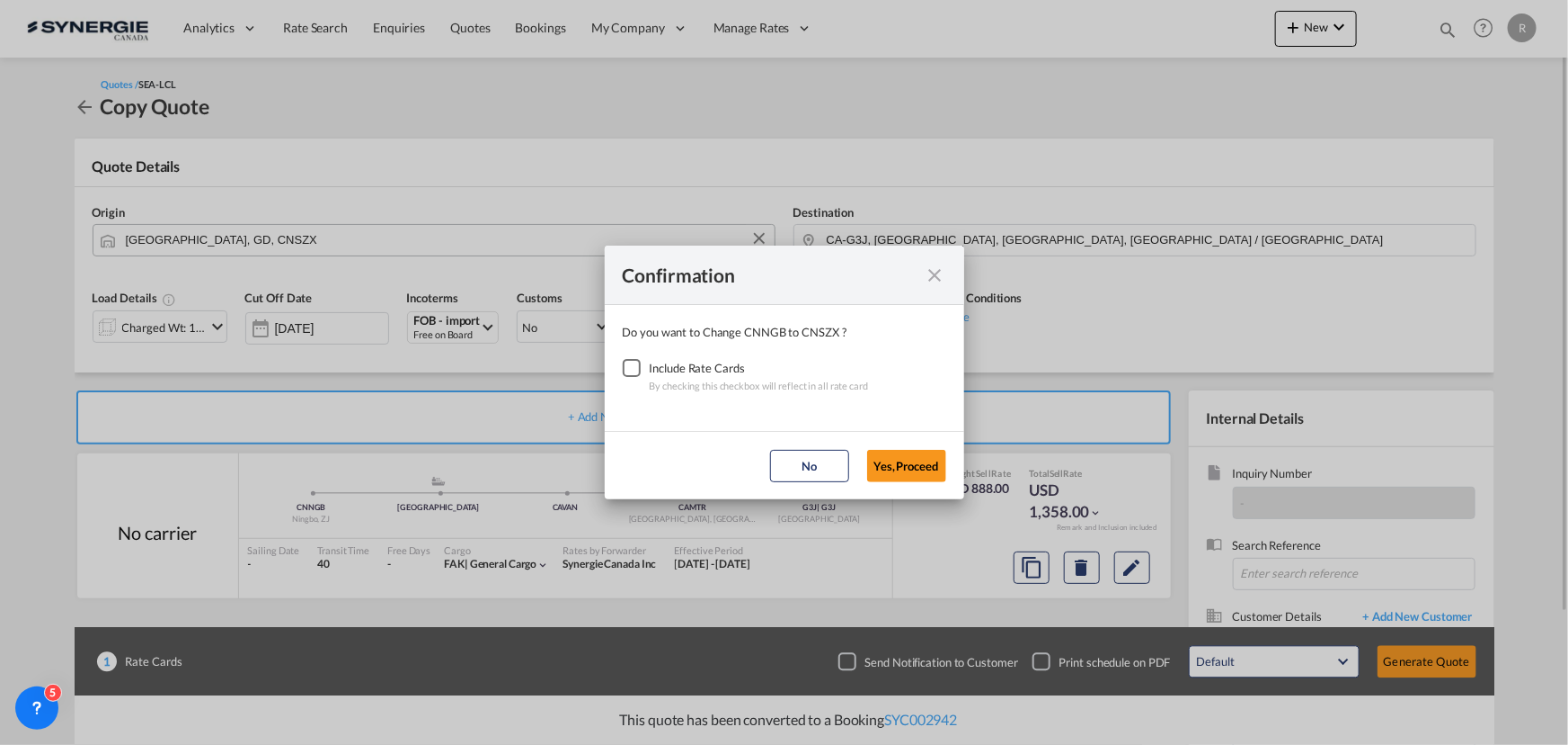
click at [629, 369] on div "Checkbox No Ink" at bounding box center [631, 367] width 18 height 18
click at [974, 483] on div "Confirmation Do you want to Change CNNGB to CNSZX ? Include Rate Cards By check…" at bounding box center [784, 372] width 1568 height 745
click at [911, 467] on button "Yes,Proceed" at bounding box center [906, 466] width 79 height 32
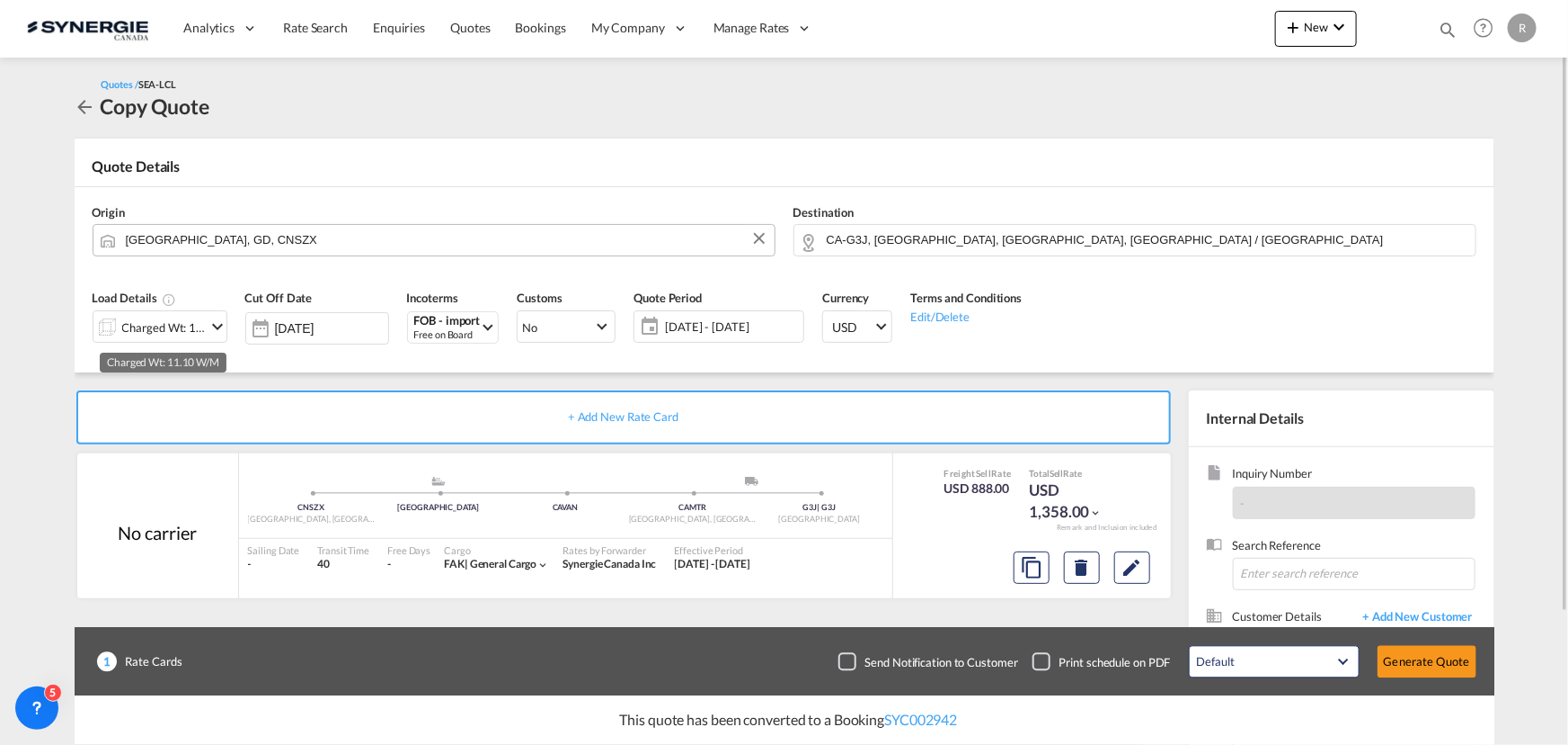
click at [204, 321] on div "Charged Wt: 11.10 W/M" at bounding box center [165, 327] width 85 height 25
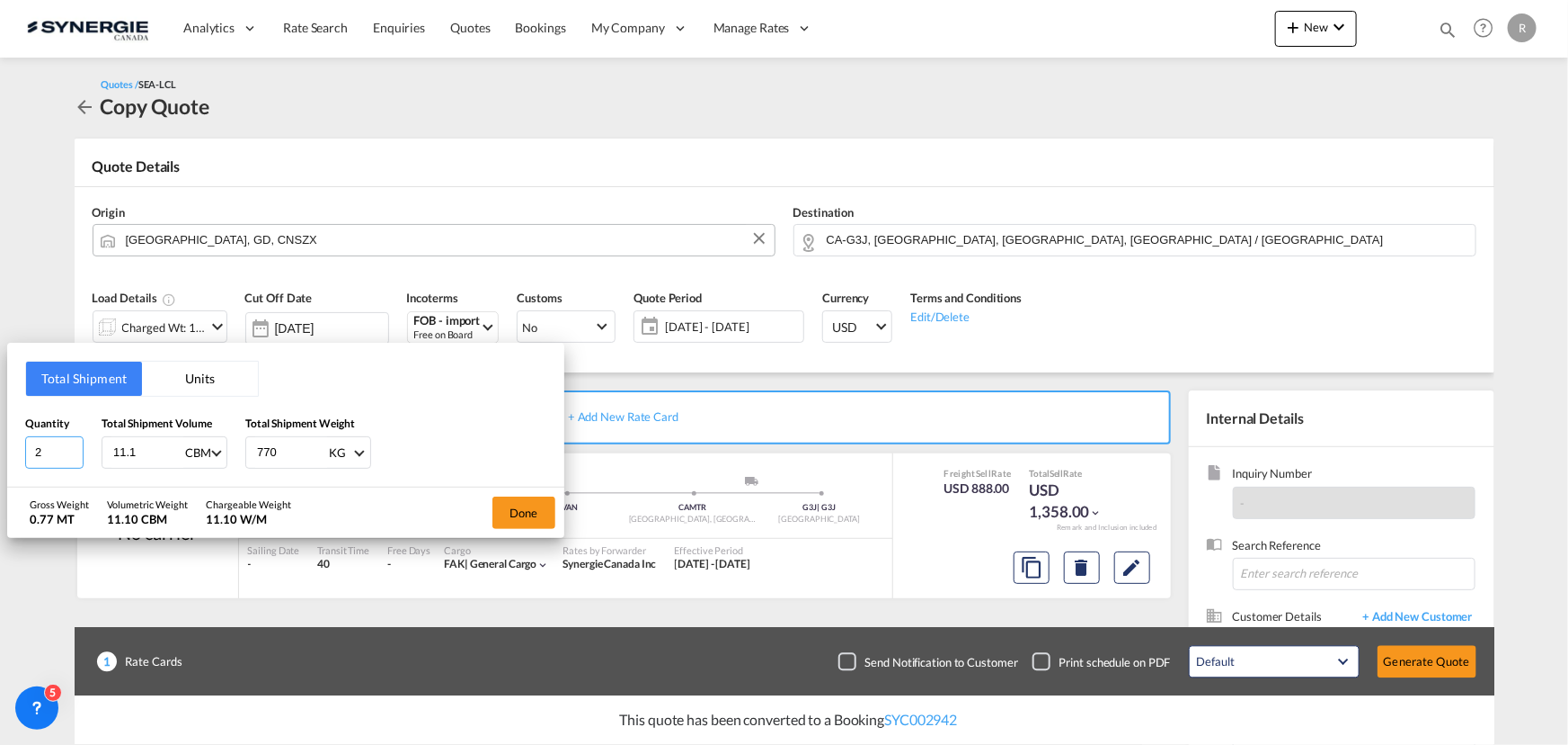
drag, startPoint x: 53, startPoint y: 443, endPoint x: -39, endPoint y: 430, distance: 92.9
click at [0, 430] on html "Analytics Reports Dashboard Rate Search Enquiries Quotes" at bounding box center [784, 372] width 1568 height 745
type input "28"
drag, startPoint x: 98, startPoint y: 448, endPoint x: 48, endPoint y: 443, distance: 50.2
click at [48, 443] on div "Quantity 28 Total Shipment Volume 11.1 CBM CBM CFT Total Shipment Weight 770 KG…" at bounding box center [285, 441] width 521 height 54
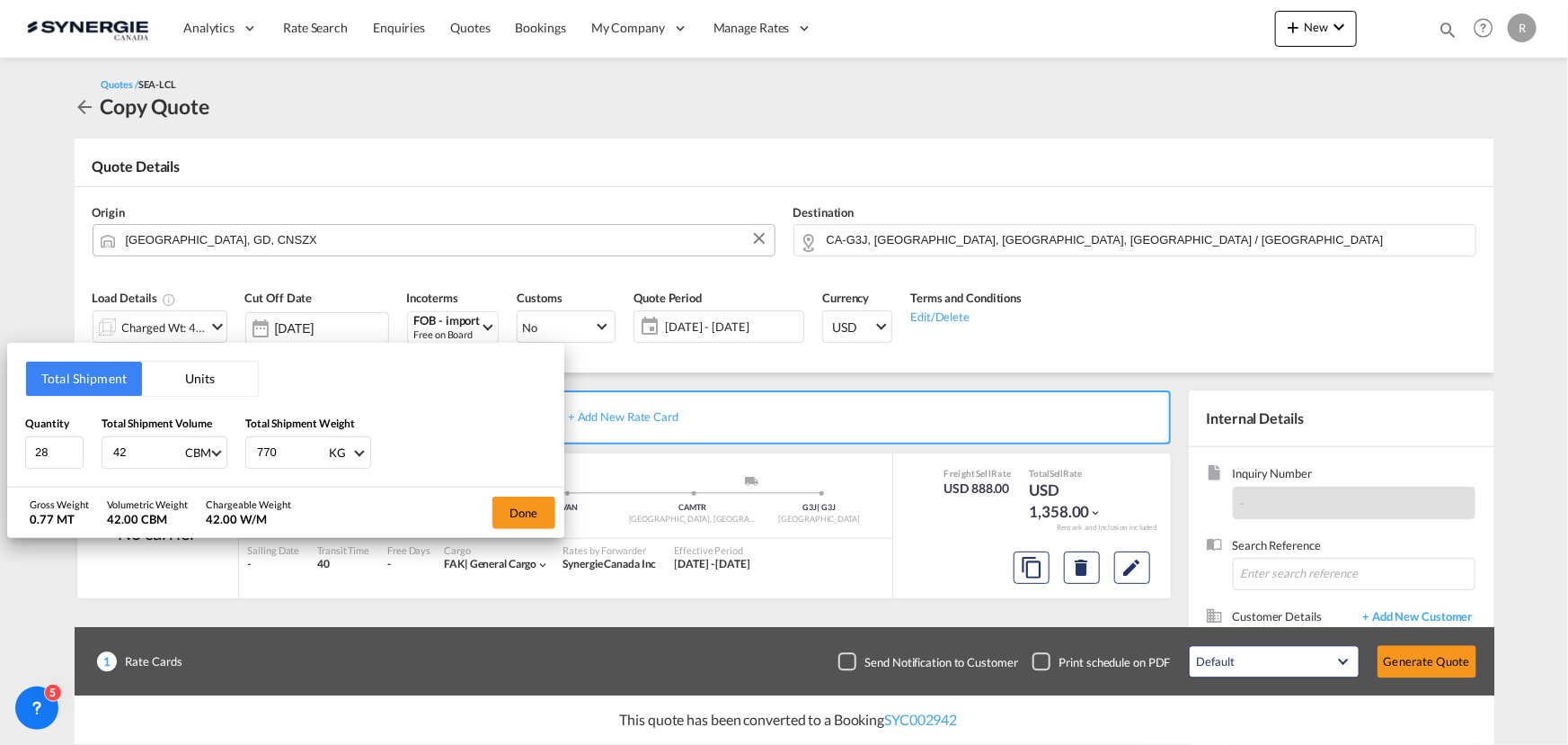
drag, startPoint x: 143, startPoint y: 455, endPoint x: 19, endPoint y: 437, distance: 125.3
click at [22, 439] on div "Total Shipment Units Quantity 28 Total Shipment Volume 42 CBM CBM CFT Total Shi…" at bounding box center [286, 414] width 557 height 144
type input "41.2"
type input "7420"
click at [517, 517] on button "Done" at bounding box center [524, 513] width 63 height 32
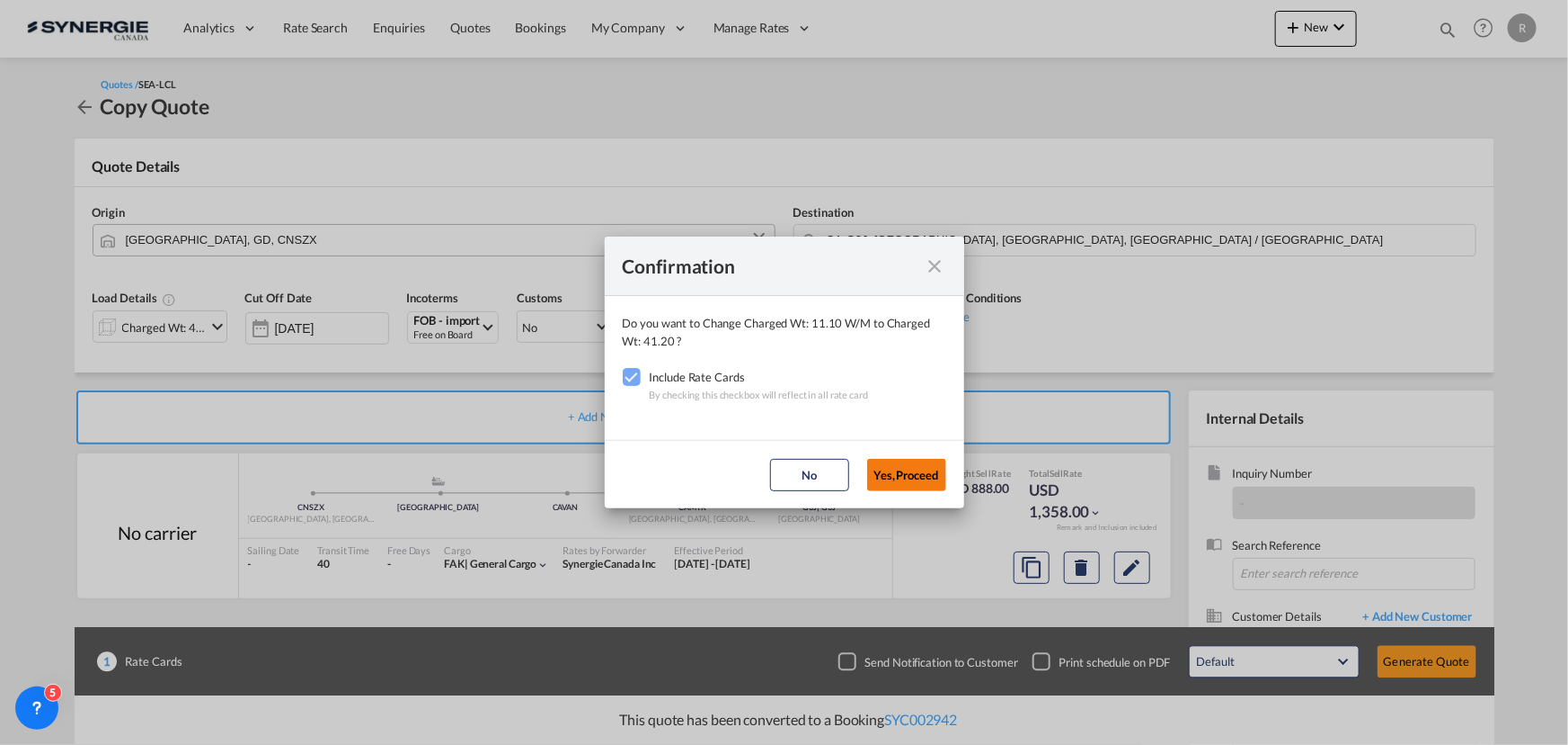
click at [913, 481] on button "Yes,Proceed" at bounding box center [906, 475] width 79 height 32
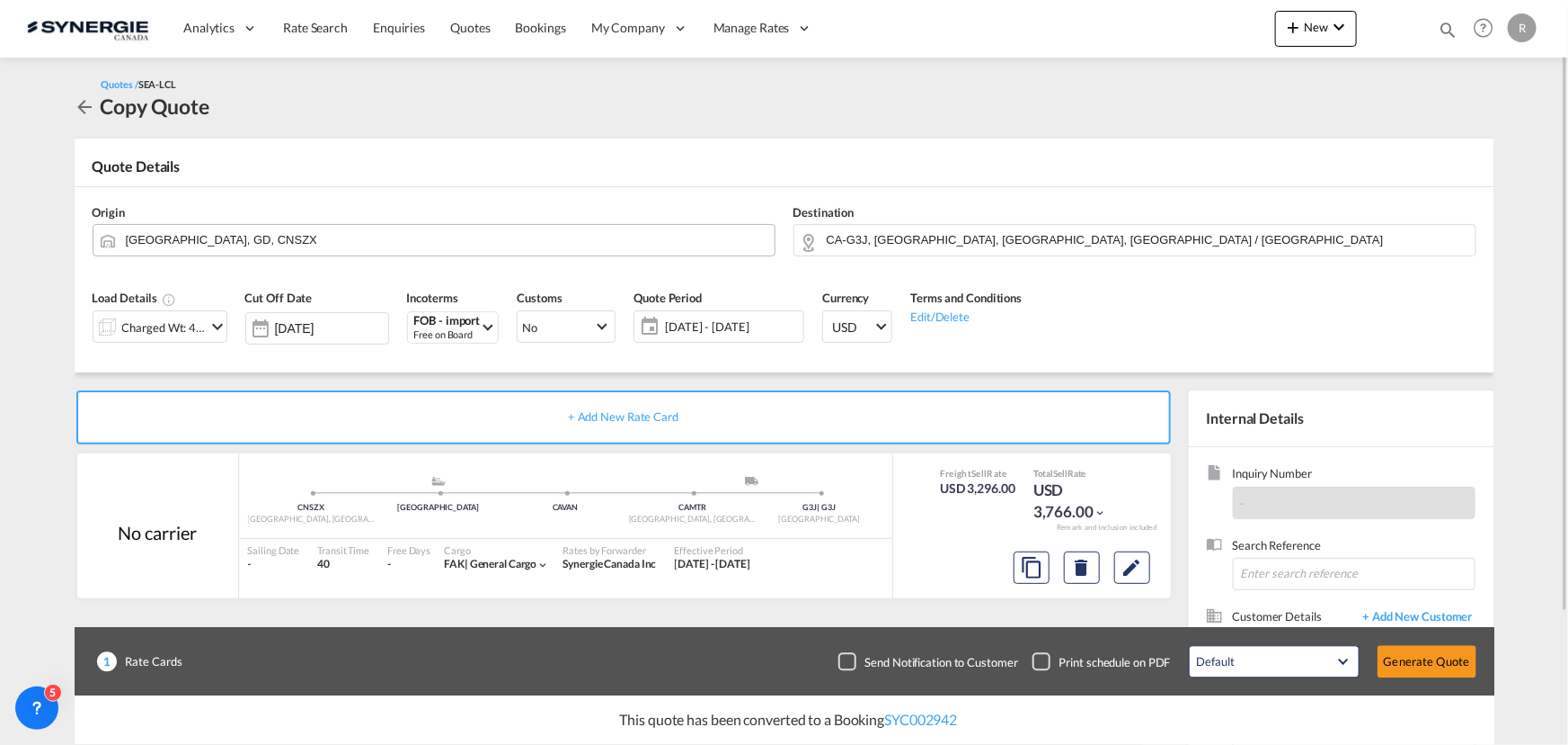
click at [709, 323] on span "08 Oct - 07 Nov 2025" at bounding box center [731, 326] width 134 height 16
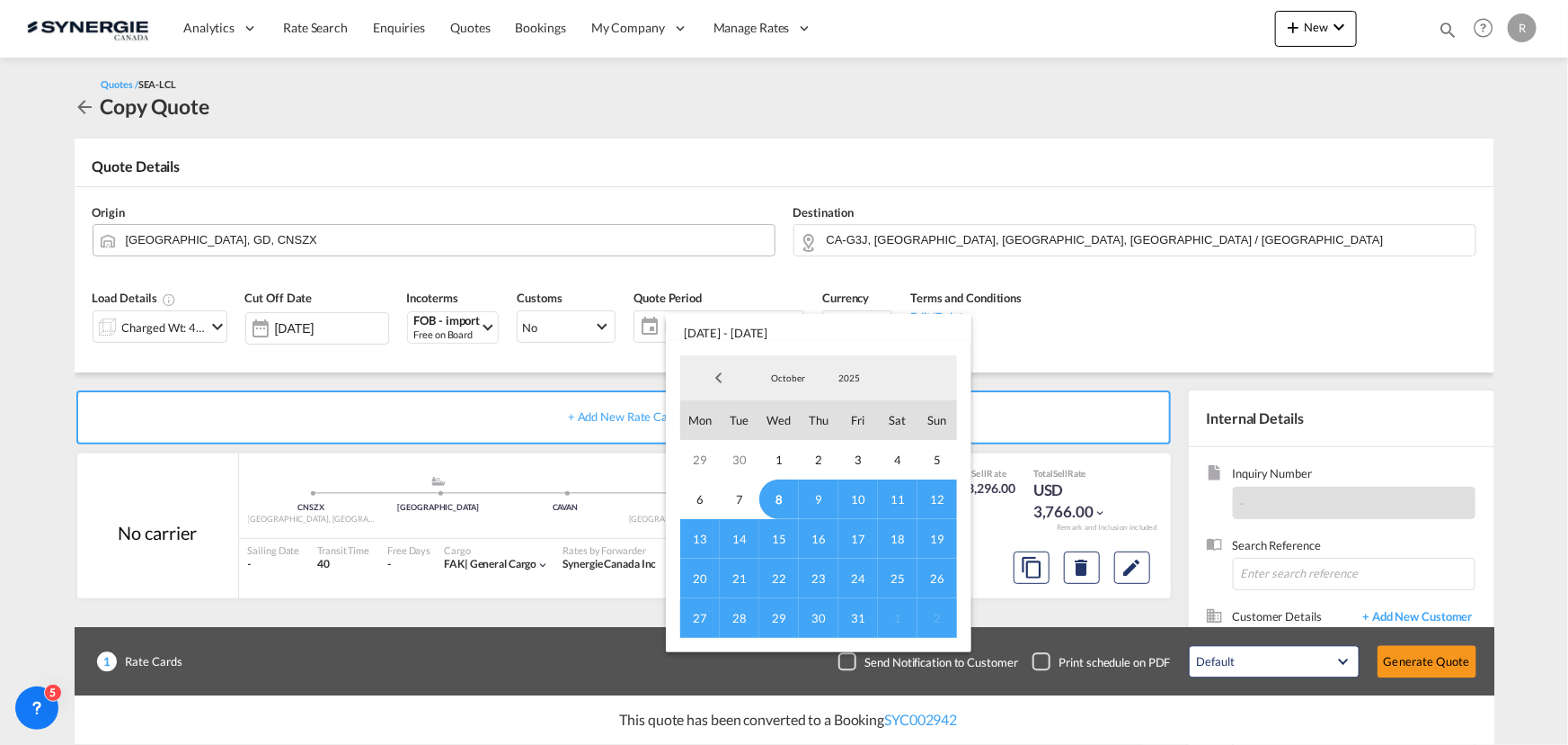
click at [738, 537] on span "14" at bounding box center [740, 539] width 40 height 40
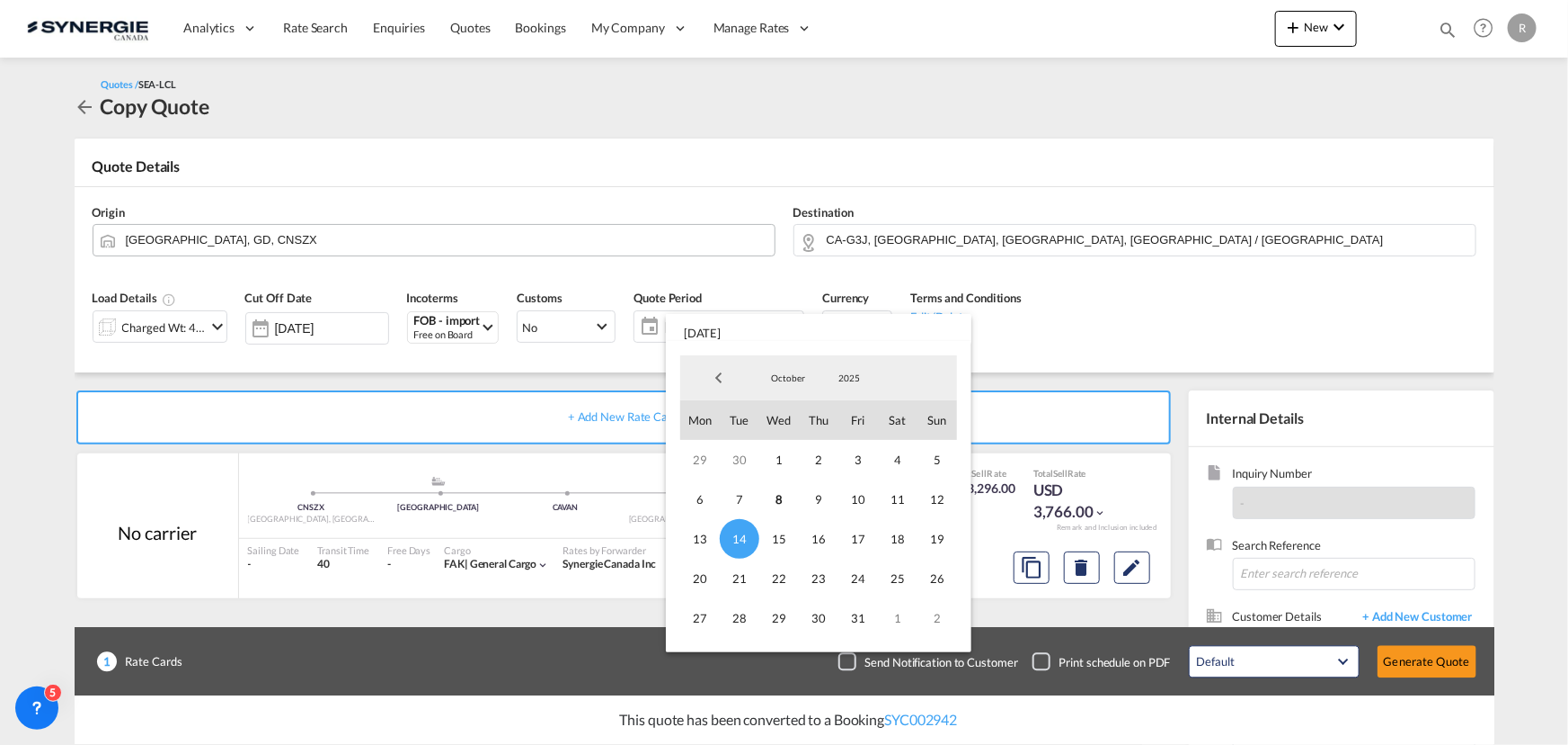
click at [1152, 332] on md-backdrop at bounding box center [784, 372] width 1568 height 745
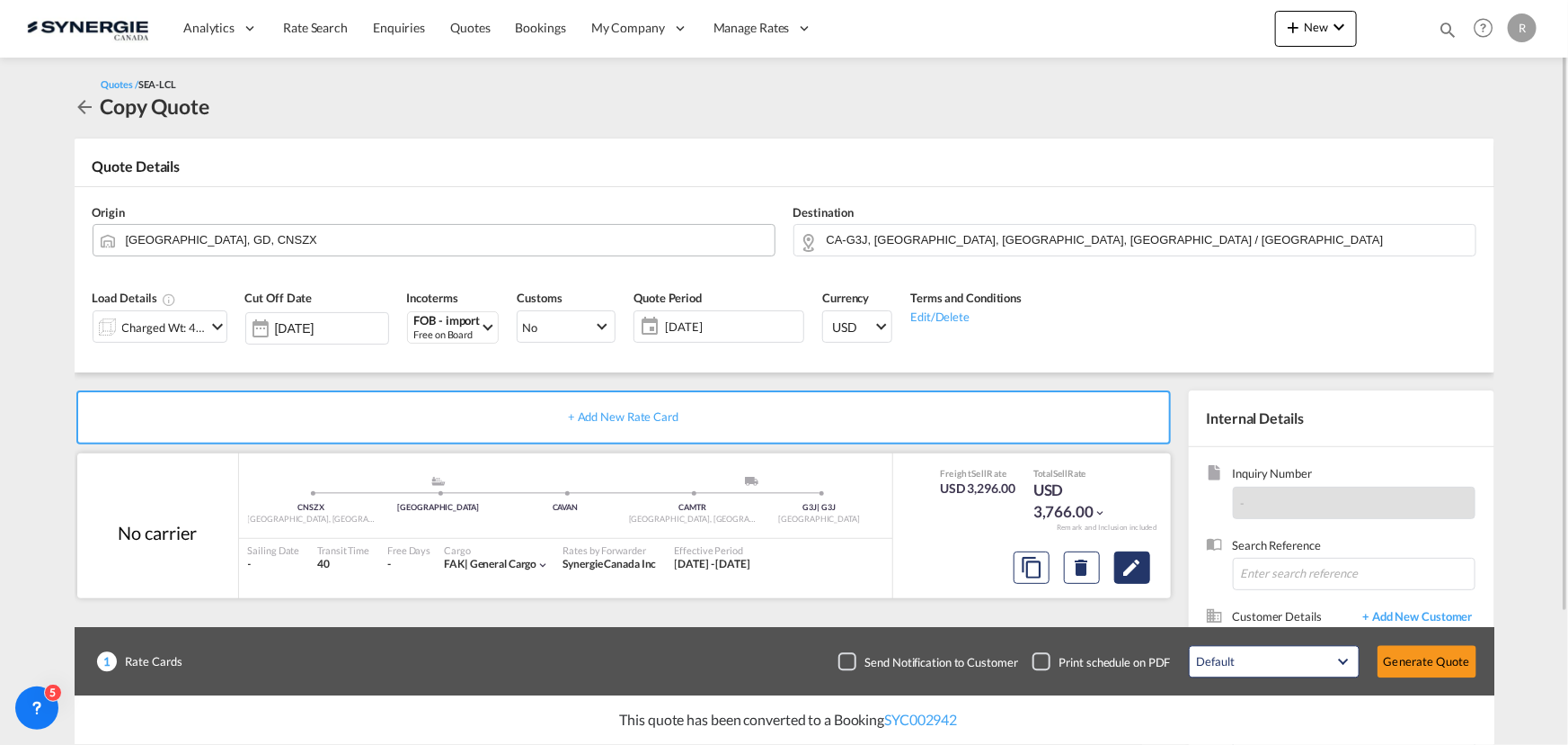
click at [1129, 571] on md-icon "Edit" at bounding box center [1132, 567] width 22 height 22
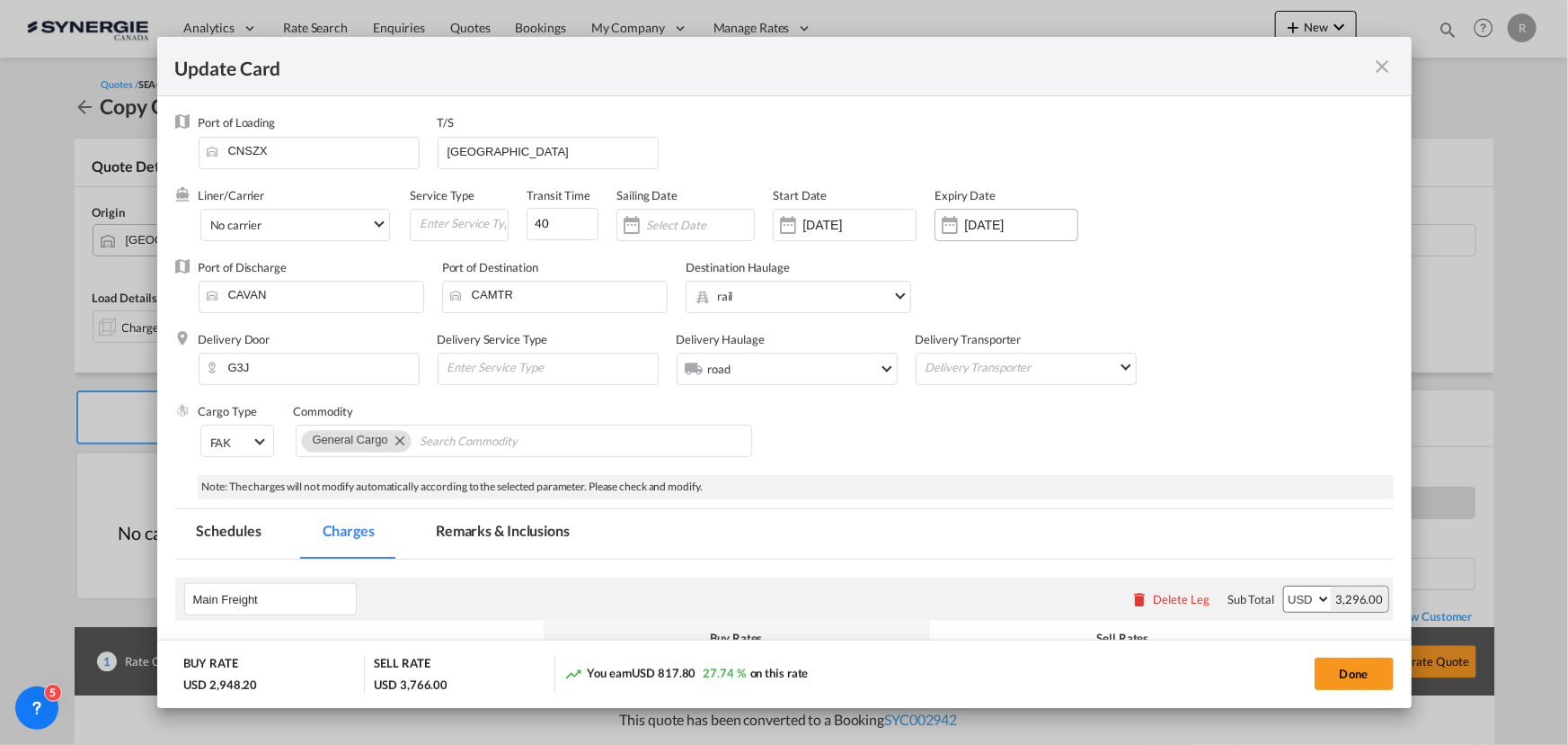
click at [987, 222] on input "07 Nov 2025" at bounding box center [1020, 225] width 113 height 14
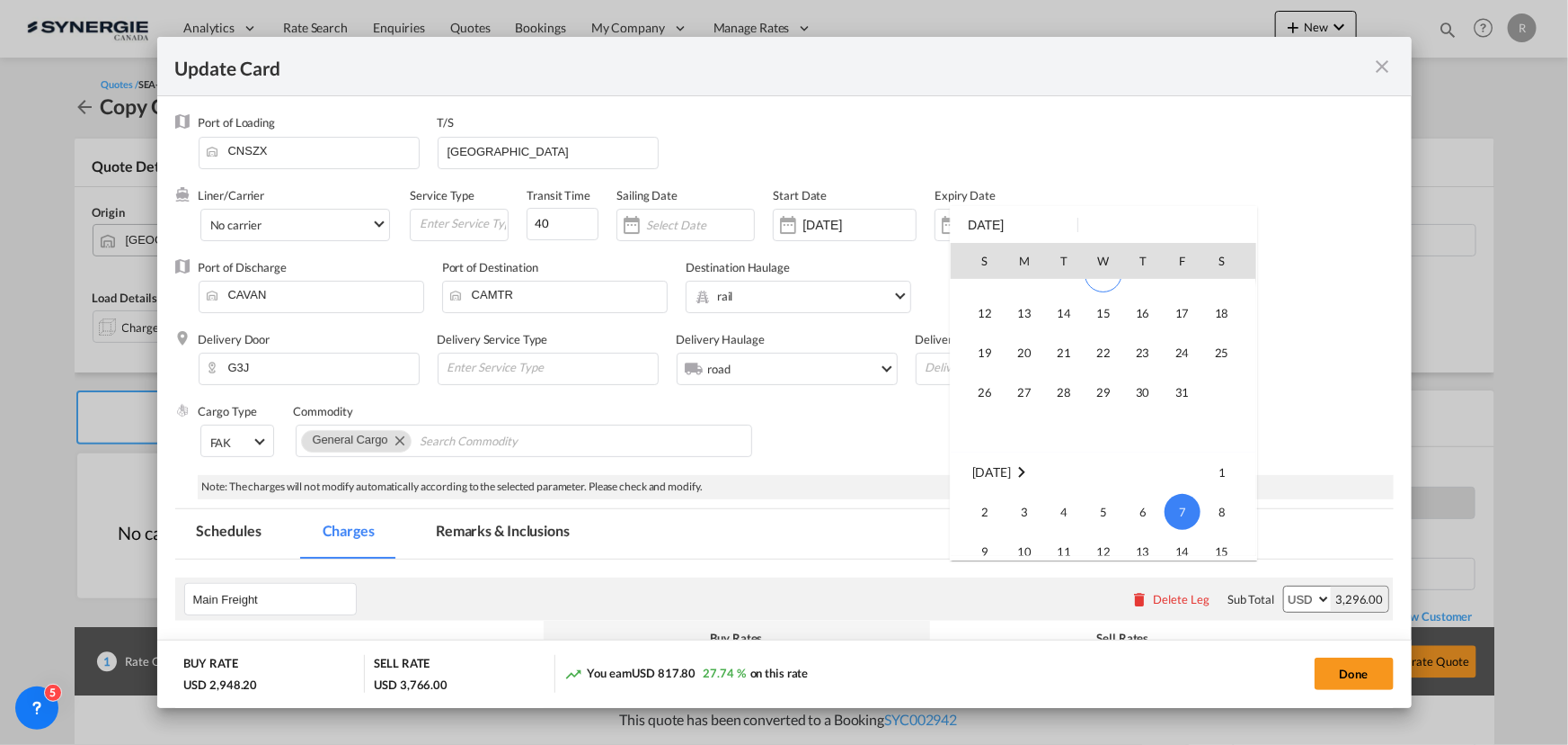
scroll to position [313, 0]
click at [1060, 299] on span "14" at bounding box center [1064, 304] width 36 height 36
type input "14 Oct 2025"
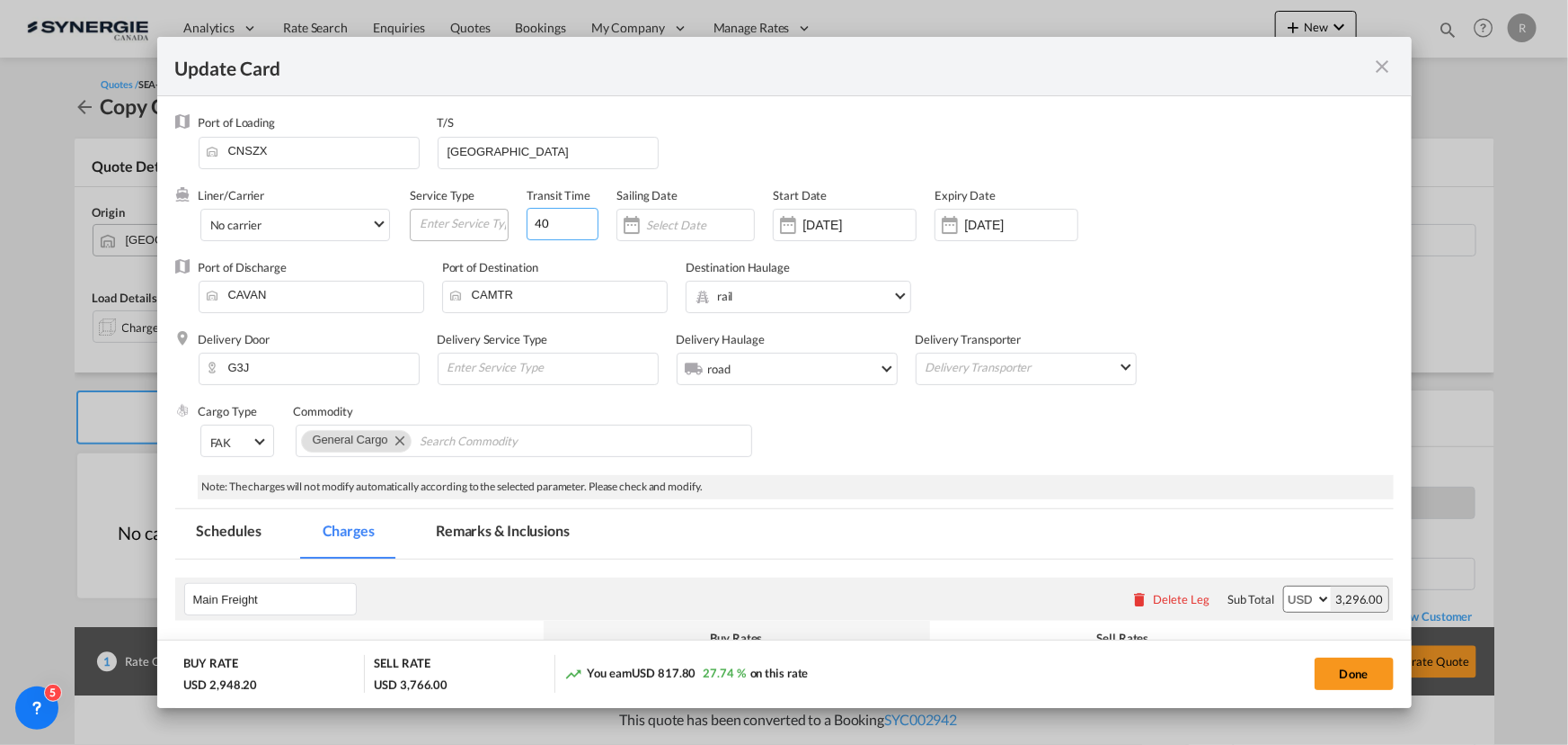
drag, startPoint x: 516, startPoint y: 216, endPoint x: 486, endPoint y: 212, distance: 30.3
click at [486, 212] on div "Liner/Carrier No carrier Atlantic Container Line (ACL) Baker Transport (GB) | D…" at bounding box center [728, 224] width 1060 height 72
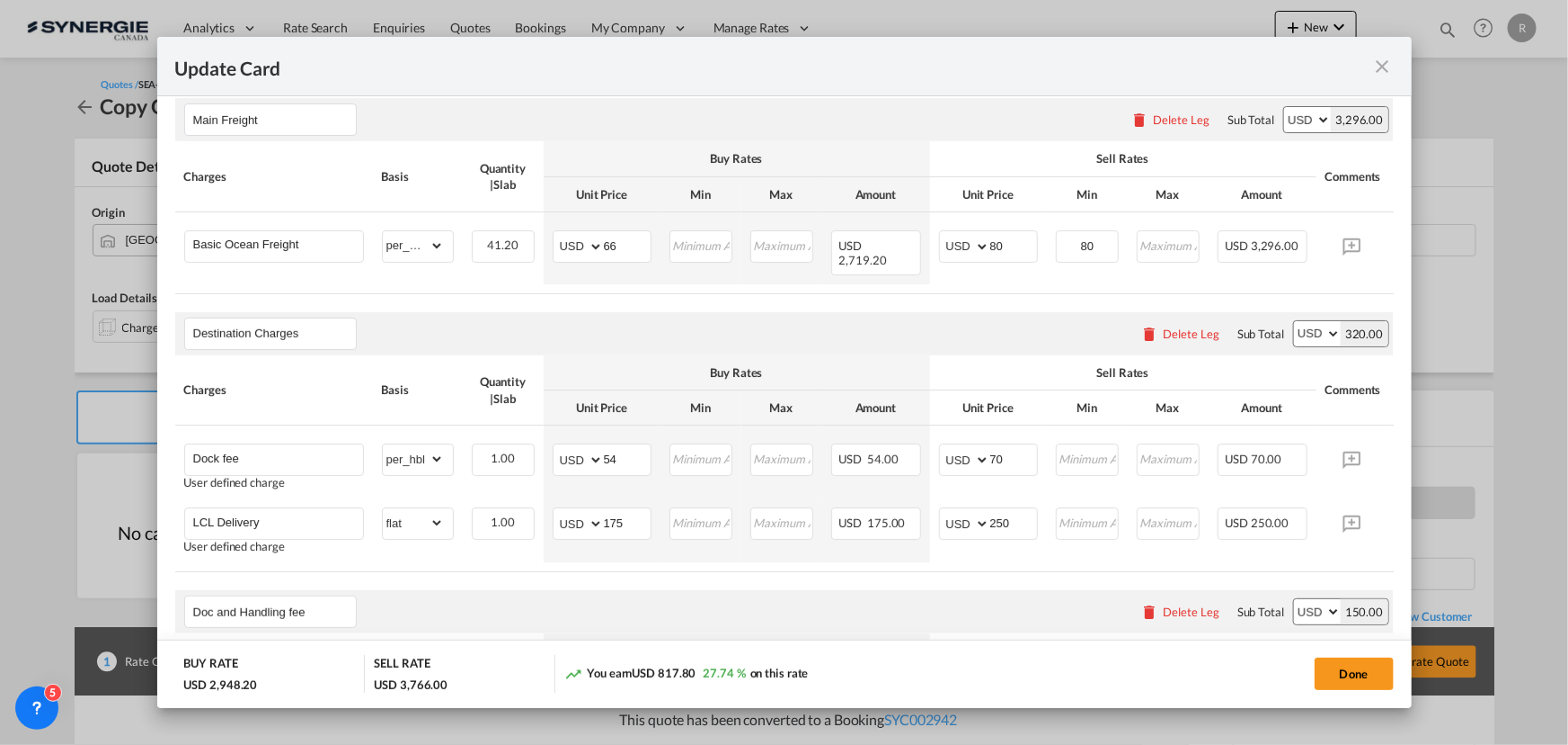
scroll to position [490, 0]
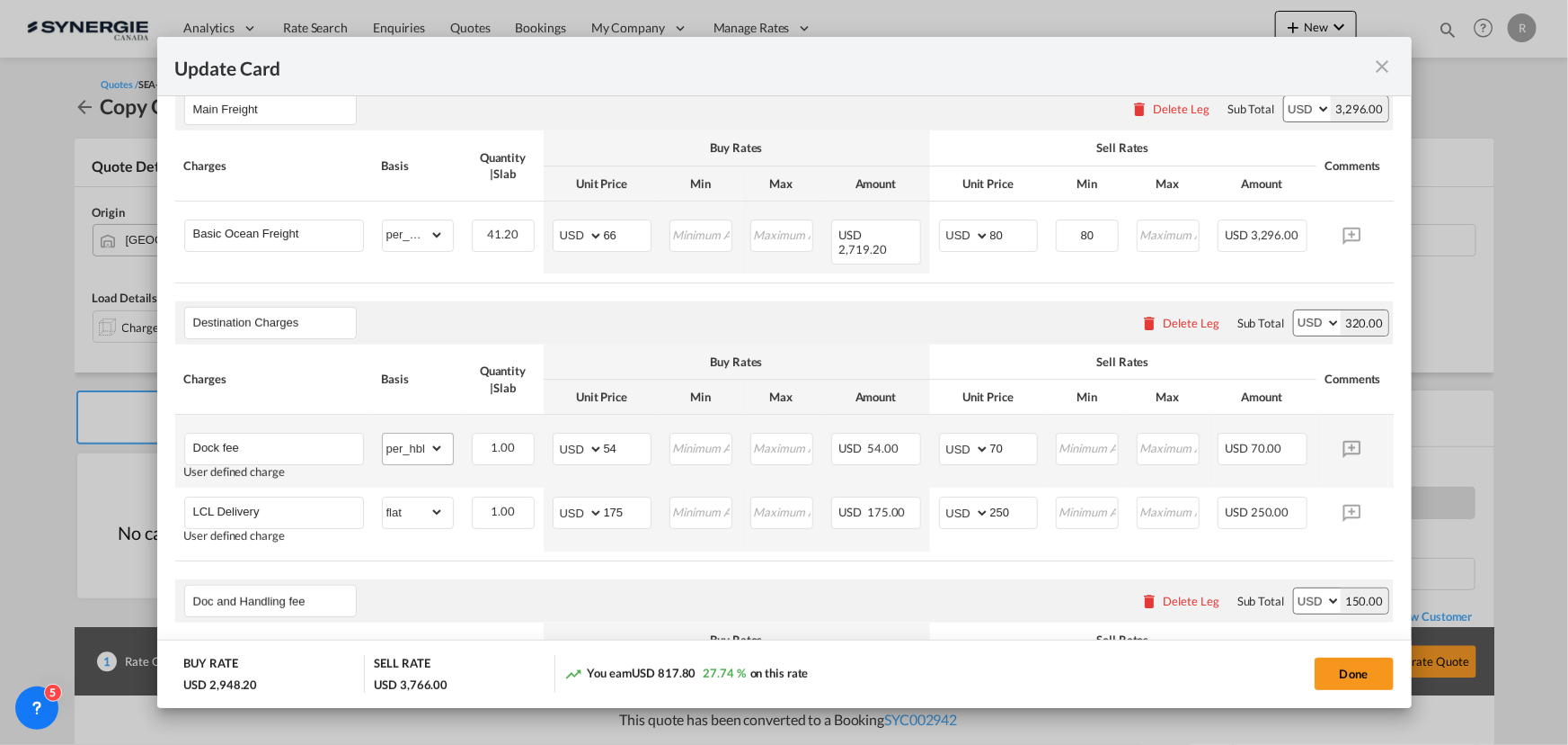
type input "35"
click at [425, 440] on select "gross_weight volumetric_weight per_shipment per_bl per_km per_hawb per_kg flat …" at bounding box center [414, 448] width 61 height 29
select select "per_kg"
click at [383, 434] on select "gross_weight volumetric_weight per_shipment per_bl per_km per_hawb per_kg flat …" at bounding box center [414, 448] width 61 height 29
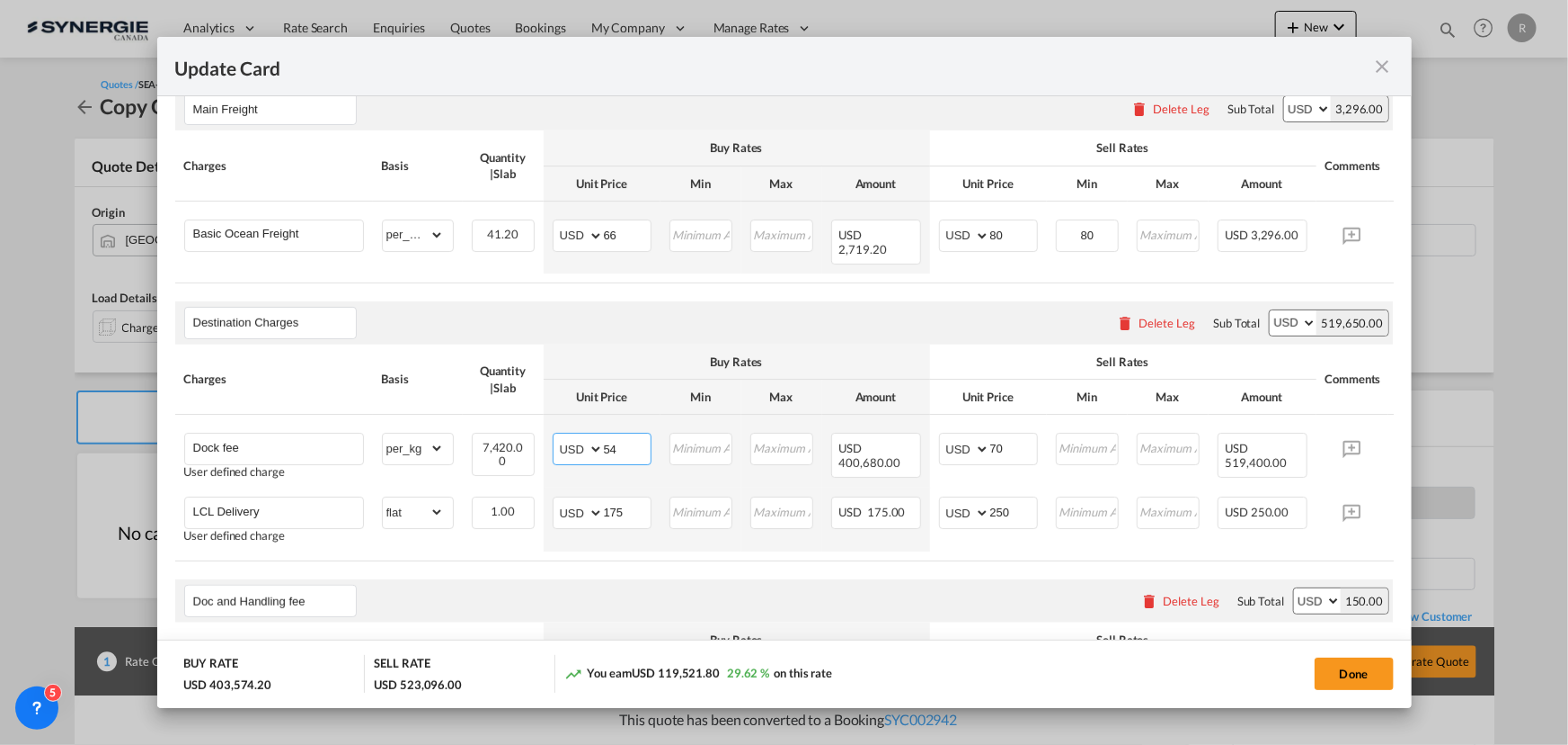
drag, startPoint x: 620, startPoint y: 436, endPoint x: 498, endPoint y: 384, distance: 132.6
click at [554, 433] on md-input-container "AED AFN ALL AMD ANG AOA ARS AUD AWG AZN BAM BBD BDT BGN BHD BIF BMD BND BOB BRL…" at bounding box center [602, 449] width 99 height 32
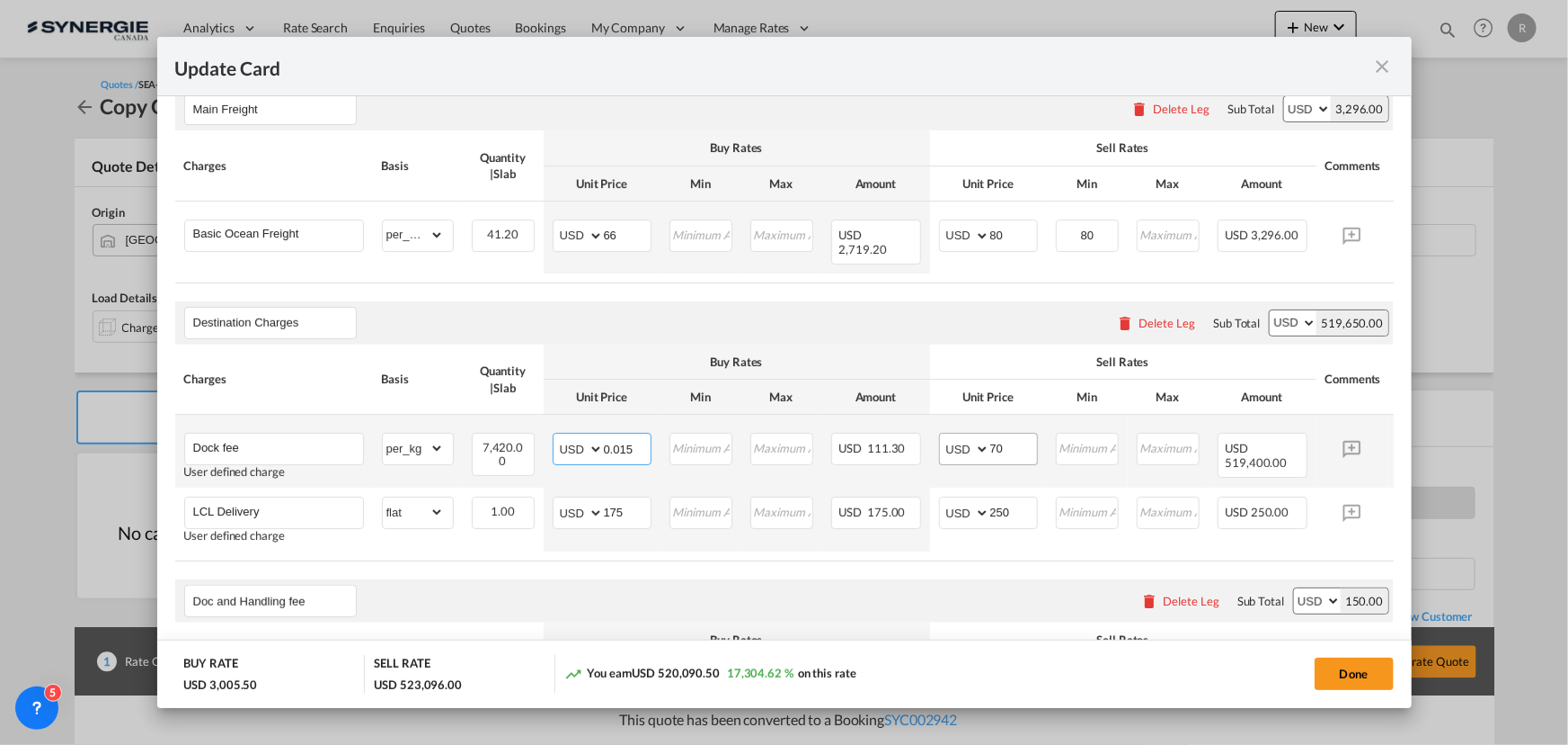
type input "0.015"
drag, startPoint x: 1007, startPoint y: 445, endPoint x: 882, endPoint y: 413, distance: 129.0
click at [888, 421] on tr "Dock fee User defined charge Please Enter Already Exists gross_weight volumetri…" at bounding box center [811, 451] width 1273 height 73
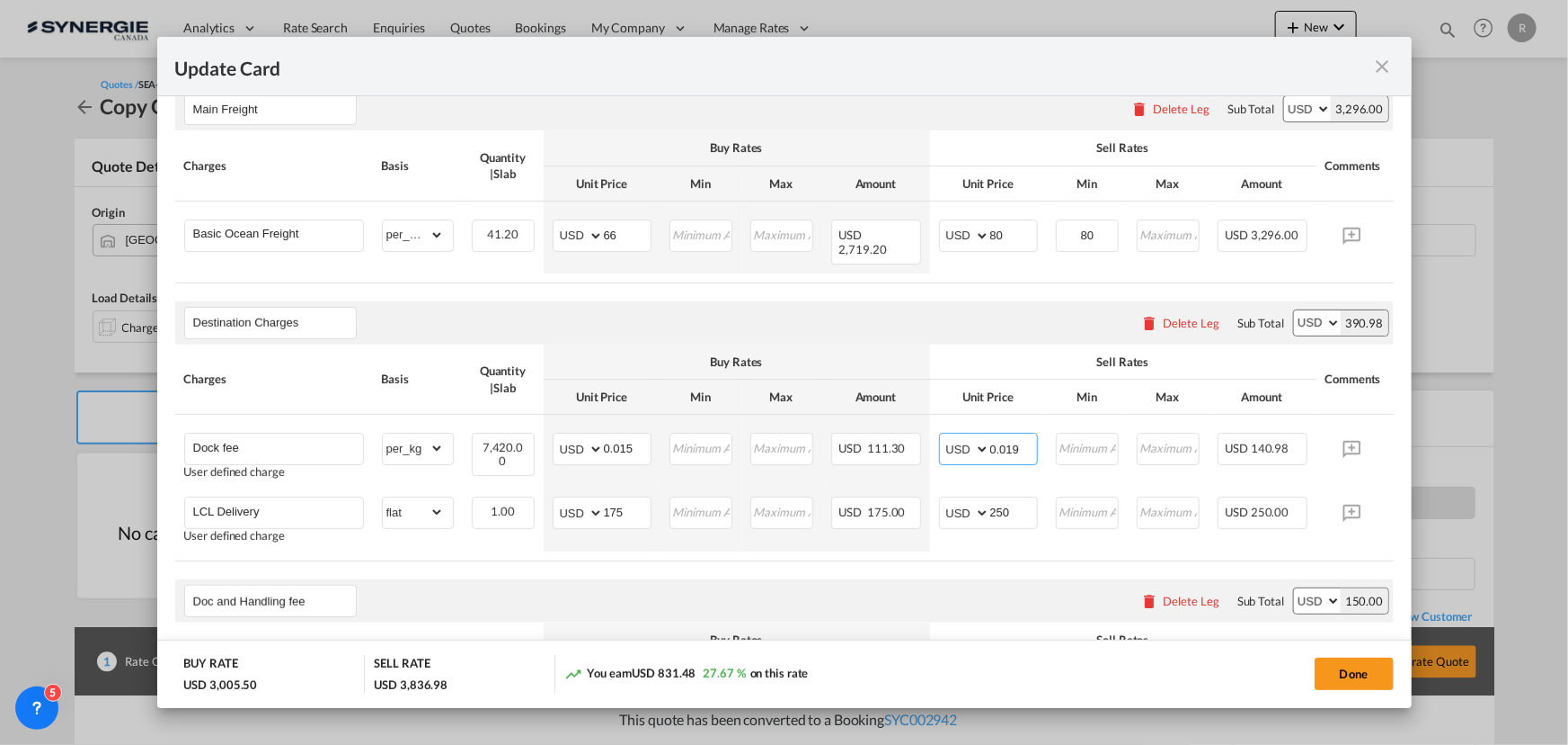
type input "0.019"
click at [762, 334] on div "Destination Charges Please enter leg name Leg Name Already Exists Delete Leg Su…" at bounding box center [784, 323] width 1219 height 43
drag, startPoint x: 633, startPoint y: 502, endPoint x: 423, endPoint y: 434, distance: 220.7
click at [465, 473] on tbody "Dock fee User defined charge Please Enter Already Exists gross_weight volumetri…" at bounding box center [811, 483] width 1273 height 137
type input "730"
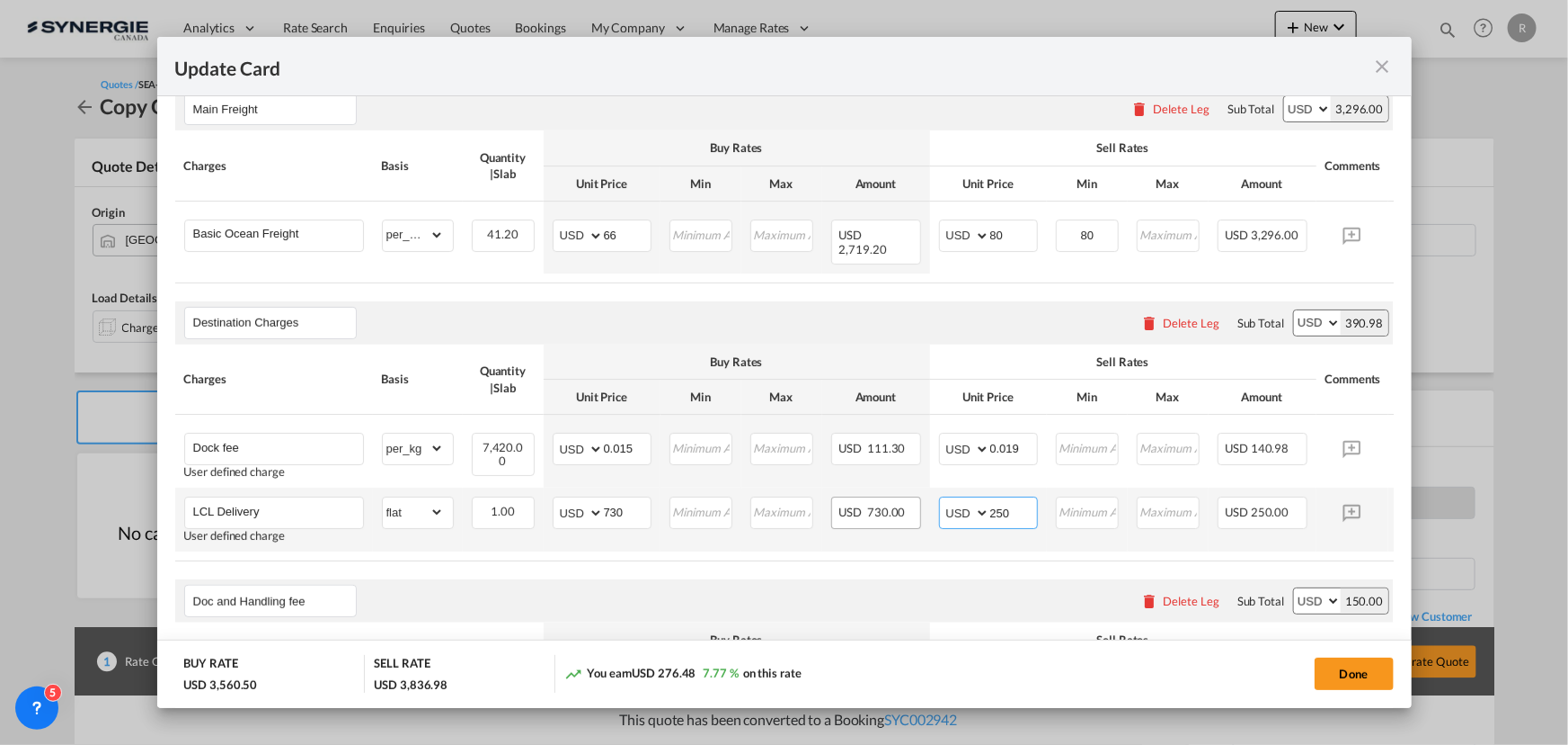
drag, startPoint x: 999, startPoint y: 502, endPoint x: 915, endPoint y: 489, distance: 85.0
click at [915, 489] on tr "LCL Delivery User defined charge Please Enter Already Exists gross_weight volum…" at bounding box center [811, 519] width 1273 height 64
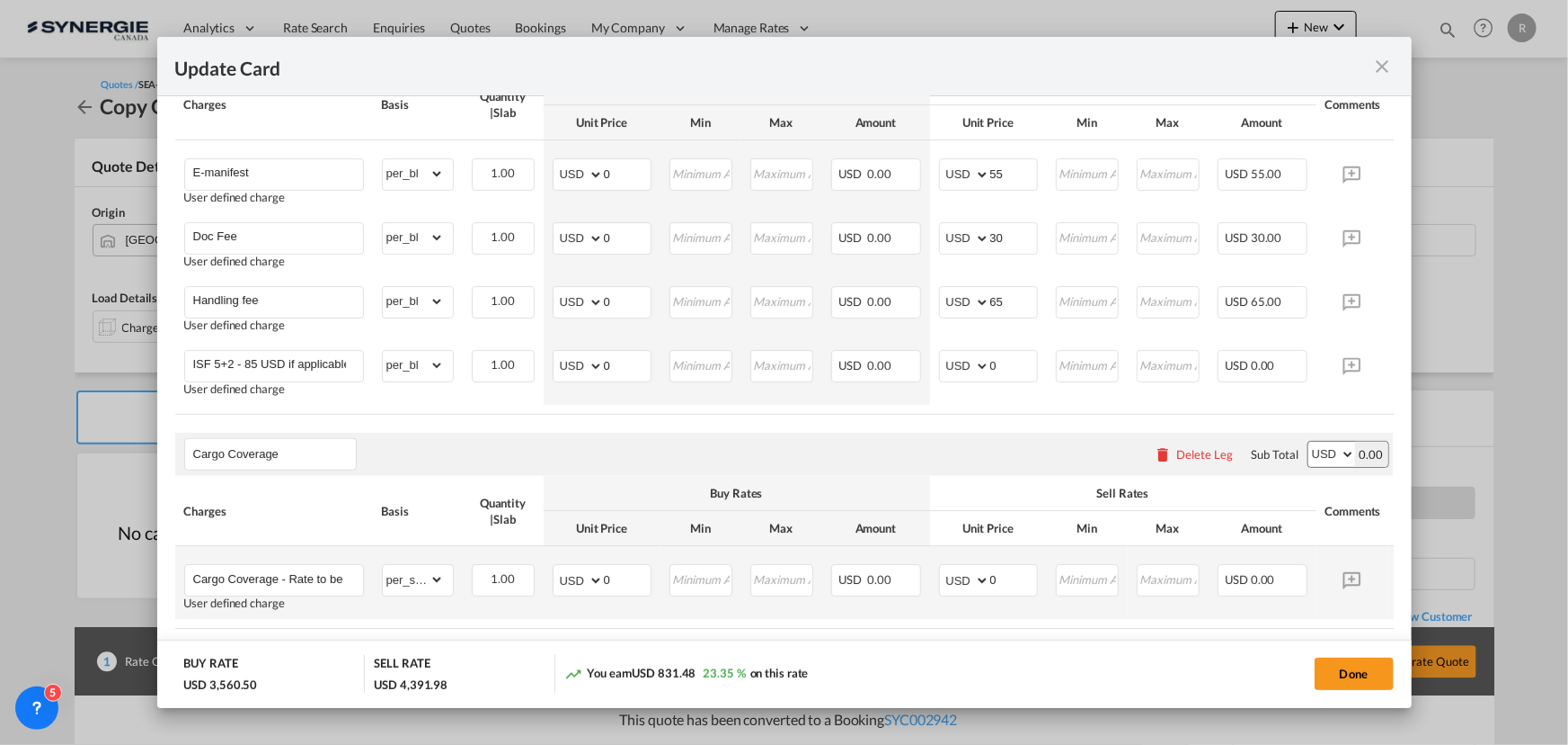
scroll to position [906, 0]
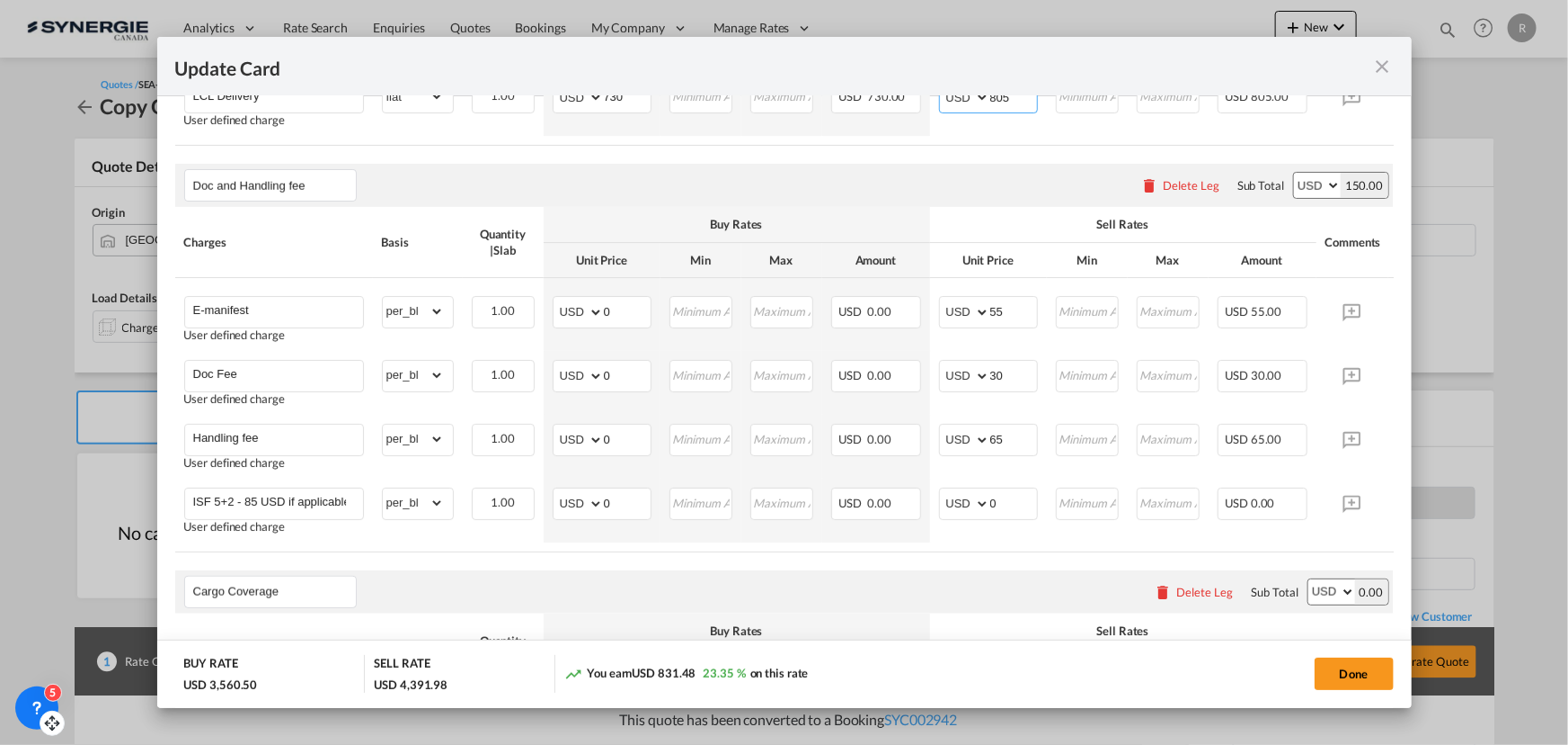
type input "805"
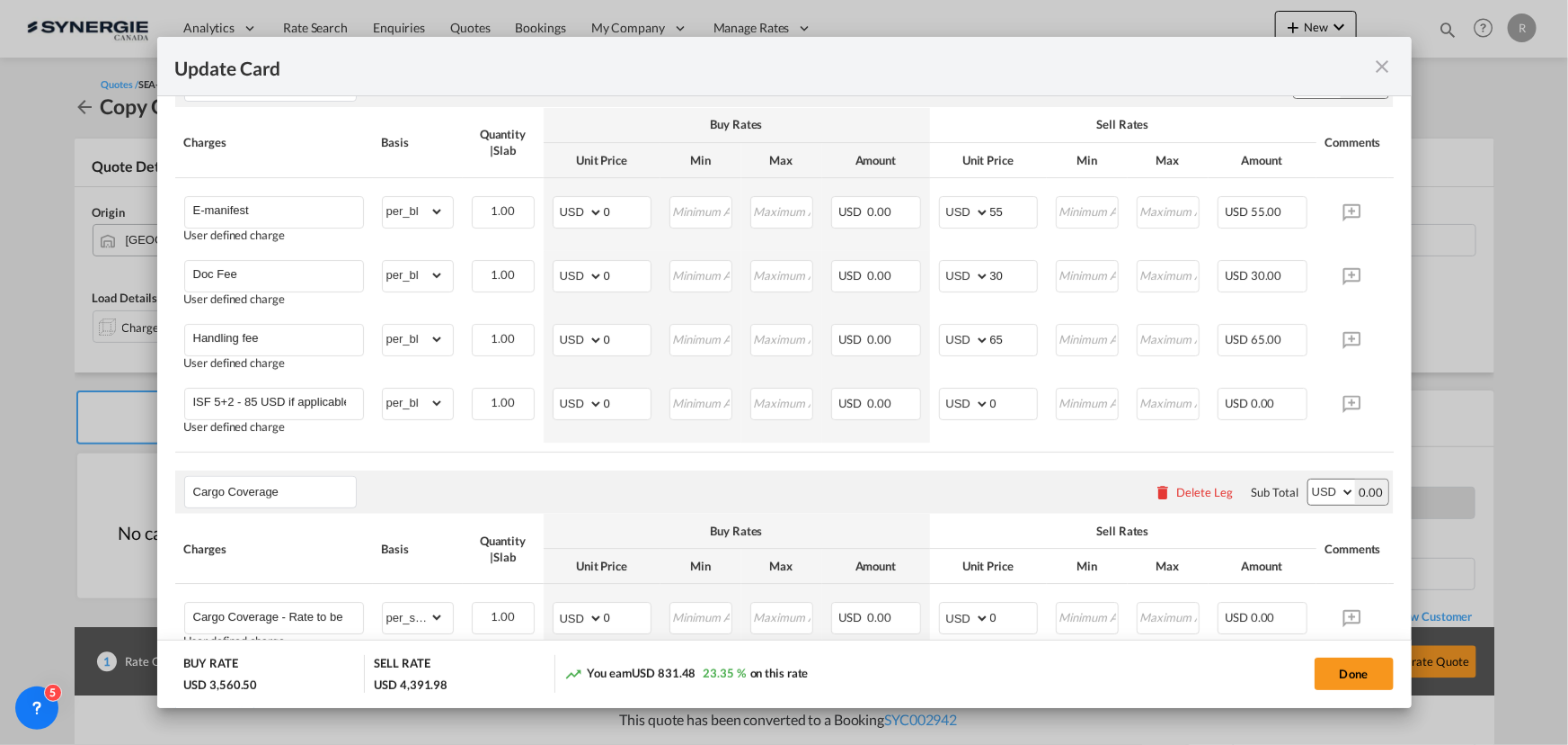
scroll to position [1150, 0]
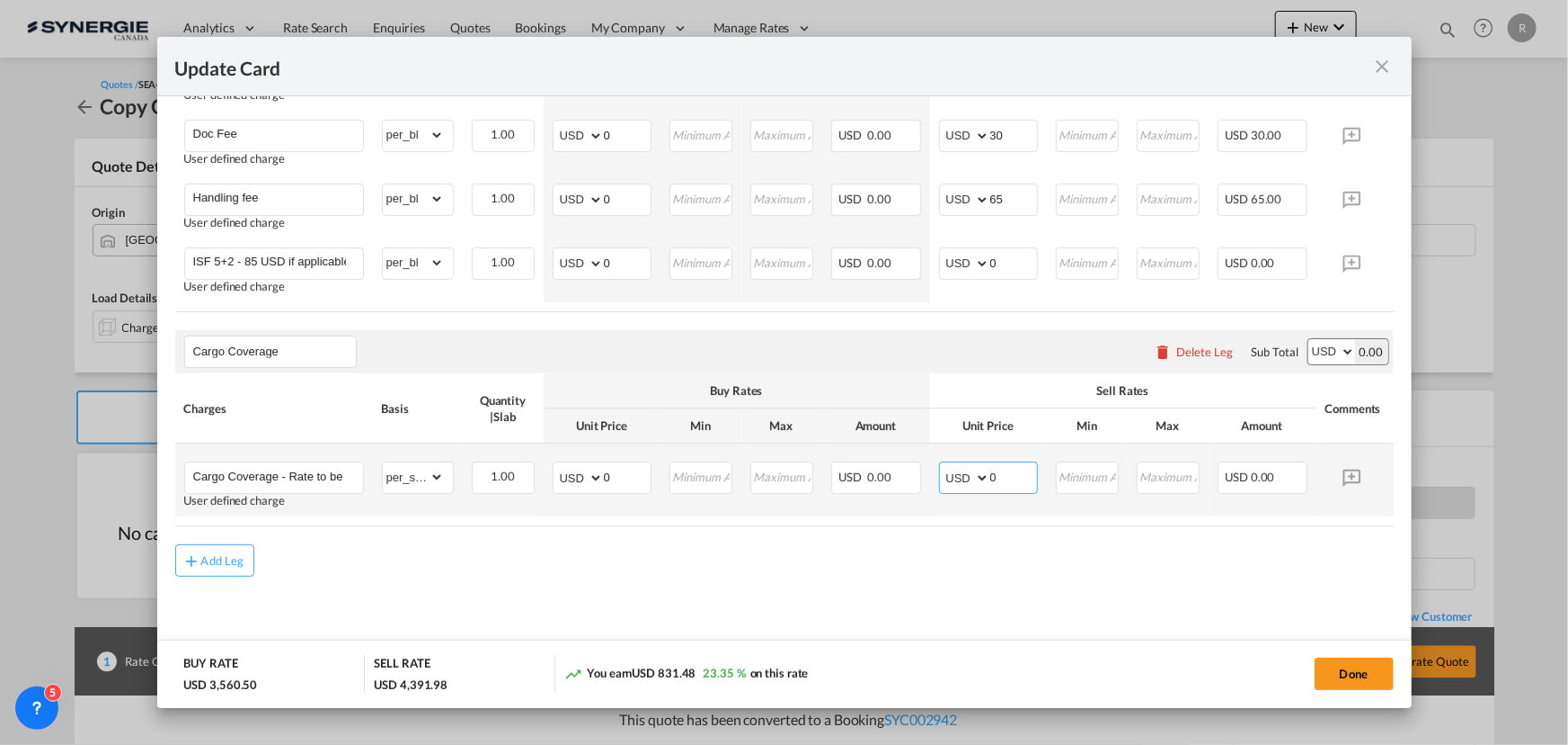
drag, startPoint x: 1023, startPoint y: 471, endPoint x: 900, endPoint y: 454, distance: 124.2
click at [902, 454] on tr "Cargo Coverage - Rate to be confirmed depending on commodity and value Min 50 U…" at bounding box center [811, 480] width 1273 height 73
type input "335.88"
drag, startPoint x: 620, startPoint y: 469, endPoint x: 538, endPoint y: 451, distance: 84.0
click at [538, 451] on tr "Cargo Coverage - Rate to be confirmed depending on commodity and value Min 50 U…" at bounding box center [811, 480] width 1273 height 73
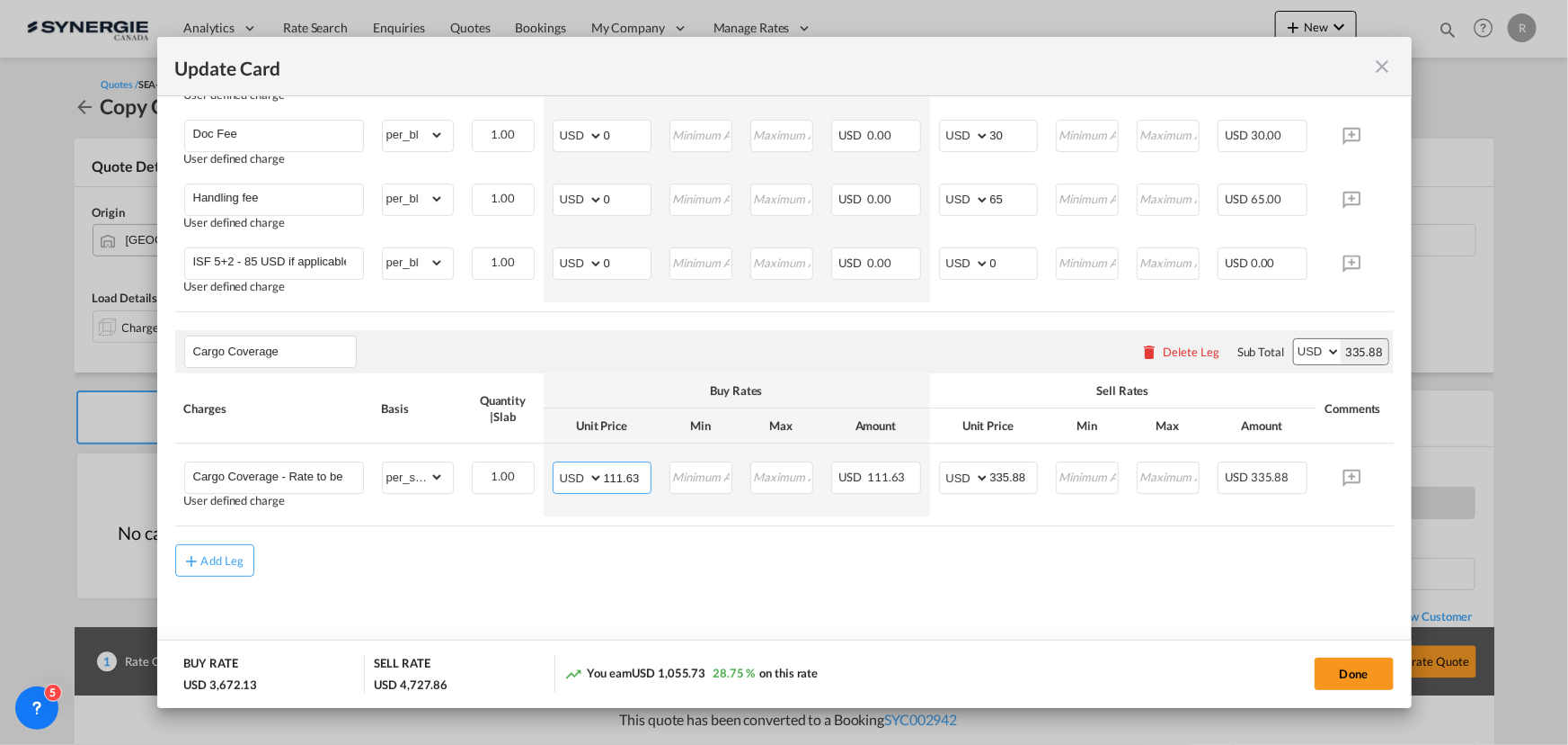
type input "111.63"
click at [656, 580] on md-content "Main Freight Please enter leg name Leg Name Already Exists Delete Leg Sub Total…" at bounding box center [784, 38] width 1219 height 1248
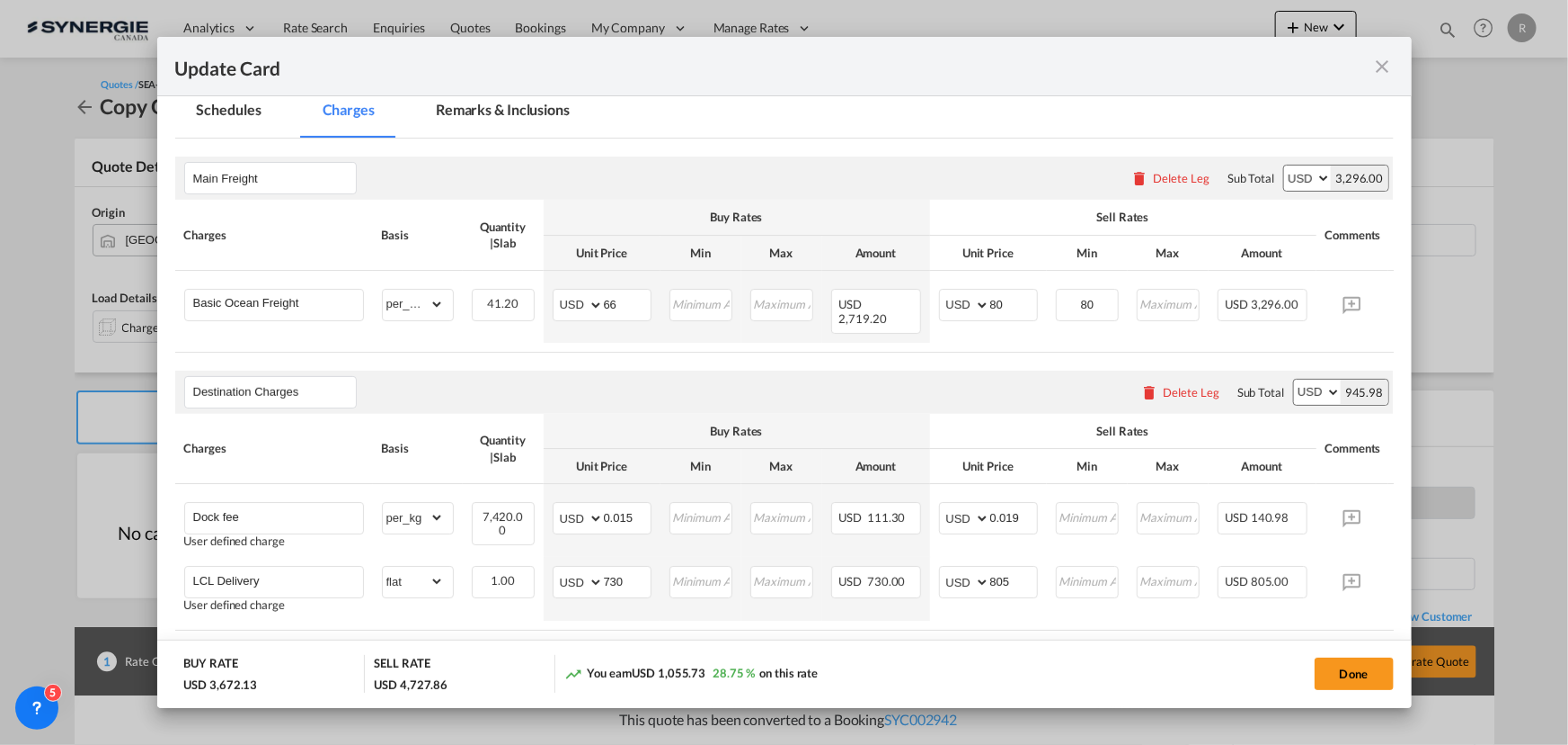
scroll to position [169, 0]
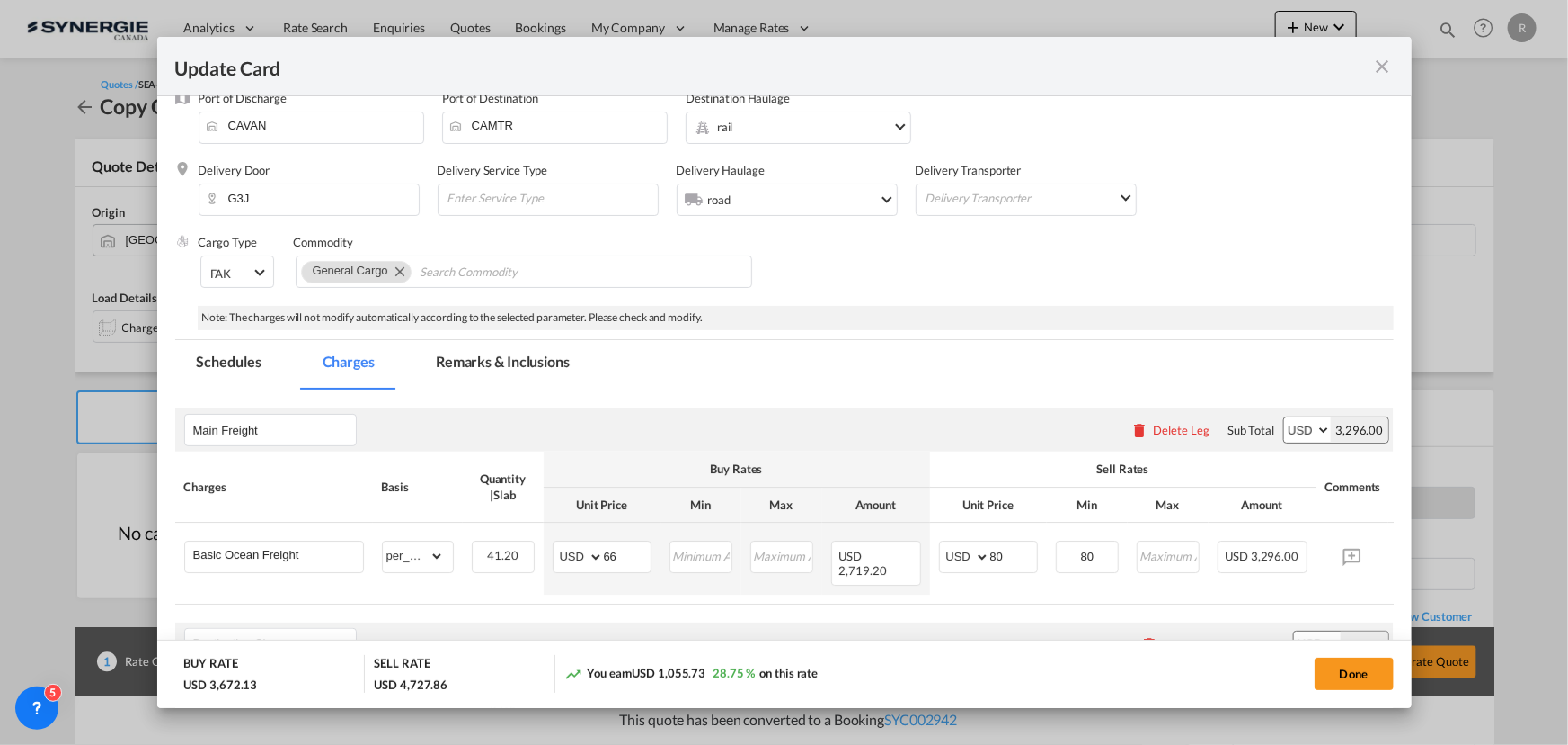
click at [478, 356] on md-tab-item "Remarks & Inclusions" at bounding box center [503, 364] width 177 height 49
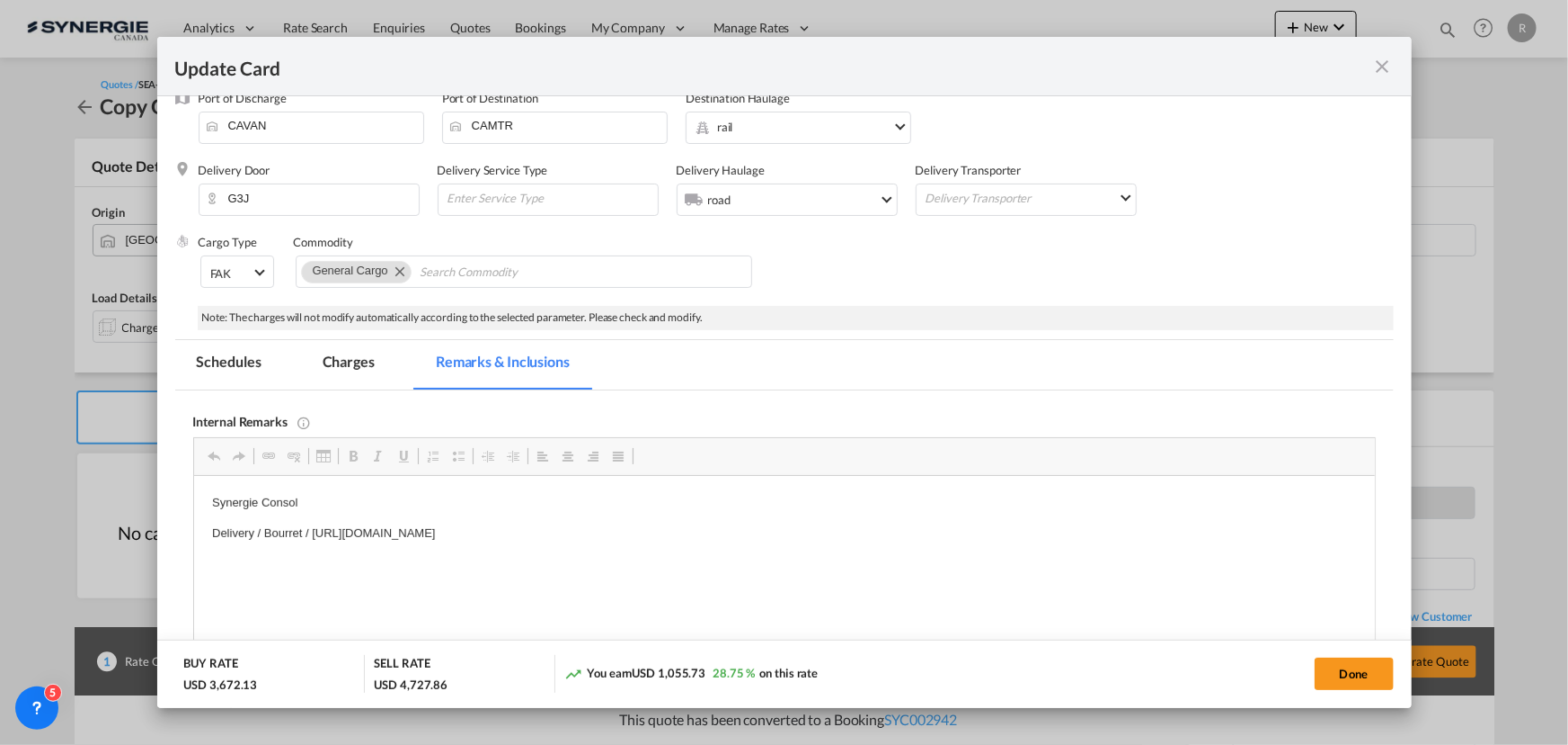
scroll to position [0, 0]
drag, startPoint x: 213, startPoint y: 531, endPoint x: 889, endPoint y: 524, distance: 676.0
click at [207, 535] on html "Synergie Consol Delivery / Bourret / https://app.frontapp.com/open/cnv_qbyfdvz?…" at bounding box center [784, 519] width 1181 height 86
drag, startPoint x: 211, startPoint y: 526, endPoint x: 1055, endPoint y: 535, distance: 844.0
click at [1055, 535] on p "Delivery / Bourret / https://app.frontapp.com/open/cnv_qbyfdvz?key=eNflXVsOnx4p…" at bounding box center [784, 534] width 1145 height 19
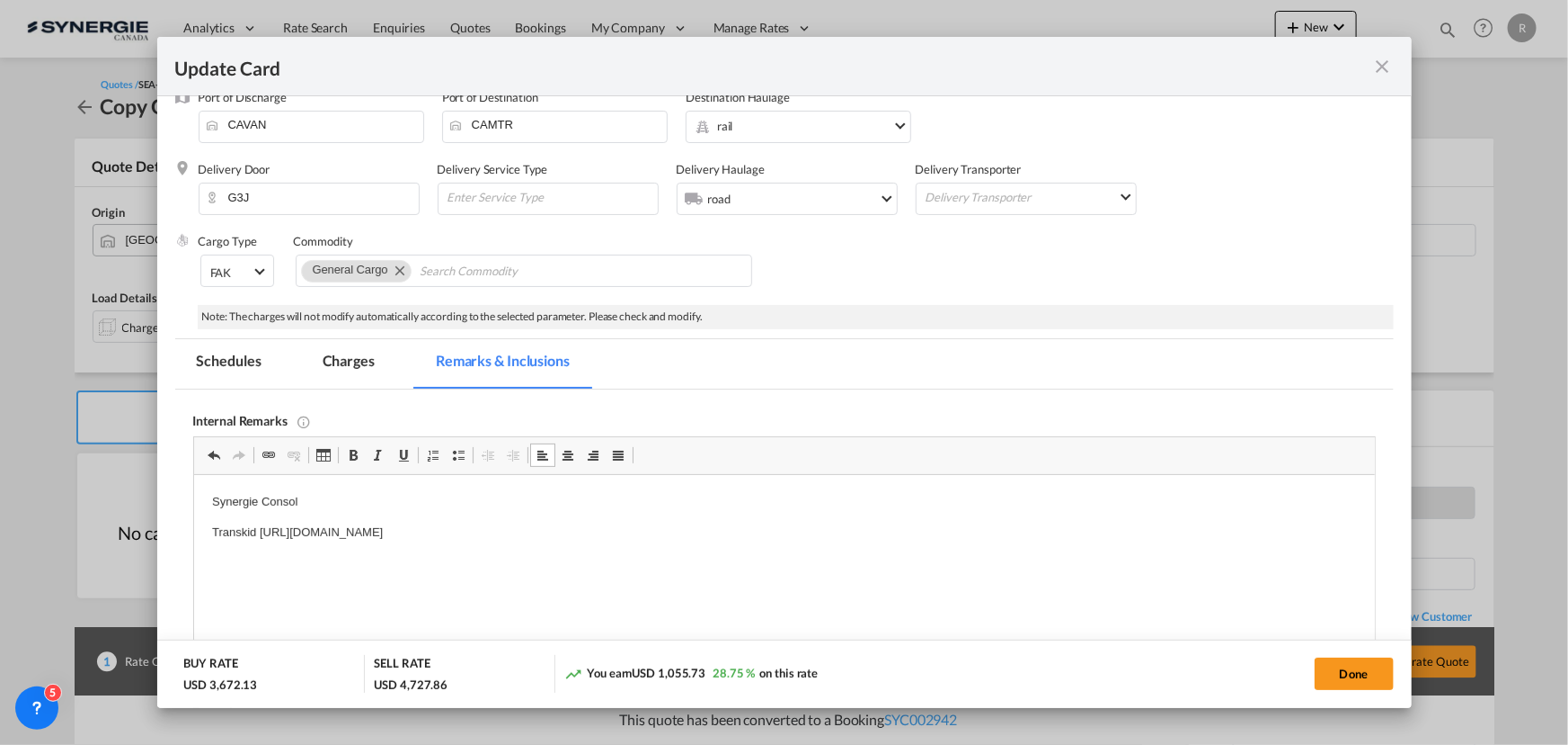
scroll to position [169, 0]
drag, startPoint x: 348, startPoint y: 357, endPoint x: 466, endPoint y: 388, distance: 122.0
click at [348, 357] on md-tab-item "Charges" at bounding box center [349, 364] width 95 height 49
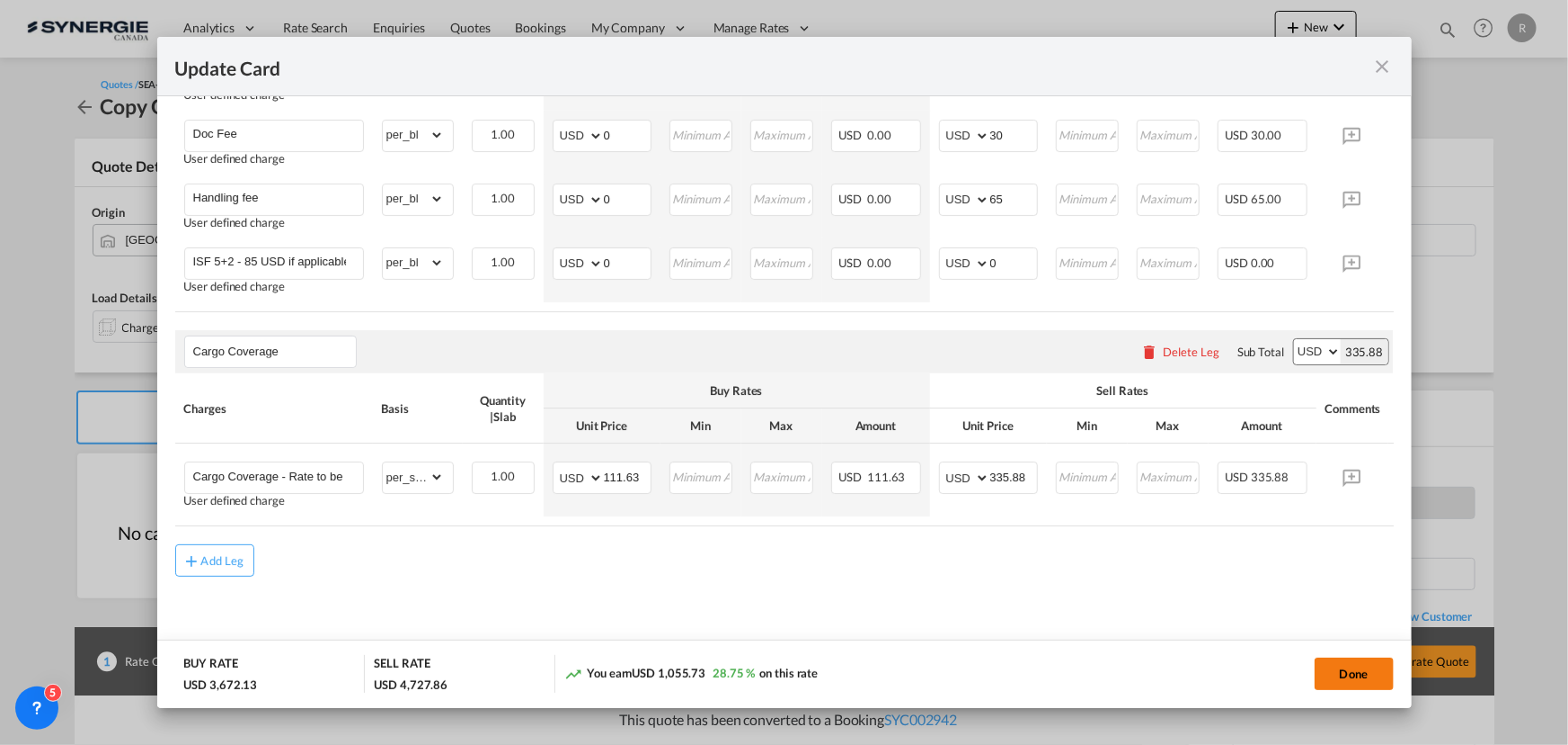
scroll to position [1150, 0]
click at [1352, 676] on button "Done" at bounding box center [1354, 674] width 79 height 32
type input "02 Sep 2025"
type input "13 Oct 2025"
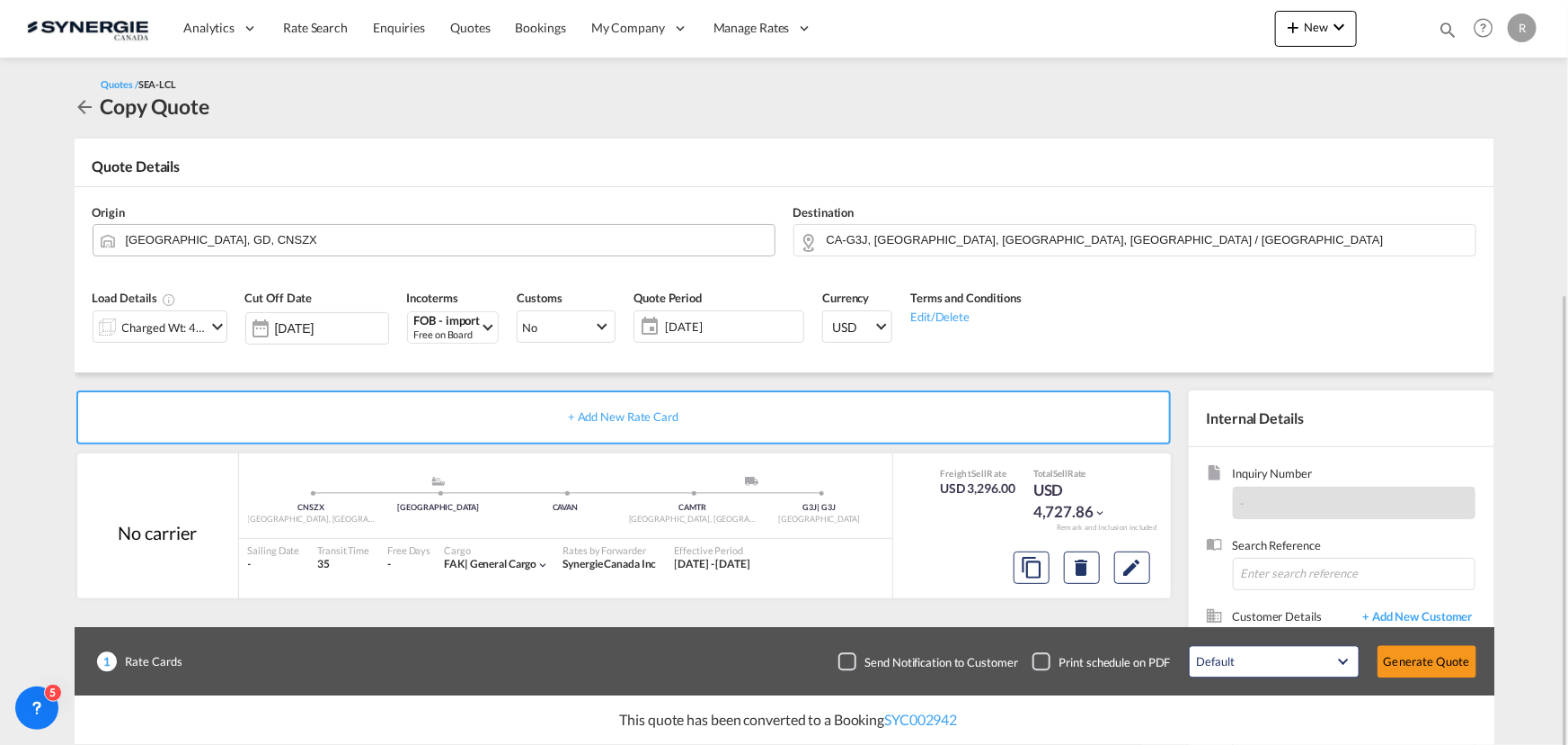
scroll to position [161, 0]
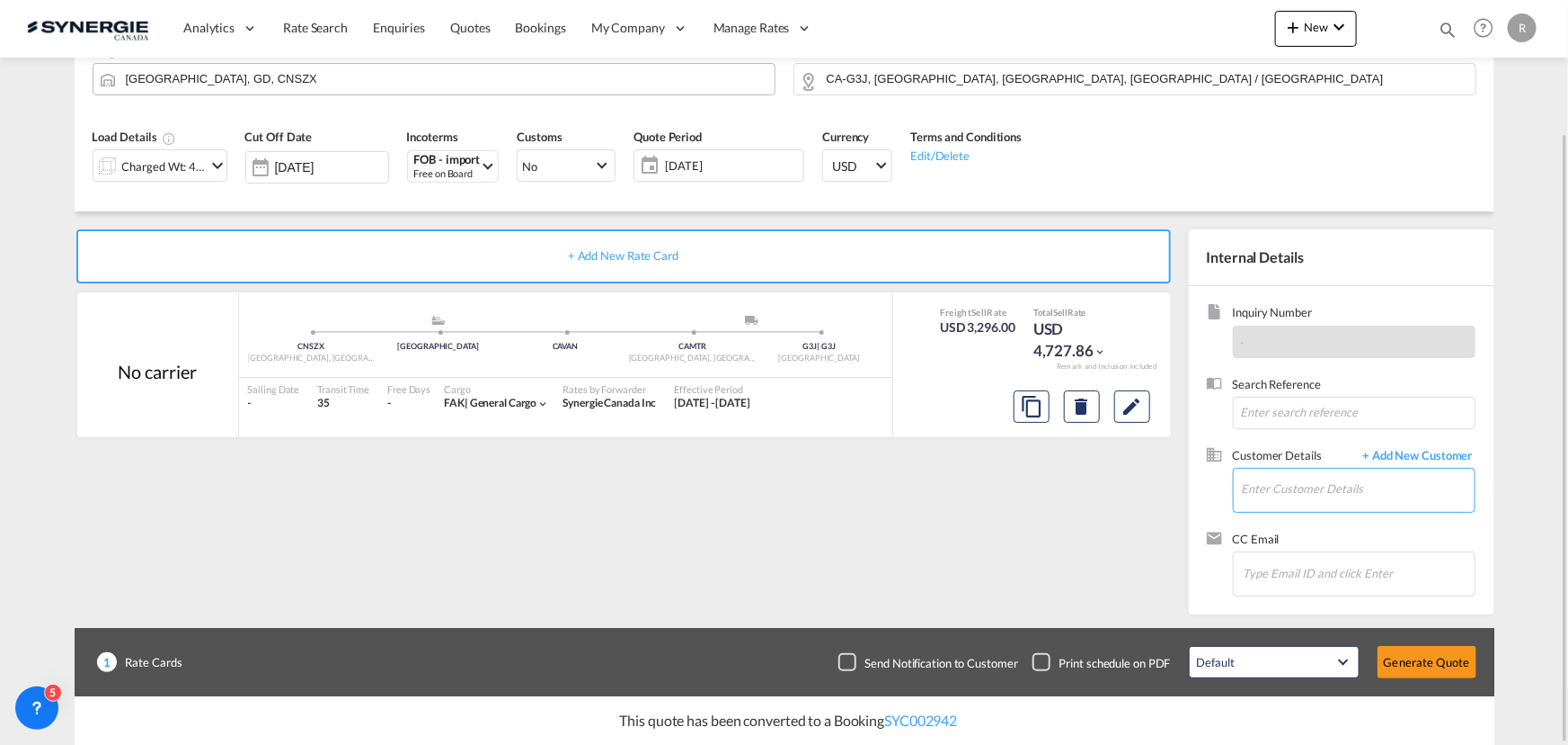
click at [1274, 482] on input "Enter Customer Details" at bounding box center [1358, 488] width 233 height 41
paste input "guilherme.prevelato@intellinox.com"
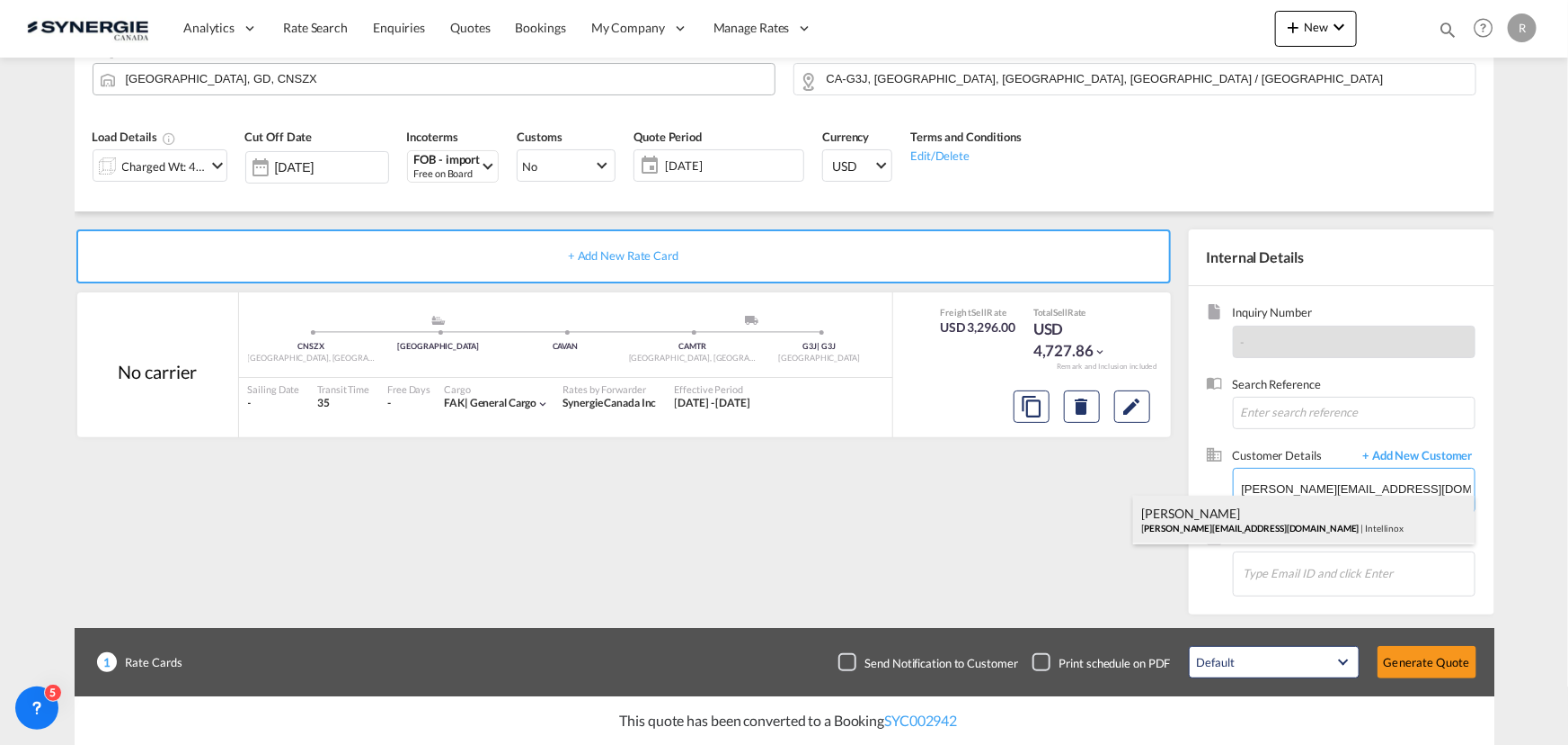
click at [1268, 520] on div "Guilherme Prevelato guilherme.prevelato@intellinox.com | Intellinox" at bounding box center [1304, 520] width 341 height 49
type input "Intellinox, Guilherme Prevelato, guilherme.prevelato@intellinox.com"
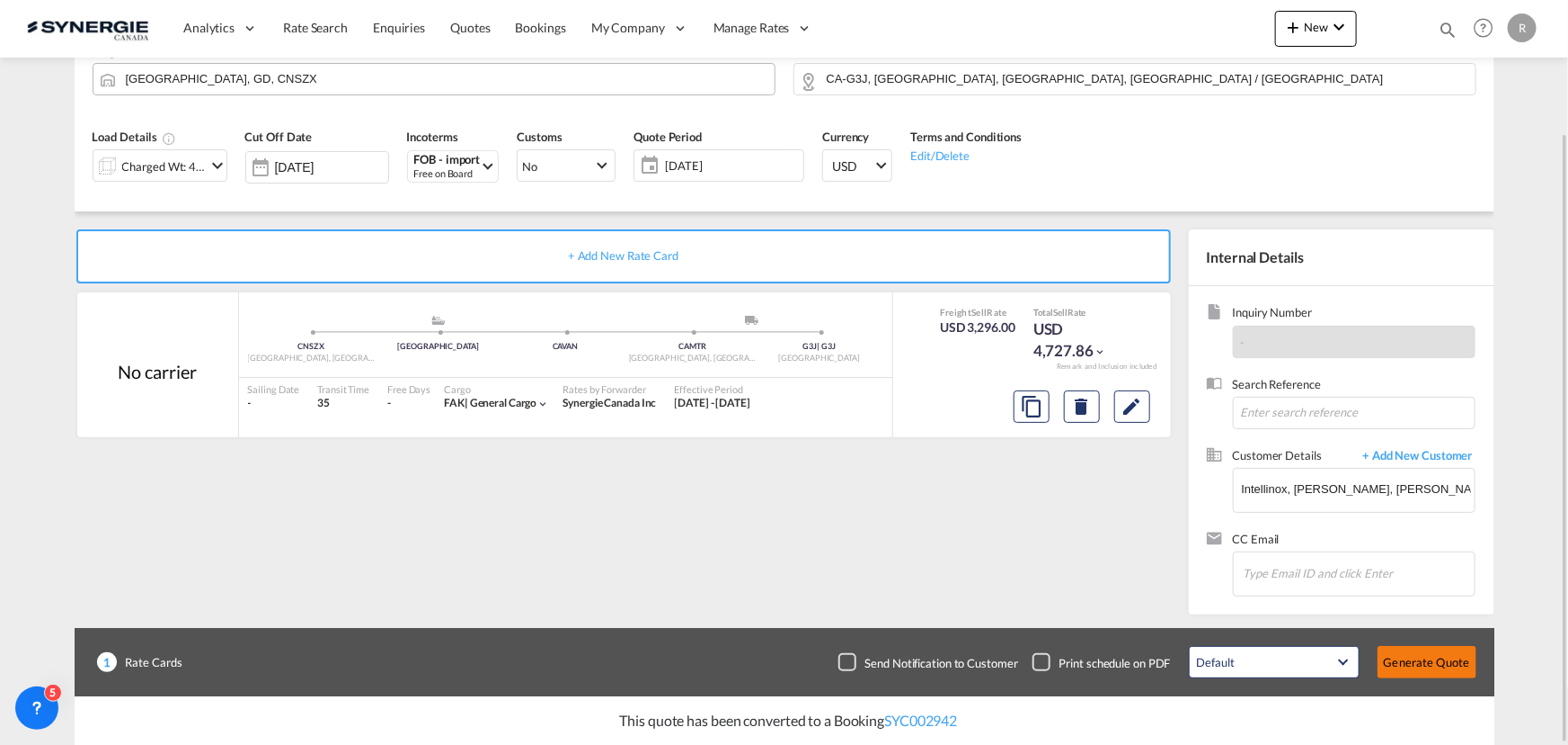
click at [1433, 663] on button "Generate Quote" at bounding box center [1427, 662] width 99 height 32
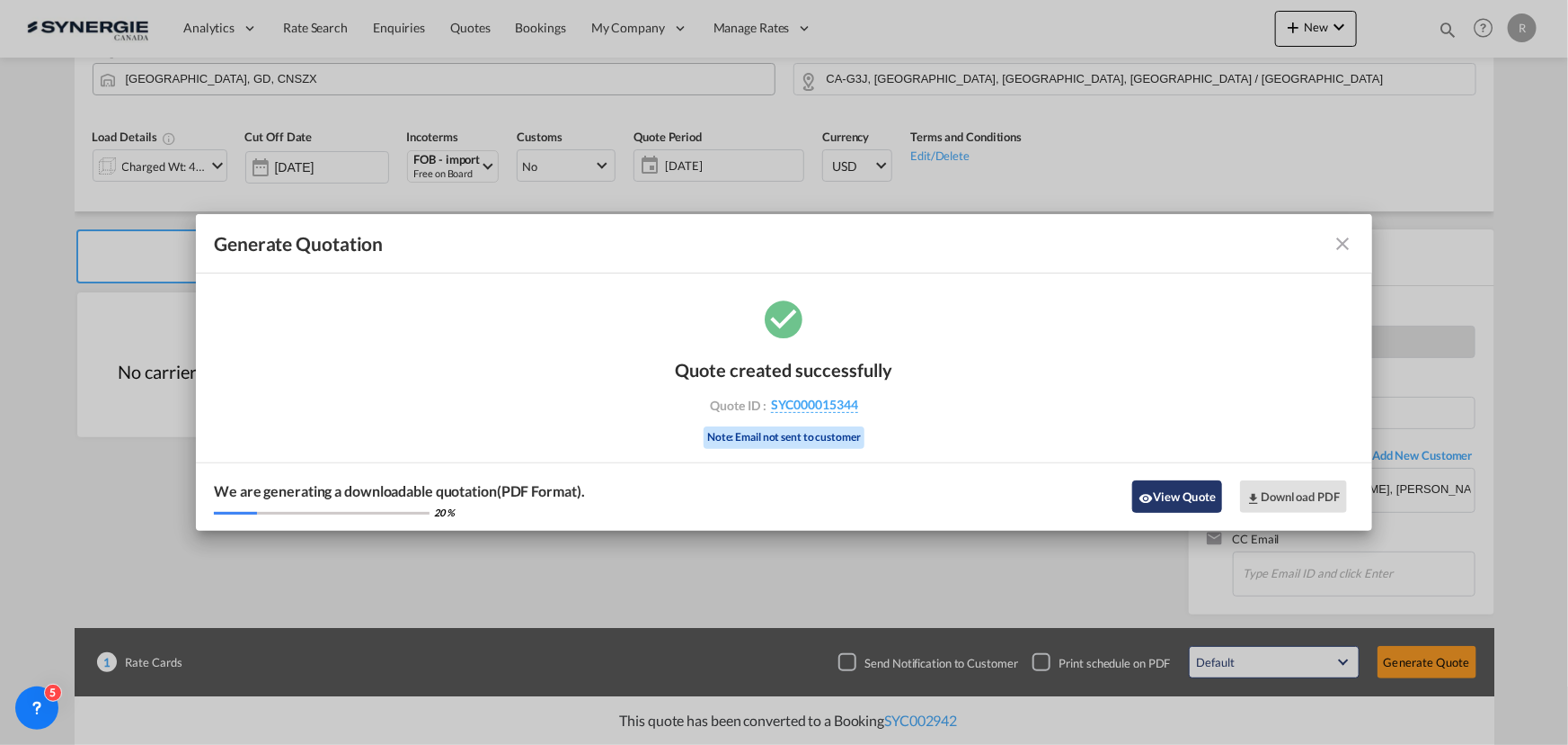
click at [1171, 497] on button "View Quote" at bounding box center [1177, 497] width 90 height 32
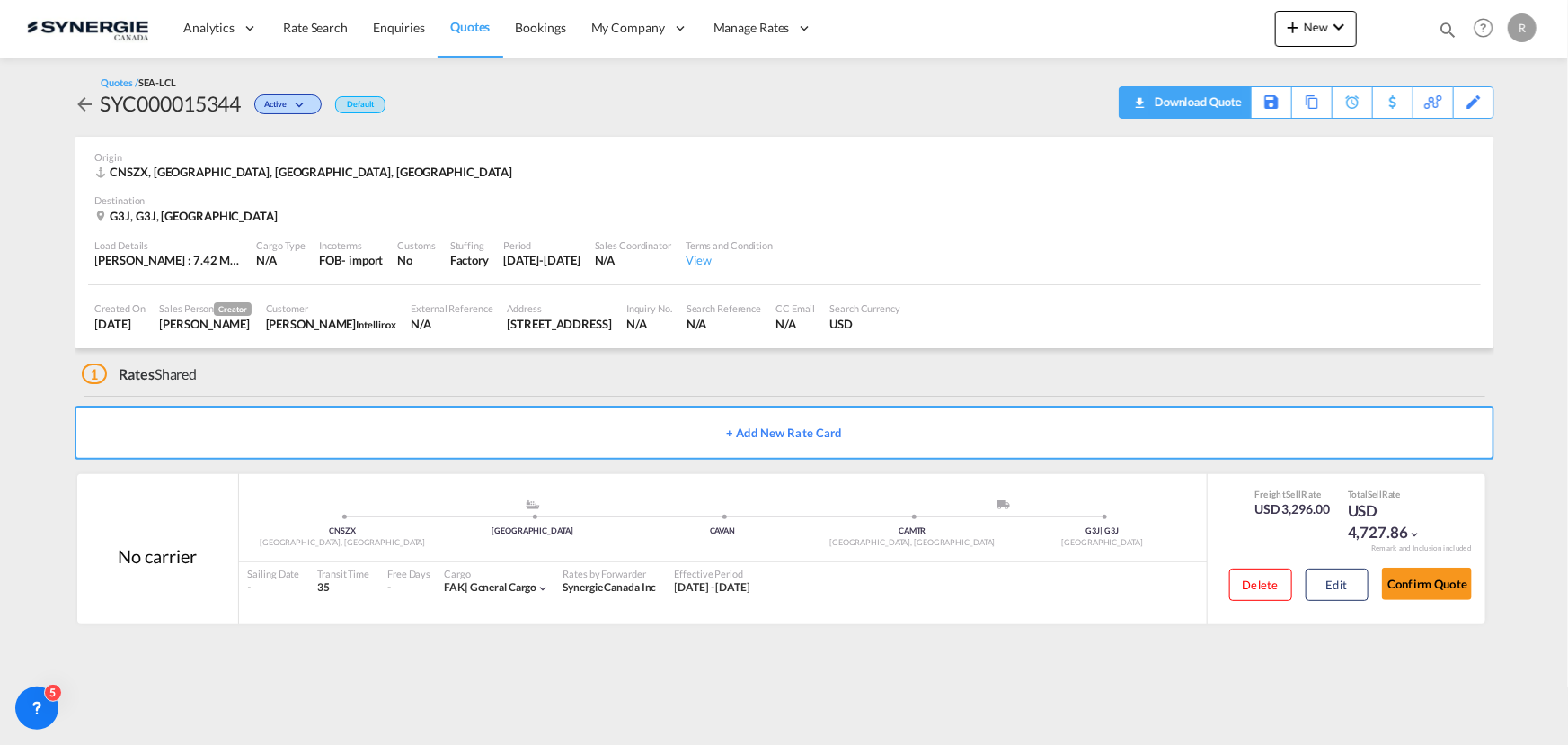
click at [1151, 106] on div "Download Quote" at bounding box center [1196, 102] width 91 height 29
click at [1326, 587] on button "Edit" at bounding box center [1337, 584] width 63 height 32
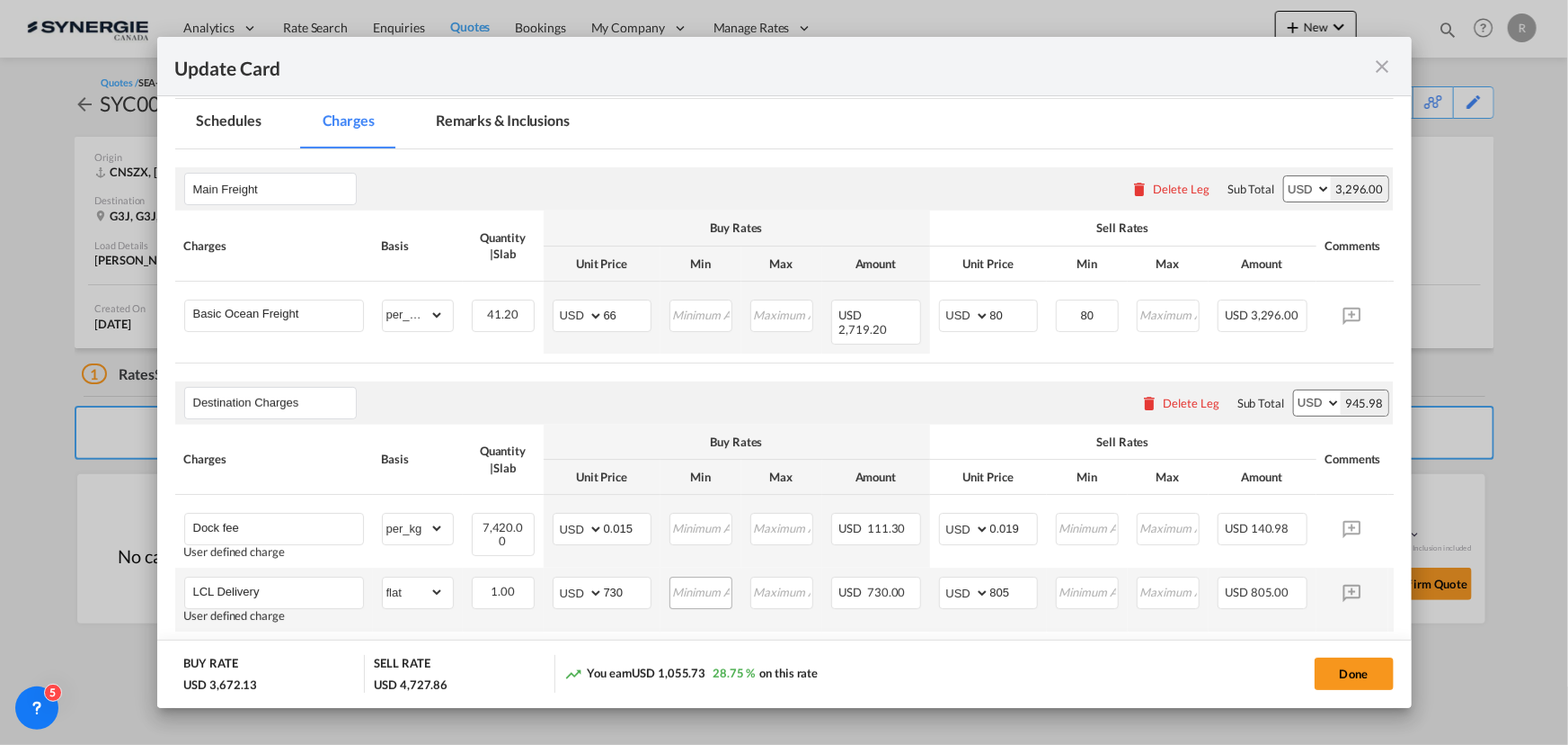
scroll to position [490, 0]
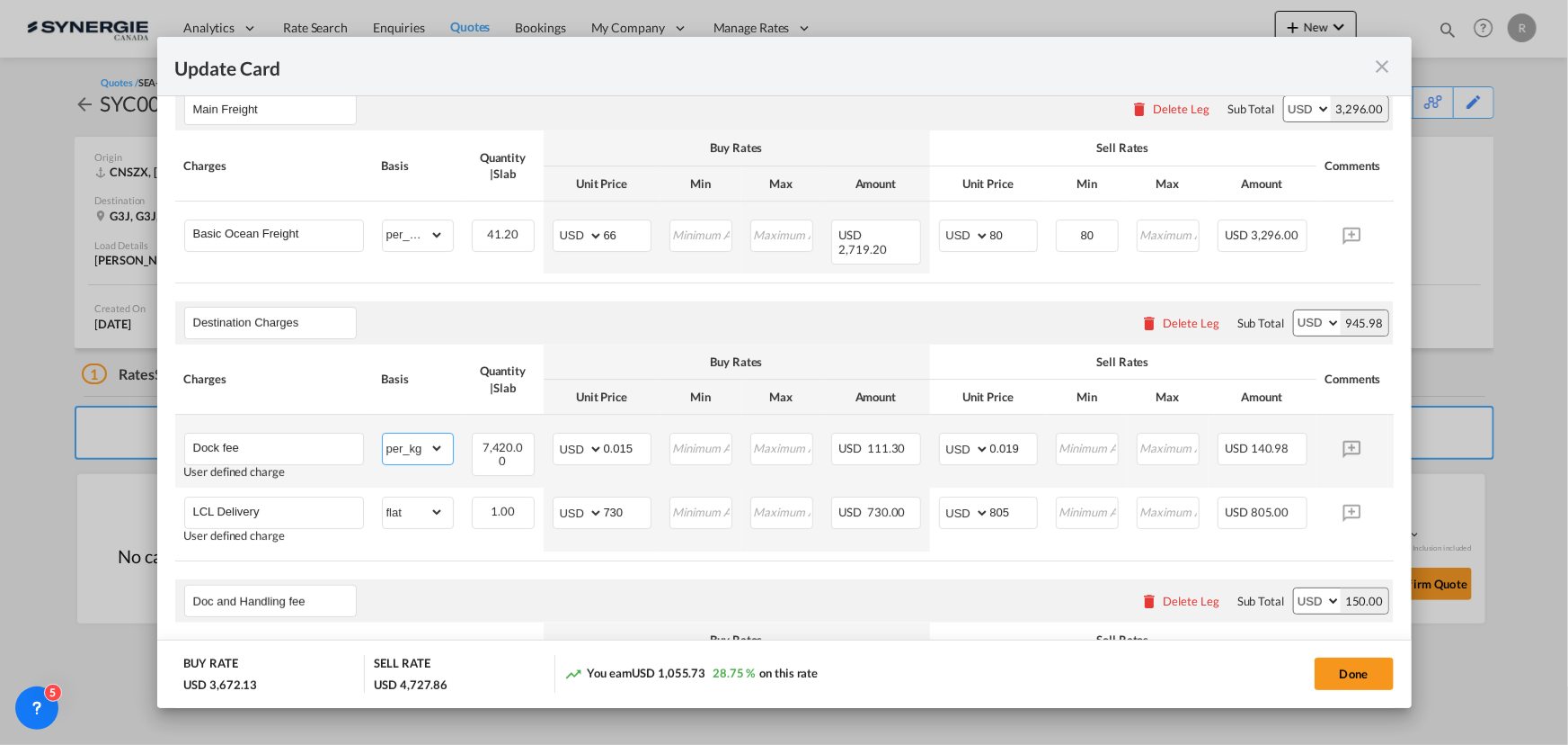
click at [410, 446] on select "gross_weight volumetric_weight per_shipment per_bl per_km per_hawb per_kg flat …" at bounding box center [414, 448] width 61 height 29
click at [383, 434] on select "gross_weight volumetric_weight per_shipment per_bl per_km per_hawb per_kg flat …" at bounding box center [414, 448] width 61 height 29
click at [401, 437] on select "gross_weight volumetric_weight per_shipment per_bl per_km per_hawb per_kg flat …" at bounding box center [414, 448] width 61 height 29
click at [383, 434] on select "gross_weight volumetric_weight per_shipment per_bl per_km per_hawb per_kg flat …" at bounding box center [414, 448] width 61 height 29
click at [408, 440] on select "gross_weight volumetric_weight per_shipment per_bl per_km per_hawb per_kg flat …" at bounding box center [414, 448] width 61 height 29
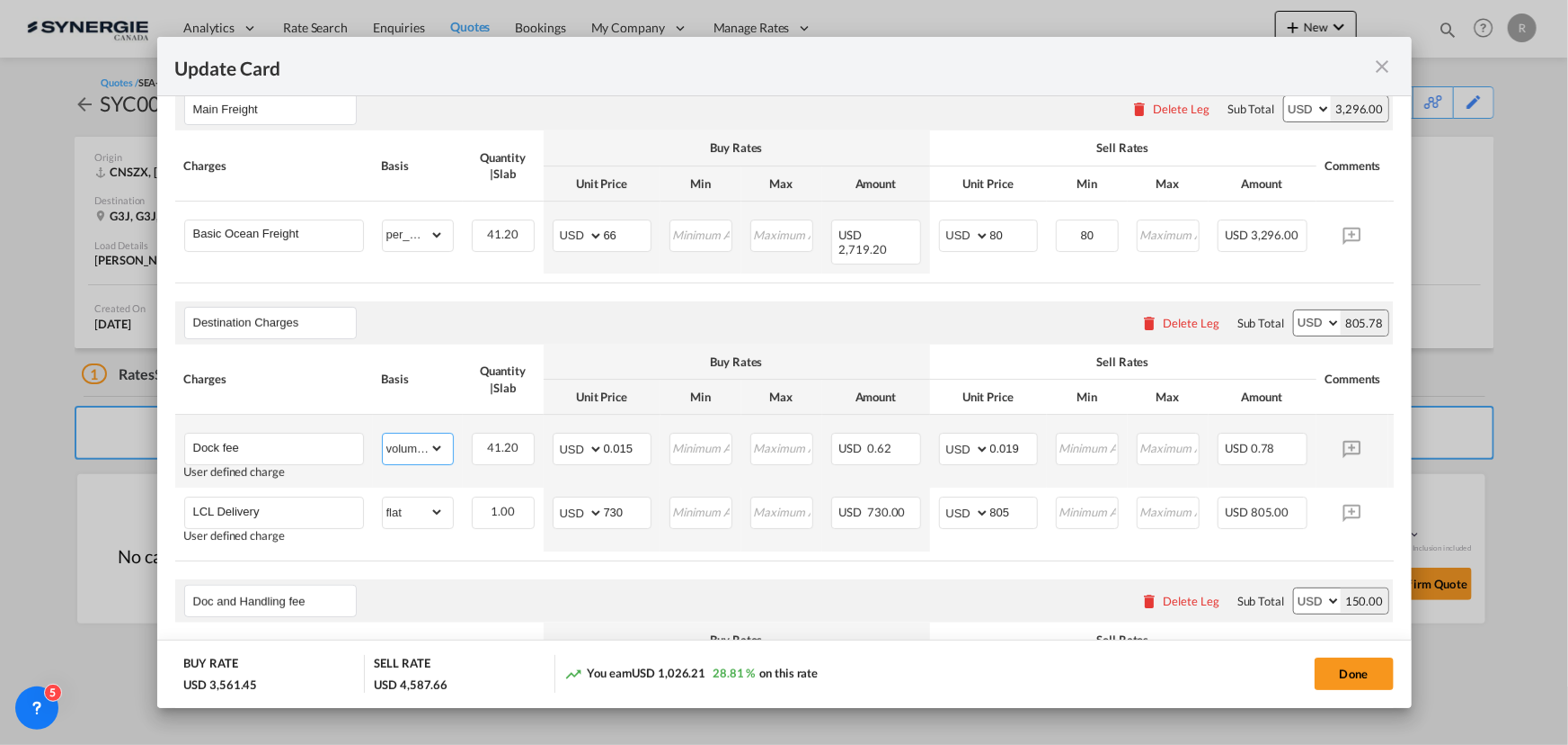
click at [393, 440] on select "gross_weight volumetric_weight per_shipment per_bl per_km per_hawb per_kg flat …" at bounding box center [414, 448] width 61 height 29
click at [383, 434] on select "gross_weight volumetric_weight per_shipment per_bl per_km per_hawb per_kg flat …" at bounding box center [414, 448] width 61 height 29
drag, startPoint x: 631, startPoint y: 434, endPoint x: 526, endPoint y: 426, distance: 105.3
click at [526, 426] on tr "Dock fee User defined charge Please Enter Already Exists gross_weight volumetri…" at bounding box center [811, 451] width 1273 height 73
drag, startPoint x: 1033, startPoint y: 442, endPoint x: 863, endPoint y: 427, distance: 170.7
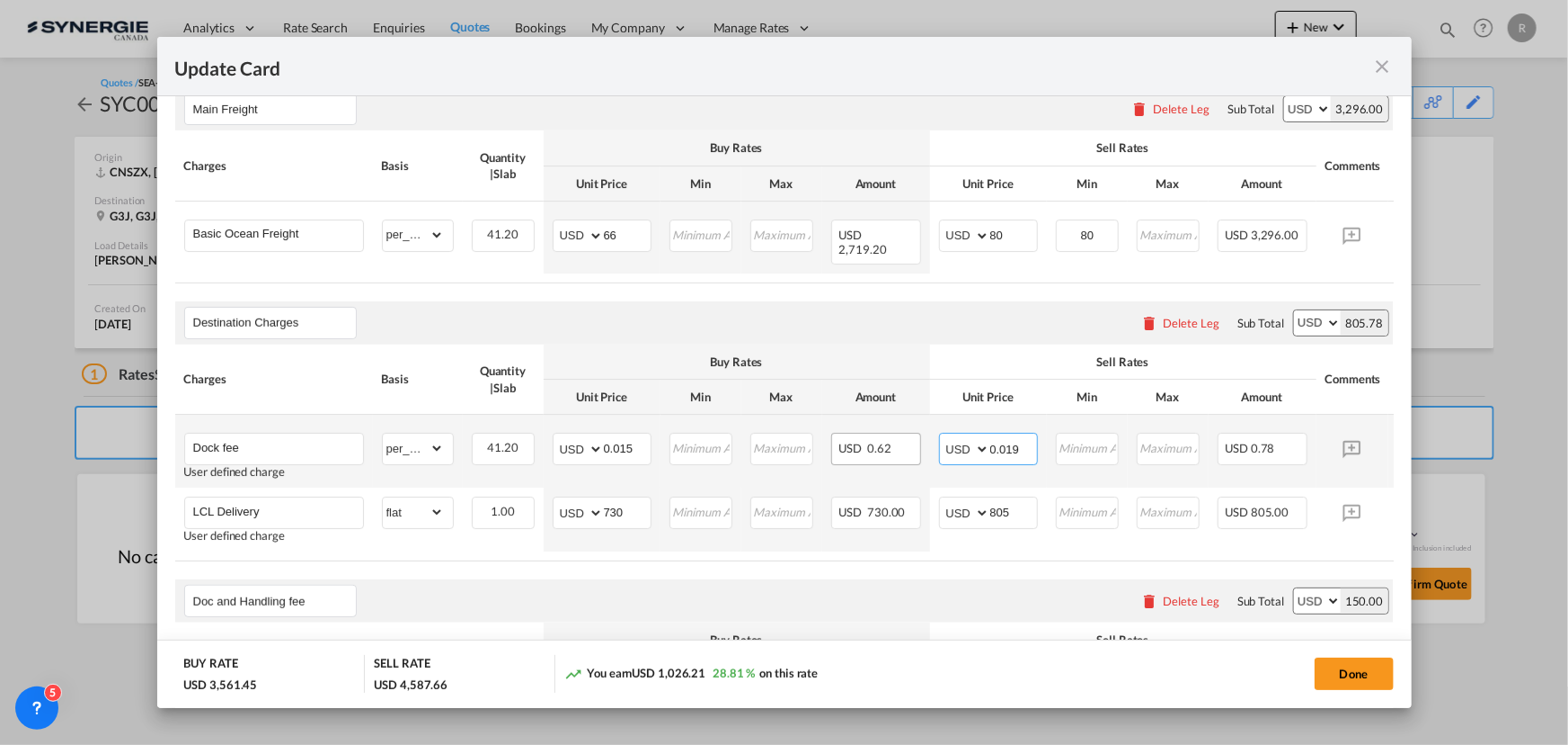
click at [863, 427] on tr "Dock fee User defined charge Please Enter Already Exists gross_weight volumetri…" at bounding box center [811, 451] width 1273 height 73
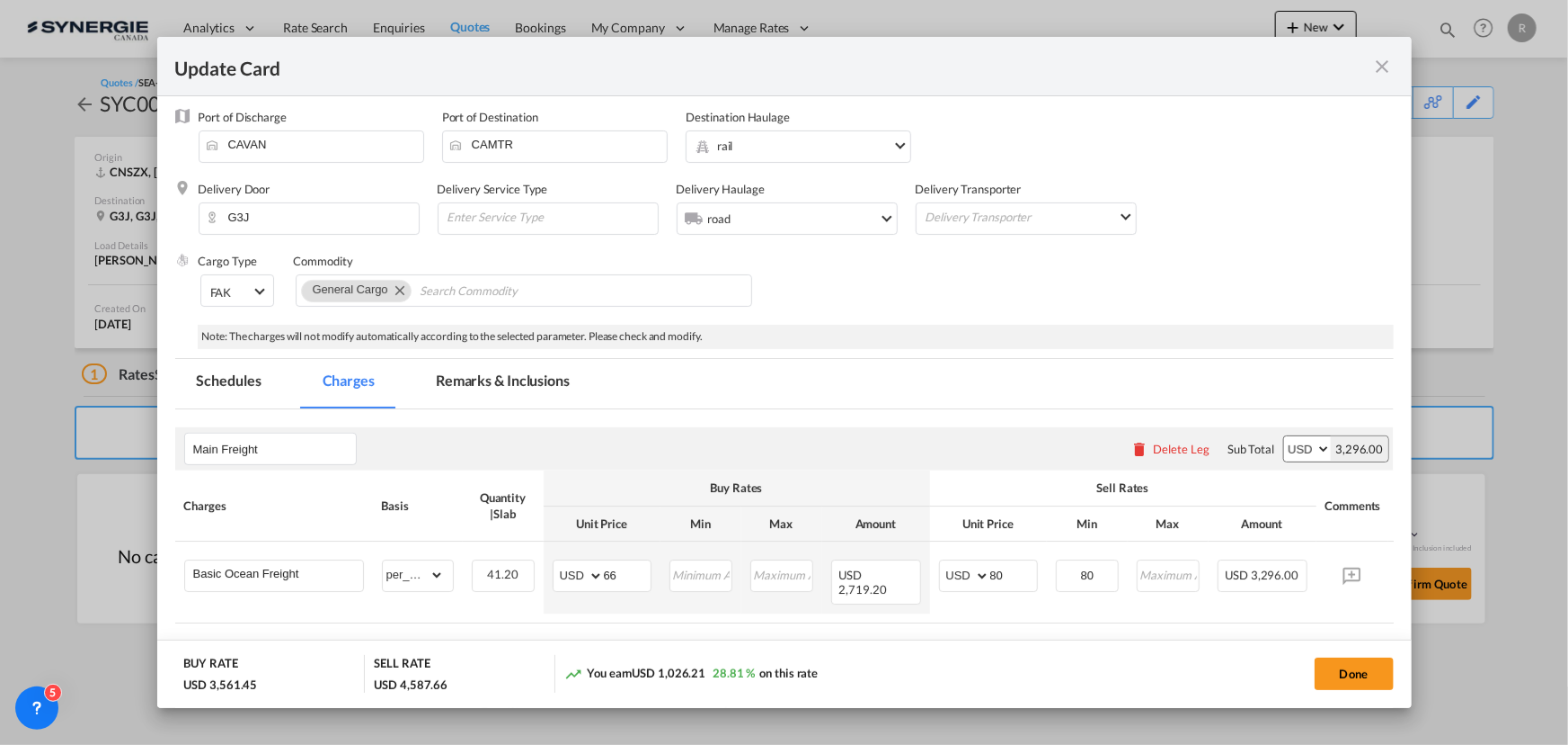
scroll to position [0, 0]
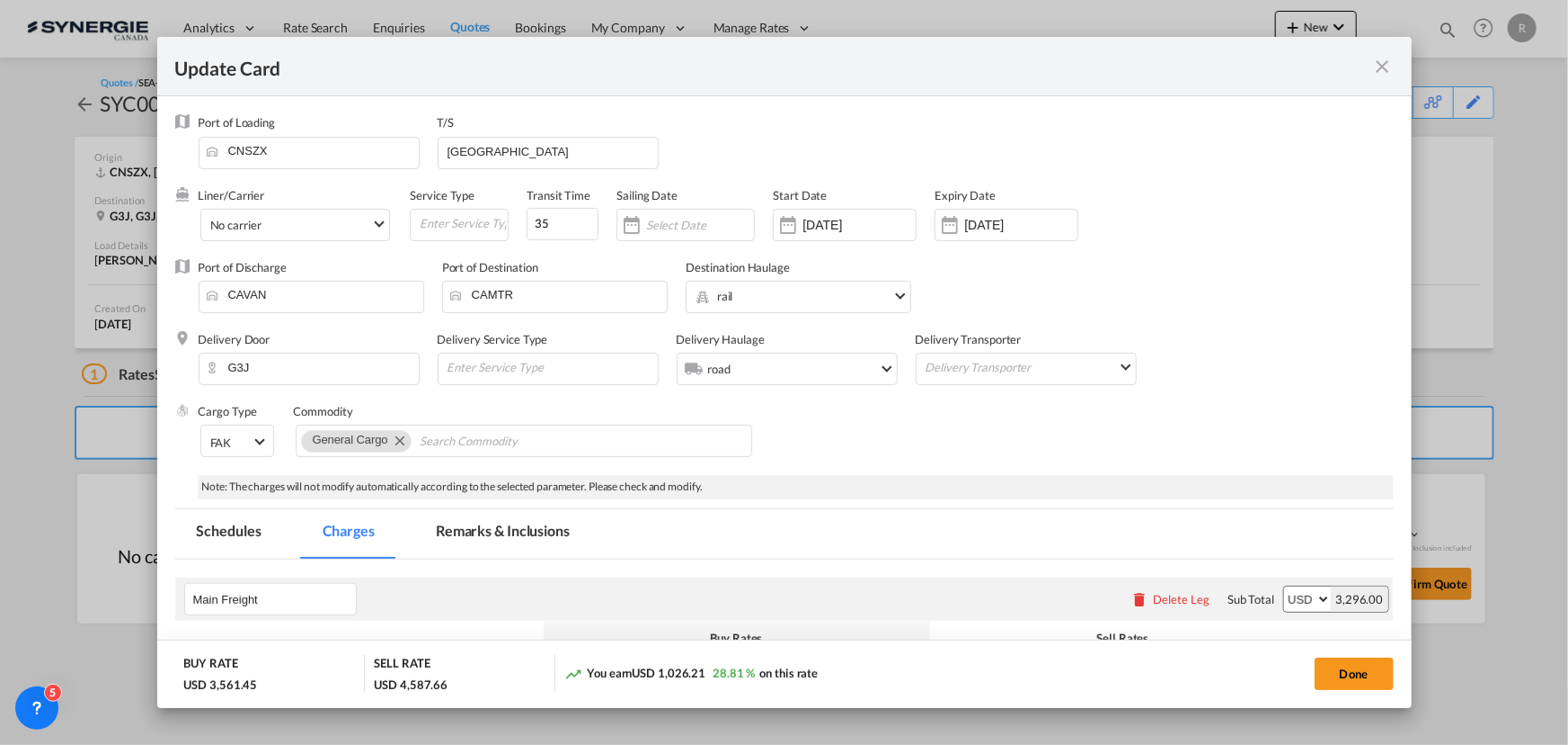
click at [503, 530] on md-tab-item "Remarks & Inclusions" at bounding box center [503, 534] width 177 height 49
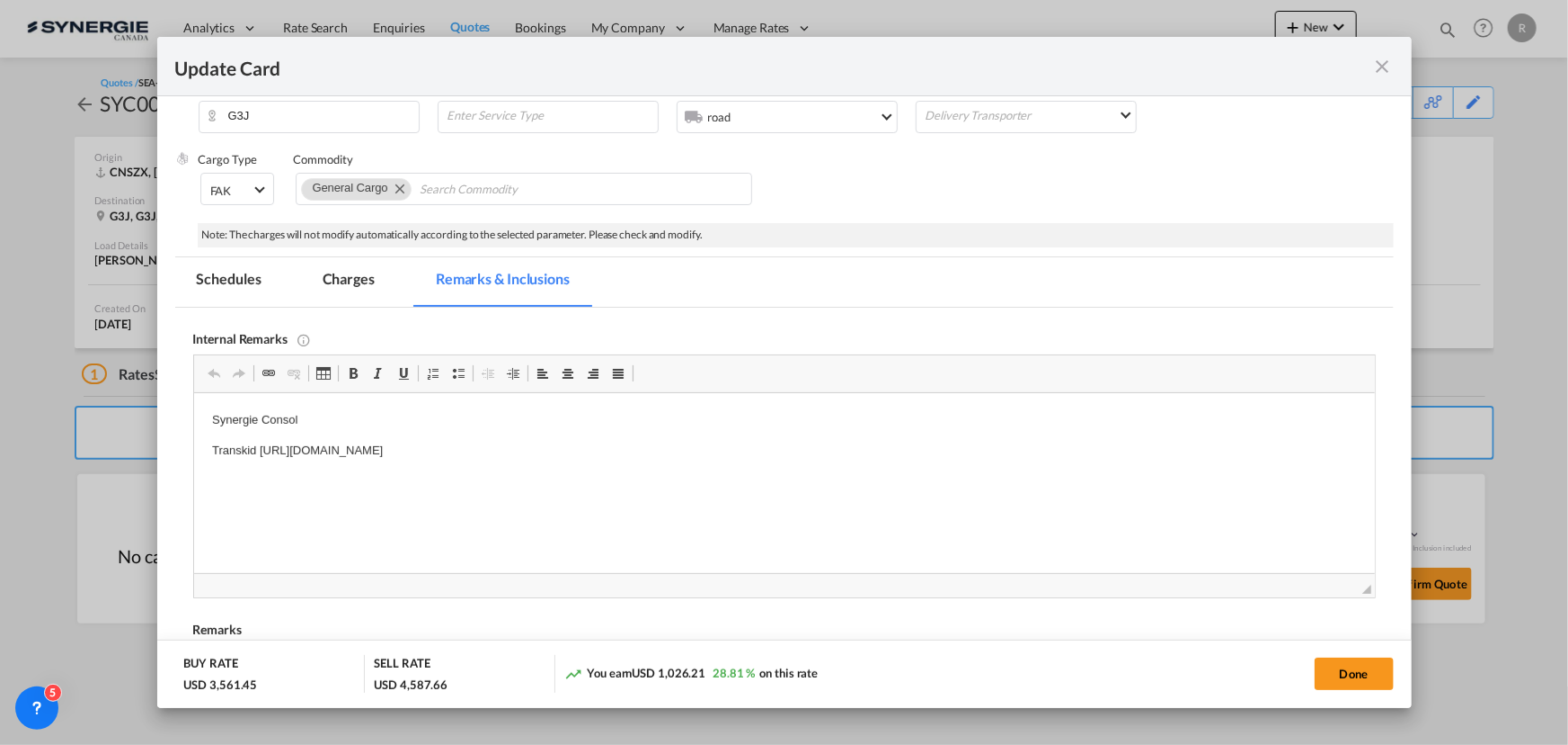
scroll to position [245, 0]
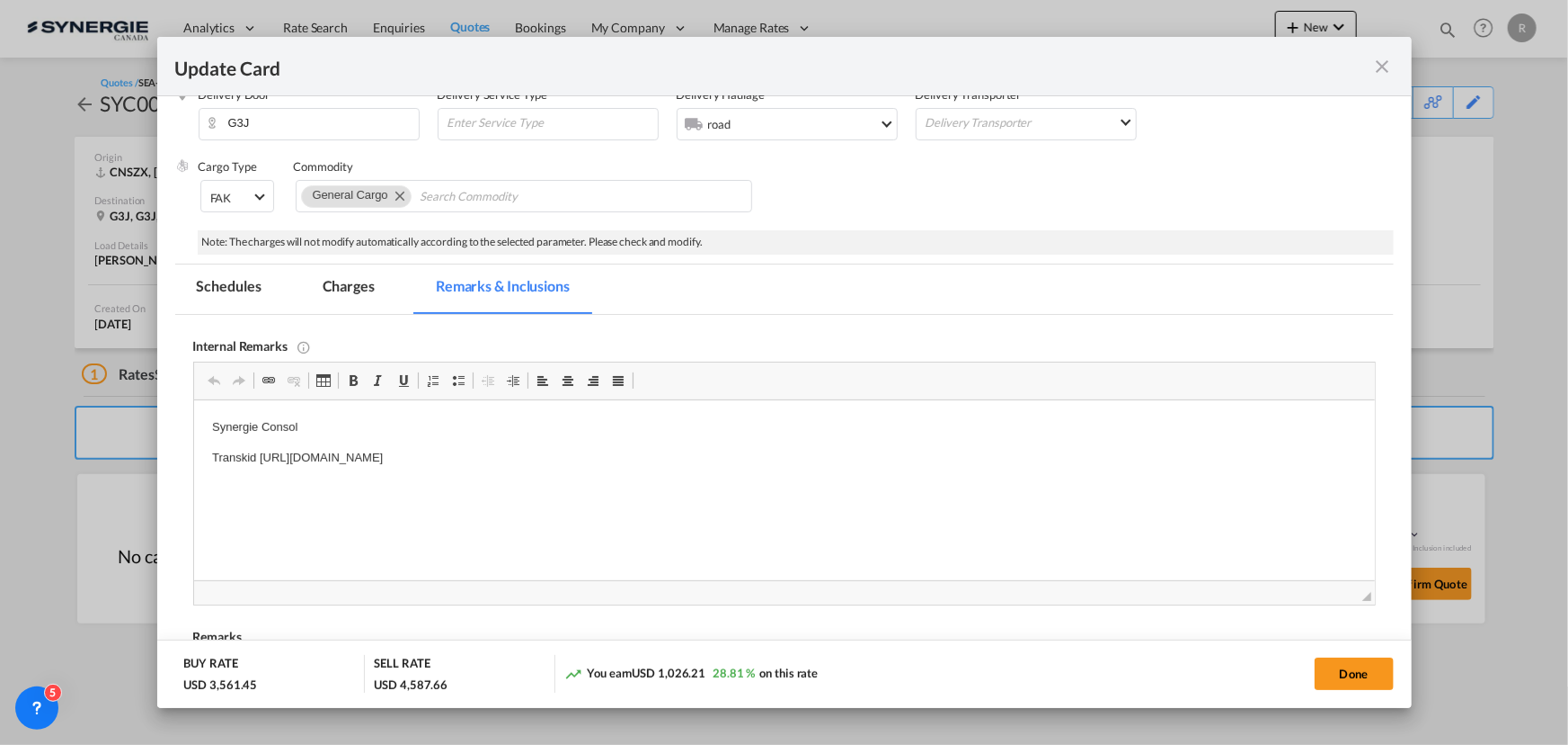
click at [354, 290] on md-tab-item "Charges" at bounding box center [349, 289] width 95 height 49
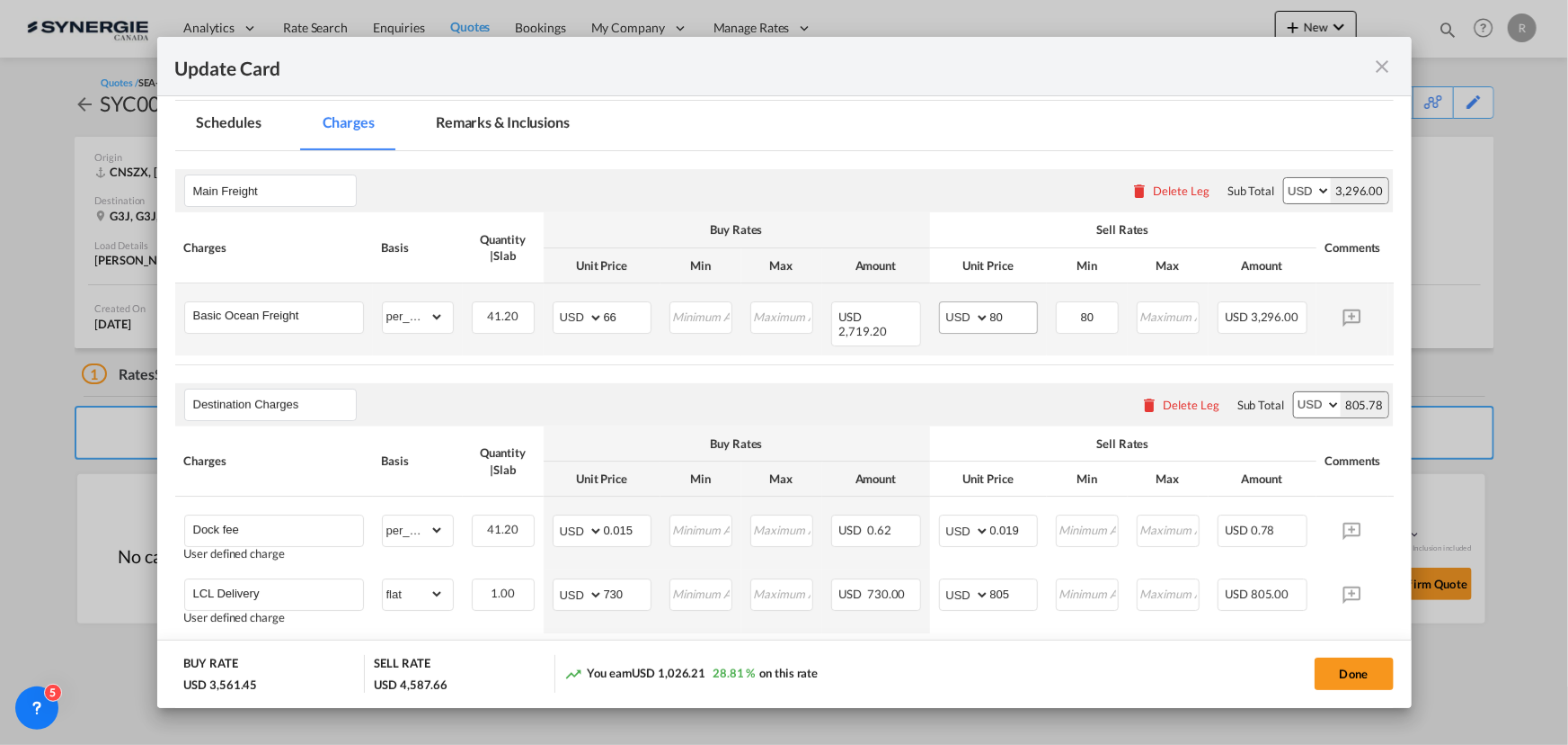
scroll to position [572, 0]
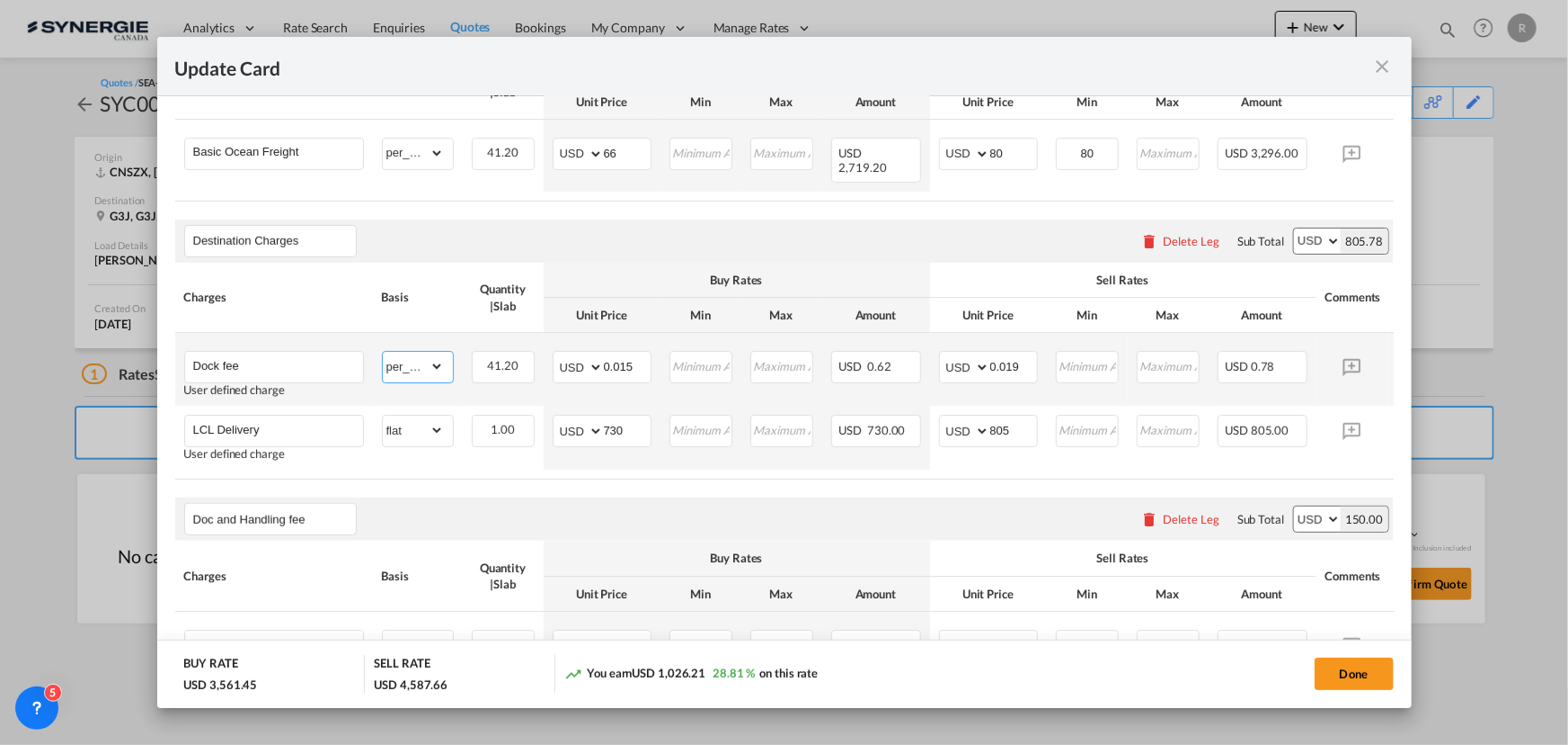
click at [411, 363] on select "gross_weight volumetric_weight per_shipment per_bl per_km per_hawb per_kg flat …" at bounding box center [414, 366] width 61 height 29
select select "per_shipment"
click at [383, 352] on select "gross_weight volumetric_weight per_shipment per_bl per_km per_hawb per_kg flat …" at bounding box center [414, 366] width 61 height 29
drag, startPoint x: 644, startPoint y: 351, endPoint x: 540, endPoint y: 342, distance: 104.4
click at [540, 342] on tr "Dock fee User defined charge Please Enter Already Exists gross_weight volumetri…" at bounding box center [811, 369] width 1273 height 73
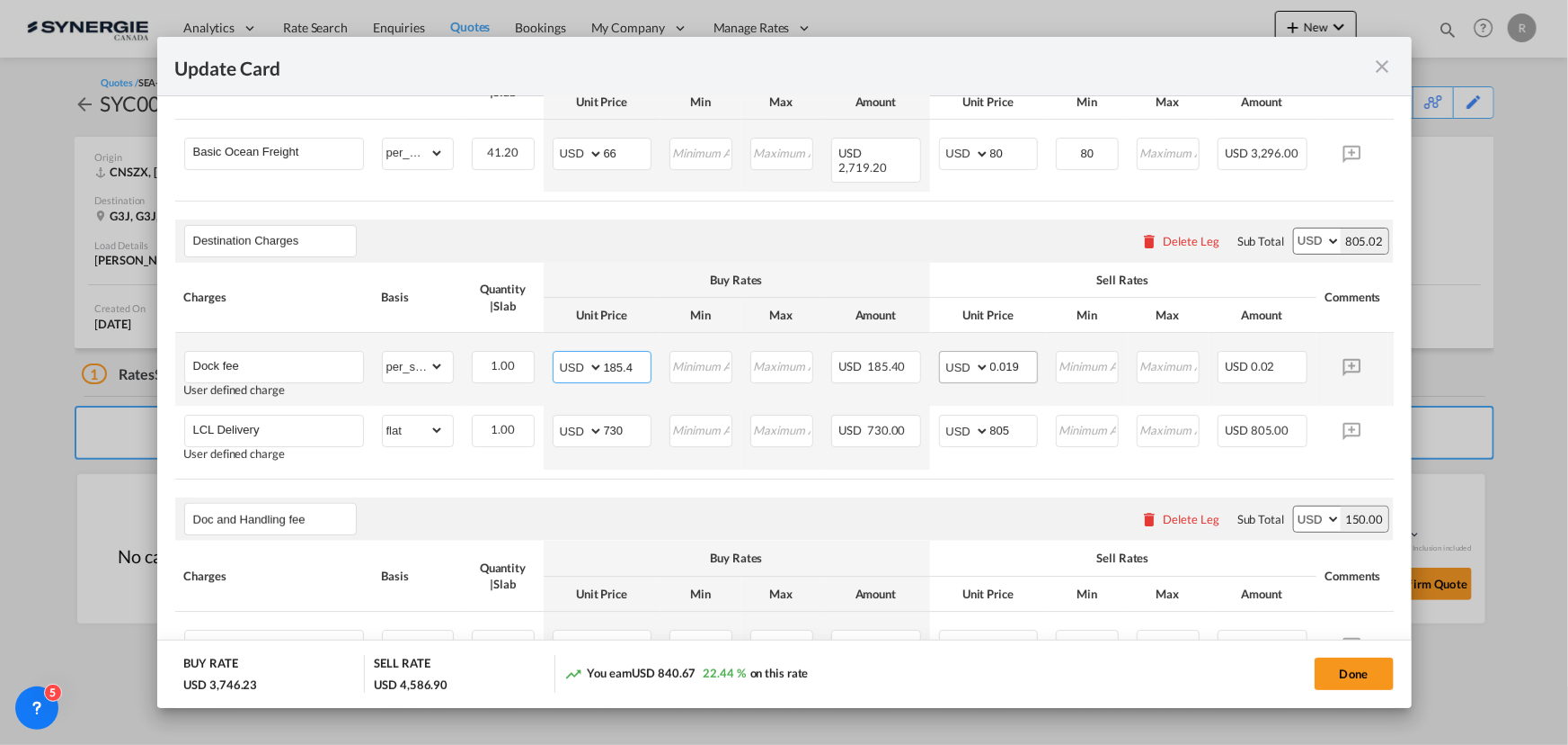
type input "185.4"
drag, startPoint x: 1024, startPoint y: 360, endPoint x: 885, endPoint y: 351, distance: 139.3
click at [885, 351] on tr "Dock fee User defined charge Please Enter Already Exists gross_weight volumetri…" at bounding box center [811, 369] width 1273 height 73
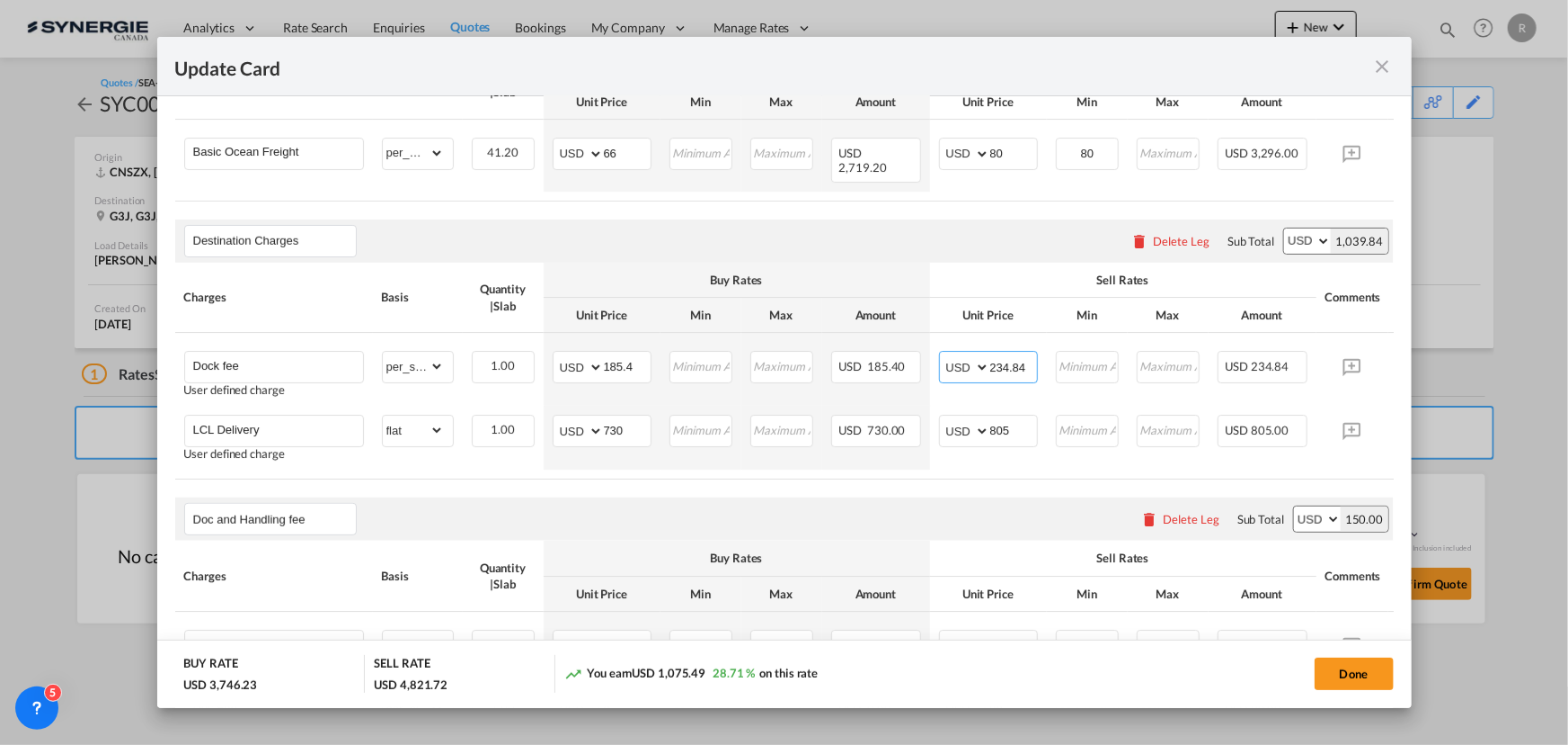
type input "234.84"
click at [766, 520] on div "Doc and Handling fee Please enter leg name Leg Name Already Exists Delete Leg S…" at bounding box center [784, 519] width 1219 height 43
click at [1355, 681] on button "Done" at bounding box center [1354, 674] width 79 height 32
type input "02 Sep 2025"
type input "13 Oct 2025"
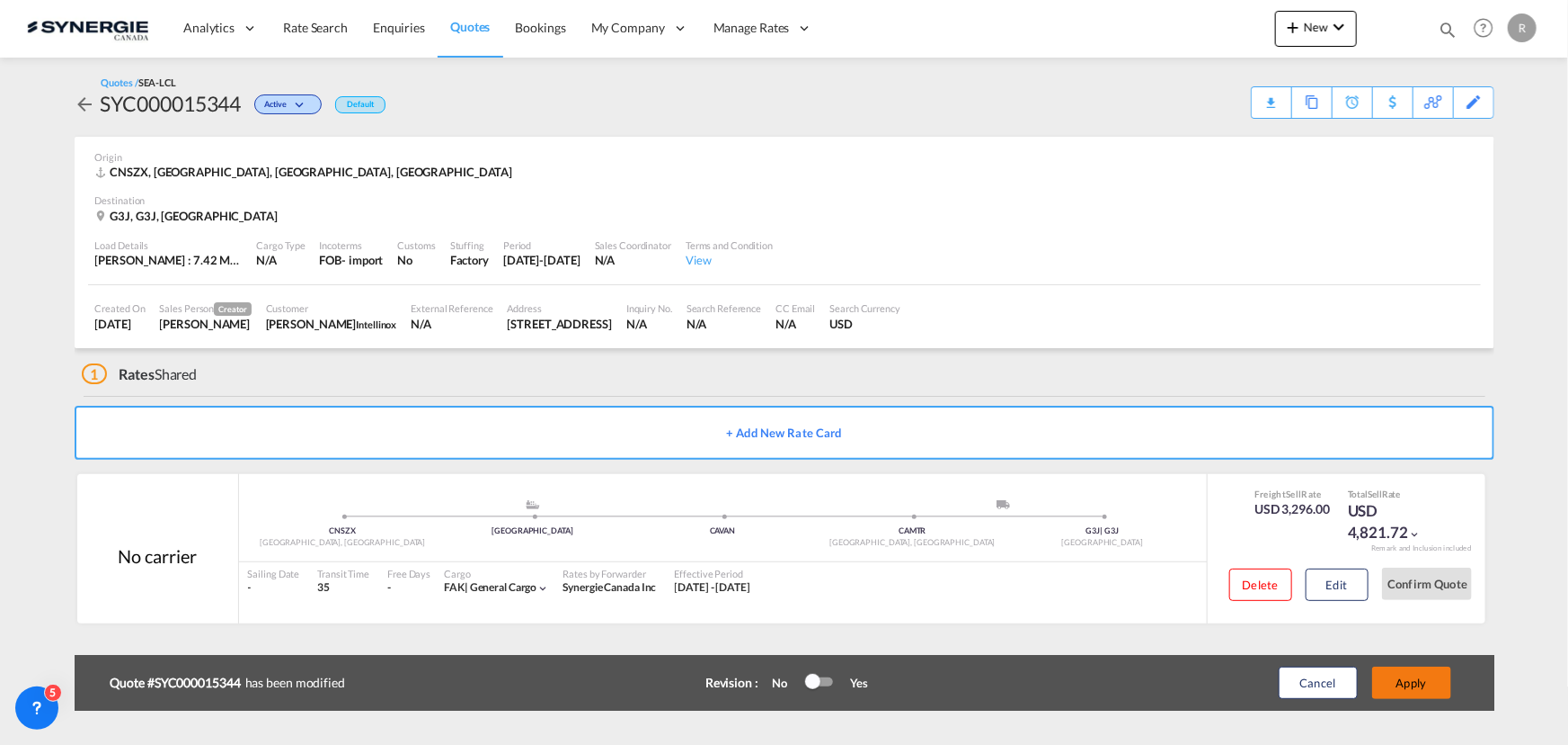
click at [1389, 687] on button "Apply" at bounding box center [1411, 682] width 79 height 32
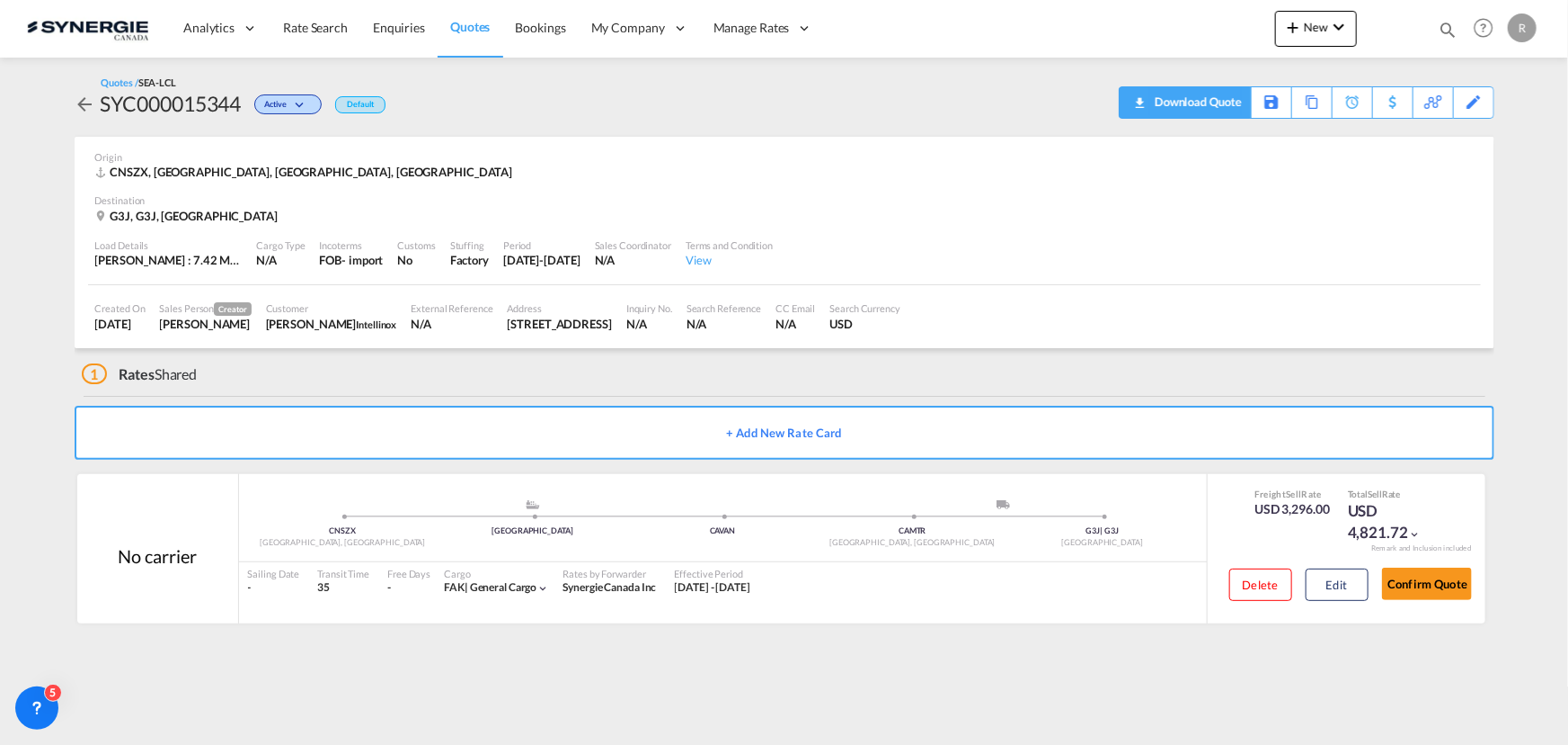
click at [1201, 98] on div "Download Quote" at bounding box center [1196, 102] width 91 height 29
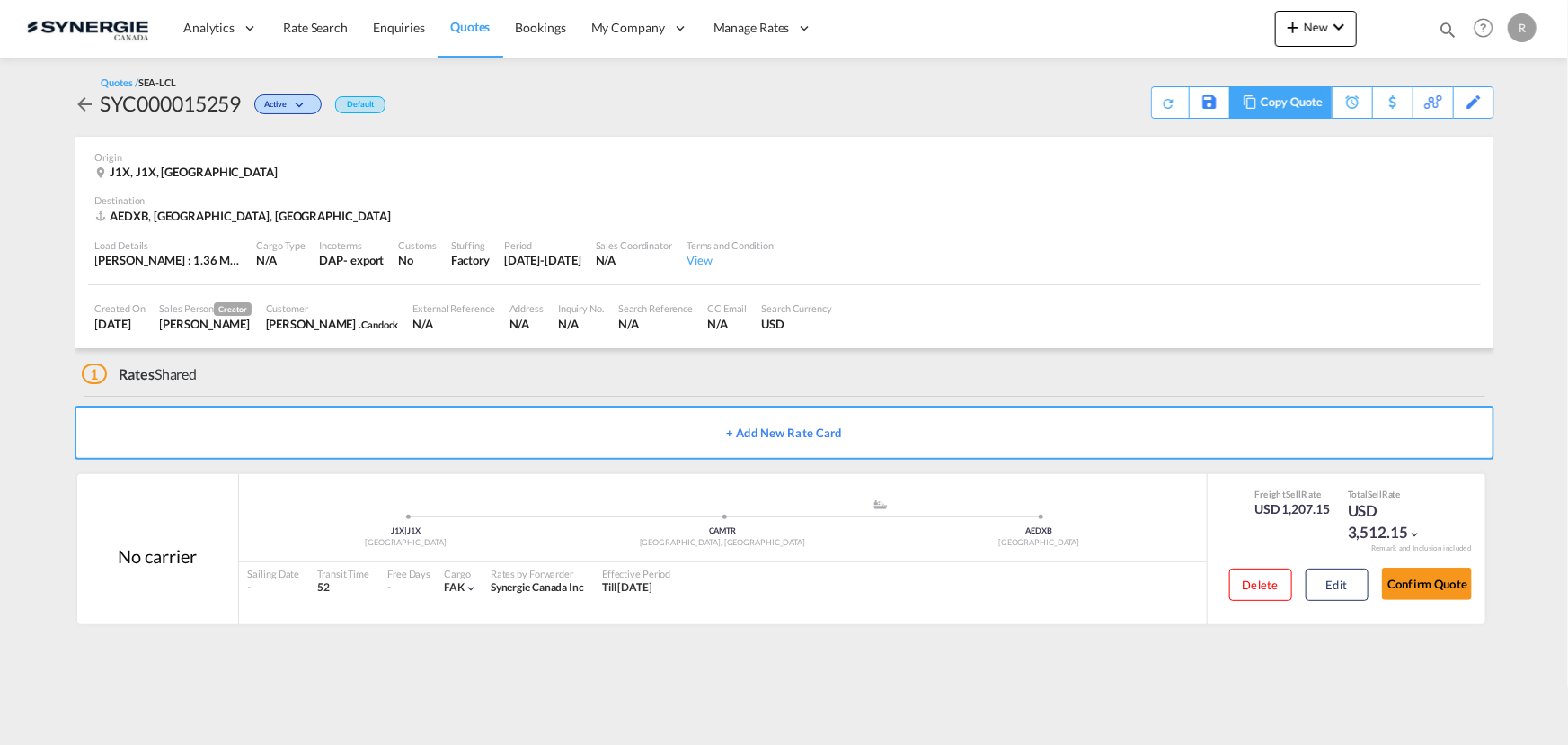
click at [1253, 105] on md-icon at bounding box center [1249, 102] width 22 height 13
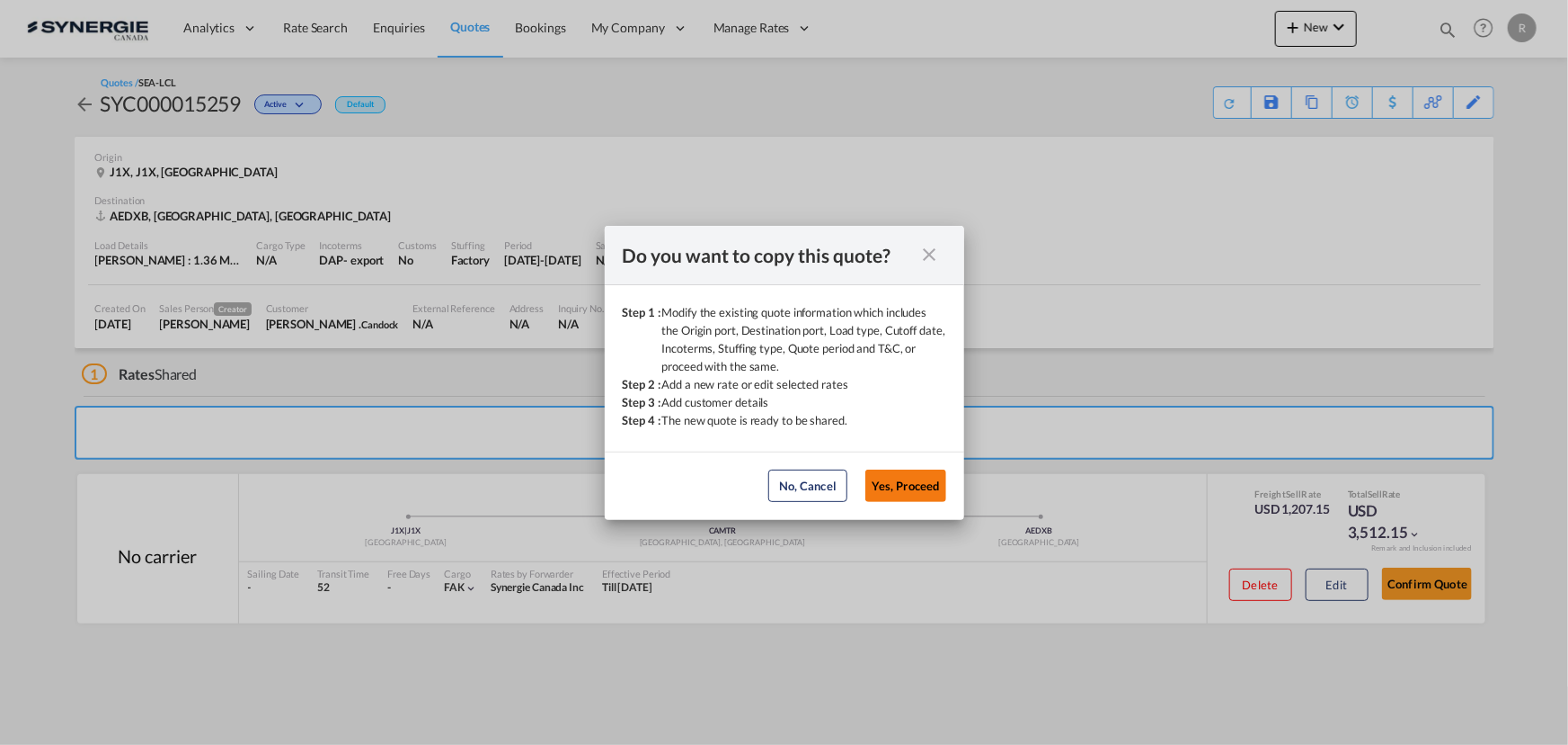
click at [898, 500] on button "Yes, Proceed" at bounding box center [905, 485] width 81 height 32
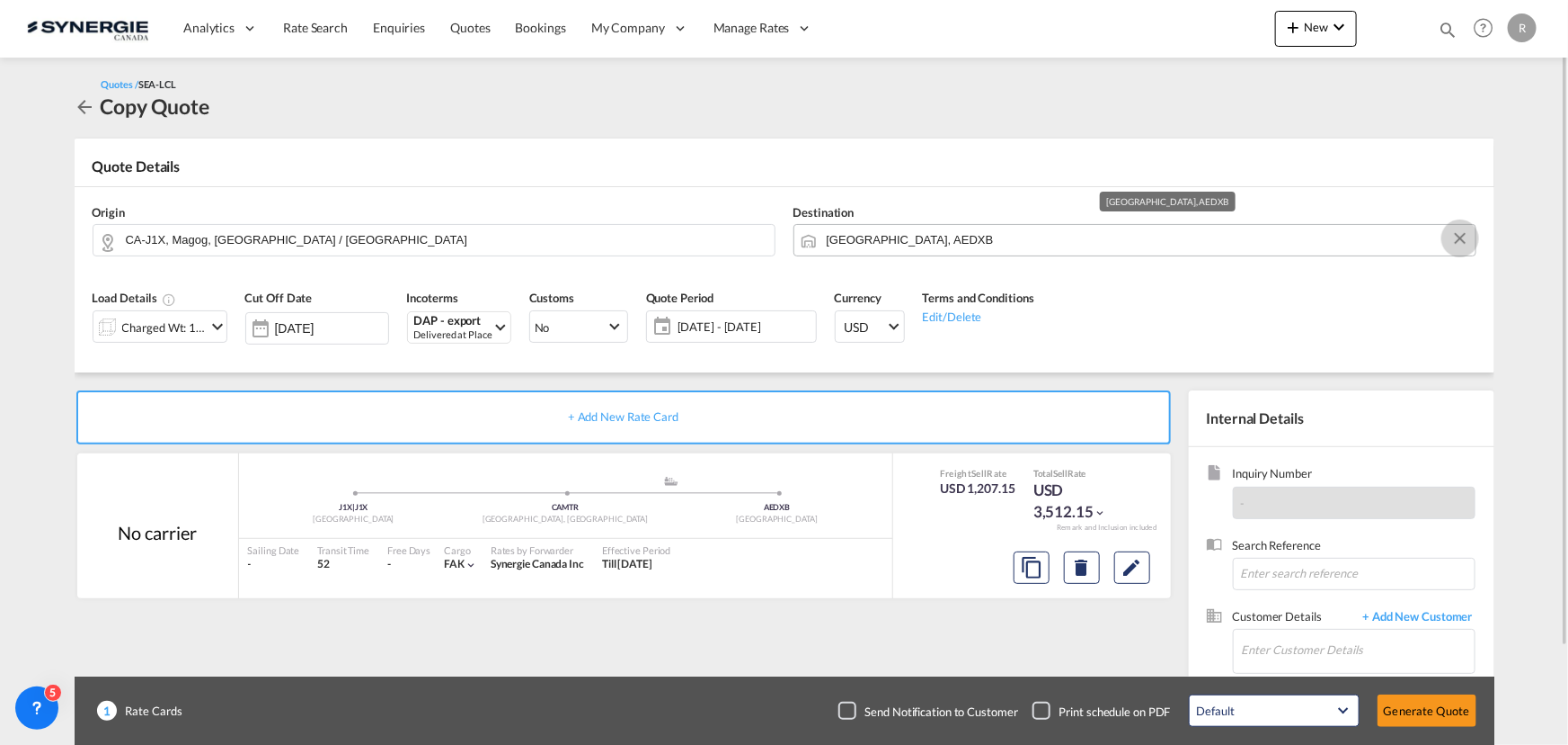
click at [1460, 242] on button "Clear Input" at bounding box center [1461, 238] width 27 height 27
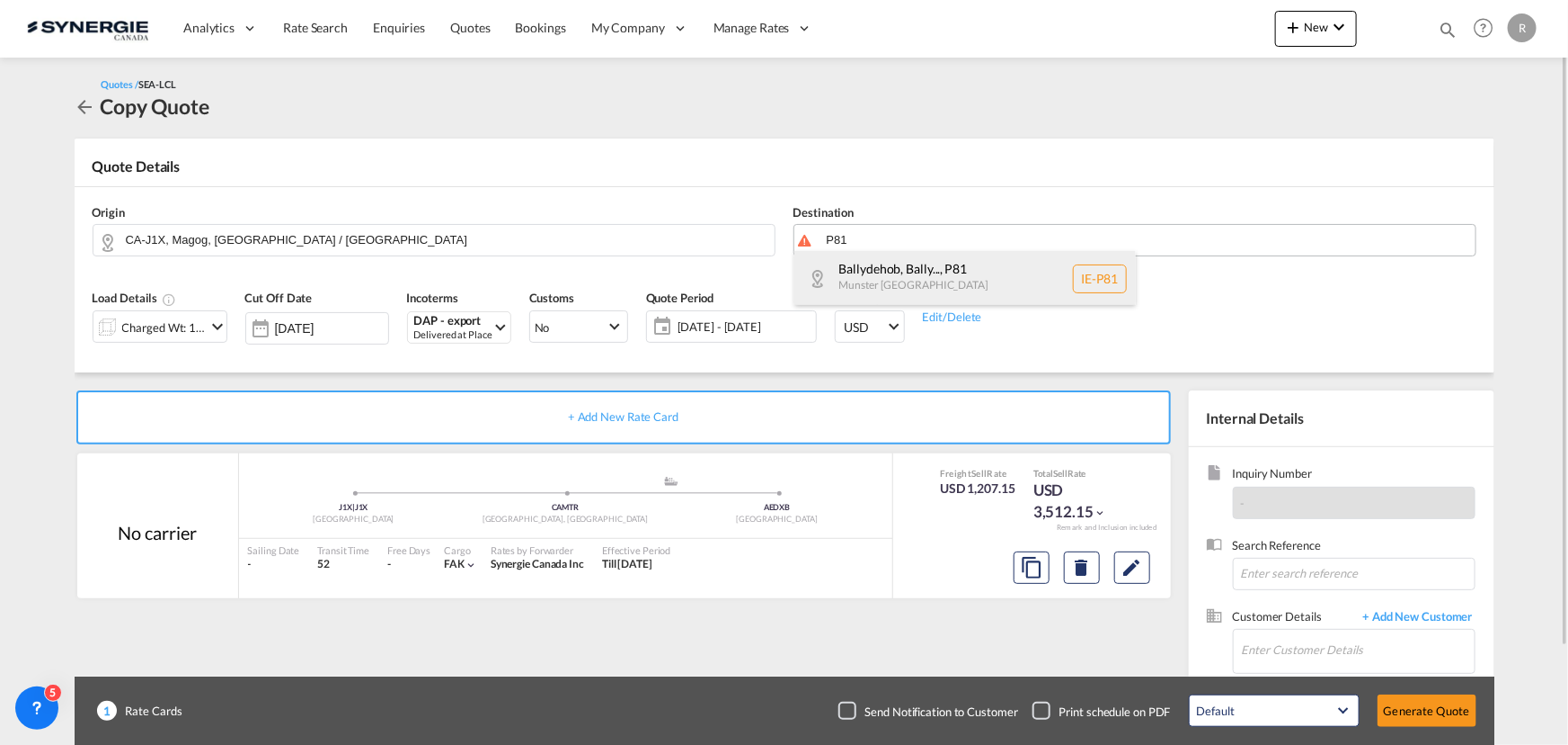
click at [904, 268] on div "Ballydehob, Bally... , P81 Munster Ireland IE-P81" at bounding box center [964, 279] width 341 height 55
type input "IE-P81, [GEOGRAPHIC_DATA], [GEOGRAPHIC_DATA], [GEOGRAPHIC_DATA], [GEOGRAPHIC_DA…"
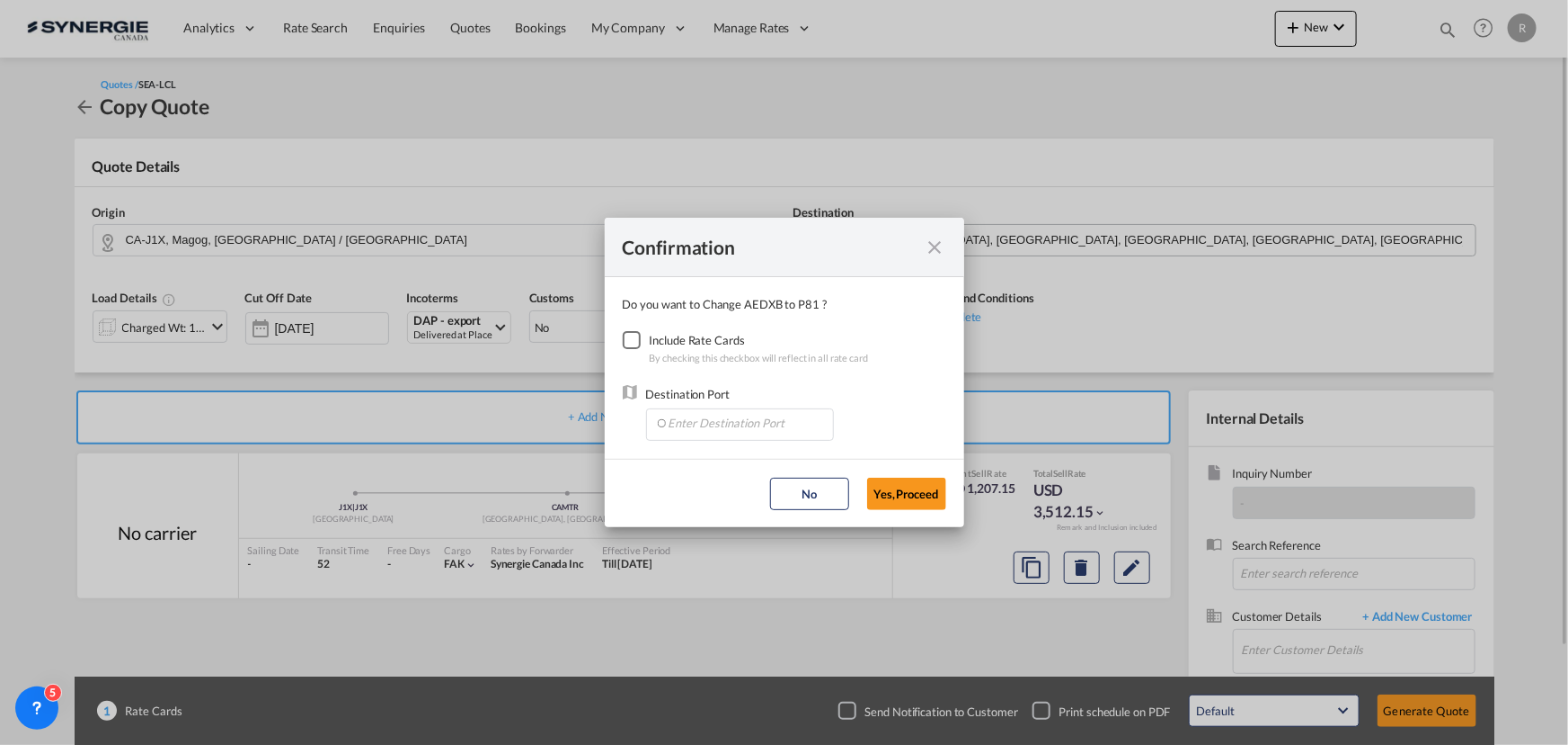
click at [633, 340] on div "Checkbox No Ink" at bounding box center [631, 340] width 18 height 18
click at [691, 421] on input "Enter Destination Port" at bounding box center [744, 422] width 178 height 27
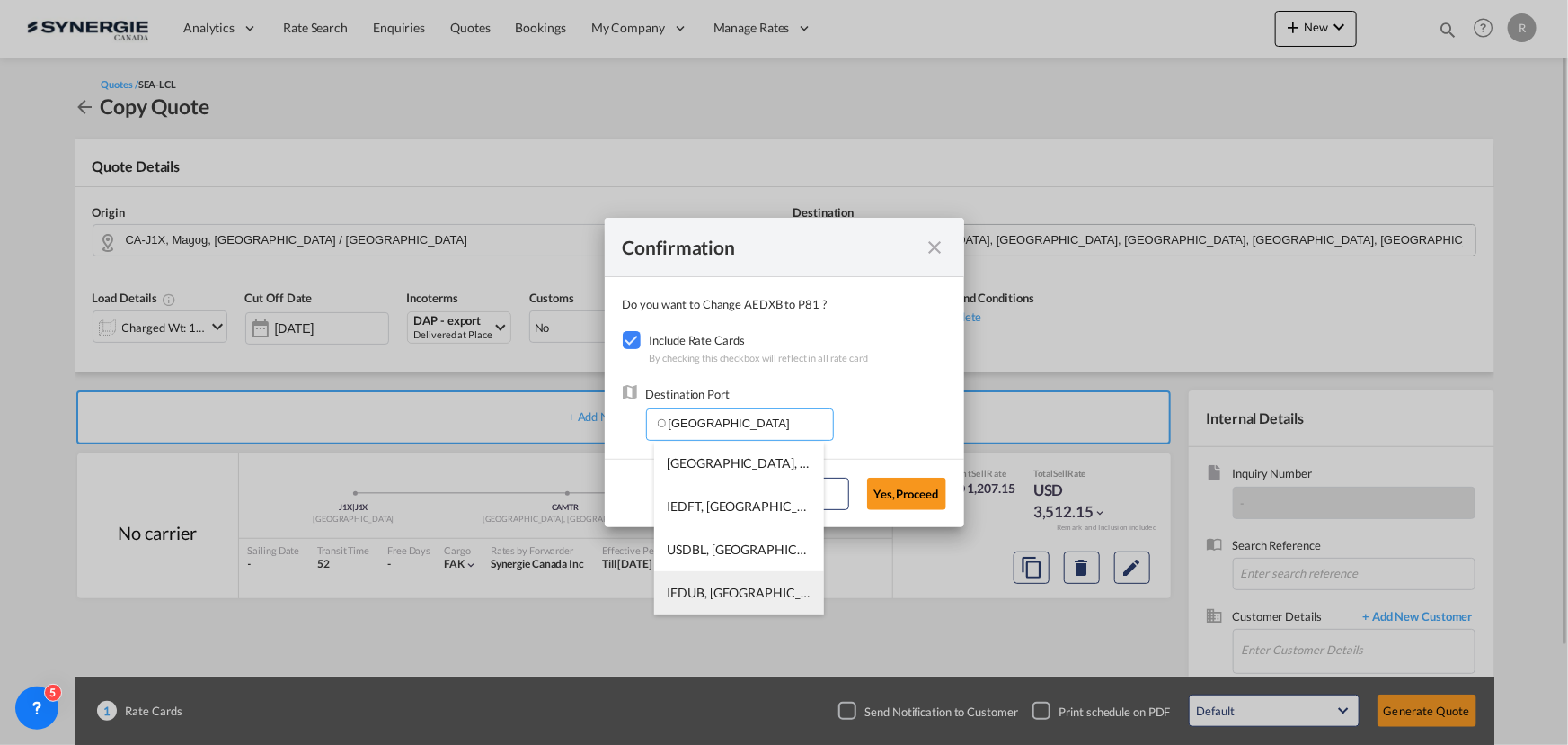
click at [719, 594] on span "IEDUB, [GEOGRAPHIC_DATA], [GEOGRAPHIC_DATA], [GEOGRAPHIC_DATA] & [GEOGRAPHIC_DA…" at bounding box center [1021, 592] width 707 height 15
type input "IEDUB, [GEOGRAPHIC_DATA], [GEOGRAPHIC_DATA], [GEOGRAPHIC_DATA] & [GEOGRAPHIC_DA…"
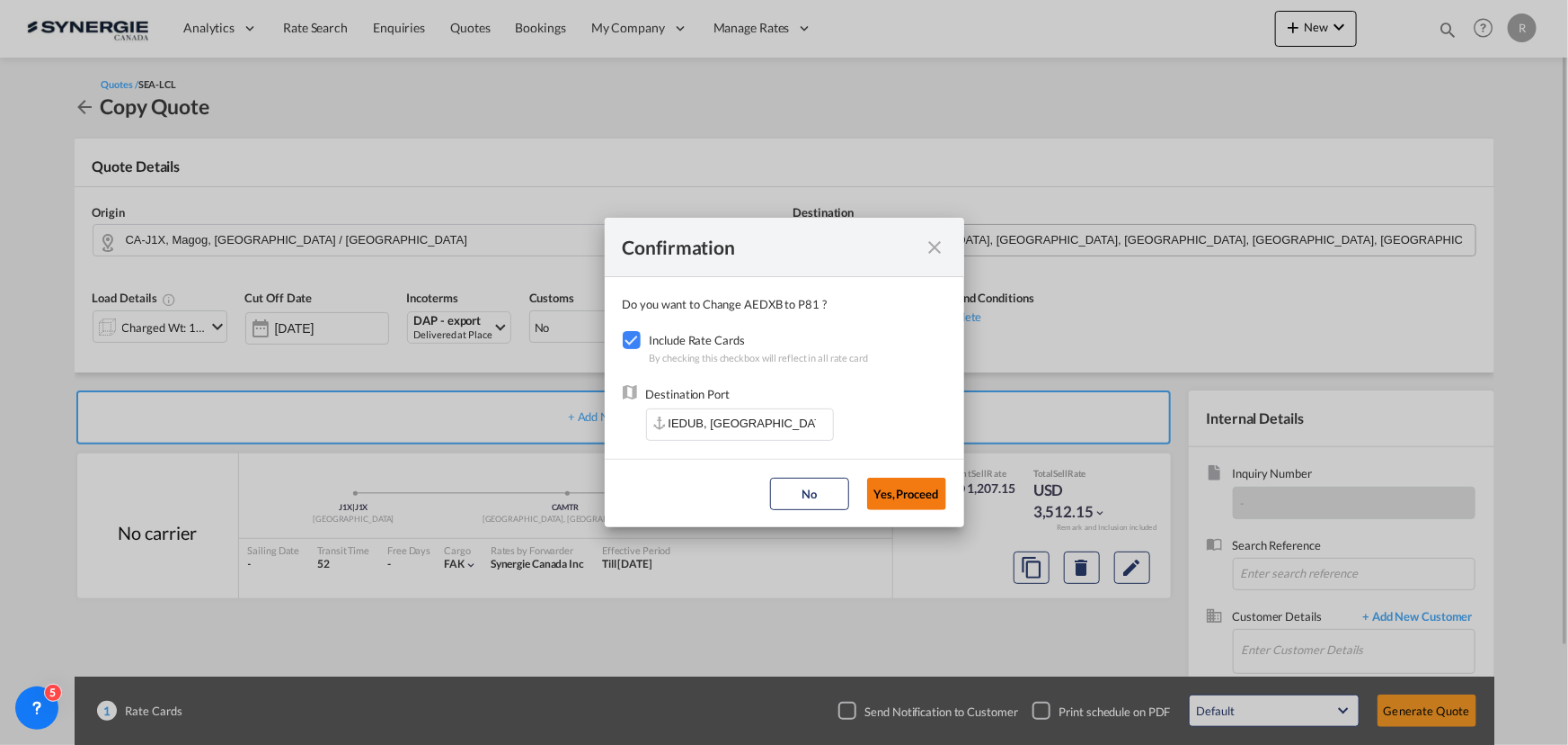
click at [920, 495] on button "Yes,Proceed" at bounding box center [906, 494] width 79 height 32
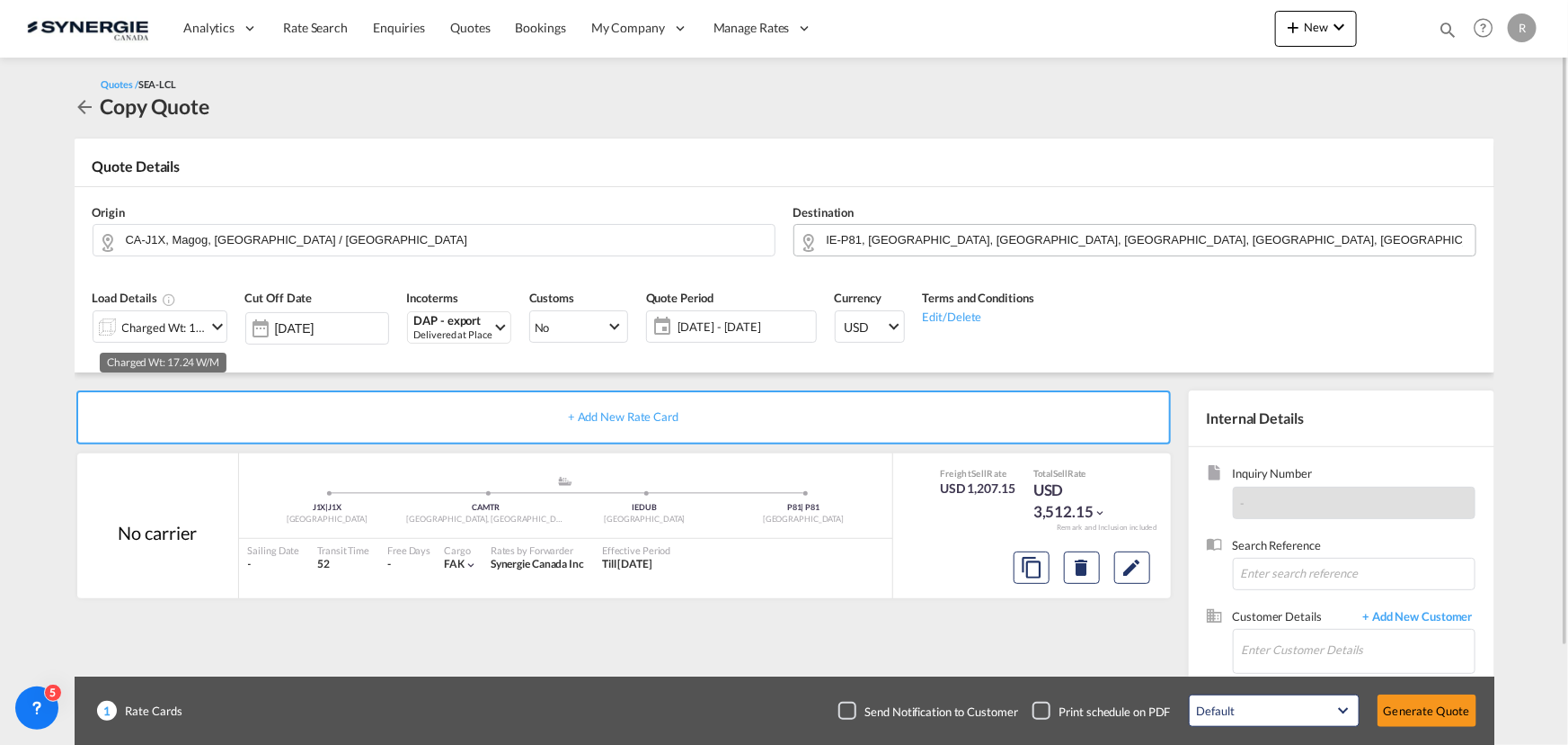
click at [159, 330] on div "Charged Wt: 17.24 W/M" at bounding box center [165, 327] width 85 height 25
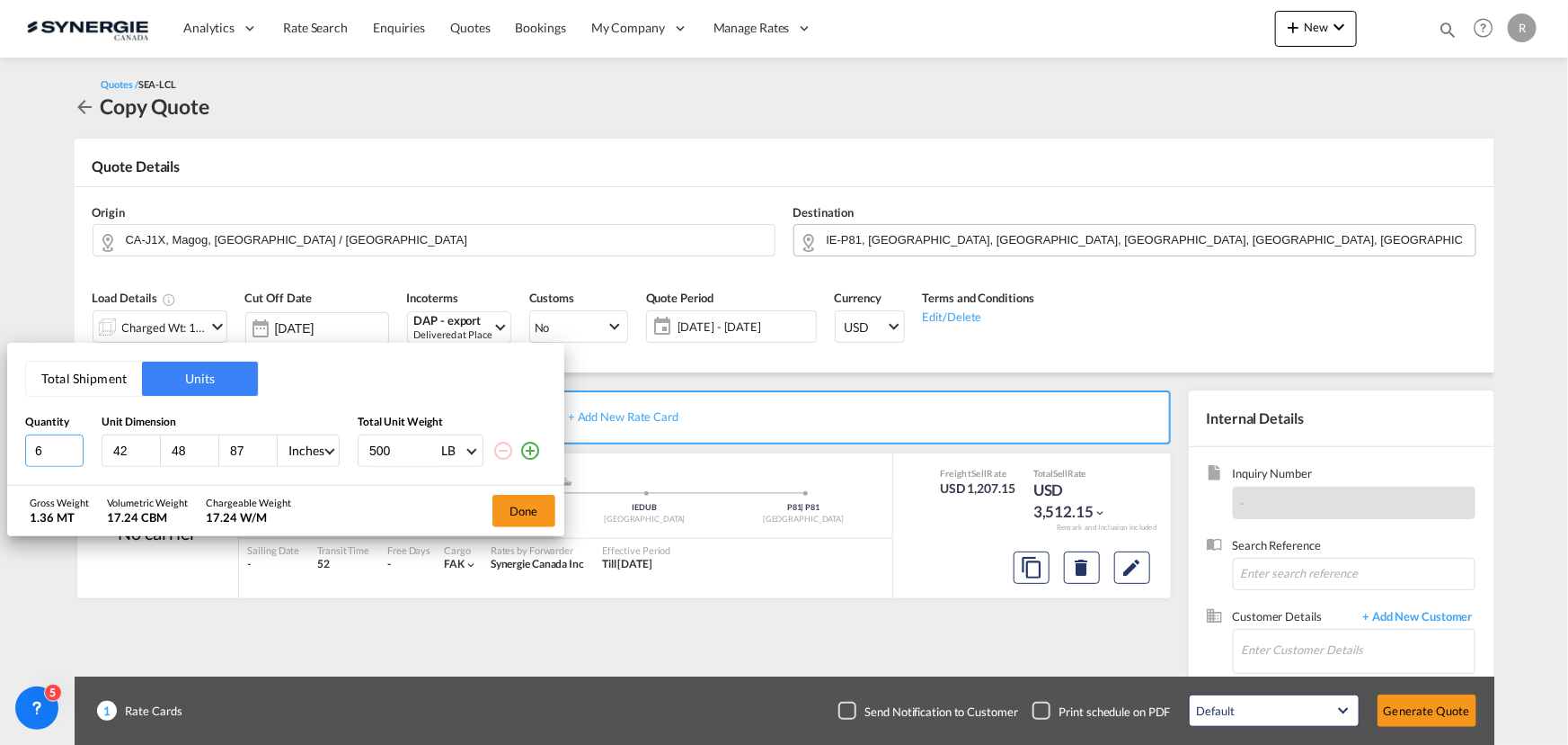
drag, startPoint x: 61, startPoint y: 451, endPoint x: -45, endPoint y: 427, distance: 108.7
click at [0, 427] on html "Analytics Reports Dashboard Rate Search Enquiries Quotes" at bounding box center [784, 372] width 1568 height 745
type input "1"
drag, startPoint x: 339, startPoint y: 440, endPoint x: 316, endPoint y: 451, distance: 25.5
click at [333, 444] on div "1 42 48 87 Inches CMS Inches 500 LB KG LB" at bounding box center [285, 450] width 521 height 32
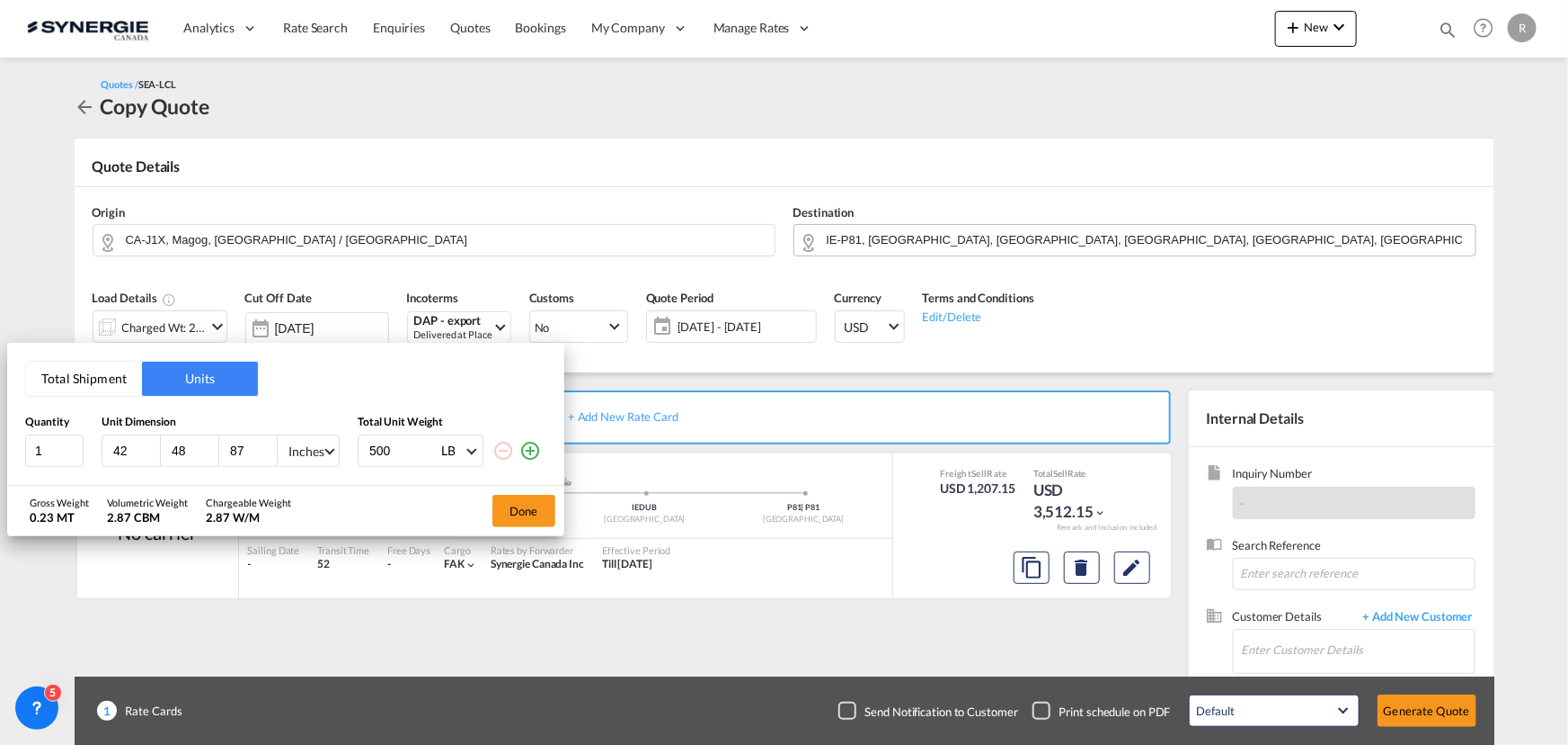
click at [317, 451] on div "Inches" at bounding box center [306, 451] width 36 height 15
click at [316, 408] on md-option "CMS" at bounding box center [334, 406] width 123 height 43
drag, startPoint x: 135, startPoint y: 449, endPoint x: 41, endPoint y: 438, distance: 94.6
click at [41, 438] on div "1 42 48 87 CMS 500 LB KG LB" at bounding box center [285, 450] width 521 height 32
type input "305"
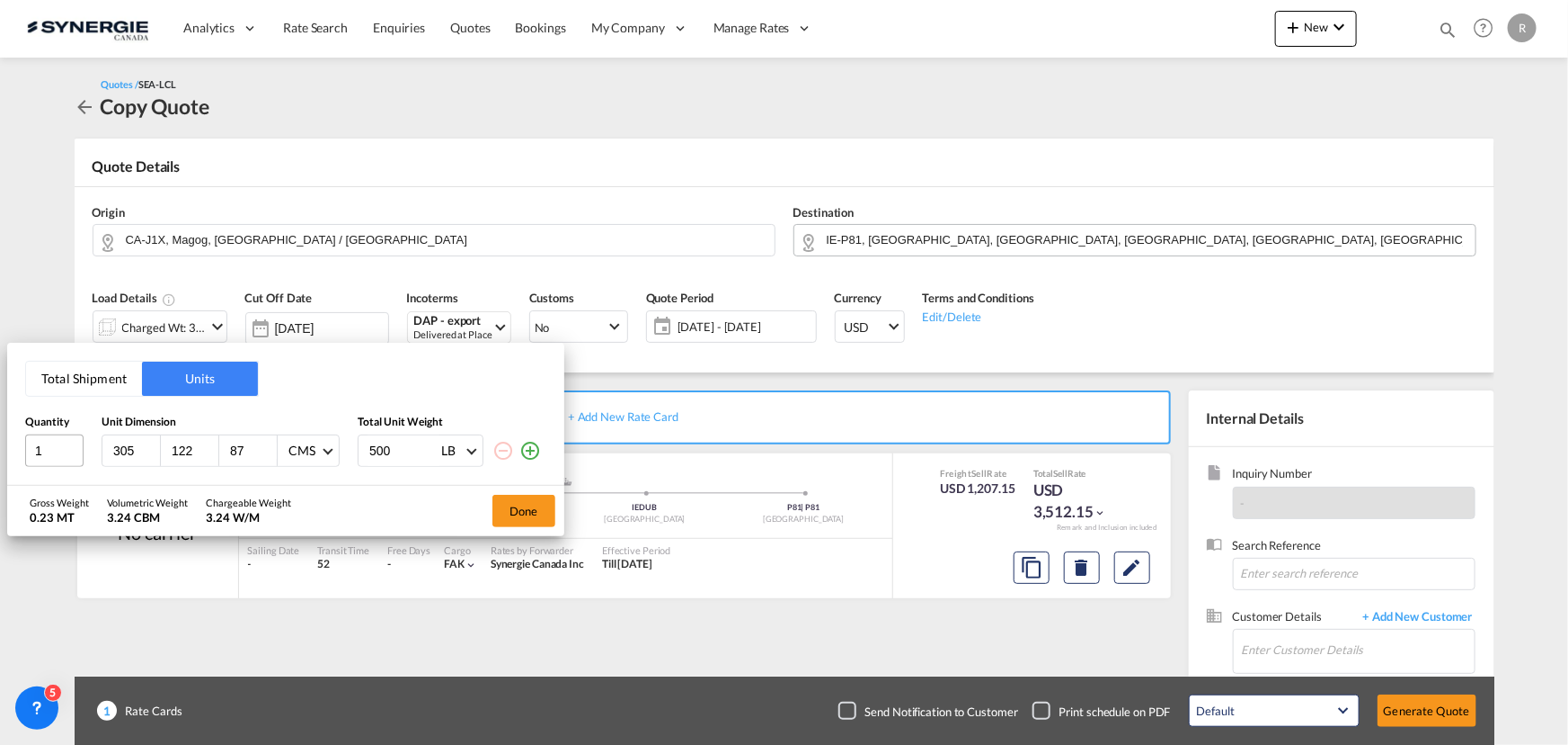
type input "122"
drag, startPoint x: 400, startPoint y: 441, endPoint x: 311, endPoint y: 440, distance: 89.0
click at [311, 440] on div "1 305 122 87 CMS 500 LB KG LB" at bounding box center [285, 450] width 521 height 32
type input "275"
click at [513, 507] on button "Done" at bounding box center [524, 511] width 63 height 32
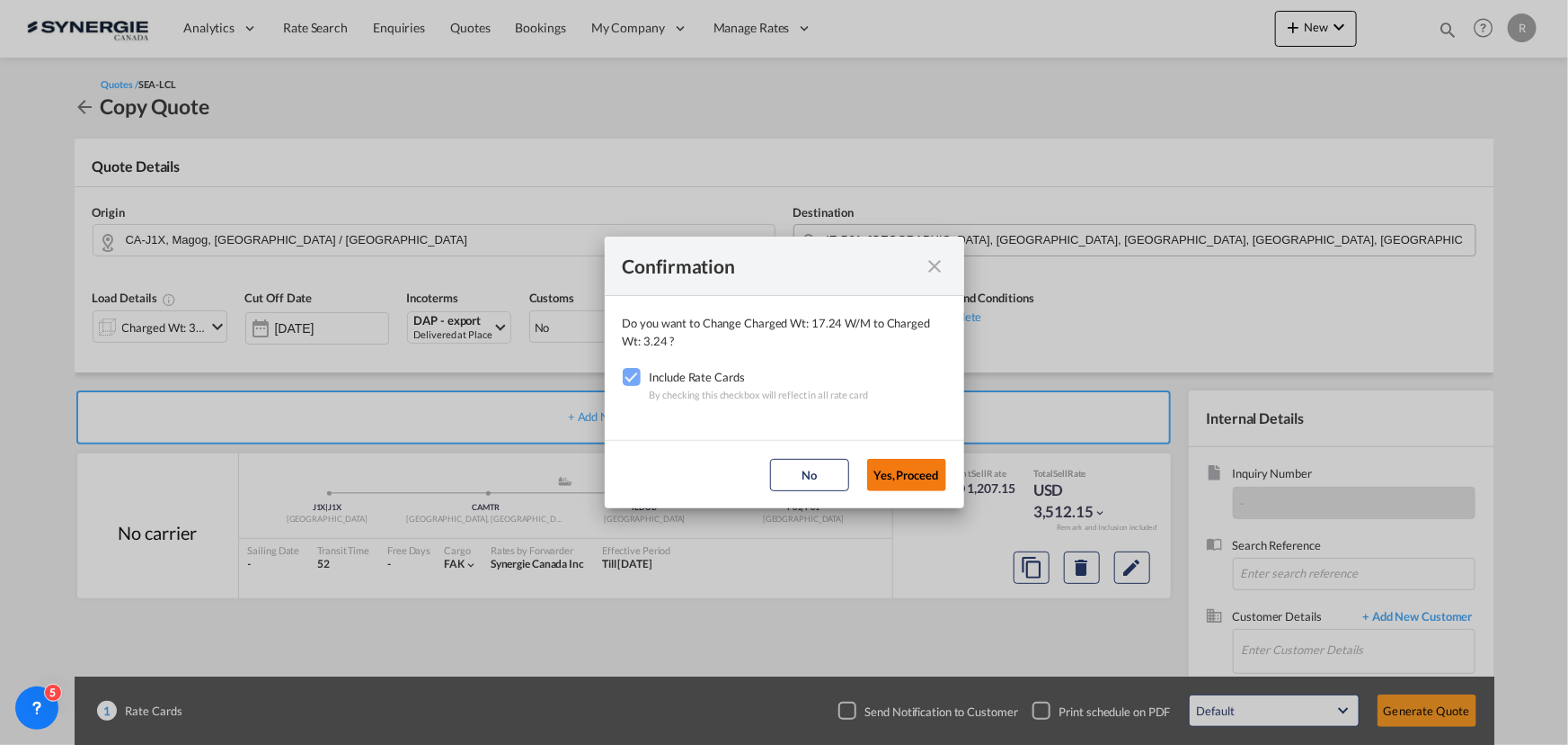
click at [918, 488] on button "Yes,Proceed" at bounding box center [906, 475] width 79 height 32
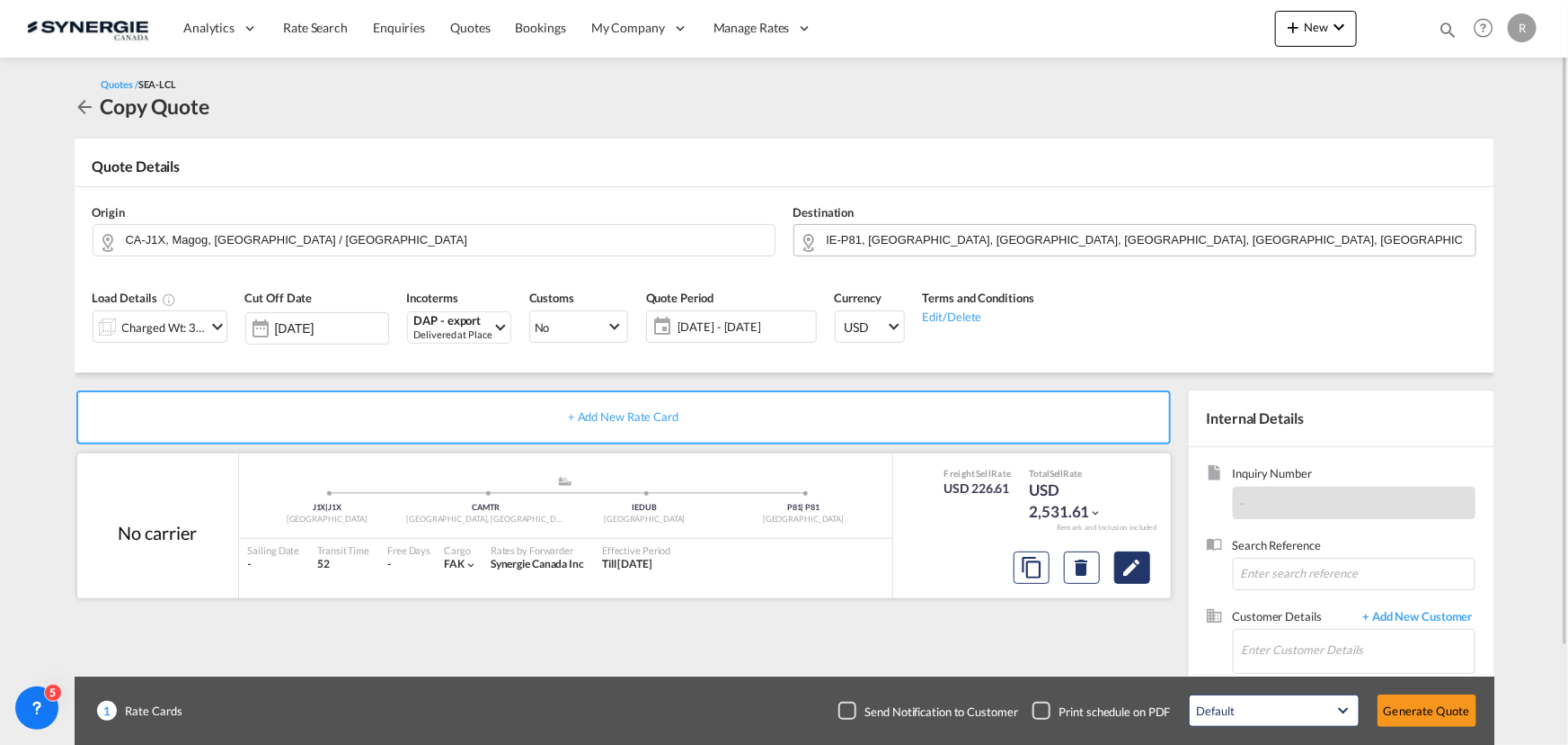
click at [1138, 567] on md-icon "Edit" at bounding box center [1132, 567] width 22 height 22
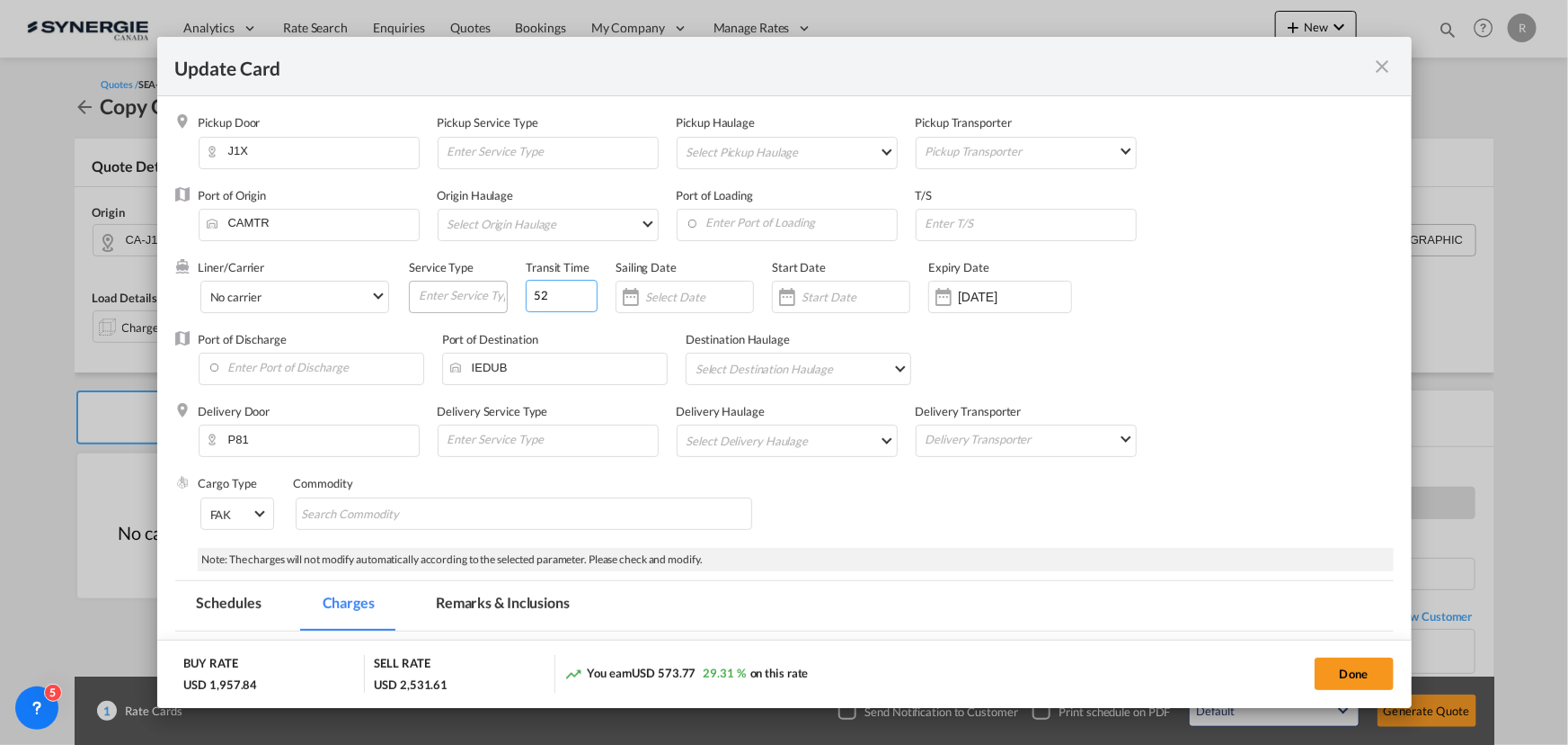
drag, startPoint x: 562, startPoint y: 296, endPoint x: 431, endPoint y: 280, distance: 132.0
click at [431, 280] on div "Liner/Carrier No carrier Atlantic Container Line (ACL) Baker Transport (GB) | D…" at bounding box center [726, 295] width 1055 height 72
type input "30"
click at [1006, 303] on input "26 Oct 2025" at bounding box center [1015, 296] width 113 height 14
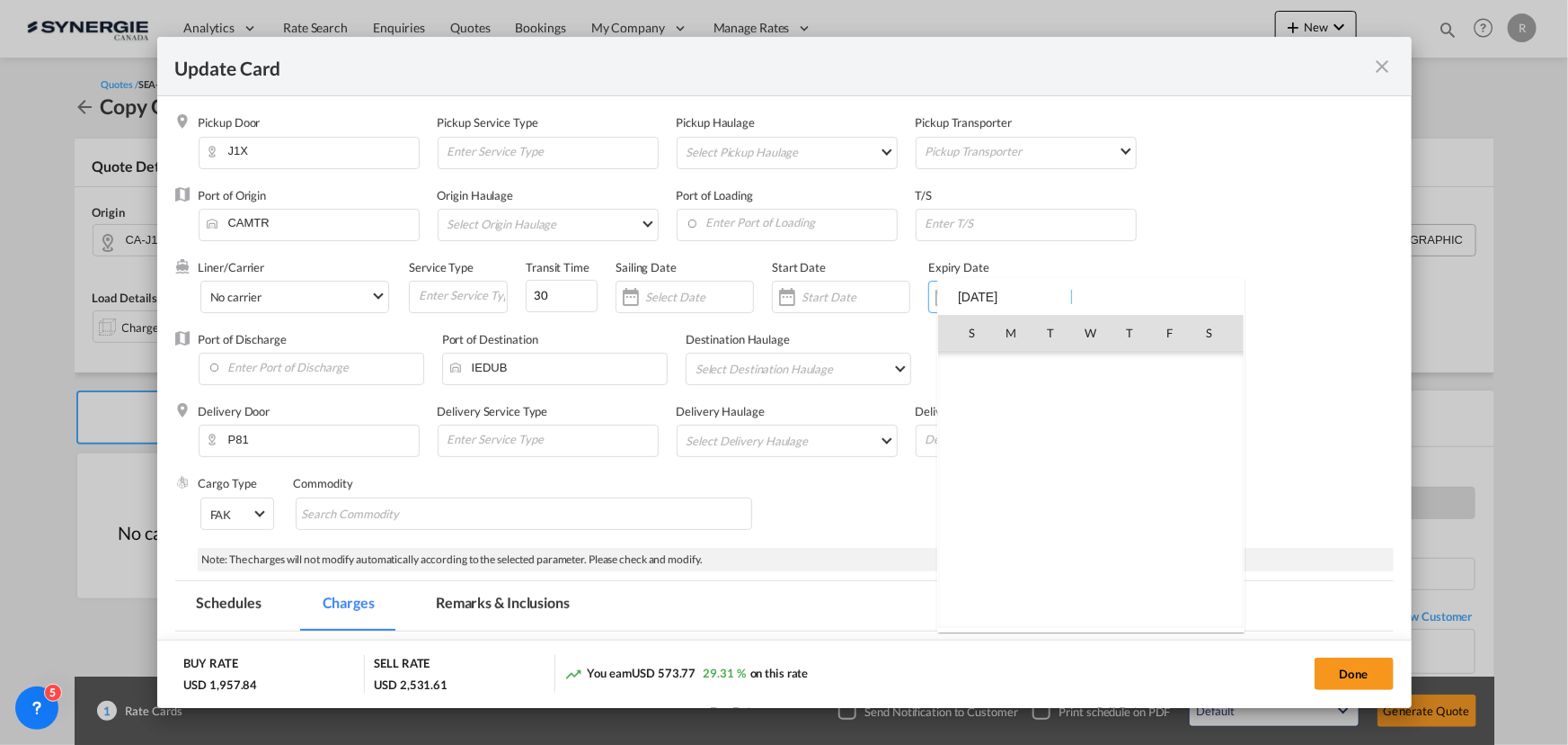
scroll to position [416796, 0]
click at [1154, 526] on span "31" at bounding box center [1171, 530] width 36 height 36
type input "31 Oct 2025"
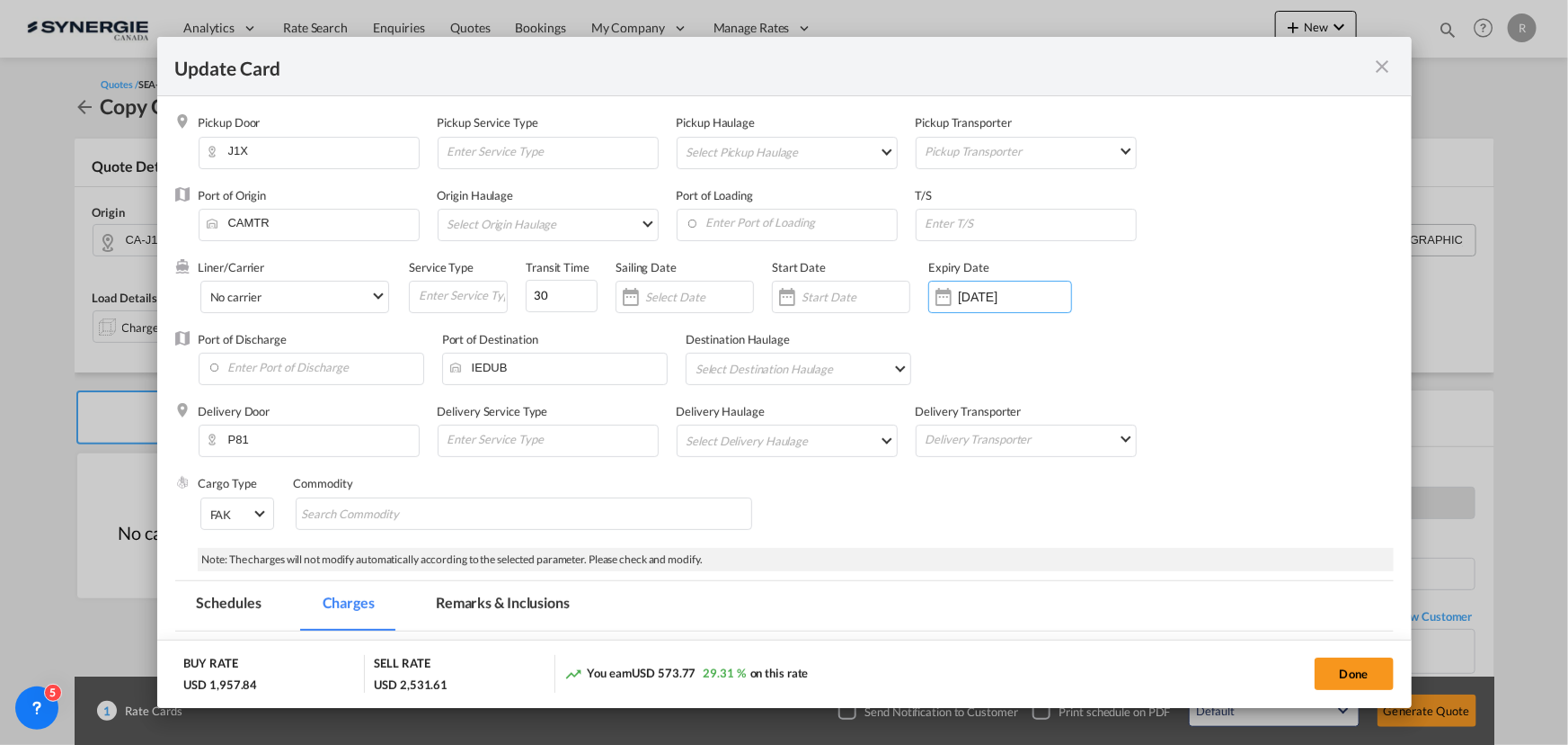
click at [1235, 383] on div "Port of Discharge Port of Destination IEDUB Destination Haulage Select Destinat…" at bounding box center [784, 367] width 1219 height 72
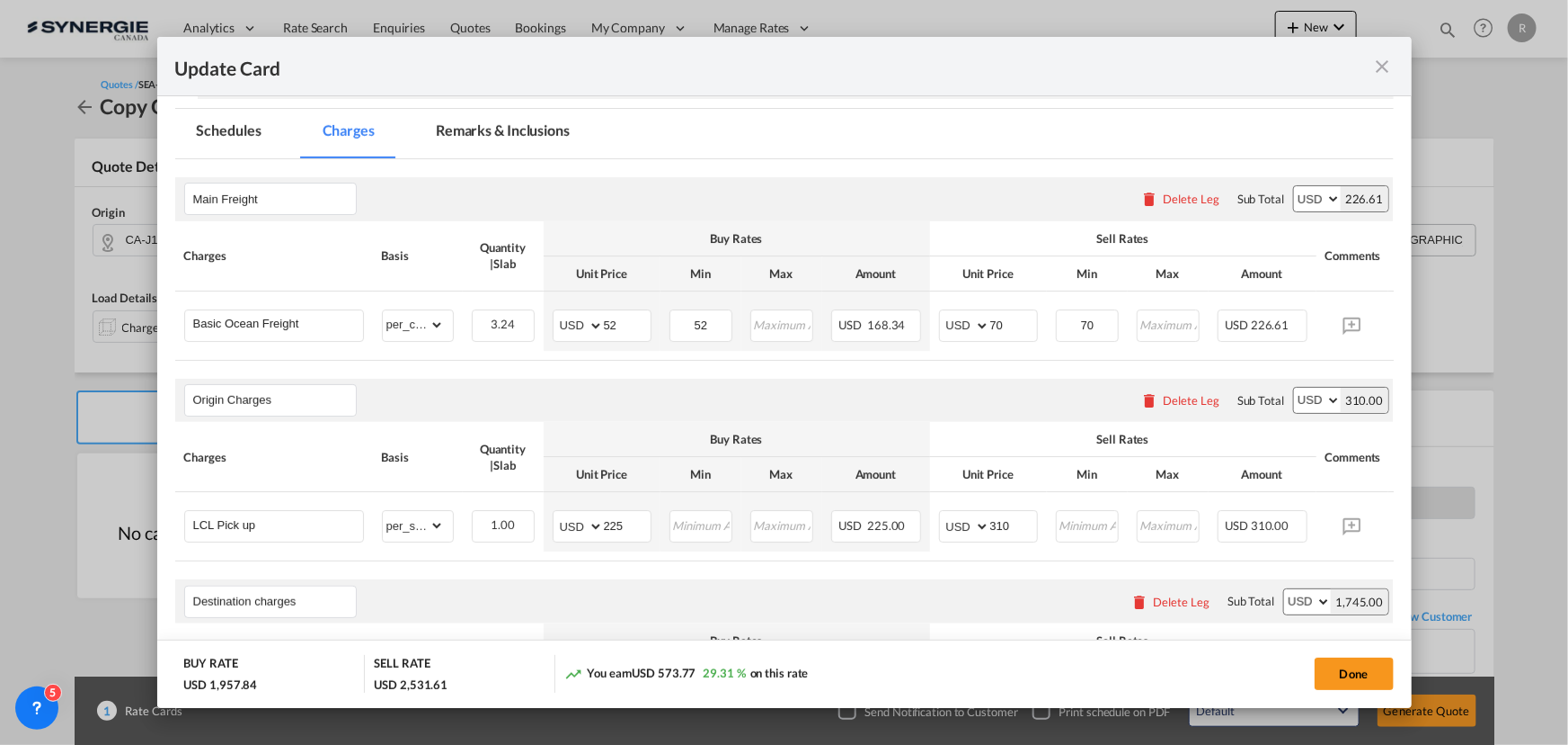
scroll to position [490, 0]
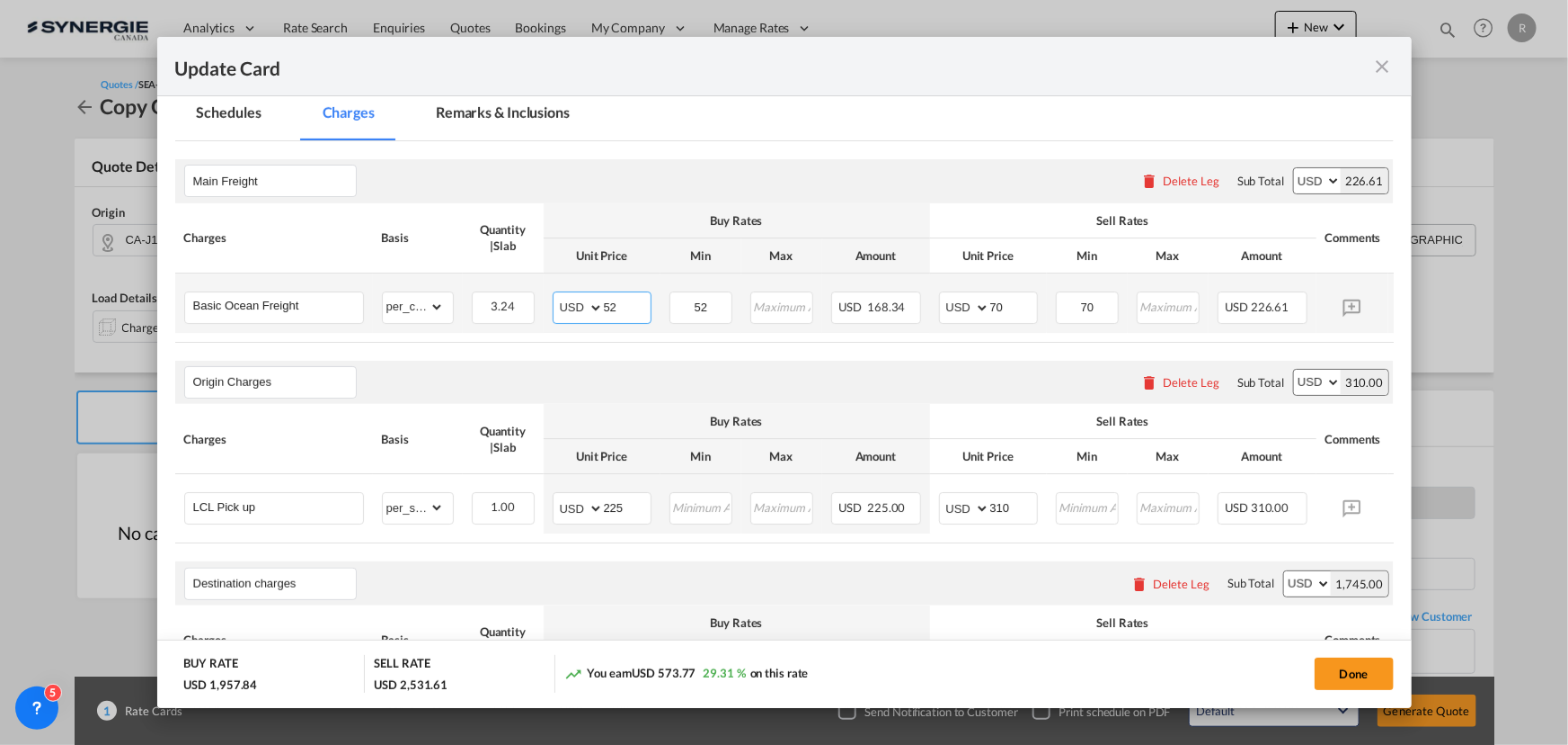
drag, startPoint x: 630, startPoint y: 297, endPoint x: 493, endPoint y: 287, distance: 137.4
click at [493, 287] on tr "Basic Ocean Freight Please Enter Already Exists gross_weight volumetric_weight …" at bounding box center [811, 303] width 1273 height 59
type input "53"
drag, startPoint x: 710, startPoint y: 304, endPoint x: 652, endPoint y: 298, distance: 58.3
click at [652, 298] on tr "Basic Ocean Freight Please Enter Already Exists gross_weight volumetric_weight …" at bounding box center [811, 303] width 1273 height 59
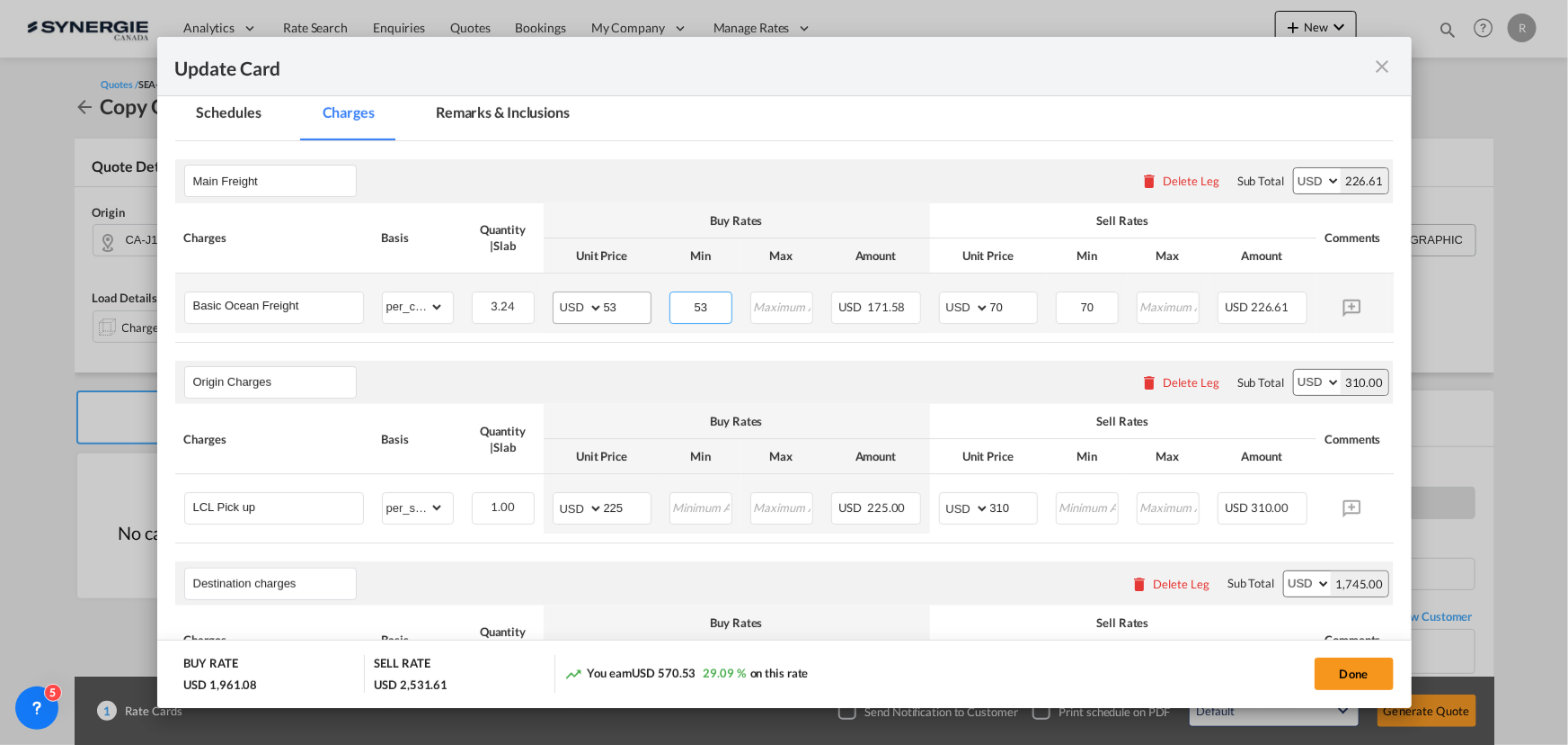
type input "53"
drag, startPoint x: 628, startPoint y: 312, endPoint x: 540, endPoint y: 302, distance: 88.6
click at [540, 302] on tr "Basic Ocean Freight Please Enter Already Exists gross_weight volumetric_weight …" at bounding box center [811, 303] width 1273 height 59
type input "83"
drag, startPoint x: 720, startPoint y: 304, endPoint x: 627, endPoint y: 297, distance: 93.3
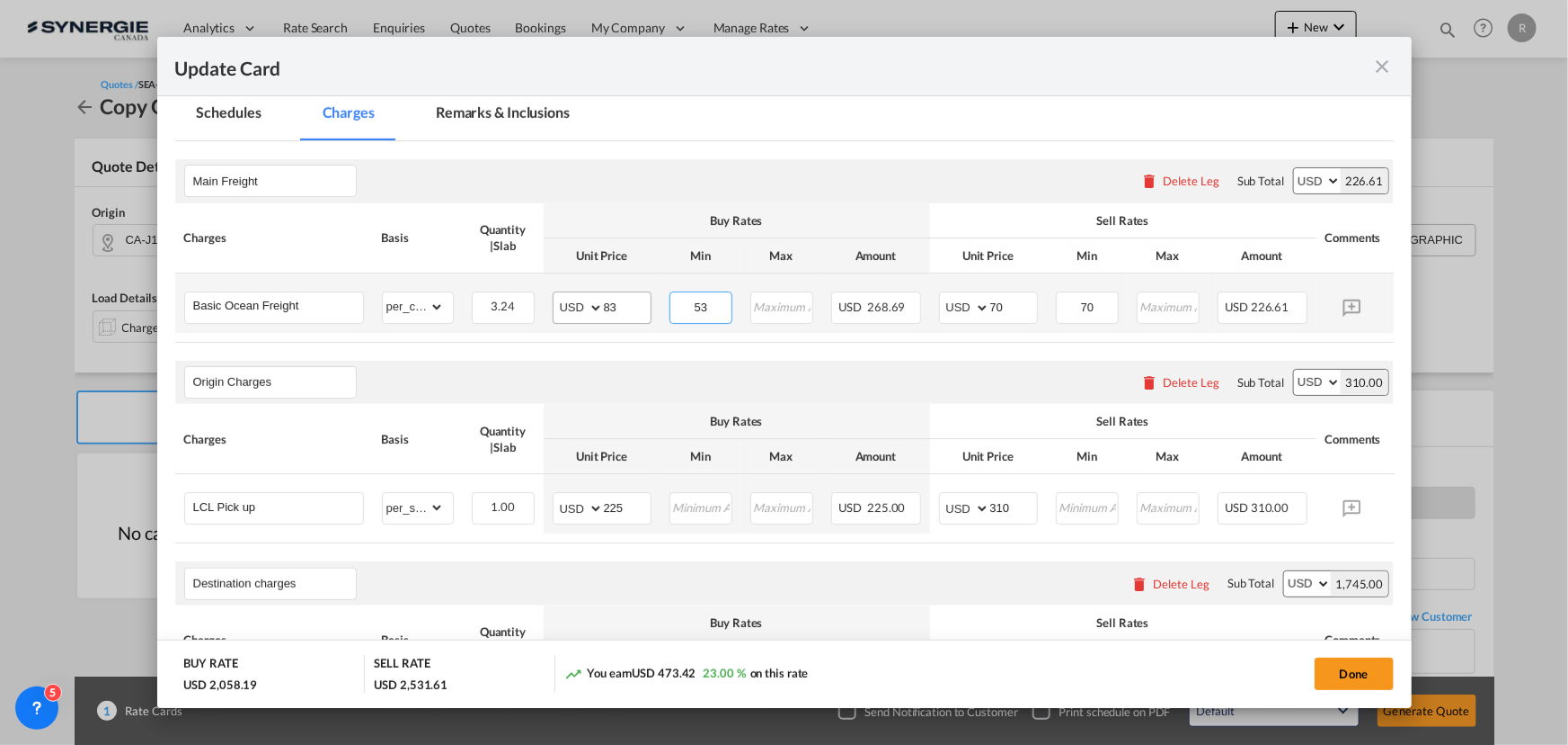
click at [627, 297] on tr "Basic Ocean Freight Please Enter Already Exists gross_weight volumetric_weight …" at bounding box center [811, 303] width 1273 height 59
type input "83"
click at [690, 395] on div "Origin Charges Please enter leg name Leg Name Already Exists Delete Leg Sub Tot…" at bounding box center [784, 382] width 1219 height 43
drag, startPoint x: 1020, startPoint y: 308, endPoint x: 911, endPoint y: 299, distance: 109.4
click at [911, 299] on tr "Basic Ocean Freight Please Enter Already Exists gross_weight volumetric_weight …" at bounding box center [811, 303] width 1273 height 59
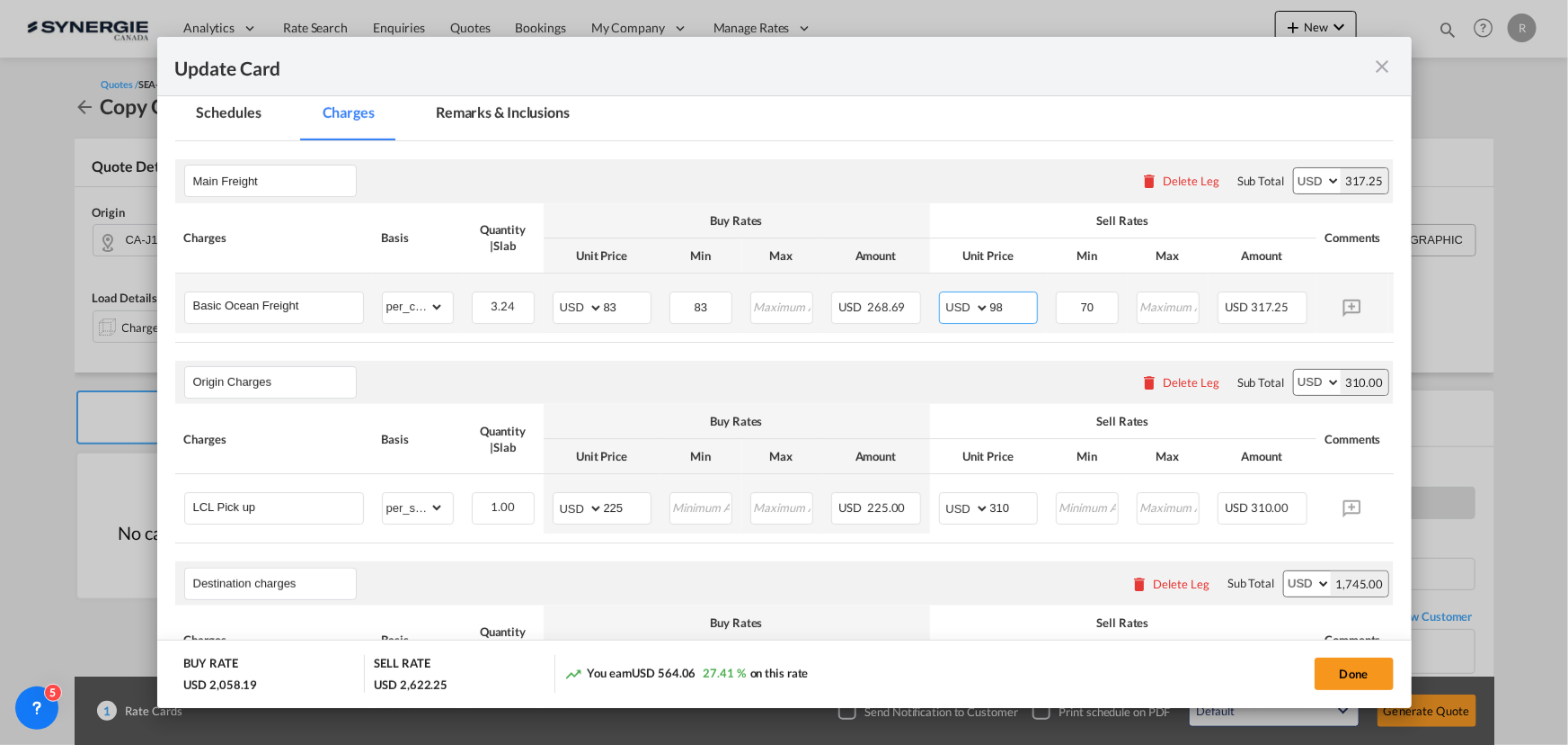
type input "98"
drag, startPoint x: 1051, startPoint y: 297, endPoint x: 953, endPoint y: 274, distance: 100.7
click at [957, 279] on tr "Basic Ocean Freight Please Enter Already Exists gross_weight volumetric_weight …" at bounding box center [811, 303] width 1273 height 59
type input "98"
drag, startPoint x: 651, startPoint y: 517, endPoint x: 568, endPoint y: 510, distance: 83.3
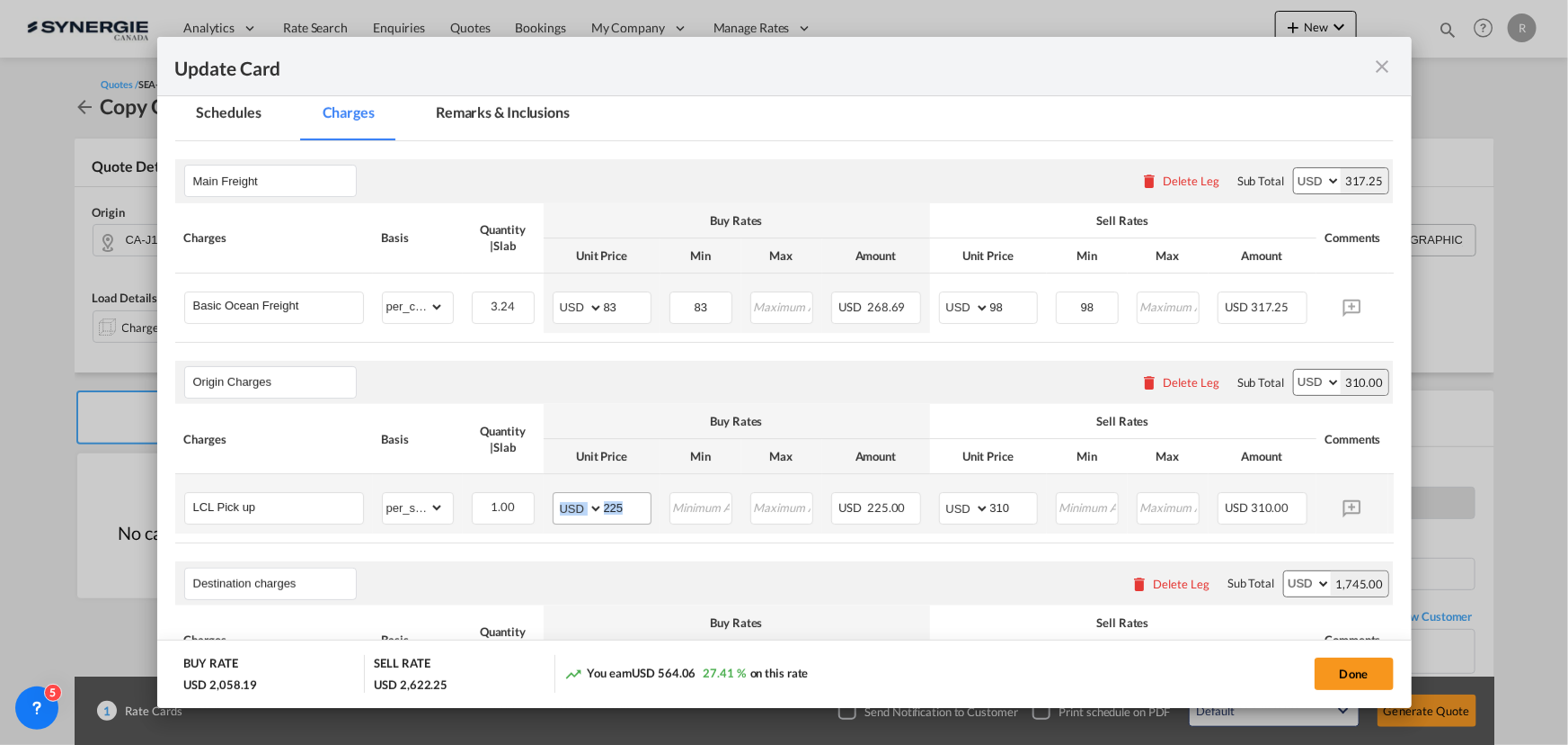
click at [568, 510] on td "AED AFN ALL AMD ANG AOA ARS AUD AWG AZN BAM BBD BDT BGN BHD BIF BMD BND BOB BRL…" at bounding box center [602, 503] width 117 height 59
click at [637, 518] on input "225" at bounding box center [627, 506] width 47 height 27
drag, startPoint x: 635, startPoint y: 514, endPoint x: 527, endPoint y: 508, distance: 108.2
click at [527, 508] on tr "LCL Pick up Please Enter Already Exists gross_weight volumetric_weight per_ship…" at bounding box center [811, 503] width 1273 height 59
type input "175"
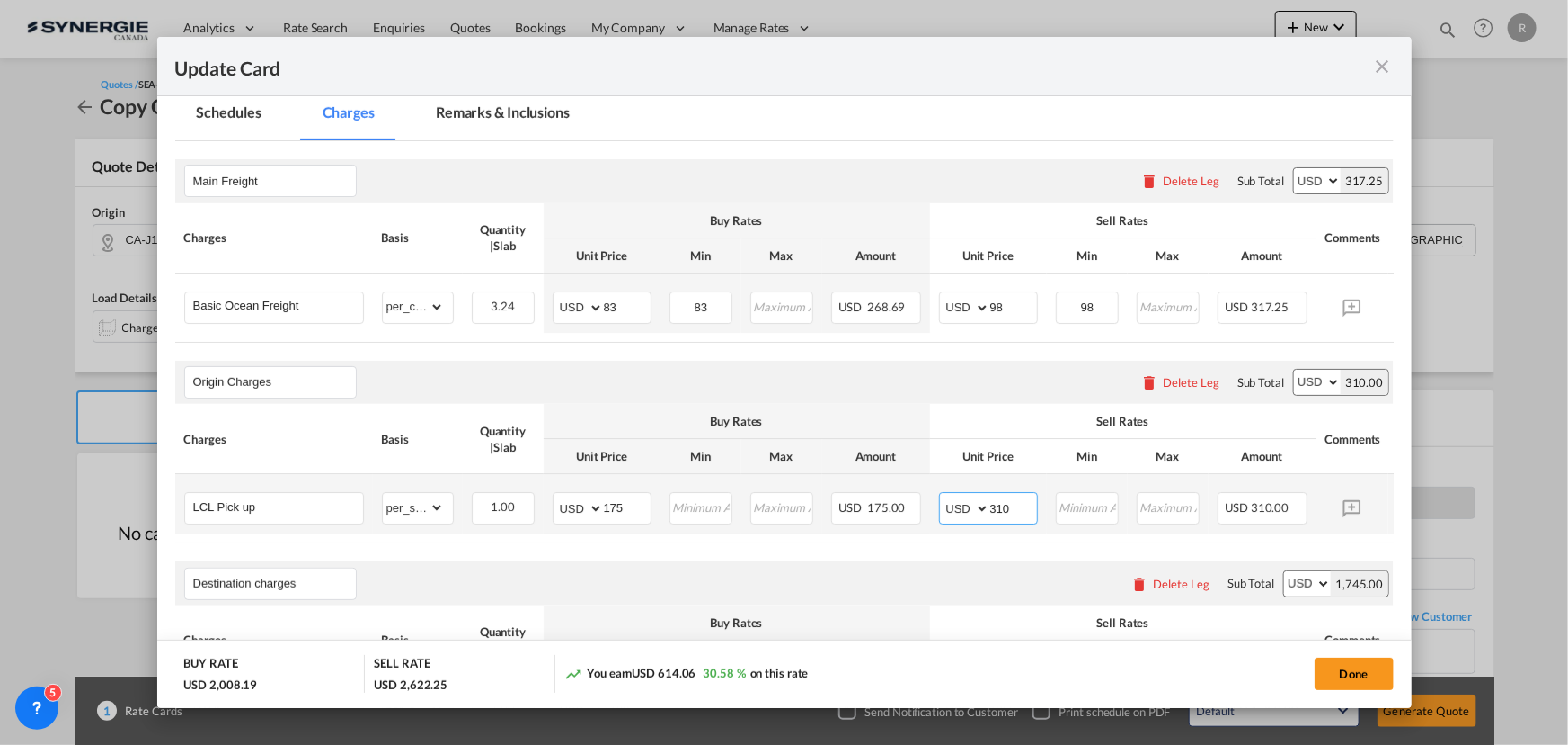
drag, startPoint x: 1024, startPoint y: 515, endPoint x: 962, endPoint y: 508, distance: 62.4
click at [962, 508] on md-input-container "AED AFN ALL AMD ANG AOA ARS AUD AWG AZN BAM BBD BDT BGN BHD BIF BMD BND BOB BRL…" at bounding box center [989, 508] width 99 height 32
type input "3"
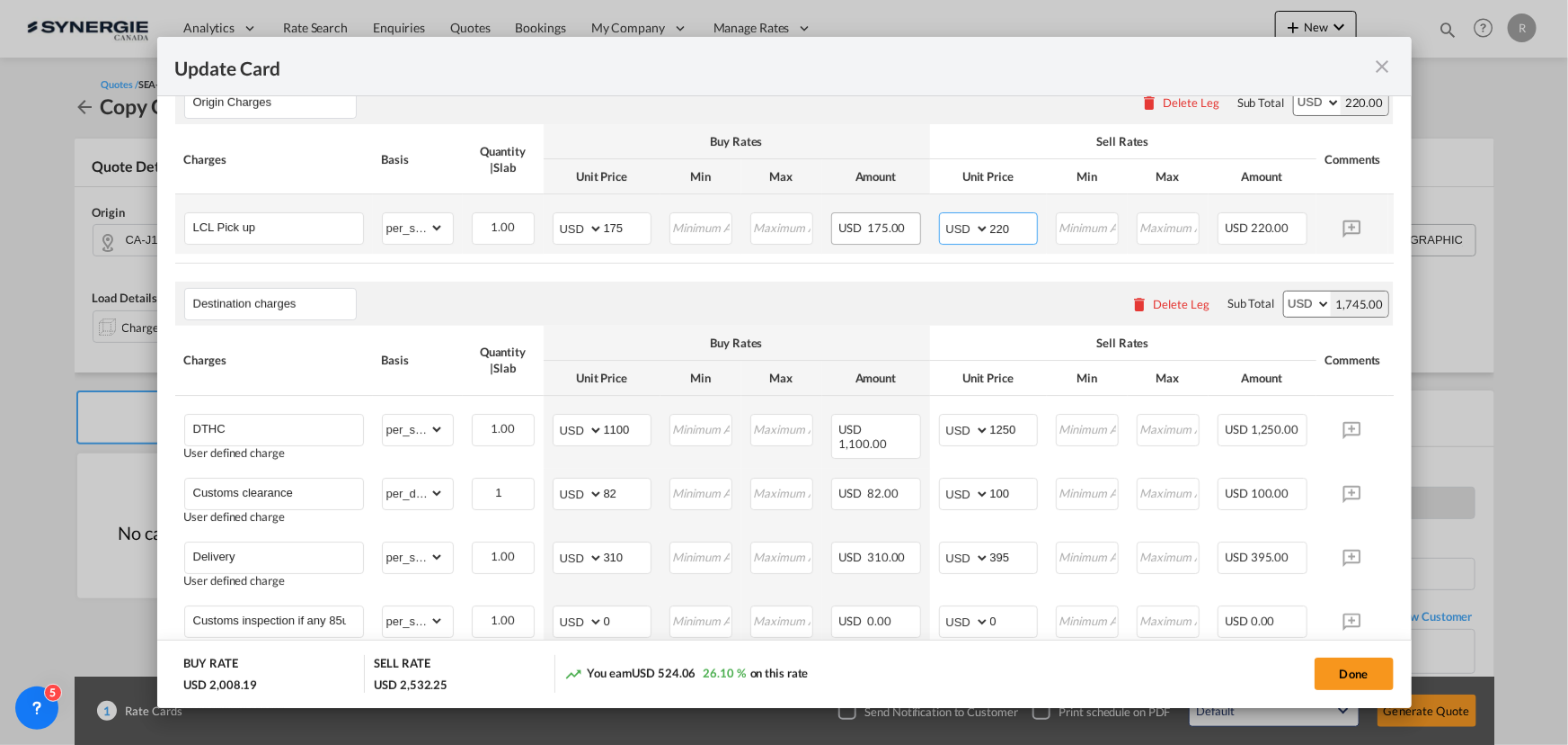
scroll to position [817, 0]
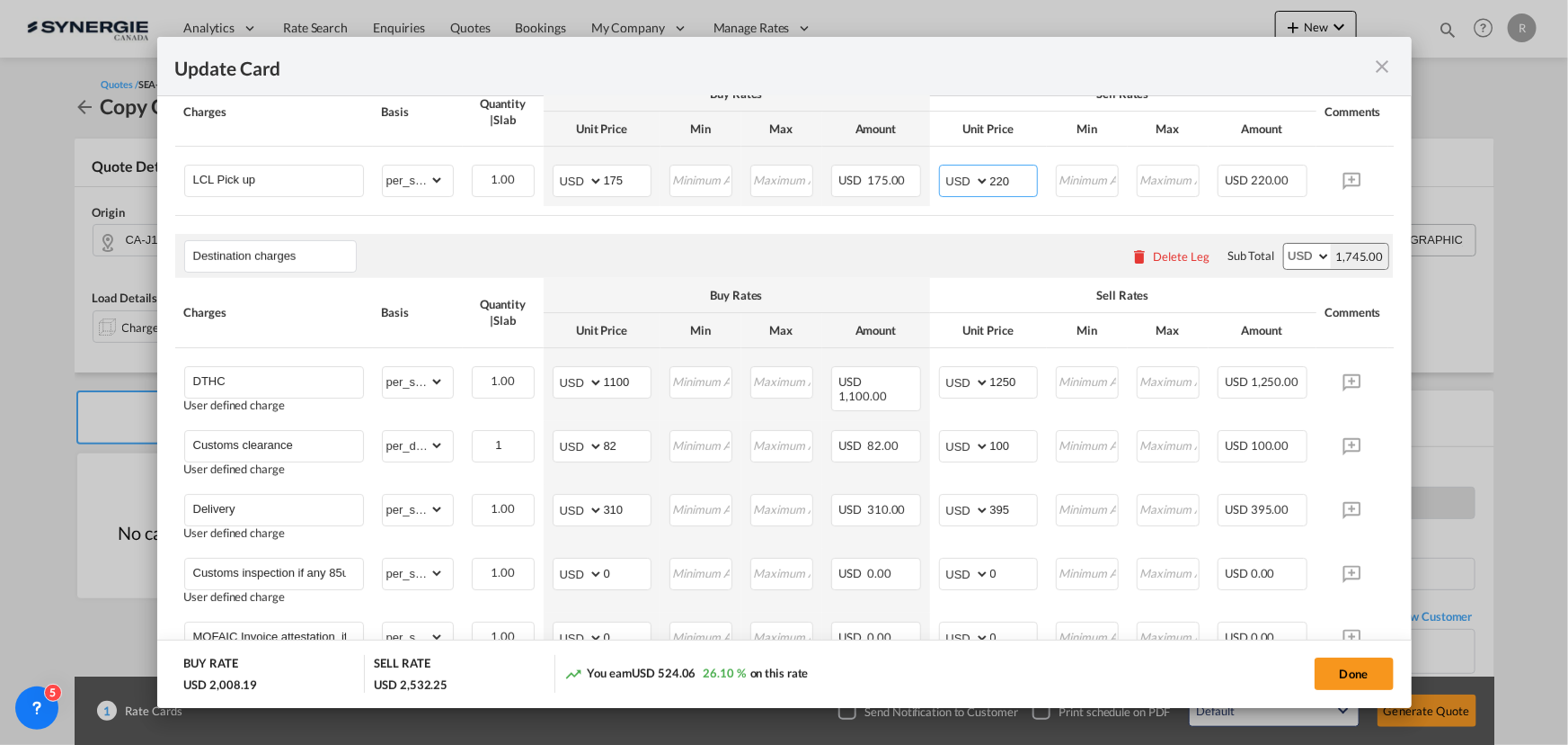
type input "220"
drag, startPoint x: 634, startPoint y: 387, endPoint x: 530, endPoint y: 386, distance: 104.0
click at [530, 386] on tr "DTHC User defined charge Please Enter Already Exists gross_weight volumetric_we…" at bounding box center [811, 384] width 1273 height 73
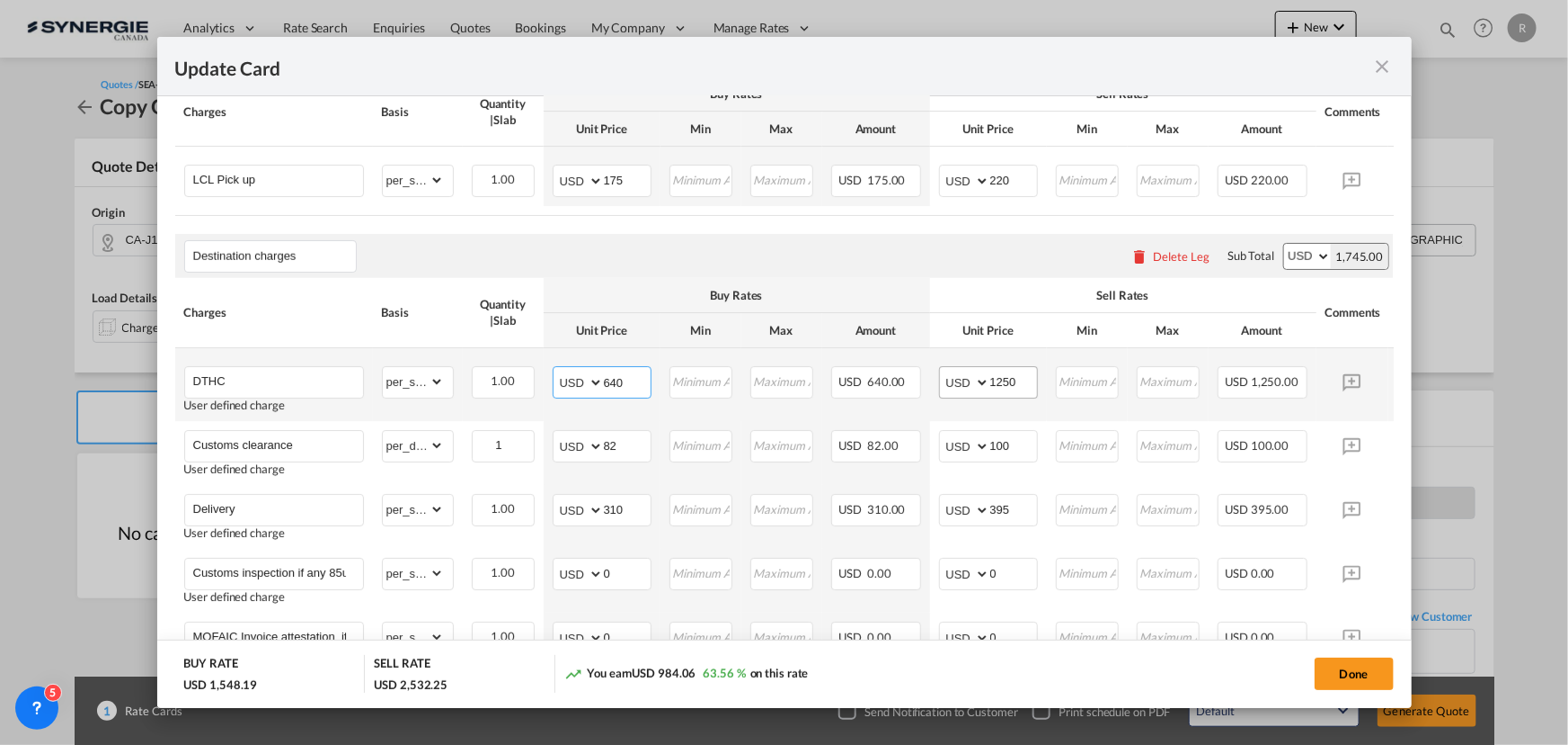
type input "640"
drag, startPoint x: 1027, startPoint y: 381, endPoint x: 821, endPoint y: 364, distance: 206.7
click at [821, 364] on tr "DTHC User defined charge Please Enter Already Exists gross_weight volumetric_we…" at bounding box center [811, 384] width 1273 height 73
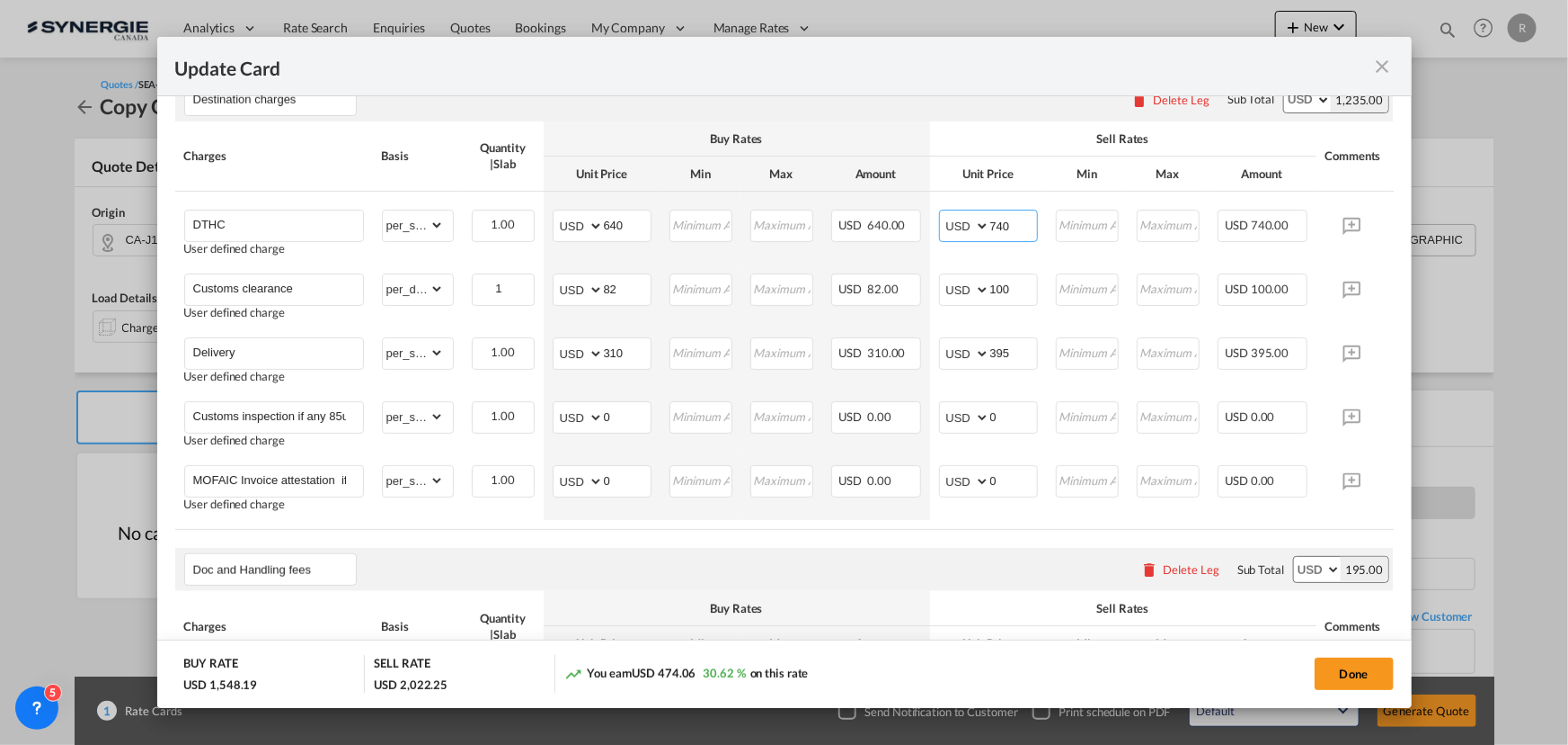
scroll to position [980, 0]
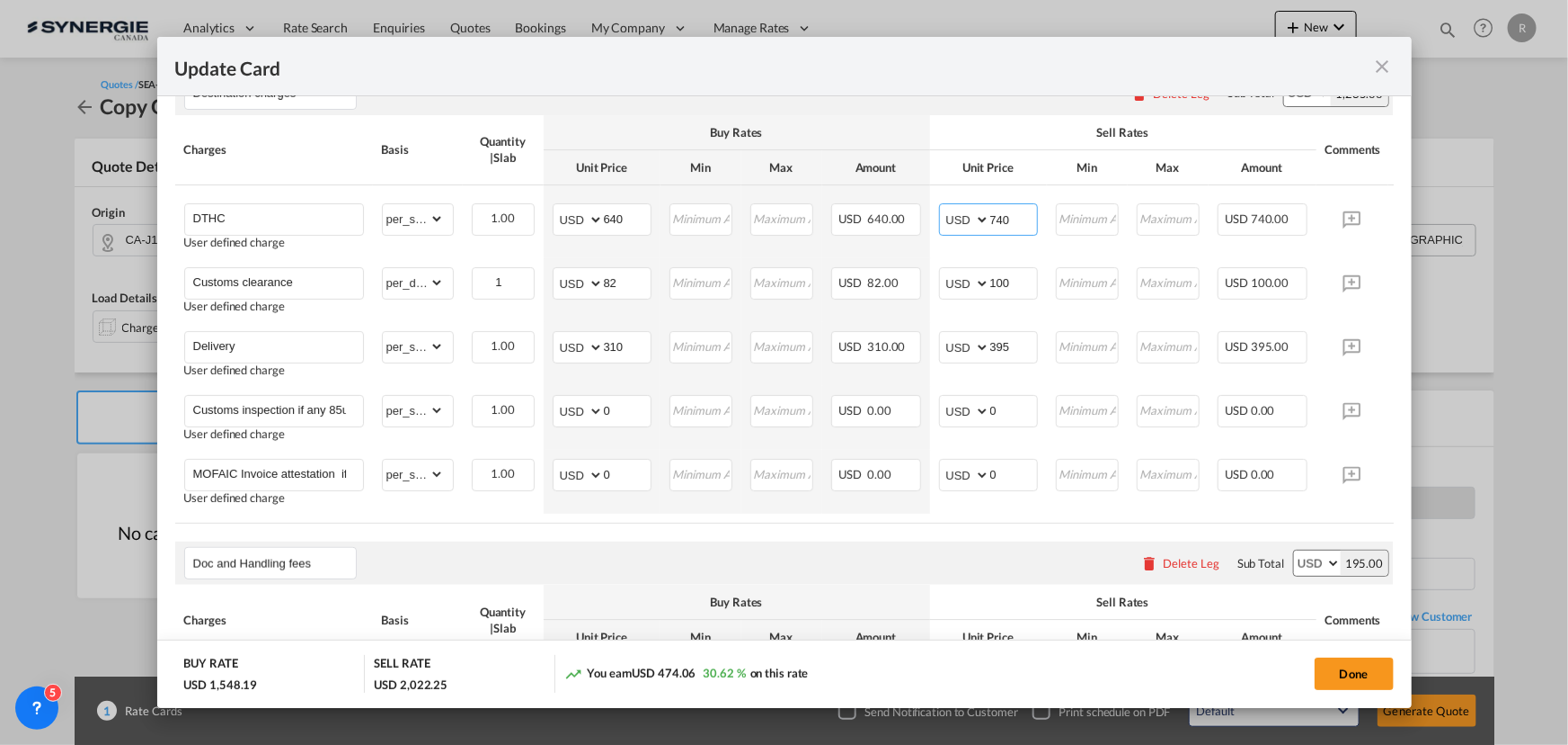
type input "740"
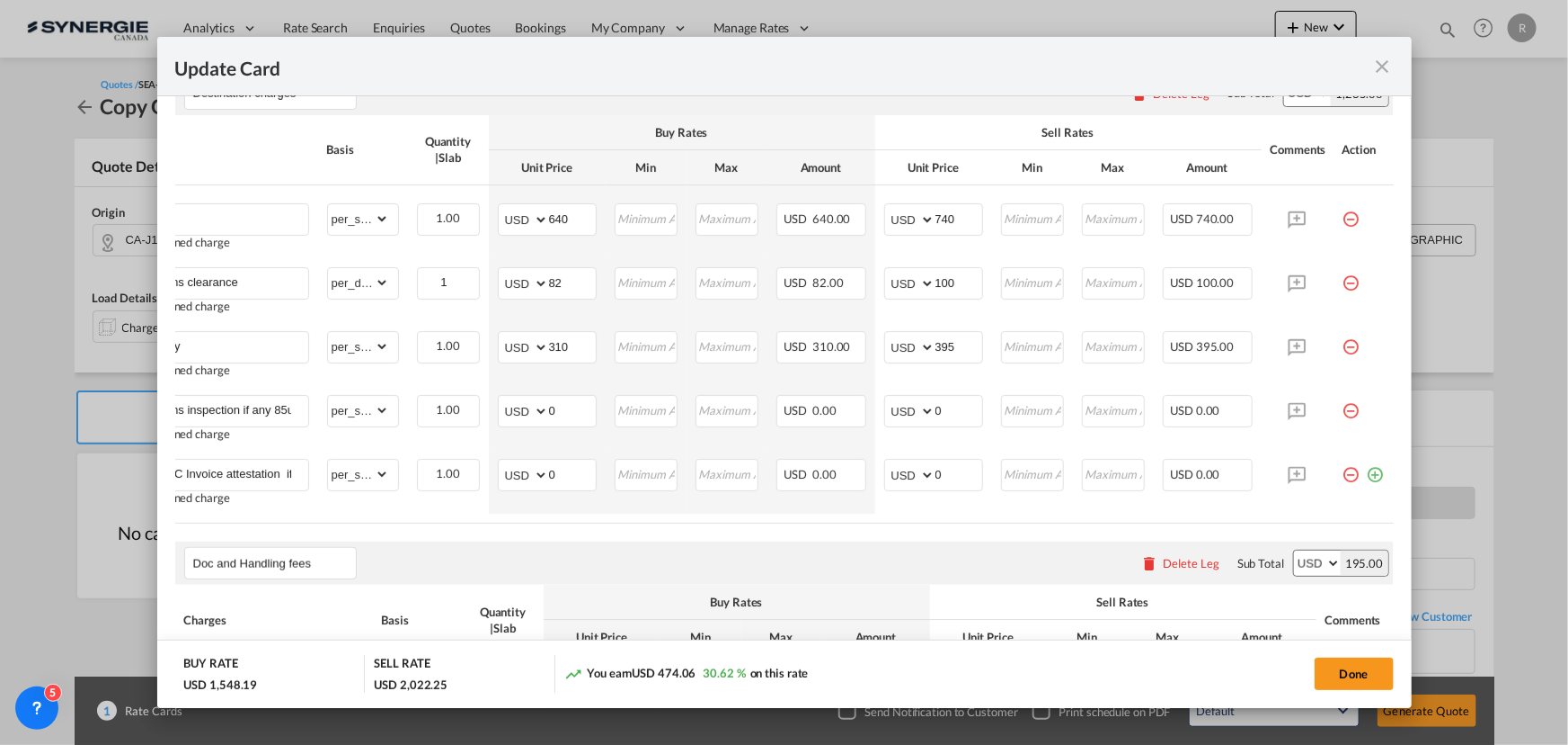
scroll to position [0, 0]
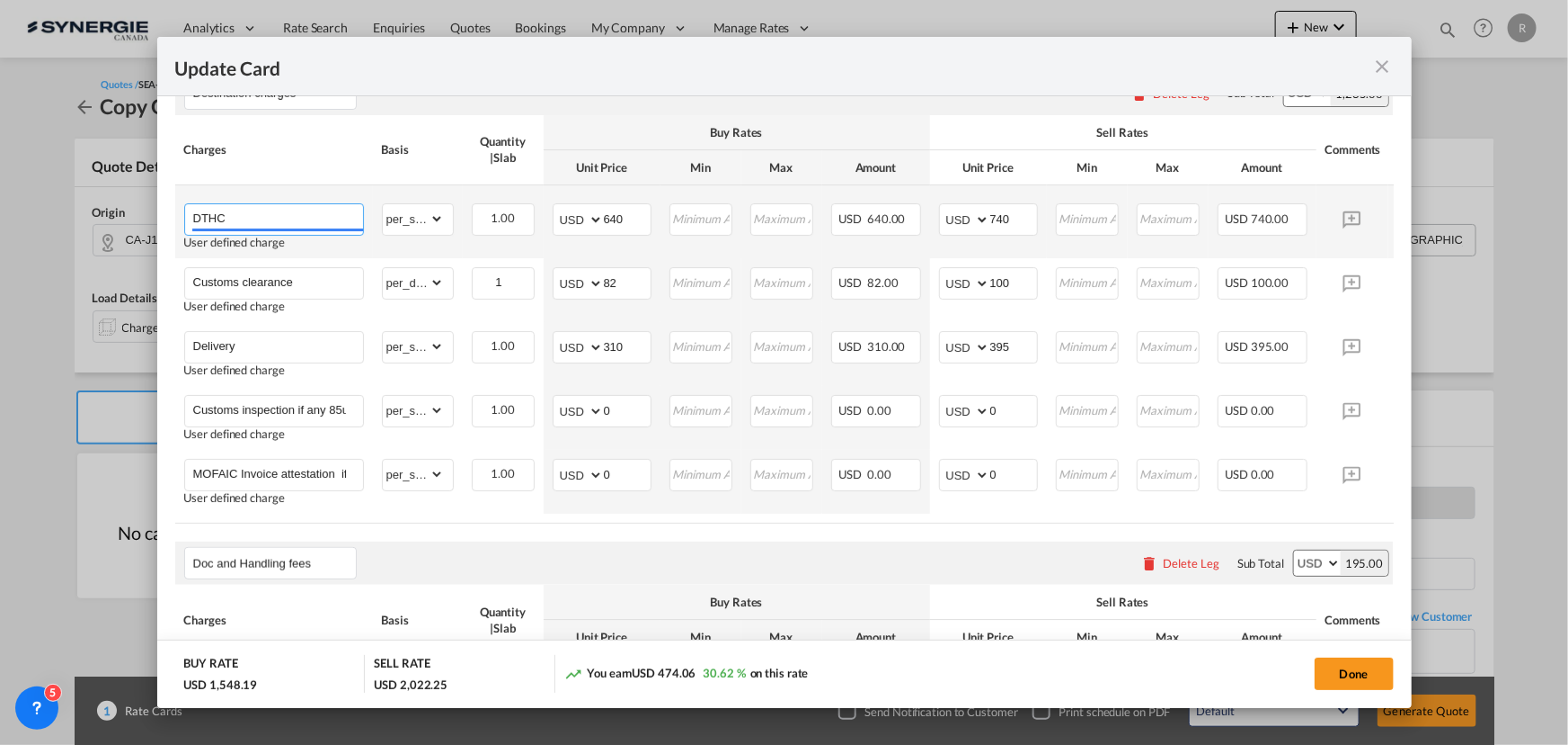
click at [251, 231] on input "DTHC" at bounding box center [278, 218] width 170 height 27
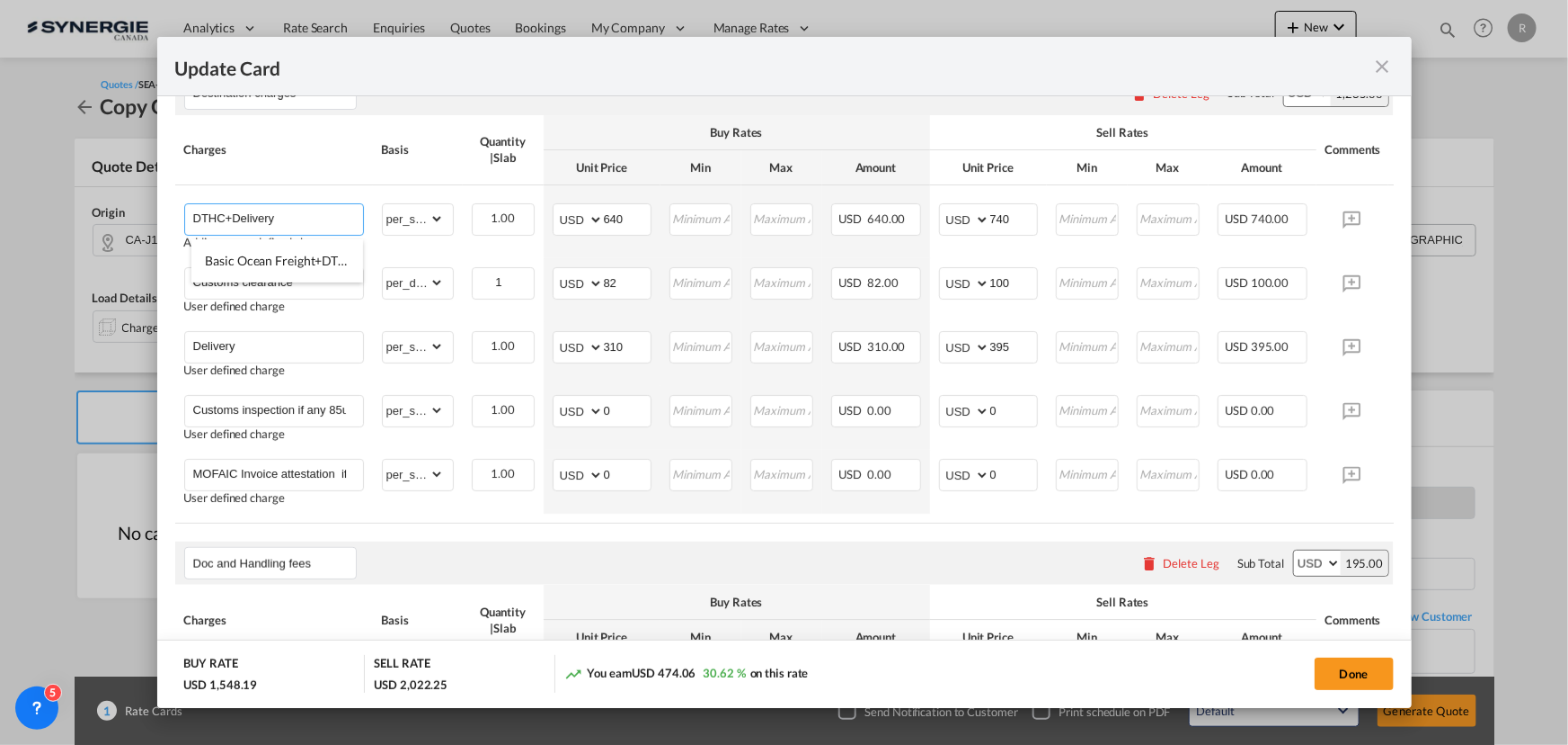
type input "DTHC+Delivery"
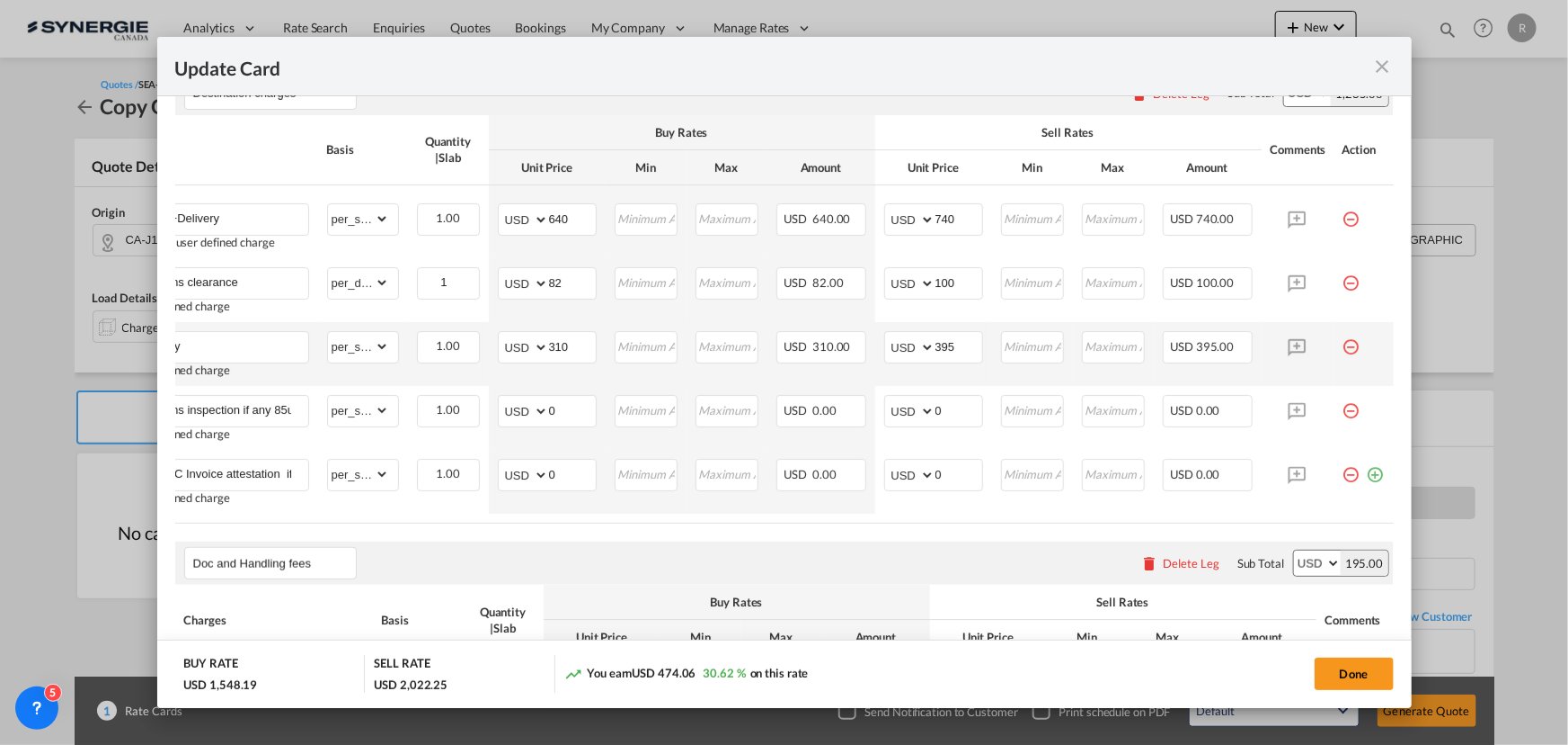
click at [1343, 349] on md-icon "icon-minus-circle-outline red-400-fg pt-7" at bounding box center [1351, 340] width 18 height 18
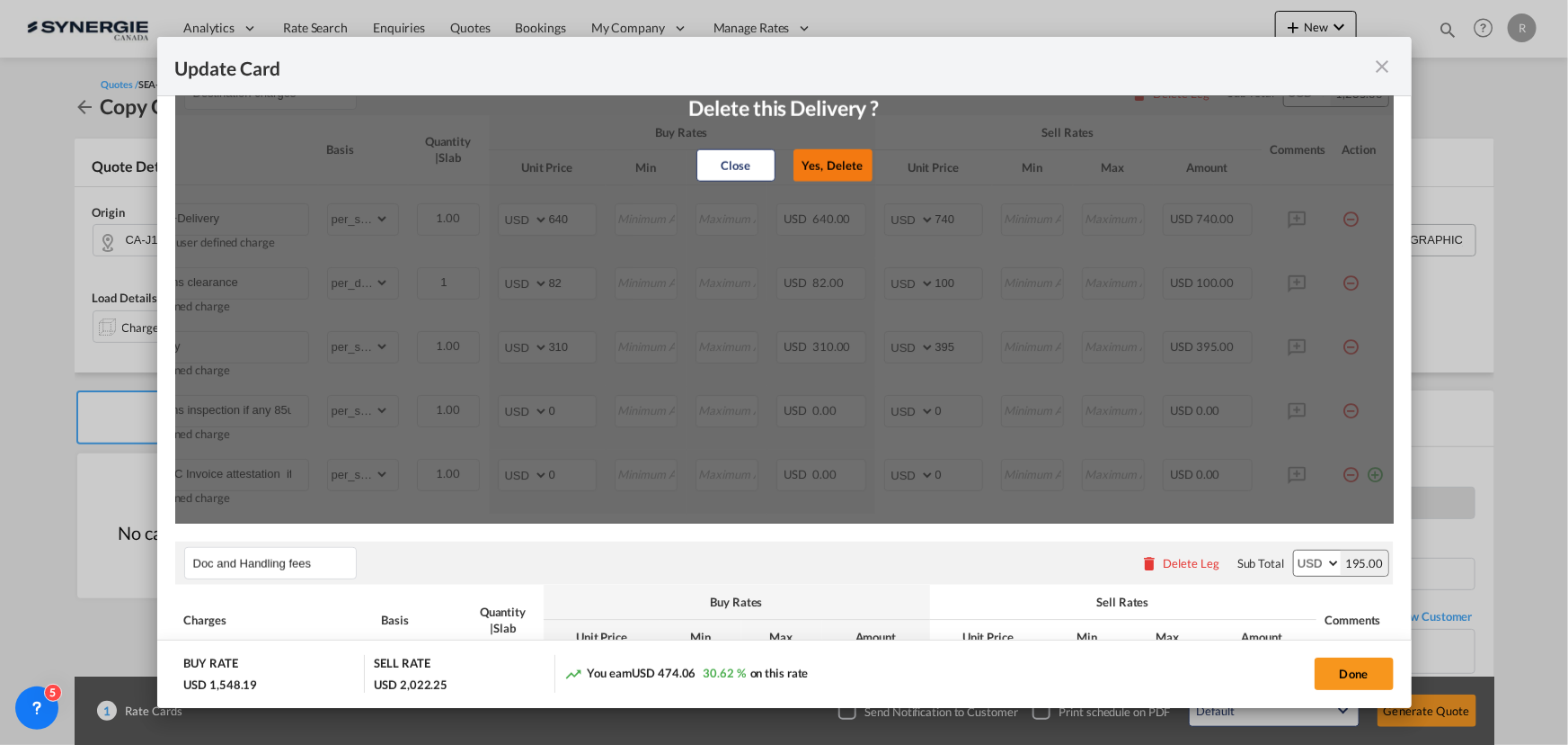
click at [828, 179] on button "Yes, Delete" at bounding box center [833, 166] width 79 height 32
type input "Customs inspection if any 85usd"
type input "0"
type input "MOFAIC Invoice attestation if any 125usd"
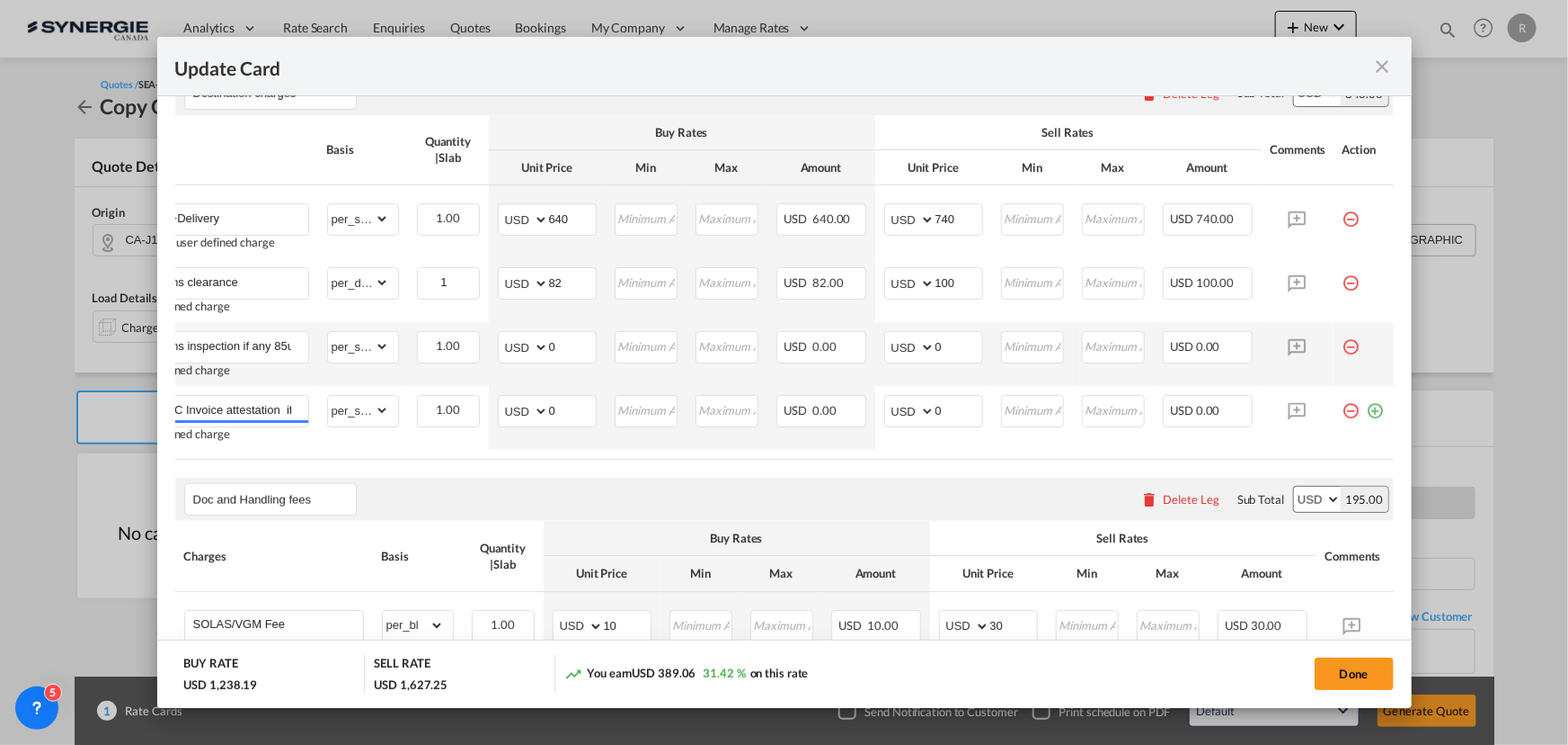
click at [1343, 349] on md-icon "icon-minus-circle-outline red-400-fg pt-7" at bounding box center [1351, 340] width 18 height 18
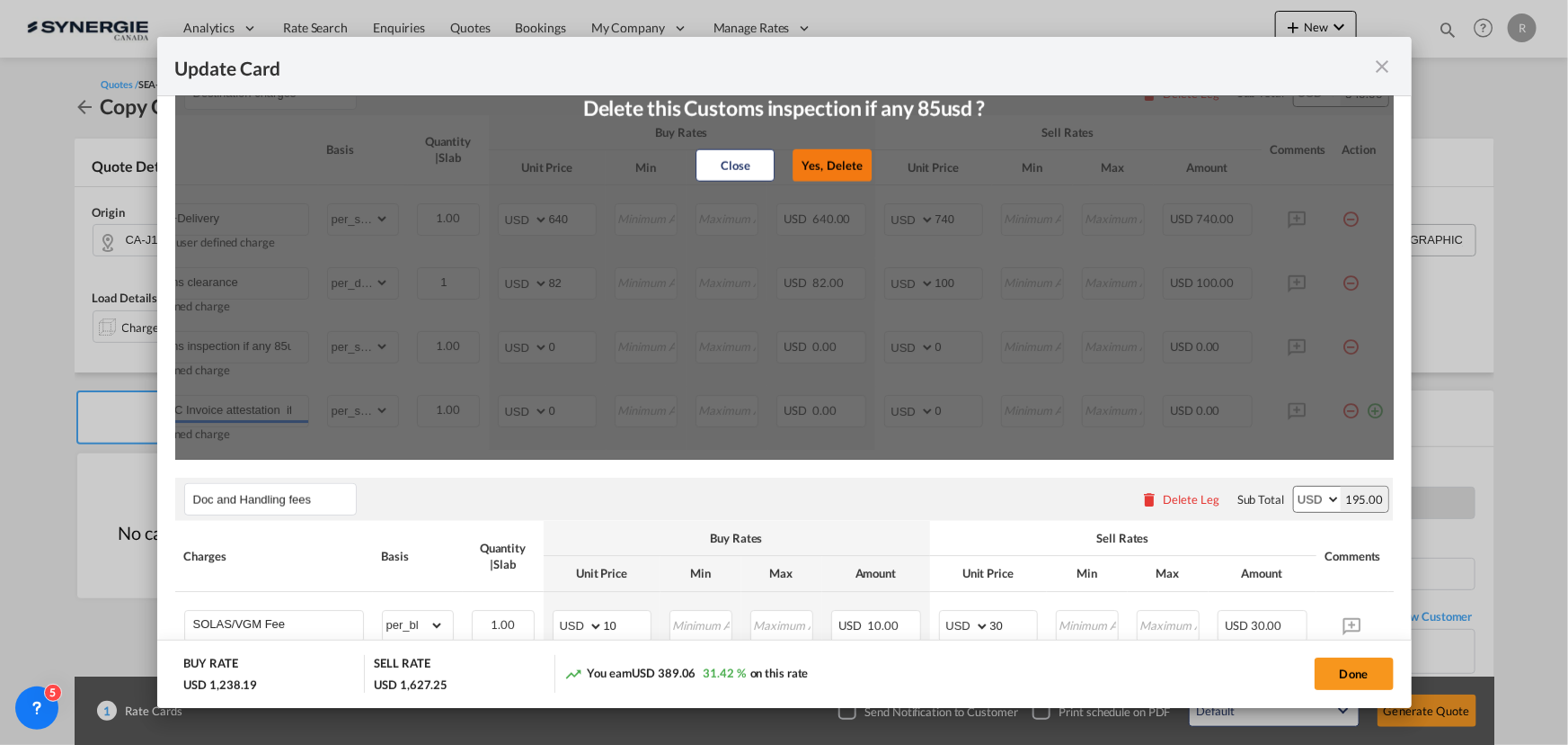
click at [812, 164] on button "Yes, Delete" at bounding box center [832, 166] width 79 height 32
type input "MOFAIC Invoice attestation if any 125usd"
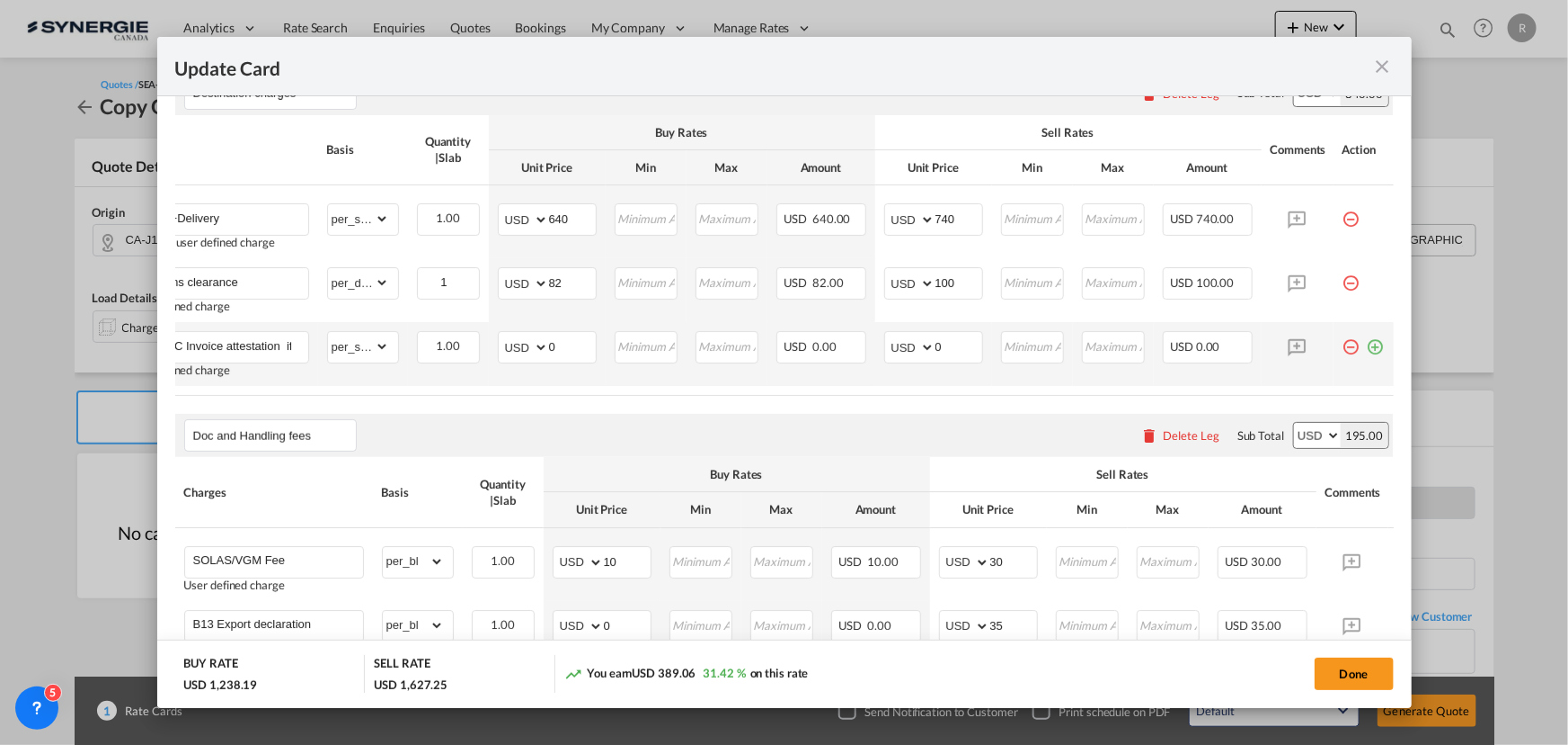
click at [1343, 349] on md-icon "icon-minus-circle-outline red-400-fg pt-7" at bounding box center [1351, 340] width 18 height 18
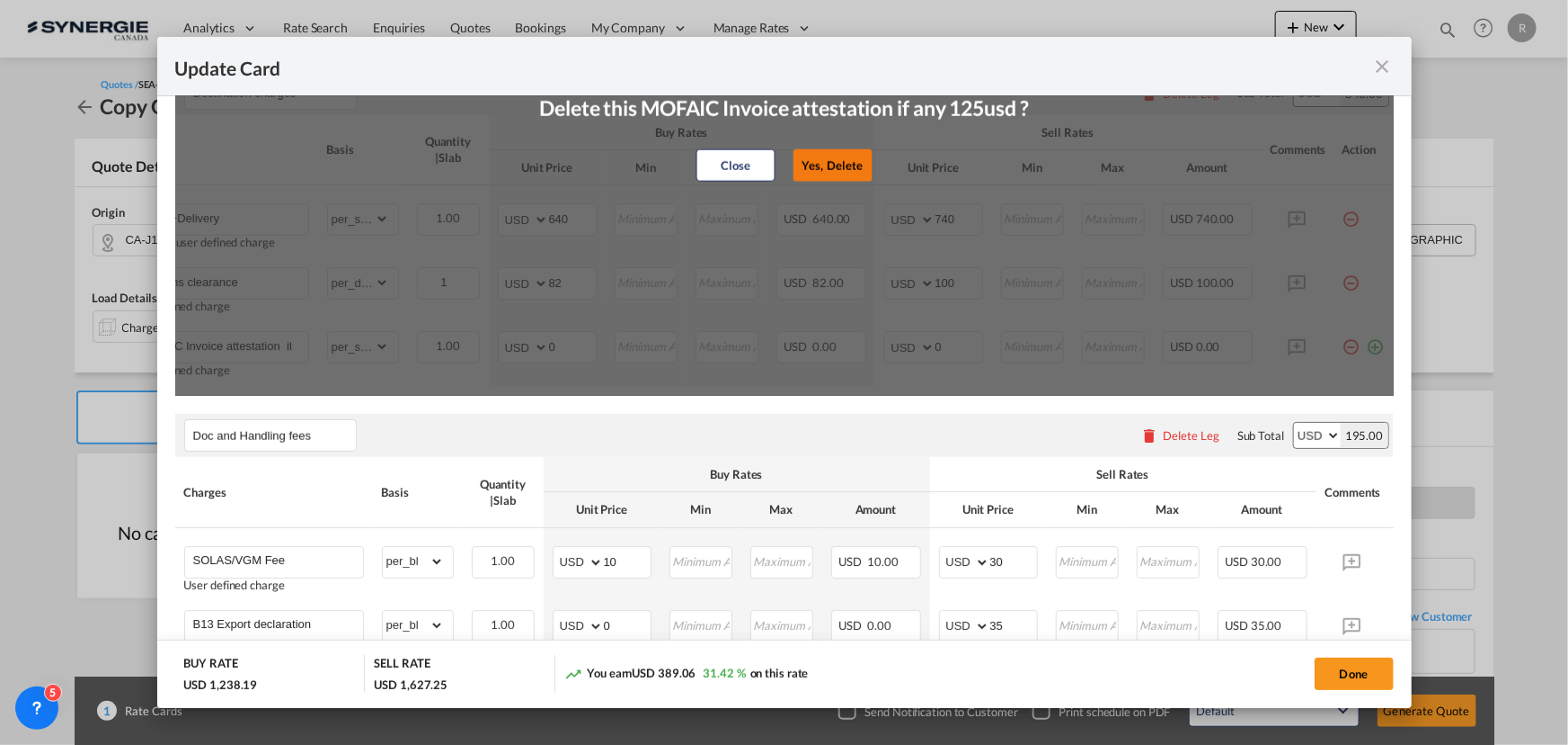
click at [797, 170] on button "Yes, Delete" at bounding box center [832, 166] width 79 height 32
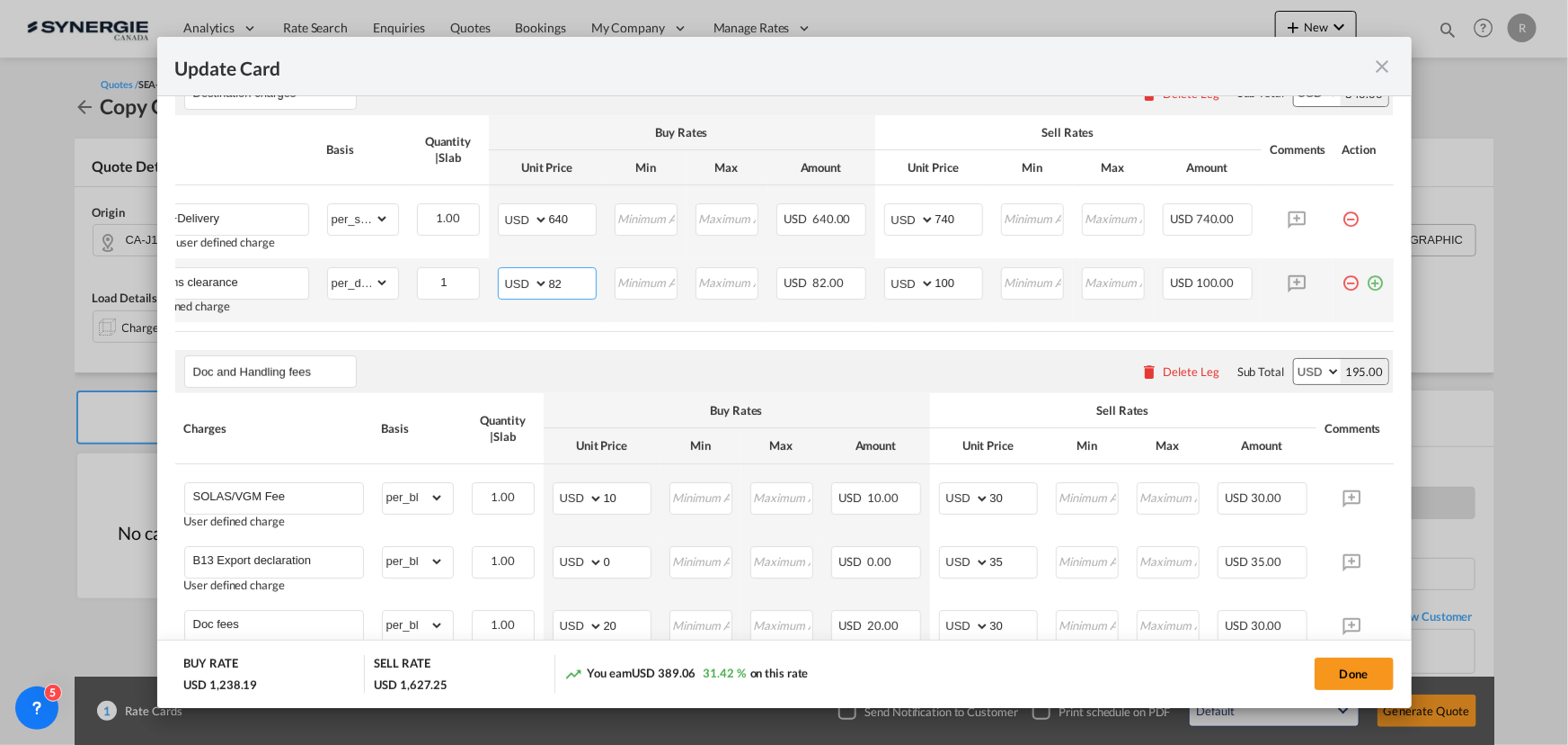
drag, startPoint x: 558, startPoint y: 285, endPoint x: 488, endPoint y: 284, distance: 70.0
click at [498, 284] on md-input-container "AED AFN ALL AMD ANG AOA ARS AUD AWG AZN BAM BBD BDT BGN BHD BIF BMD BND BOB BRL…" at bounding box center [548, 284] width 99 height 32
type input "110"
drag, startPoint x: 943, startPoint y: 291, endPoint x: 868, endPoint y: 284, distance: 75.3
click at [876, 285] on td "AED AFN ALL AMD ANG AOA ARS AUD AWG AZN BAM BBD BDT BGN BHD BIF BMD BND BOB BRL…" at bounding box center [934, 289] width 117 height 64
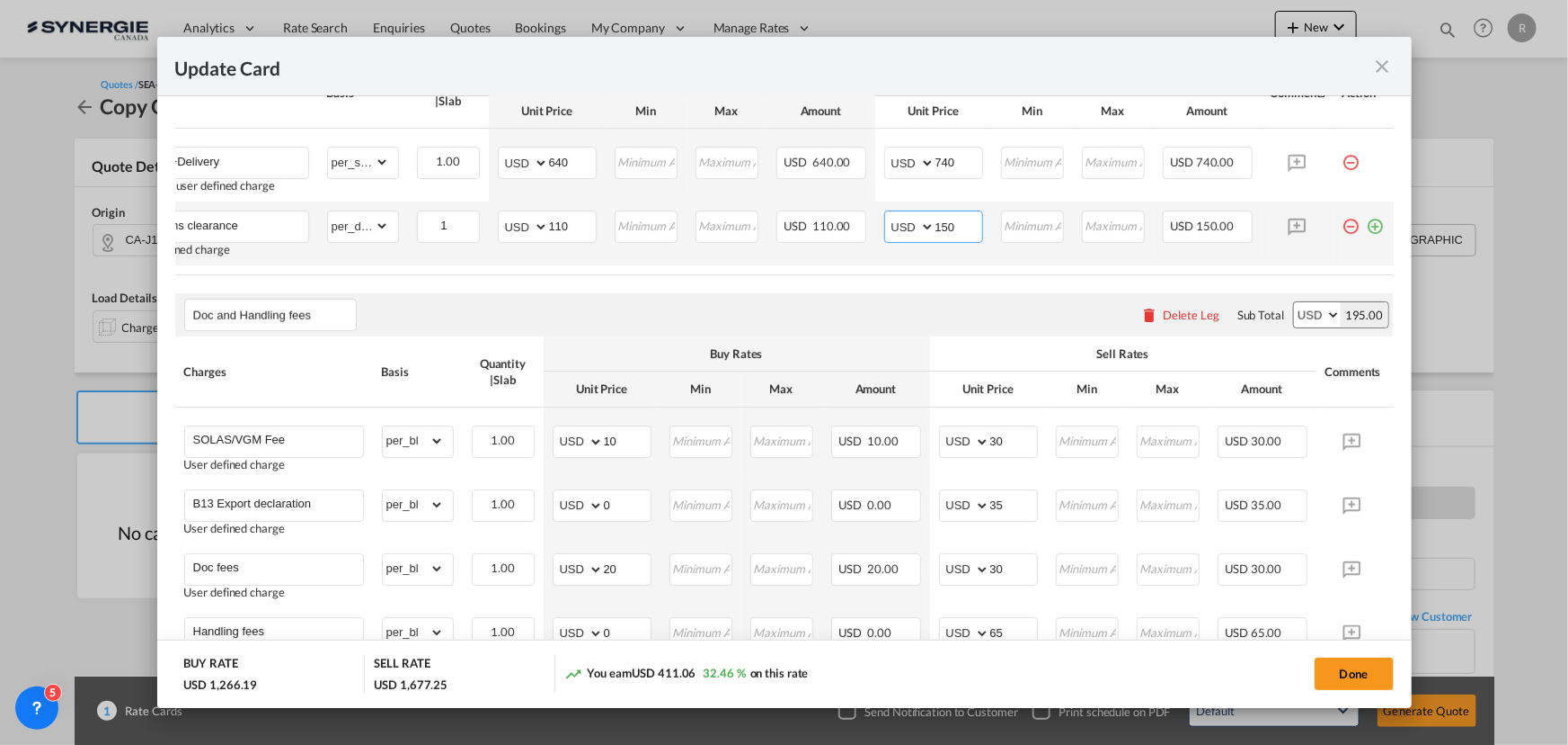
scroll to position [1062, 0]
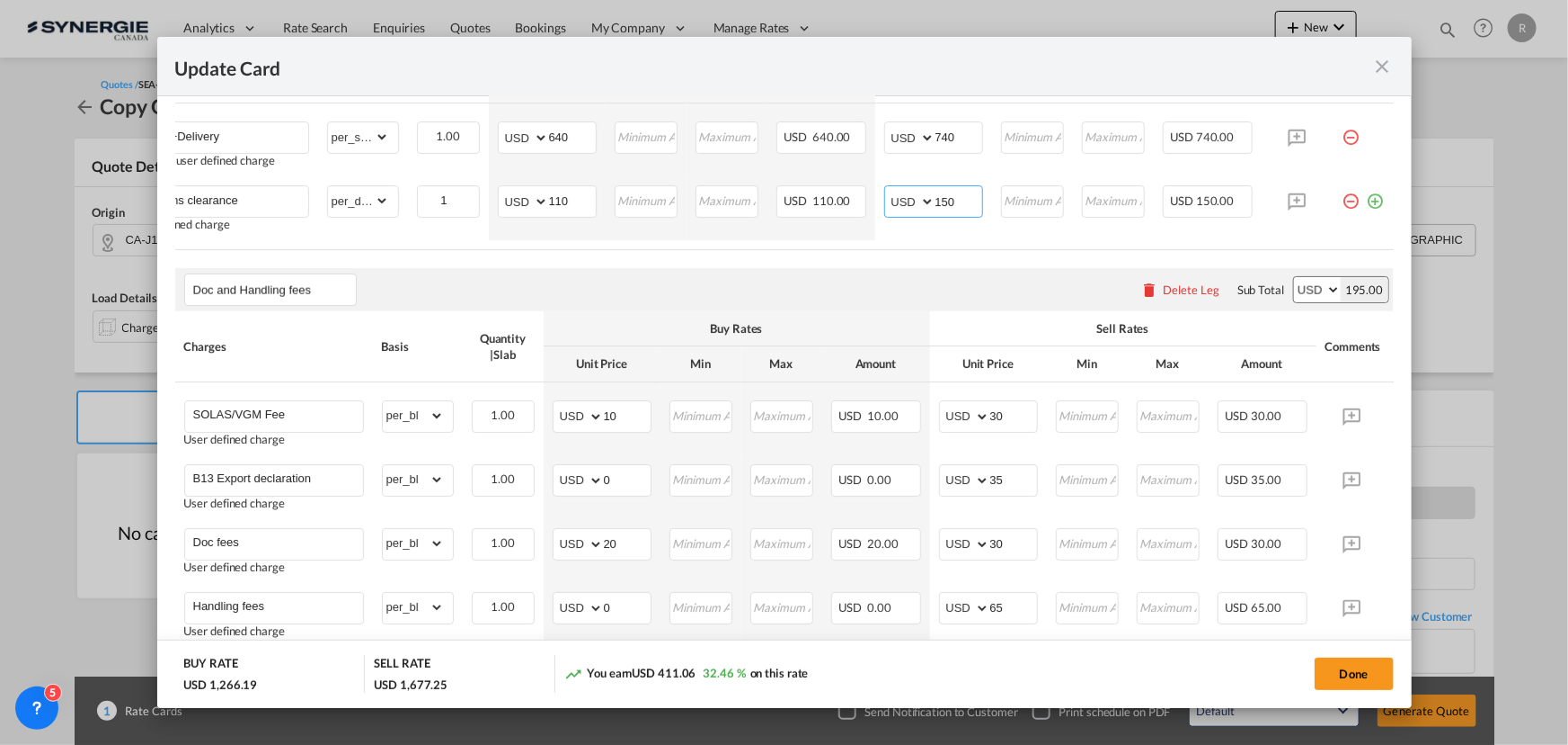
type input "150"
drag, startPoint x: 626, startPoint y: 429, endPoint x: 549, endPoint y: 420, distance: 77.5
click at [549, 420] on td "AED AFN ALL AMD ANG AOA ARS AUD AWG AZN BAM BBD BDT BGN BHD BIF BMD BND BOB BRL…" at bounding box center [602, 419] width 117 height 73
drag, startPoint x: 626, startPoint y: 560, endPoint x: 518, endPoint y: 545, distance: 109.0
click at [518, 545] on tr "Doc fees User defined charge Please Enter Already Exists gross_weight volumetri…" at bounding box center [811, 550] width 1273 height 64
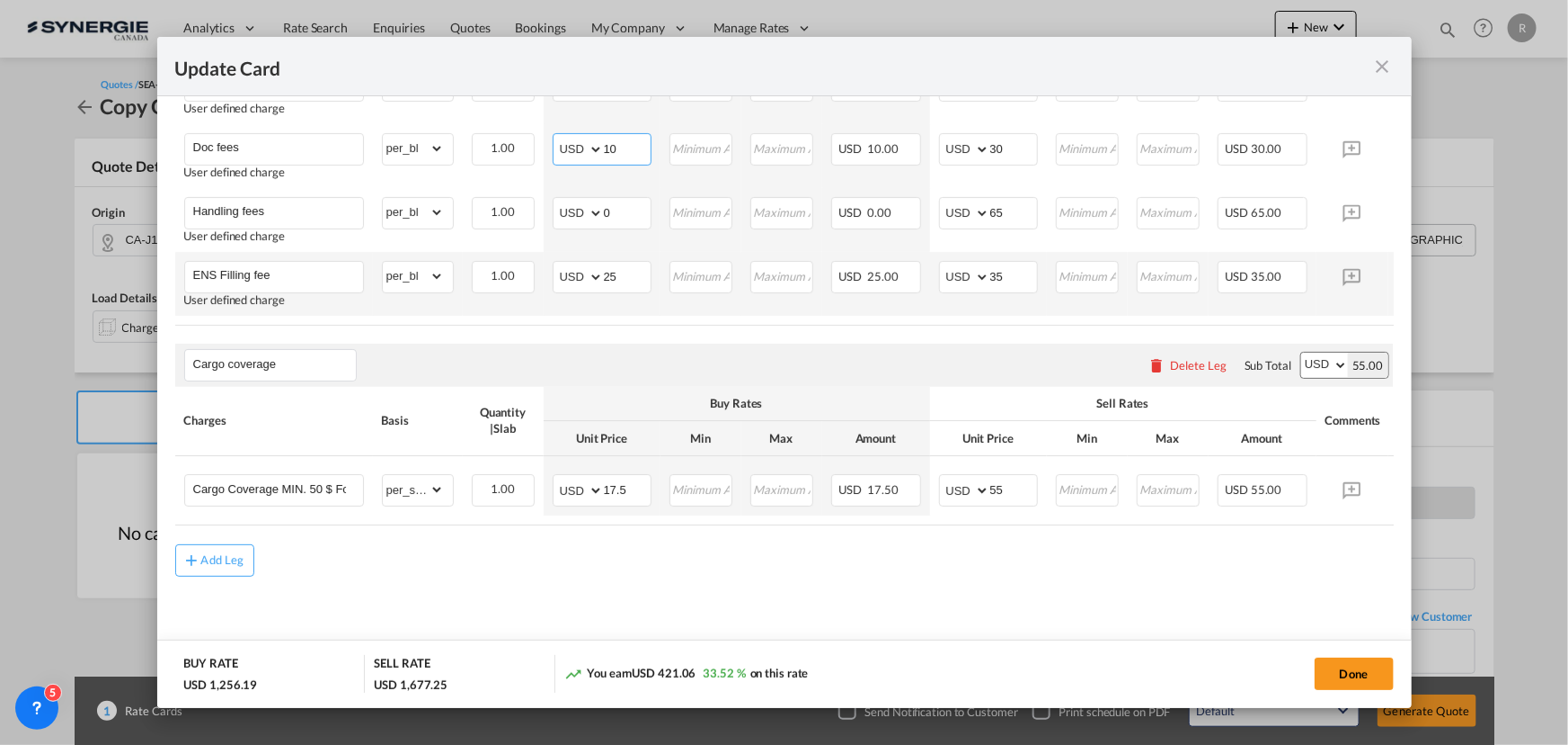
scroll to position [1479, 0]
type input "10"
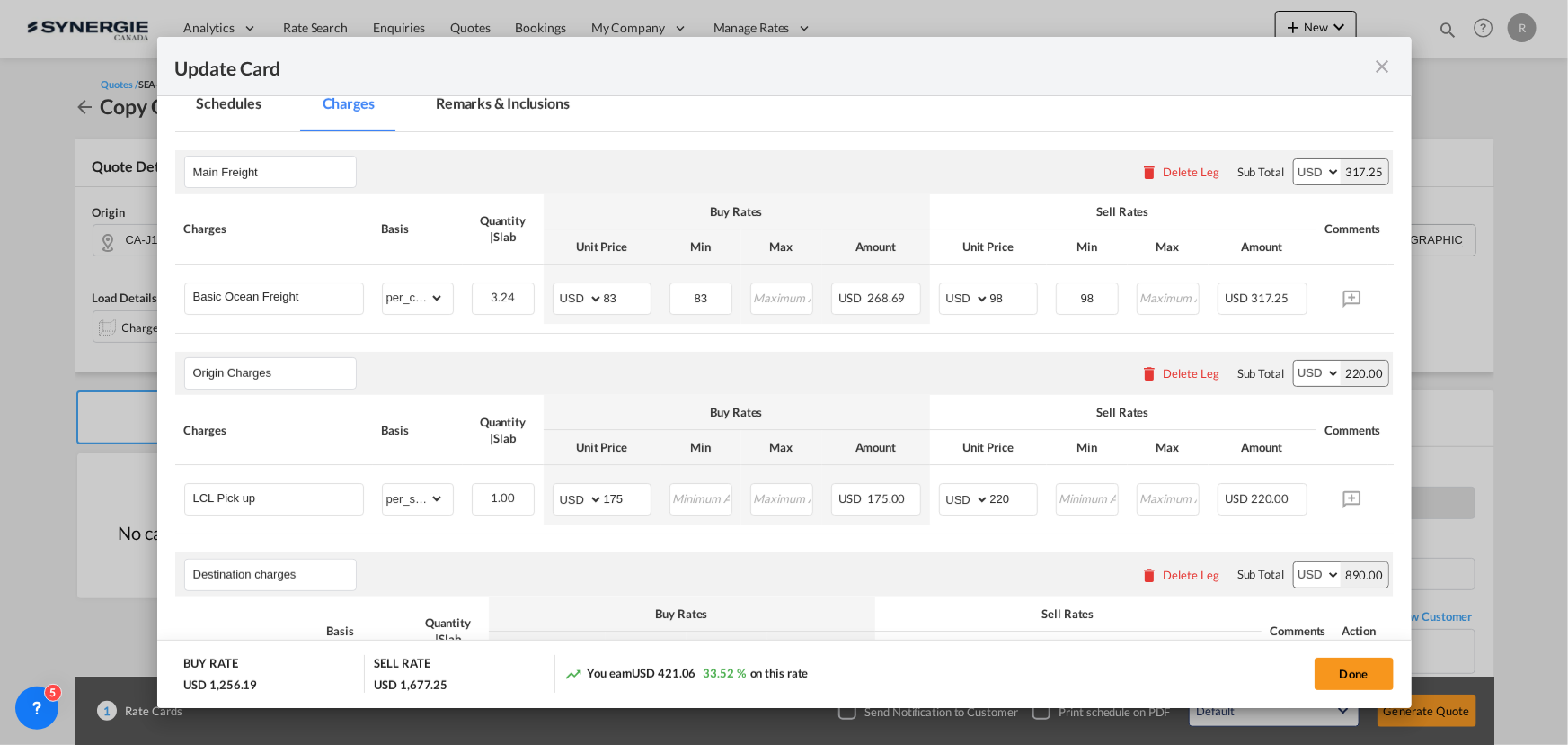
scroll to position [498, 0]
click at [516, 107] on md-tab-item "Remarks & Inclusions" at bounding box center [503, 108] width 177 height 49
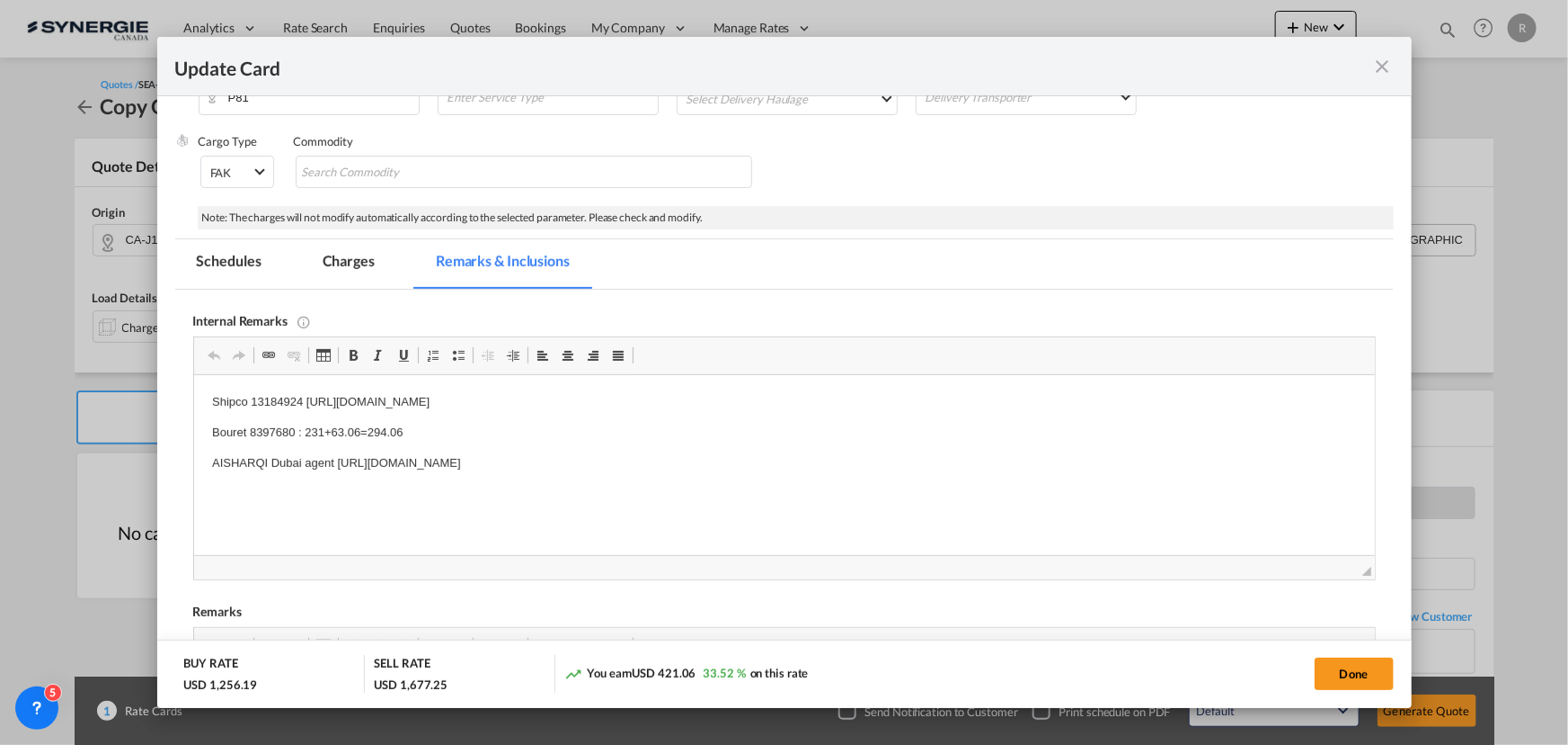
scroll to position [0, 0]
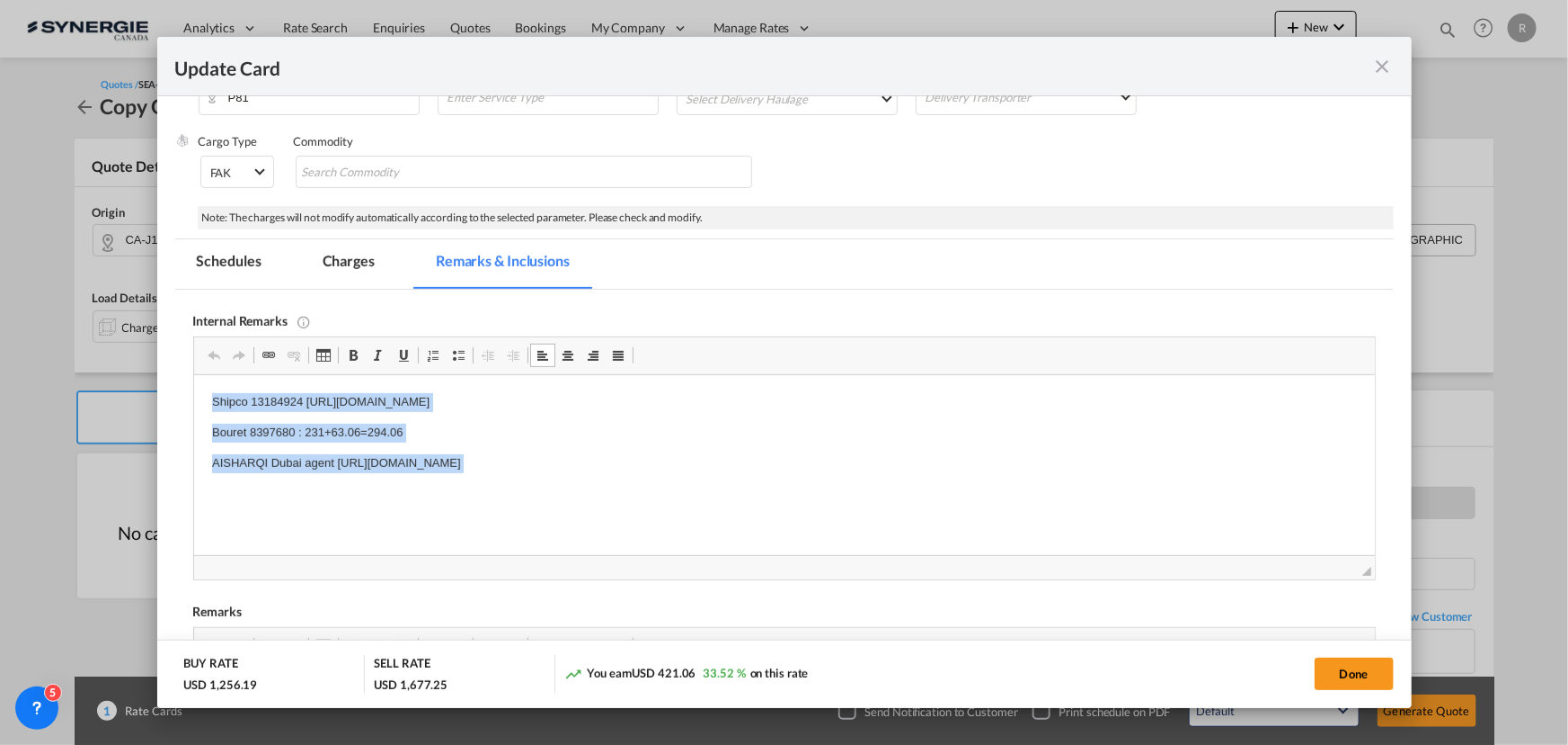
drag, startPoint x: 200, startPoint y: 398, endPoint x: 922, endPoint y: 478, distance: 726.4
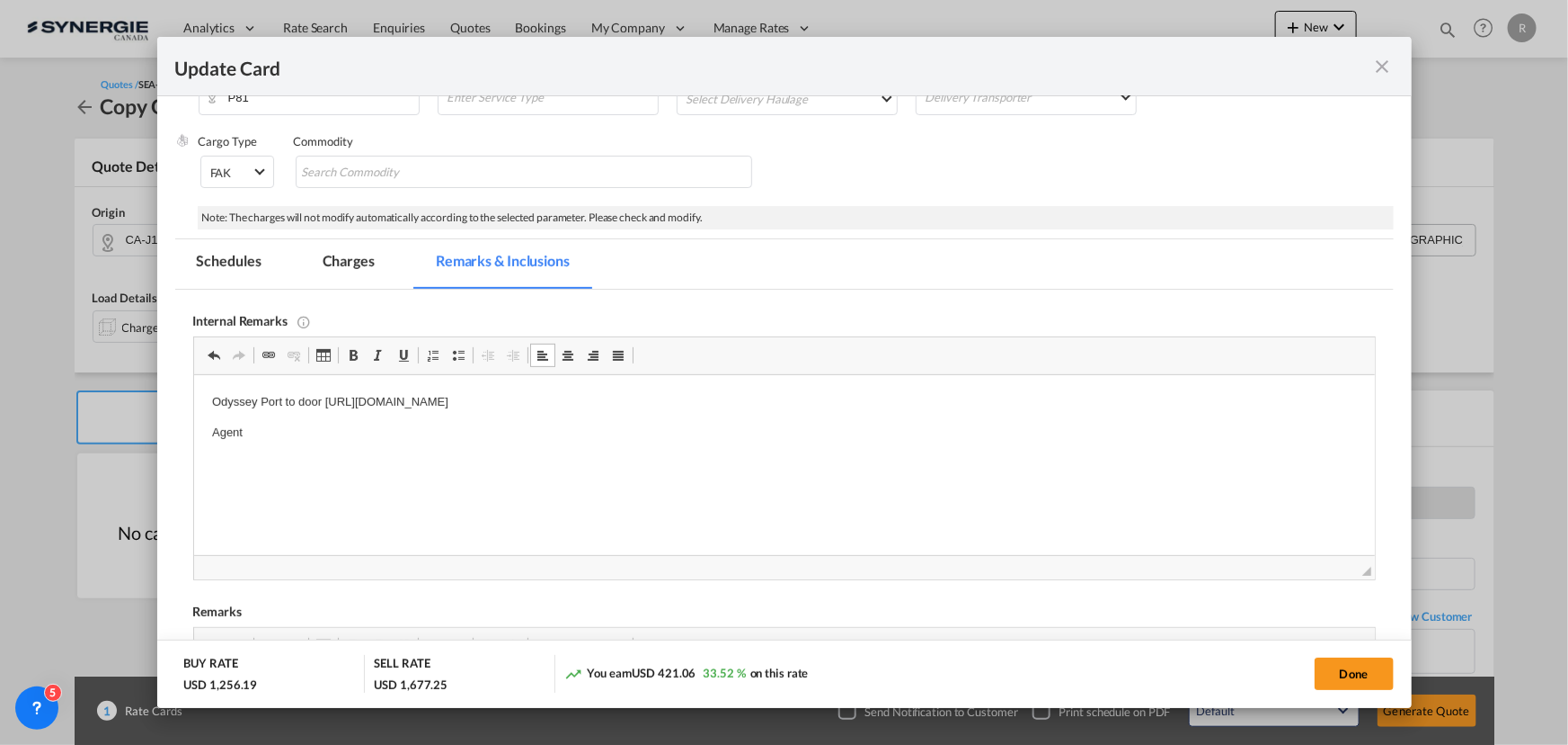
click at [245, 425] on p "Agent" at bounding box center [784, 433] width 1145 height 19
click at [843, 426] on p "Agent (back up) https://app.frontapp.com/open/msg_1hzx2m33?key=w_KEv1_MvowJGZ7G…" at bounding box center [784, 433] width 1145 height 19
click at [319, 463] on p "Transkid" at bounding box center [784, 463] width 1145 height 19
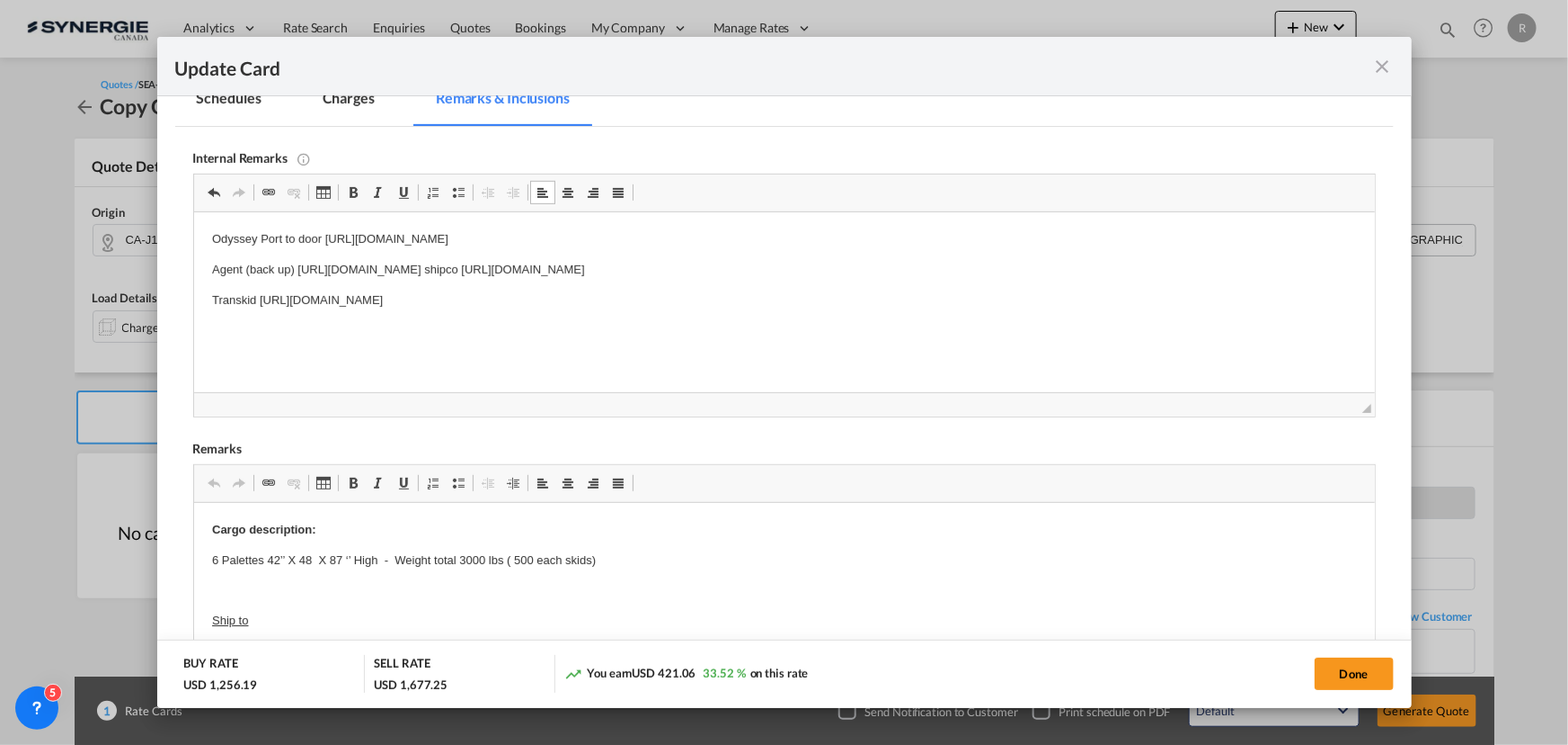
scroll to position [505, 0]
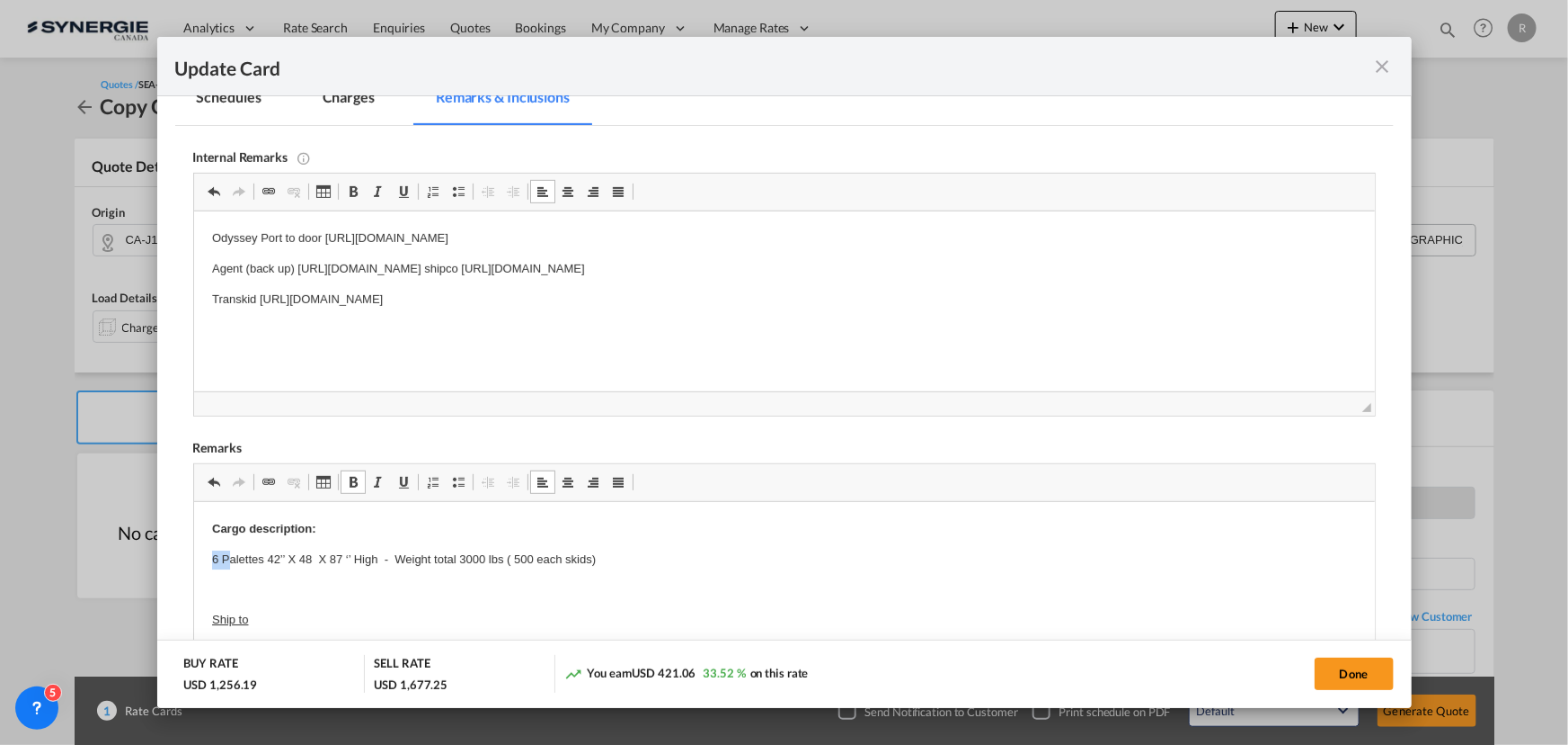
drag, startPoint x: 205, startPoint y: 559, endPoint x: 226, endPoint y: 560, distance: 21.0
drag, startPoint x: 207, startPoint y: 556, endPoint x: 661, endPoint y: 570, distance: 454.2
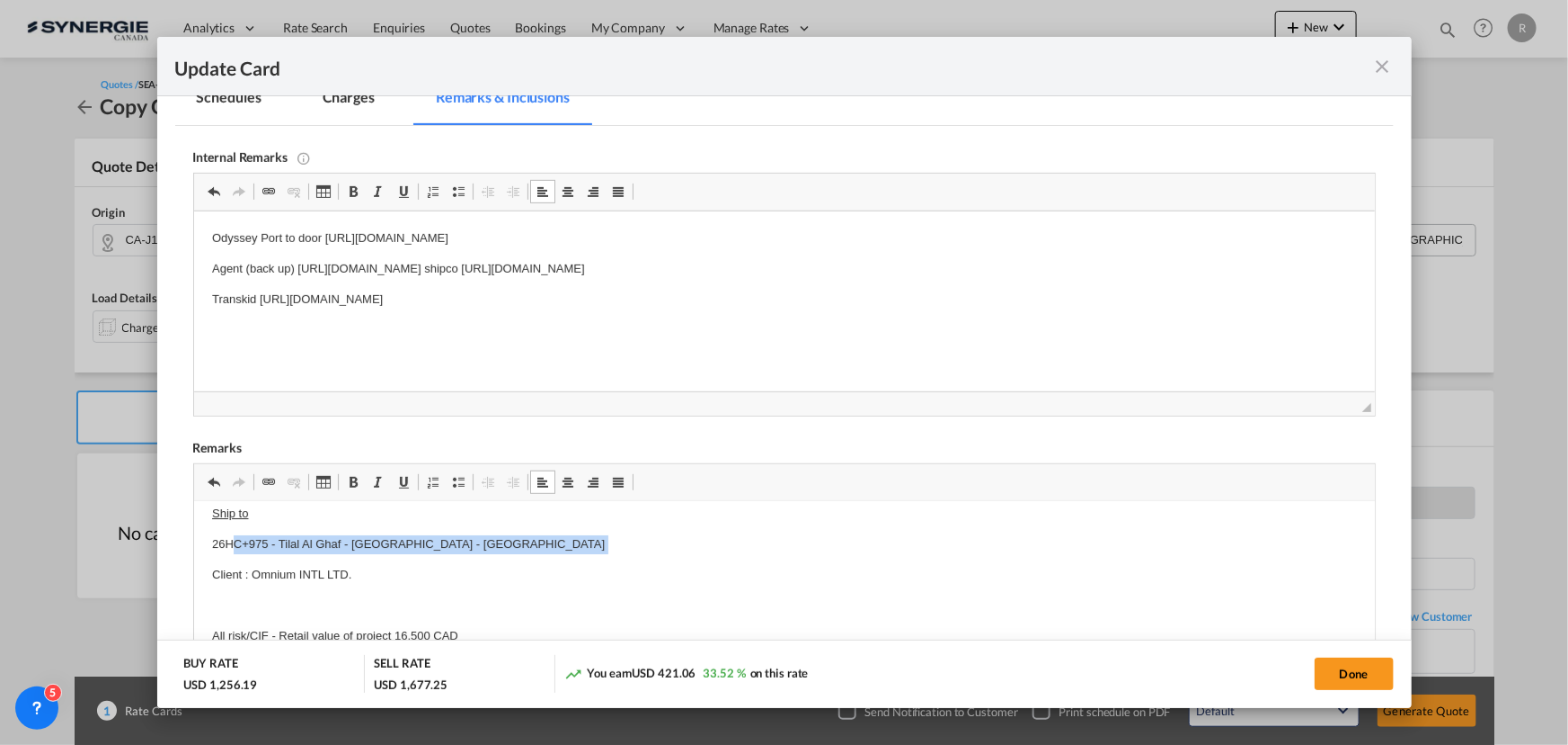
scroll to position [81, 0]
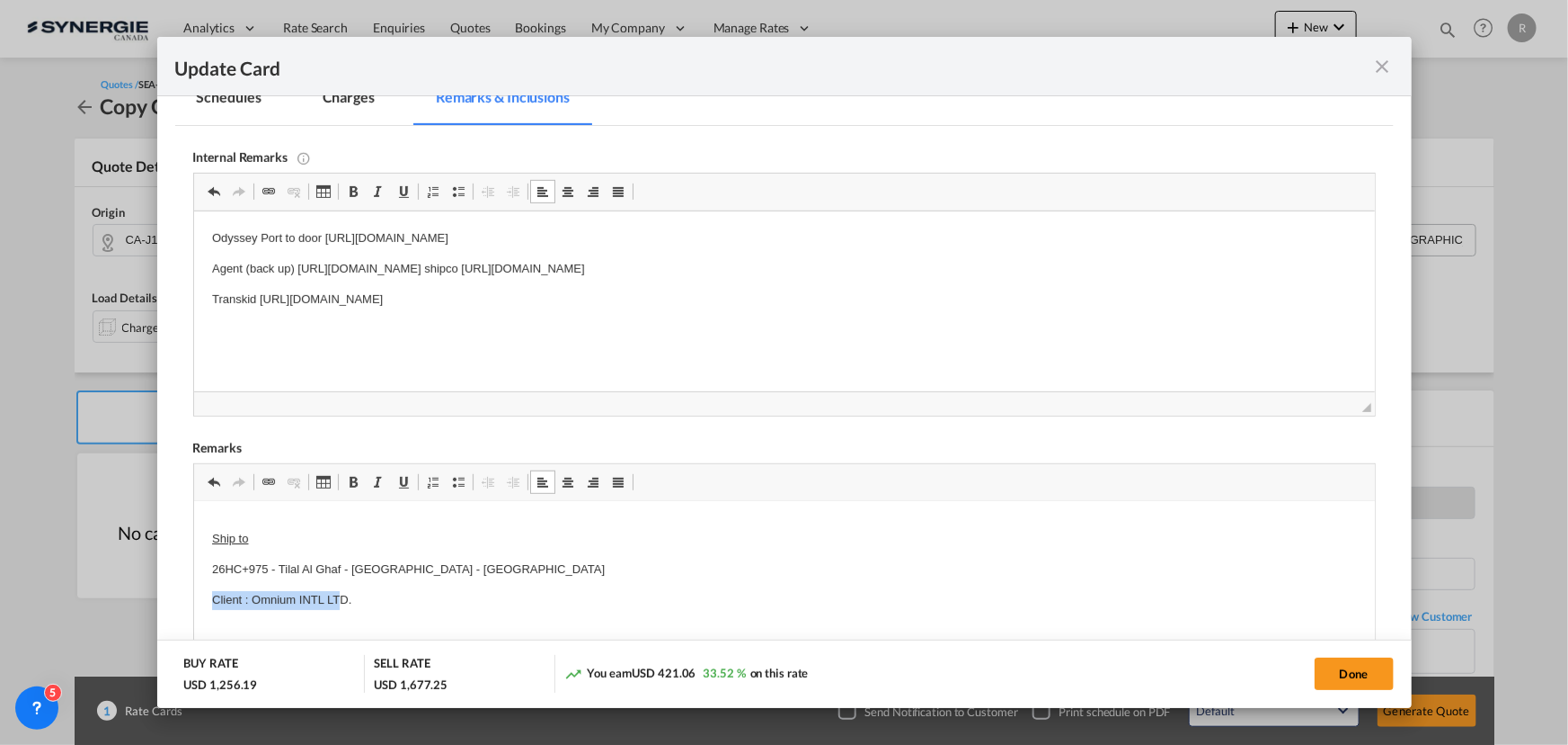
drag, startPoint x: 211, startPoint y: 564, endPoint x: 351, endPoint y: 594, distance: 143.2
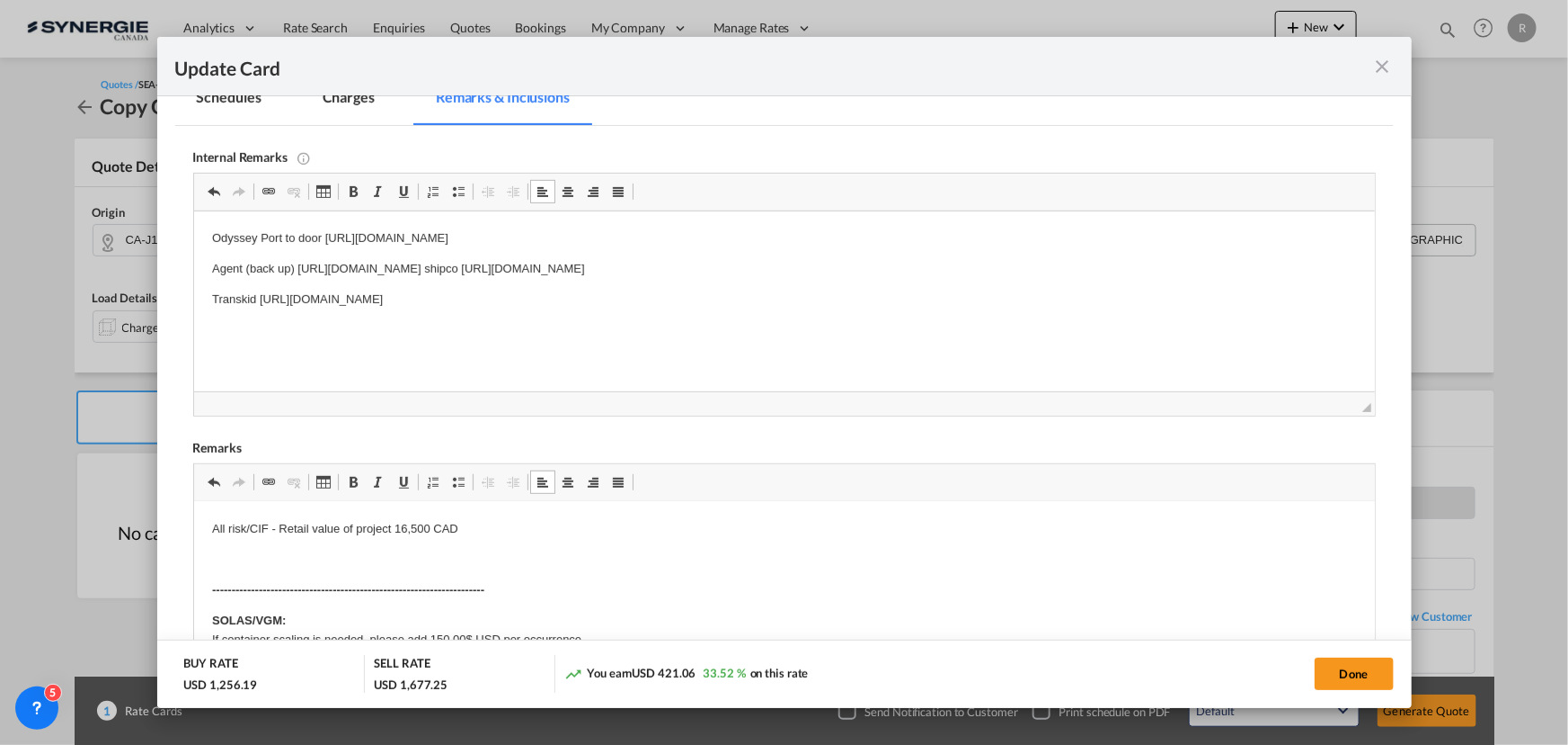
scroll to position [245, 0]
drag, startPoint x: 208, startPoint y: 526, endPoint x: 497, endPoint y: 539, distance: 289.3
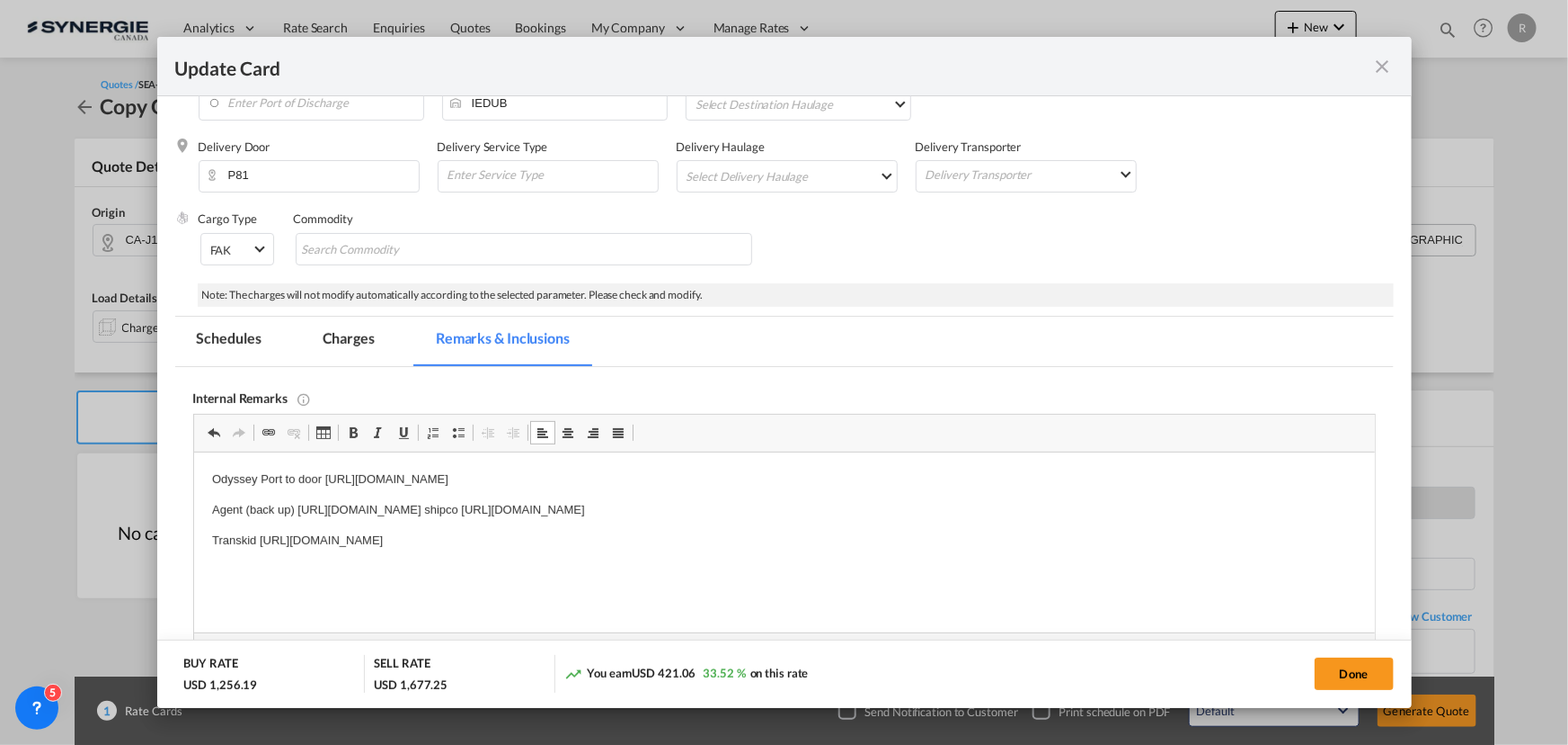
scroll to position [261, 0]
drag, startPoint x: 351, startPoint y: 336, endPoint x: 779, endPoint y: 422, distance: 436.6
click at [351, 337] on md-tab-item "Charges" at bounding box center [349, 344] width 95 height 49
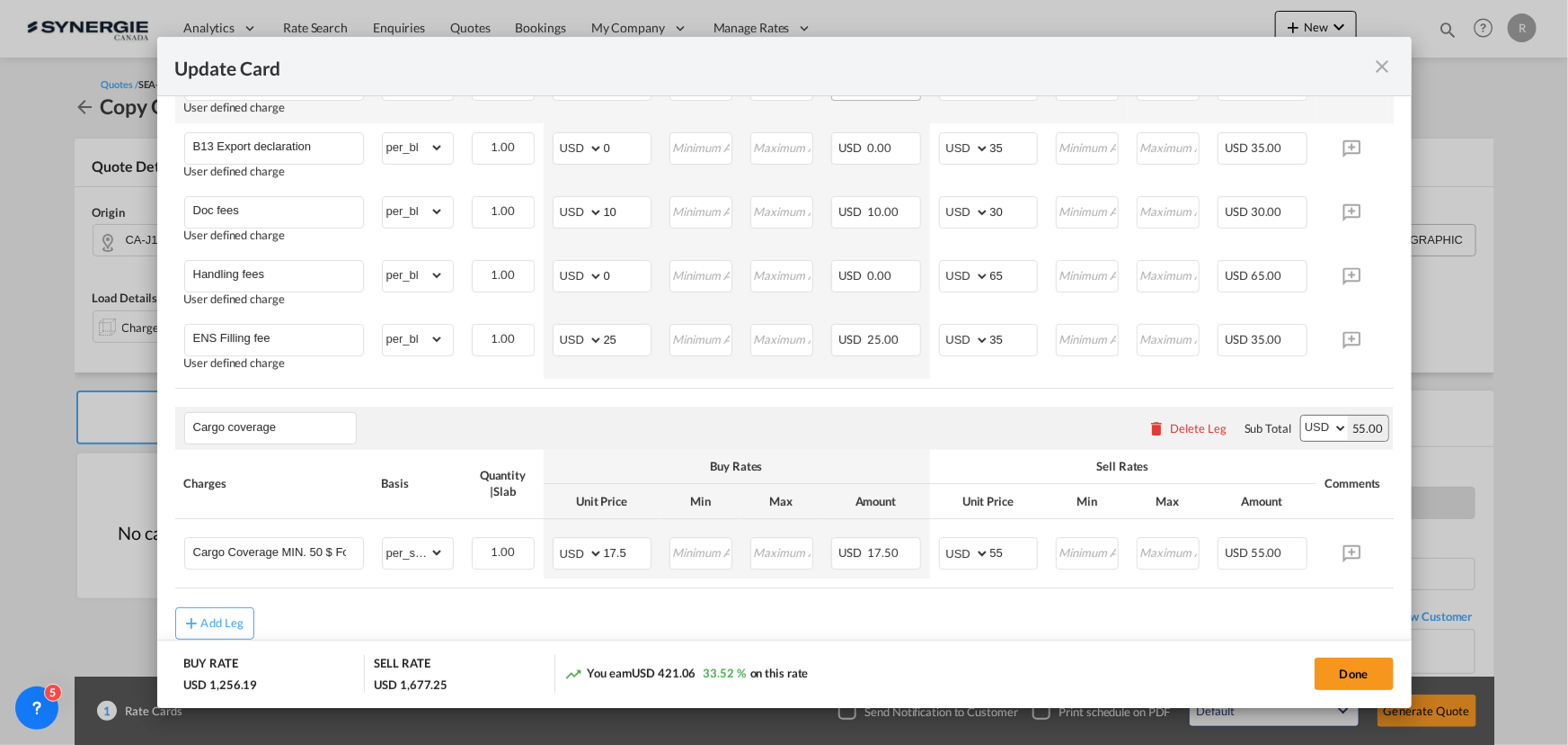
scroll to position [1479, 0]
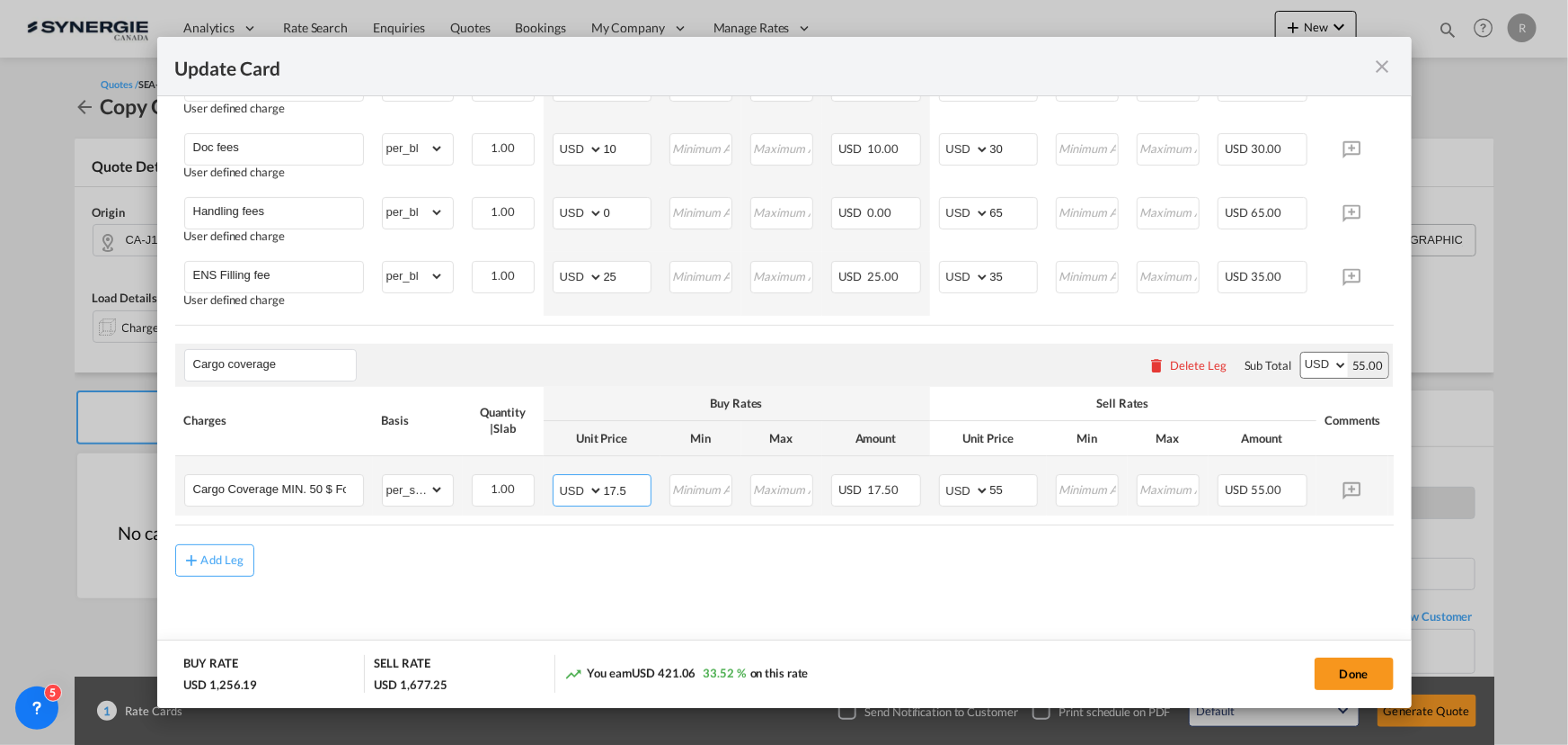
drag, startPoint x: 637, startPoint y: 491, endPoint x: 458, endPoint y: 475, distance: 179.7
click at [464, 477] on tr "Cargo Coverage MIN. 50 $ For general cargo rate is 0.35$/100$ of insured value …" at bounding box center [811, 486] width 1273 height 59
type input "0"
click at [554, 566] on div "Add Leg" at bounding box center [784, 560] width 1219 height 32
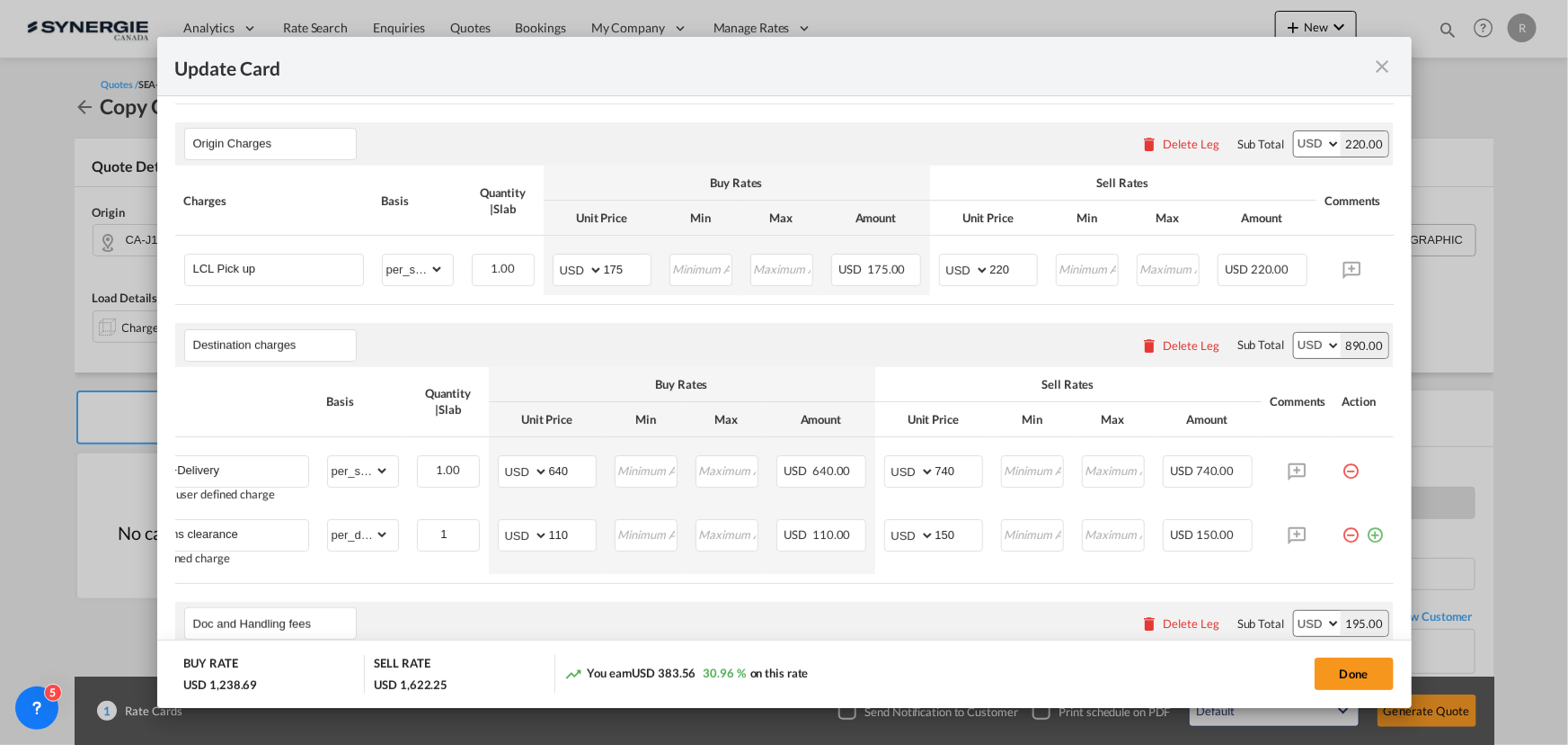
scroll to position [743, 0]
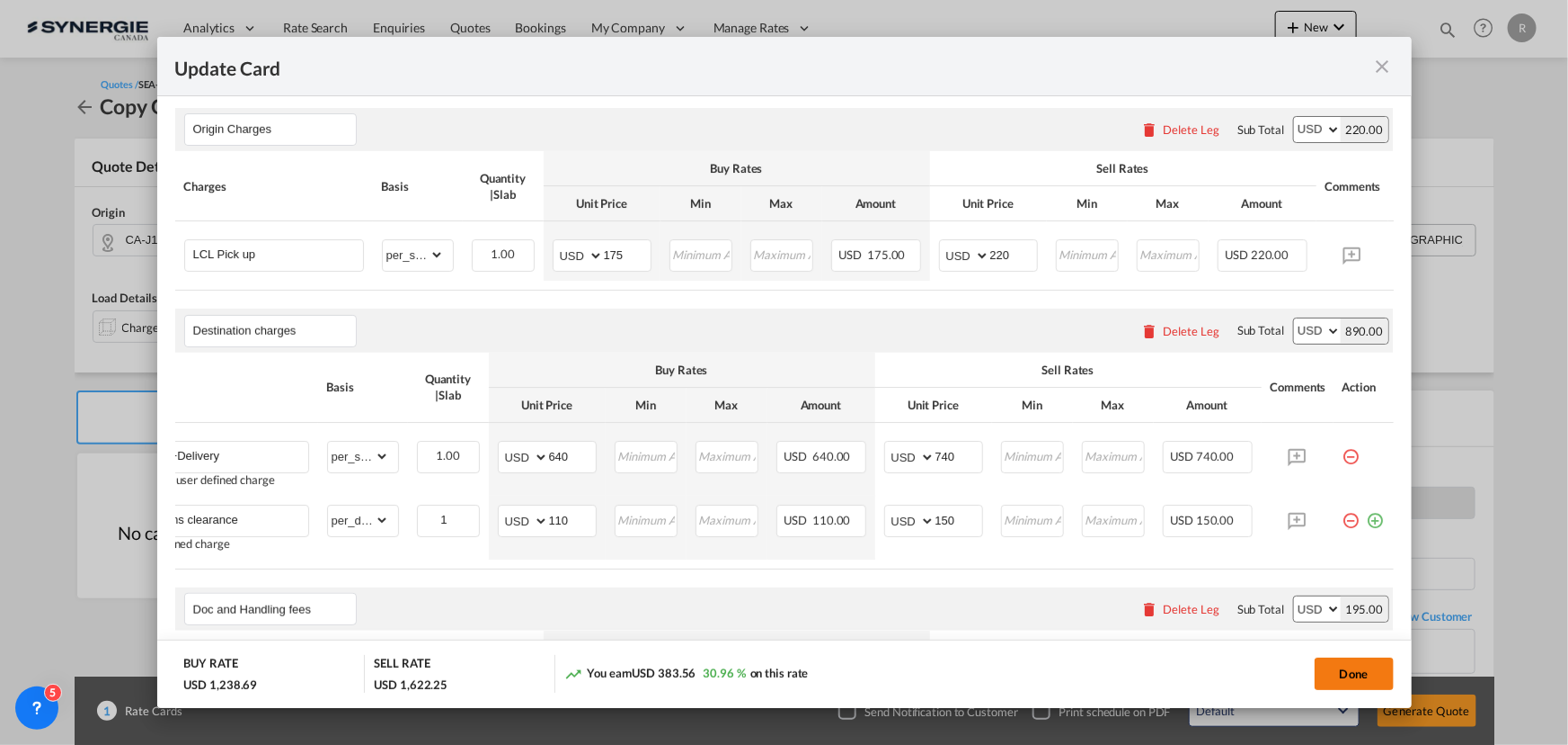
click at [1346, 675] on button "Done" at bounding box center [1354, 674] width 79 height 32
type input "30 Oct 2025"
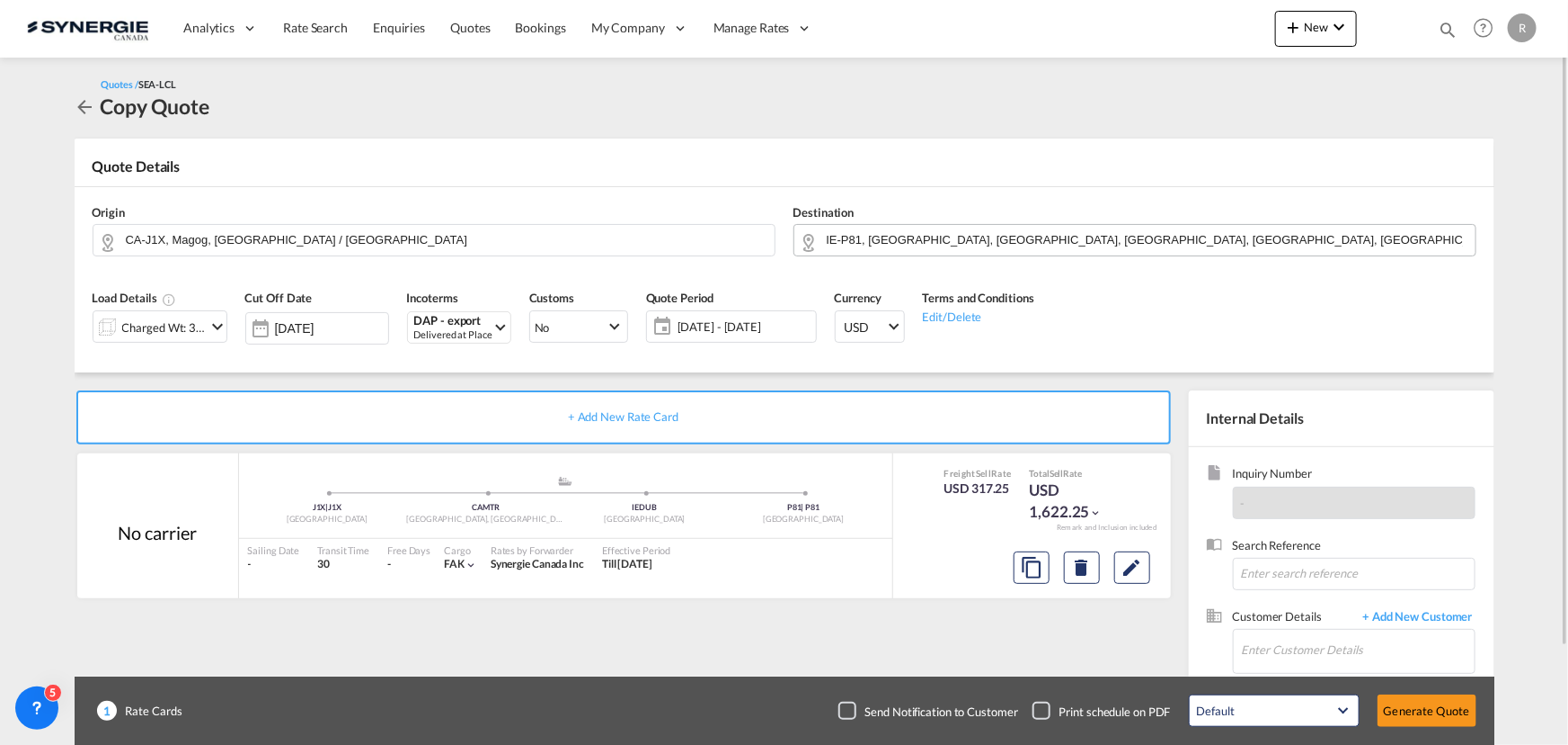
scroll to position [111, 0]
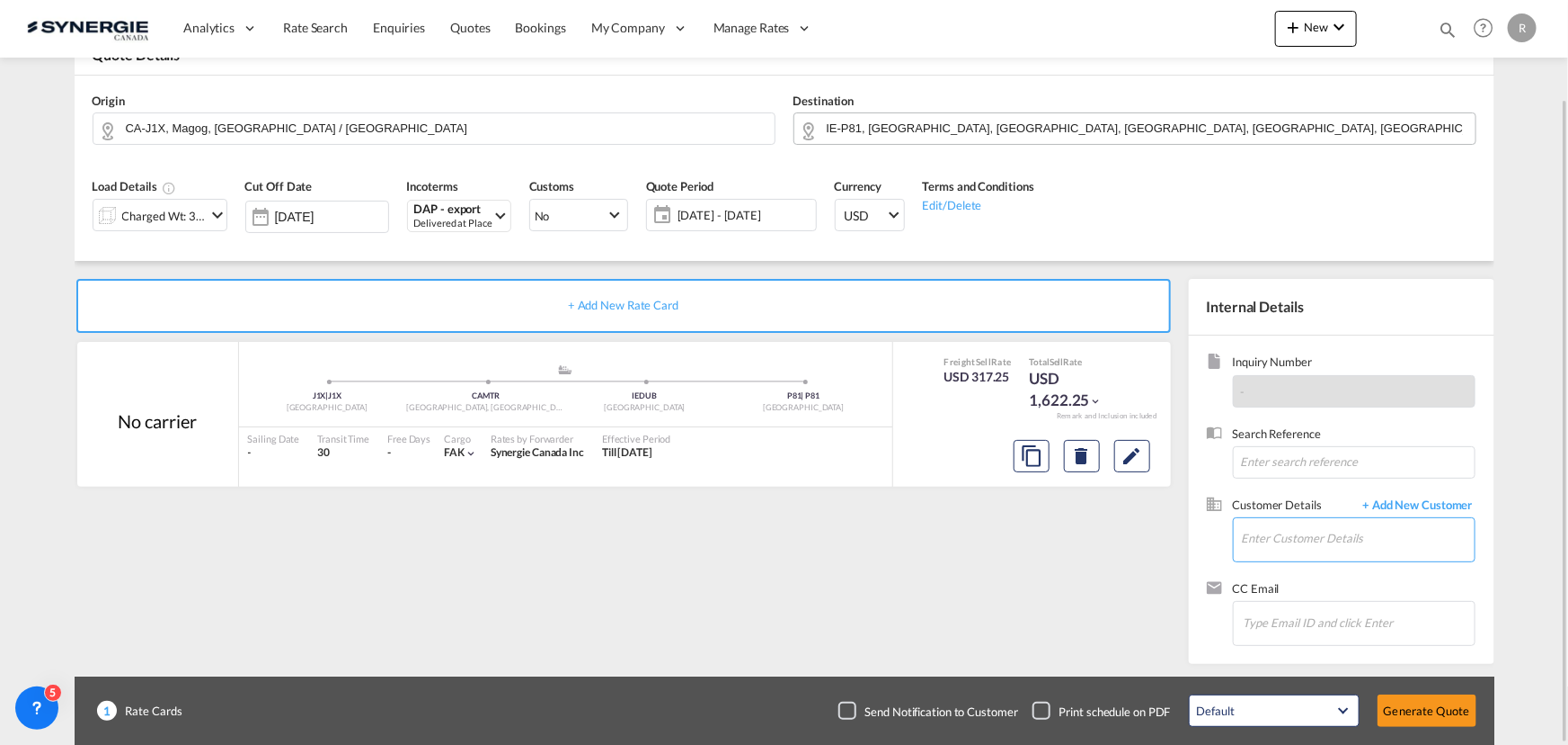
click at [1273, 539] on input "Enter Customer Details" at bounding box center [1358, 538] width 233 height 41
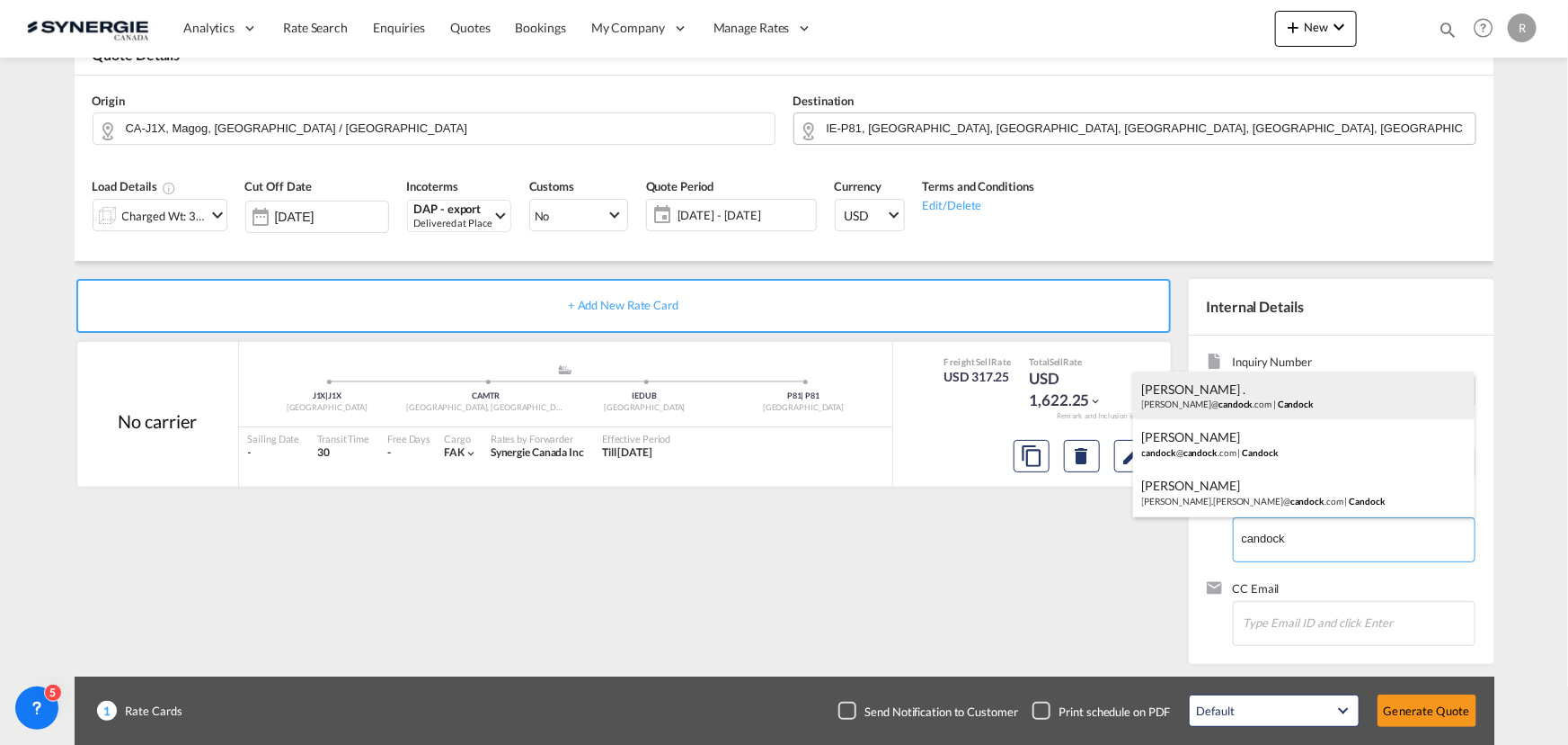
click at [1171, 395] on div "Samantha . samantha@ candock .com | Candock" at bounding box center [1304, 395] width 341 height 49
type input "Candock, Samantha ., samantha@candock.com"
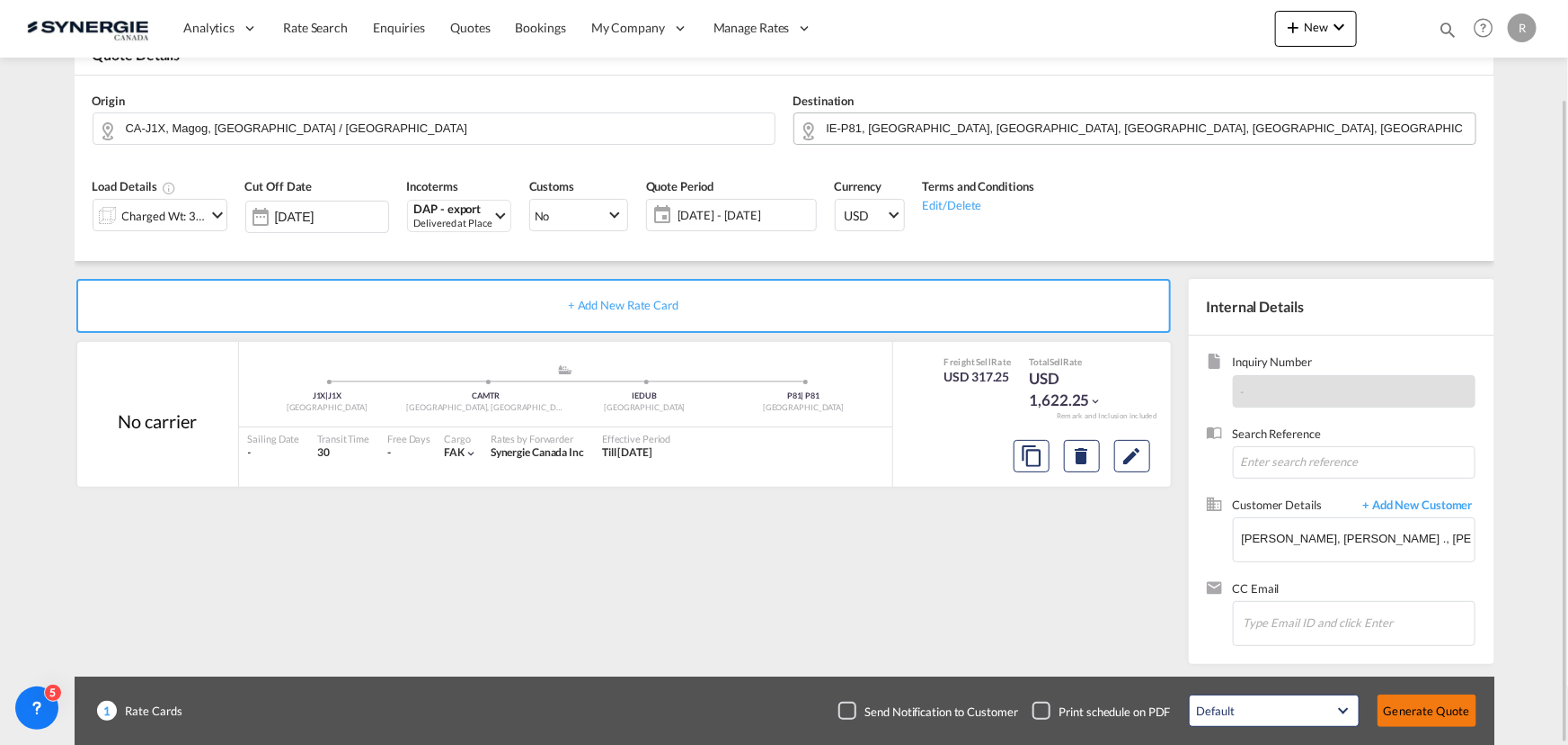
click at [1406, 708] on button "Generate Quote" at bounding box center [1427, 711] width 99 height 32
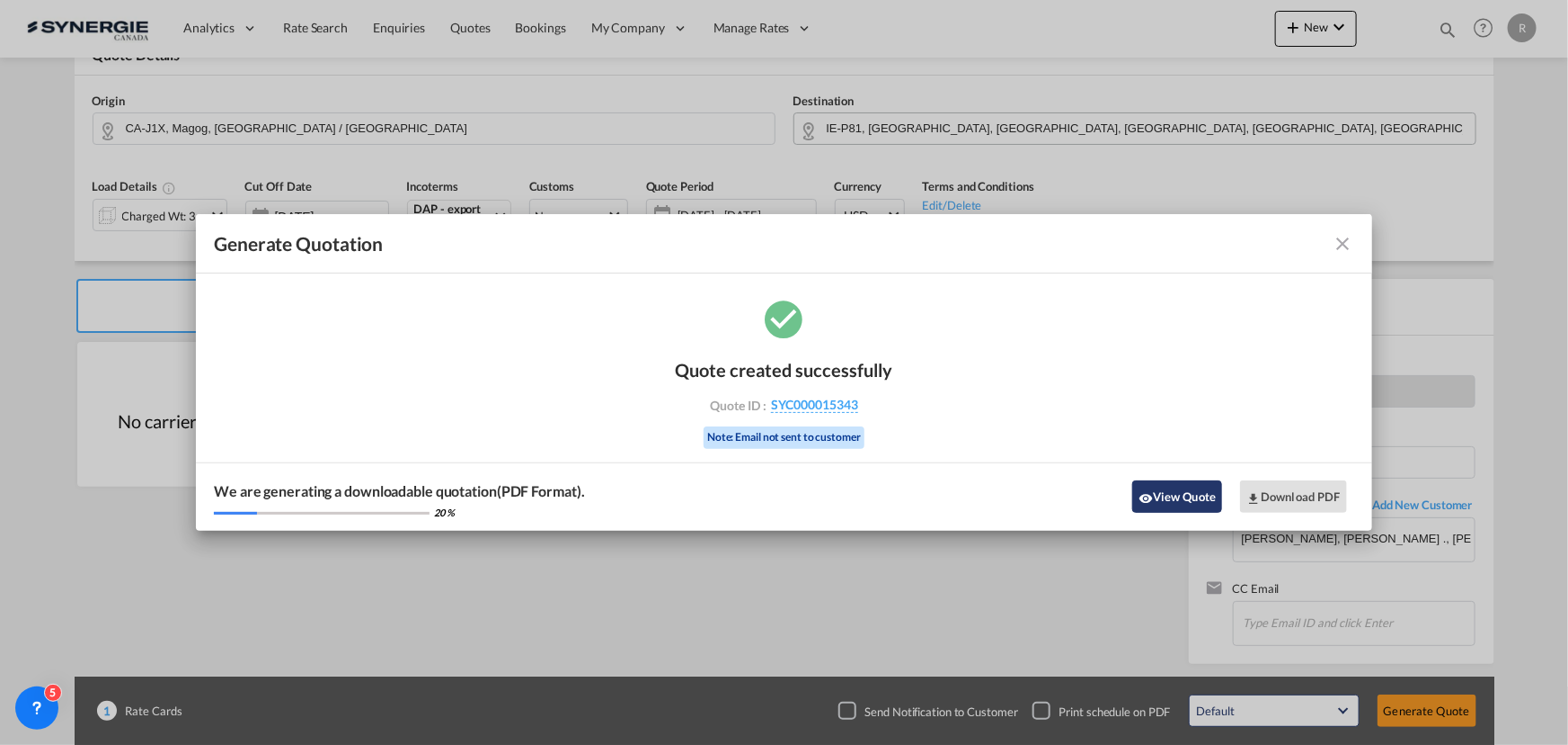
click at [1194, 500] on button "View Quote" at bounding box center [1177, 497] width 90 height 32
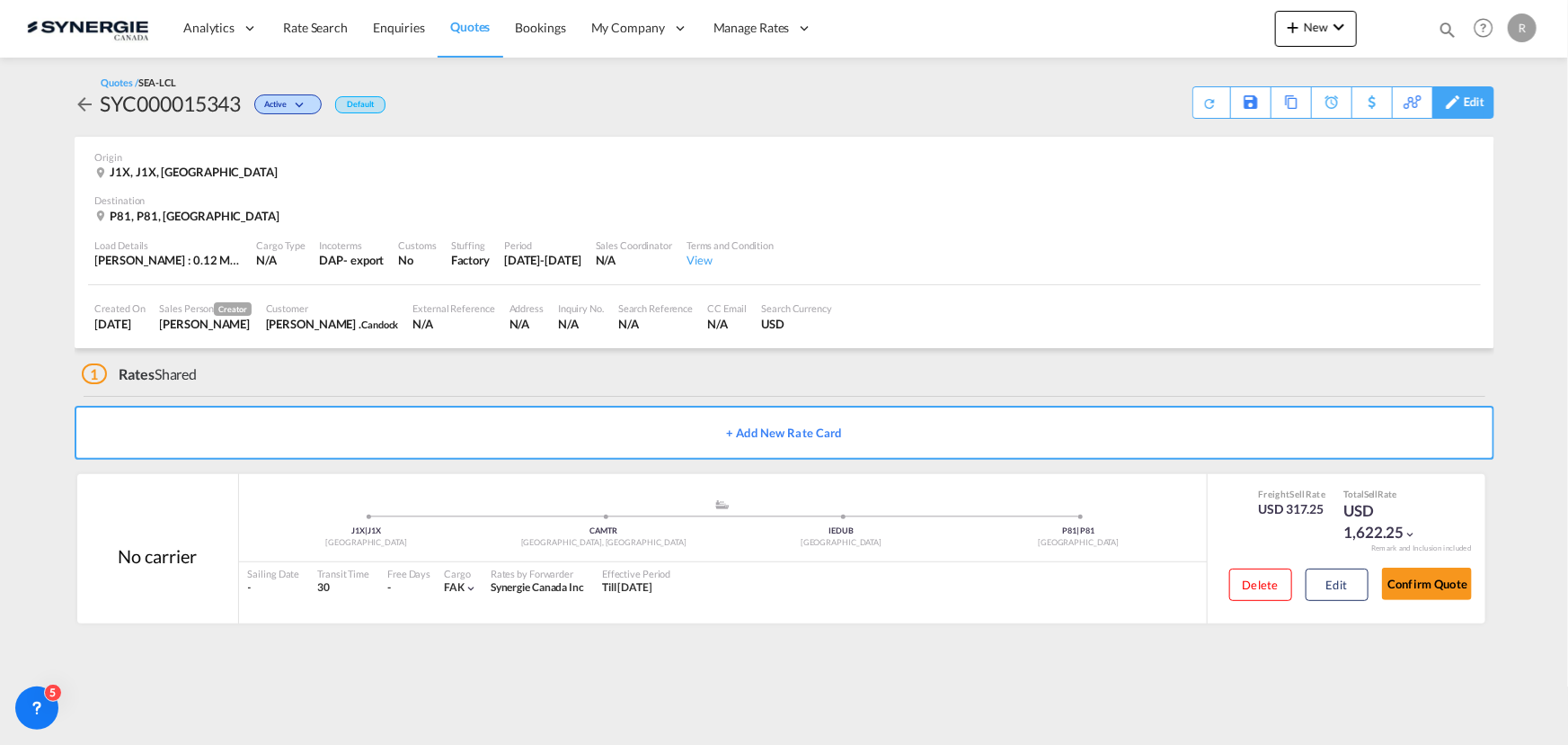
click at [1473, 100] on div "Edit" at bounding box center [1475, 103] width 21 height 30
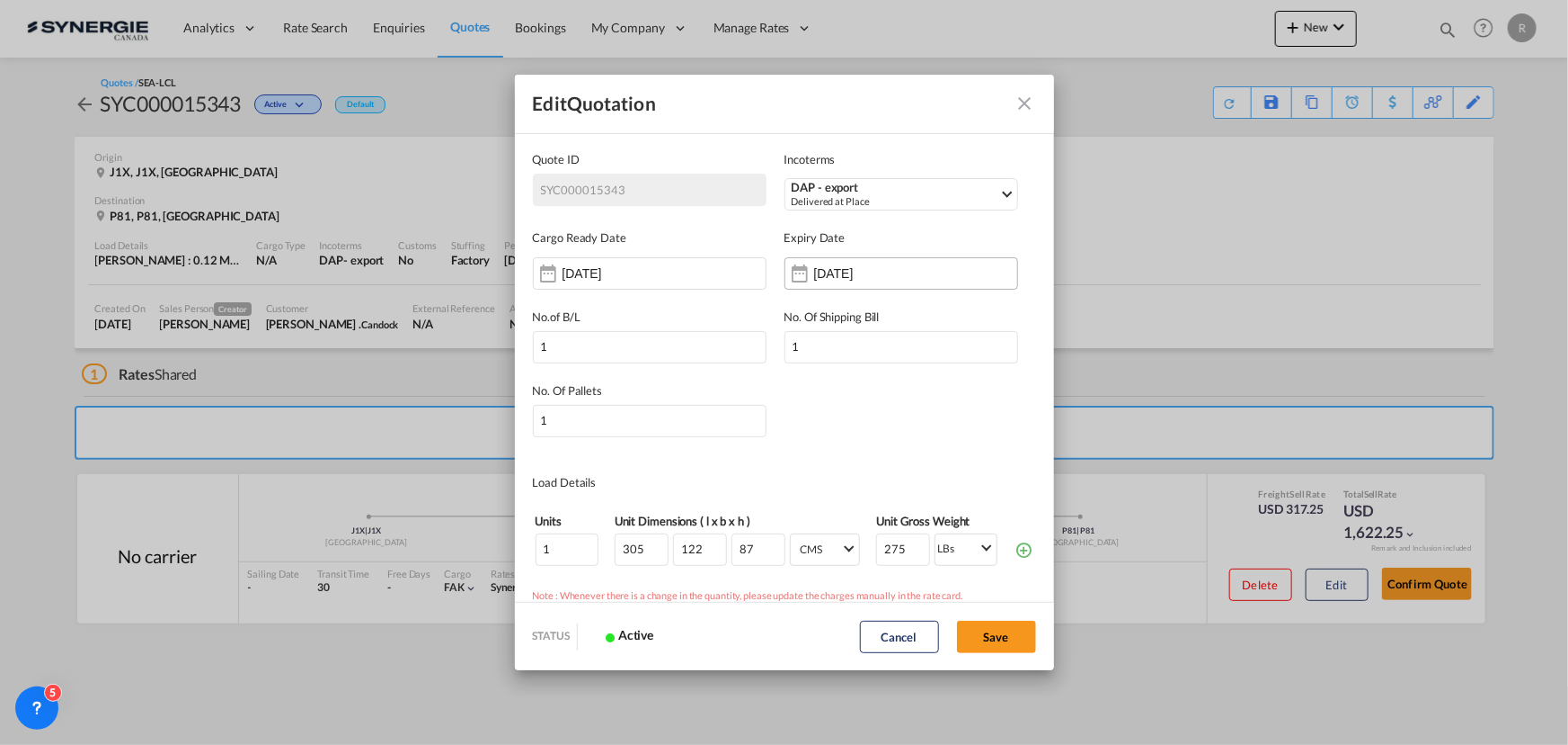
click at [874, 279] on input "26 Oct 2025" at bounding box center [870, 273] width 113 height 14
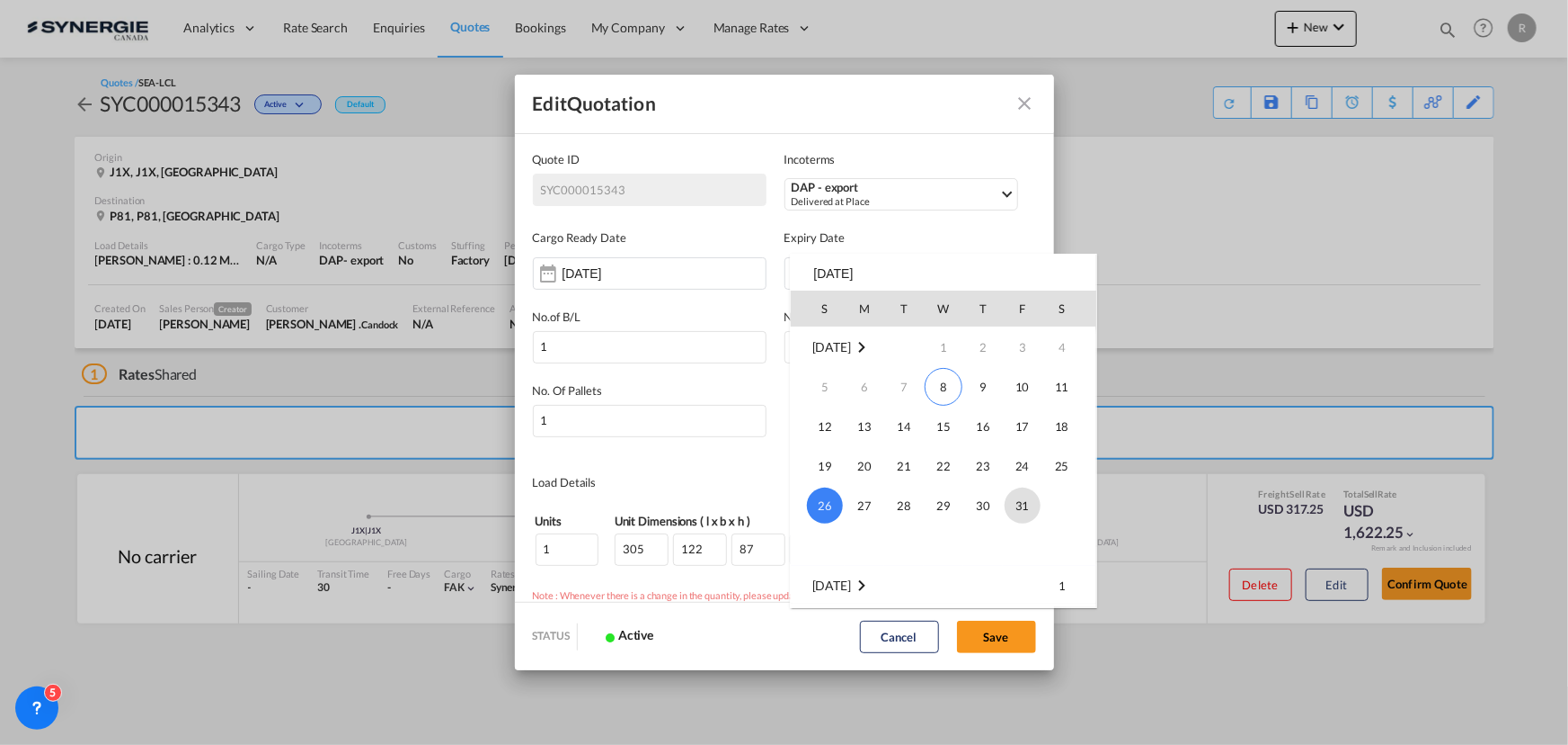
click at [1025, 512] on span "31" at bounding box center [1023, 505] width 36 height 36
type input "31 Oct 2025"
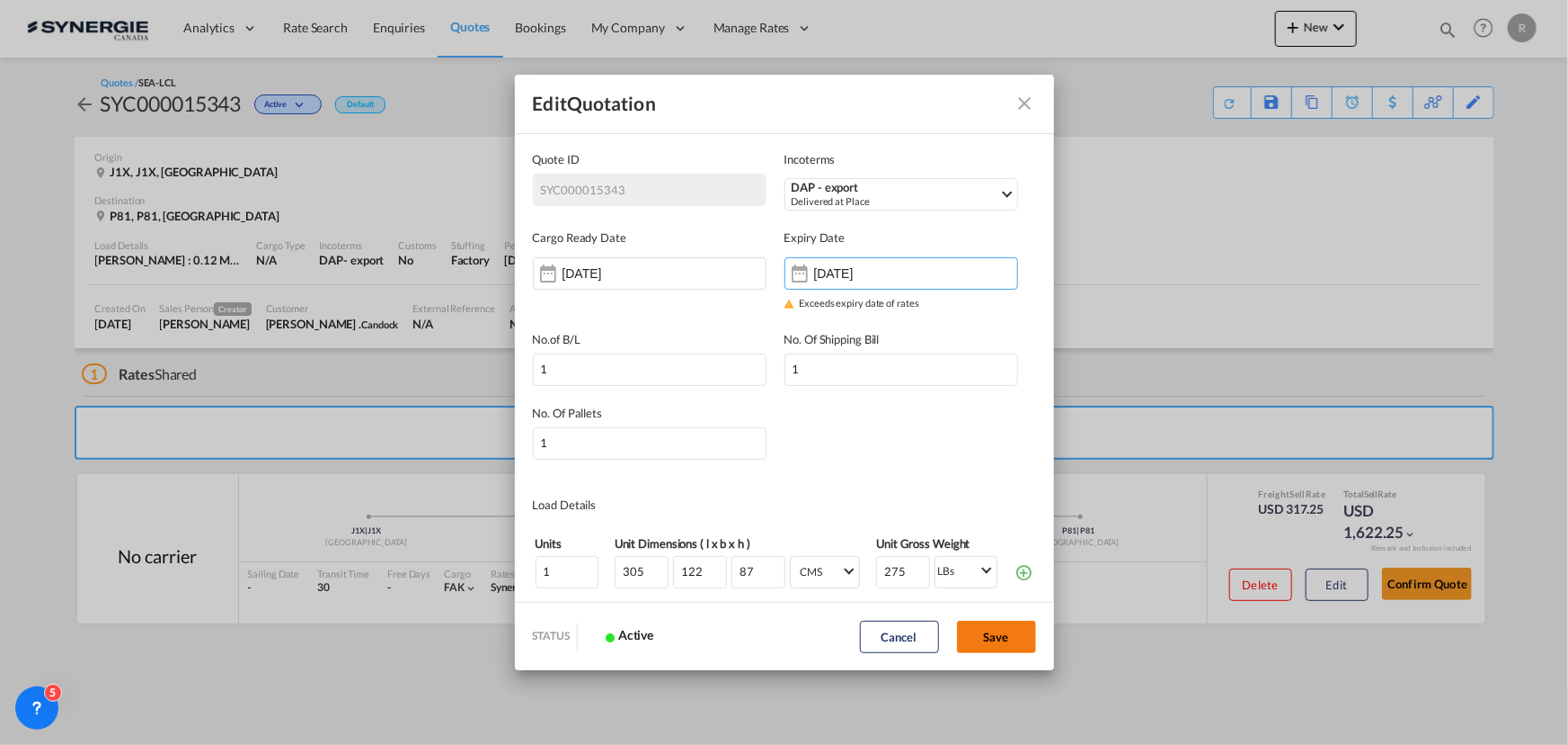
click at [1005, 649] on button "Save" at bounding box center [997, 637] width 79 height 32
type input "07 Oct 2025"
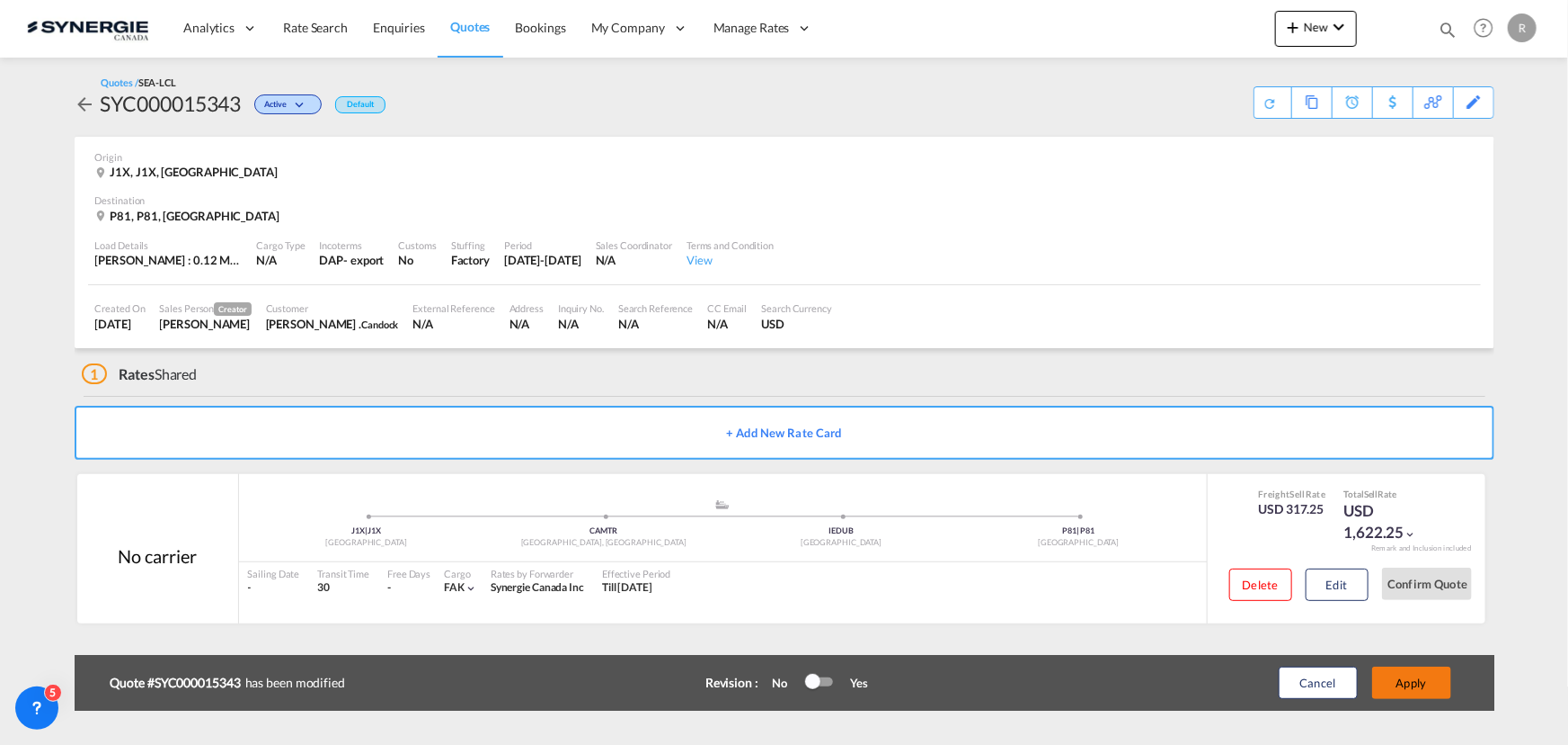
click at [1421, 684] on button "Apply" at bounding box center [1411, 682] width 79 height 32
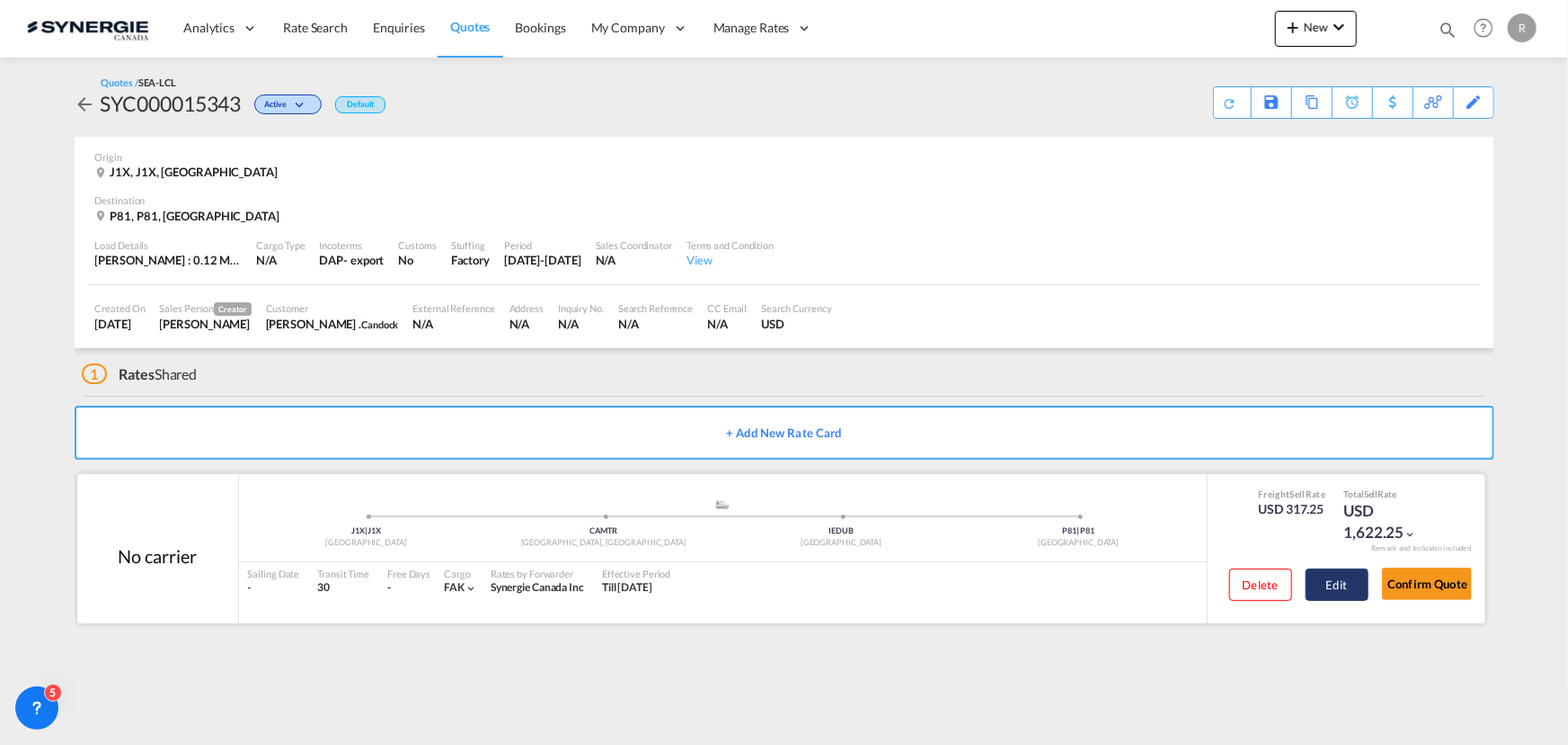
click at [1339, 585] on button "Edit" at bounding box center [1337, 584] width 63 height 32
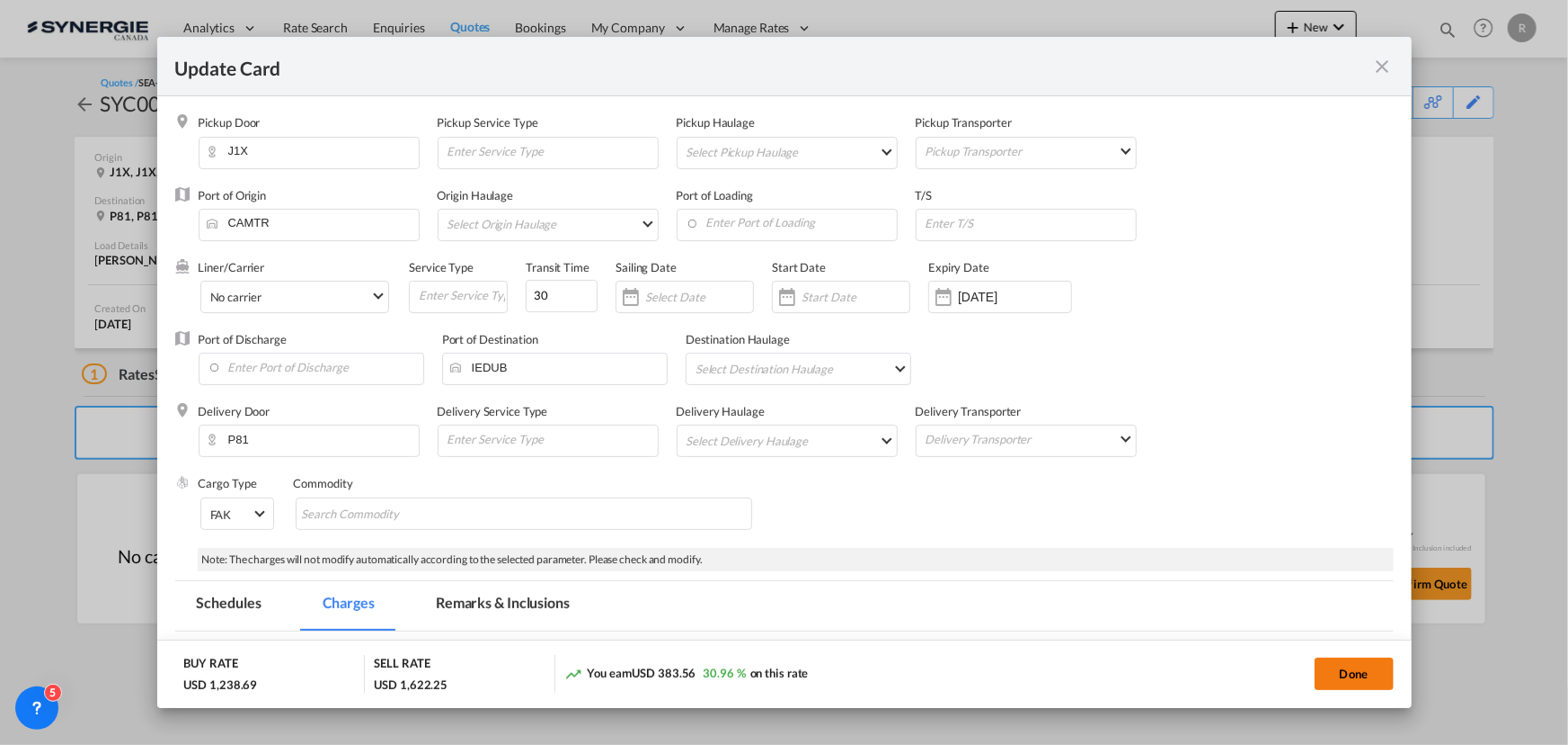
click at [1330, 678] on button "Done" at bounding box center [1354, 674] width 79 height 32
type input "30 Oct 2025"
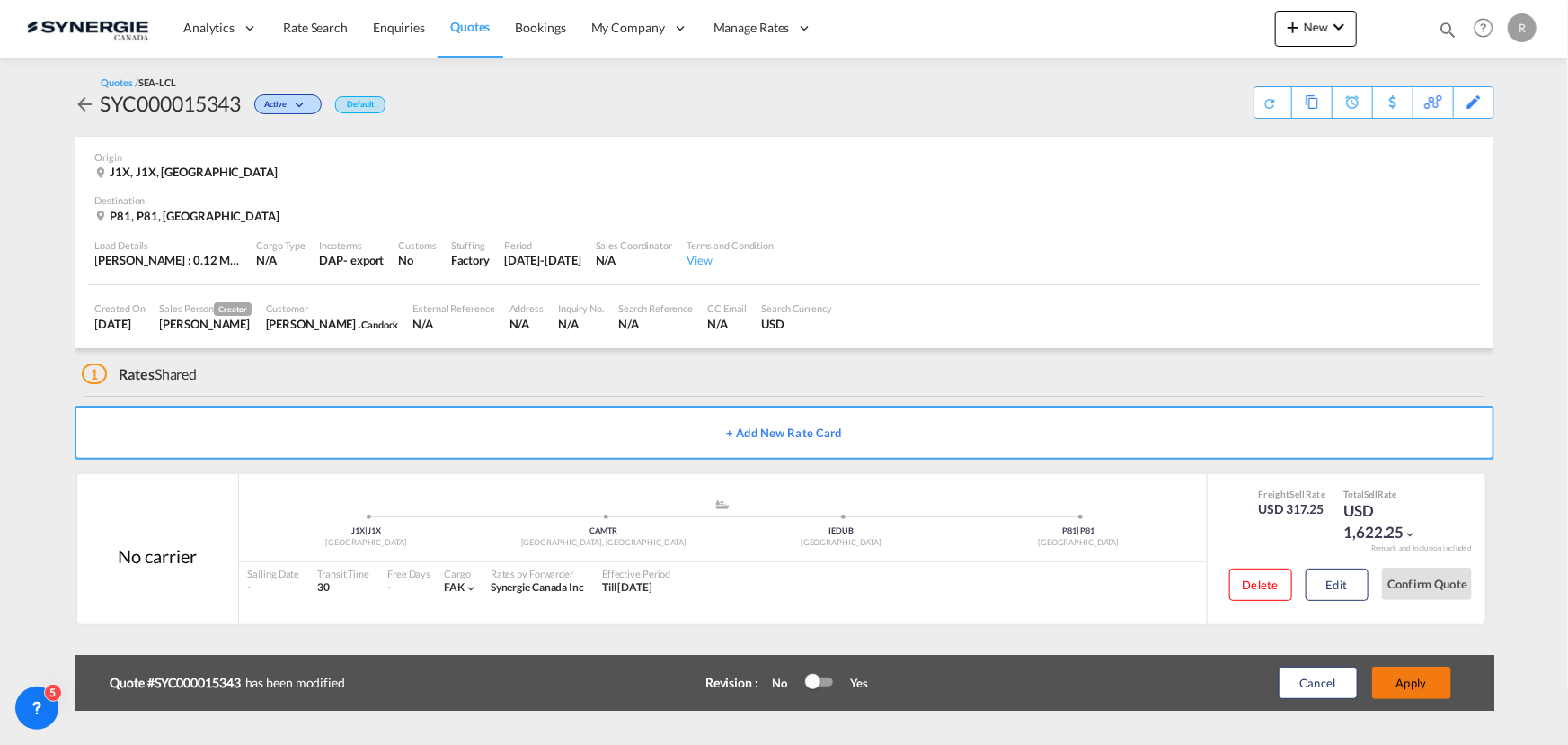
click at [1403, 684] on button "Apply" at bounding box center [1411, 682] width 79 height 32
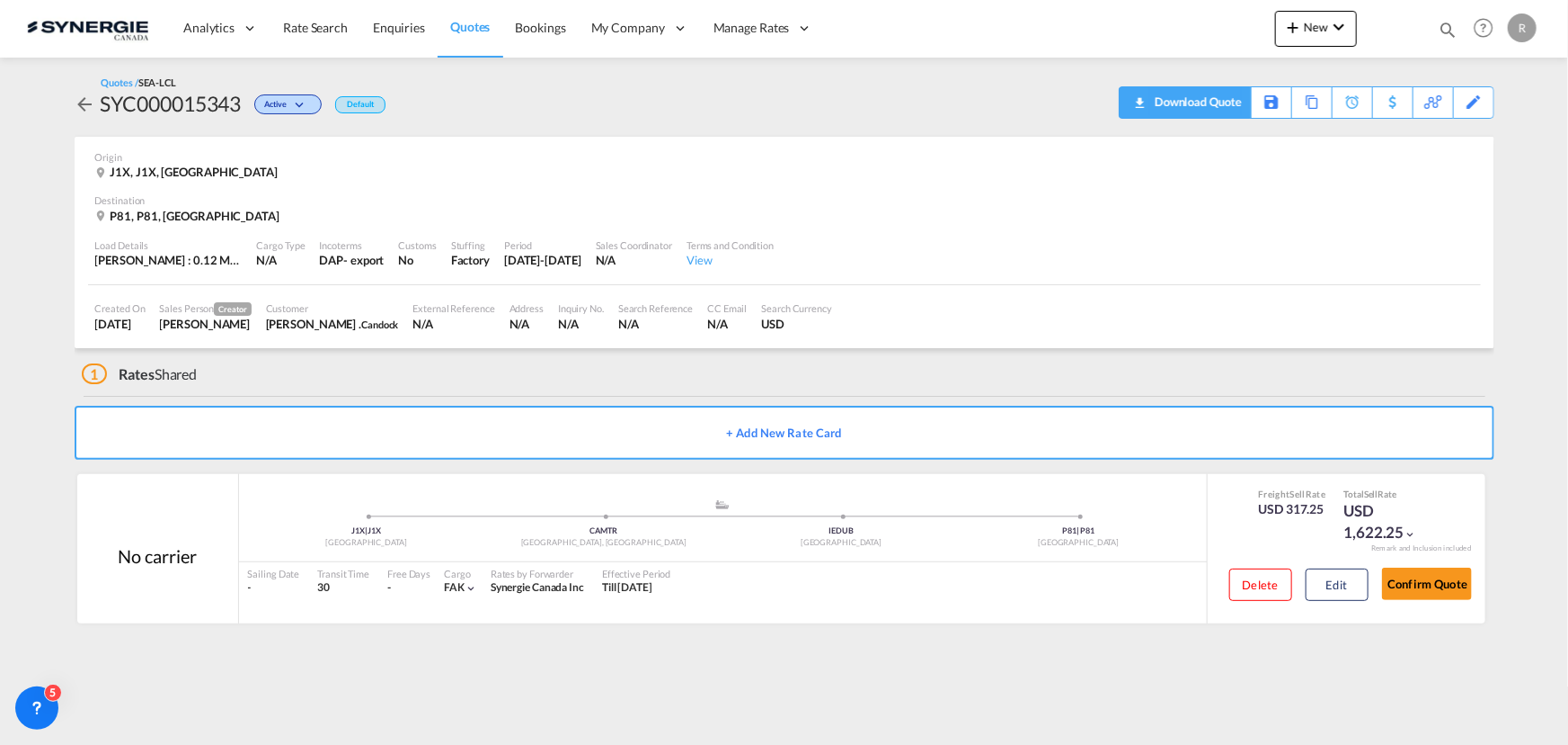
click at [1235, 107] on div "Download Quote" at bounding box center [1196, 102] width 91 height 29
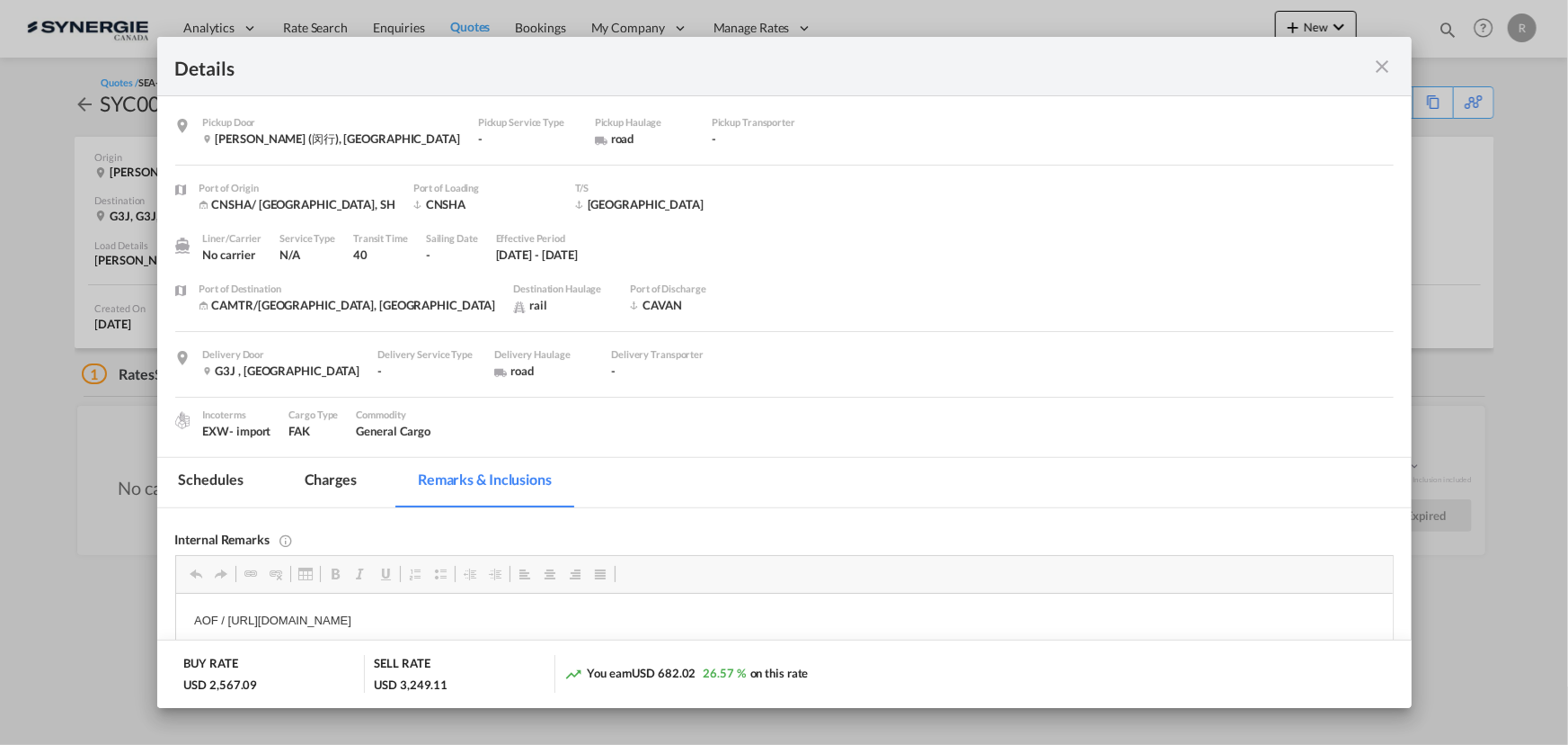
scroll to position [45, 0]
